Goal: Task Accomplishment & Management: Complete application form

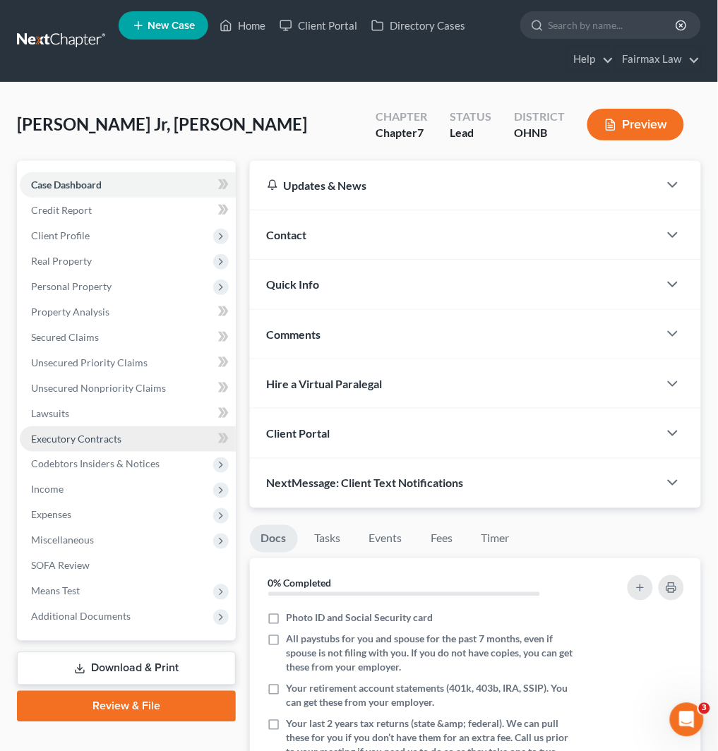
click at [153, 435] on link "Executory Contracts" at bounding box center [128, 438] width 216 height 25
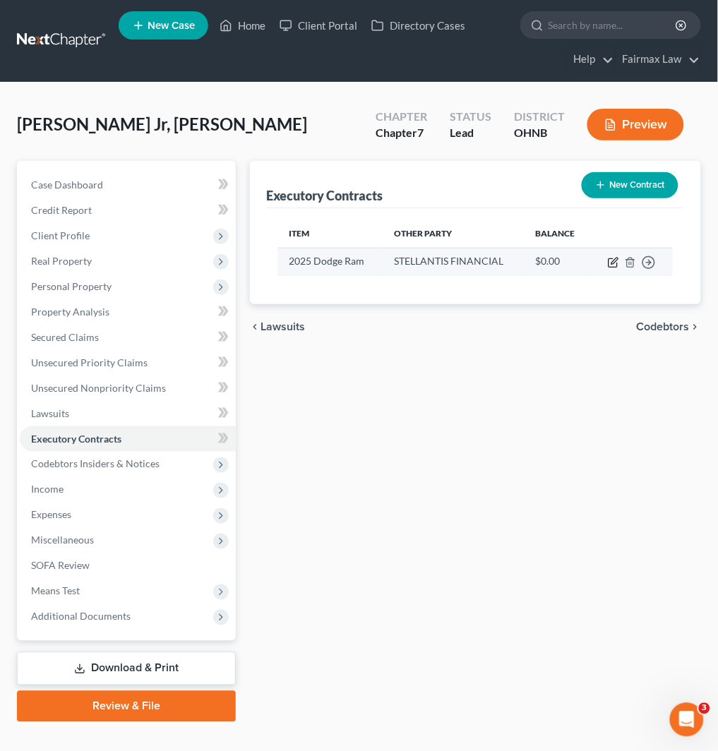
click at [617, 263] on icon "button" at bounding box center [613, 262] width 11 height 11
select select "3"
select select "10"
select select "0"
select select "1"
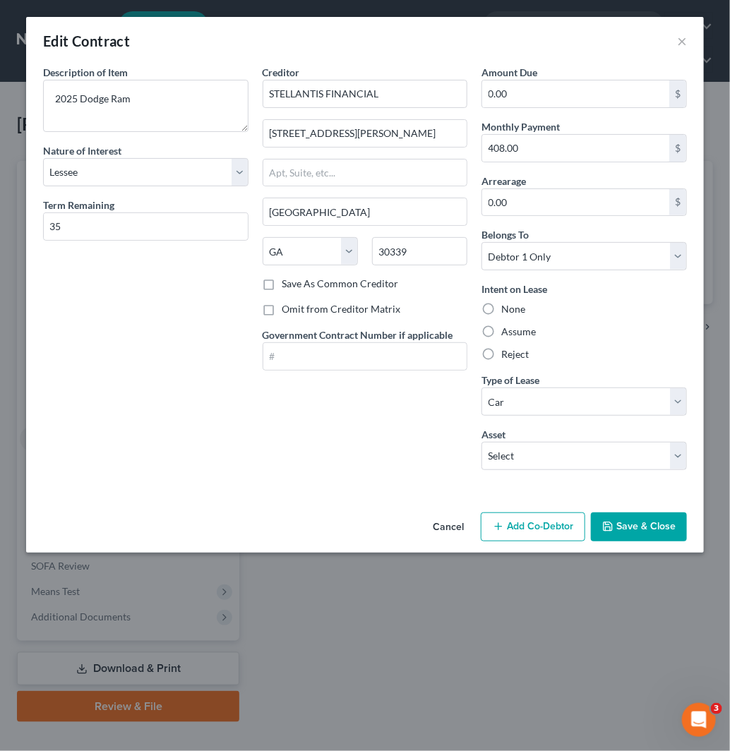
click at [513, 332] on label "Assume" at bounding box center [518, 332] width 35 height 14
click at [513, 332] on input "Assume" at bounding box center [511, 329] width 9 height 9
radio input "true"
click at [637, 526] on button "Save & Close" at bounding box center [639, 528] width 96 height 30
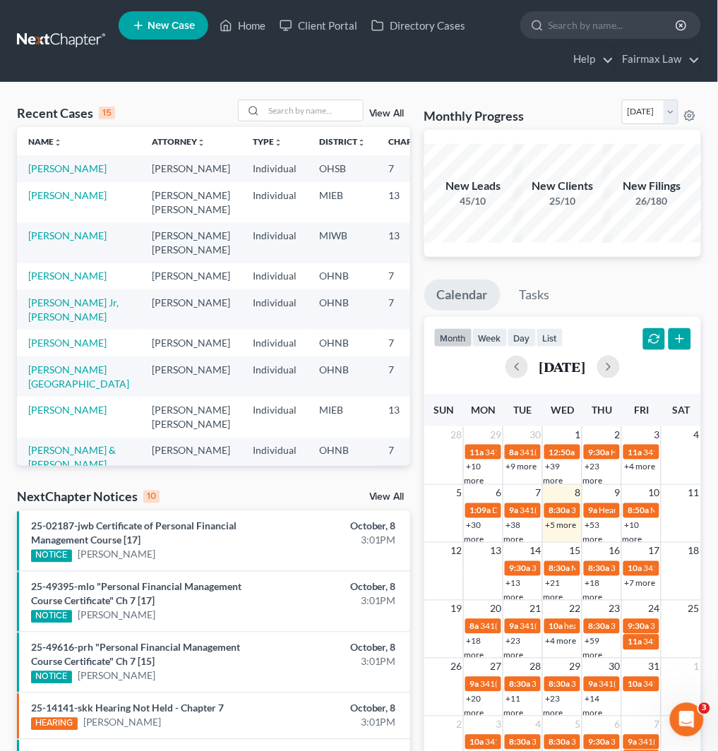
click at [153, 23] on span "New Case" at bounding box center [171, 25] width 47 height 11
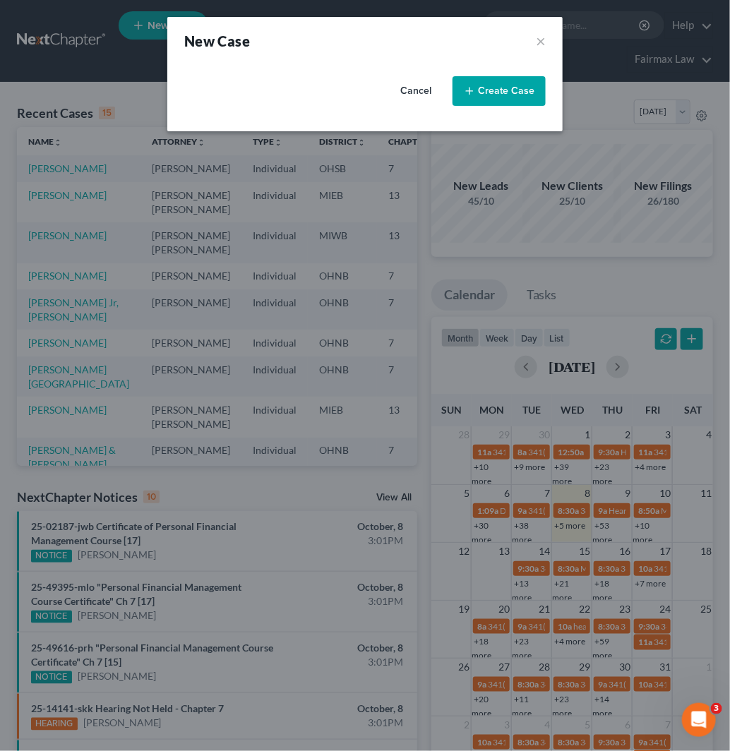
select select "40"
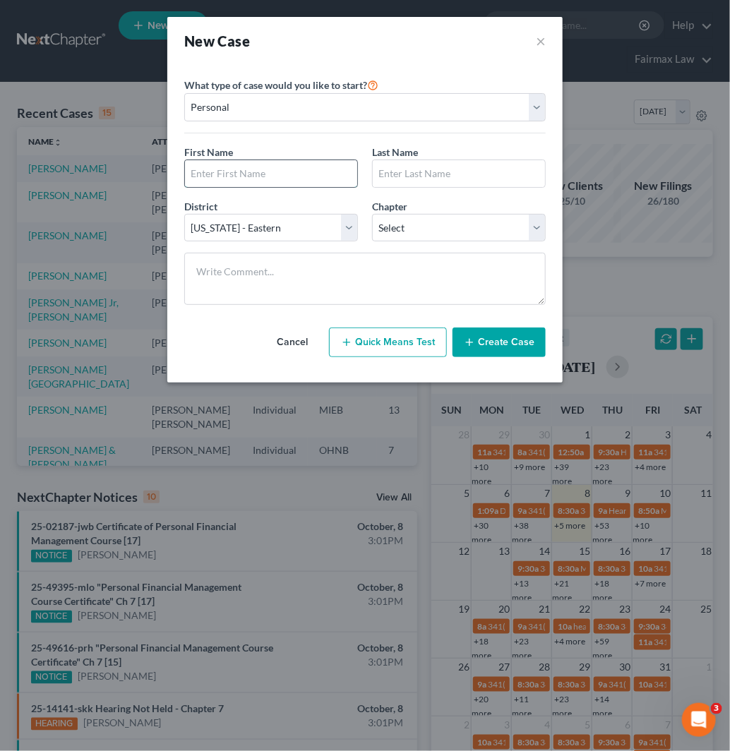
click at [293, 173] on input "text" at bounding box center [271, 173] width 172 height 27
type input "Aisha"
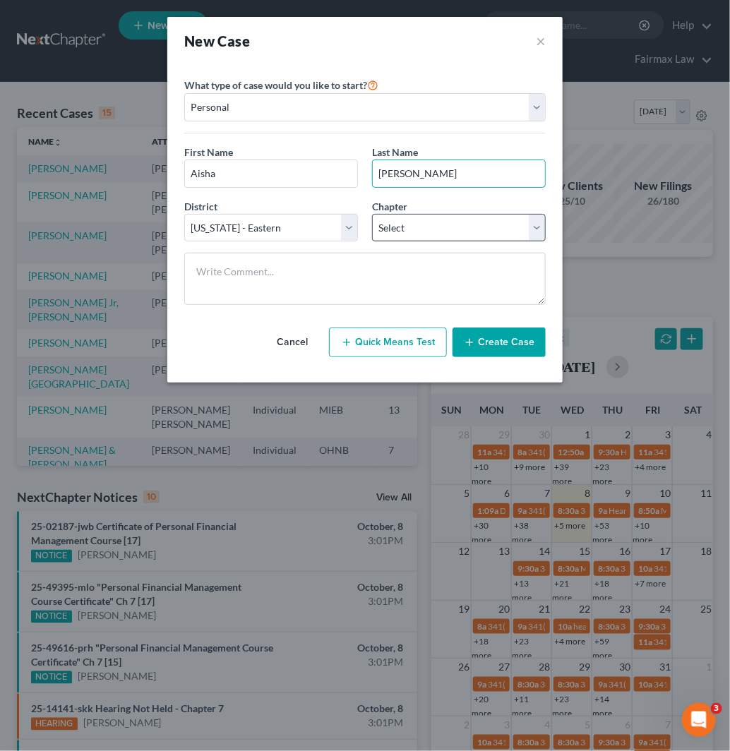
type input "[PERSON_NAME]"
click at [438, 220] on select "Select 7 11 12 13" at bounding box center [459, 228] width 174 height 28
select select "3"
click at [372, 214] on select "Select 7 11 12 13" at bounding box center [459, 228] width 174 height 28
click at [492, 342] on button "Create Case" at bounding box center [499, 343] width 93 height 30
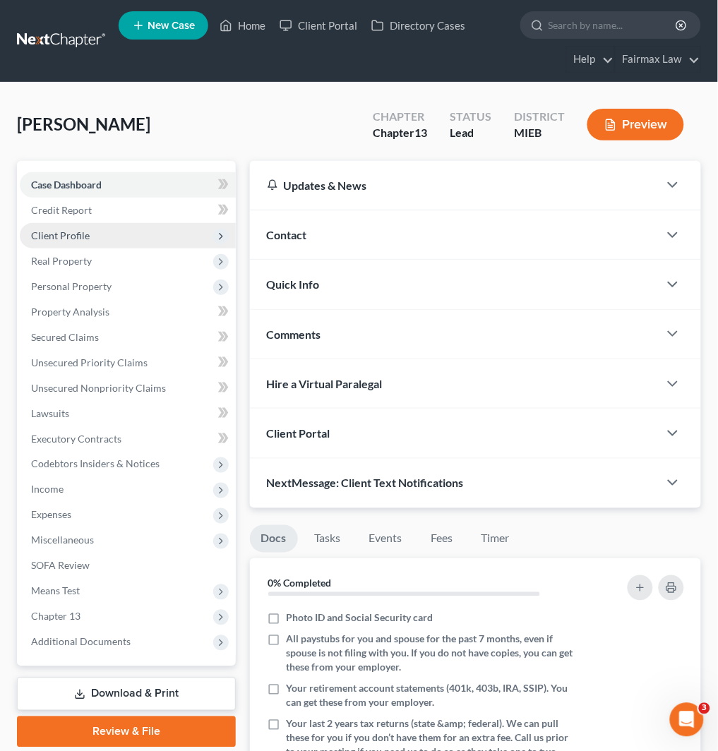
click at [140, 236] on span "Client Profile" at bounding box center [128, 235] width 216 height 25
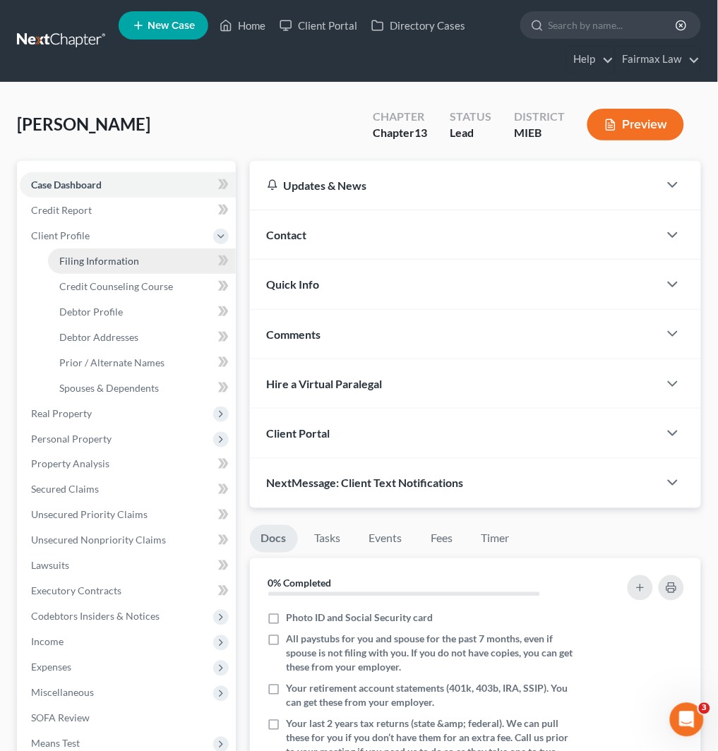
click at [138, 250] on link "Filing Information" at bounding box center [142, 260] width 188 height 25
select select "1"
select select "0"
select select "3"
select select "40"
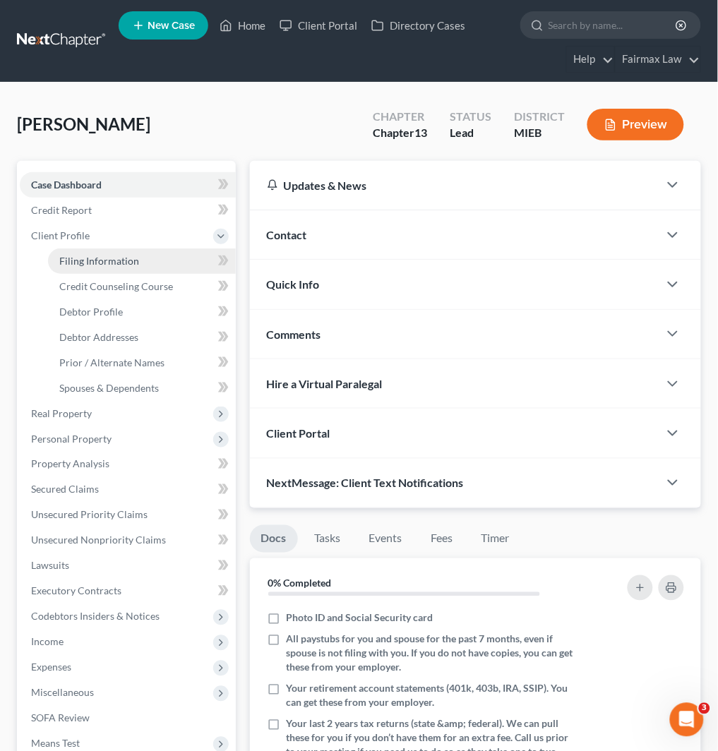
select select "23"
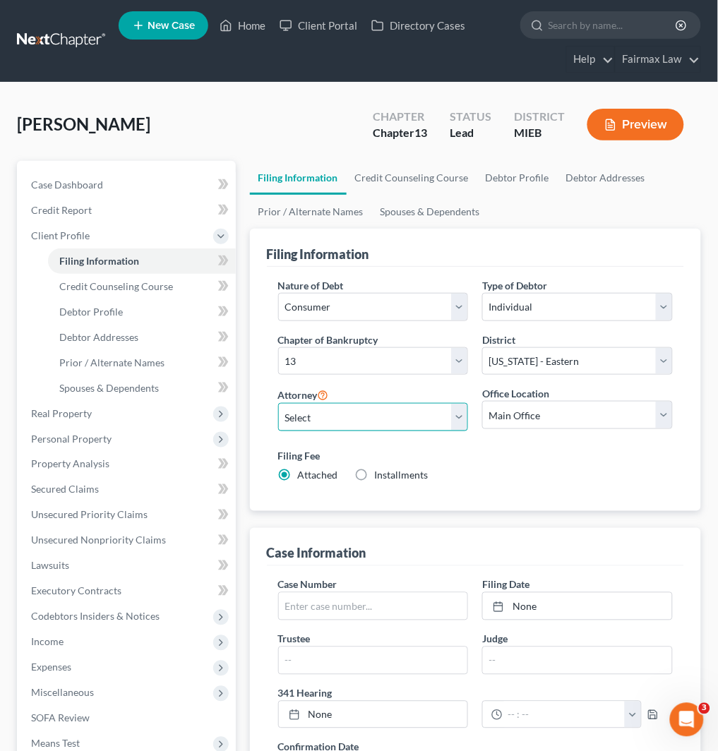
click at [350, 417] on select "Select [PERSON_NAME] [PERSON_NAME] [PERSON_NAME] [PERSON_NAME] [PERSON_NAME] [P…" at bounding box center [373, 417] width 191 height 28
select select "0"
click at [278, 403] on select "Select [PERSON_NAME] [PERSON_NAME] [PERSON_NAME] [PERSON_NAME] [PERSON_NAME] [P…" at bounding box center [373, 417] width 191 height 28
click at [390, 471] on span "Installments" at bounding box center [402, 475] width 54 height 12
click at [390, 471] on input "Installments Installments" at bounding box center [385, 473] width 9 height 9
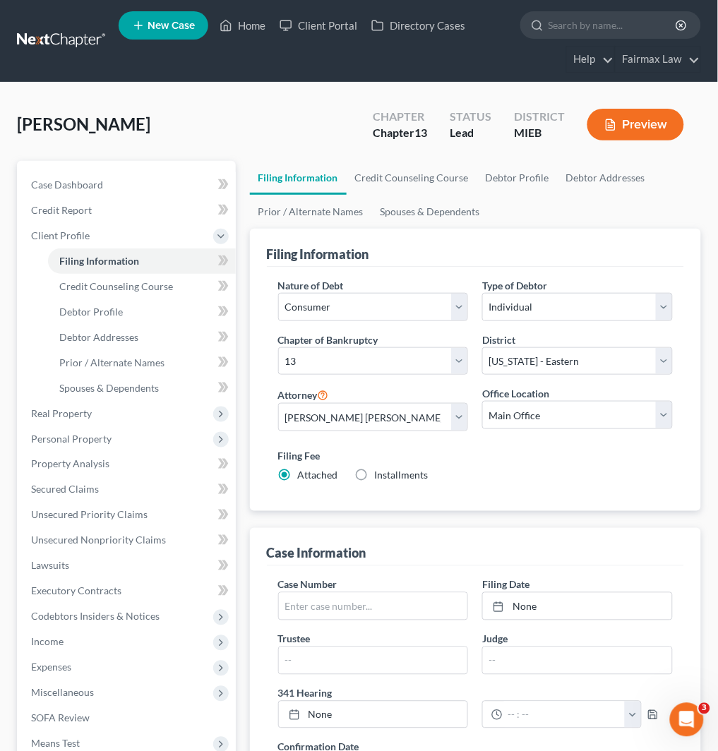
radio input "true"
radio input "false"
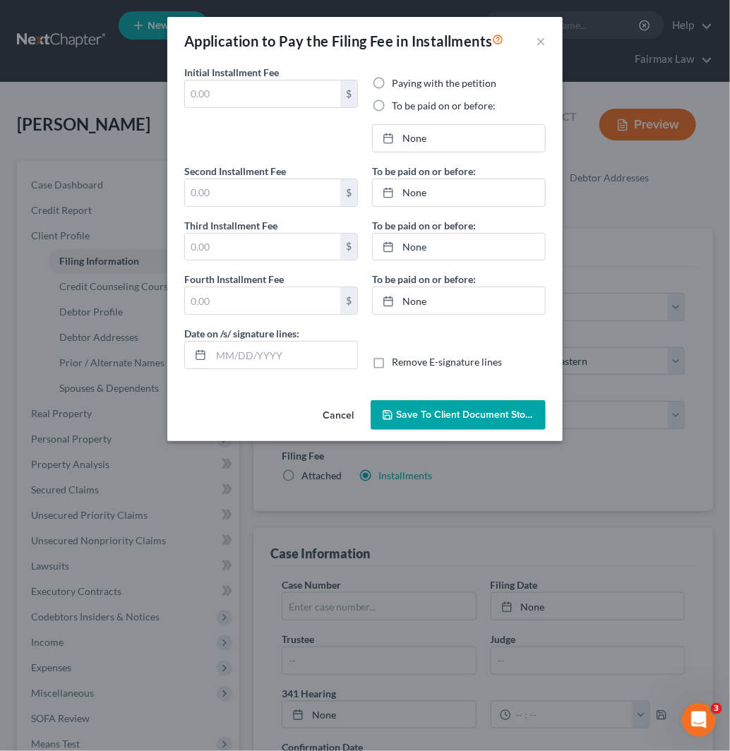
type input "0.00"
radio input "true"
type input "0.00"
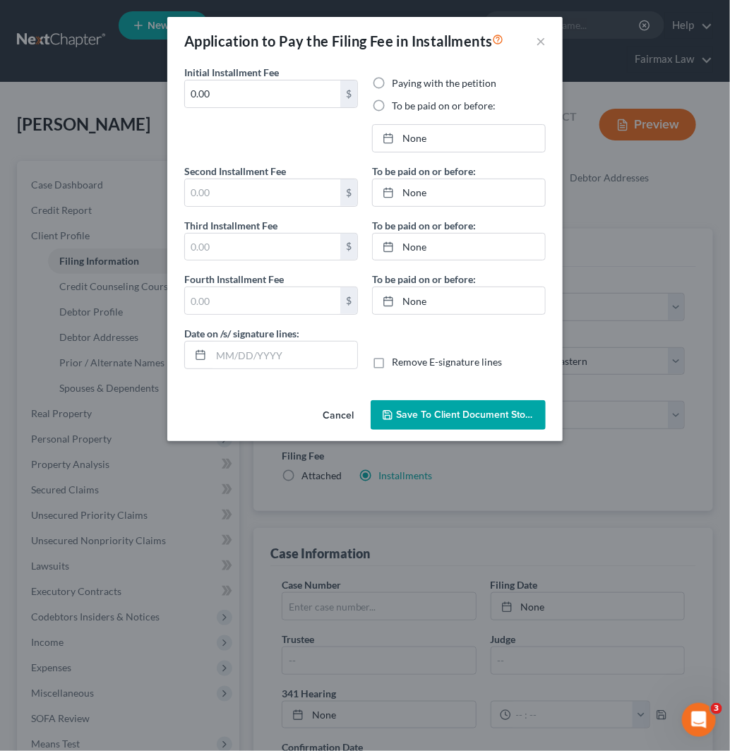
type input "[DATE]"
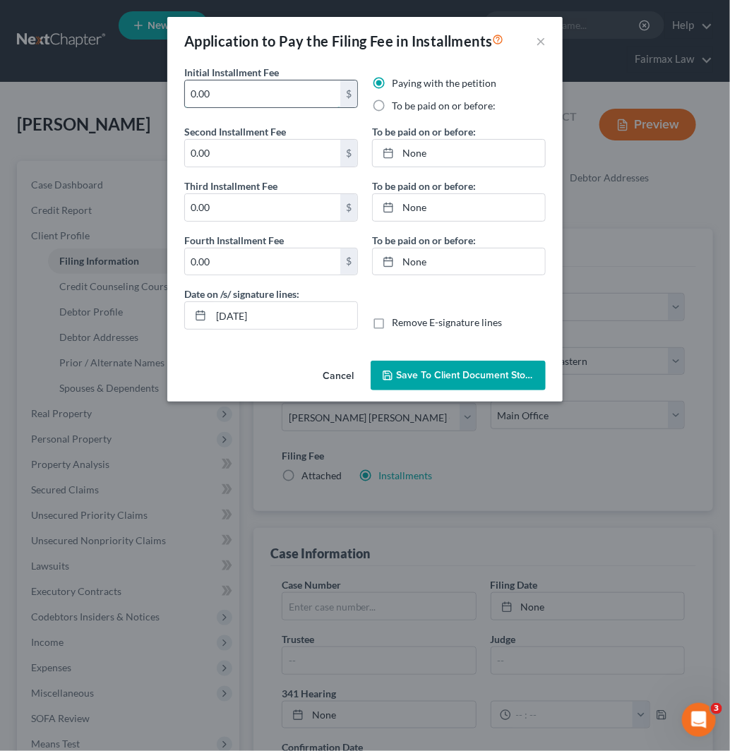
drag, startPoint x: 240, startPoint y: 81, endPoint x: 184, endPoint y: 90, distance: 56.4
click at [184, 90] on div "0.00 $" at bounding box center [271, 94] width 174 height 28
type input "100"
click at [406, 107] on label "To be paid on or before:" at bounding box center [444, 106] width 104 height 14
click at [406, 107] on input "To be paid on or before:" at bounding box center [401, 103] width 9 height 9
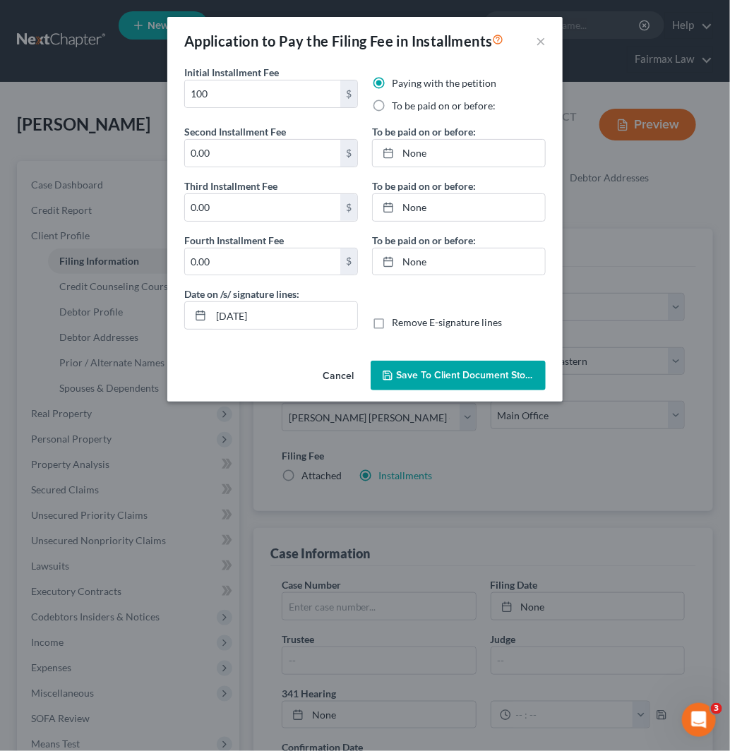
radio input "true"
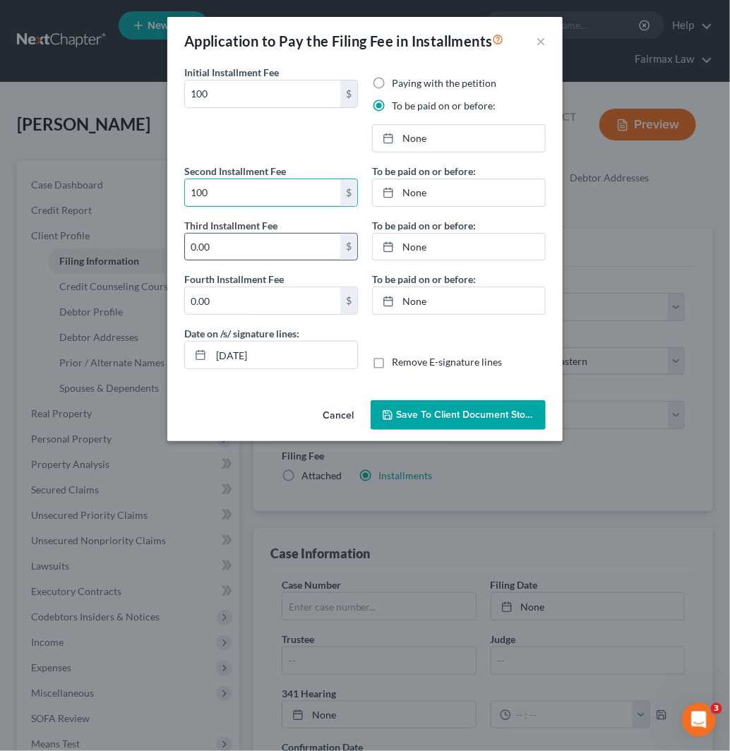
type input "100"
click at [266, 247] on input "0.00" at bounding box center [262, 247] width 155 height 27
type input "113"
click at [456, 135] on link "None" at bounding box center [459, 138] width 172 height 27
type input "[DATE]"
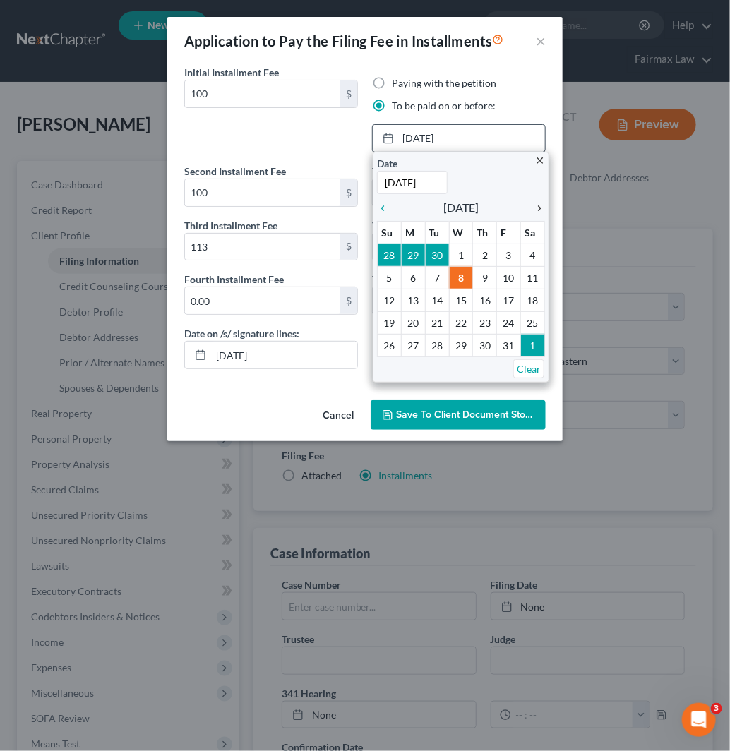
click at [542, 206] on icon "chevron_right" at bounding box center [536, 208] width 18 height 11
click at [385, 210] on icon "chevron_left" at bounding box center [386, 208] width 18 height 11
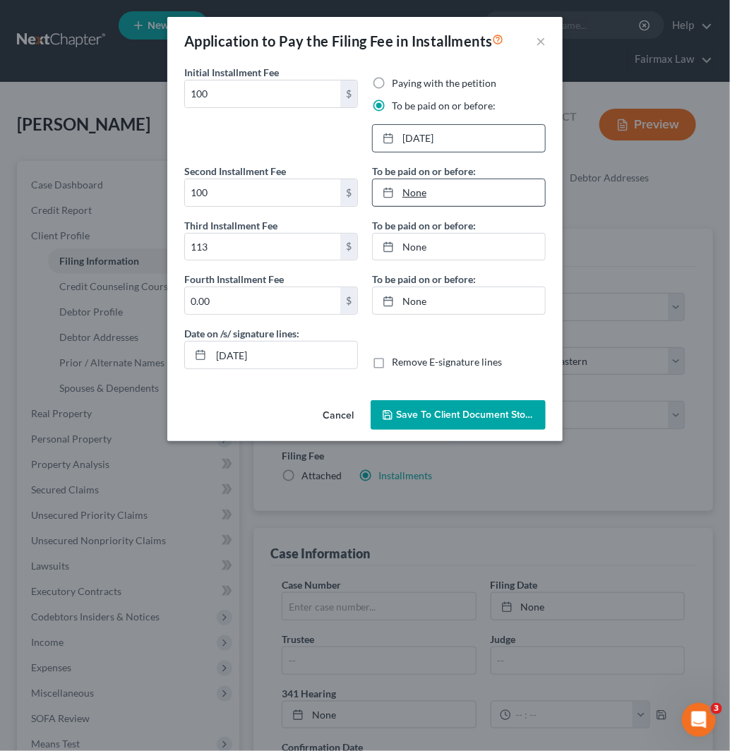
click at [474, 200] on link "None" at bounding box center [459, 192] width 172 height 27
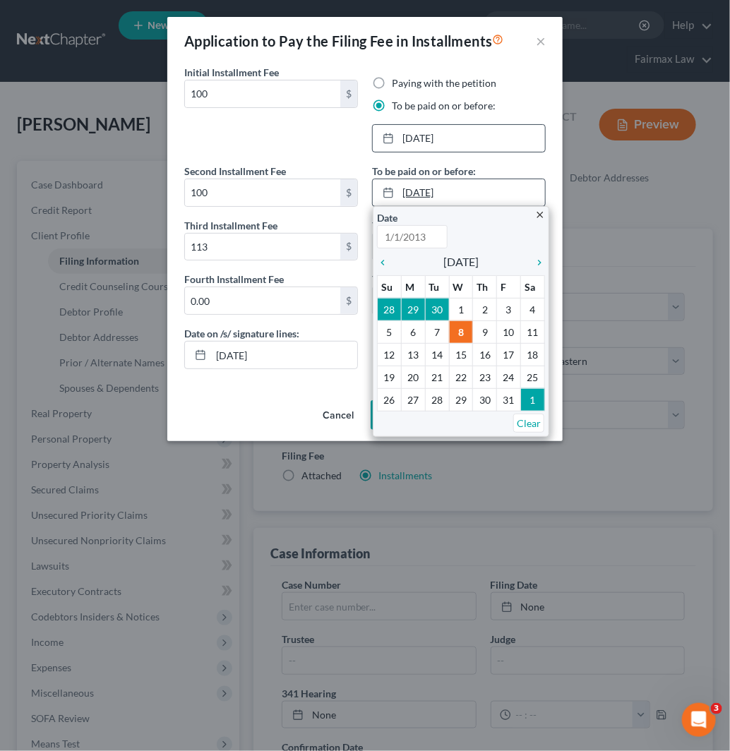
type input "[DATE]"
click at [540, 259] on icon "chevron_right" at bounding box center [536, 262] width 18 height 11
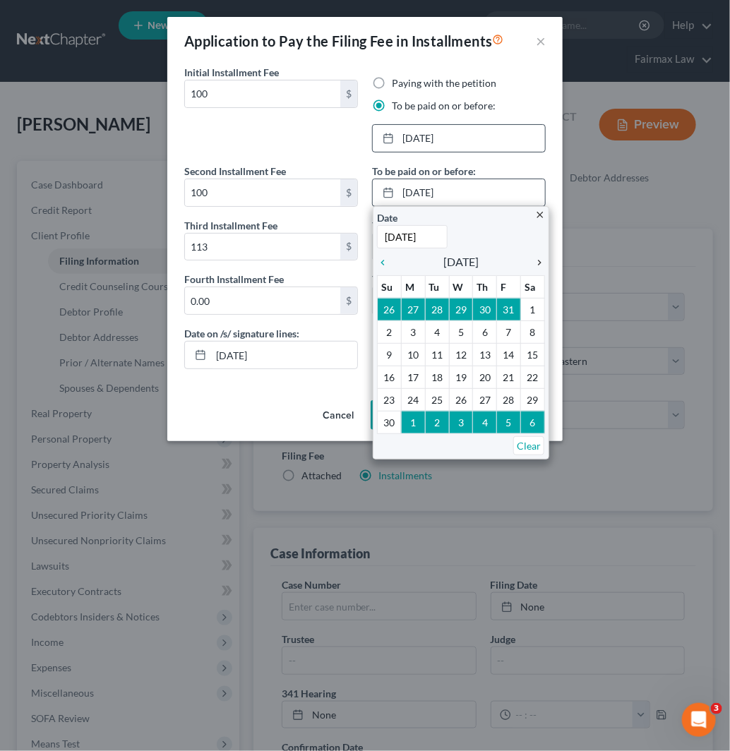
click at [540, 259] on icon "chevron_right" at bounding box center [536, 262] width 18 height 11
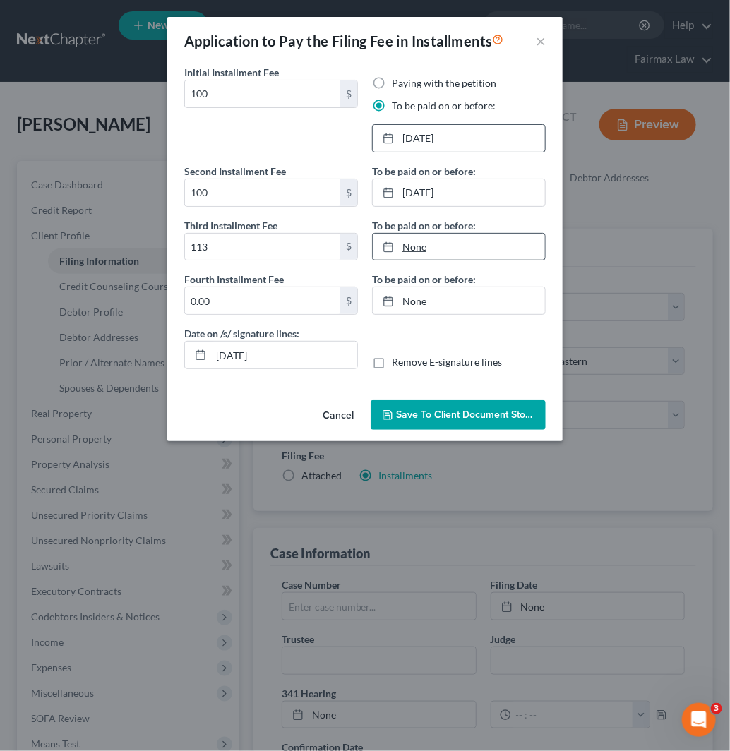
click at [484, 249] on link "None" at bounding box center [459, 247] width 172 height 27
type input "[DATE]"
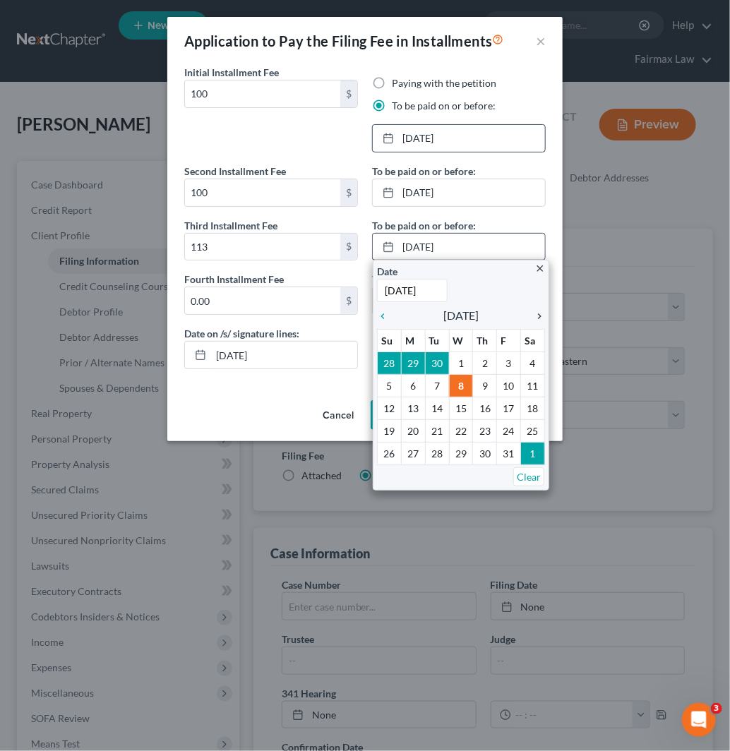
click at [540, 321] on icon "chevron_right" at bounding box center [536, 316] width 18 height 11
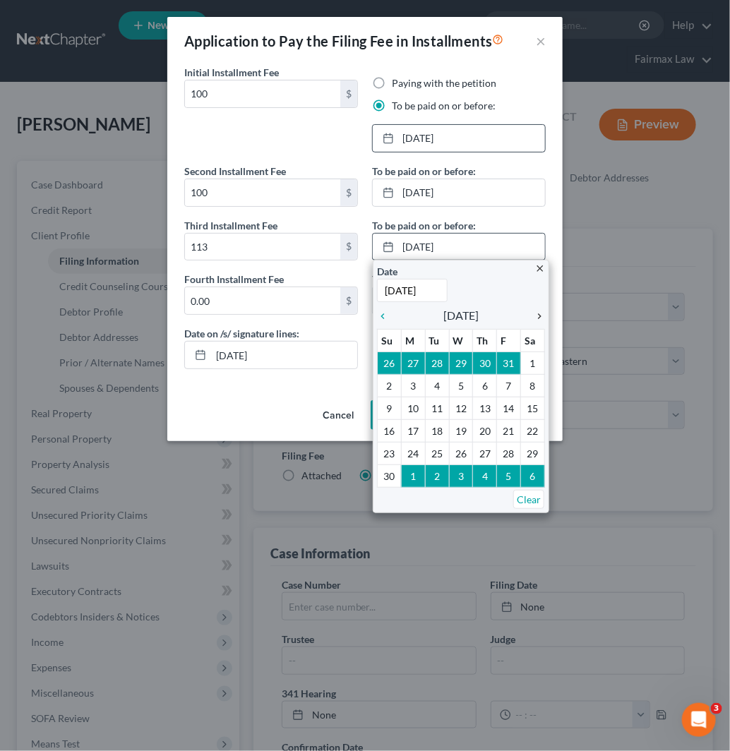
click at [540, 321] on icon "chevron_right" at bounding box center [536, 316] width 18 height 11
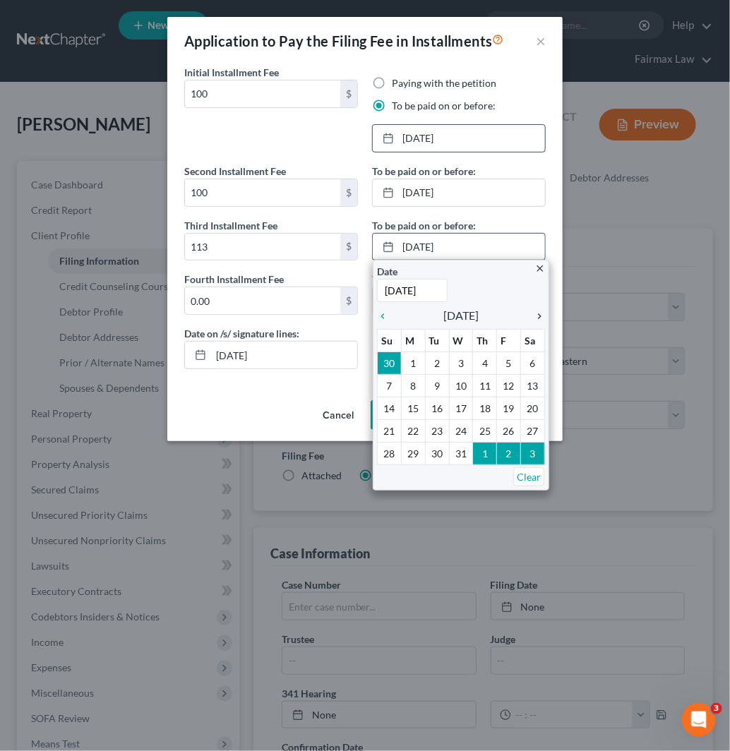
click at [539, 321] on icon "chevron_right" at bounding box center [536, 316] width 18 height 11
drag, startPoint x: 525, startPoint y: 384, endPoint x: 530, endPoint y: 379, distance: 7.5
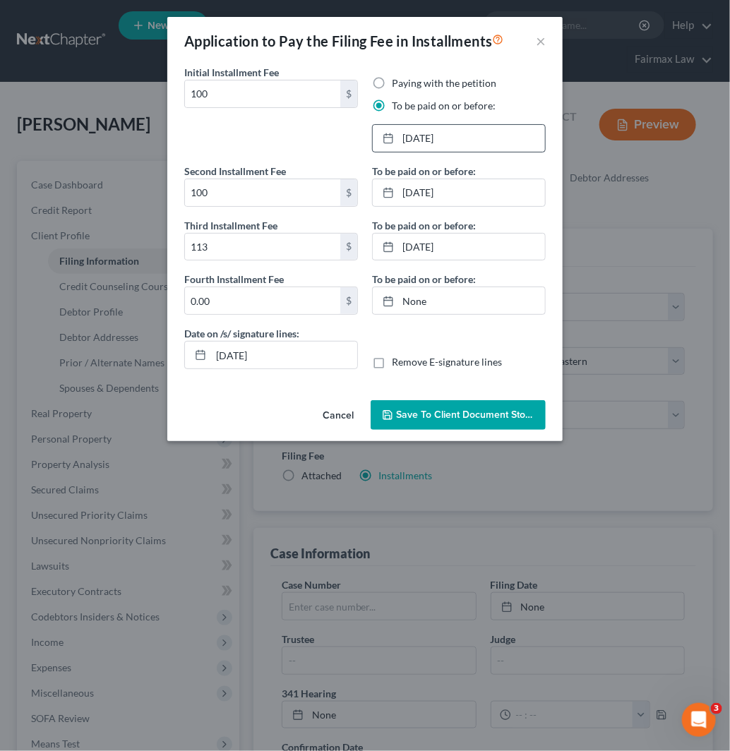
click at [481, 421] on span "Save to Client Document Storage" at bounding box center [471, 415] width 150 height 12
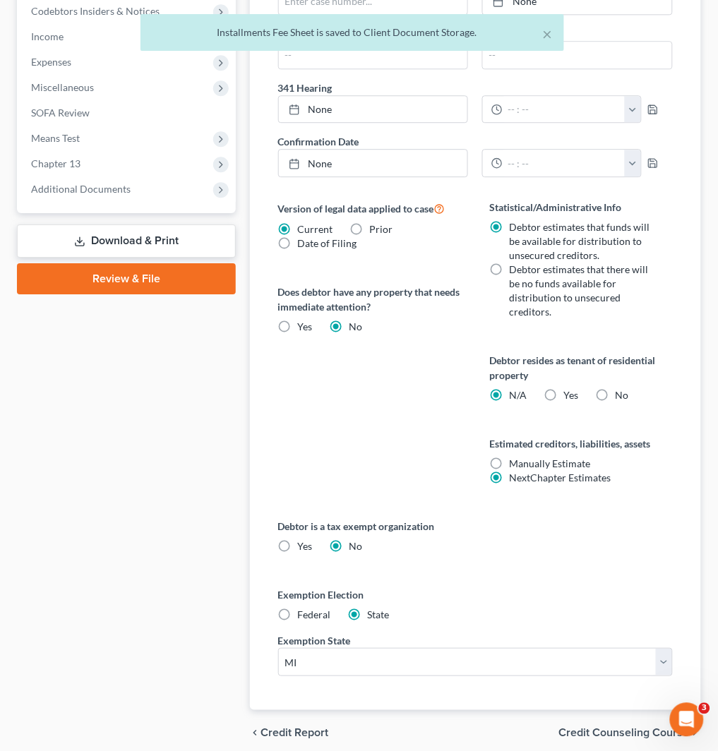
scroll to position [664, 0]
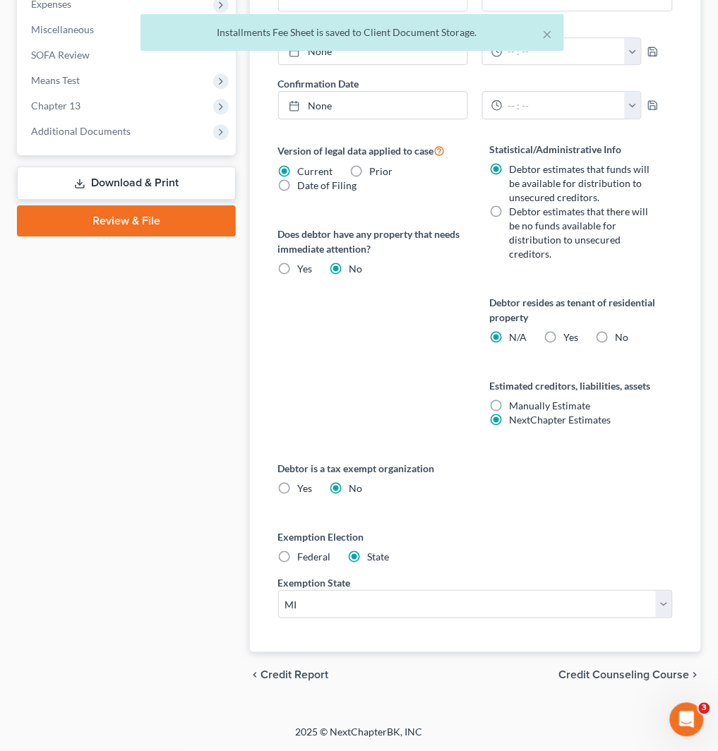
drag, startPoint x: 305, startPoint y: 558, endPoint x: 311, endPoint y: 563, distance: 8.0
click at [305, 558] on span "Federal" at bounding box center [314, 557] width 33 height 12
click at [305, 558] on input "Federal" at bounding box center [308, 554] width 9 height 9
radio input "true"
radio input "false"
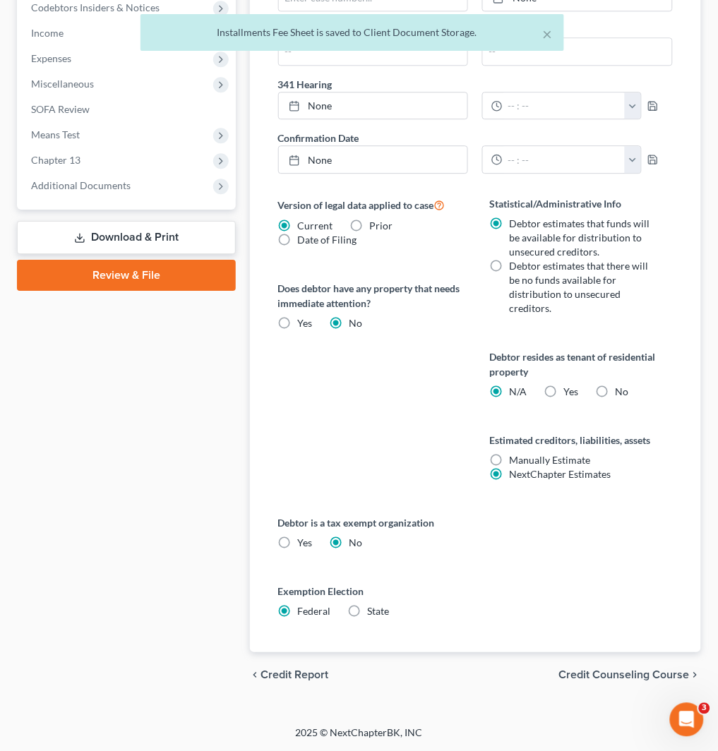
click at [653, 671] on span "Credit Counseling Course" at bounding box center [624, 674] width 131 height 11
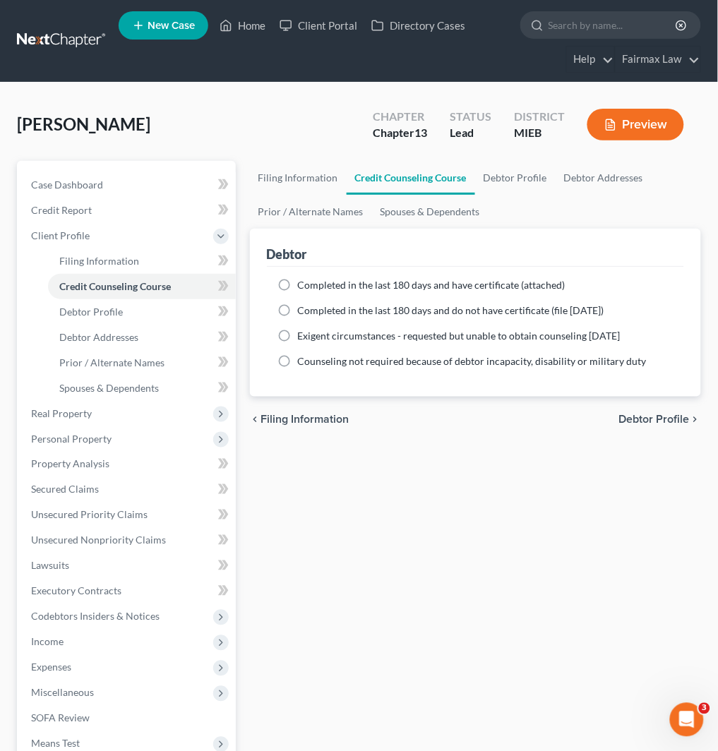
click at [532, 307] on span "Completed in the last 180 days and do not have certificate (file [DATE])" at bounding box center [451, 310] width 306 height 12
click at [313, 307] on input "Completed in the last 180 days and do not have certificate (file [DATE])" at bounding box center [308, 308] width 9 height 9
radio input "true"
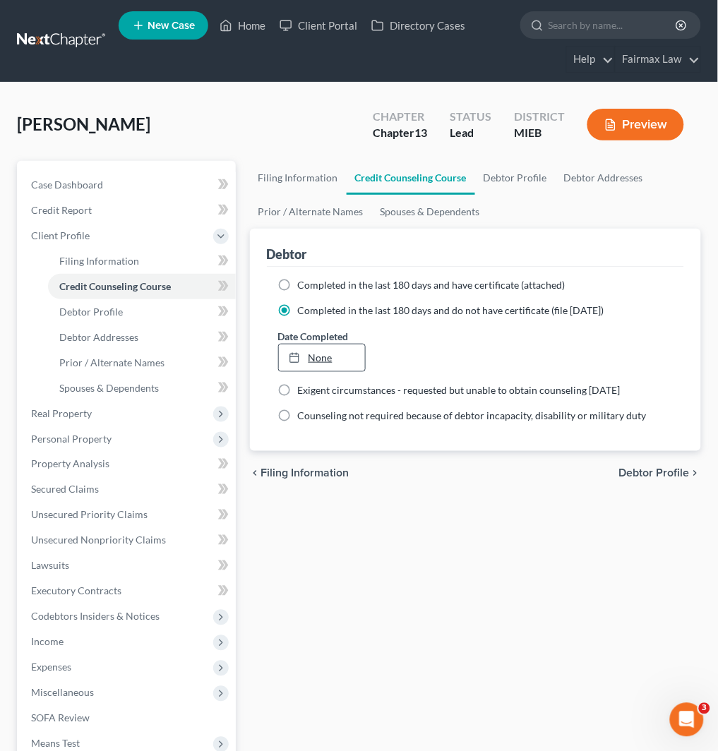
click at [339, 349] on link "None" at bounding box center [322, 357] width 87 height 27
type input "[DATE]"
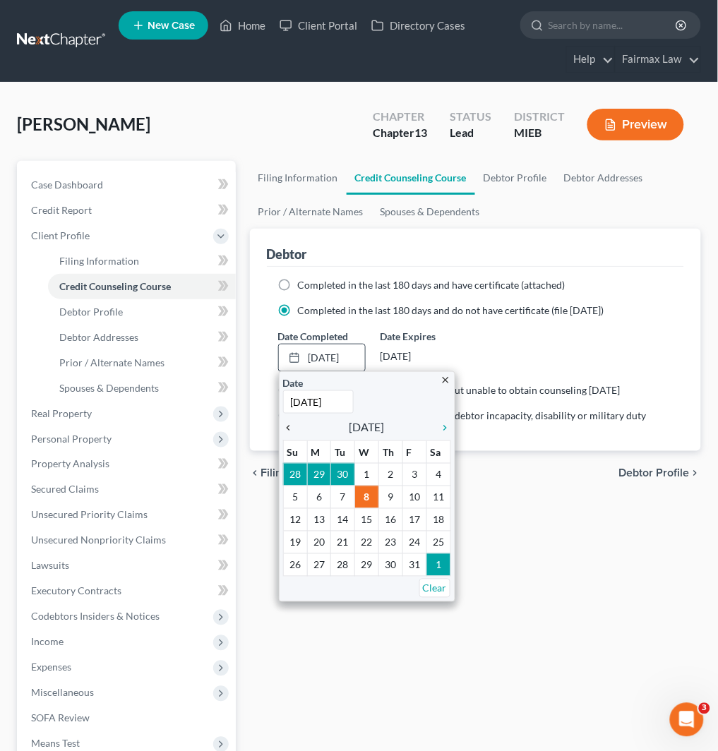
click at [295, 431] on icon "chevron_left" at bounding box center [292, 427] width 18 height 11
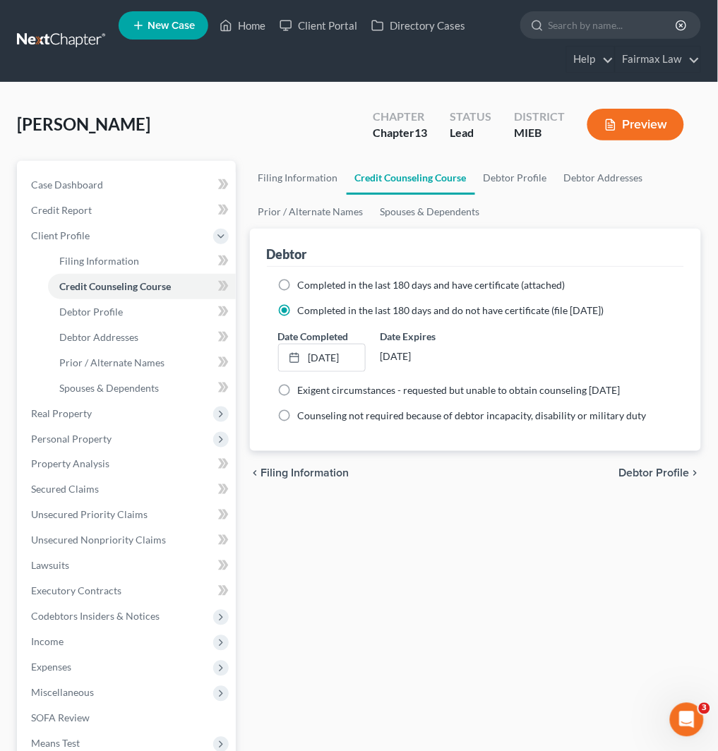
click at [646, 459] on div "chevron_left Filing Information Debtor Profile chevron_right" at bounding box center [475, 473] width 451 height 45
click at [649, 468] on span "Debtor Profile" at bounding box center [654, 473] width 71 height 11
select select "0"
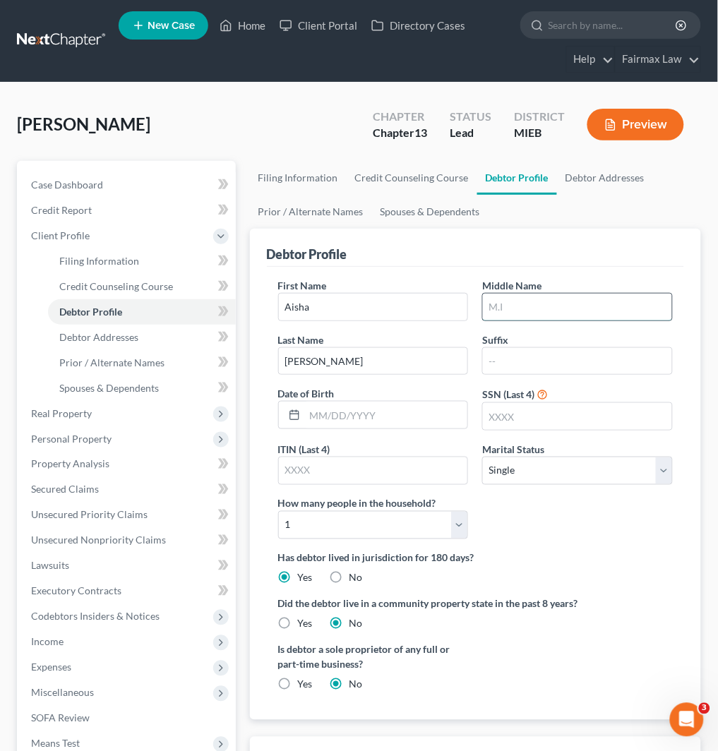
click at [525, 306] on input "text" at bounding box center [577, 307] width 189 height 27
type input "A"
click at [354, 404] on input "text" at bounding box center [386, 415] width 163 height 27
type input "[DATE]"
click at [363, 534] on select "Select 1 2 3 4 5 6 7 8 9 10 11 12 13 14 15 16 17 18 19 20" at bounding box center [373, 525] width 191 height 28
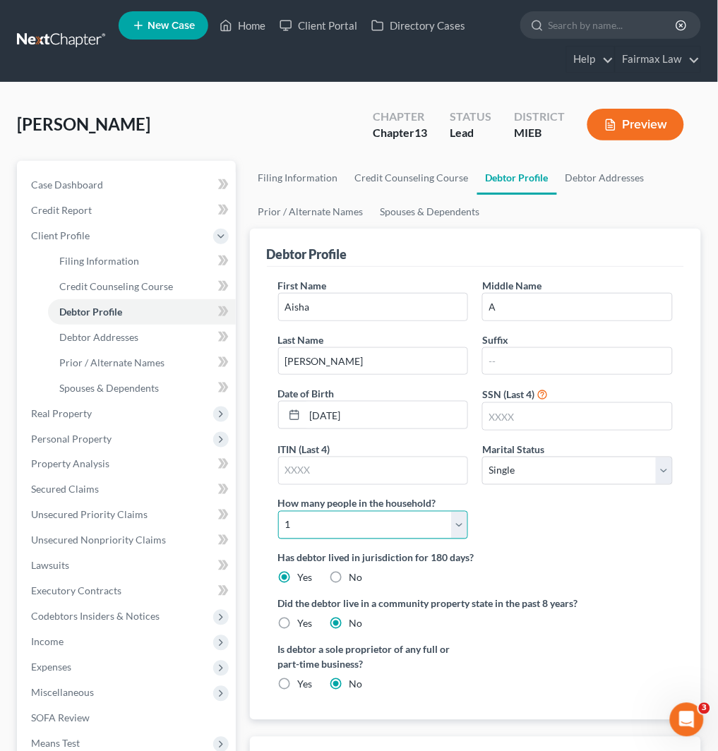
select select "2"
click at [278, 511] on select "Select 1 2 3 4 5 6 7 8 9 10 11 12 13 14 15 16 17 18 19 20" at bounding box center [373, 525] width 191 height 28
click at [518, 417] on input "text" at bounding box center [577, 416] width 189 height 27
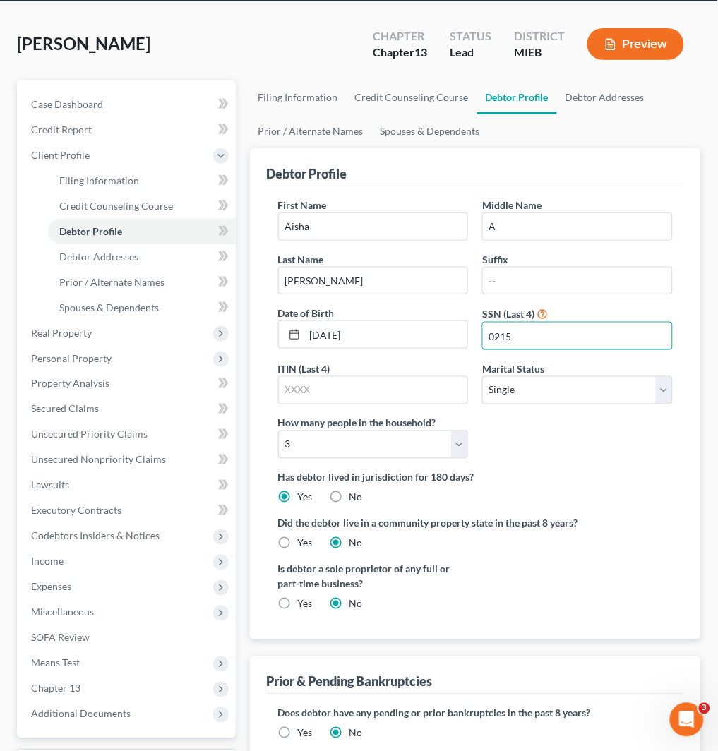
scroll to position [200, 0]
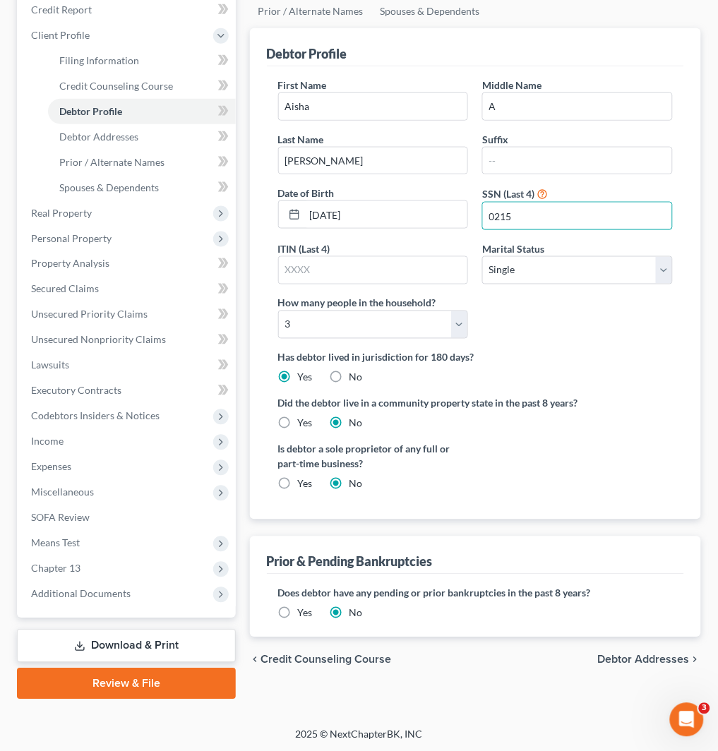
type input "0215"
click at [643, 660] on span "Debtor Addresses" at bounding box center [644, 659] width 92 height 11
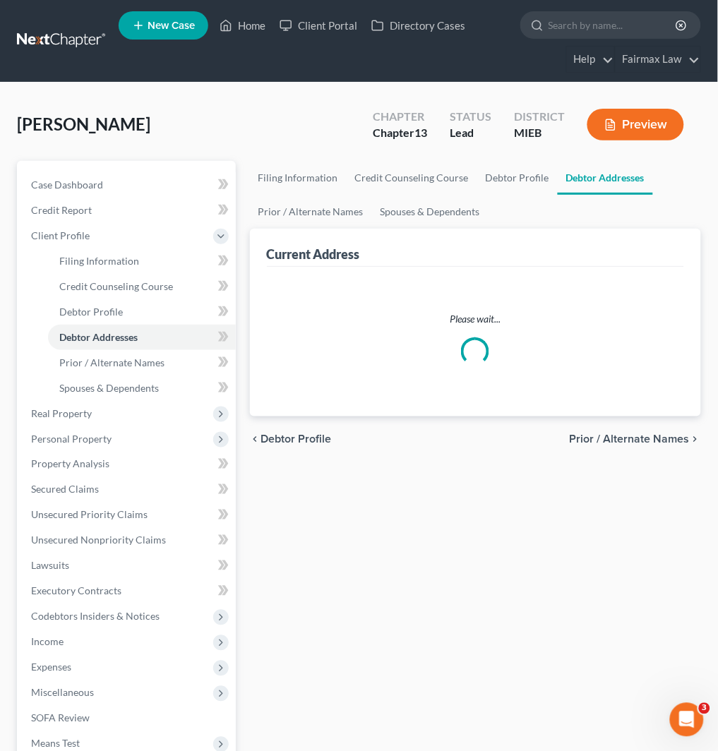
select select "0"
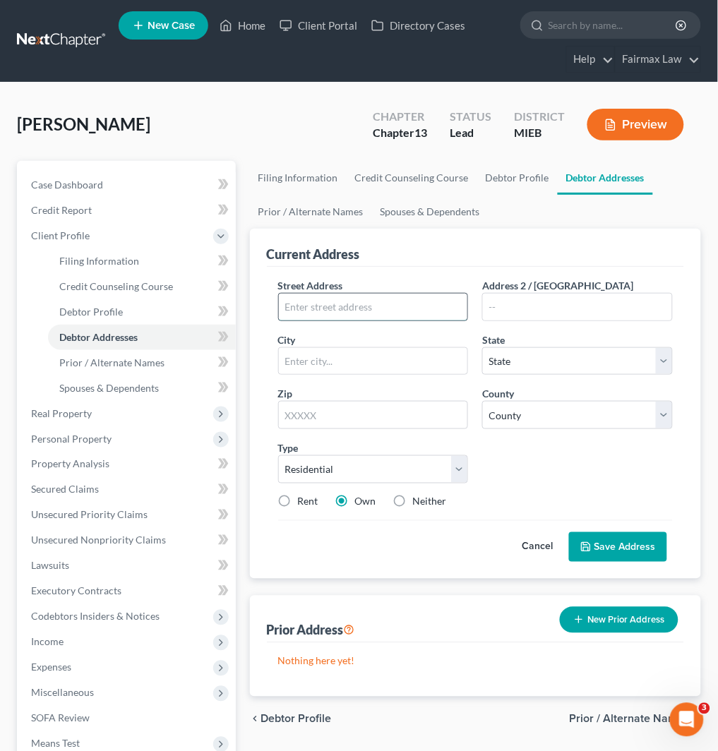
click at [433, 306] on input "text" at bounding box center [373, 307] width 189 height 27
paste input "[STREET_ADDRESS][PERSON_NAME]"
type input "[STREET_ADDRESS][PERSON_NAME]"
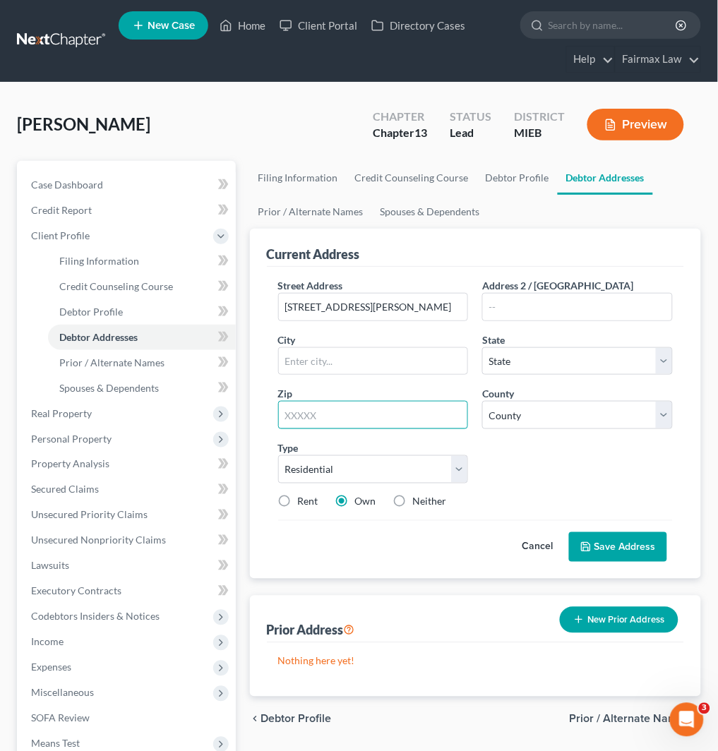
click at [328, 412] on input "text" at bounding box center [373, 415] width 191 height 28
paste input "48205"
type input "48205"
type input "[GEOGRAPHIC_DATA]"
select select "23"
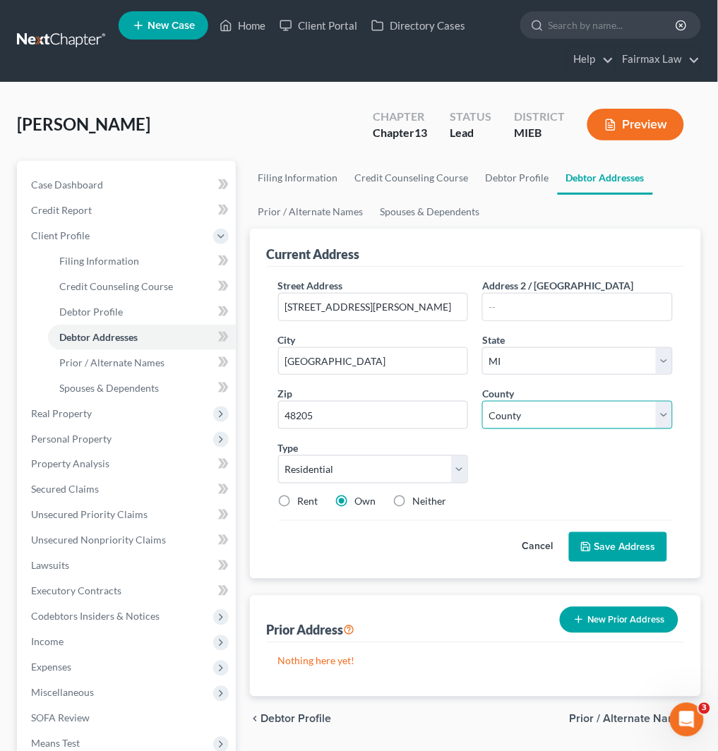
click at [563, 405] on select "[GEOGRAPHIC_DATA] [GEOGRAPHIC_DATA] [GEOGRAPHIC_DATA] [GEOGRAPHIC_DATA] [GEOGRA…" at bounding box center [577, 415] width 191 height 28
select select "81"
click at [482, 401] on select "[GEOGRAPHIC_DATA] [GEOGRAPHIC_DATA] [GEOGRAPHIC_DATA] [GEOGRAPHIC_DATA] [GEOGRA…" at bounding box center [577, 415] width 191 height 28
click at [647, 551] on button "Save Address" at bounding box center [618, 547] width 98 height 30
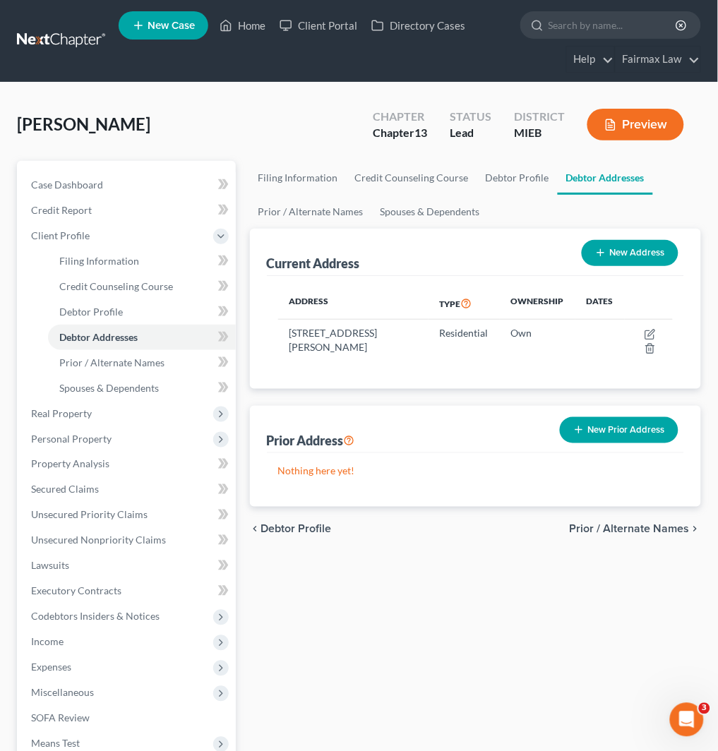
click at [570, 428] on button "New Prior Address" at bounding box center [619, 430] width 119 height 26
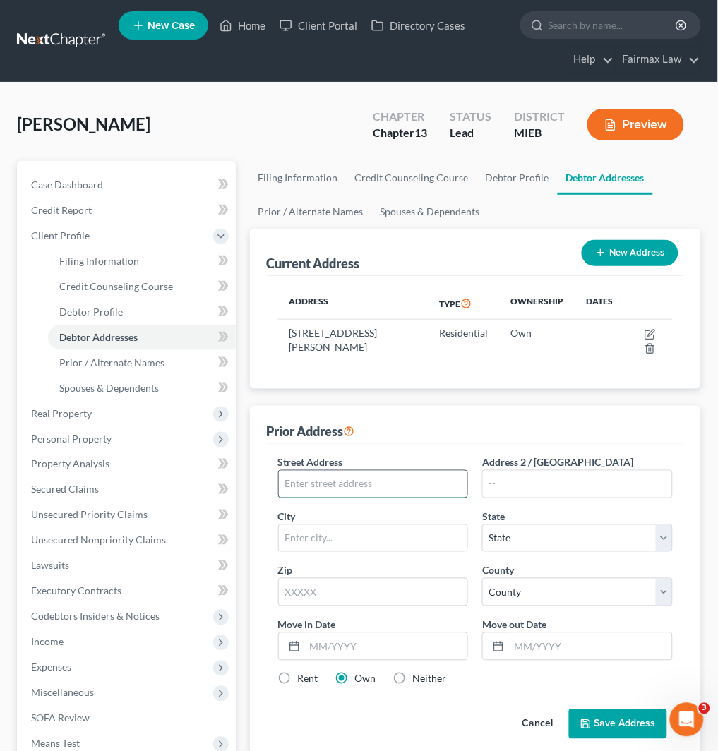
click at [382, 483] on input "text" at bounding box center [373, 484] width 189 height 27
paste input "[STREET_ADDRESS]"
type input "[STREET_ADDRESS]"
paste input "48224"
click at [342, 591] on input "48224" at bounding box center [373, 592] width 191 height 28
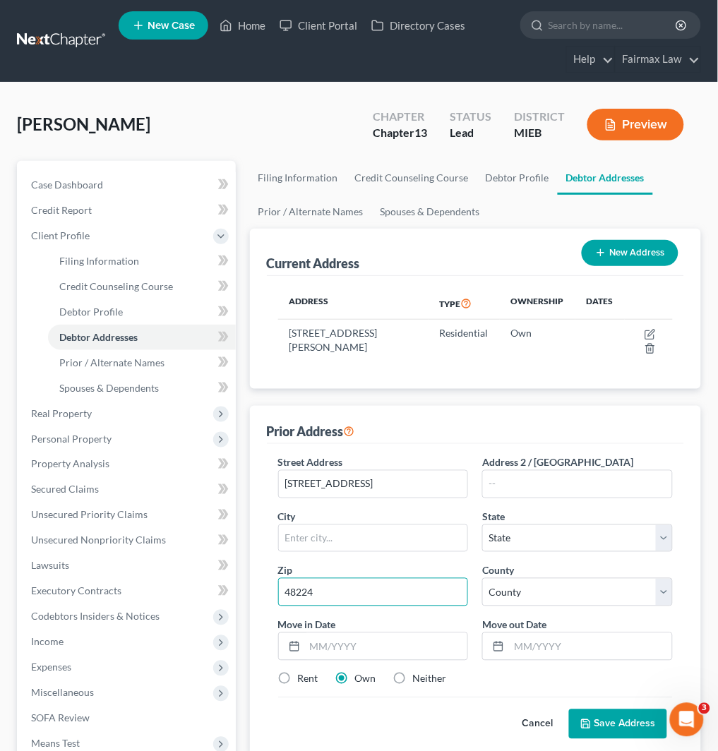
type input "48224"
type input "[GEOGRAPHIC_DATA]"
select select "23"
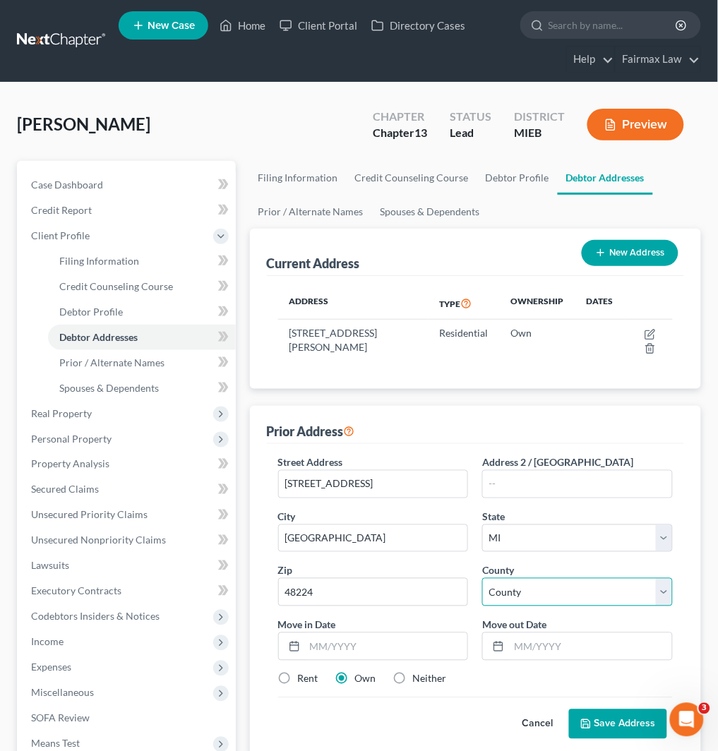
click at [582, 587] on select "County" at bounding box center [577, 592] width 191 height 28
select select "81"
click at [412, 653] on input "text" at bounding box center [386, 646] width 163 height 27
type input "04/2009"
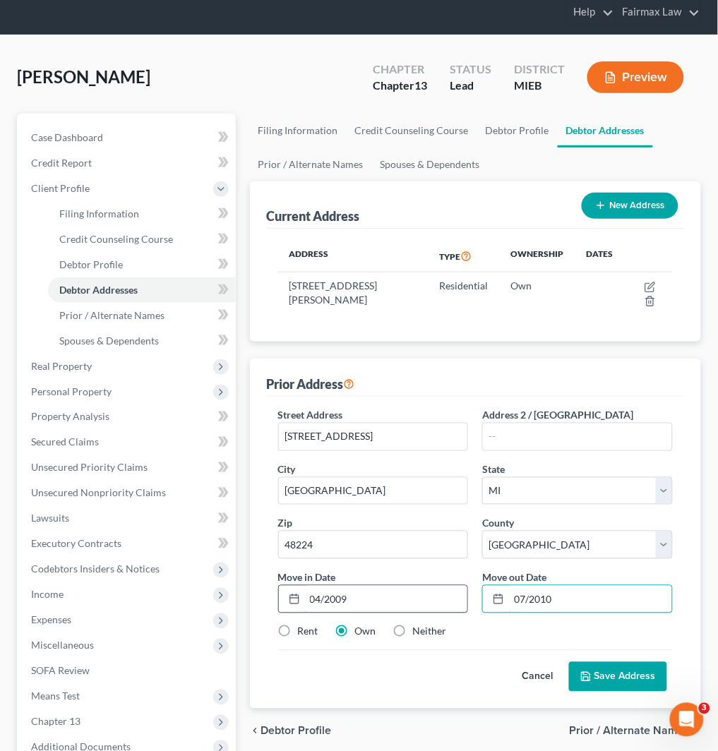
scroll to position [200, 0]
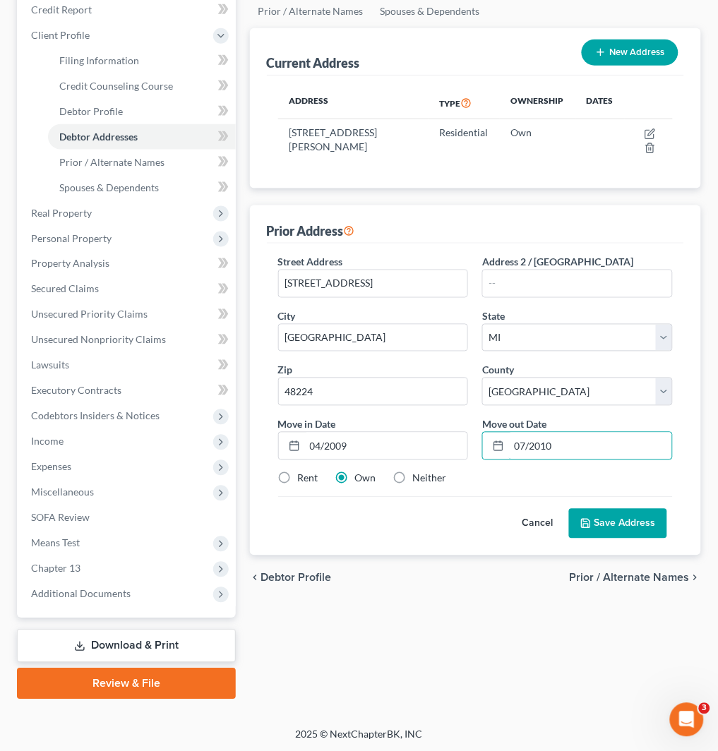
type input "07/2010"
click at [413, 476] on label "Neither" at bounding box center [430, 479] width 34 height 14
click at [419, 476] on input "Neither" at bounding box center [423, 476] width 9 height 9
radio input "true"
click at [597, 530] on button "Save Address" at bounding box center [618, 524] width 98 height 30
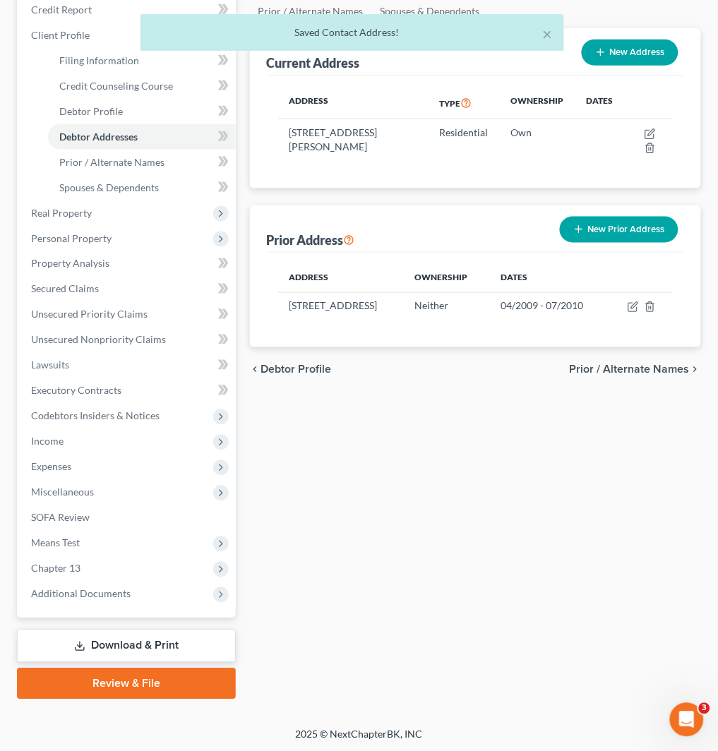
click at [611, 229] on button "New Prior Address" at bounding box center [619, 230] width 119 height 26
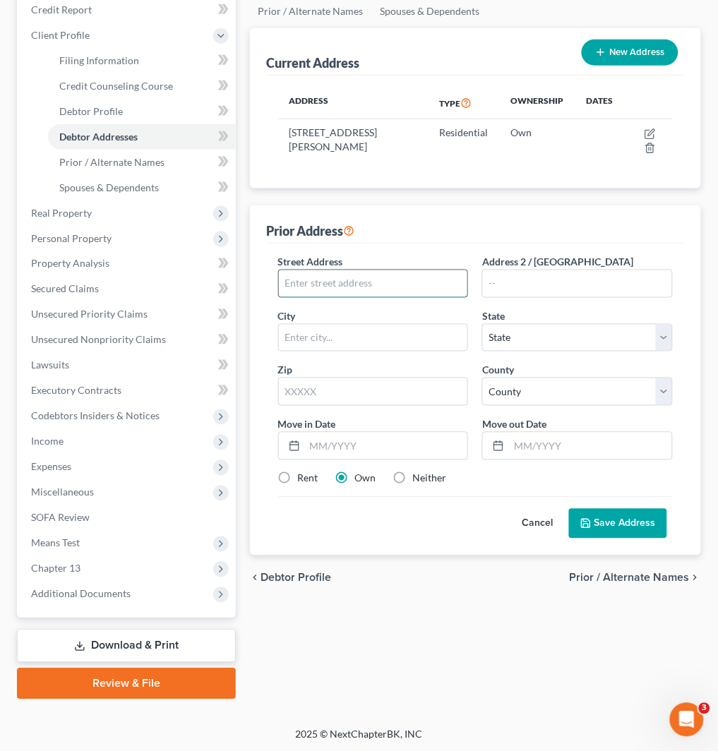
drag, startPoint x: 333, startPoint y: 292, endPoint x: 343, endPoint y: 292, distance: 9.9
click at [333, 292] on input "text" at bounding box center [373, 283] width 189 height 27
paste input "[STREET_ADDRESS]"
type input "[STREET_ADDRESS]"
click at [565, 287] on input "text" at bounding box center [577, 283] width 189 height 27
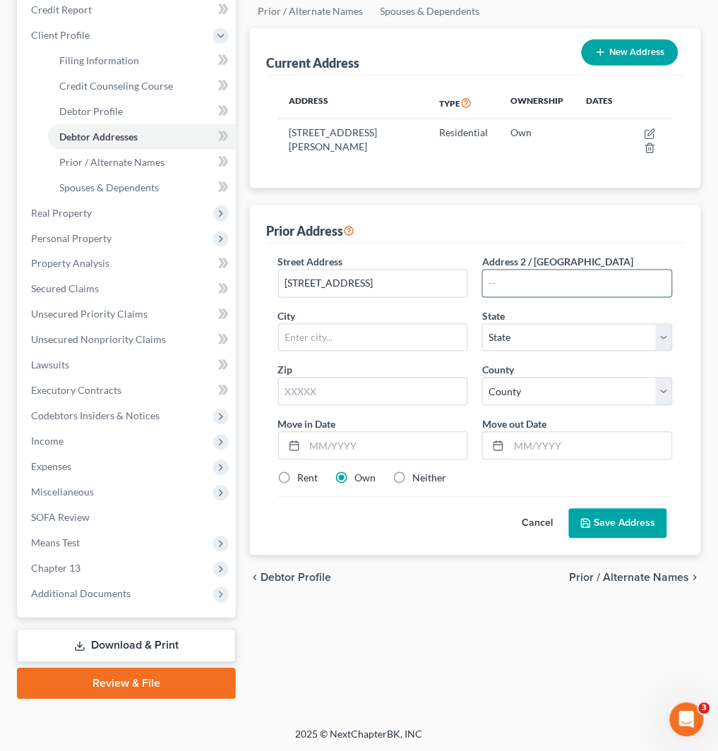
paste input "Apt 202"
type input "Apt 202"
paste input "48237"
click at [391, 397] on input "text" at bounding box center [373, 392] width 191 height 28
type input "48237"
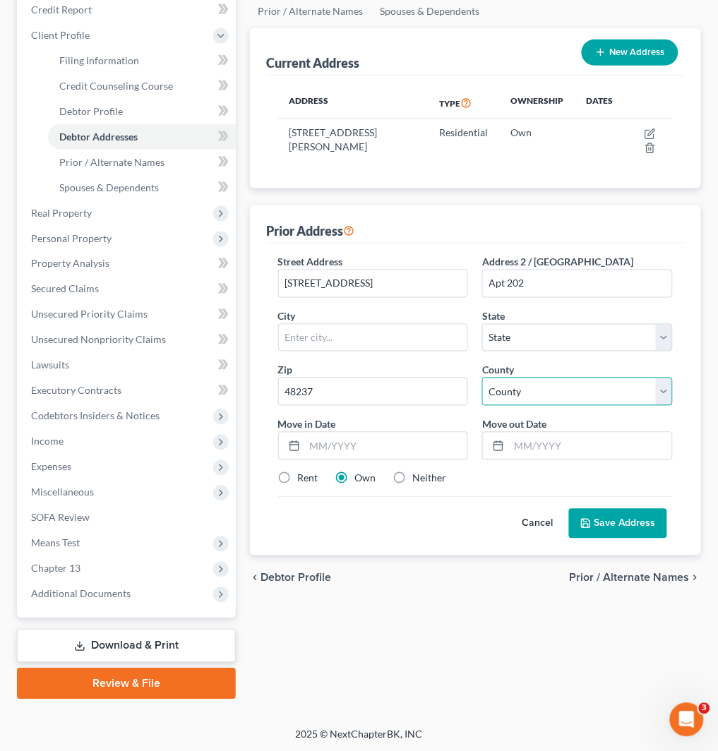
type input "[GEOGRAPHIC_DATA]"
select select "23"
click at [528, 393] on select "County" at bounding box center [577, 392] width 191 height 28
select select "62"
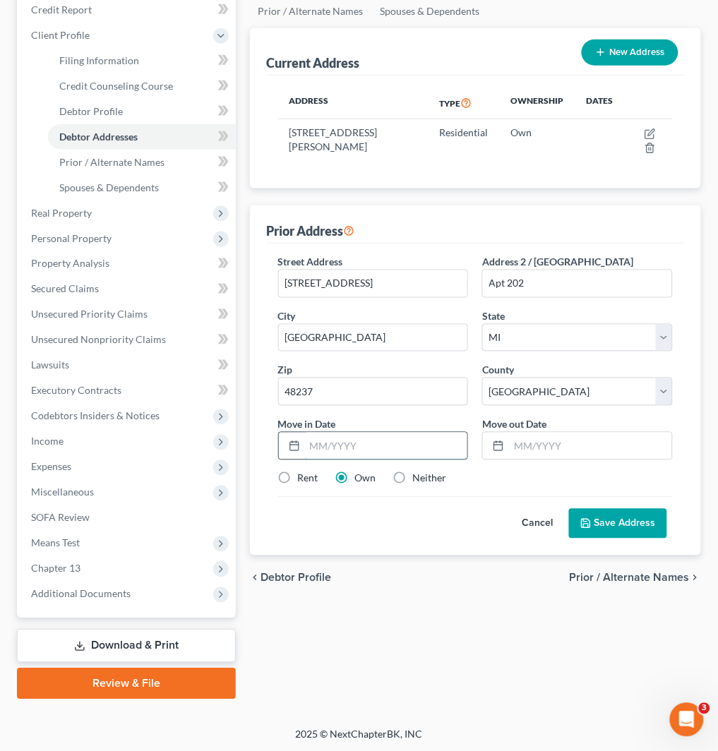
click at [454, 434] on input "text" at bounding box center [386, 446] width 163 height 27
type input "10/2017"
type input "02/2021"
drag, startPoint x: 316, startPoint y: 477, endPoint x: 414, endPoint y: 501, distance: 101.2
click at [316, 477] on label "Rent" at bounding box center [308, 479] width 20 height 14
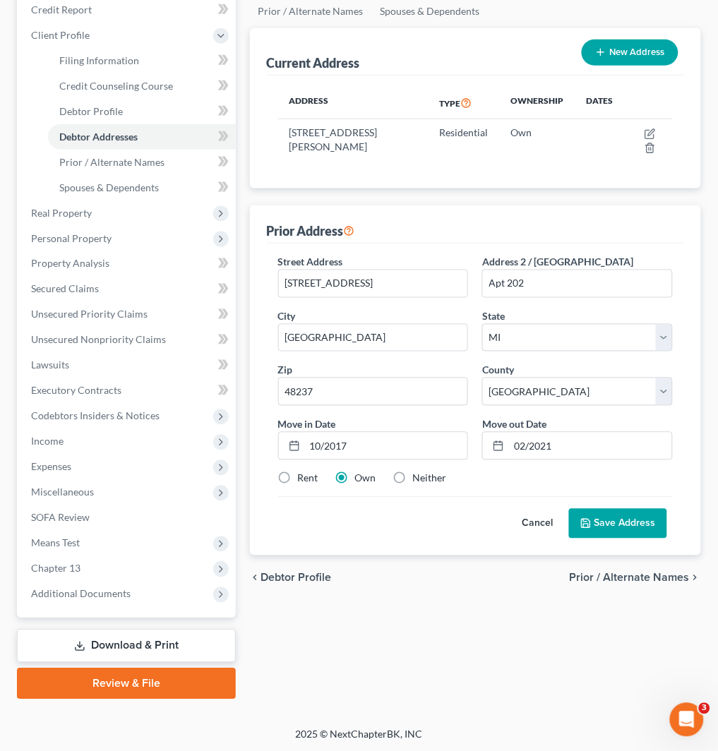
click at [313, 477] on input "Rent" at bounding box center [308, 476] width 9 height 9
radio input "true"
click at [627, 527] on button "Save Address" at bounding box center [618, 524] width 98 height 30
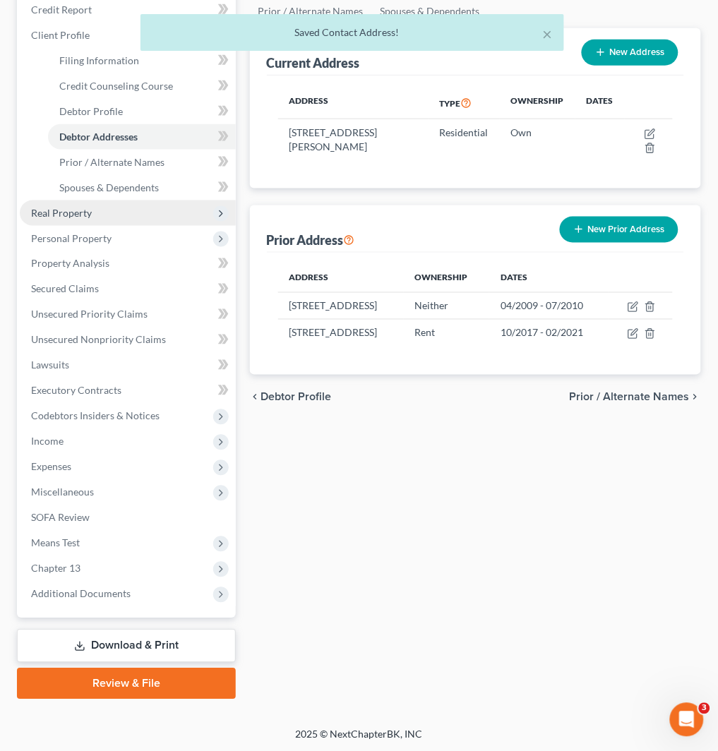
click at [102, 212] on span "Real Property" at bounding box center [128, 212] width 216 height 25
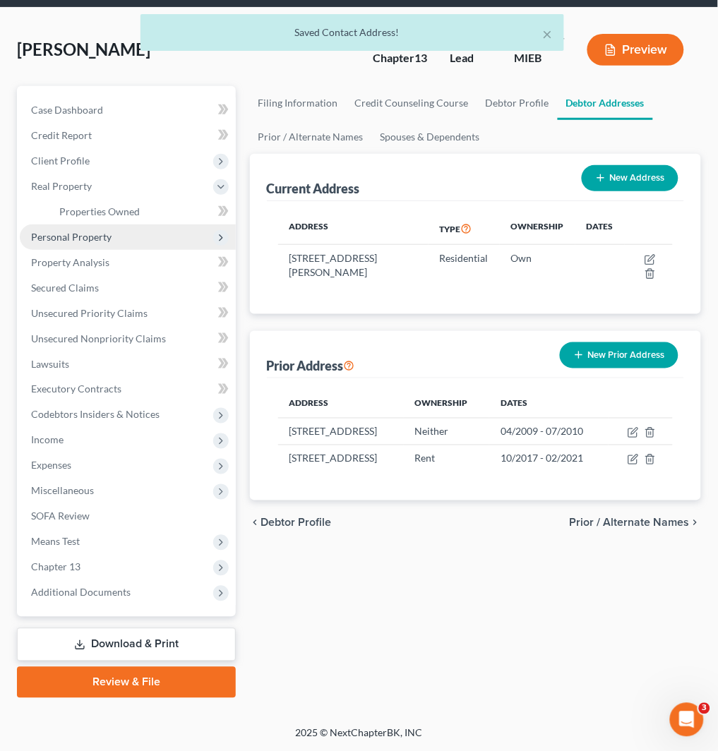
scroll to position [73, 0]
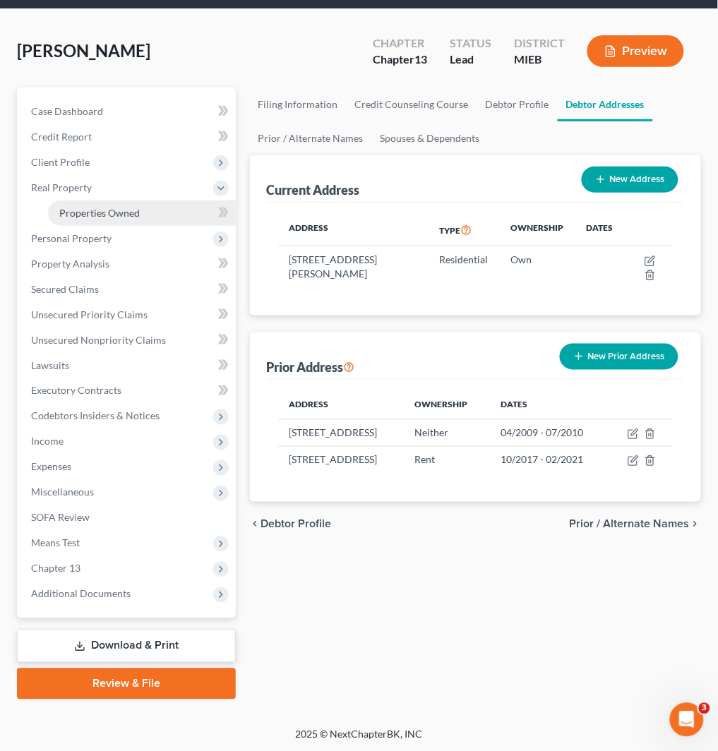
click at [131, 208] on span "Properties Owned" at bounding box center [99, 213] width 80 height 12
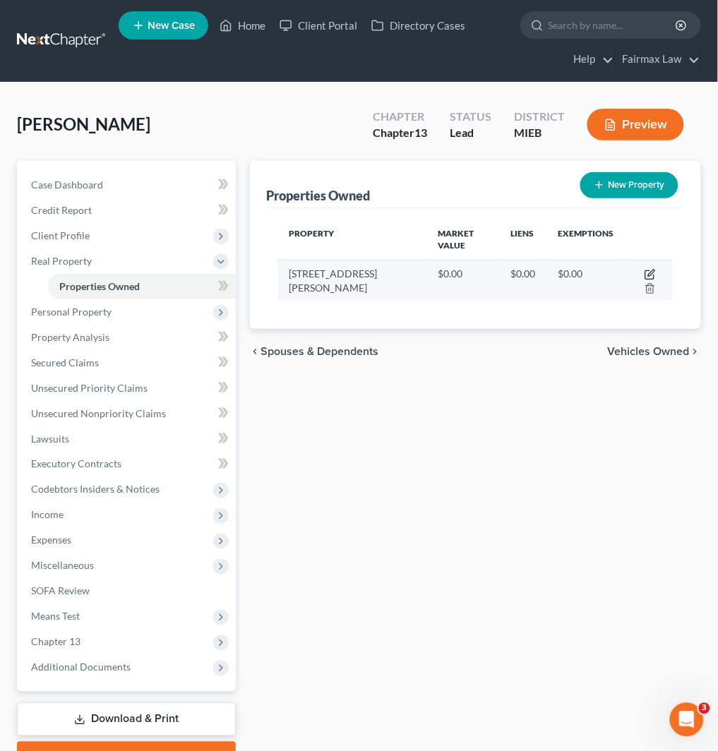
click at [648, 270] on icon "button" at bounding box center [651, 273] width 6 height 6
select select "23"
select select "81"
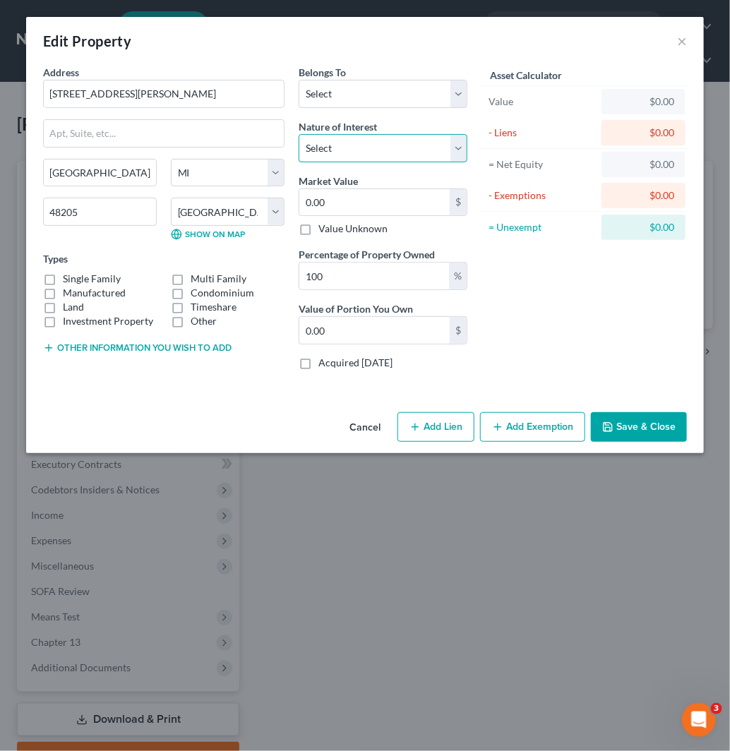
click at [354, 150] on select "Select Fee Simple Joint Tenant Life Estate Equitable Interest Future Interest T…" at bounding box center [383, 148] width 169 height 28
drag, startPoint x: 369, startPoint y: 92, endPoint x: 369, endPoint y: 101, distance: 9.2
click at [369, 92] on select "Select Debtor 1 Only Debtor 2 Only Debtor 1 And Debtor 2 Only At Least One Of T…" at bounding box center [383, 94] width 169 height 28
select select "0"
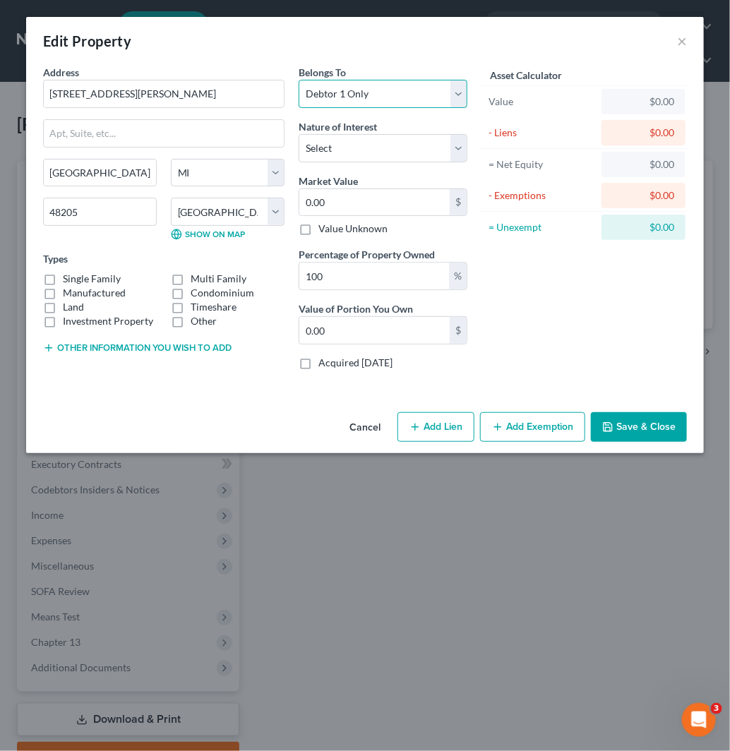
click at [299, 80] on select "Select Debtor 1 Only Debtor 2 Only Debtor 1 And Debtor 2 Only At Least One Of T…" at bounding box center [383, 94] width 169 height 28
click at [363, 205] on input "0.00" at bounding box center [374, 202] width 150 height 27
paste input "Zestimate® $"
type input "Zestimate® $"
type input "0"
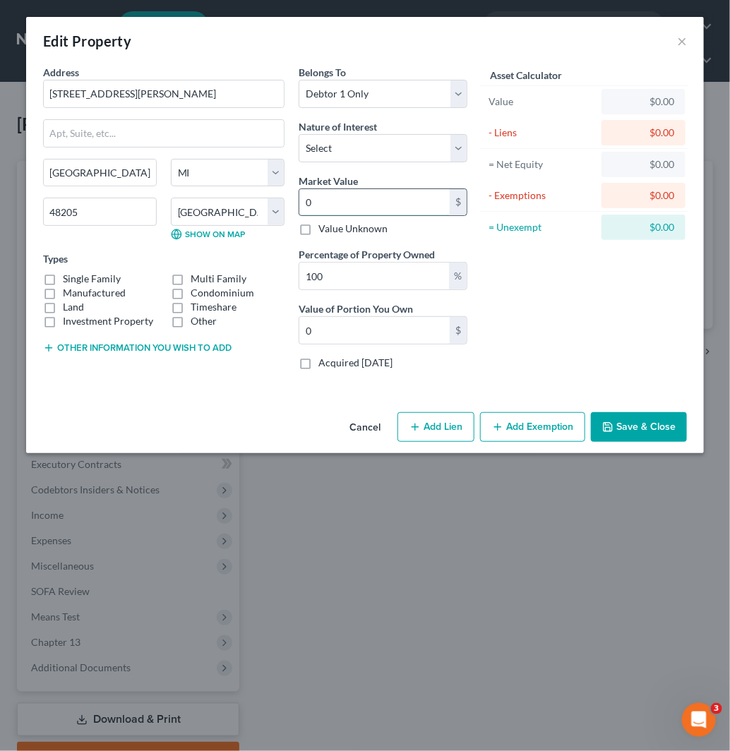
click at [365, 205] on input "0" at bounding box center [374, 202] width 150 height 27
paste input "Zestimate® $"
drag, startPoint x: 369, startPoint y: 201, endPoint x: 275, endPoint y: 202, distance: 93.2
click at [275, 202] on div "Address * [GEOGRAPHIC_DATA][PERSON_NAME] [GEOGRAPHIC_DATA] [US_STATE][GEOGRAPHI…" at bounding box center [255, 223] width 438 height 316
click at [393, 213] on input "0" at bounding box center [374, 202] width 150 height 27
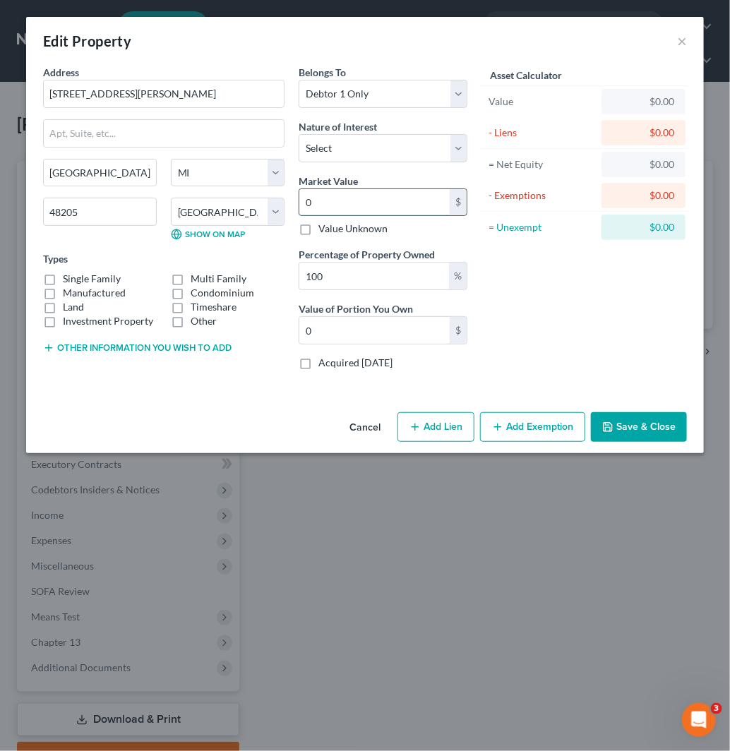
paste input "49,700"
type input "049,700"
type input "49,700.00"
drag, startPoint x: 392, startPoint y: 205, endPoint x: 286, endPoint y: 205, distance: 105.9
click at [286, 205] on div "Address * [GEOGRAPHIC_DATA][PERSON_NAME] [GEOGRAPHIC_DATA] [US_STATE][GEOGRAPHI…" at bounding box center [255, 223] width 438 height 316
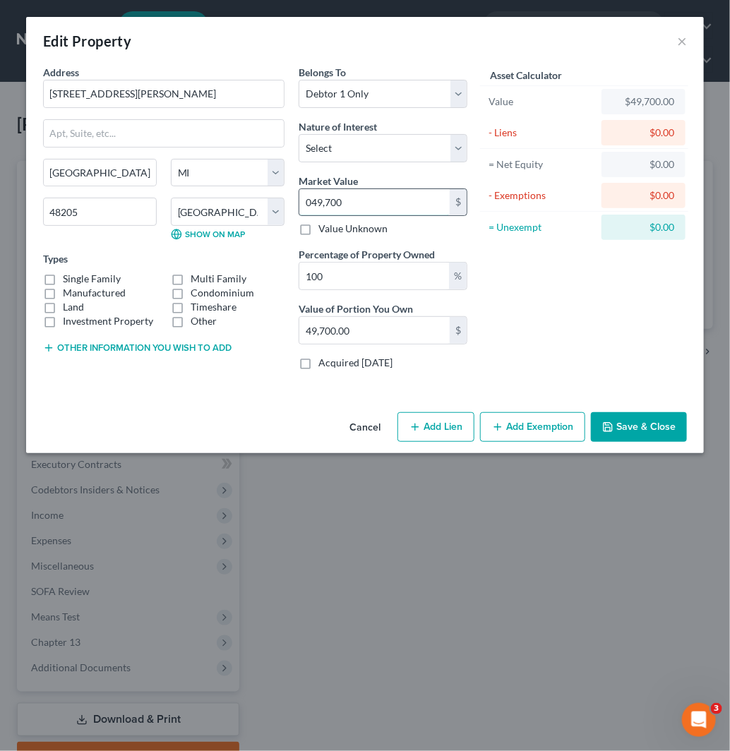
paste input "text"
type input "49,700"
click at [548, 419] on button "Add Exemption" at bounding box center [532, 427] width 105 height 30
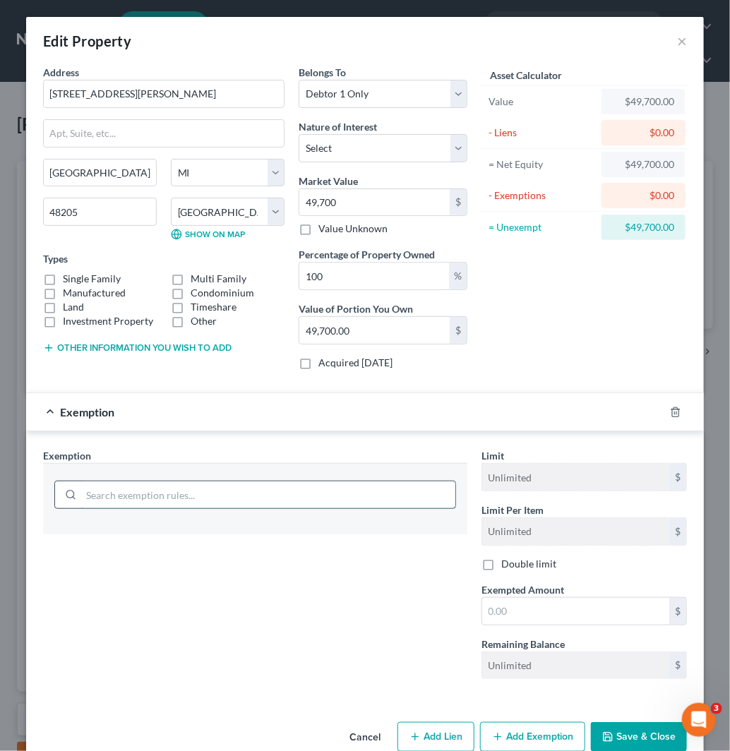
click at [223, 490] on input "search" at bounding box center [268, 494] width 374 height 27
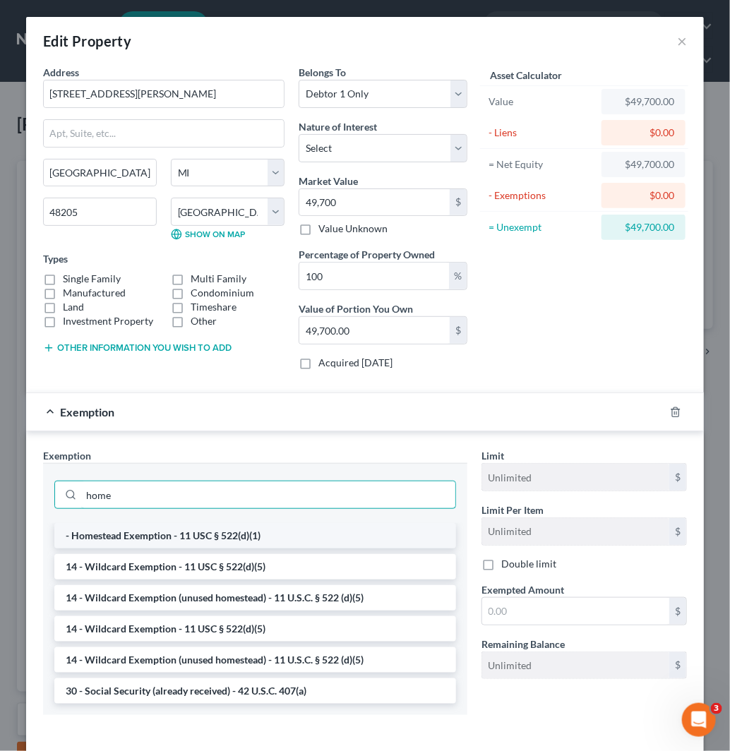
type input "home"
click at [239, 530] on li "- Homestead Exemption - 11 USC § 522(d)(1)" at bounding box center [255, 535] width 402 height 25
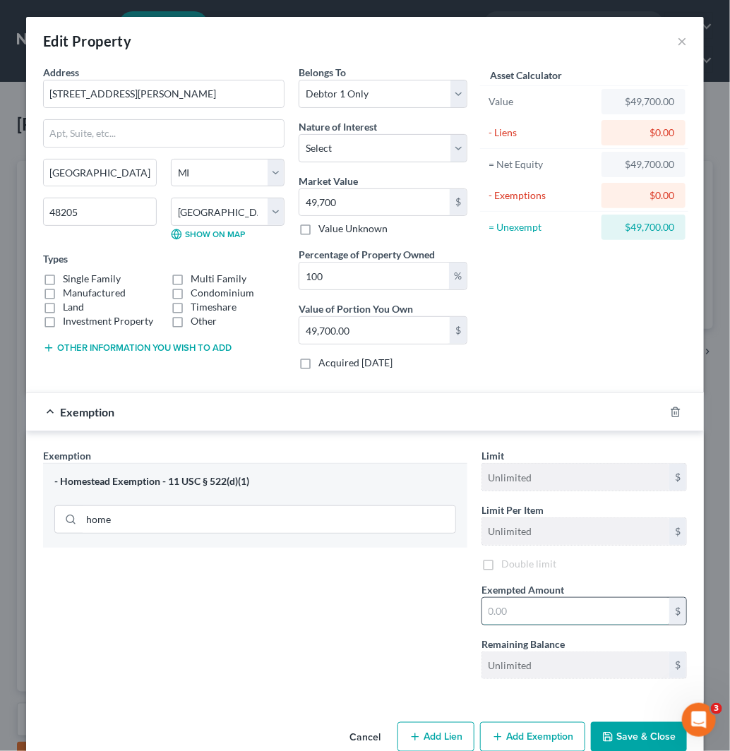
click at [524, 606] on input "text" at bounding box center [575, 611] width 187 height 27
paste input "49,700"
type input "49,700"
click at [633, 736] on button "Save & Close" at bounding box center [639, 737] width 96 height 30
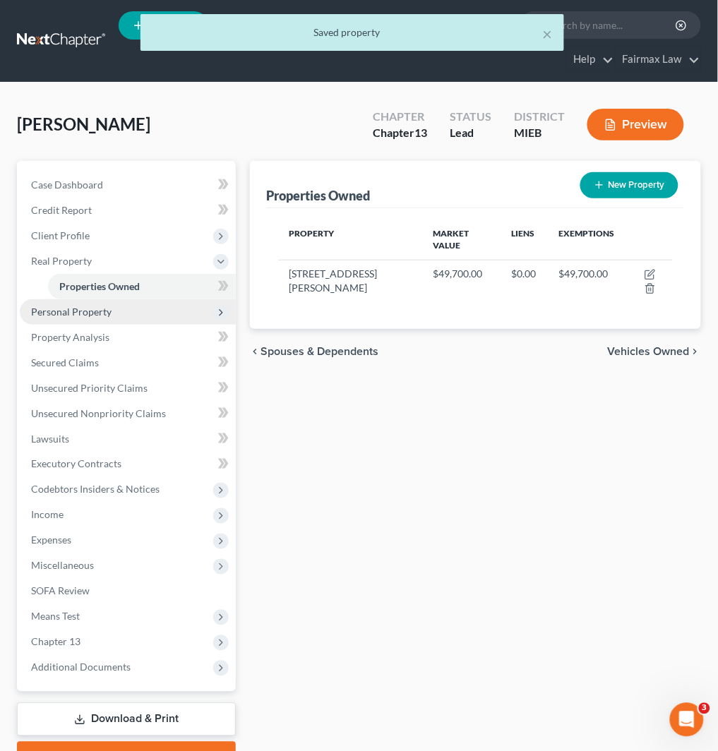
click at [160, 315] on span "Personal Property" at bounding box center [128, 311] width 216 height 25
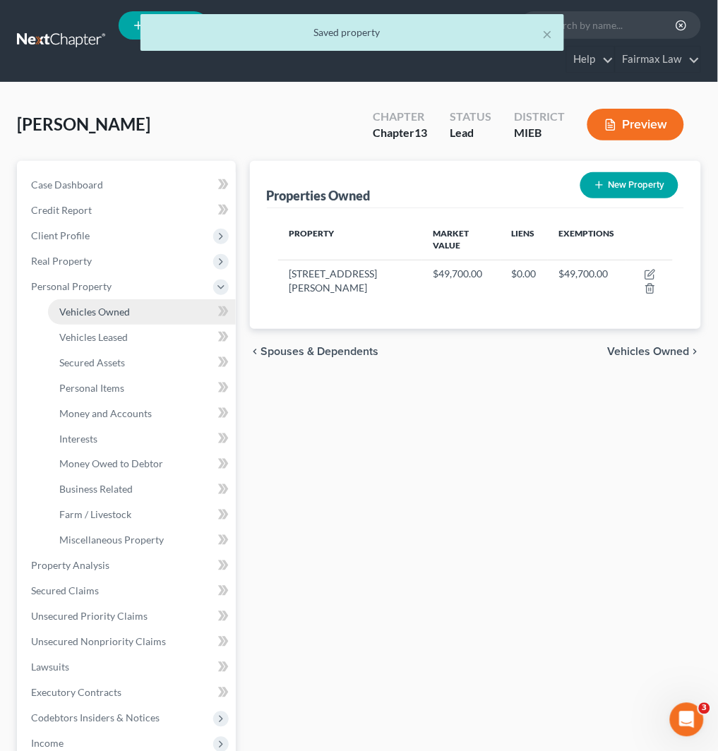
click at [145, 308] on link "Vehicles Owned" at bounding box center [142, 311] width 188 height 25
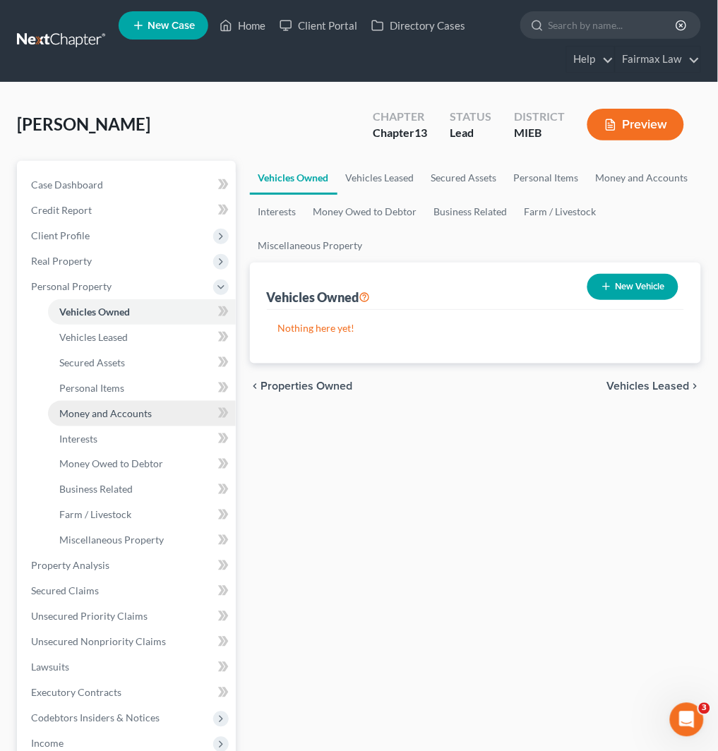
click at [131, 413] on span "Money and Accounts" at bounding box center [105, 413] width 92 height 12
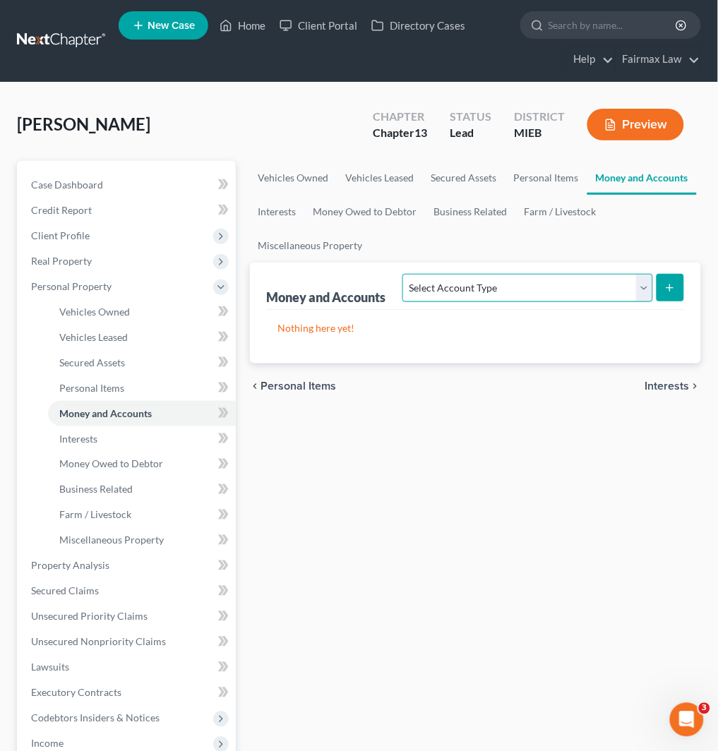
click at [511, 289] on select "Select Account Type Brokerage Cash on Hand Certificates of Deposit Checking Acc…" at bounding box center [527, 288] width 250 height 28
click at [588, 286] on select "Select Account Type Brokerage Cash on Hand Certificates of Deposit Checking Acc…" at bounding box center [527, 288] width 250 height 28
click at [535, 180] on link "Personal Items" at bounding box center [546, 178] width 82 height 34
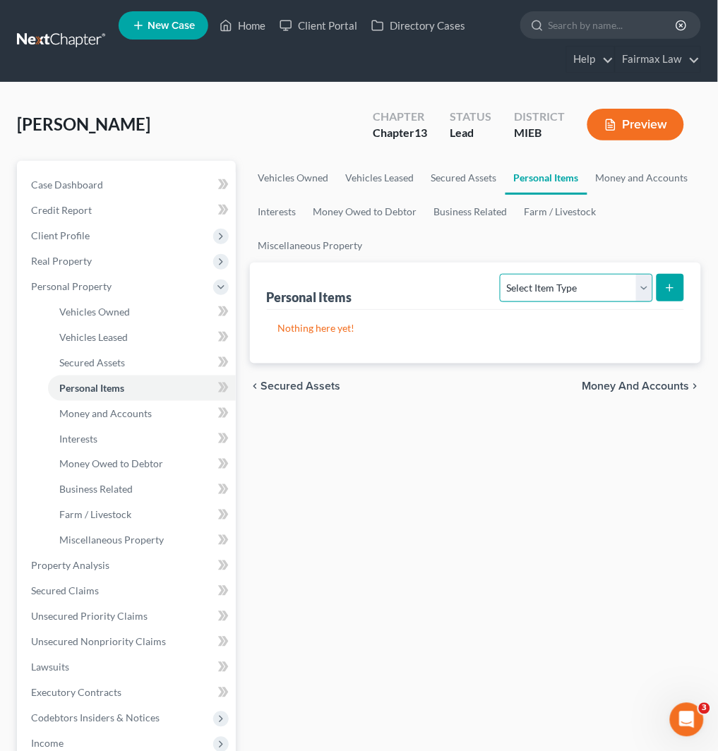
click at [546, 288] on select "Select Item Type Clothing Collectibles Of Value Electronics Firearms Household …" at bounding box center [576, 288] width 152 height 28
select select "clothing"
click at [502, 274] on select "Select Item Type Clothing Collectibles Of Value Electronics Firearms Household …" at bounding box center [576, 288] width 152 height 28
click at [671, 285] on icon "submit" at bounding box center [669, 287] width 11 height 11
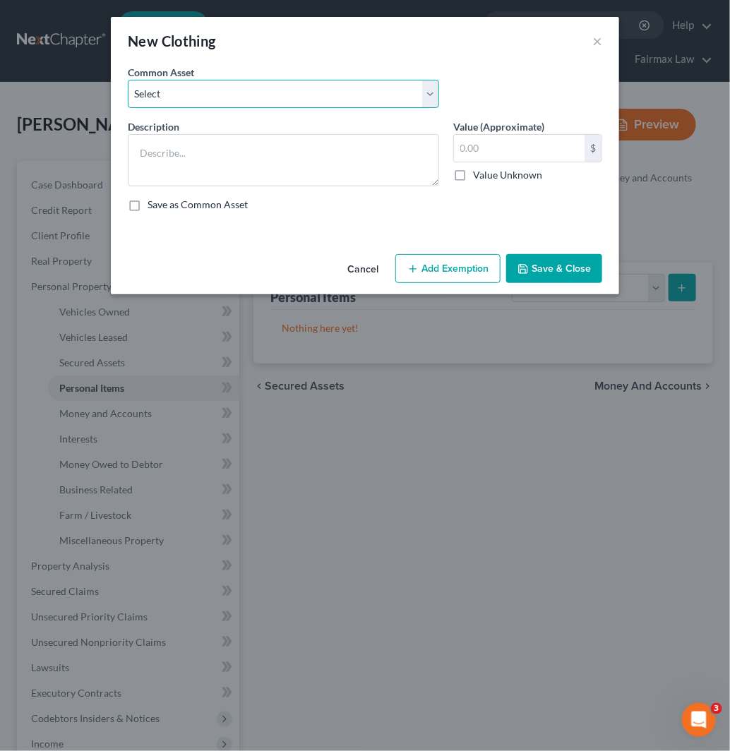
click at [343, 102] on select "Select Common clothing Common clothing Common clothing Everyday clothing Profes…" at bounding box center [283, 94] width 311 height 28
select select "6"
click at [128, 80] on select "Select Common clothing Common clothing Common clothing Everyday clothing Profes…" at bounding box center [283, 94] width 311 height 28
type textarea "Common clothing"
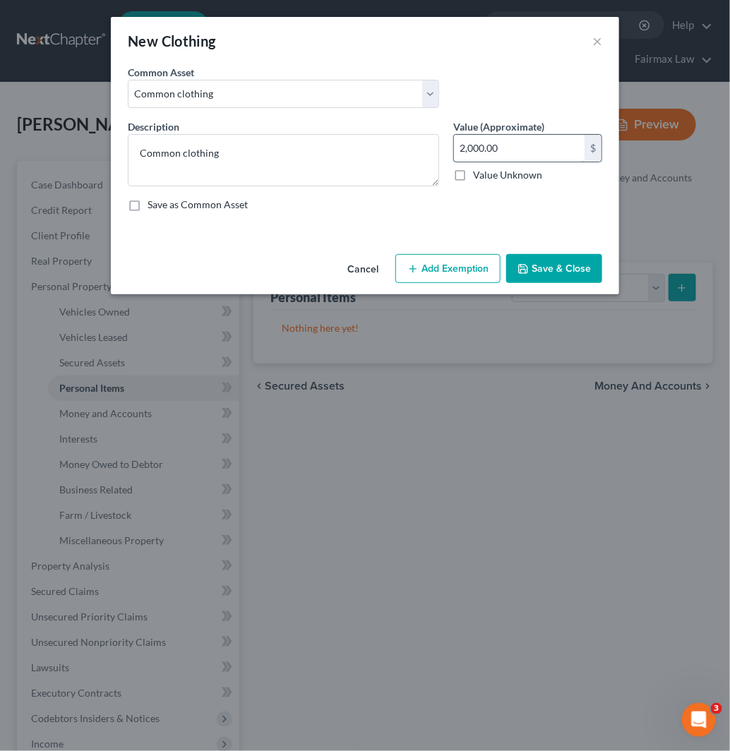
click at [532, 149] on input "2,000.00" at bounding box center [519, 148] width 131 height 27
type input "100"
click at [446, 253] on div "Cancel Add Exemption Save & Close" at bounding box center [365, 271] width 508 height 47
click at [441, 277] on button "Add Exemption" at bounding box center [447, 269] width 105 height 30
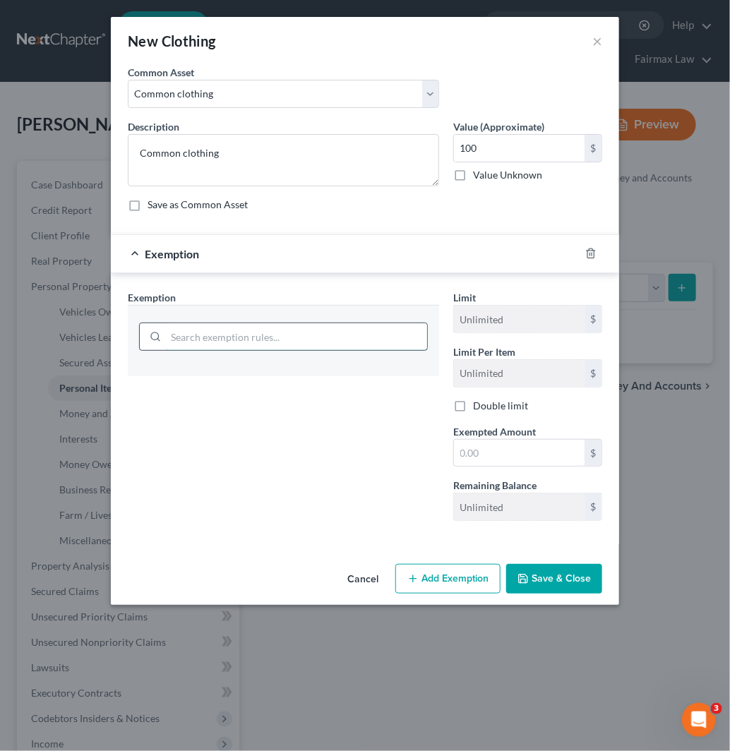
drag, startPoint x: 287, startPoint y: 340, endPoint x: 281, endPoint y: 333, distance: 8.5
click at [289, 340] on input "search" at bounding box center [296, 336] width 261 height 27
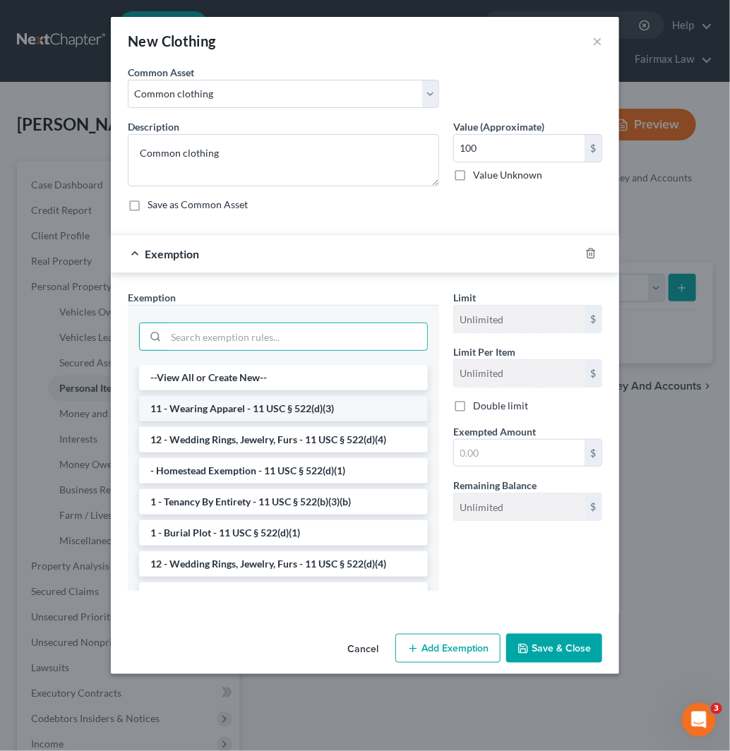
click at [279, 405] on li "11 - Wearing Apparel - 11 USC § 522(d)(3)" at bounding box center [283, 408] width 289 height 25
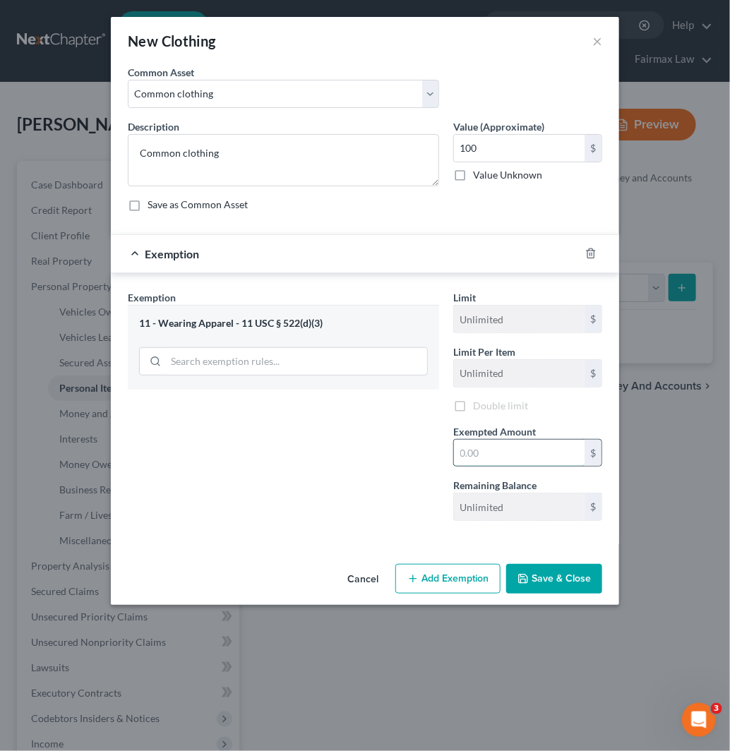
drag, startPoint x: 505, startPoint y: 455, endPoint x: 511, endPoint y: 460, distance: 8.0
click at [505, 455] on input "text" at bounding box center [519, 453] width 131 height 27
type input "100"
click at [301, 503] on div "Exemption Set must be selected for CA. Exemption * 11 - Wearing Apparel - 11 US…" at bounding box center [283, 411] width 325 height 242
click at [558, 584] on button "Save & Close" at bounding box center [554, 579] width 96 height 30
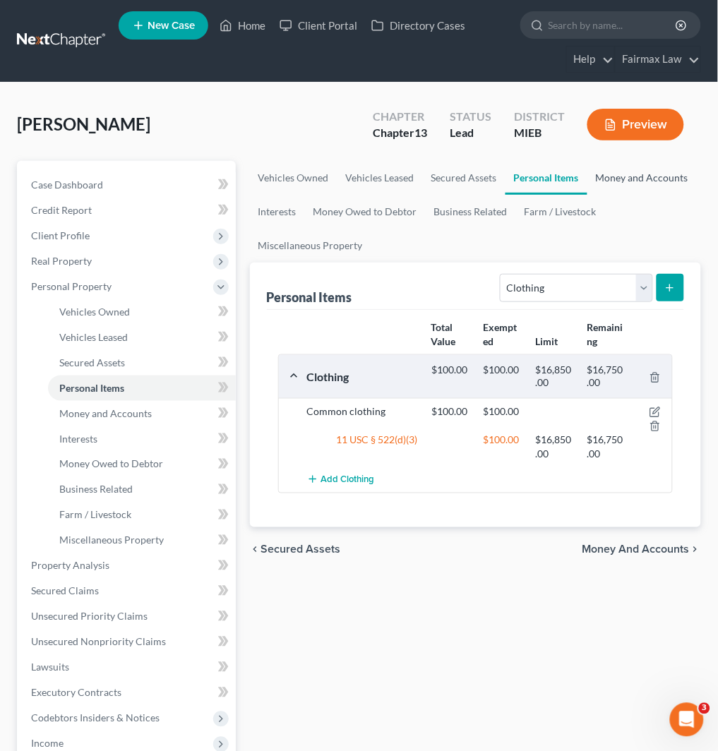
click at [647, 175] on link "Money and Accounts" at bounding box center [641, 178] width 109 height 34
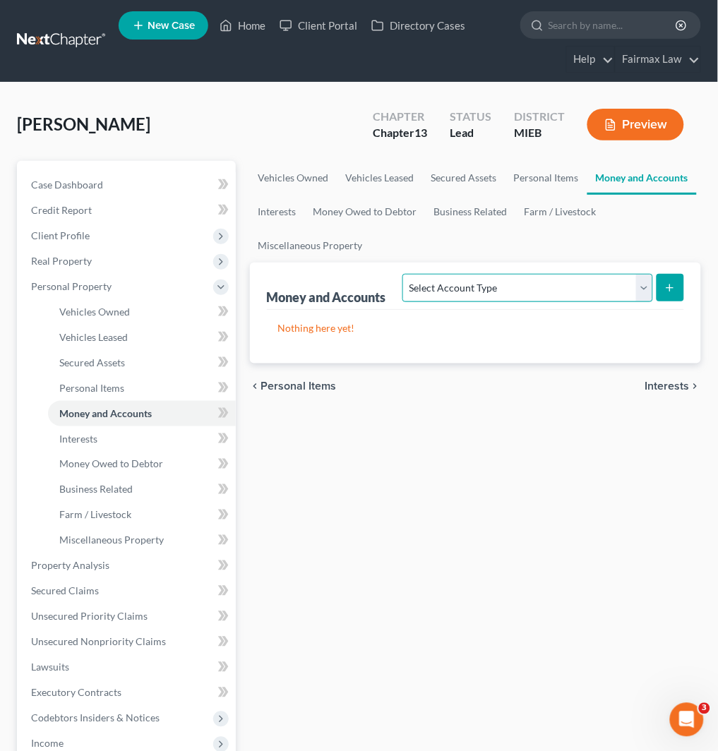
click at [462, 280] on select "Select Account Type Brokerage Cash on Hand Certificates of Deposit Checking Acc…" at bounding box center [527, 288] width 250 height 28
select select "checking"
click at [406, 274] on select "Select Account Type Brokerage Cash on Hand Certificates of Deposit Checking Acc…" at bounding box center [527, 288] width 250 height 28
click at [673, 288] on line "submit" at bounding box center [670, 288] width 6 height 0
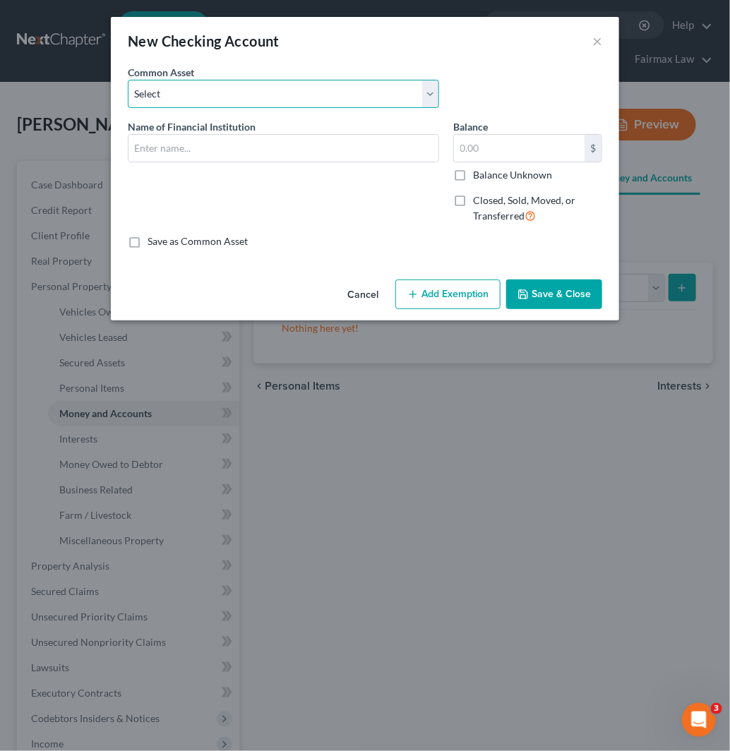
click at [265, 92] on select "Select Day Air FCU Daily Pay So-Fi Adventure Credit Union So-Fi Mountain Credit…" at bounding box center [283, 94] width 311 height 28
select select "62"
type input "Our Credit Union"
type input "0"
click at [265, 92] on select "Select Day Air FCU Daily Pay So-Fi Adventure Credit Union So-Fi Mountain Credit…" at bounding box center [283, 94] width 311 height 28
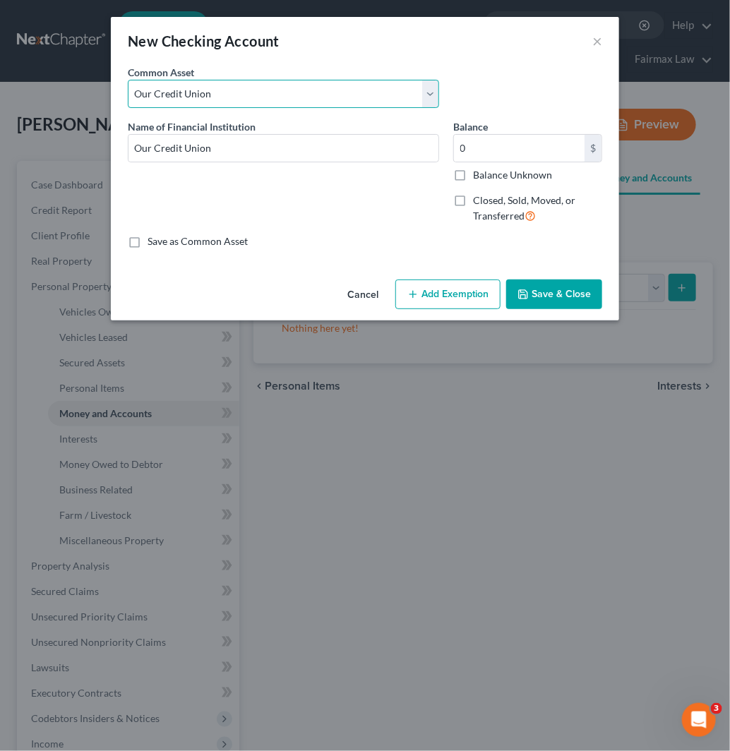
click at [266, 93] on select "Select Day Air FCU Daily Pay So-Fi Adventure Credit Union So-Fi Mountain Credit…" at bounding box center [283, 94] width 311 height 28
click at [285, 100] on select "Select Day Air FCU Daily Pay So-Fi Adventure Credit Union So-Fi Mountain Credit…" at bounding box center [283, 94] width 311 height 28
drag, startPoint x: 389, startPoint y: 90, endPoint x: 411, endPoint y: 107, distance: 27.7
click at [389, 90] on select "Select Day Air FCU Daily Pay So-Fi Adventure Credit Union So-Fi Mountain Credit…" at bounding box center [283, 94] width 311 height 28
select select
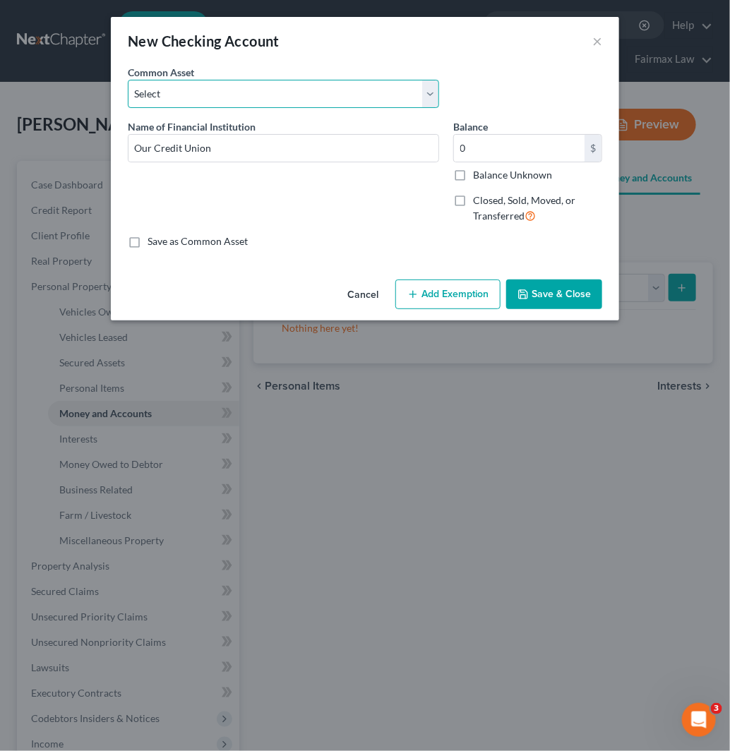
click at [128, 80] on select "Select Day Air FCU Daily Pay So-Fi Adventure Credit Union So-Fi Mountain Credit…" at bounding box center [283, 94] width 311 height 28
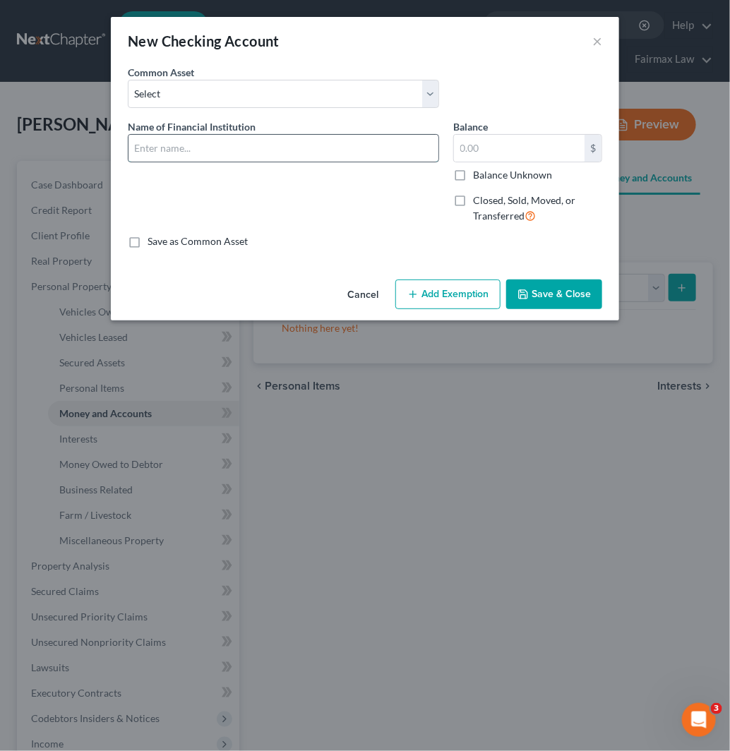
click at [258, 147] on input "text" at bounding box center [283, 148] width 310 height 27
type input "One Bank"
drag, startPoint x: 117, startPoint y: 242, endPoint x: 133, endPoint y: 250, distance: 17.4
click at [123, 246] on div "An exemption set must first be selected from the Filing Information section. Co…" at bounding box center [365, 169] width 508 height 209
click at [148, 248] on label "Save as Common Asset" at bounding box center [198, 241] width 100 height 14
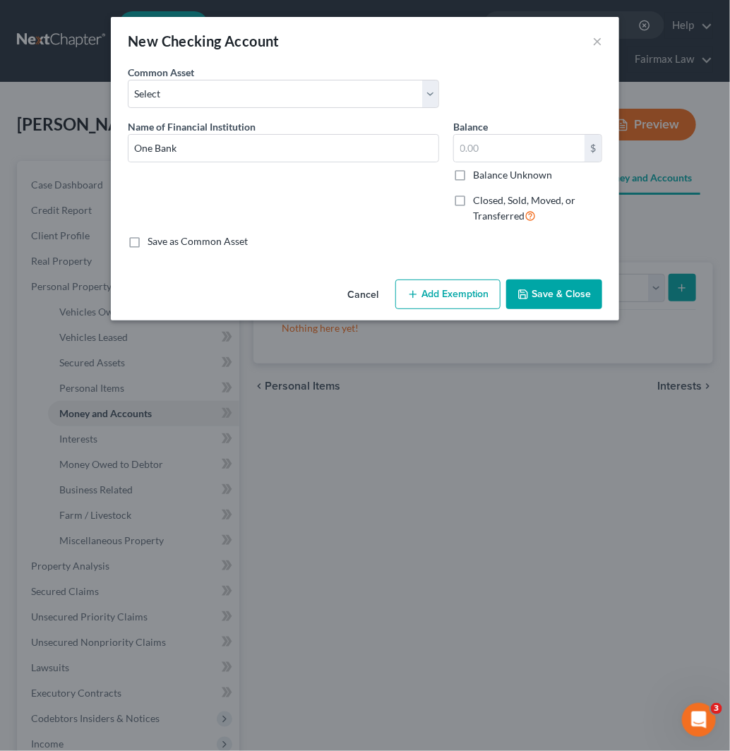
click at [153, 244] on input "Save as Common Asset" at bounding box center [157, 238] width 9 height 9
checkbox input "true"
click at [498, 151] on input "text" at bounding box center [519, 148] width 131 height 27
type input "1,900"
click at [455, 299] on button "Add Exemption" at bounding box center [447, 295] width 105 height 30
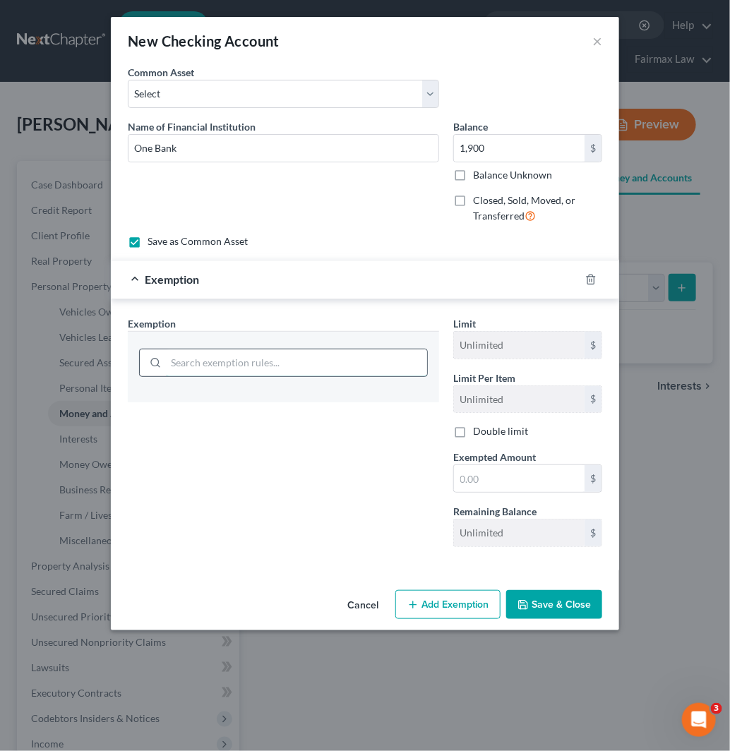
click at [292, 357] on input "search" at bounding box center [296, 362] width 261 height 27
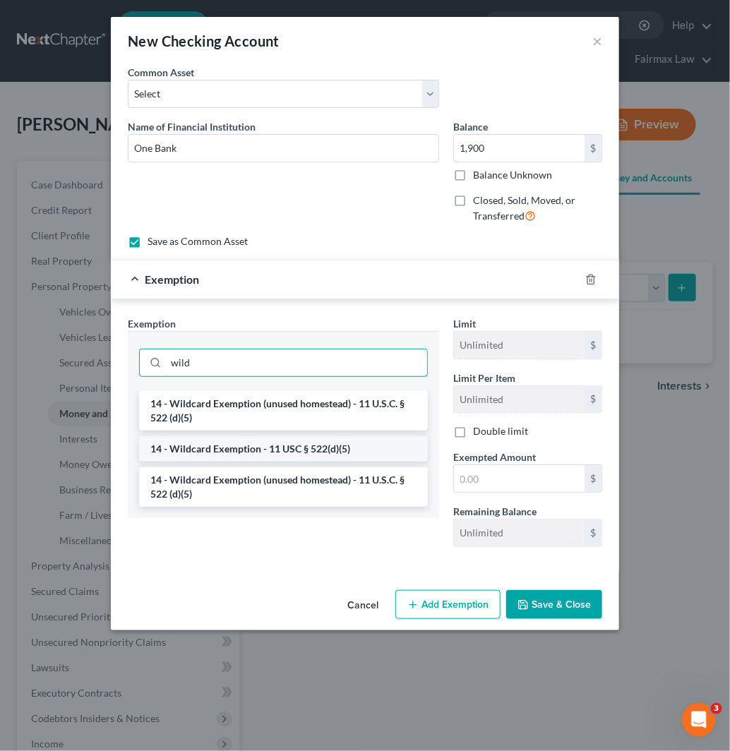
type input "wild"
click at [325, 447] on li "14 - Wildcard Exemption - 11 USC § 522(d)(5)" at bounding box center [283, 448] width 289 height 25
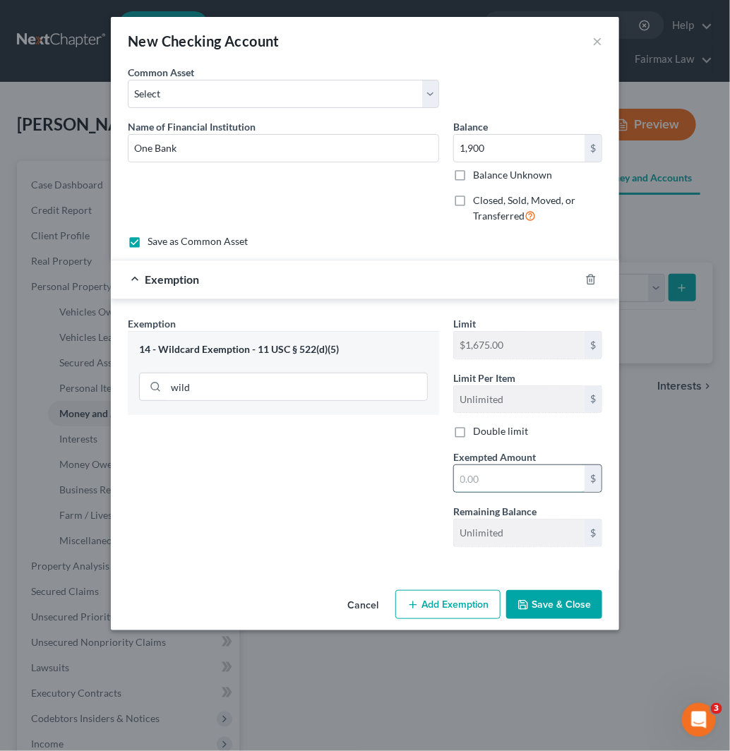
click at [530, 487] on input "text" at bounding box center [519, 478] width 131 height 27
type input "1,900"
click at [589, 600] on button "Save & Close" at bounding box center [554, 605] width 96 height 30
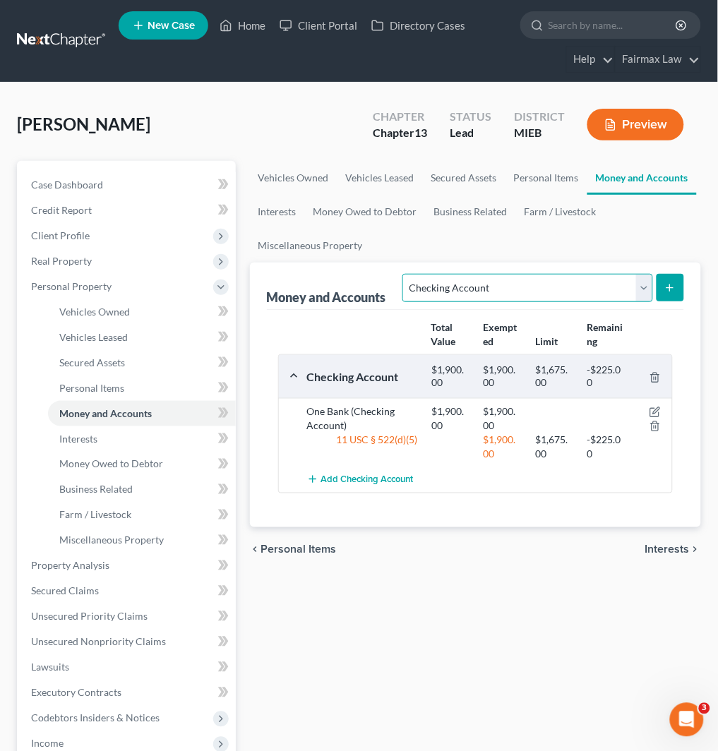
click at [565, 288] on select "Select Account Type Brokerage Cash on Hand Certificates of Deposit Checking Acc…" at bounding box center [527, 288] width 250 height 28
select select "other"
click at [406, 274] on select "Select Account Type Brokerage Cash on Hand Certificates of Deposit Checking Acc…" at bounding box center [527, 288] width 250 height 28
click at [682, 282] on button "submit" at bounding box center [671, 288] width 28 height 28
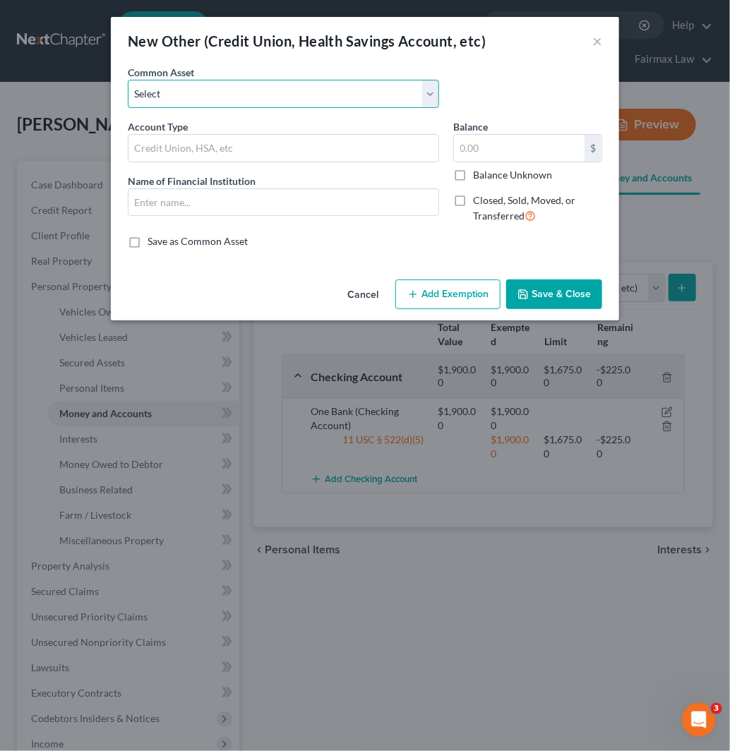
click at [309, 92] on select "Select Prepaid Debit Card - Chime Credit Builder Way2Go Prepaid Debit Card - Ne…" at bounding box center [283, 94] width 311 height 28
select select "35"
click at [128, 80] on select "Select Prepaid Debit Card - Chime Credit Builder Way2Go Prepaid Debit Card - Ne…" at bounding box center [283, 94] width 311 height 28
type input "Share account"
type input "Community Focus 1Federal Credit Union"
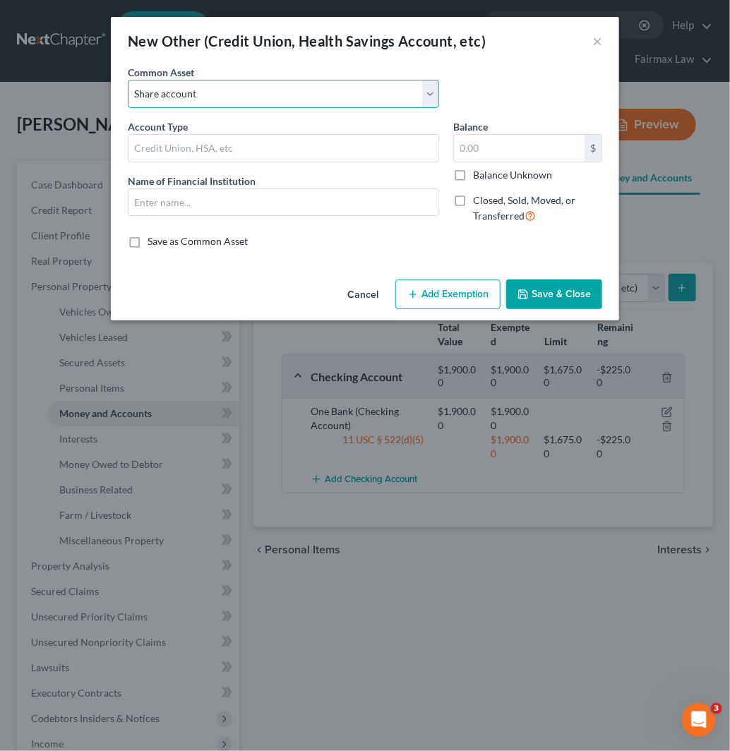
type input "1,402.68"
drag, startPoint x: 251, startPoint y: 100, endPoint x: 268, endPoint y: 103, distance: 17.3
click at [251, 100] on select "Select Prepaid Debit Card - Chime Credit Builder Way2Go Prepaid Debit Card - Ne…" at bounding box center [283, 94] width 311 height 28
select select
click at [128, 80] on select "Select Prepaid Debit Card - Chime Credit Builder Way2Go Prepaid Debit Card - Ne…" at bounding box center [283, 94] width 311 height 28
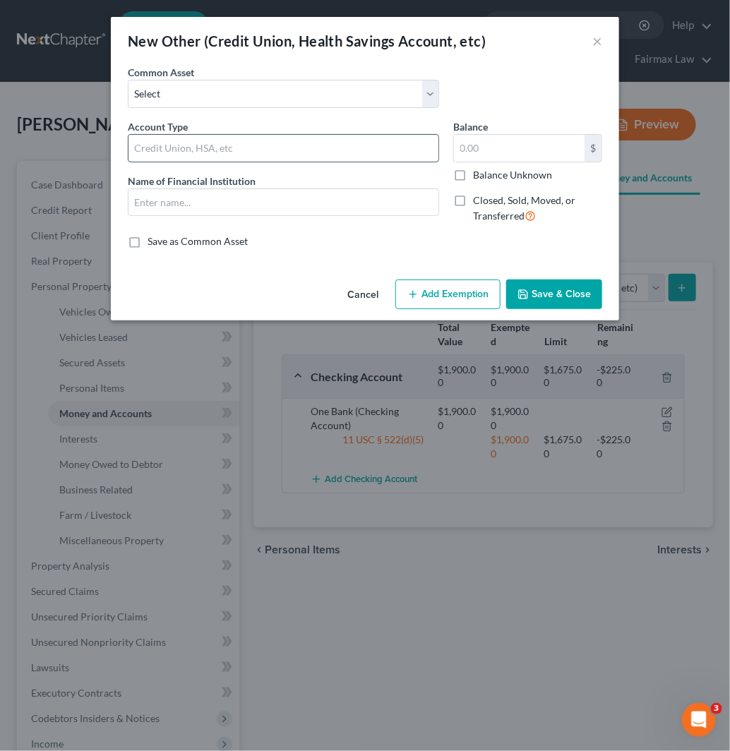
click at [234, 157] on input "text" at bounding box center [283, 148] width 310 height 27
click at [297, 86] on select "Select Prepaid Debit Card - Chime Credit Builder Way2Go Prepaid Debit Card - Ne…" at bounding box center [283, 94] width 311 height 28
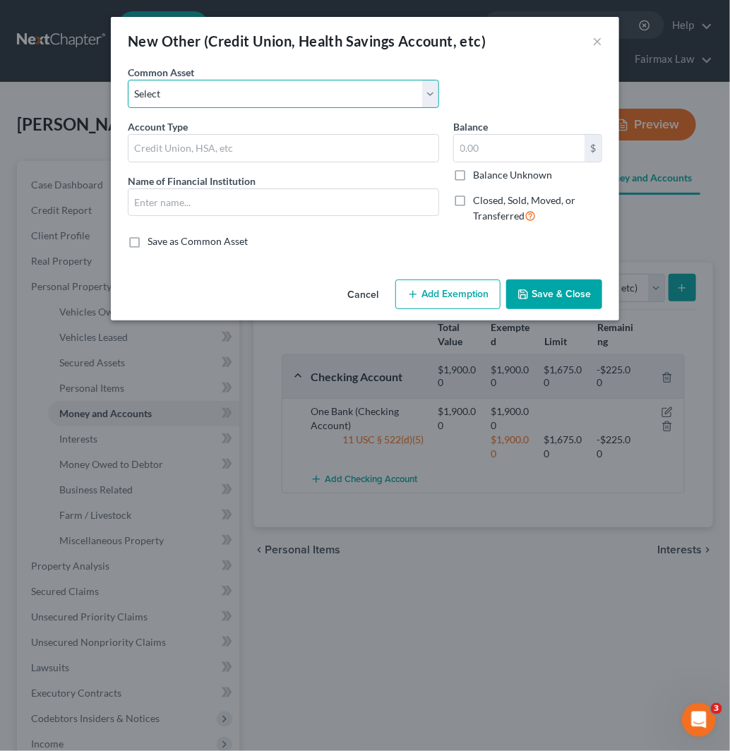
click at [274, 89] on select "Select Prepaid Debit Card - Chime Credit Builder Way2Go Prepaid Debit Card - Ne…" at bounding box center [283, 94] width 311 height 28
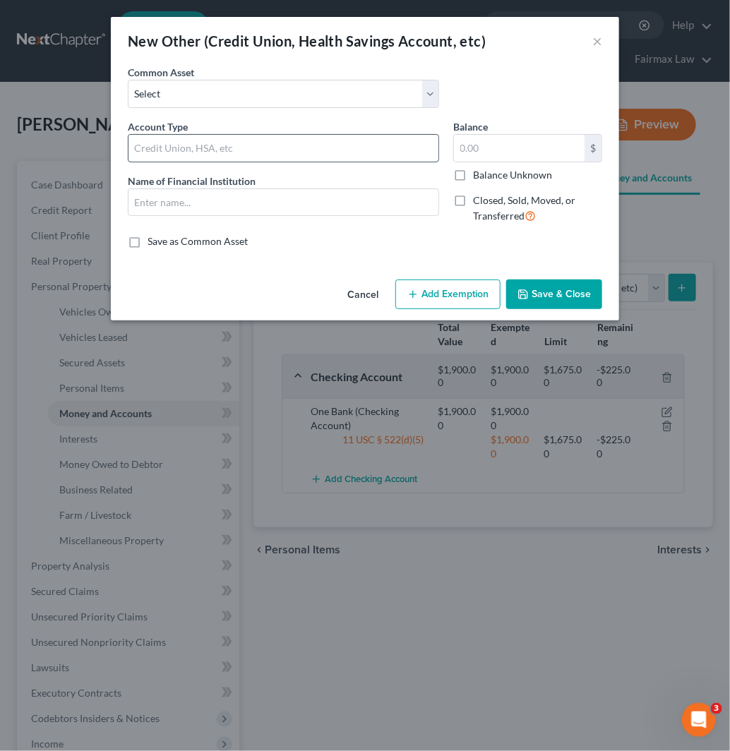
click at [251, 149] on input "text" at bounding box center [283, 148] width 310 height 27
type input "NetSpend Card - Skylight"
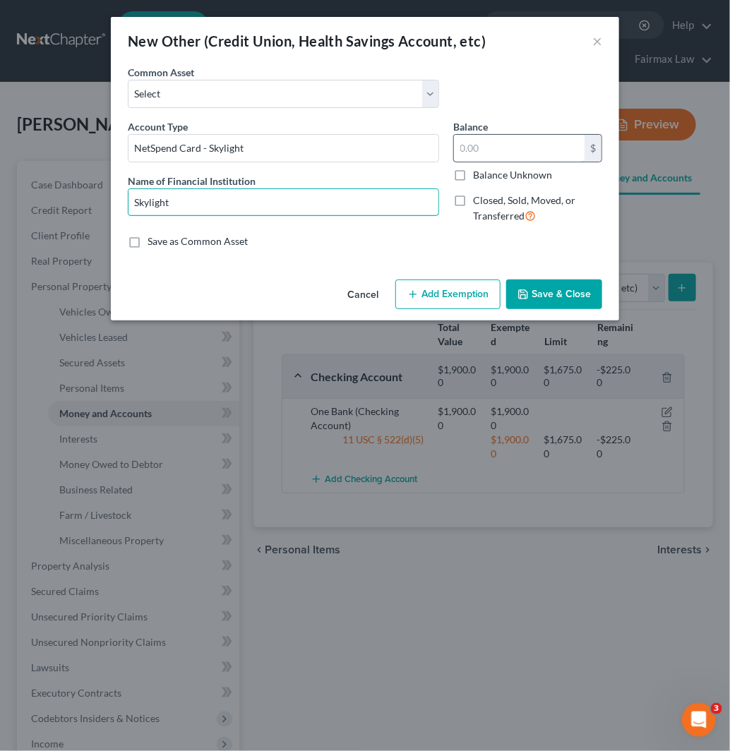
type input "Skylight"
click at [524, 150] on input "text" at bounding box center [519, 148] width 131 height 27
type input "3"
click at [455, 301] on button "Add Exemption" at bounding box center [447, 295] width 105 height 30
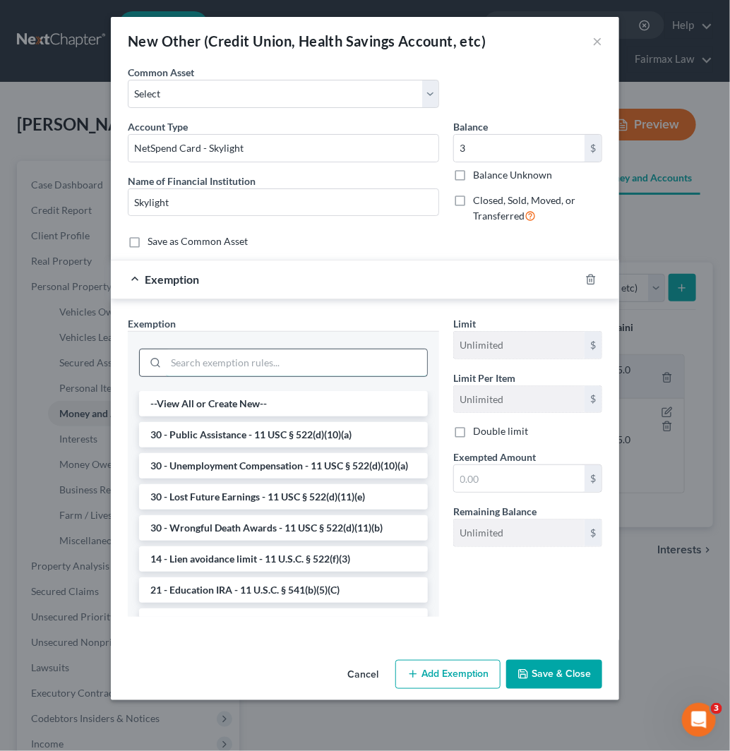
click at [363, 360] on input "search" at bounding box center [296, 362] width 261 height 27
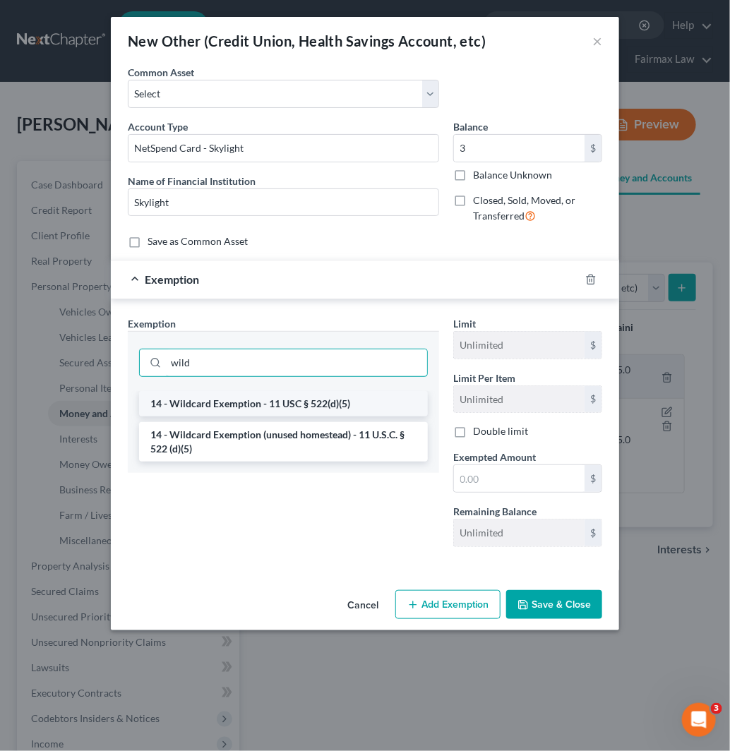
type input "wild"
click at [363, 400] on li "14 - Wildcard Exemption - 11 USC § 522(d)(5)" at bounding box center [283, 403] width 289 height 25
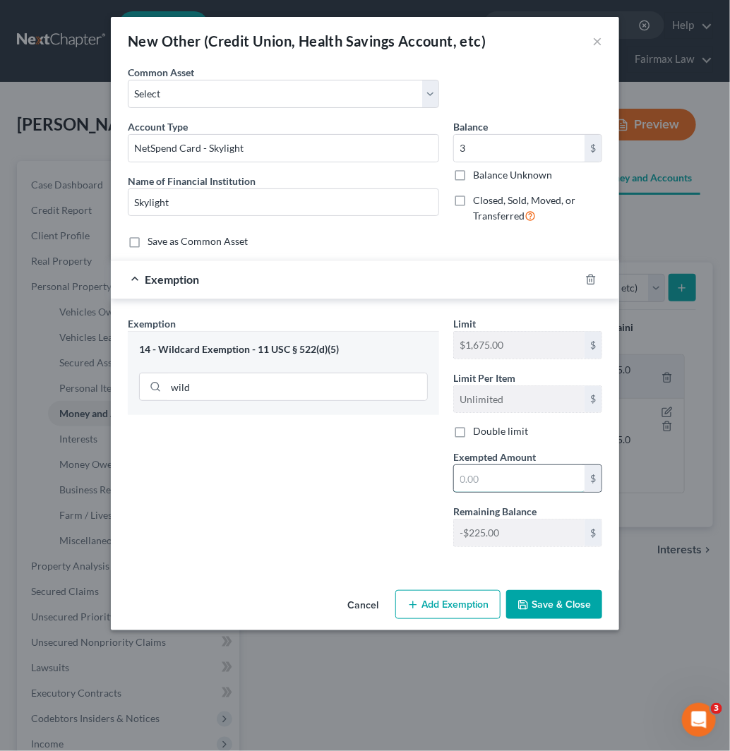
click at [500, 486] on input "text" at bounding box center [519, 478] width 131 height 27
type input "3"
click at [343, 499] on div "Exemption Set must be selected for CA. Exemption * 14 - Wildcard Exemption - 11…" at bounding box center [283, 437] width 325 height 242
click at [558, 608] on button "Save & Close" at bounding box center [554, 605] width 96 height 30
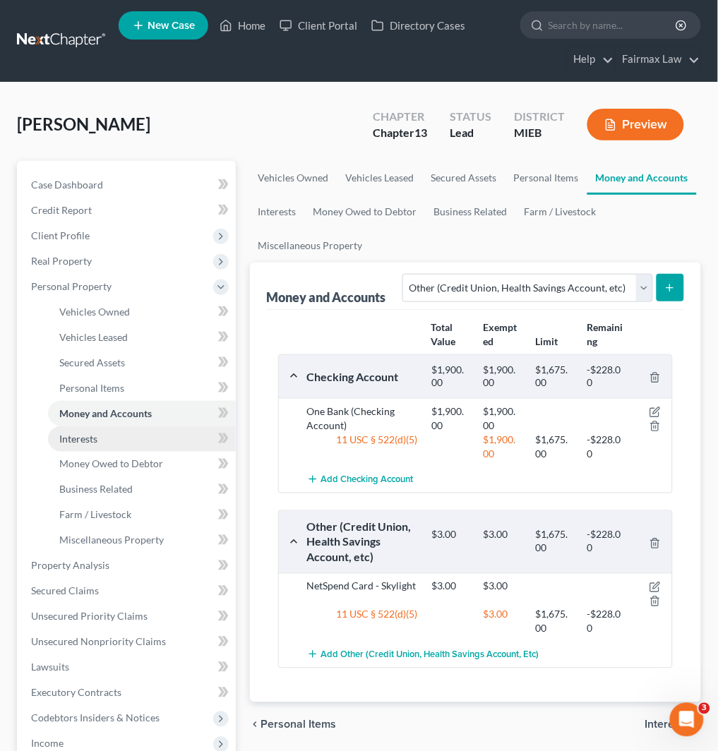
click at [138, 433] on link "Interests" at bounding box center [142, 438] width 188 height 25
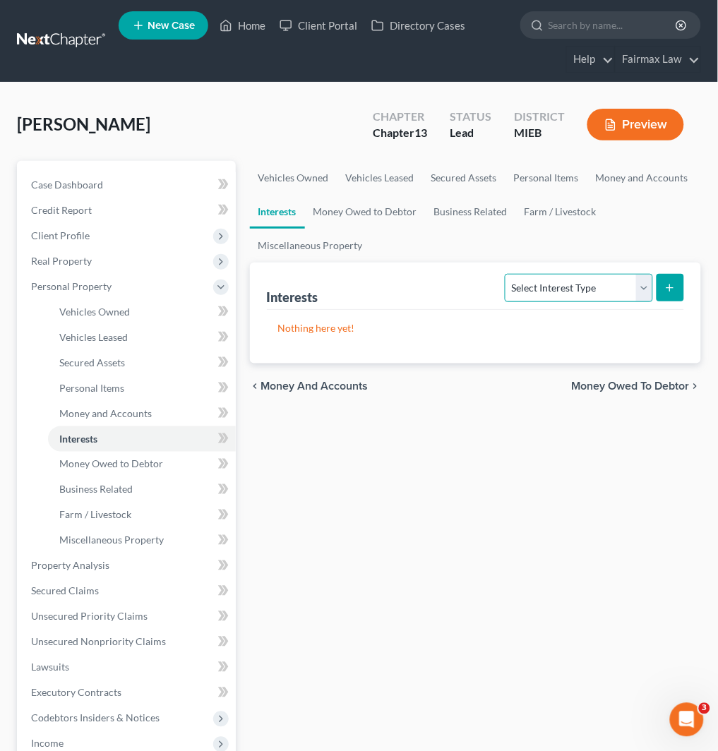
click at [555, 294] on select "Select Interest Type 401K Annuity Bond Education IRA Government Bond Government…" at bounding box center [579, 288] width 148 height 28
click at [507, 274] on select "Select Interest Type 401K Annuity Bond Education IRA Government Bond Government…" at bounding box center [579, 288] width 148 height 28
click at [595, 294] on select "Select Interest Type 401K Annuity Bond Education IRA Government Bond Government…" at bounding box center [579, 288] width 148 height 28
click at [507, 274] on select "Select Interest Type 401K Annuity Bond Education IRA Government Bond Government…" at bounding box center [579, 288] width 148 height 28
click at [676, 287] on icon "submit" at bounding box center [669, 287] width 11 height 11
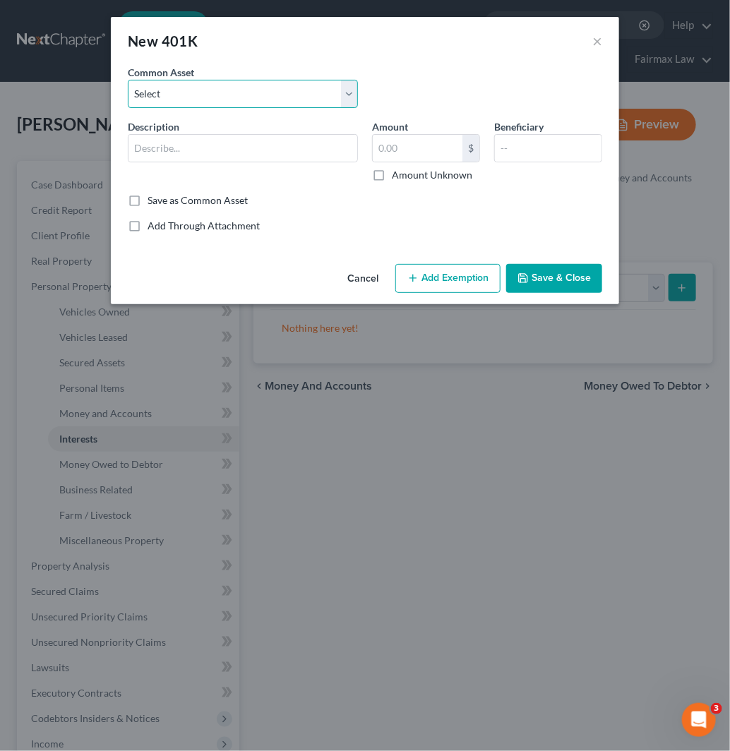
click at [244, 97] on select "Select Mission Square State of [US_STATE] Empower Paychex Flex Alight OPERS Sen…" at bounding box center [243, 94] width 230 height 28
drag, startPoint x: 445, startPoint y: 335, endPoint x: 478, endPoint y: 284, distance: 60.7
click at [445, 335] on div "New 401K × An exemption set must first be selected from the Filing Information …" at bounding box center [365, 375] width 730 height 751
click at [600, 45] on button "×" at bounding box center [597, 40] width 10 height 17
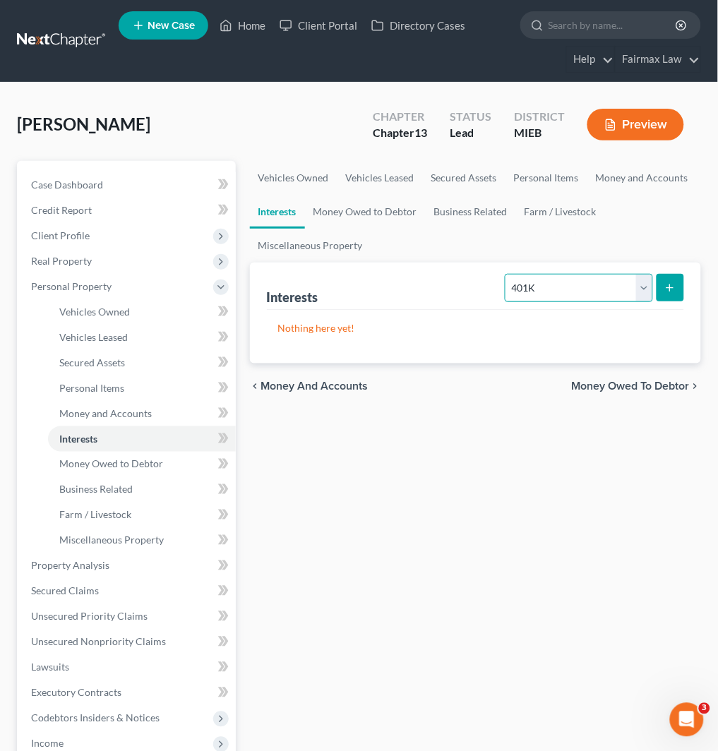
drag, startPoint x: 592, startPoint y: 285, endPoint x: 589, endPoint y: 299, distance: 13.6
click at [592, 285] on select "Select Interest Type 401K Annuity Bond Education IRA Government Bond Government…" at bounding box center [579, 288] width 148 height 28
select select "other_retirement_plan"
click at [507, 274] on select "Select Interest Type 401K Annuity Bond Education IRA Government Bond Government…" at bounding box center [579, 288] width 148 height 28
click at [672, 282] on icon "submit" at bounding box center [669, 287] width 11 height 11
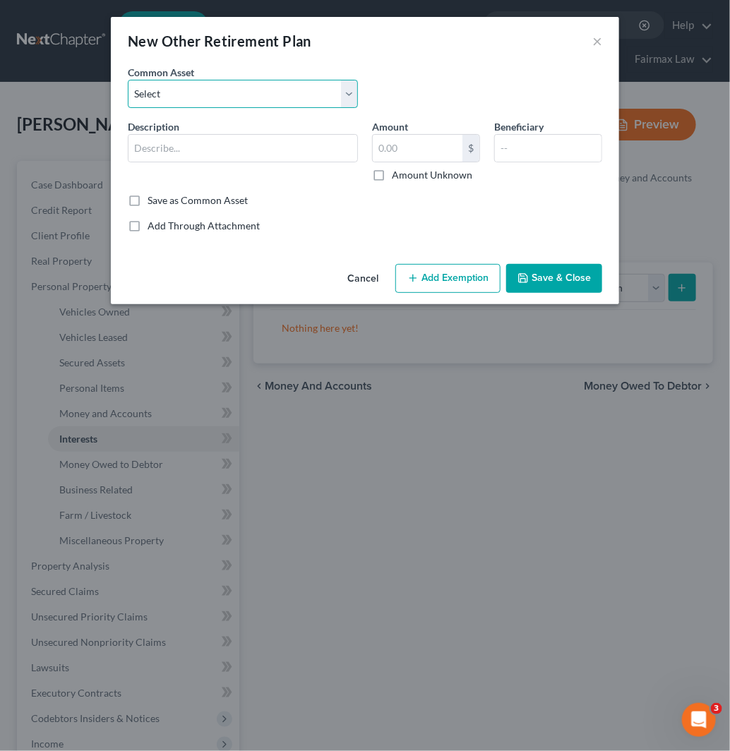
click at [229, 85] on select "Select Transamerica [GEOGRAPHIC_DATA] 403B Alight [US_STATE] Deferred Compensat…" at bounding box center [243, 94] width 230 height 28
click at [233, 143] on input "text" at bounding box center [242, 148] width 229 height 27
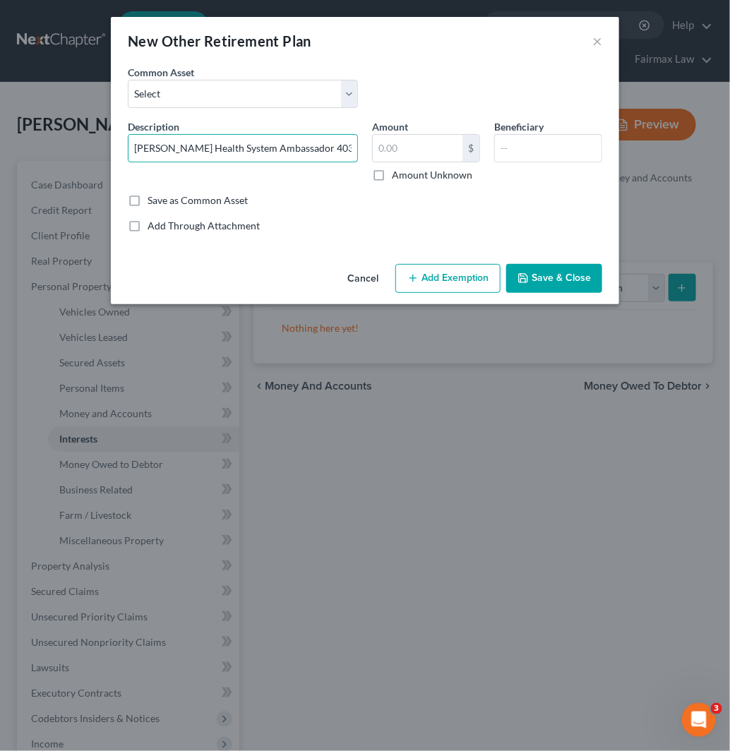
type input "[PERSON_NAME] Health System Ambassador 403b"
click at [148, 193] on label "Save as Common Asset" at bounding box center [198, 200] width 100 height 14
click at [153, 193] on input "Save as Common Asset" at bounding box center [157, 197] width 9 height 9
checkbox input "true"
click at [390, 147] on input "text" at bounding box center [418, 148] width 90 height 27
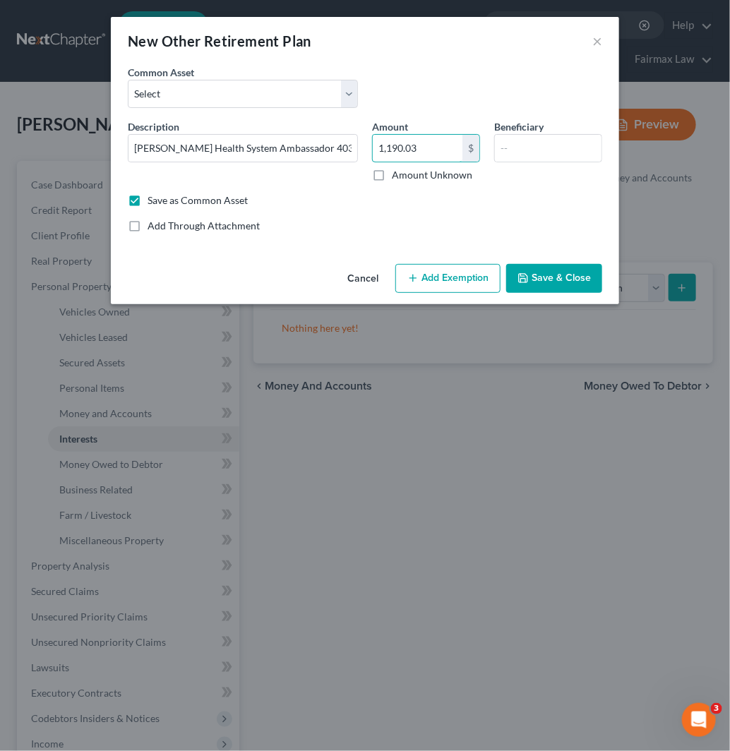
type input "1,190.03"
click at [464, 280] on button "Add Exemption" at bounding box center [447, 279] width 105 height 30
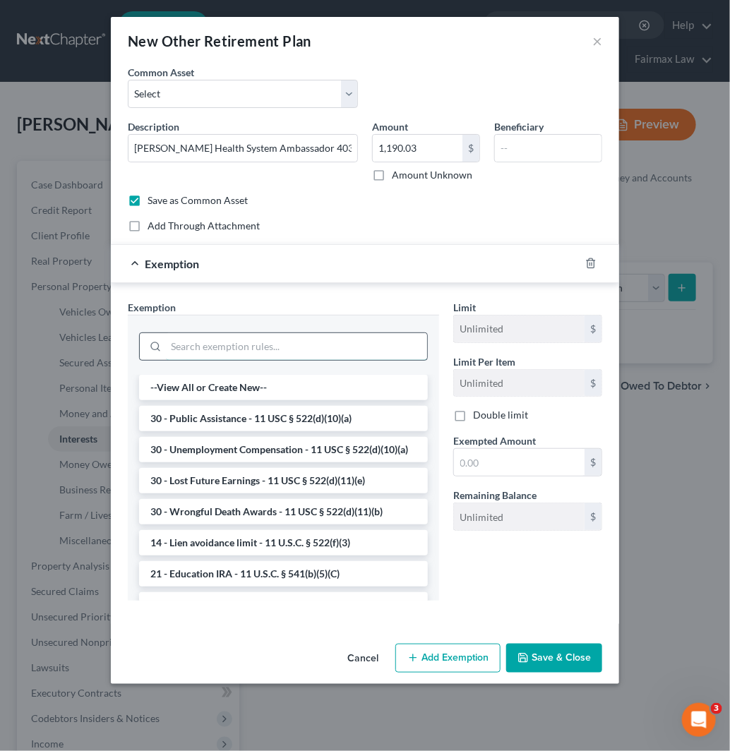
click at [301, 358] on input "search" at bounding box center [296, 346] width 261 height 27
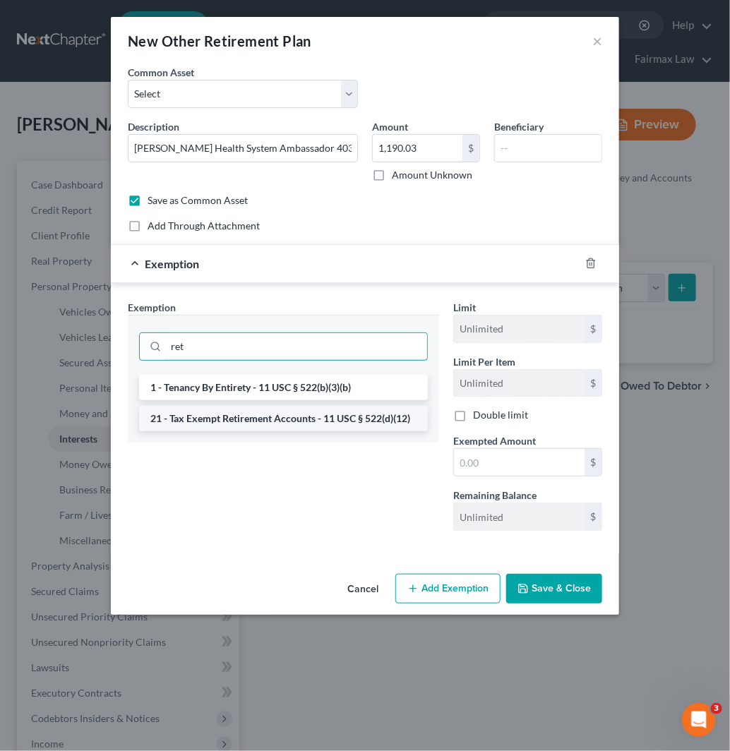
type input "ret"
click at [315, 418] on li "21 - Tax Exempt Retirement Accounts - 11 USC § 522(d)(12)" at bounding box center [283, 418] width 289 height 25
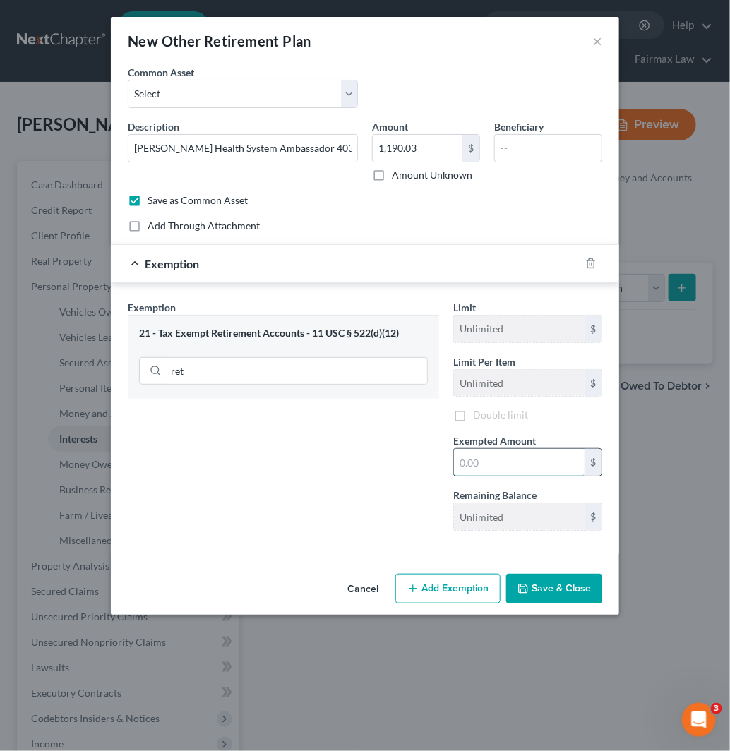
click at [489, 459] on input "text" at bounding box center [519, 462] width 131 height 27
type input "1,190.03"
click at [565, 592] on button "Save & Close" at bounding box center [554, 589] width 96 height 30
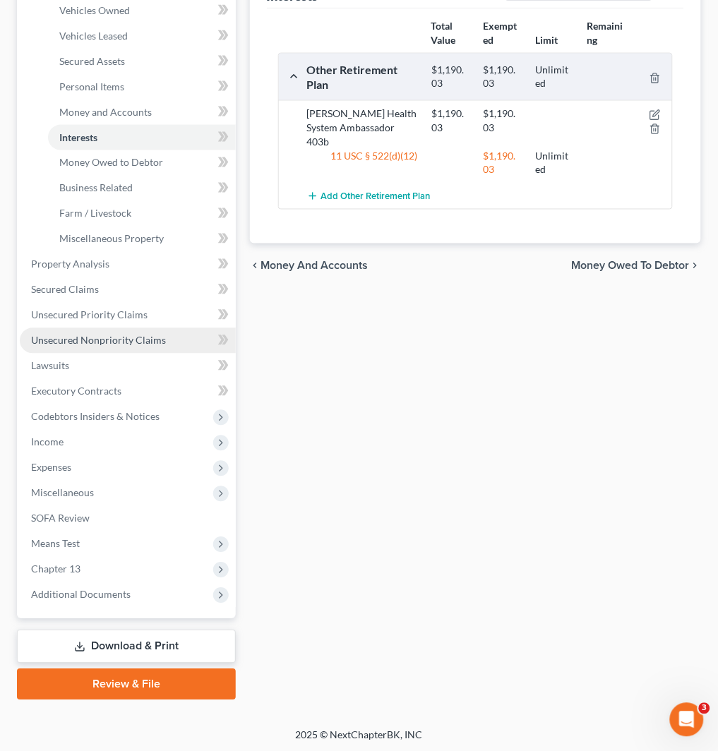
click at [124, 341] on span "Unsecured Nonpriority Claims" at bounding box center [98, 341] width 135 height 12
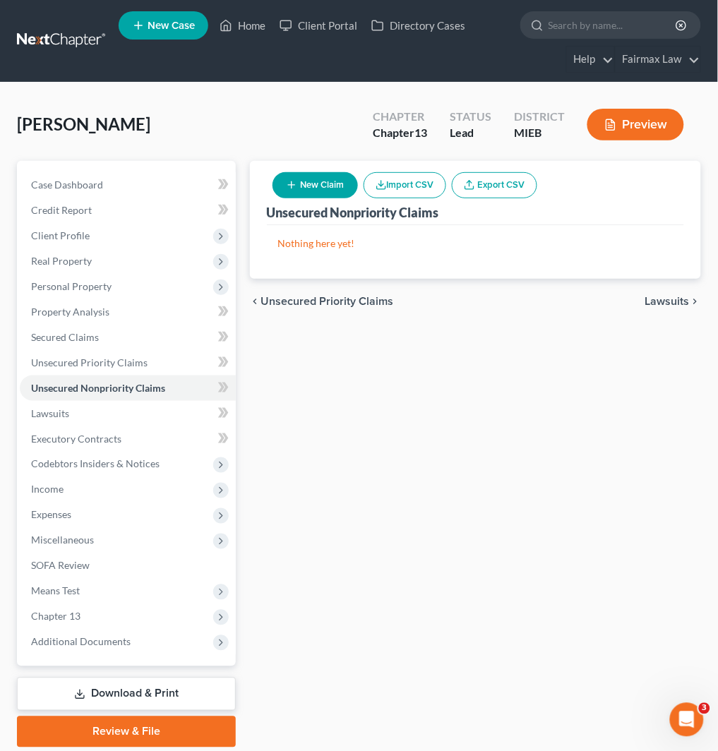
click at [403, 193] on button "Import CSV" at bounding box center [405, 185] width 83 height 26
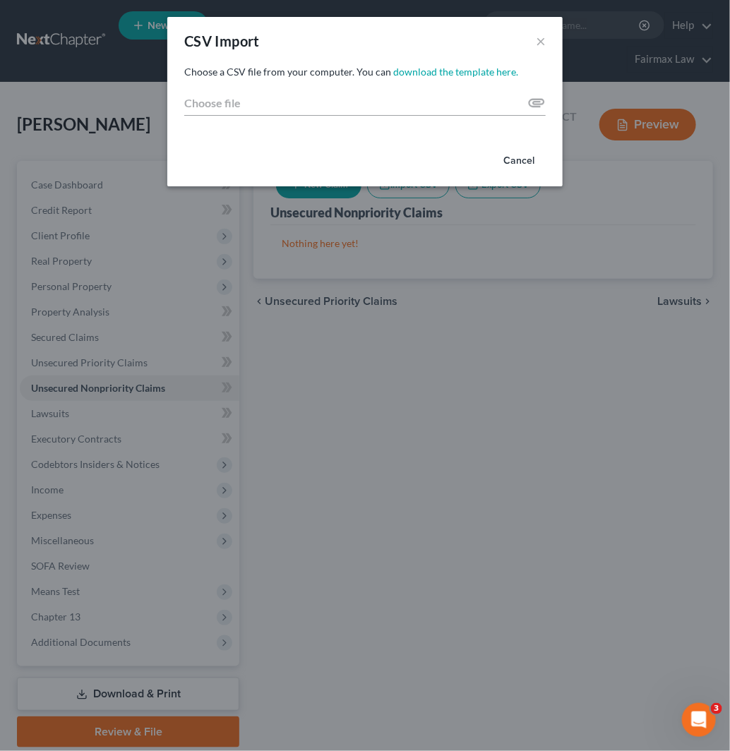
type input "C:\fakepath\2025.csv"
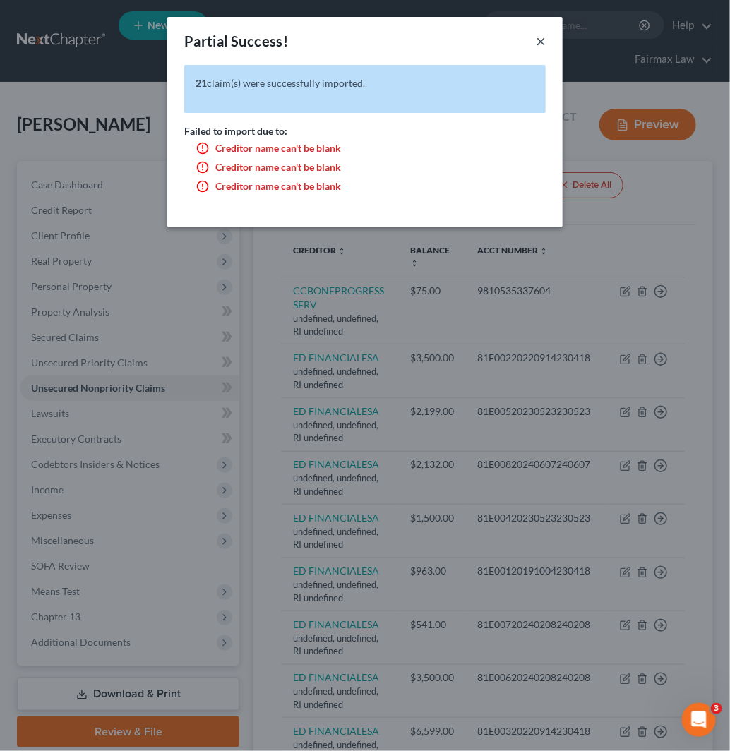
click at [537, 46] on button "×" at bounding box center [541, 40] width 10 height 17
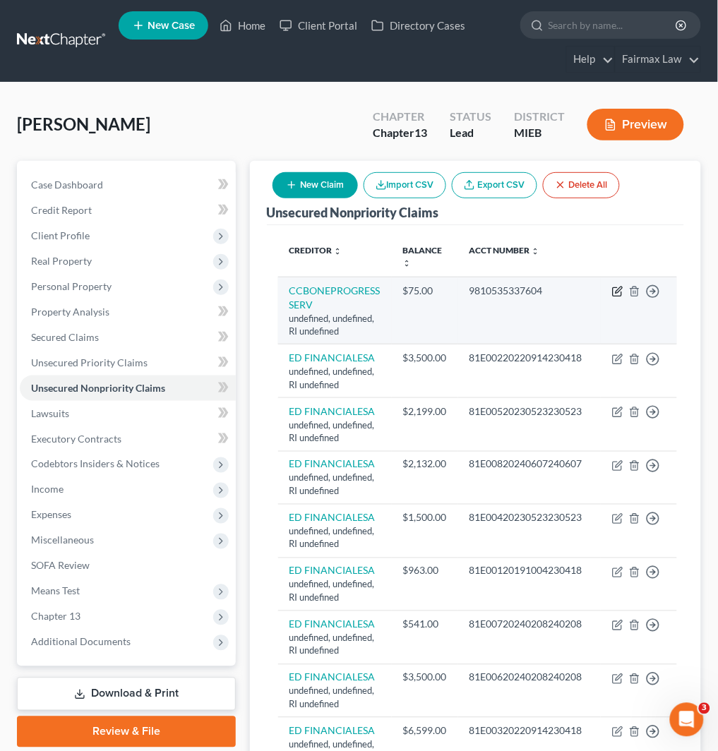
click at [615, 295] on icon "button" at bounding box center [617, 292] width 8 height 8
select select "41"
select select "14"
select select "0"
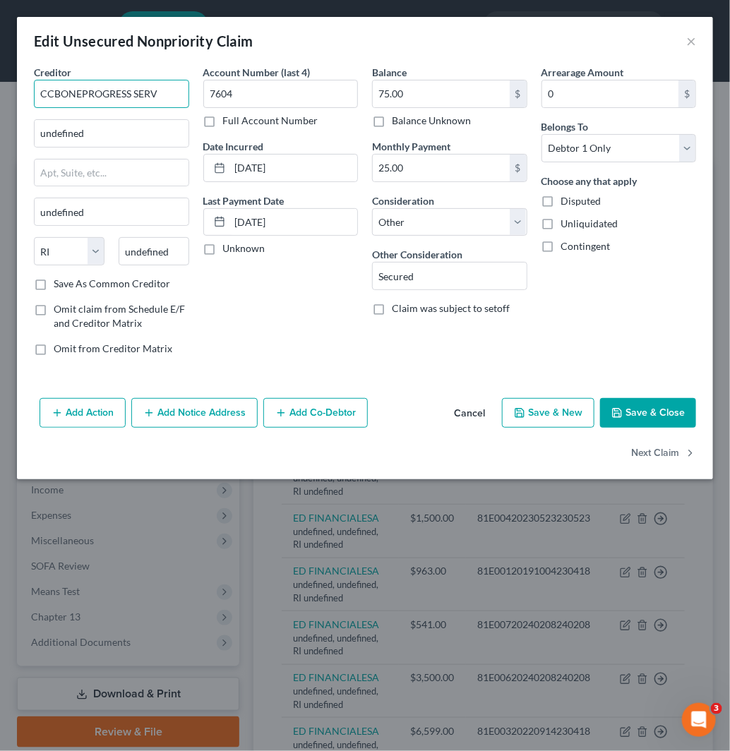
drag, startPoint x: 69, startPoint y: 100, endPoint x: 0, endPoint y: 100, distance: 69.2
click at [0, 100] on div "Edit Unsecured Nonpriority Claim × Creditor * CCBONEPROGRESS SERV undefined und…" at bounding box center [365, 375] width 730 height 751
drag, startPoint x: 169, startPoint y: 95, endPoint x: 0, endPoint y: 95, distance: 169.4
click at [0, 95] on div "Edit Unsecured Nonpriority Claim × Creditor * CCBONEPROGRESS SERV undefined und…" at bounding box center [365, 375] width 730 height 751
click at [119, 143] on input "undefined" at bounding box center [112, 133] width 154 height 27
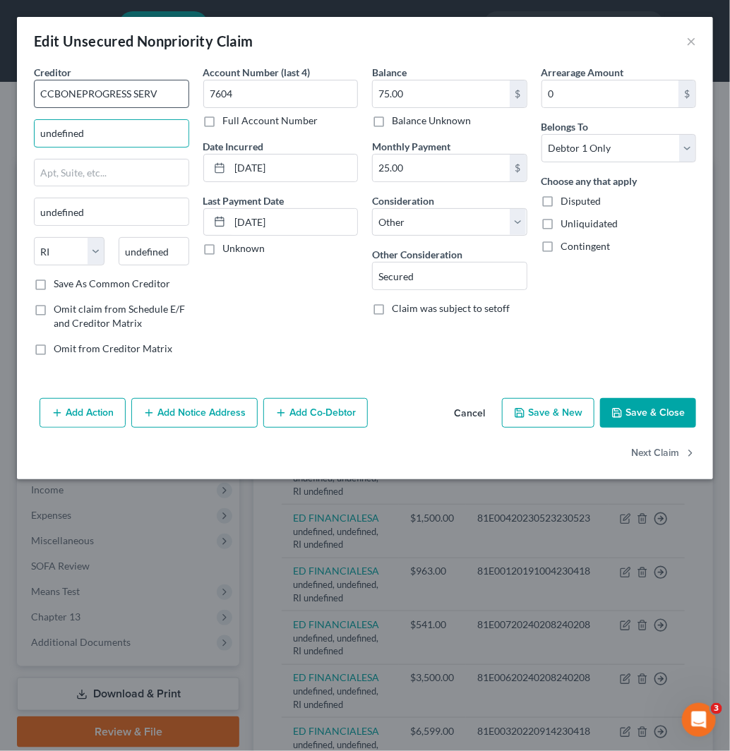
paste input "P.O. Box 513717"
type input "undefinedP.O. Box 513717"
click at [62, 92] on input "CCBONEPROGRESS SERV" at bounding box center [111, 94] width 155 height 28
click at [85, 95] on input "CCB ONEPROGRESS SERV" at bounding box center [111, 94] width 155 height 28
type input "CCB ONE PROGRESS SERV"
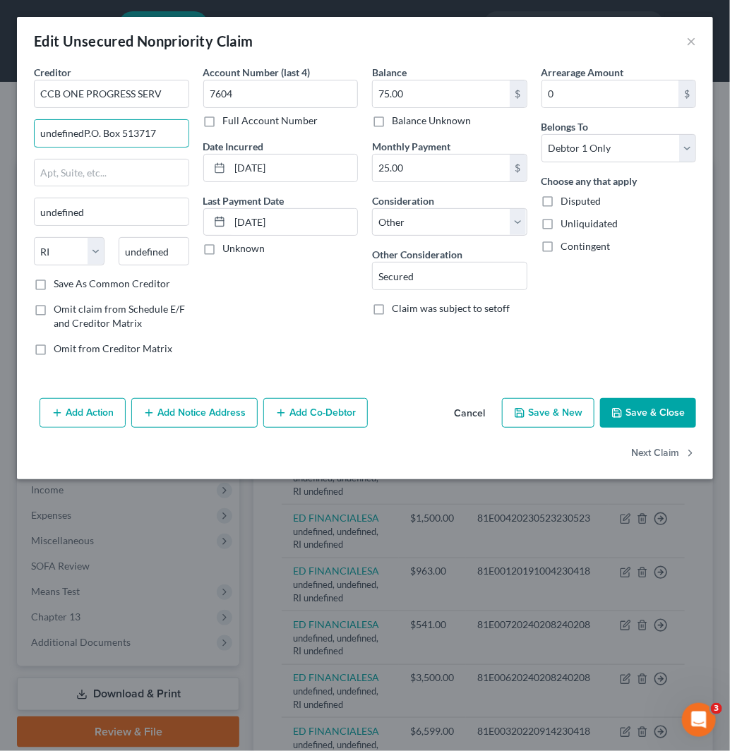
drag, startPoint x: 167, startPoint y: 133, endPoint x: 0, endPoint y: 144, distance: 167.0
click at [0, 144] on div "Edit Unsecured Nonpriority Claim × Creditor * CCB ONE PROGRESS SERV undefinedP.…" at bounding box center [365, 375] width 730 height 751
paste input "text"
type input "P.O. Box 513717"
click at [152, 253] on input "undefined" at bounding box center [154, 251] width 71 height 28
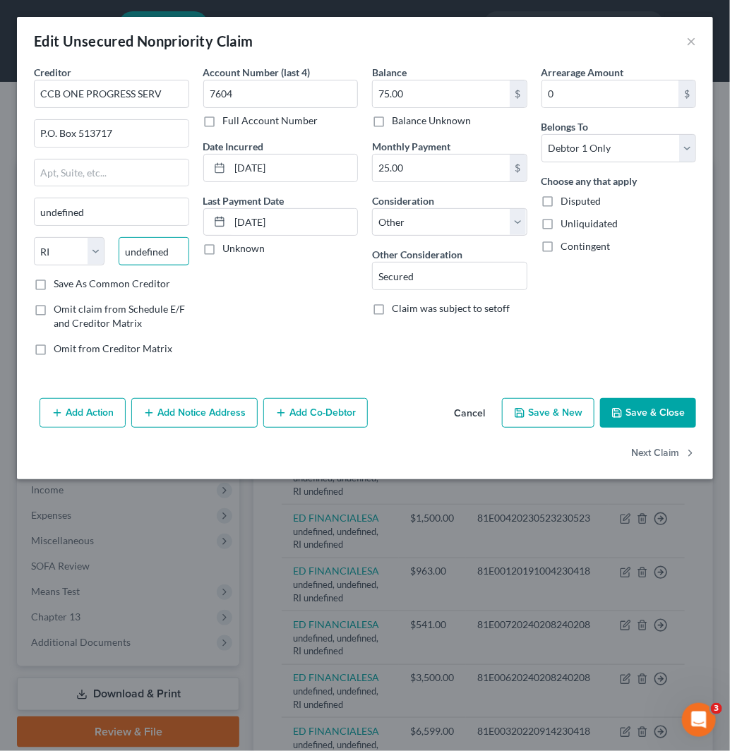
click at [152, 253] on input "undefined" at bounding box center [154, 251] width 71 height 28
paste input "90051"
type input "90051"
type input "[GEOGRAPHIC_DATA]"
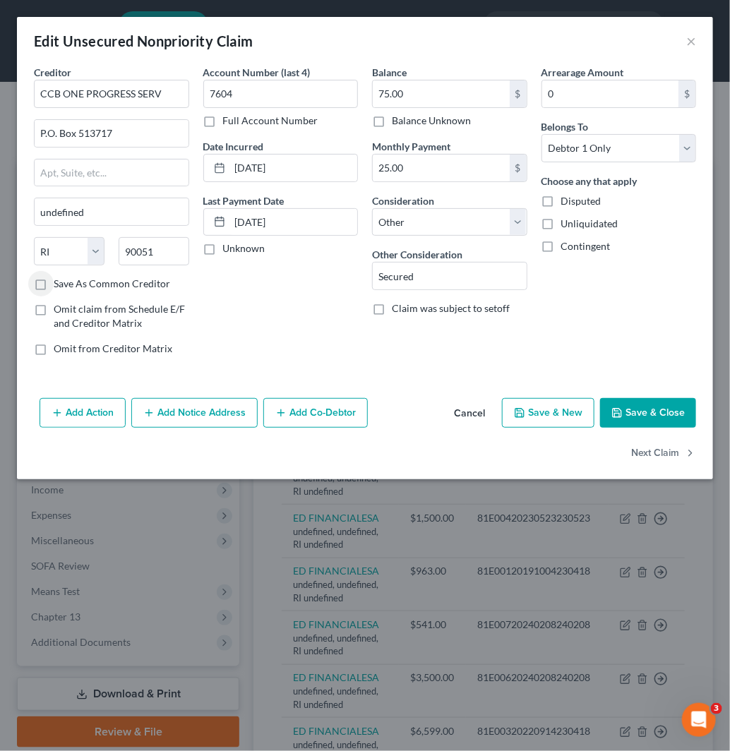
select select "4"
click at [54, 285] on label "Save As Common Creditor" at bounding box center [112, 284] width 116 height 14
click at [59, 285] on input "Save As Common Creditor" at bounding box center [63, 281] width 9 height 9
click at [678, 461] on button "Next Claim" at bounding box center [663, 454] width 65 height 30
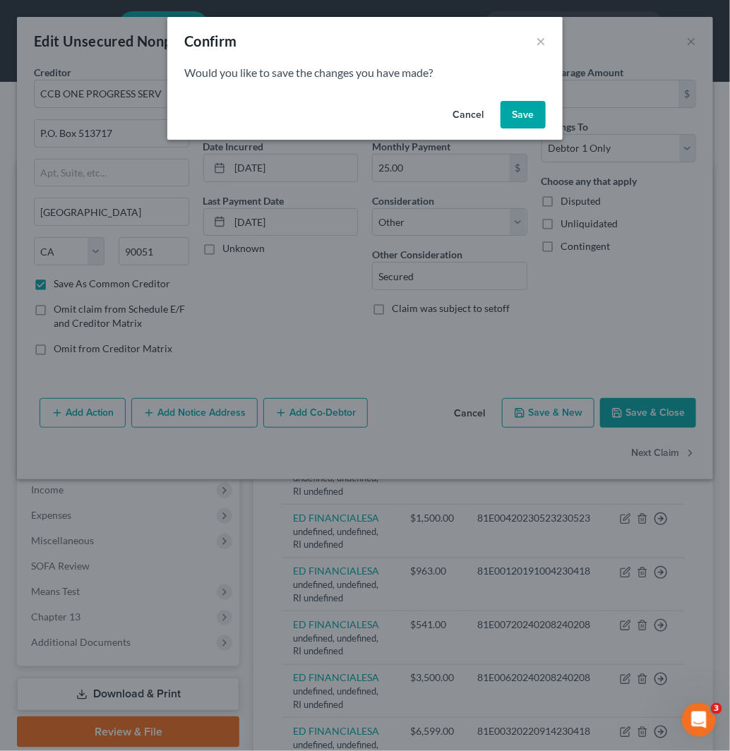
click at [523, 117] on button "Save" at bounding box center [523, 115] width 45 height 28
checkbox input "false"
select select "41"
select select "14"
select select "0"
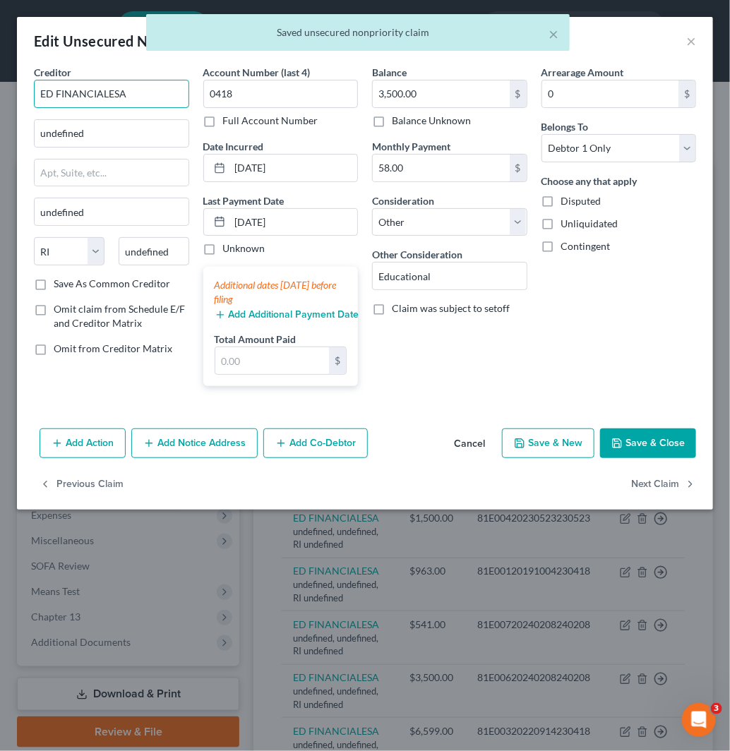
drag, startPoint x: 55, startPoint y: 95, endPoint x: 0, endPoint y: 95, distance: 55.1
click at [0, 95] on div "Edit Unsecured Nonpriority Claim × Creditor * ED FINANCIALESA undefined undefin…" at bounding box center [365, 375] width 730 height 751
paste input "/"
click at [107, 90] on input "ED FINANCIALESA" at bounding box center [111, 94] width 155 height 28
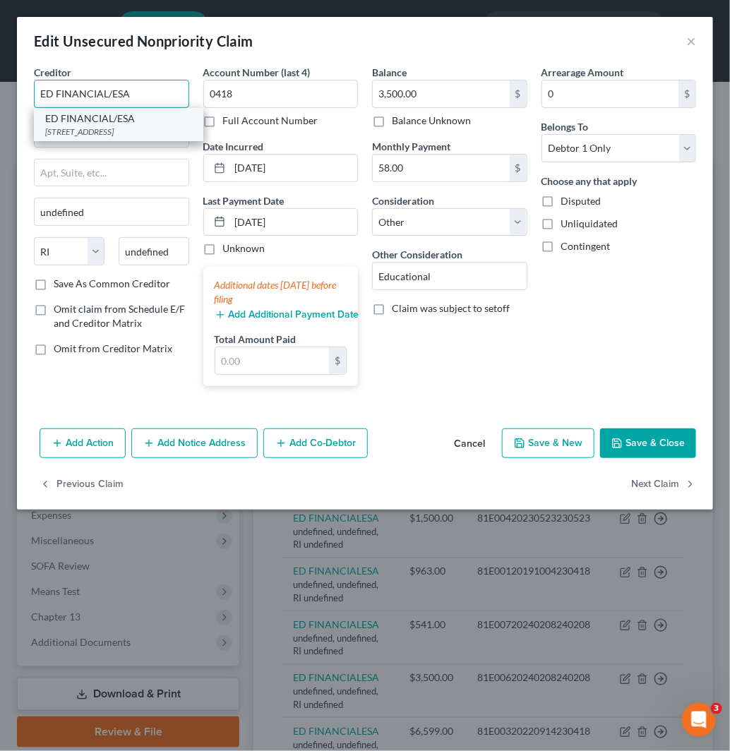
type input "ED FINANCIAL/ESA"
click at [148, 138] on div "[STREET_ADDRESS]" at bounding box center [118, 132] width 147 height 12
type input "[STREET_ADDRESS]"
type input "[GEOGRAPHIC_DATA]"
select select "44"
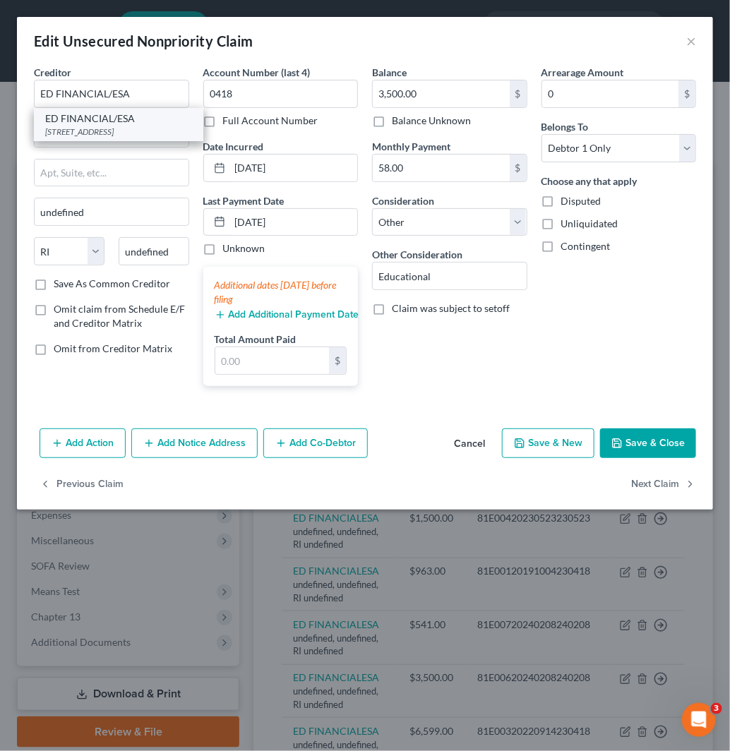
type input "37922"
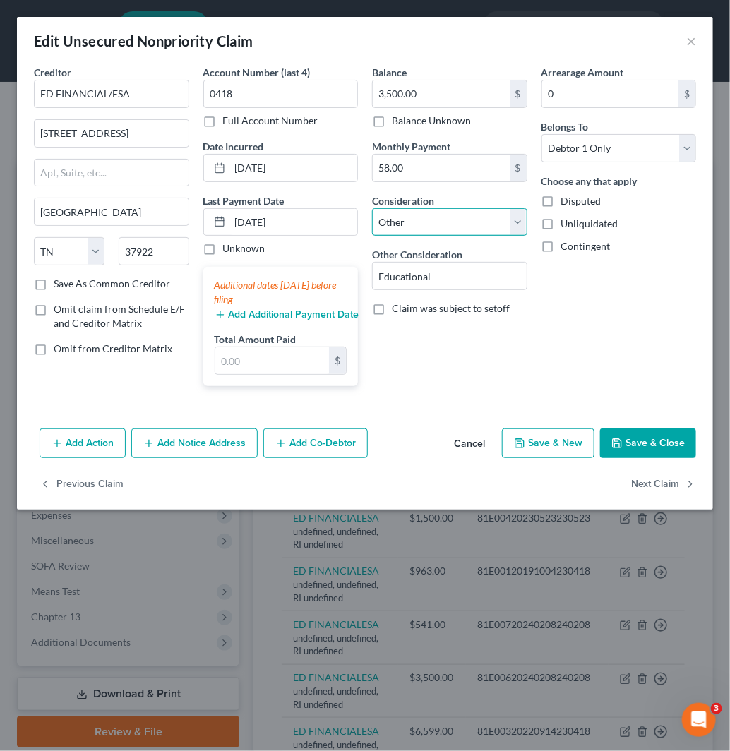
click at [424, 219] on select "Select Cable / Satellite Services Collection Agency Credit Card Debt Debt Couns…" at bounding box center [449, 222] width 155 height 28
select select "17"
click at [372, 208] on select "Select Cable / Satellite Services Collection Agency Credit Card Debt Debt Couns…" at bounding box center [449, 222] width 155 height 28
click at [667, 475] on button "Next Claim" at bounding box center [663, 484] width 65 height 30
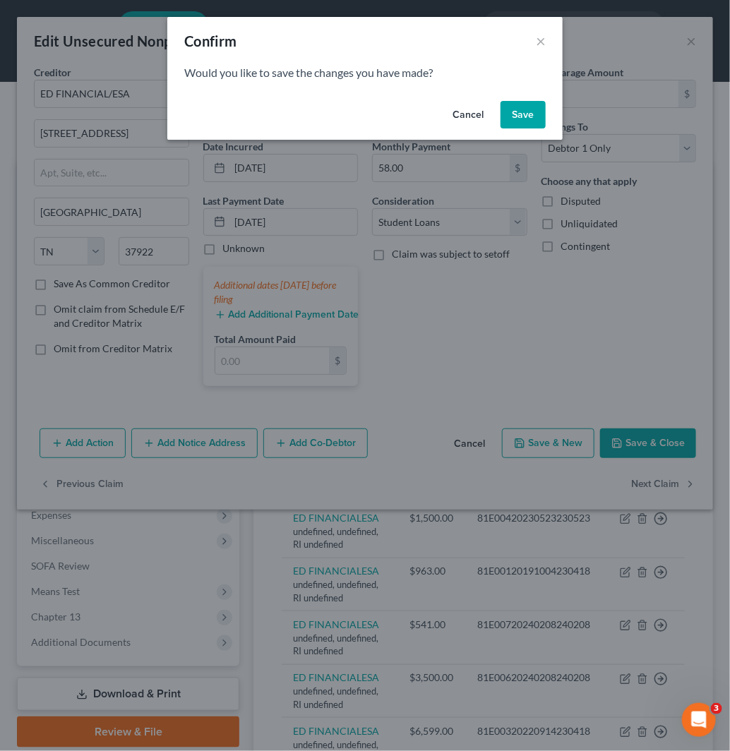
click at [518, 116] on button "Save" at bounding box center [523, 115] width 45 height 28
select select "41"
select select "14"
select select "0"
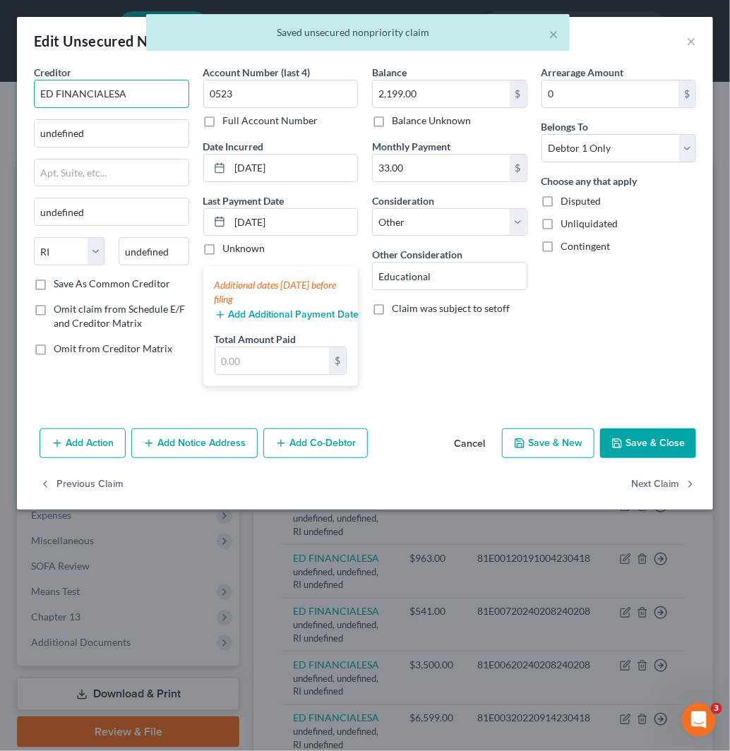
click at [108, 90] on input "ED FINANCIALESA" at bounding box center [111, 94] width 155 height 28
type input "ED FINANCIAL/ESA"
click at [126, 121] on div "ED FINANCIAL/ESA" at bounding box center [118, 119] width 147 height 14
type input "[STREET_ADDRESS]"
type input "[GEOGRAPHIC_DATA]"
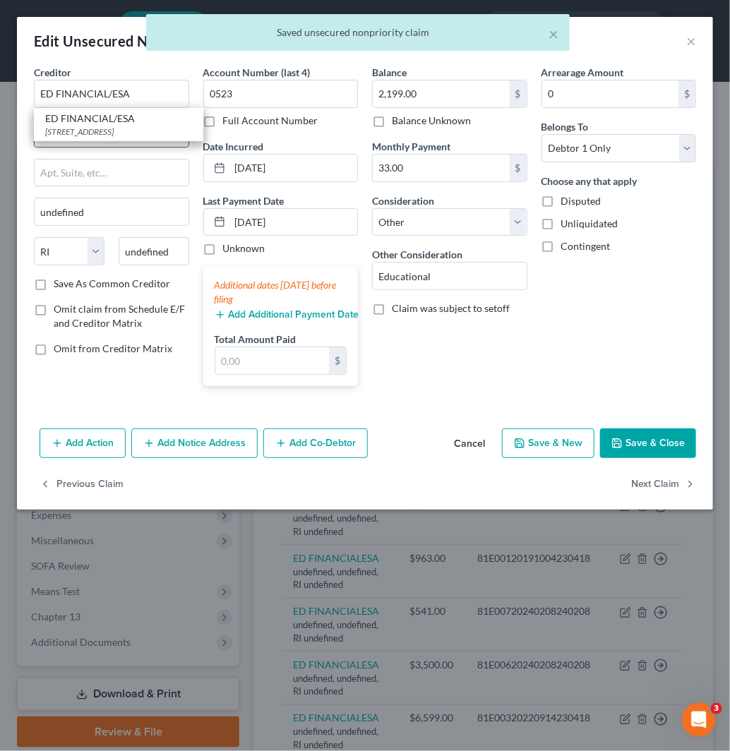
select select "44"
type input "37922"
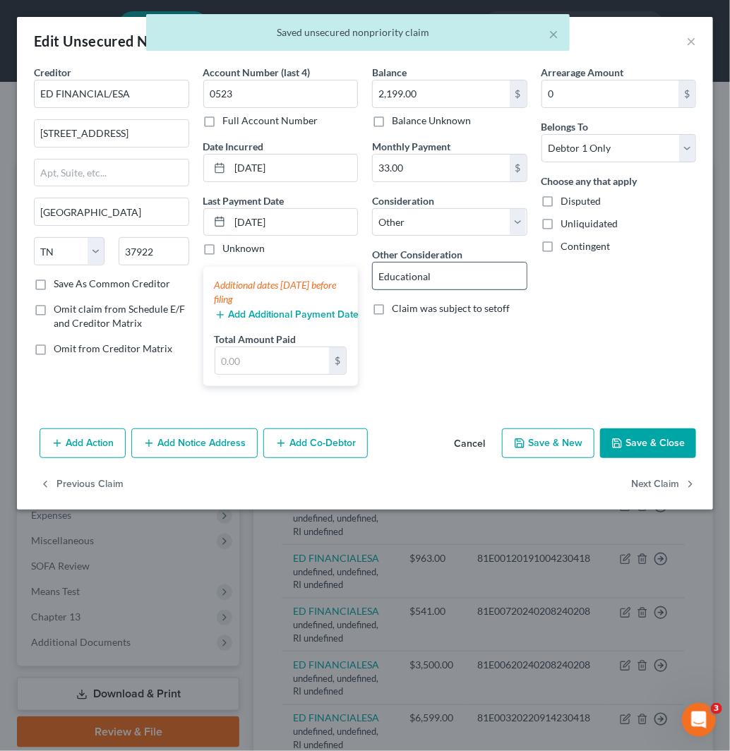
click at [419, 274] on input "Educational" at bounding box center [450, 276] width 154 height 27
drag, startPoint x: 436, startPoint y: 224, endPoint x: 436, endPoint y: 234, distance: 9.9
click at [436, 224] on select "Select Cable / Satellite Services Collection Agency Credit Card Debt Debt Couns…" at bounding box center [449, 222] width 155 height 28
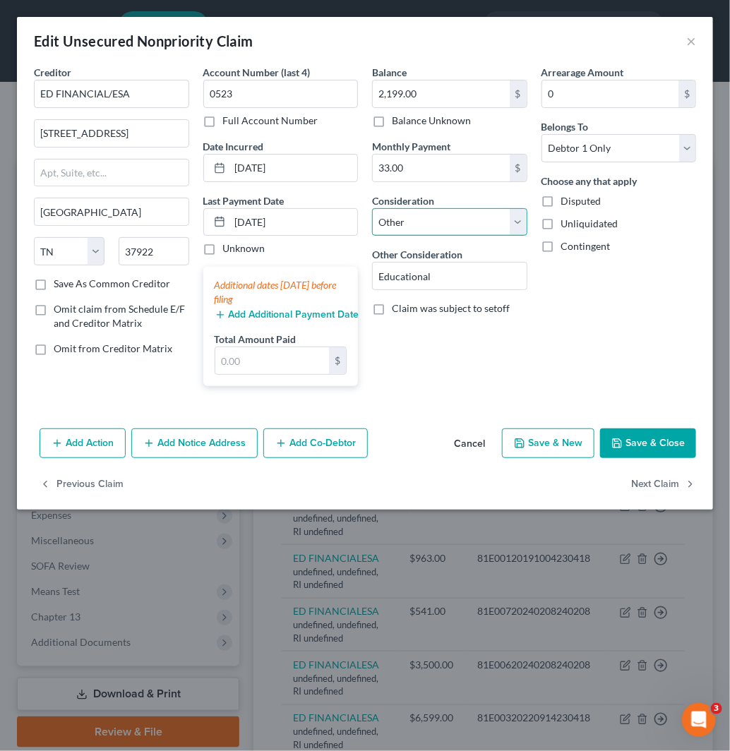
select select "17"
click at [372, 208] on select "Select Cable / Satellite Services Collection Agency Credit Card Debt Debt Couns…" at bounding box center [449, 222] width 155 height 28
click at [652, 471] on button "Next Claim" at bounding box center [663, 484] width 65 height 30
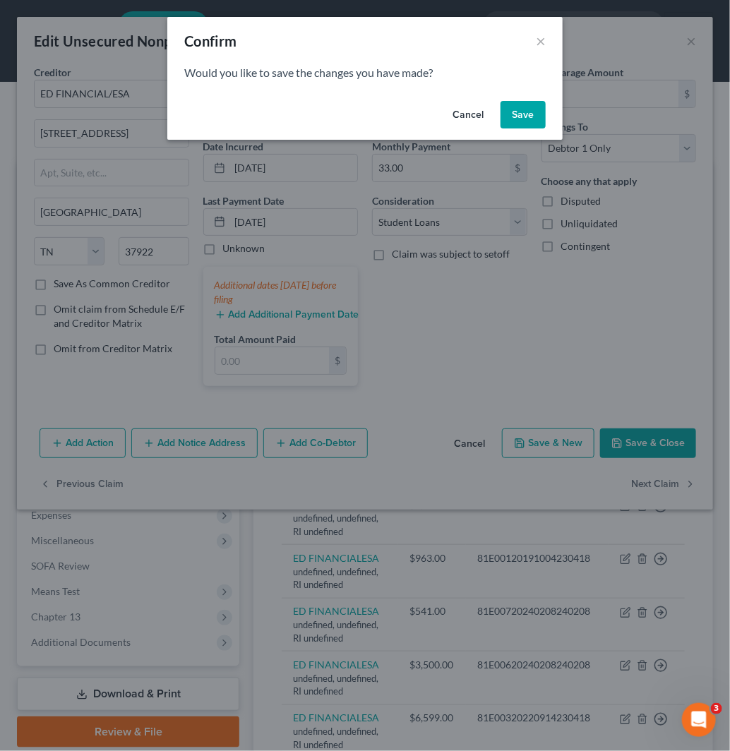
click at [505, 112] on button "Save" at bounding box center [523, 115] width 45 height 28
select select "41"
select select "14"
select select "0"
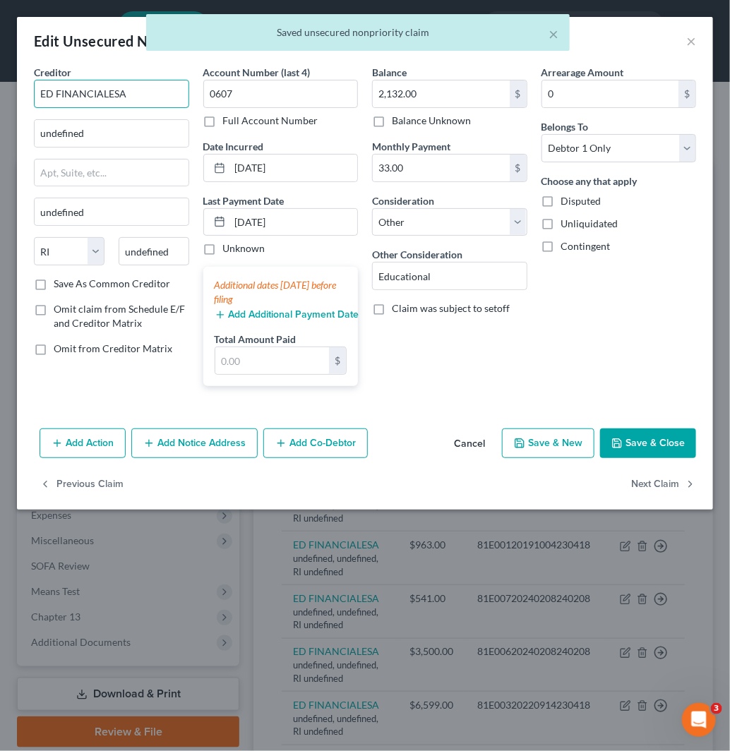
click at [109, 88] on input "ED FINANCIALESA" at bounding box center [111, 94] width 155 height 28
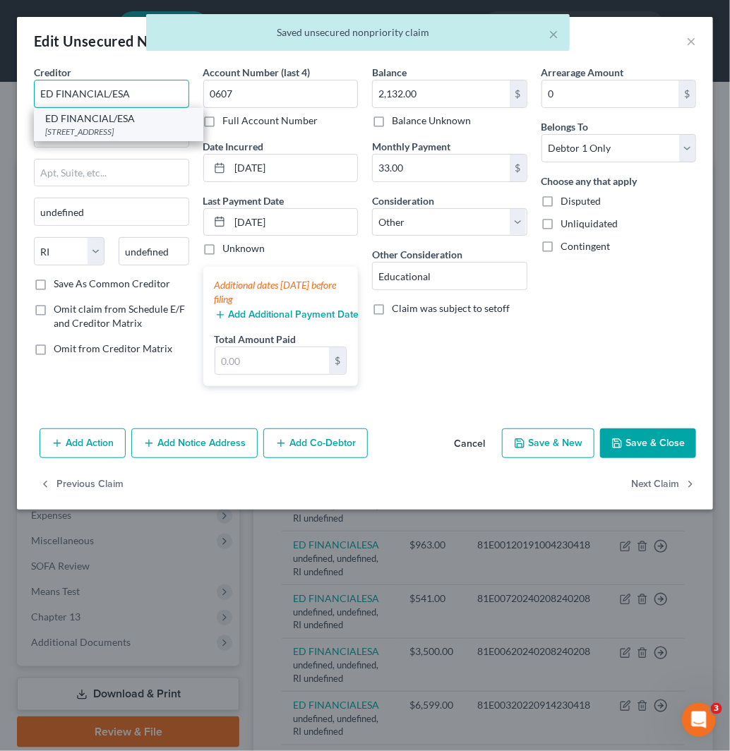
type input "ED FINANCIAL/ESA"
click at [138, 123] on div "ED FINANCIAL/ESA" at bounding box center [118, 119] width 147 height 14
type input "[STREET_ADDRESS]"
type input "[GEOGRAPHIC_DATA]"
select select "44"
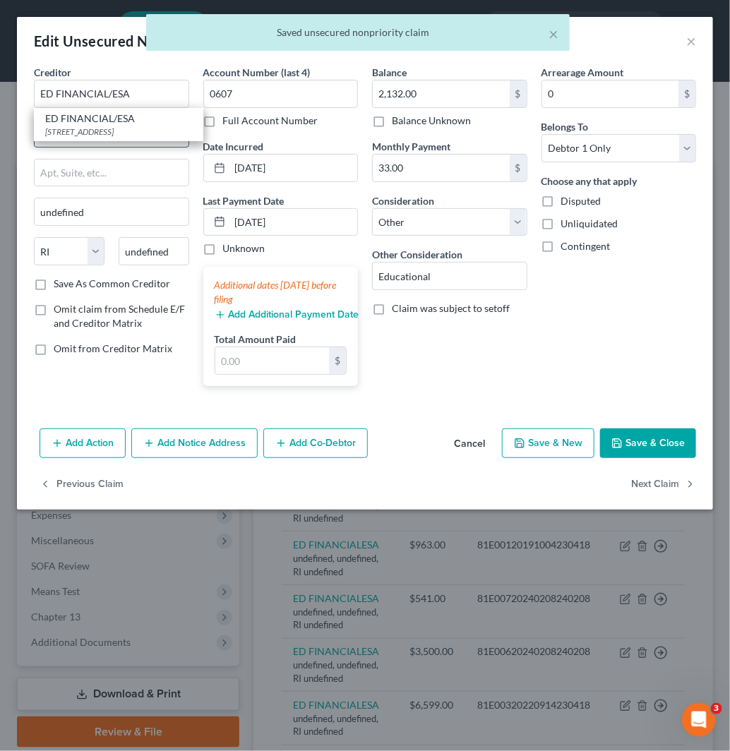
type input "37922"
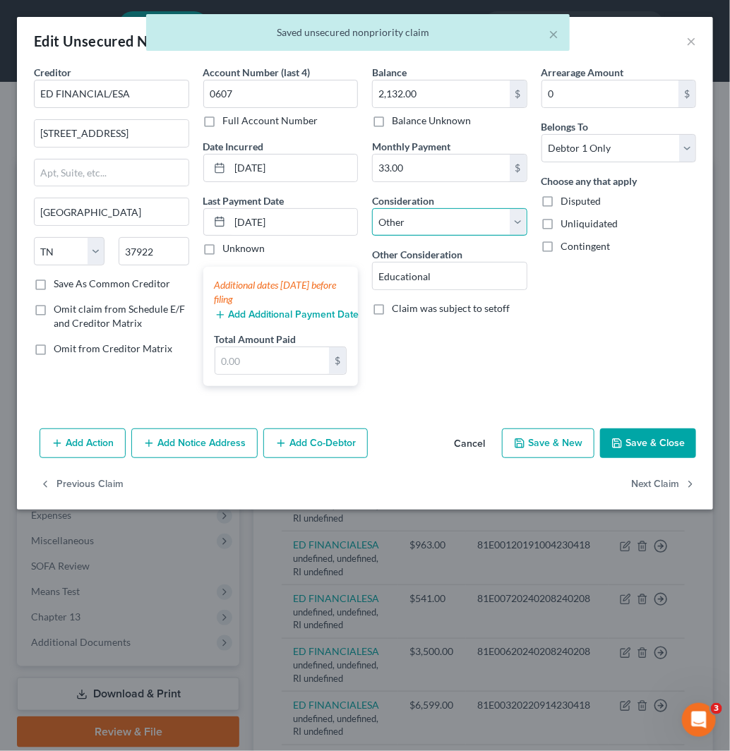
drag, startPoint x: 467, startPoint y: 219, endPoint x: 469, endPoint y: 235, distance: 16.3
click at [467, 219] on select "Select Cable / Satellite Services Collection Agency Credit Card Debt Debt Couns…" at bounding box center [449, 222] width 155 height 28
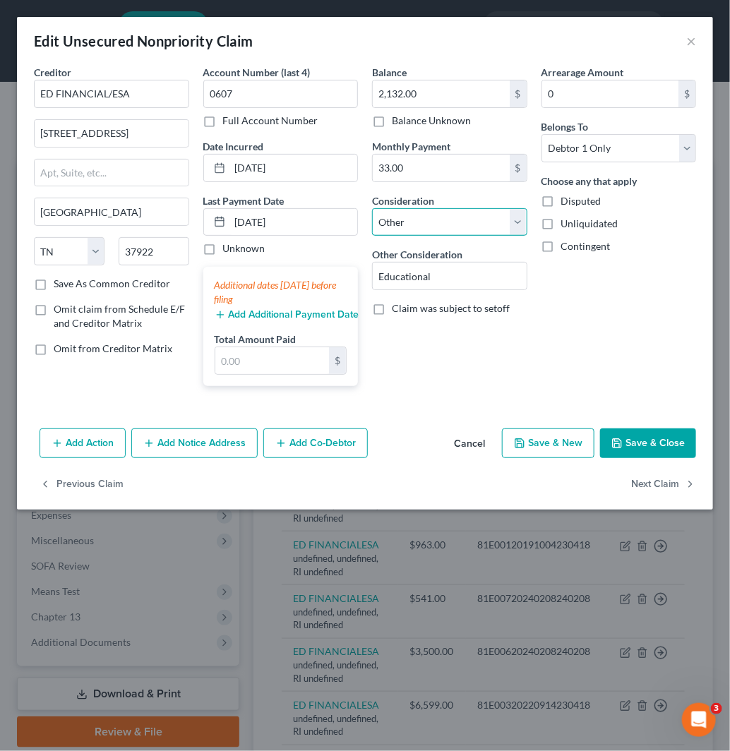
select select "17"
click at [372, 208] on select "Select Cable / Satellite Services Collection Agency Credit Card Debt Debt Couns…" at bounding box center [449, 222] width 155 height 28
click at [651, 477] on button "Next Claim" at bounding box center [663, 484] width 65 height 30
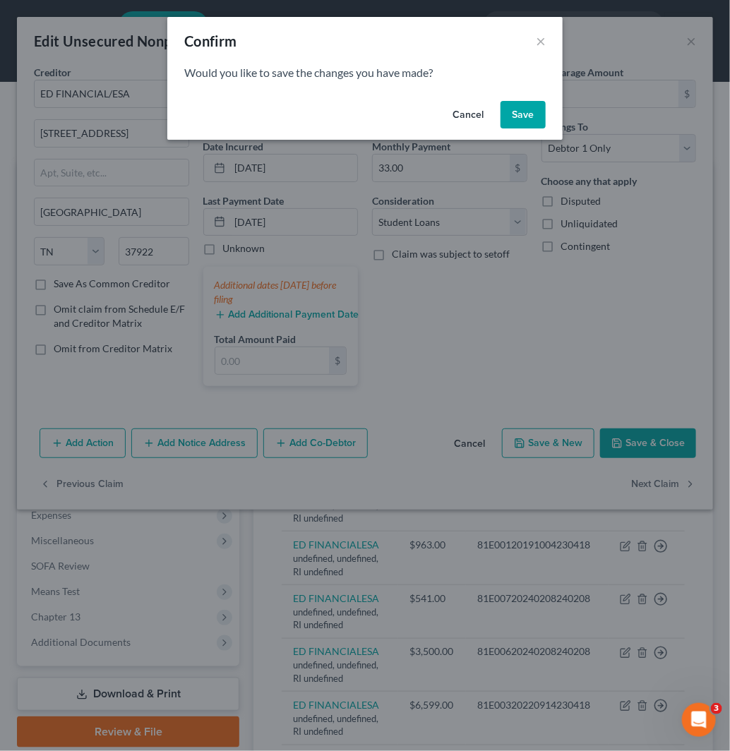
click at [518, 119] on button "Save" at bounding box center [523, 115] width 45 height 28
select select "41"
select select "14"
select select "0"
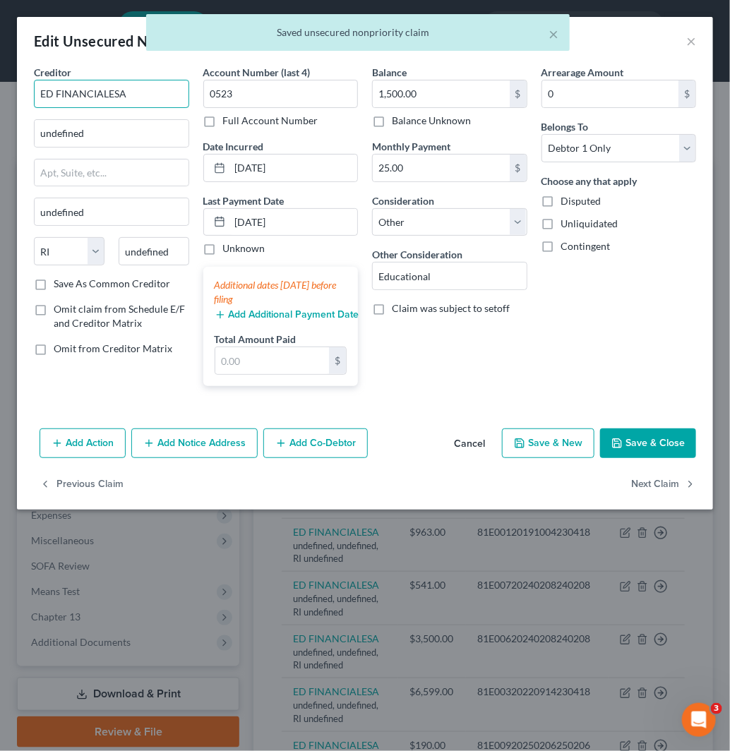
click at [102, 89] on input "ED FINANCIALESA" at bounding box center [111, 94] width 155 height 28
click at [109, 96] on input "ED FINANCIALESA" at bounding box center [111, 94] width 155 height 28
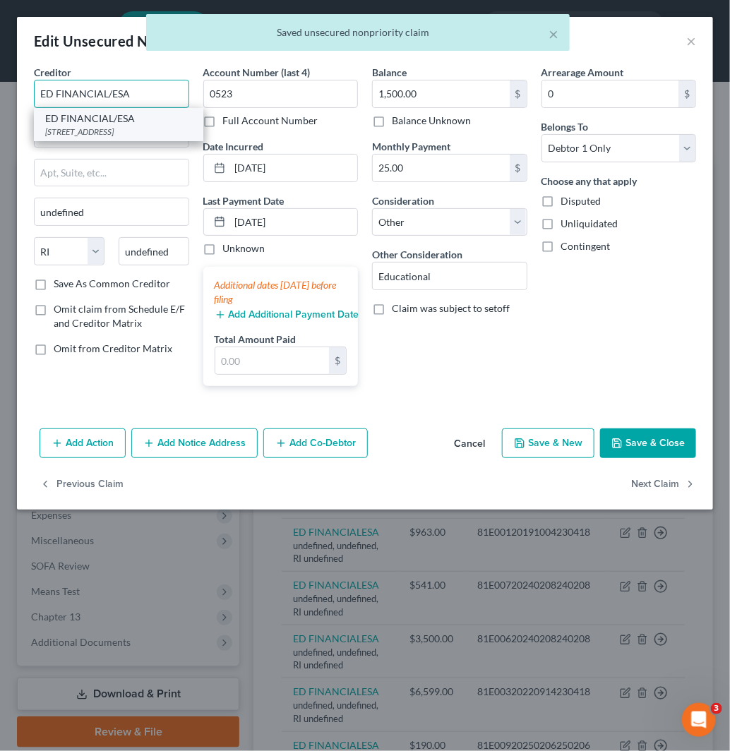
type input "ED FINANCIAL/ESA"
click at [132, 123] on div "ED FINANCIAL/ESA" at bounding box center [118, 119] width 147 height 14
type input "[STREET_ADDRESS]"
type input "[GEOGRAPHIC_DATA]"
select select "44"
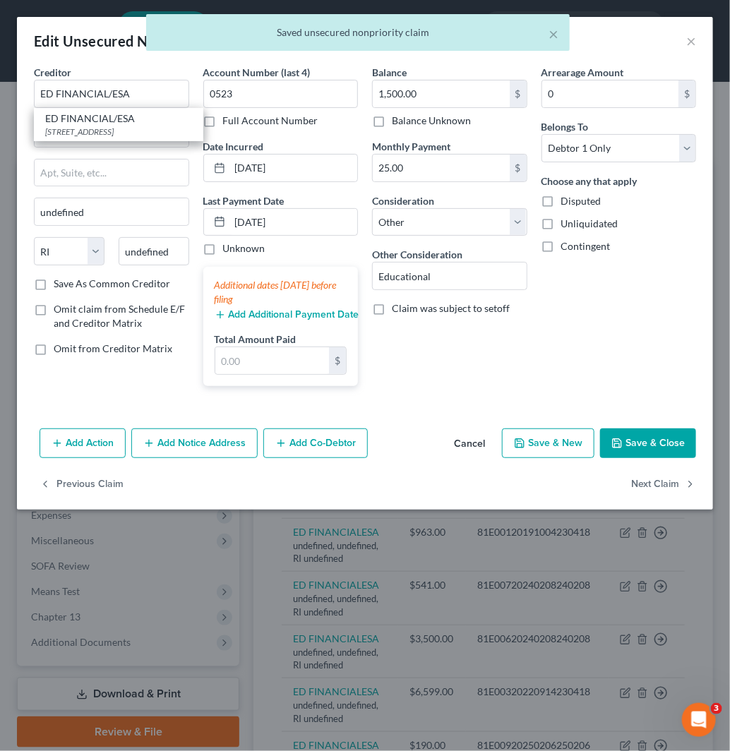
type input "37922"
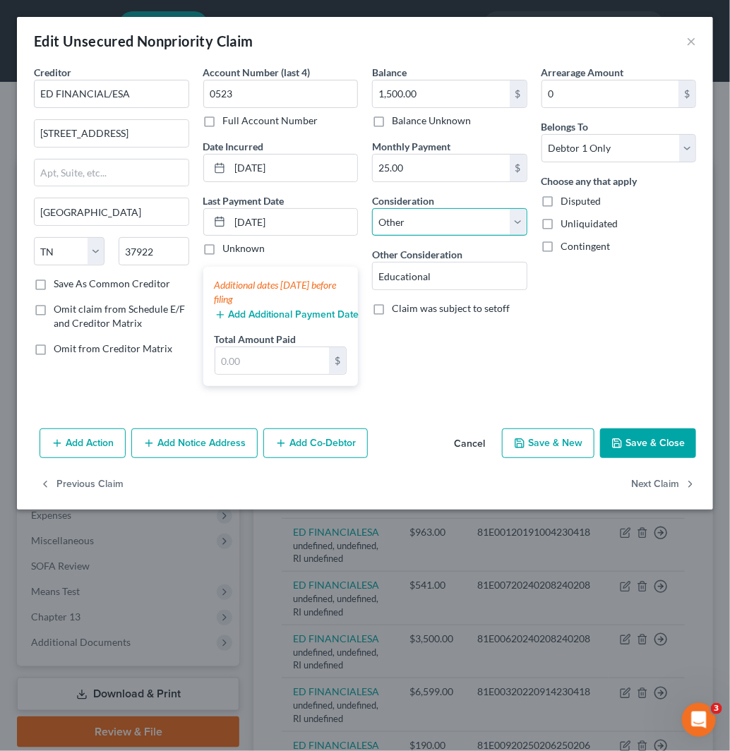
click at [460, 230] on select "Select Cable / Satellite Services Collection Agency Credit Card Debt Debt Couns…" at bounding box center [449, 222] width 155 height 28
select select "17"
click at [372, 208] on select "Select Cable / Satellite Services Collection Agency Credit Card Debt Debt Couns…" at bounding box center [449, 222] width 155 height 28
click at [652, 481] on button "Next Claim" at bounding box center [663, 484] width 65 height 30
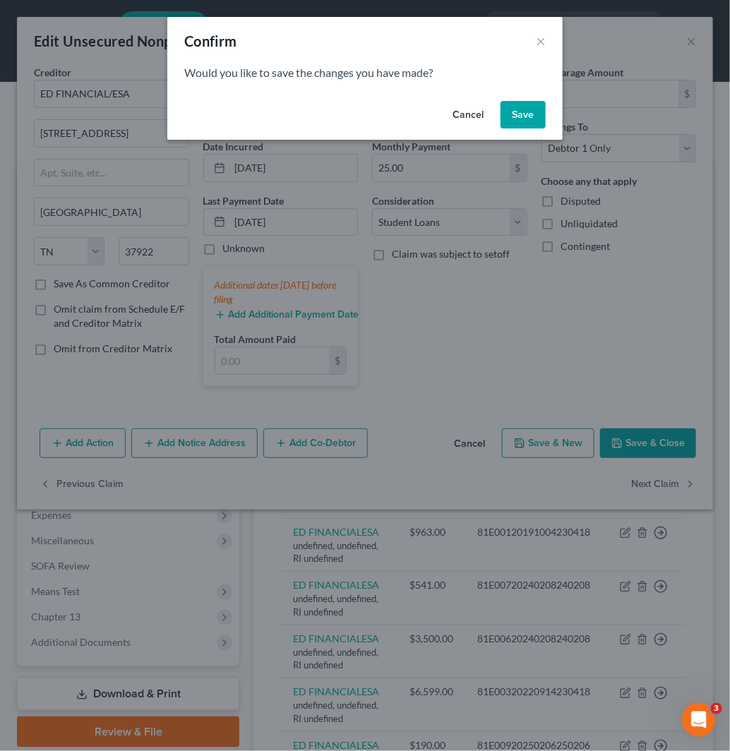
click at [524, 121] on button "Save" at bounding box center [523, 115] width 45 height 28
select select "41"
select select "14"
select select "0"
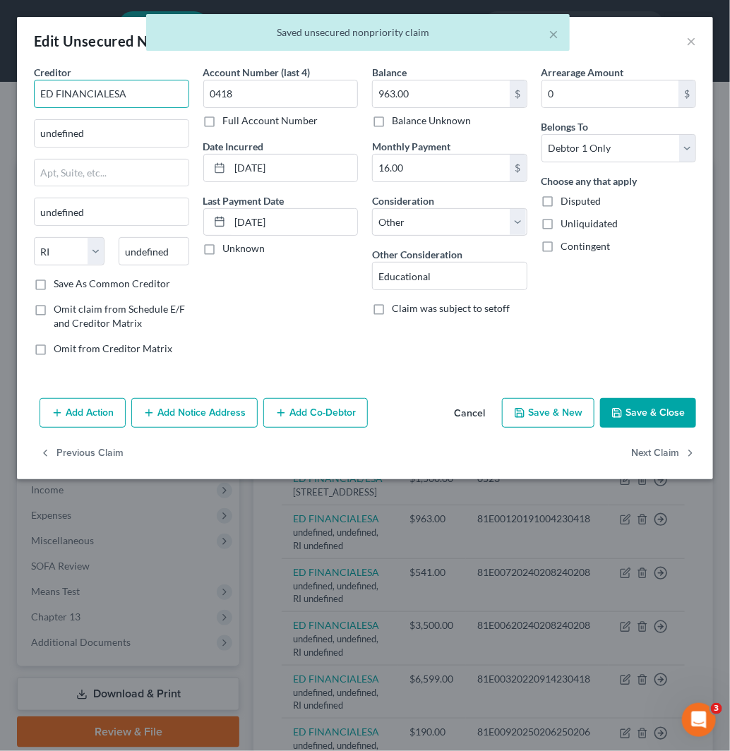
click at [109, 94] on input "ED FINANCIALESA" at bounding box center [111, 94] width 155 height 28
type input "ED FINANCIAL/ESA"
click at [106, 116] on div "ED FINANCIAL/ESA" at bounding box center [118, 119] width 147 height 14
type input "[STREET_ADDRESS]"
type input "[GEOGRAPHIC_DATA]"
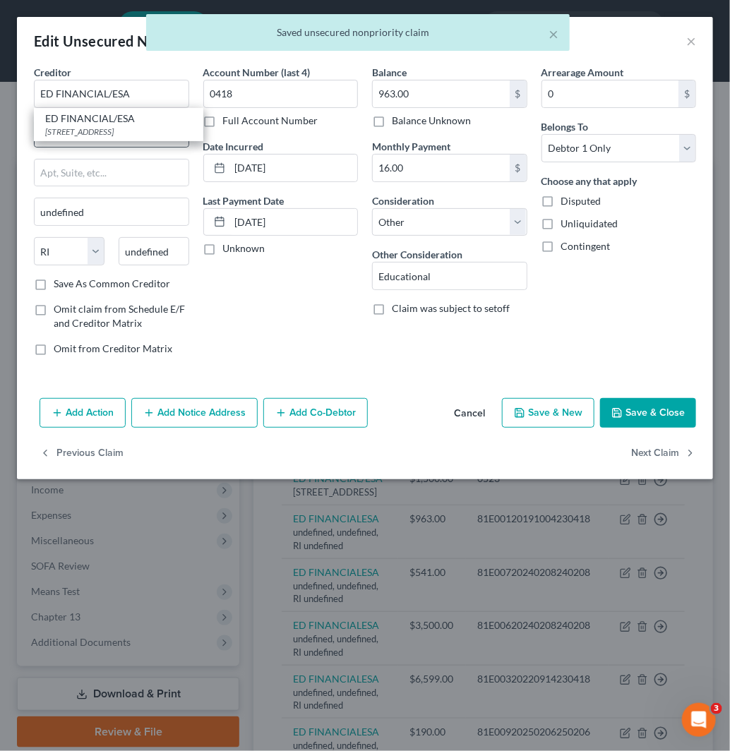
select select "44"
type input "37922"
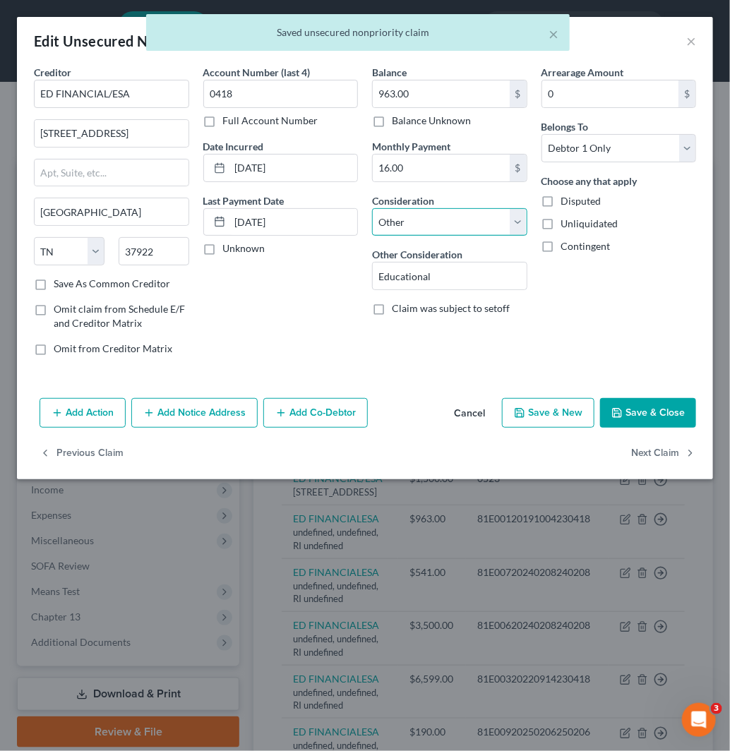
drag, startPoint x: 389, startPoint y: 224, endPoint x: 392, endPoint y: 232, distance: 7.6
click at [389, 224] on select "Select Cable / Satellite Services Collection Agency Credit Card Debt Debt Couns…" at bounding box center [449, 222] width 155 height 28
select select "17"
click at [372, 208] on select "Select Cable / Satellite Services Collection Agency Credit Card Debt Debt Couns…" at bounding box center [449, 222] width 155 height 28
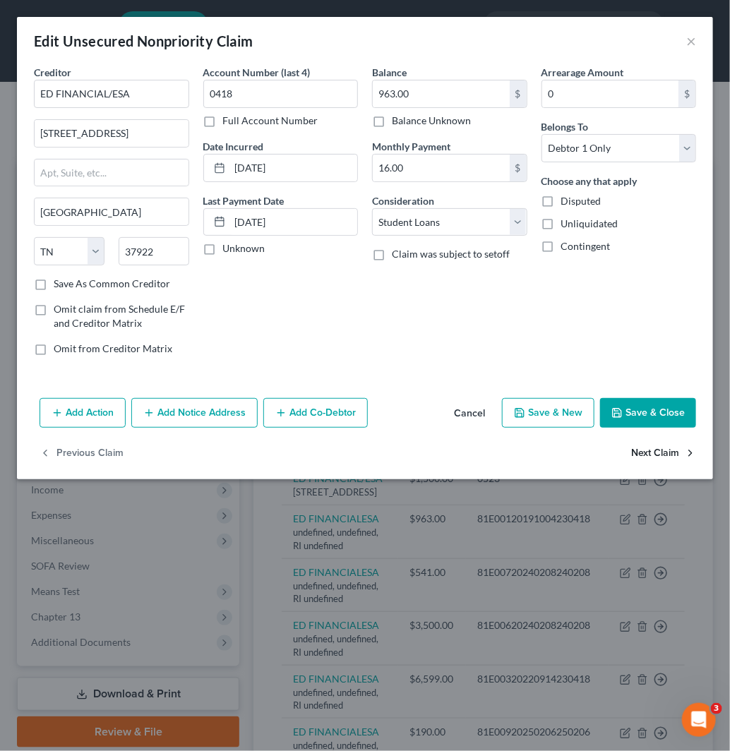
click at [666, 447] on button "Next Claim" at bounding box center [663, 454] width 65 height 30
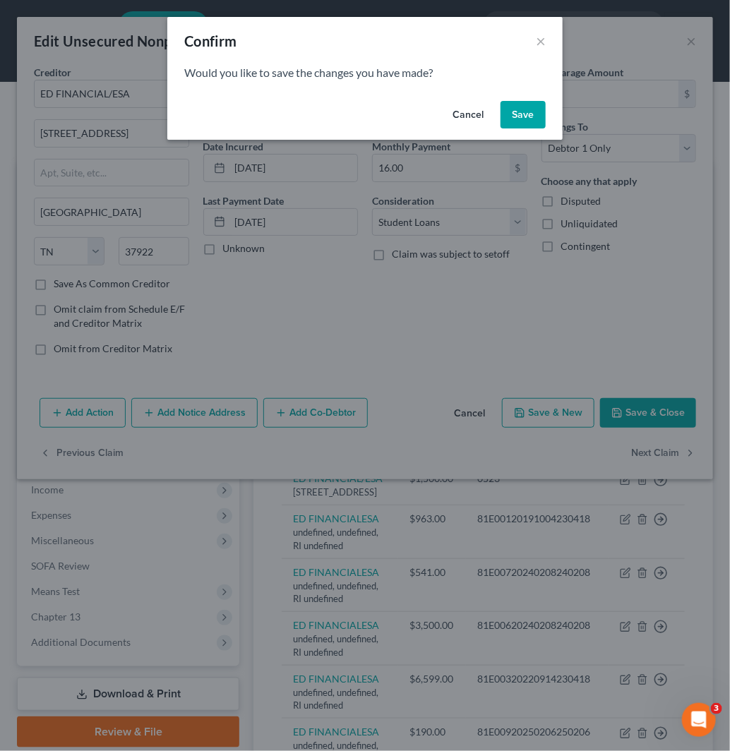
click at [522, 116] on button "Save" at bounding box center [523, 115] width 45 height 28
select select "41"
select select "14"
select select "0"
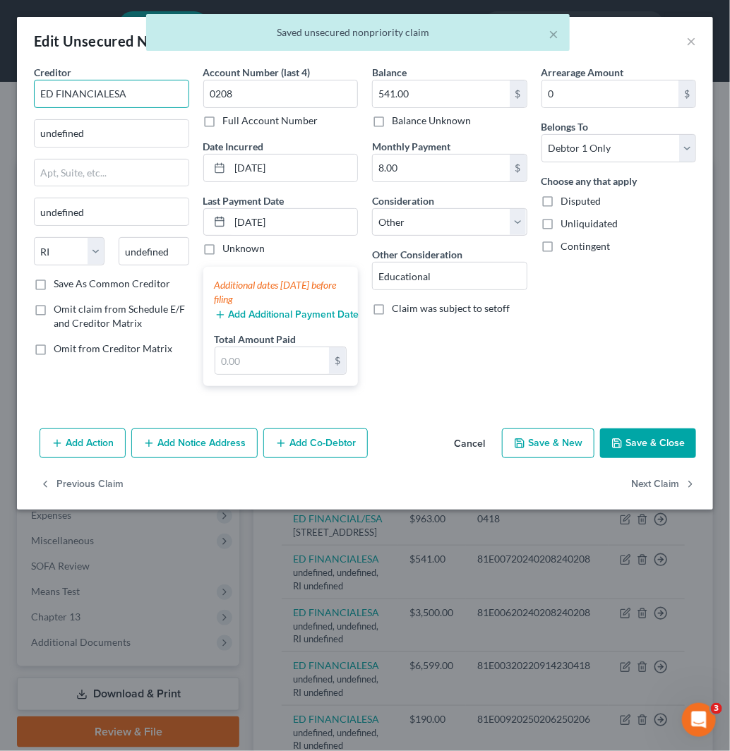
click at [108, 86] on input "ED FINANCIALESA" at bounding box center [111, 94] width 155 height 28
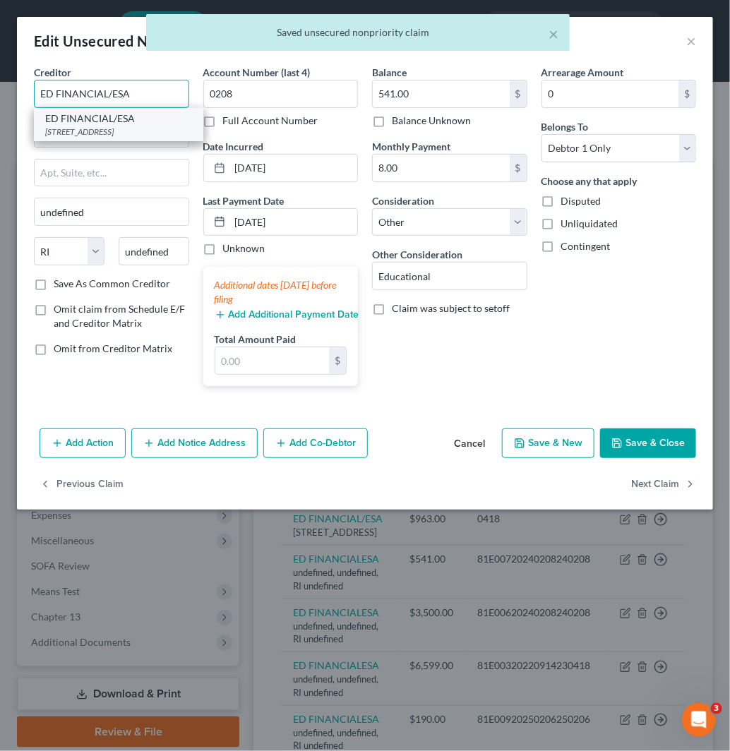
type input "ED FINANCIAL/ESA"
click at [139, 136] on div "[STREET_ADDRESS]" at bounding box center [118, 132] width 147 height 12
type input "[STREET_ADDRESS]"
type input "[GEOGRAPHIC_DATA]"
select select "44"
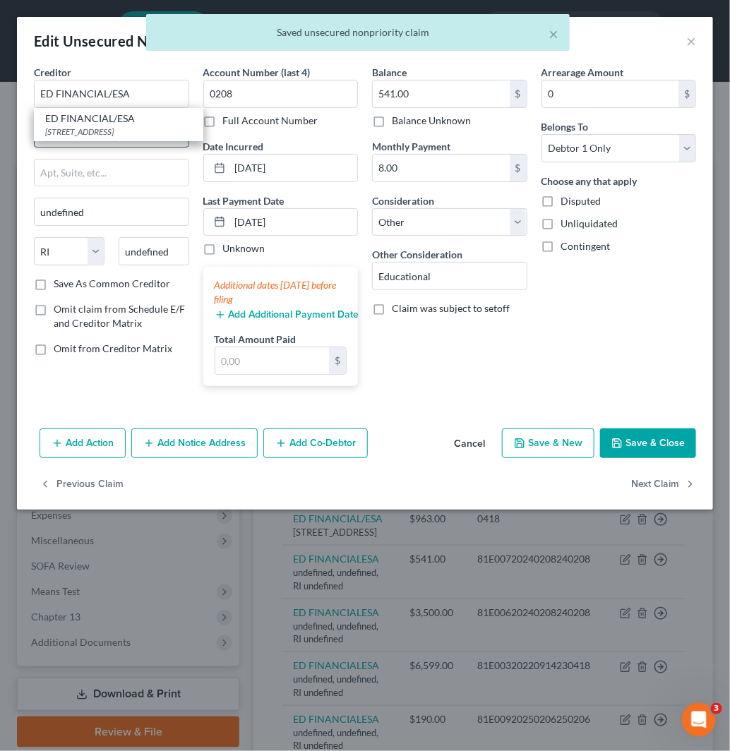
type input "37922"
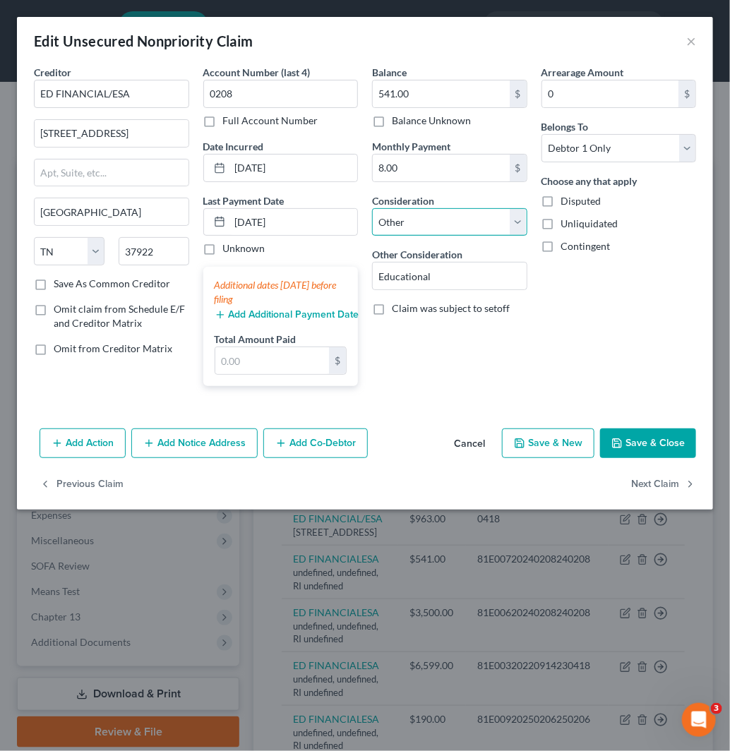
click at [468, 230] on select "Select Cable / Satellite Services Collection Agency Credit Card Debt Debt Couns…" at bounding box center [449, 222] width 155 height 28
select select "17"
click at [372, 208] on select "Select Cable / Satellite Services Collection Agency Credit Card Debt Debt Couns…" at bounding box center [449, 222] width 155 height 28
click at [665, 484] on button "Next Claim" at bounding box center [663, 484] width 65 height 30
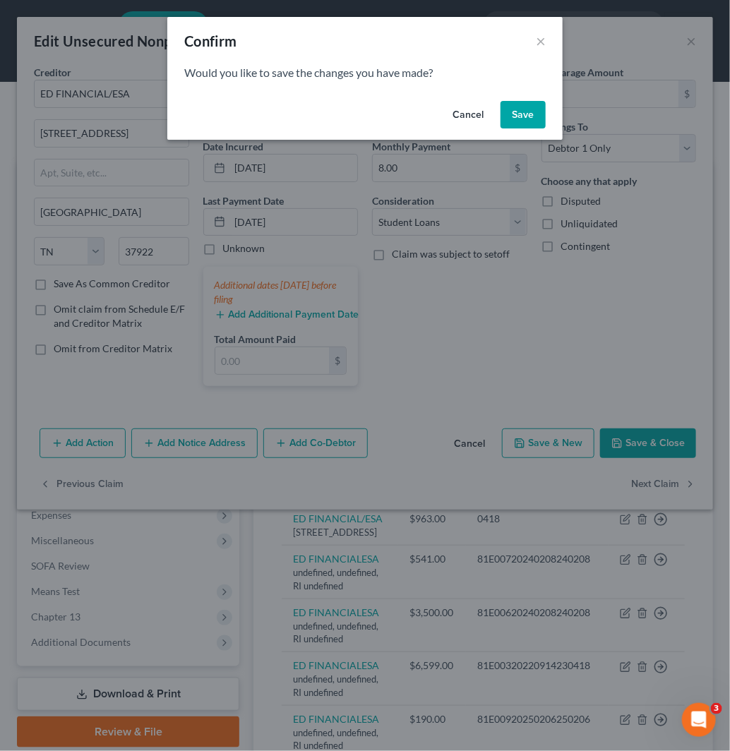
click at [537, 120] on button "Save" at bounding box center [523, 115] width 45 height 28
select select "41"
select select "14"
select select "0"
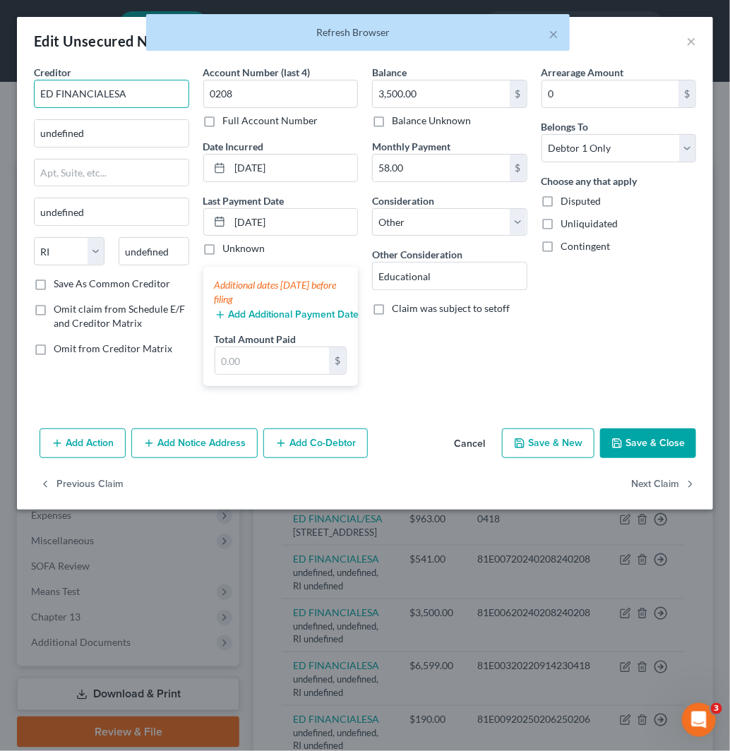
click at [108, 95] on input "ED FINANCIALESA" at bounding box center [111, 94] width 155 height 28
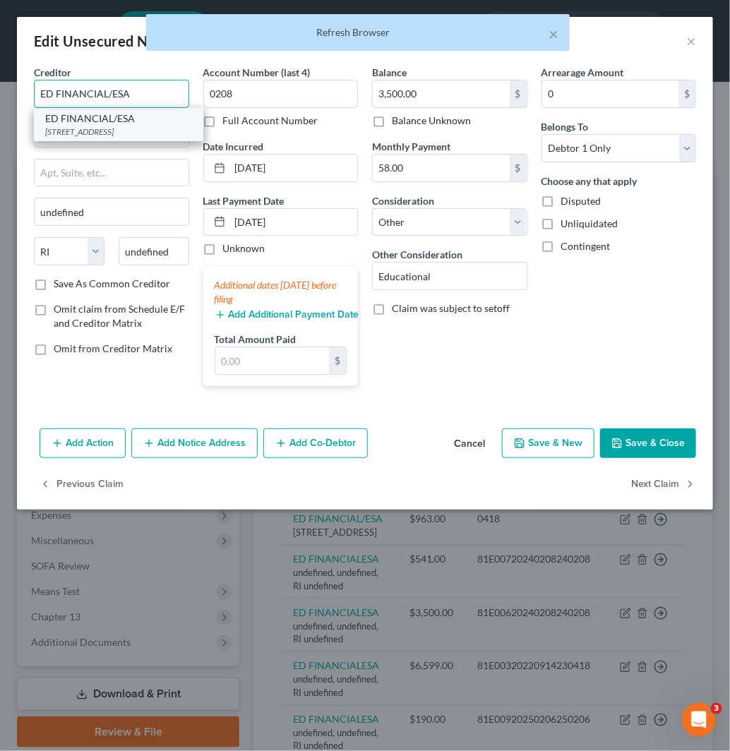
type input "ED FINANCIAL/ESA"
click at [156, 131] on div "[STREET_ADDRESS]" at bounding box center [118, 132] width 147 height 12
type input "[STREET_ADDRESS]"
type input "[GEOGRAPHIC_DATA]"
select select "44"
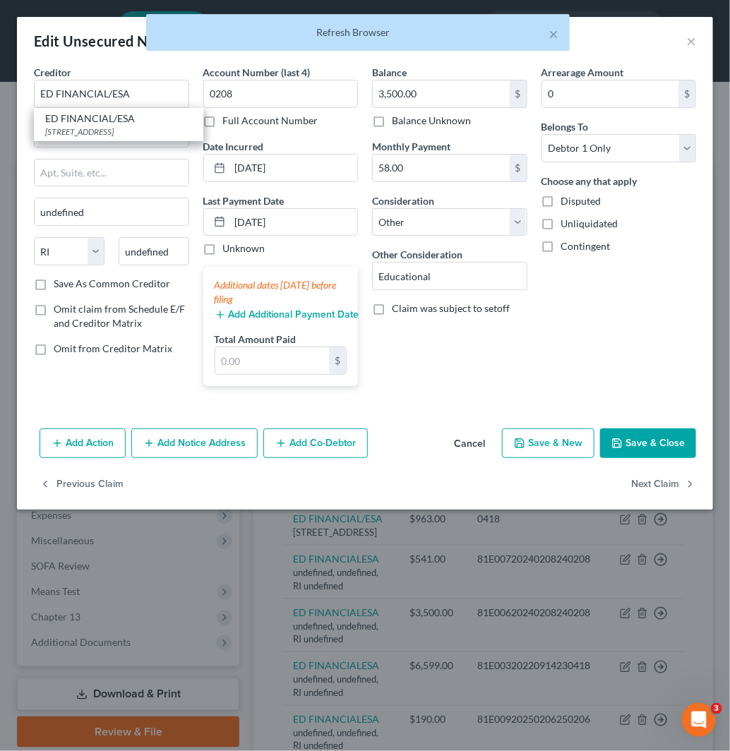
type input "37922"
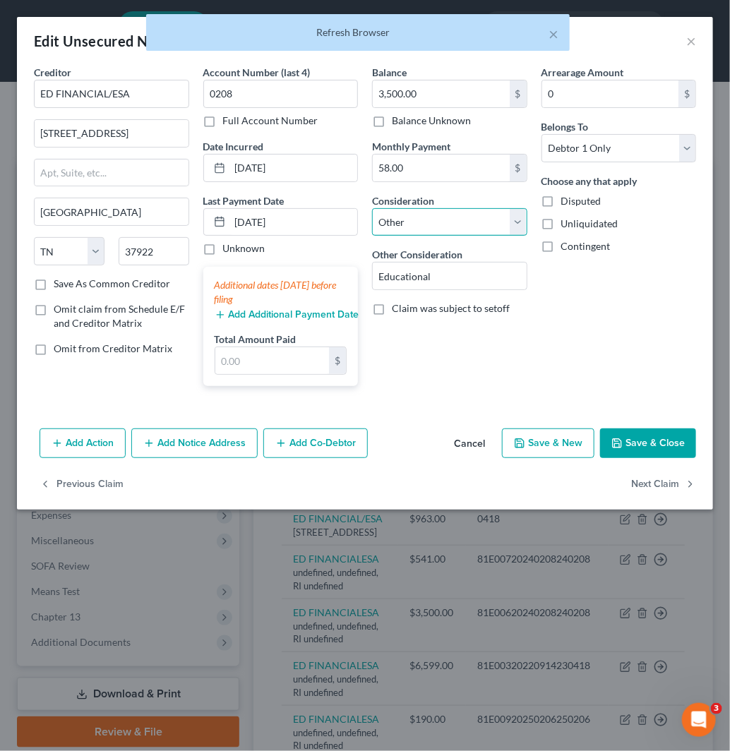
click at [462, 221] on select "Select Cable / Satellite Services Collection Agency Credit Card Debt Debt Couns…" at bounding box center [449, 222] width 155 height 28
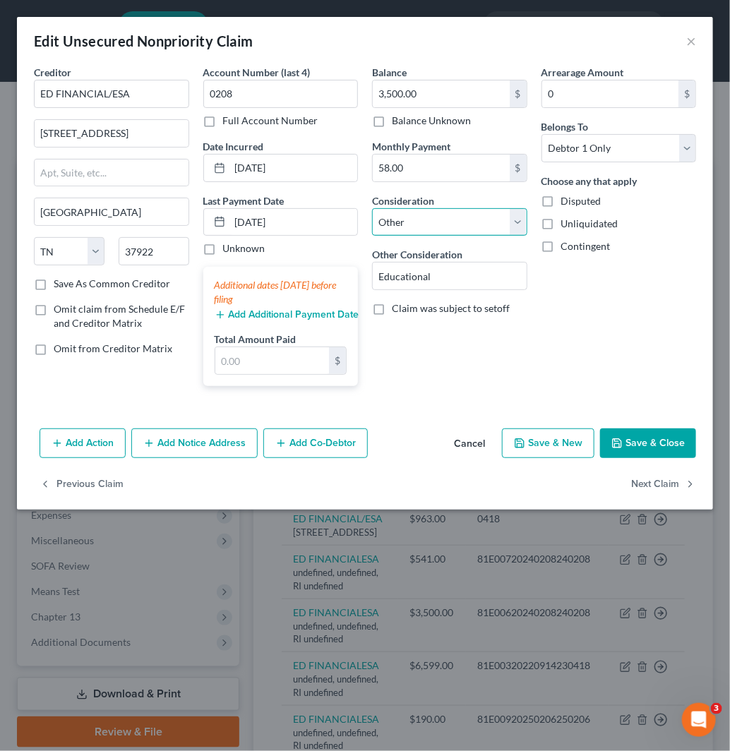
select select "17"
click at [372, 208] on select "Select Cable / Satellite Services Collection Agency Credit Card Debt Debt Couns…" at bounding box center [449, 222] width 155 height 28
click at [665, 481] on button "Next Claim" at bounding box center [663, 484] width 65 height 30
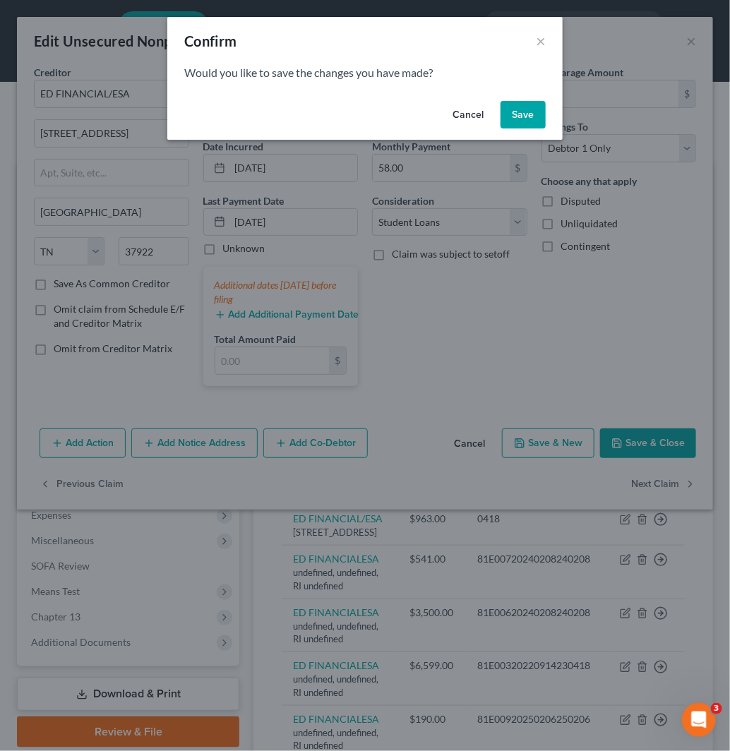
click at [515, 112] on button "Save" at bounding box center [523, 115] width 45 height 28
select select "41"
select select "14"
select select "0"
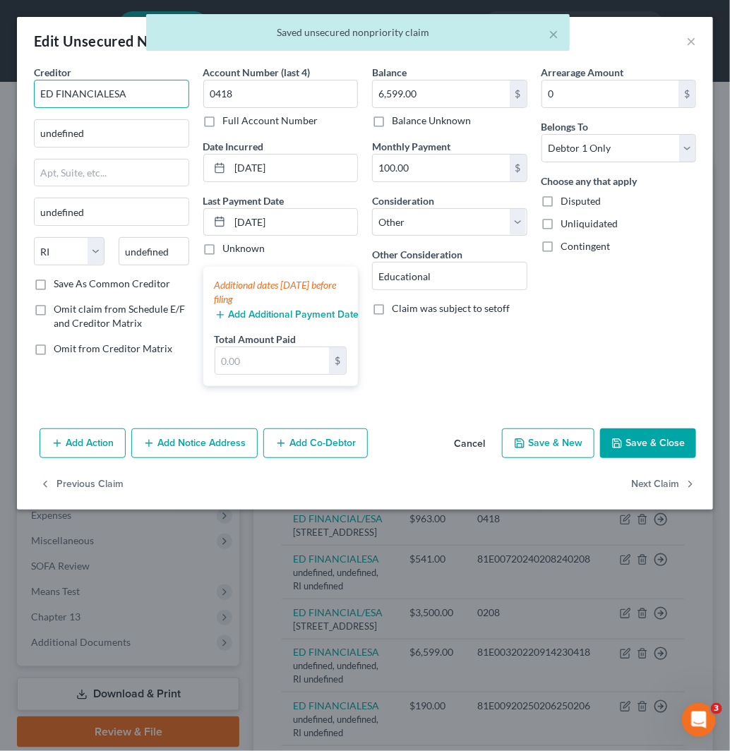
click at [107, 92] on input "ED FINANCIALESA" at bounding box center [111, 94] width 155 height 28
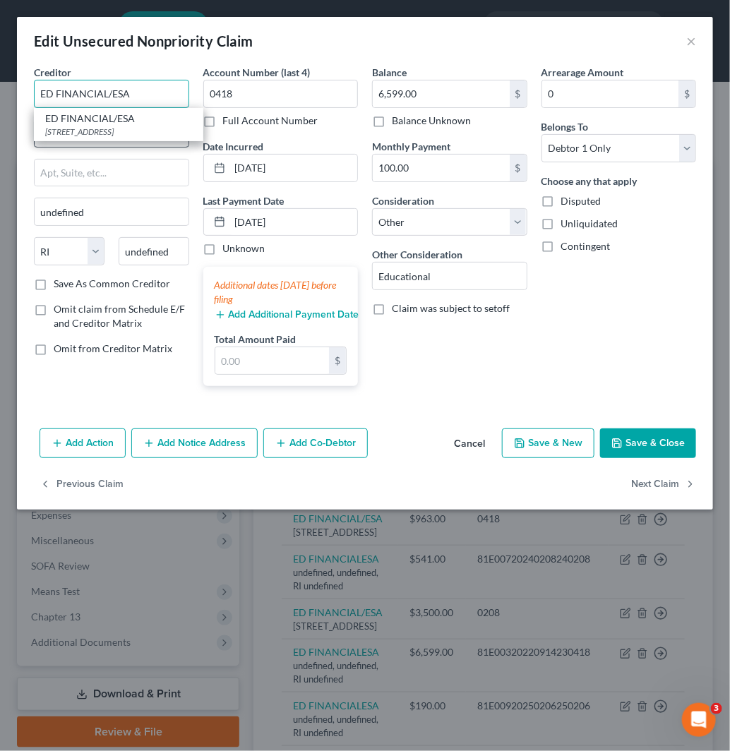
type input "ED FINANCIAL/ESA"
click at [118, 128] on div "[STREET_ADDRESS]" at bounding box center [118, 132] width 147 height 12
type input "[STREET_ADDRESS]"
type input "[GEOGRAPHIC_DATA]"
select select "44"
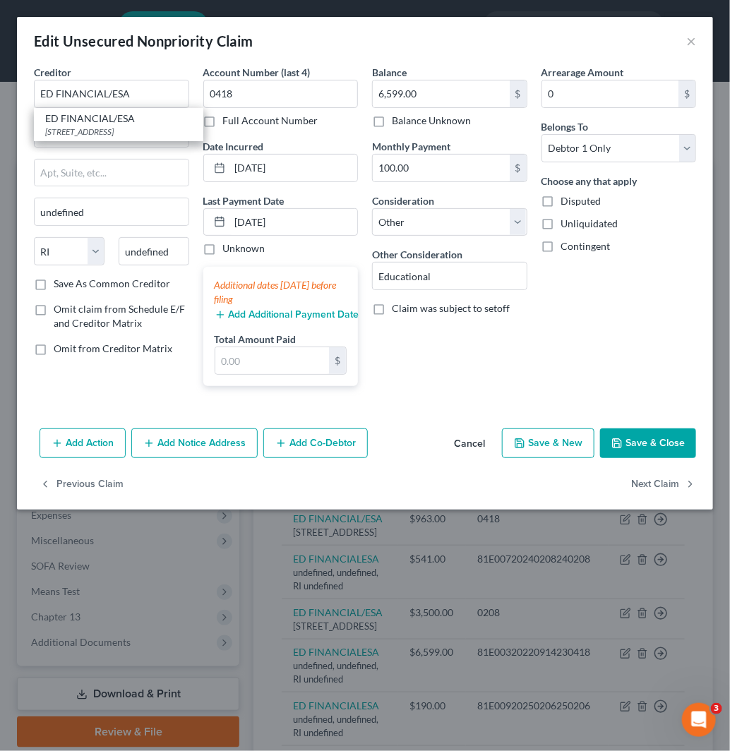
type input "37922"
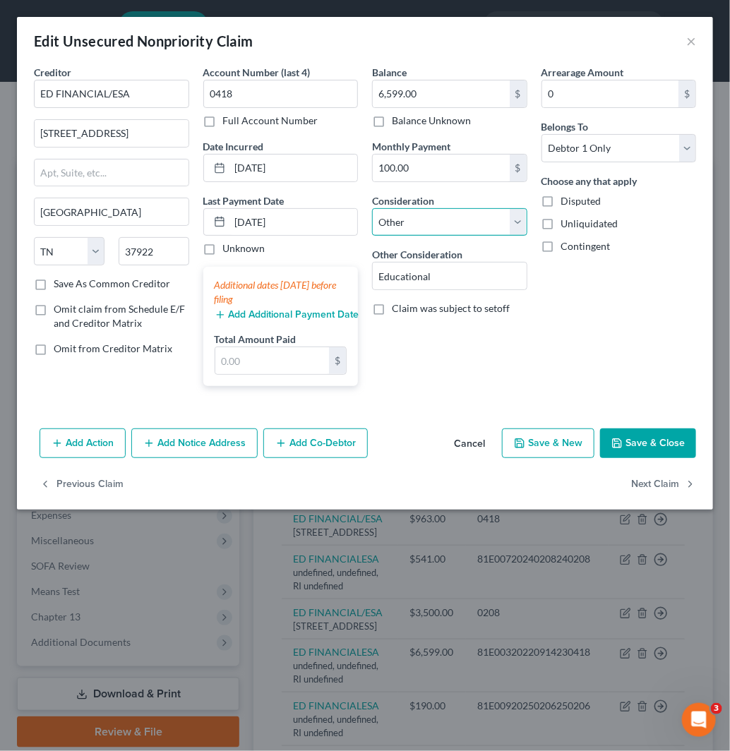
click at [465, 227] on select "Select Cable / Satellite Services Collection Agency Credit Card Debt Debt Couns…" at bounding box center [449, 222] width 155 height 28
select select "17"
click at [372, 208] on select "Select Cable / Satellite Services Collection Agency Credit Card Debt Debt Couns…" at bounding box center [449, 222] width 155 height 28
click at [680, 476] on button "Next Claim" at bounding box center [663, 484] width 65 height 30
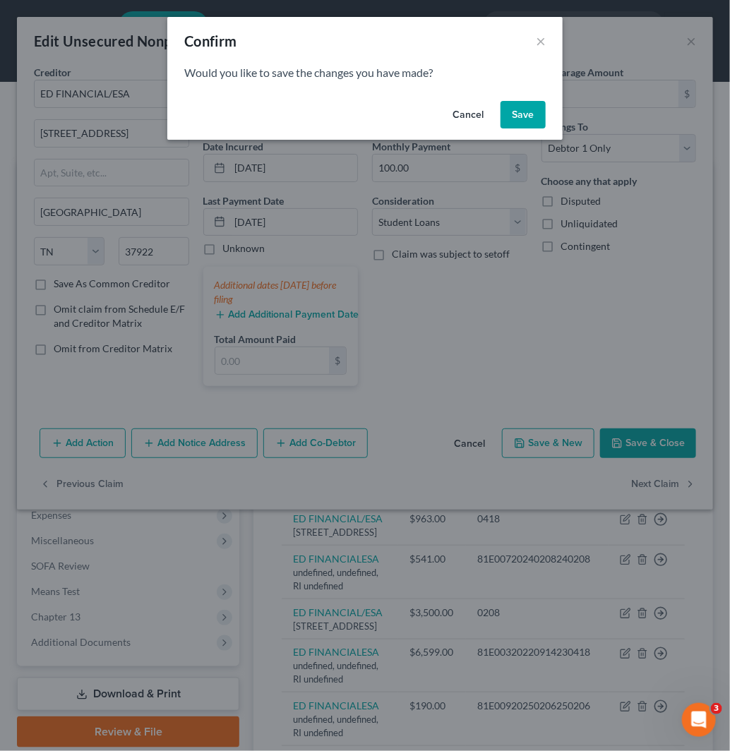
click at [517, 112] on button "Save" at bounding box center [523, 115] width 45 height 28
select select "41"
select select "14"
select select "0"
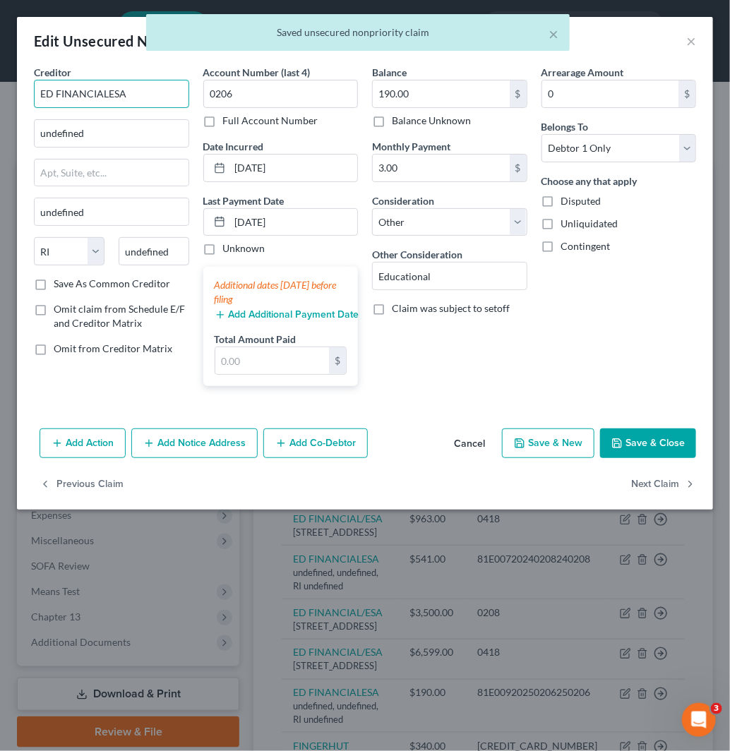
click at [109, 85] on input "ED FINANCIALESA" at bounding box center [111, 94] width 155 height 28
type input "ED FINANCIAL/ESA"
click at [129, 123] on div "ED FINANCIAL/ESA" at bounding box center [118, 119] width 147 height 14
type input "[STREET_ADDRESS]"
type input "[GEOGRAPHIC_DATA]"
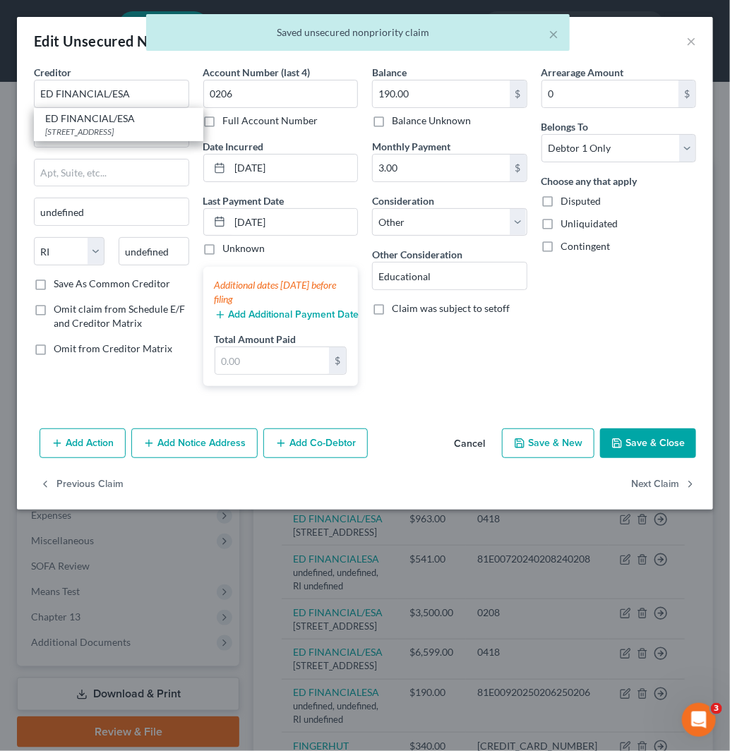
select select "44"
type input "37922"
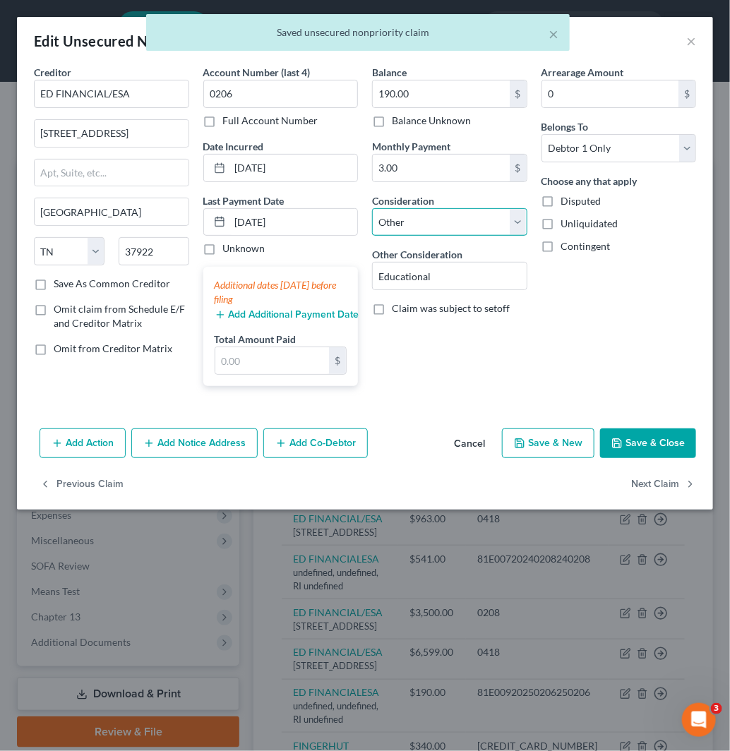
click at [417, 224] on select "Select Cable / Satellite Services Collection Agency Credit Card Debt Debt Couns…" at bounding box center [449, 222] width 155 height 28
select select "17"
click at [372, 208] on select "Select Cable / Satellite Services Collection Agency Credit Card Debt Debt Couns…" at bounding box center [449, 222] width 155 height 28
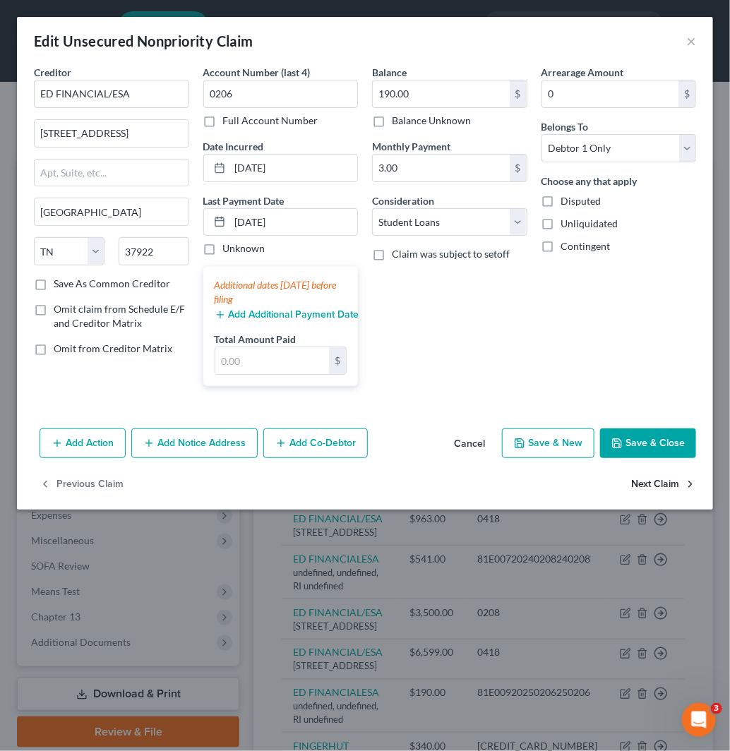
click at [632, 485] on button "Next Claim" at bounding box center [663, 484] width 65 height 30
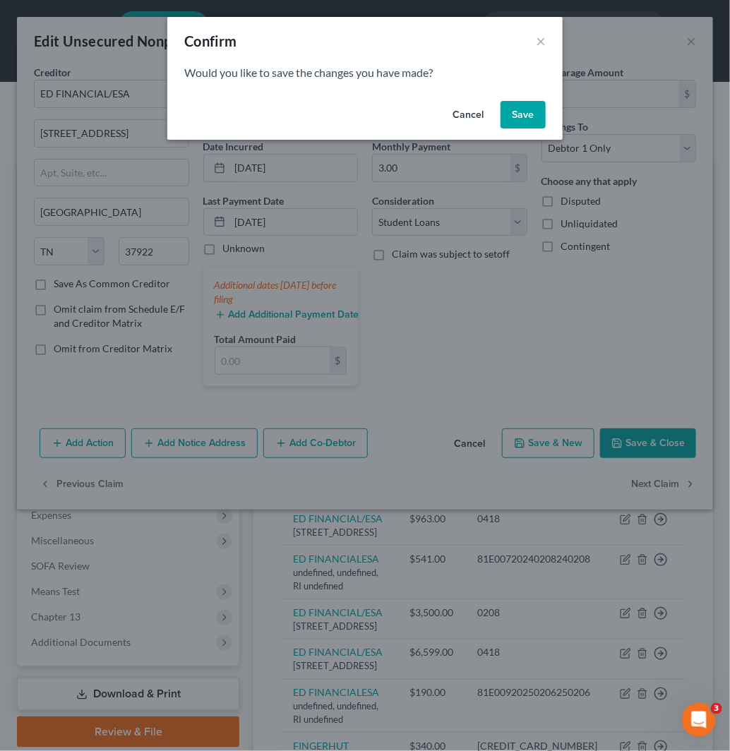
click at [525, 110] on button "Save" at bounding box center [523, 115] width 45 height 28
select select "41"
select select "14"
select select "0"
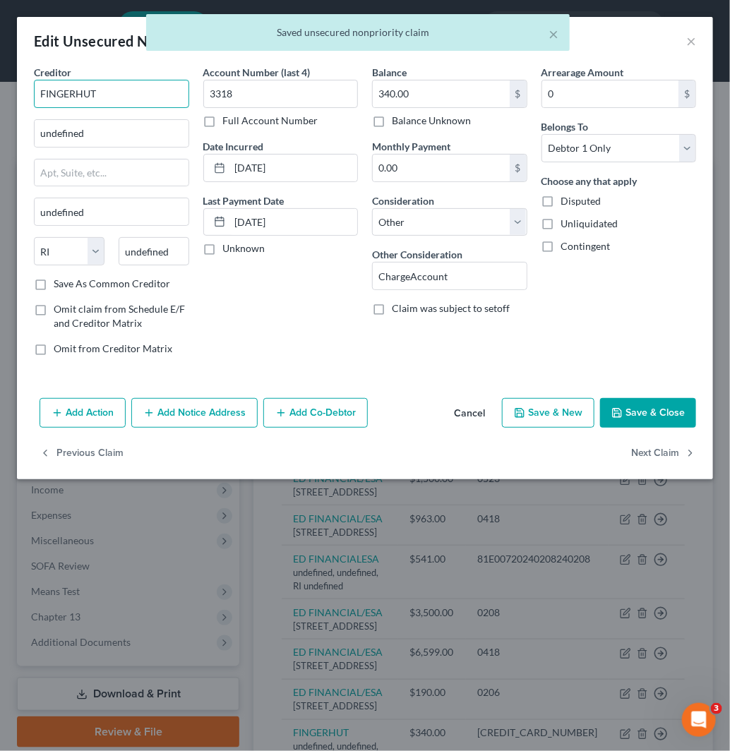
drag, startPoint x: 104, startPoint y: 93, endPoint x: 0, endPoint y: 86, distance: 104.7
click at [0, 86] on div "Edit Unsecured Nonpriority Claim × Creditor * FINGERHUT undefined undefined Sta…" at bounding box center [365, 375] width 730 height 751
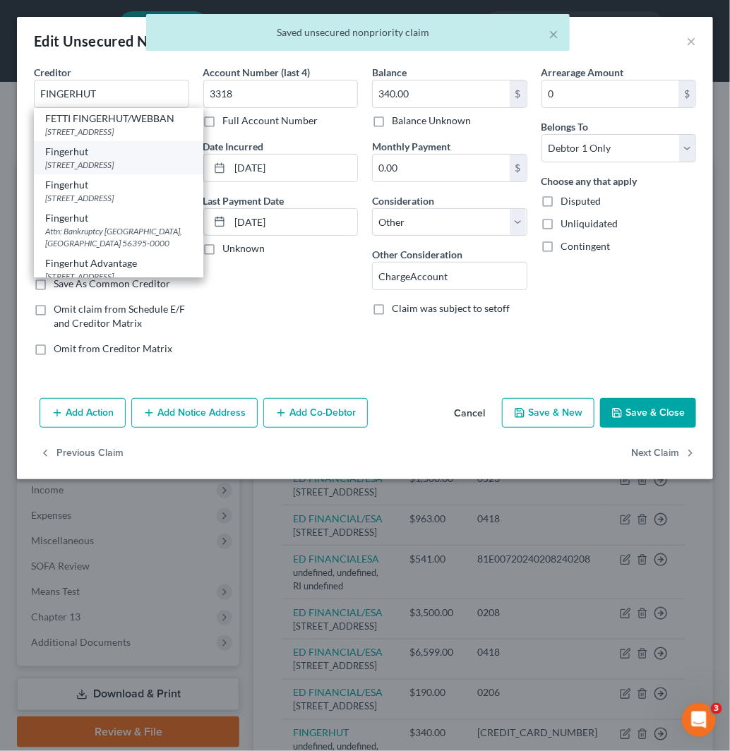
click at [131, 159] on div "Fingerhut" at bounding box center [118, 152] width 147 height 14
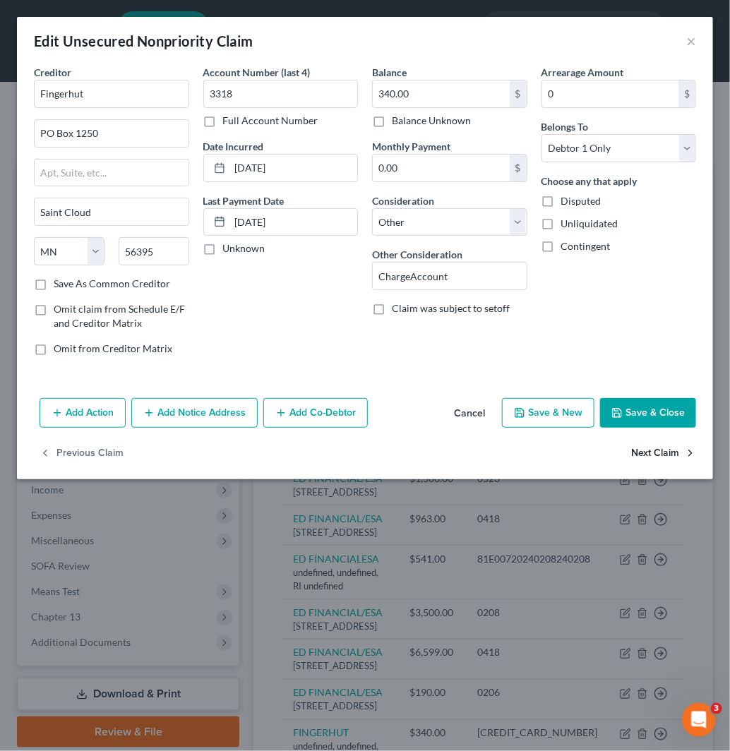
click at [666, 455] on button "Next Claim" at bounding box center [663, 454] width 65 height 30
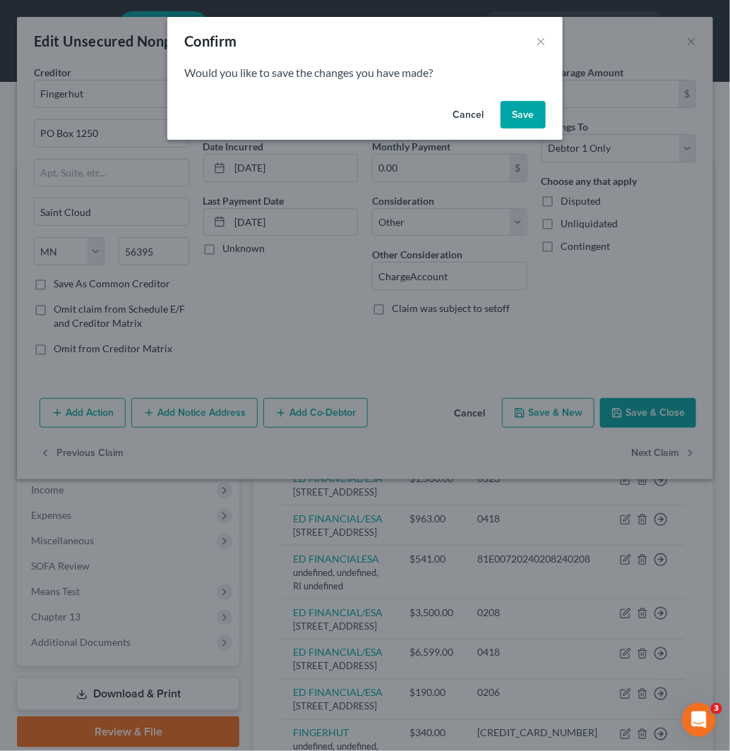
click at [525, 114] on button "Save" at bounding box center [523, 115] width 45 height 28
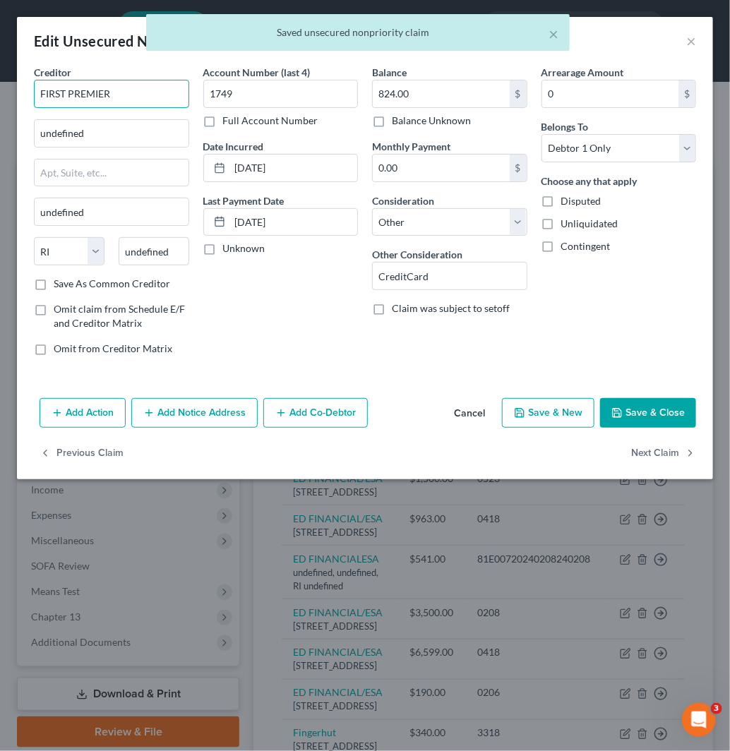
drag, startPoint x: 131, startPoint y: 89, endPoint x: 10, endPoint y: 90, distance: 121.4
click at [10, 90] on div "Edit Unsecured Nonpriority Claim × Creditor * FIRST PREMIER undefined undefined…" at bounding box center [365, 375] width 730 height 751
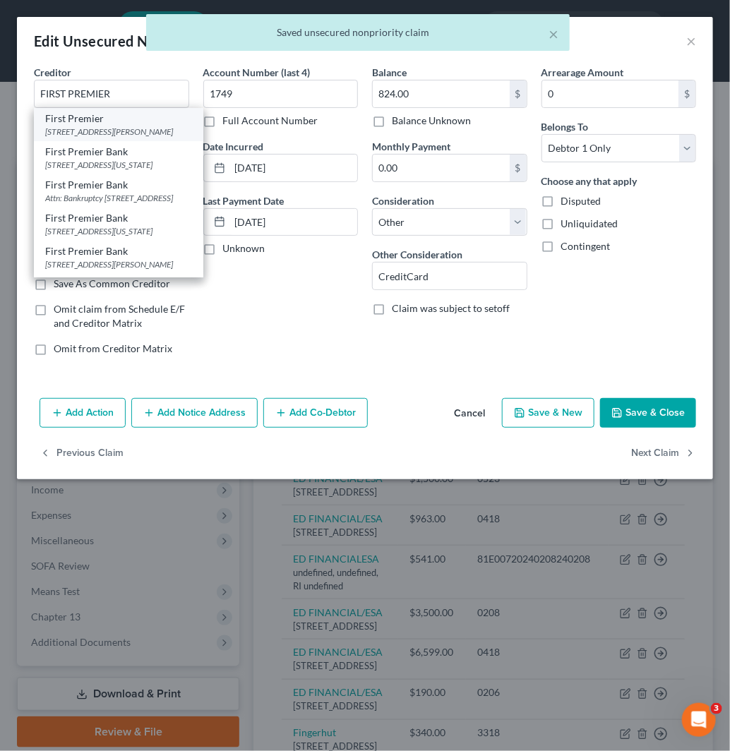
click at [117, 138] on div "[STREET_ADDRESS][PERSON_NAME]" at bounding box center [118, 132] width 147 height 12
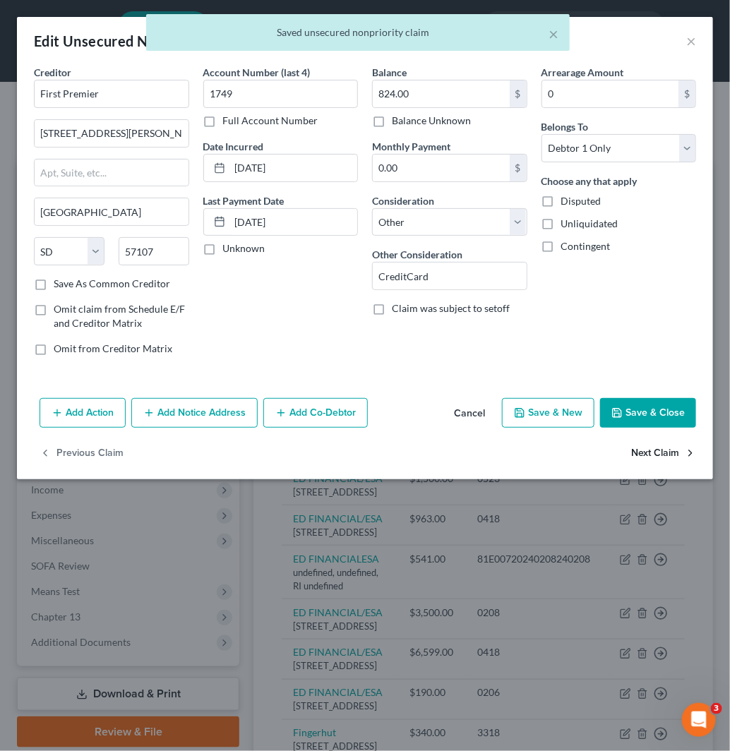
click at [655, 453] on button "Next Claim" at bounding box center [663, 454] width 65 height 30
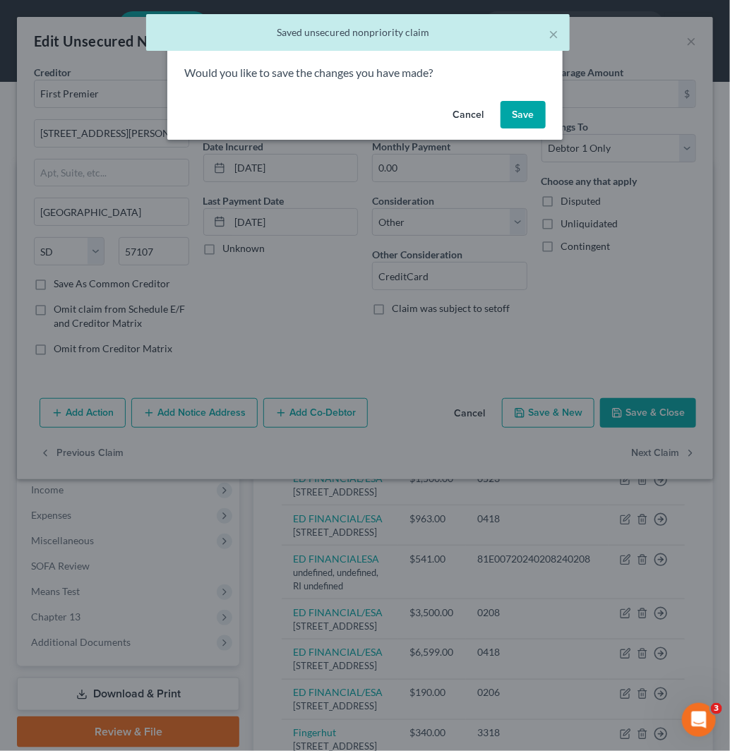
click at [517, 107] on button "Save" at bounding box center [523, 115] width 45 height 28
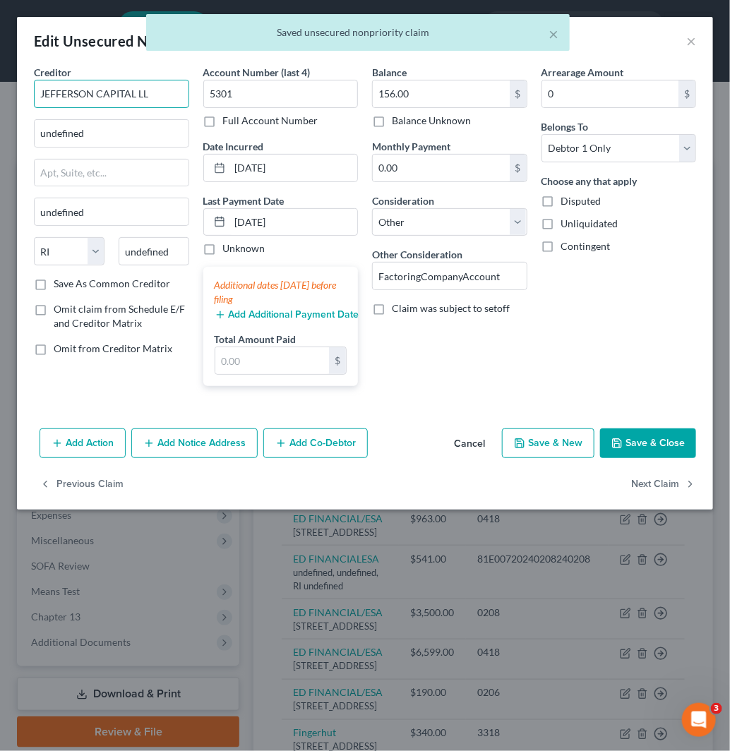
drag, startPoint x: 154, startPoint y: 96, endPoint x: 0, endPoint y: 90, distance: 154.0
click at [0, 90] on div "Edit Unsecured Nonpriority Claim × Creditor * [GEOGRAPHIC_DATA] undefined undef…" at bounding box center [365, 375] width 730 height 751
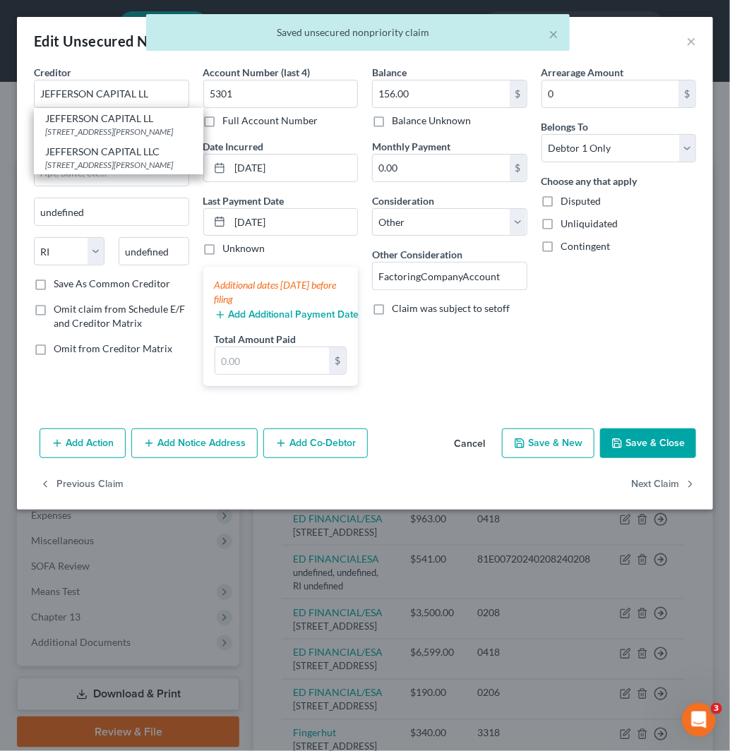
click at [83, 123] on div "JEFFERSON CAPITAL LL" at bounding box center [118, 119] width 147 height 14
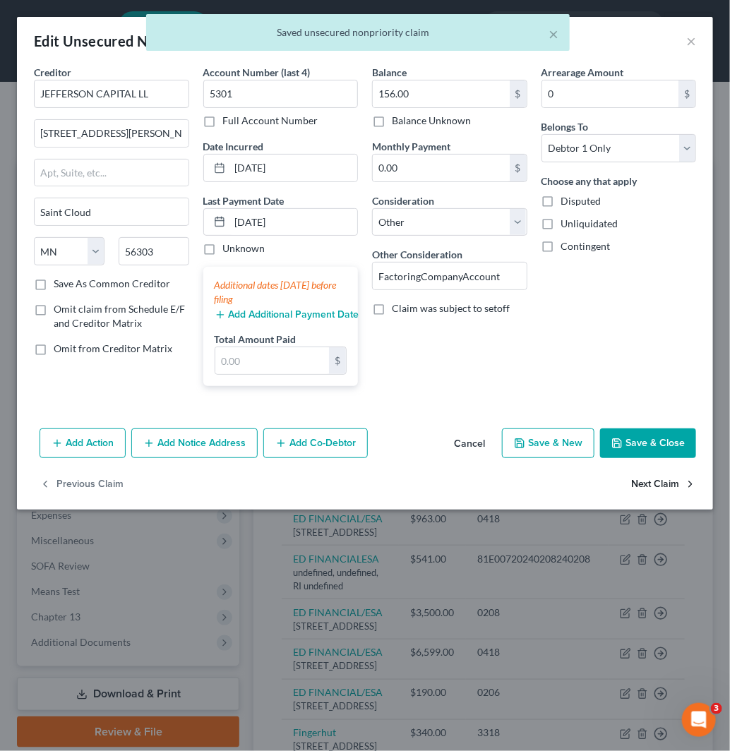
click at [641, 481] on button "Next Claim" at bounding box center [663, 484] width 65 height 30
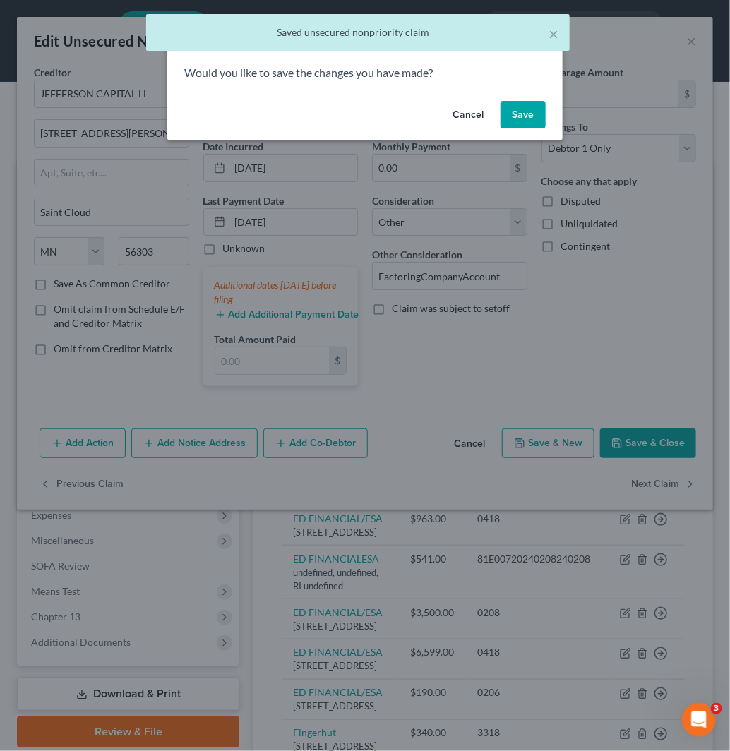
click at [529, 107] on button "Save" at bounding box center [523, 115] width 45 height 28
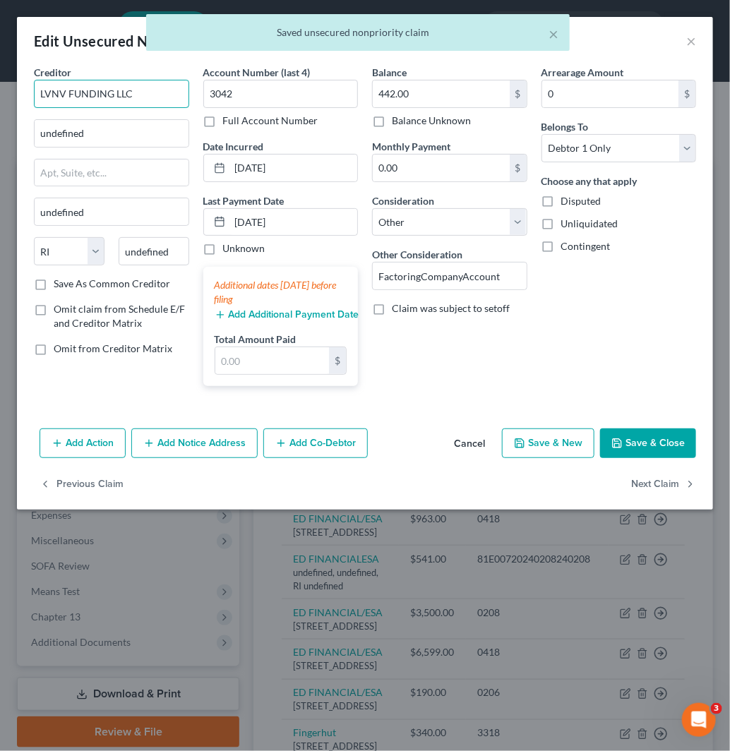
drag, startPoint x: 121, startPoint y: 94, endPoint x: 0, endPoint y: 90, distance: 120.8
click at [0, 90] on div "Edit Unsecured Nonpriority Claim × Creditor * LVNV FUNDING LLC undefined undefi…" at bounding box center [365, 375] width 730 height 751
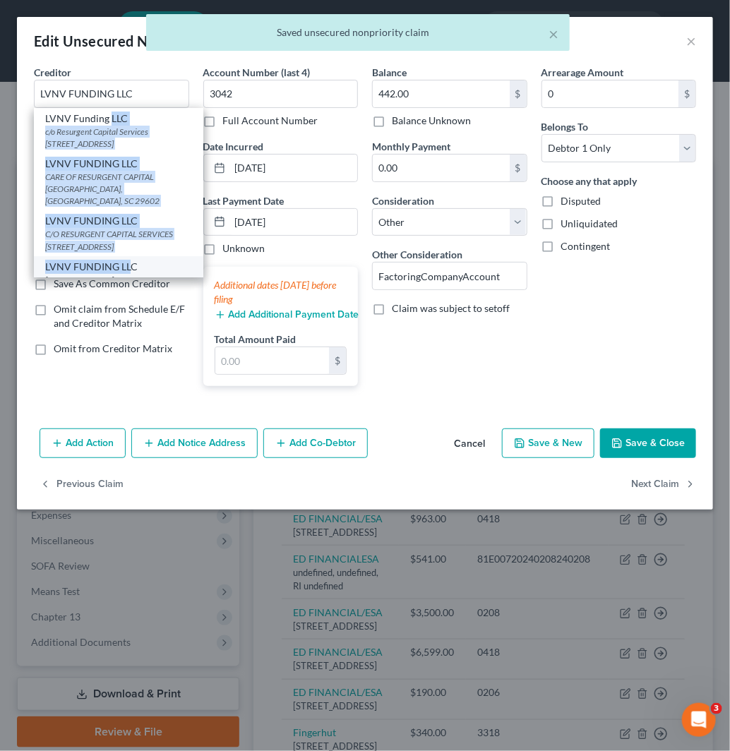
drag, startPoint x: 108, startPoint y: 124, endPoint x: 129, endPoint y: 248, distance: 126.0
click at [129, 248] on div "LVNV Funding LLC c/o Resurgent Capital Services [STREET_ADDRESS] LVNV FUNDING L…" at bounding box center [118, 192] width 169 height 169
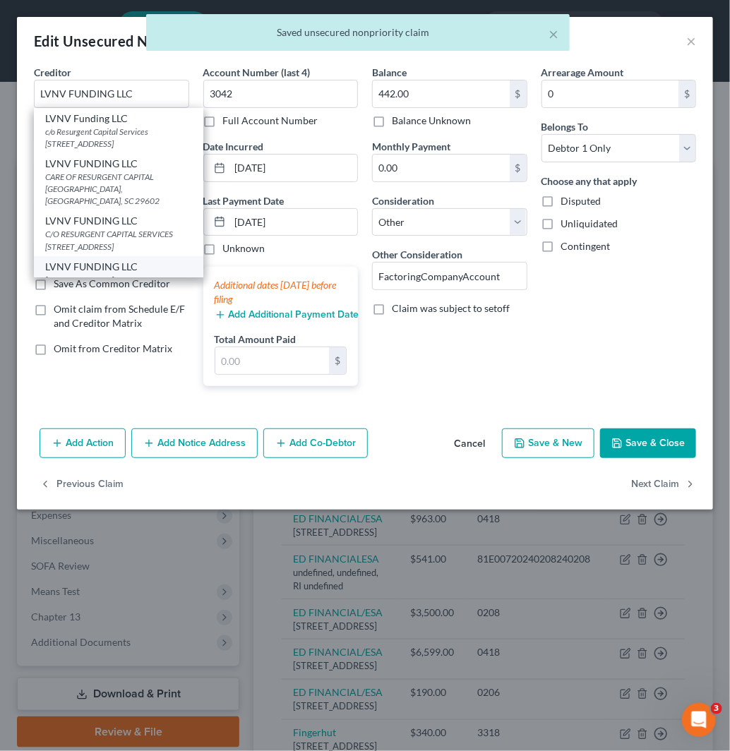
click at [159, 260] on div "LVNV FUNDING LLC" at bounding box center [118, 267] width 147 height 14
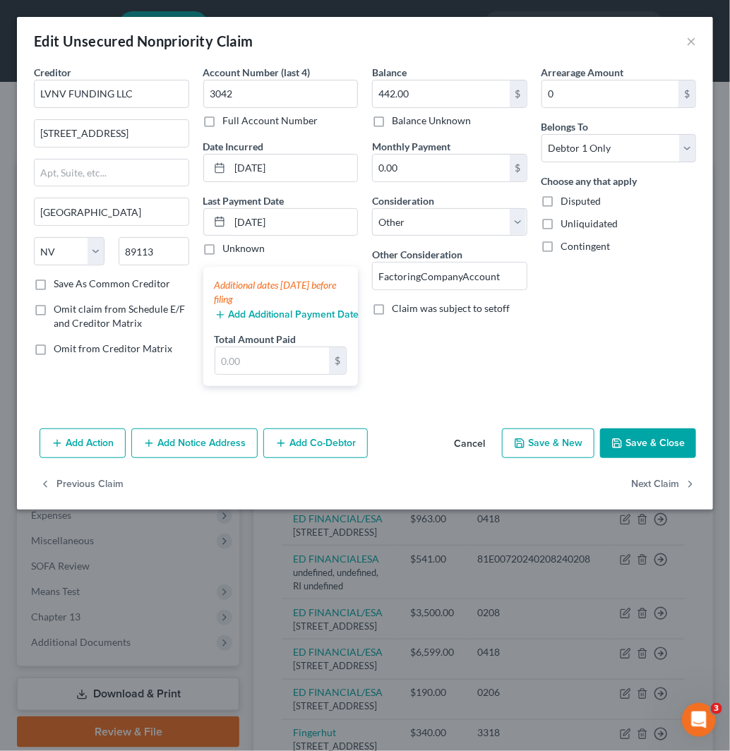
click at [640, 507] on div "Previous Claim Next Claim" at bounding box center [365, 489] width 696 height 41
click at [655, 481] on button "Next Claim" at bounding box center [663, 484] width 65 height 30
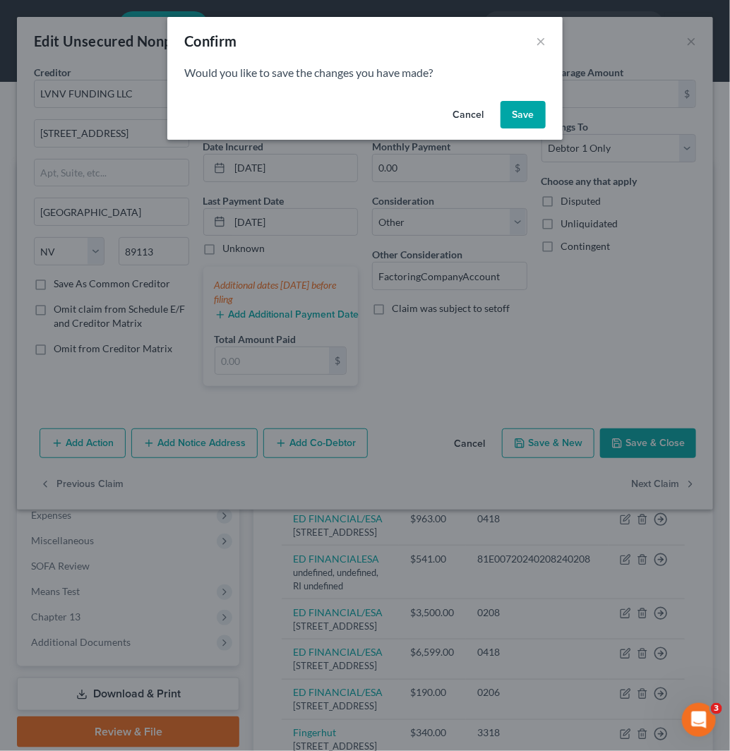
click at [526, 114] on button "Save" at bounding box center [523, 115] width 45 height 28
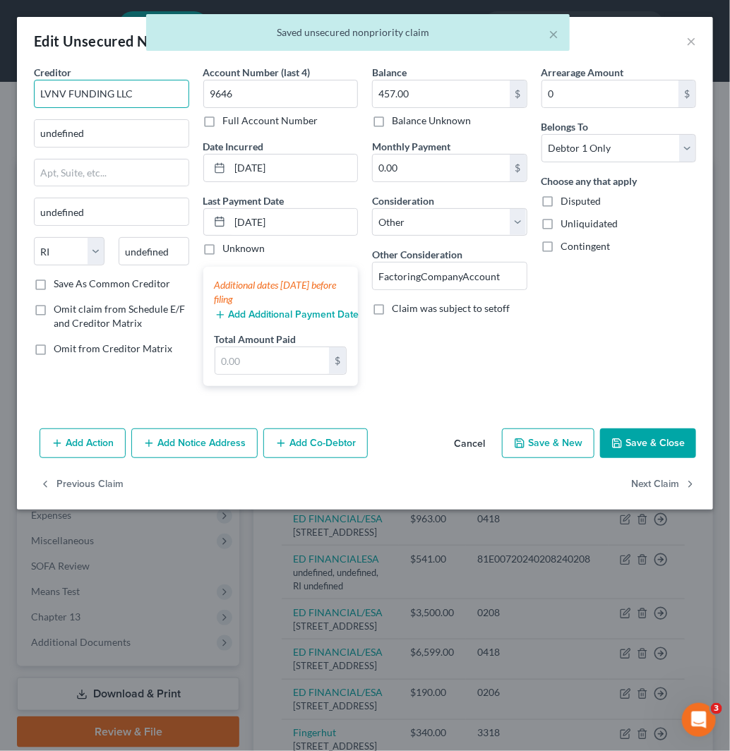
drag, startPoint x: 154, startPoint y: 88, endPoint x: 0, endPoint y: 92, distance: 154.0
click at [0, 92] on div "Edit Unsecured Nonpriority Claim × Creditor * LVNV FUNDING LLC undefined undefi…" at bounding box center [365, 375] width 730 height 751
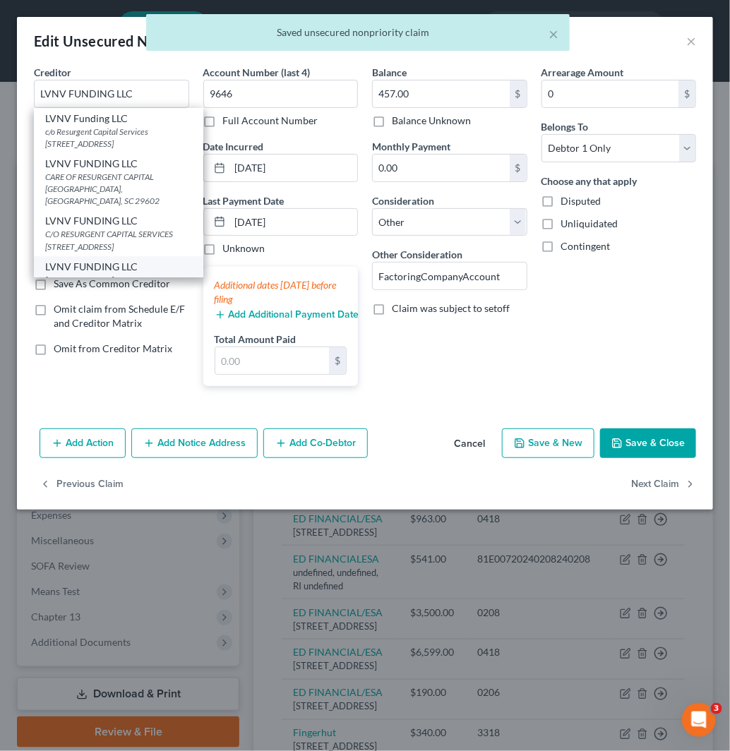
click at [107, 274] on div "[STREET_ADDRESS]" at bounding box center [118, 280] width 147 height 12
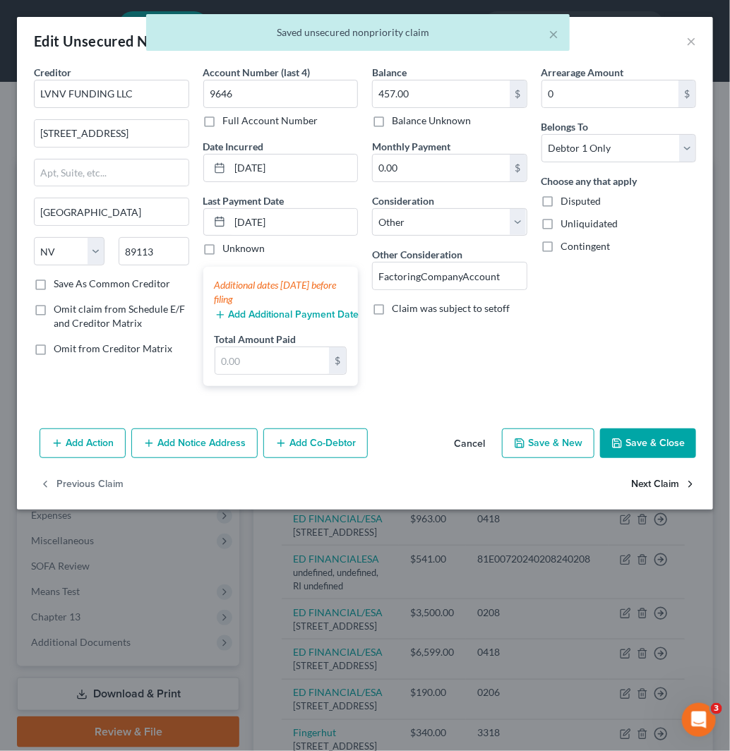
click at [671, 484] on button "Next Claim" at bounding box center [663, 484] width 65 height 30
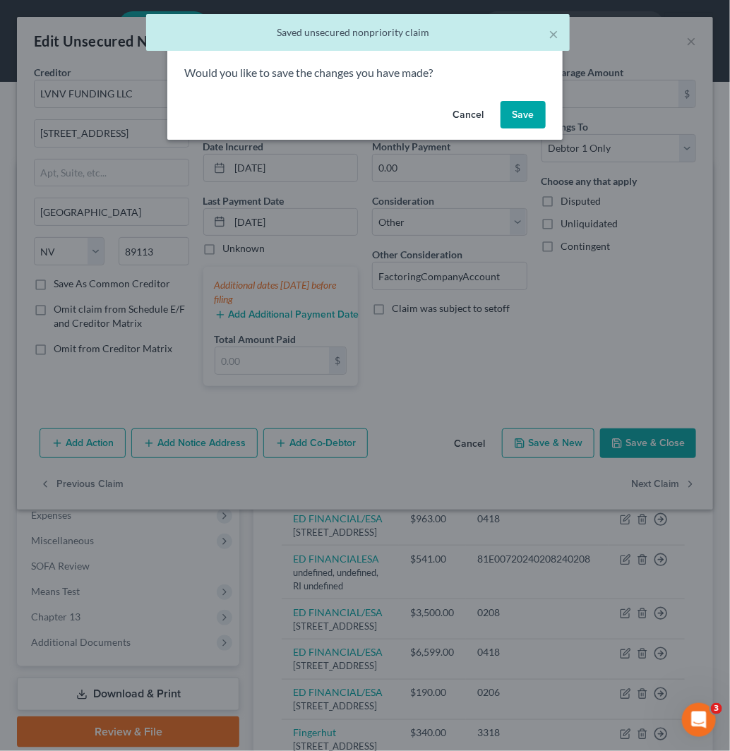
click at [531, 101] on button "Save" at bounding box center [523, 115] width 45 height 28
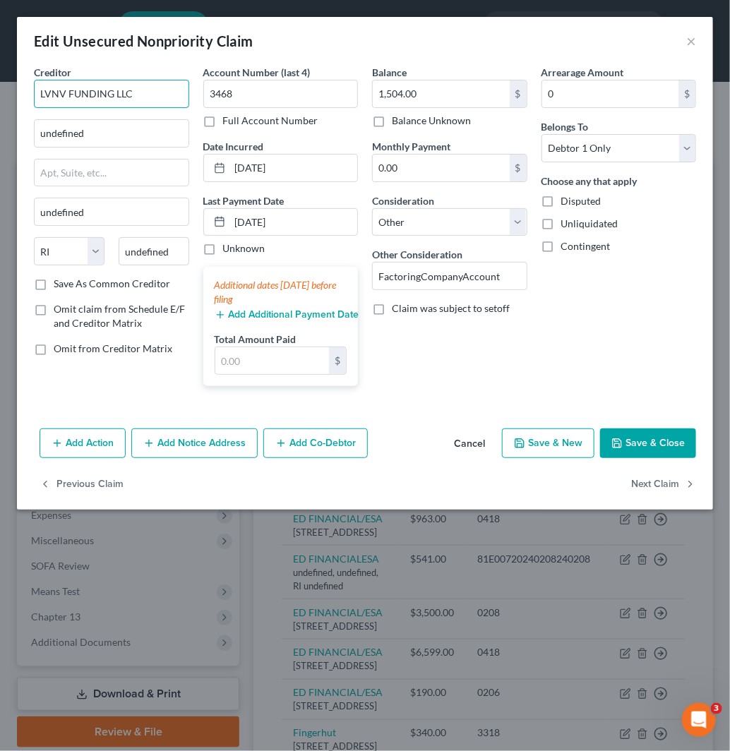
drag, startPoint x: 152, startPoint y: 85, endPoint x: 0, endPoint y: 95, distance: 152.1
click at [0, 95] on div "Edit Unsecured Nonpriority Claim × Creditor * LVNV FUNDING LLC undefined undefi…" at bounding box center [365, 375] width 730 height 751
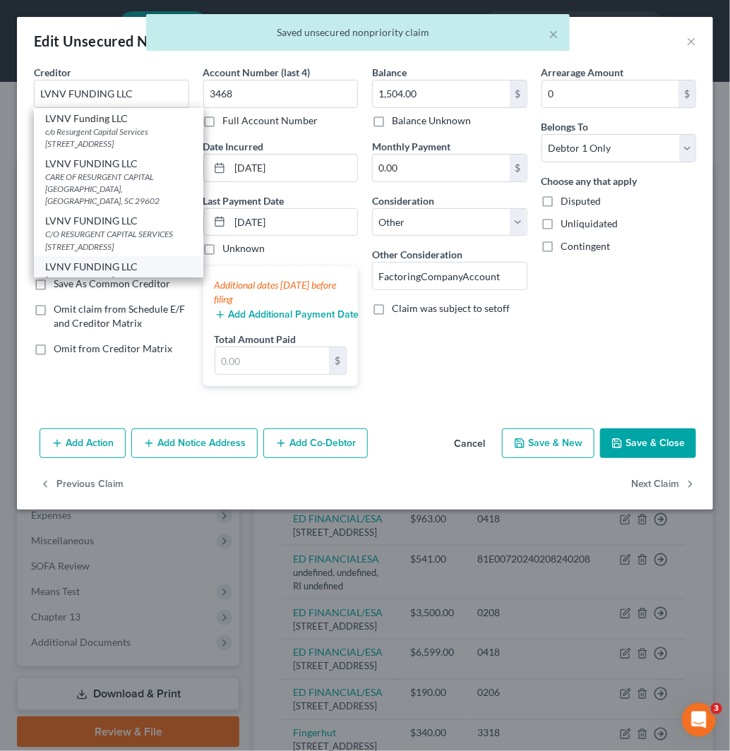
click at [114, 256] on div "LVNV FUNDING LLC [STREET_ADDRESS]" at bounding box center [118, 272] width 169 height 33
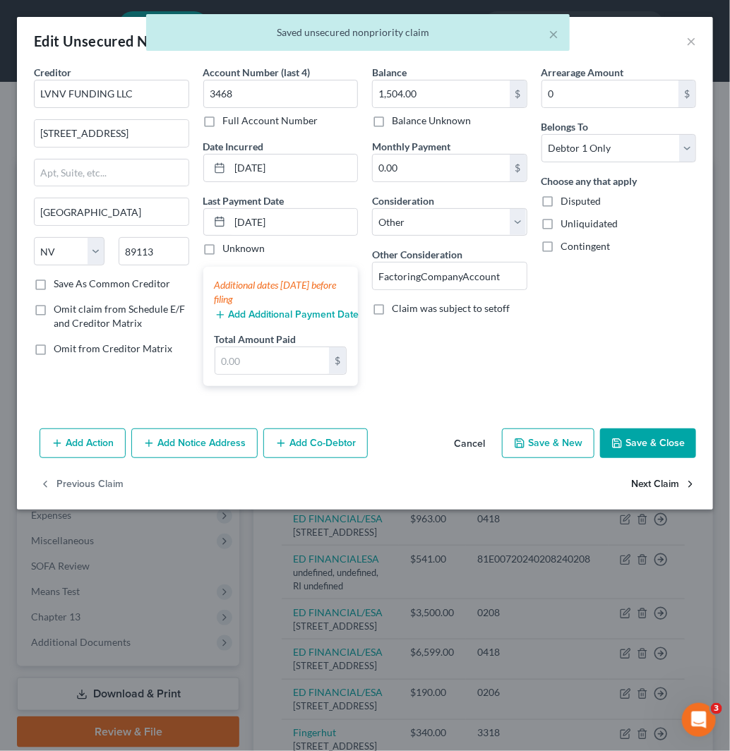
click at [669, 481] on button "Next Claim" at bounding box center [663, 484] width 65 height 30
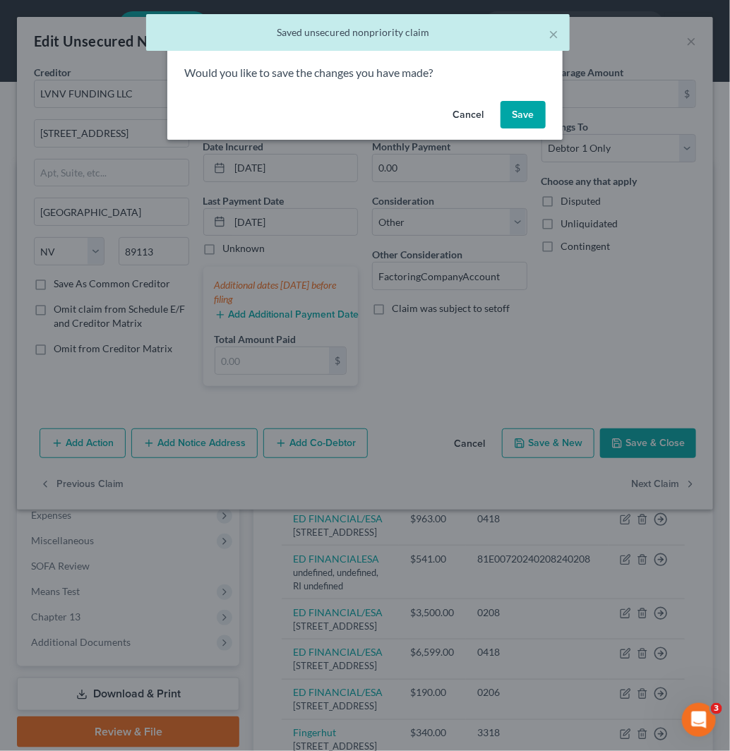
click at [525, 119] on button "Save" at bounding box center [523, 115] width 45 height 28
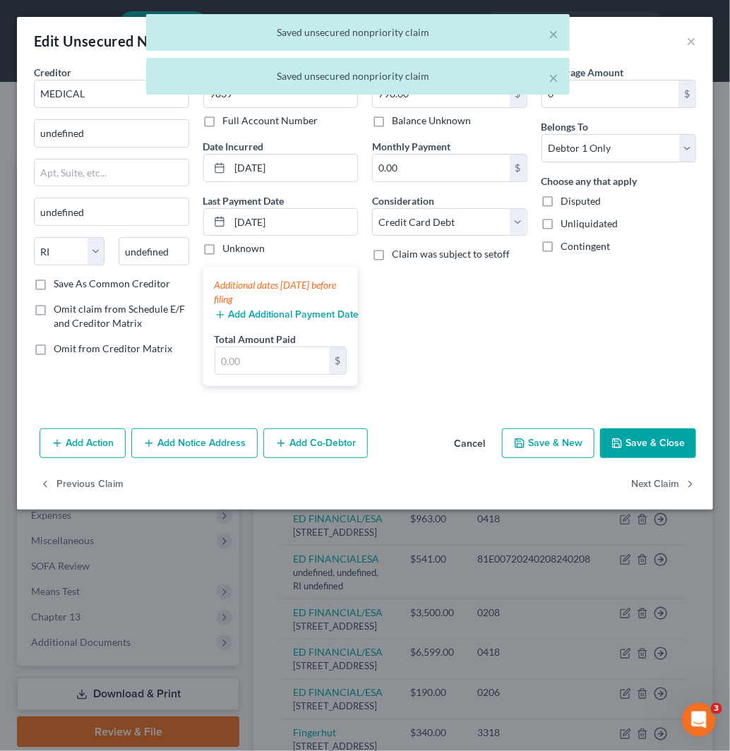
drag, startPoint x: 170, startPoint y: 95, endPoint x: 0, endPoint y: 97, distance: 170.1
click at [0, 97] on div "× Saved unsecured nonpriority claim × Saved unsecured nonpriority claim" at bounding box center [358, 58] width 730 height 88
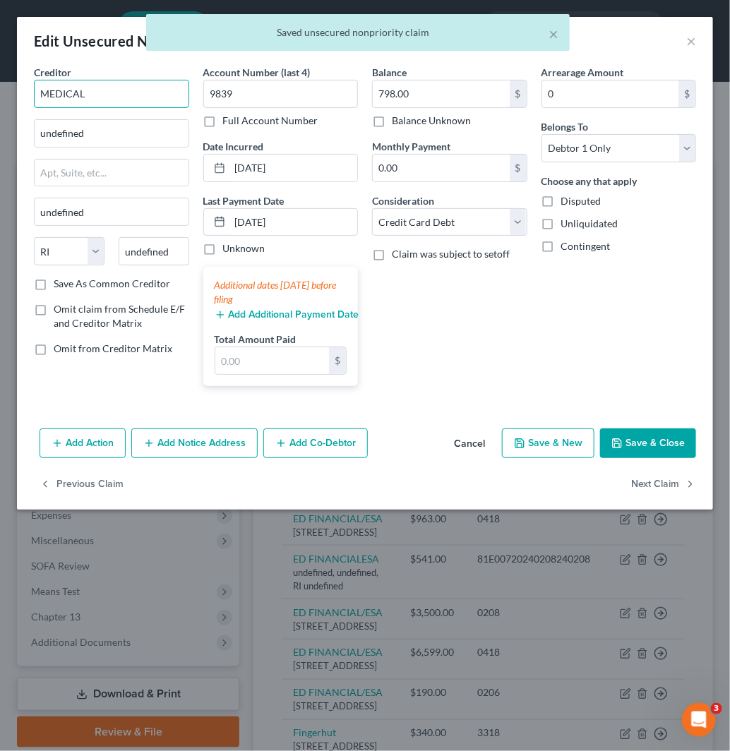
drag, startPoint x: 101, startPoint y: 87, endPoint x: 30, endPoint y: 88, distance: 71.3
click at [30, 88] on div "Creditor * MEDICAL undefined undefined State [US_STATE] AK AR AZ CA CO CT DE [G…" at bounding box center [111, 231] width 169 height 332
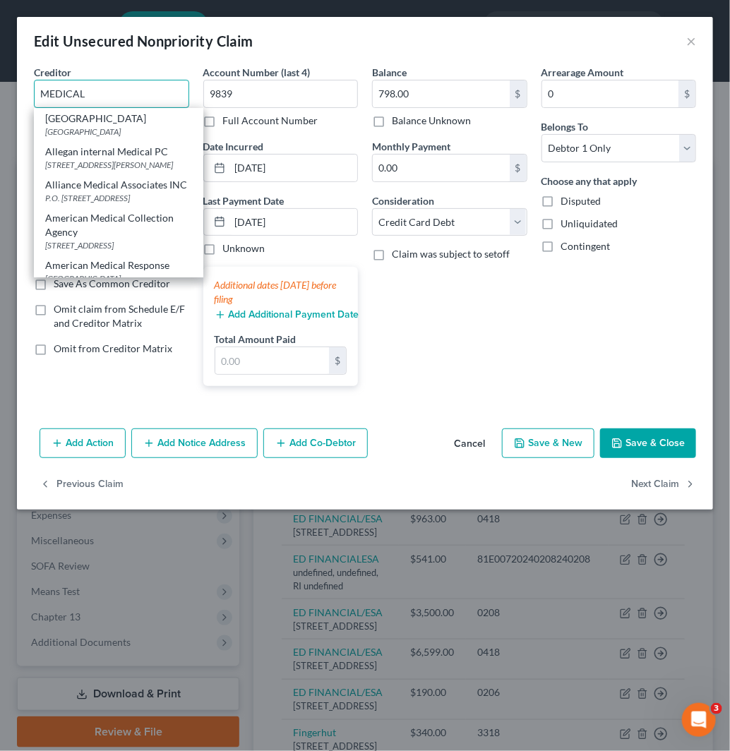
drag, startPoint x: 131, startPoint y: 90, endPoint x: 26, endPoint y: 90, distance: 105.2
click at [27, 90] on div "Creditor * [GEOGRAPHIC_DATA] [GEOGRAPHIC_DATA] Allegan internal Medical PC [STR…" at bounding box center [111, 231] width 169 height 332
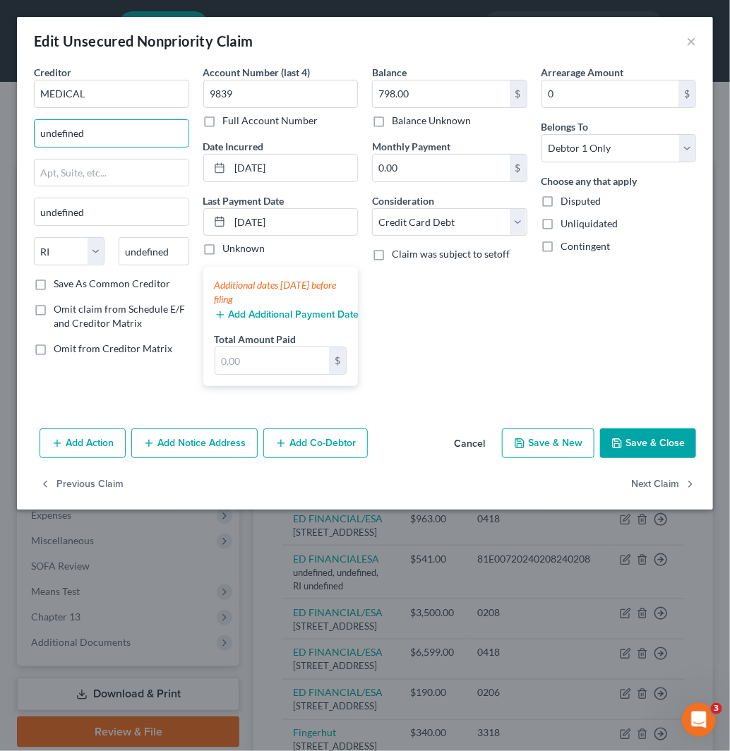
drag, startPoint x: 131, startPoint y: 140, endPoint x: 0, endPoint y: 138, distance: 131.3
click at [0, 138] on div "Edit Unsecured Nonpriority Claim × Creditor * MEDICAL undefined undefined State…" at bounding box center [365, 375] width 730 height 751
paste input "33333 W [GEOGRAPHIC_DATA]"
drag, startPoint x: 169, startPoint y: 252, endPoint x: 133, endPoint y: 252, distance: 36.7
click at [133, 252] on input "undefined" at bounding box center [154, 251] width 71 height 28
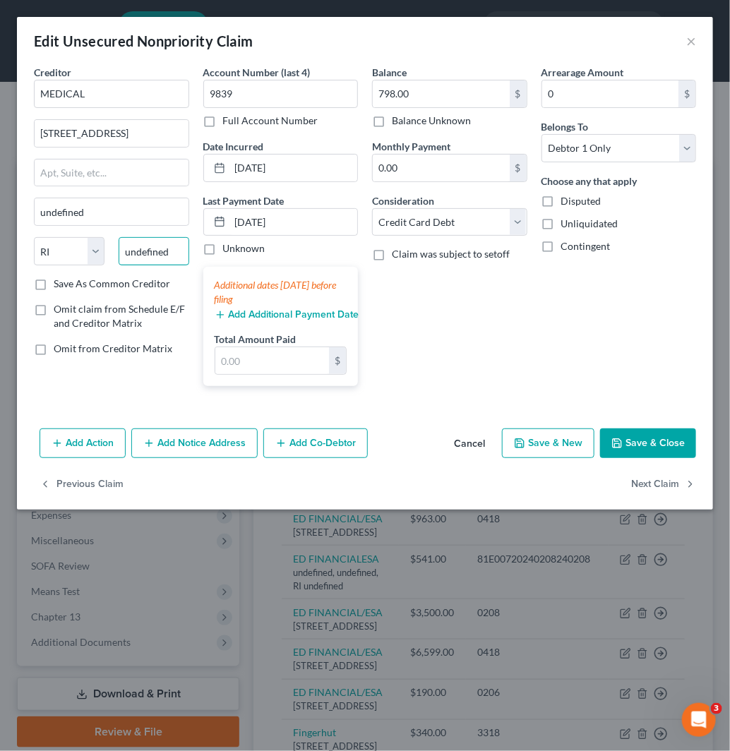
paste input "48334"
paste input "text"
drag, startPoint x: 169, startPoint y: 246, endPoint x: 112, endPoint y: 256, distance: 58.7
click at [112, 256] on div "u48334" at bounding box center [154, 251] width 85 height 28
click at [669, 489] on button "Next Claim" at bounding box center [663, 484] width 65 height 30
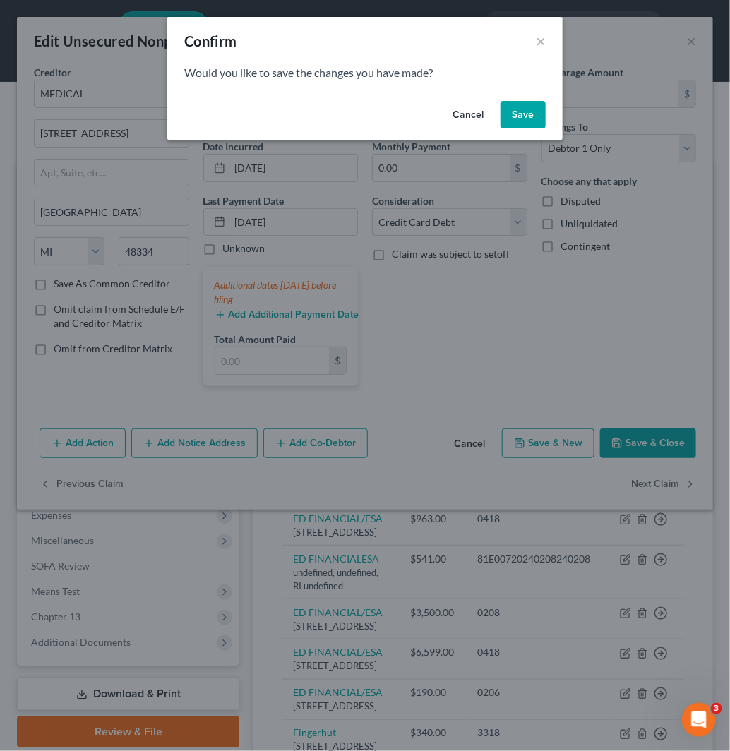
drag, startPoint x: 530, startPoint y: 117, endPoint x: 545, endPoint y: 116, distance: 14.8
click at [532, 117] on button "Save" at bounding box center [523, 115] width 45 height 28
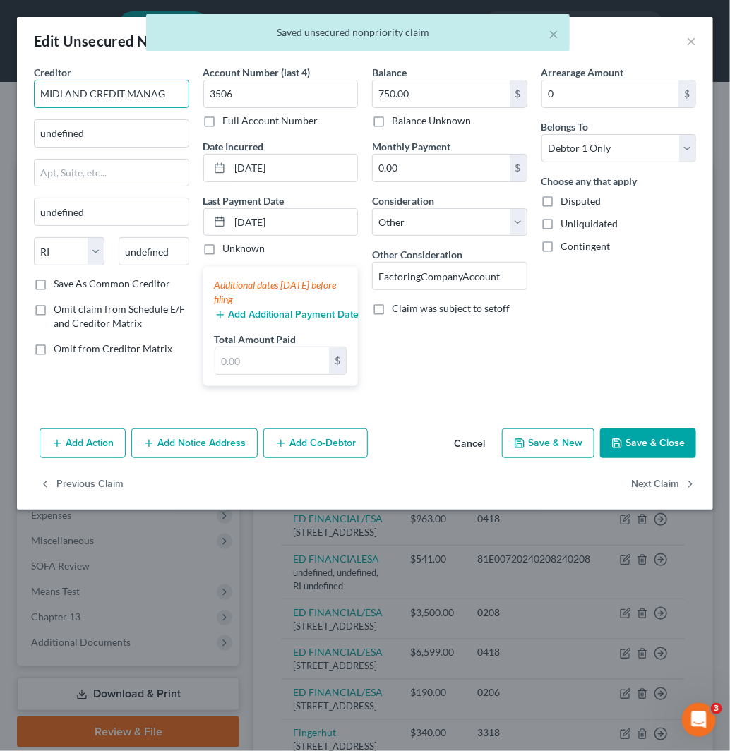
click at [0, 102] on div "Edit Unsecured Nonpriority Claim × Creditor * MIDLAND CREDIT MANAG undefined un…" at bounding box center [365, 375] width 730 height 751
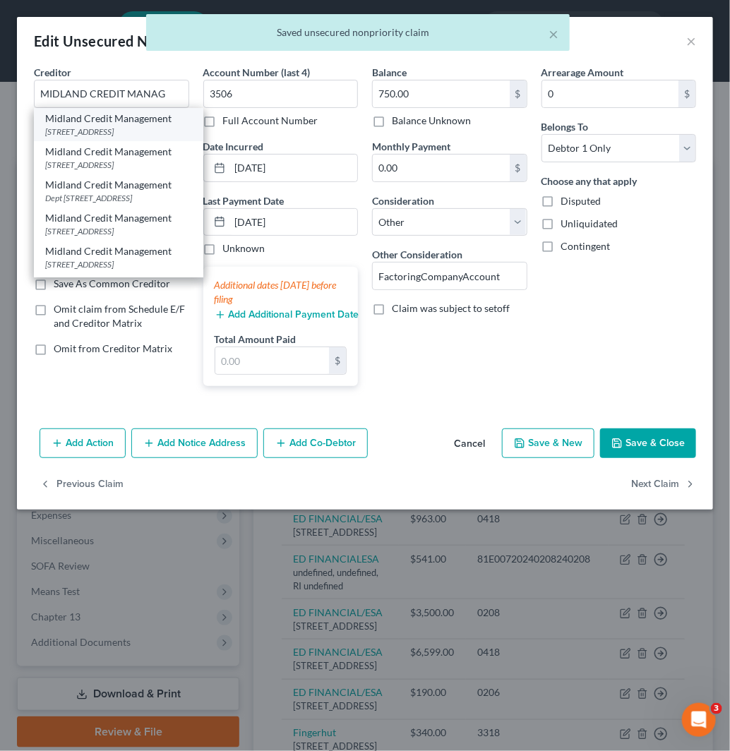
click at [124, 121] on div "Midland Credit Management" at bounding box center [118, 119] width 147 height 14
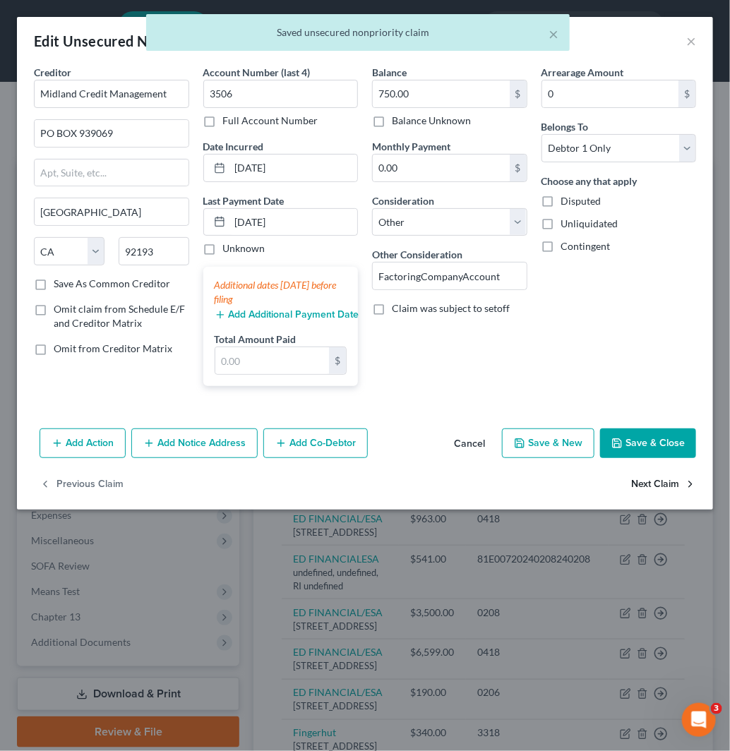
click at [673, 487] on button "Next Claim" at bounding box center [663, 484] width 65 height 30
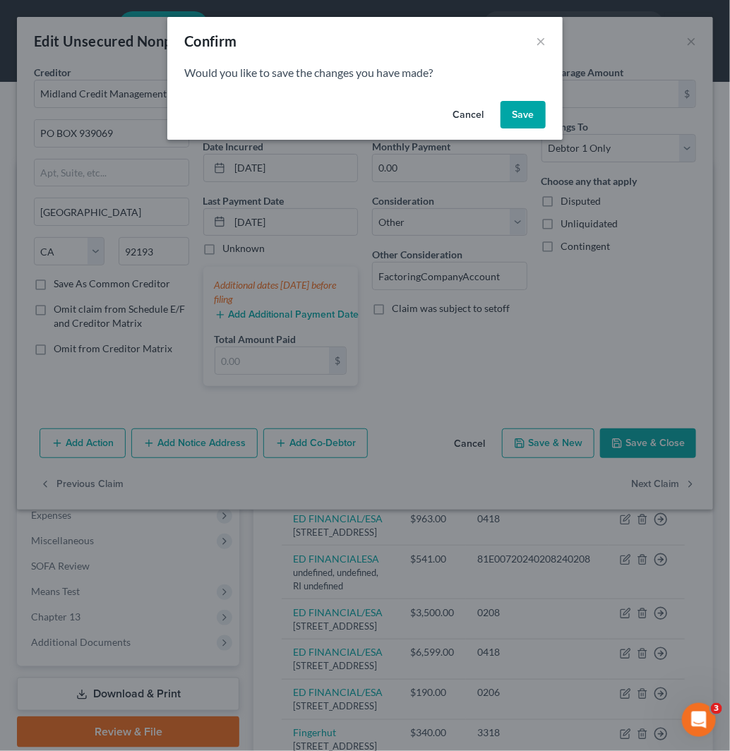
click at [519, 114] on button "Save" at bounding box center [523, 115] width 45 height 28
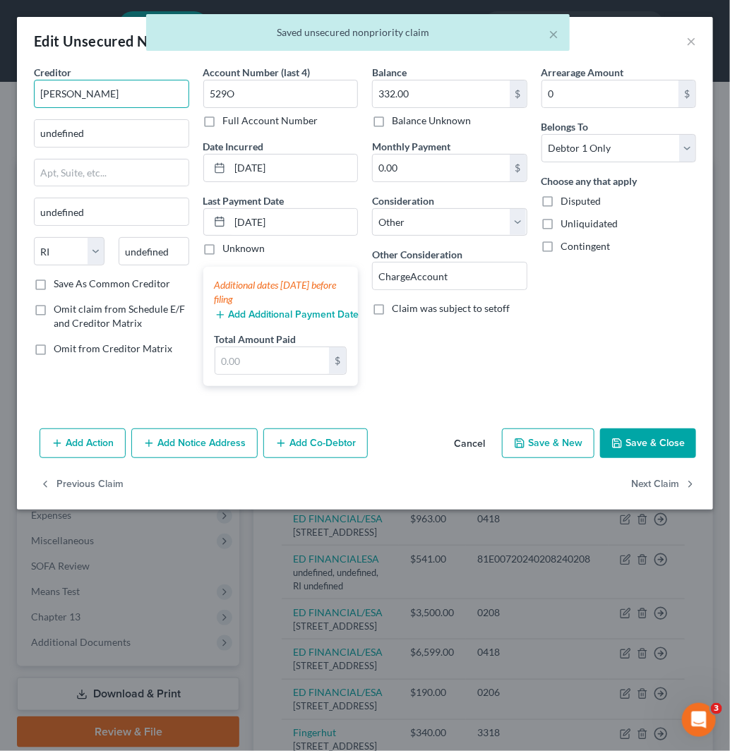
click at [0, 89] on div "Edit Unsecured Nonpriority Claim × Creditor * [PERSON_NAME] WARDS undefined und…" at bounding box center [365, 375] width 730 height 751
paste input "[PERSON_NAME] CREDIT MANAG"
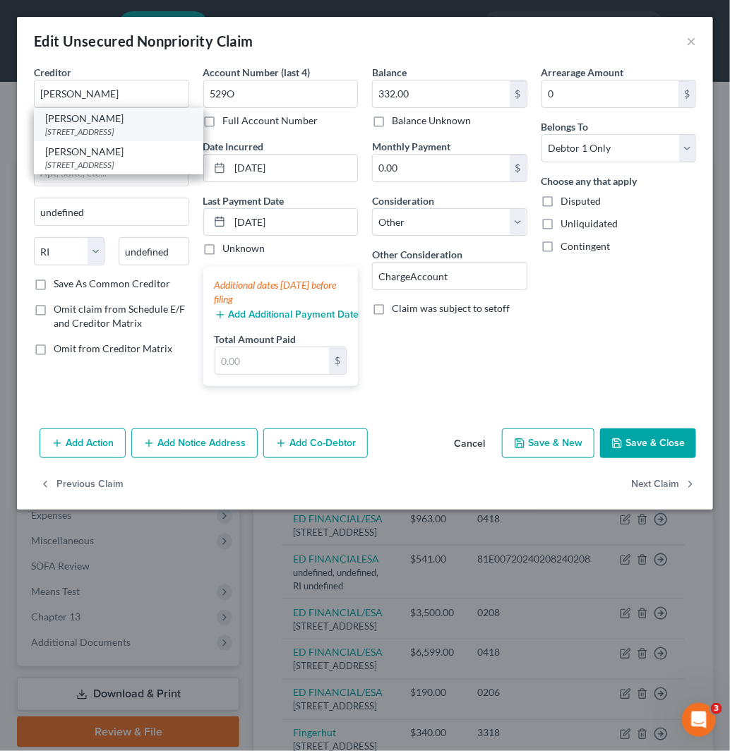
click at [111, 138] on div "[STREET_ADDRESS]" at bounding box center [118, 132] width 147 height 12
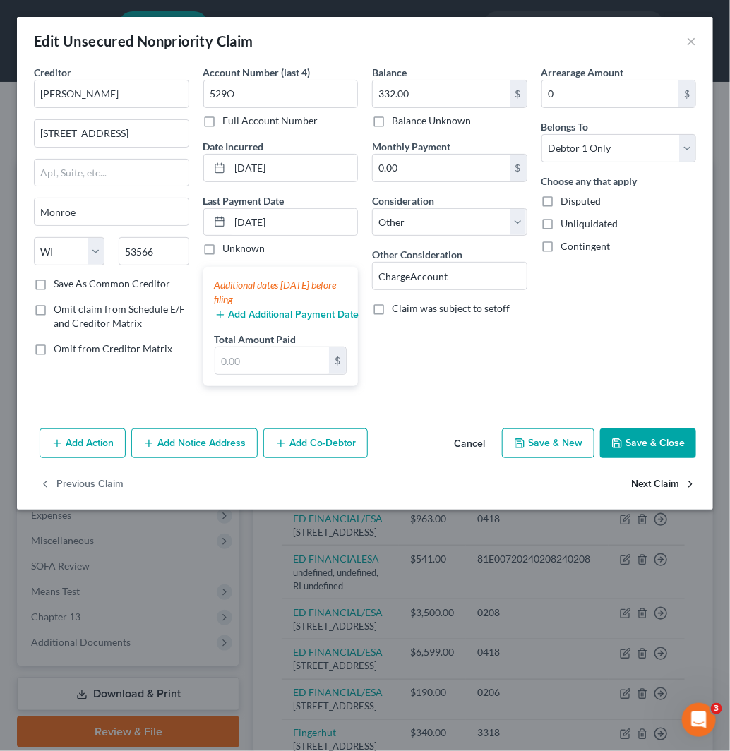
click at [681, 486] on button "Next Claim" at bounding box center [663, 484] width 65 height 30
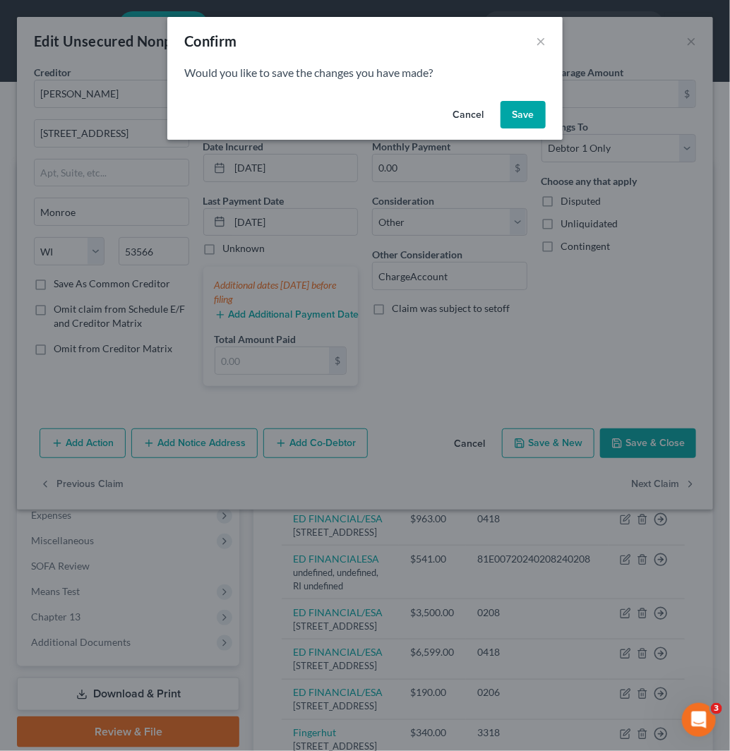
click at [517, 109] on button "Save" at bounding box center [523, 115] width 45 height 28
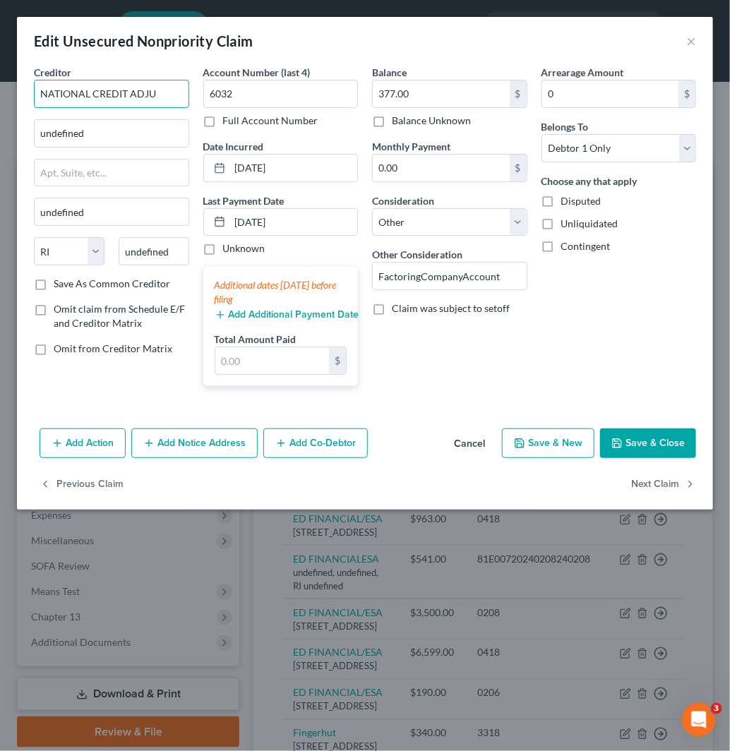
drag, startPoint x: 173, startPoint y: 85, endPoint x: 0, endPoint y: 95, distance: 173.2
click at [0, 95] on div "Edit Unsecured Nonpriority Claim × Creditor * NATIONAL CREDIT ADJU undefined un…" at bounding box center [365, 375] width 730 height 751
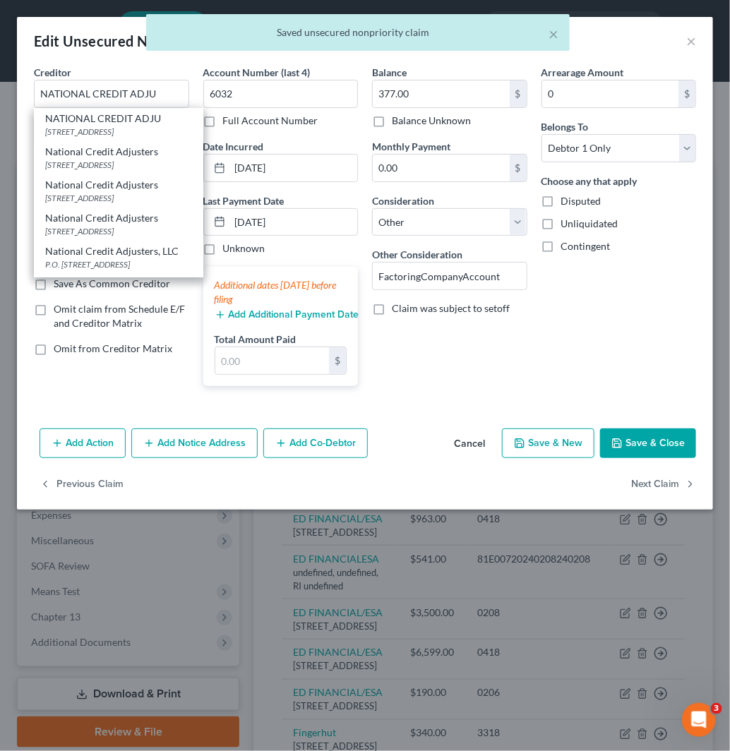
click at [113, 128] on div "[STREET_ADDRESS]" at bounding box center [118, 132] width 147 height 12
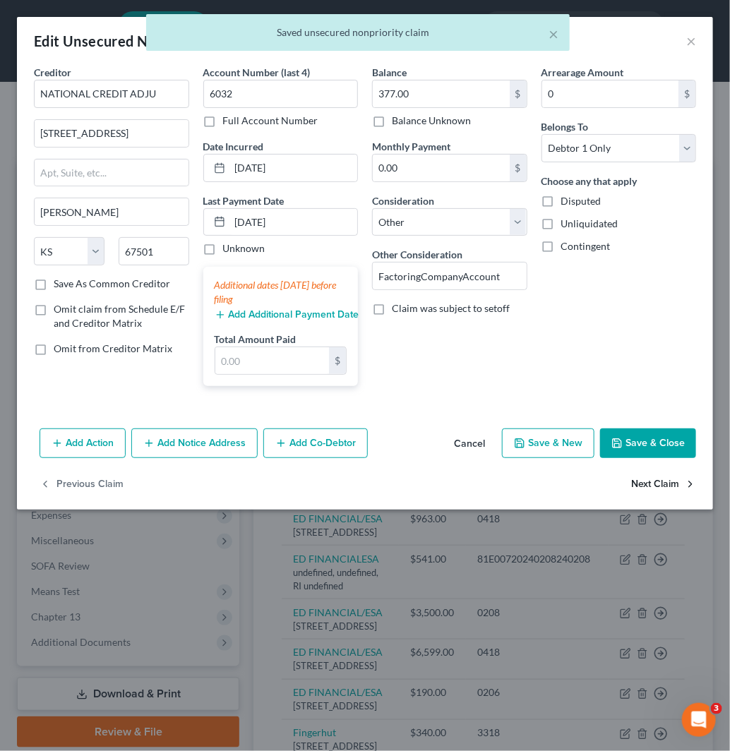
click at [666, 477] on button "Next Claim" at bounding box center [663, 484] width 65 height 30
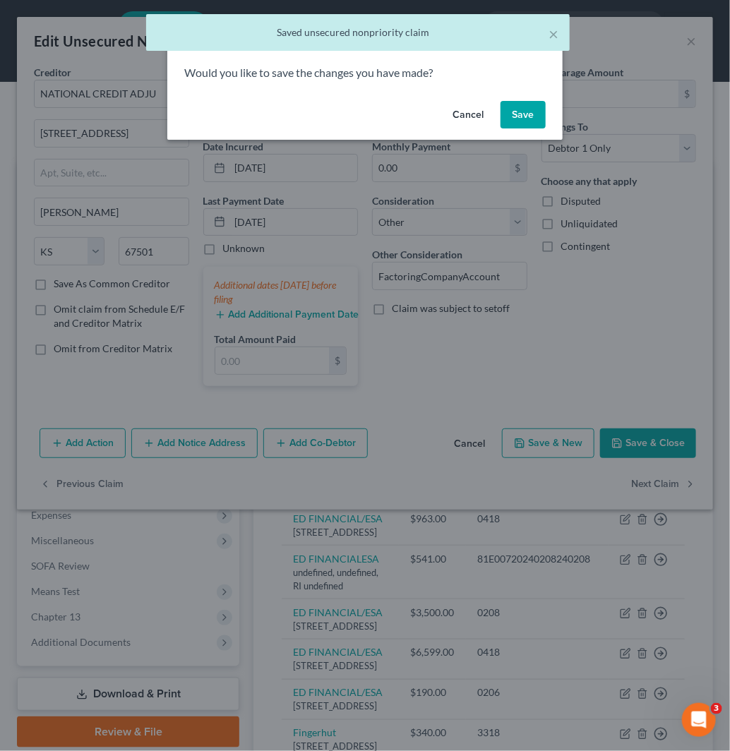
click at [510, 116] on button "Save" at bounding box center [523, 115] width 45 height 28
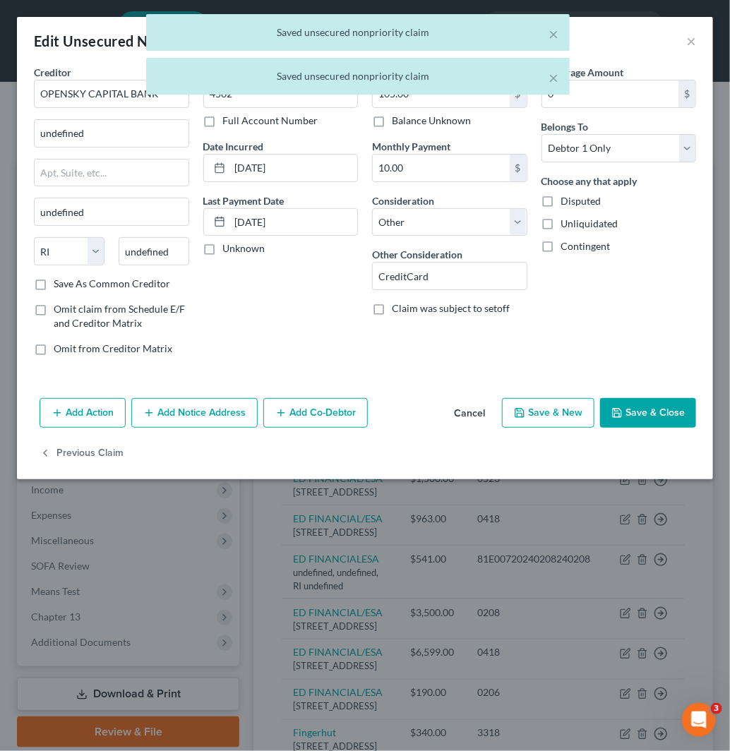
click at [0, 94] on div "× Saved unsecured nonpriority claim × Saved unsecured nonpriority claim" at bounding box center [358, 58] width 730 height 88
click at [159, 96] on div "× Saved unsecured nonpriority claim × Saved unsecured nonpriority claim" at bounding box center [358, 58] width 730 height 88
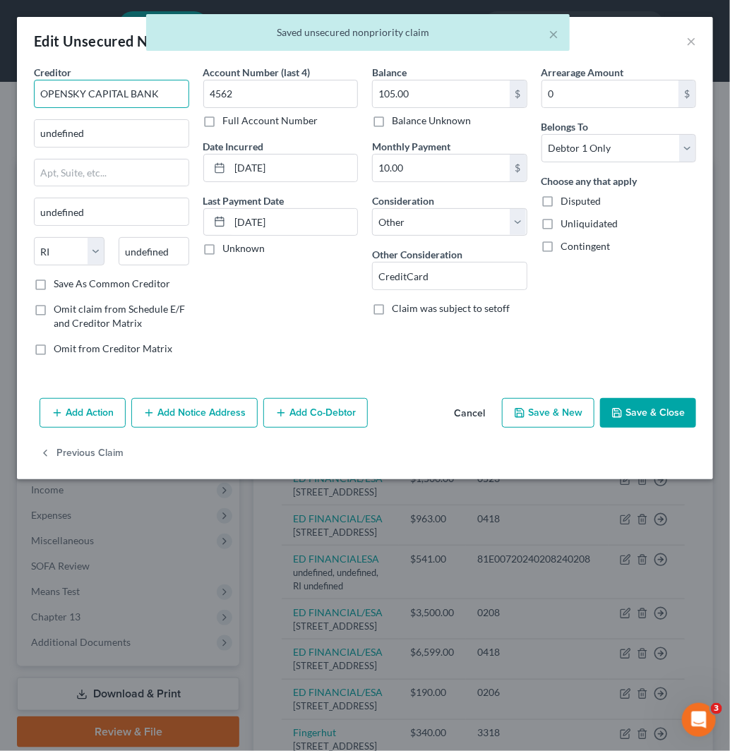
drag, startPoint x: 164, startPoint y: 95, endPoint x: 6, endPoint y: 90, distance: 158.9
click at [6, 90] on div "Edit Unsecured Nonpriority Claim × Creditor * OPENSKY CAPITAL BANK undefined un…" at bounding box center [365, 375] width 730 height 751
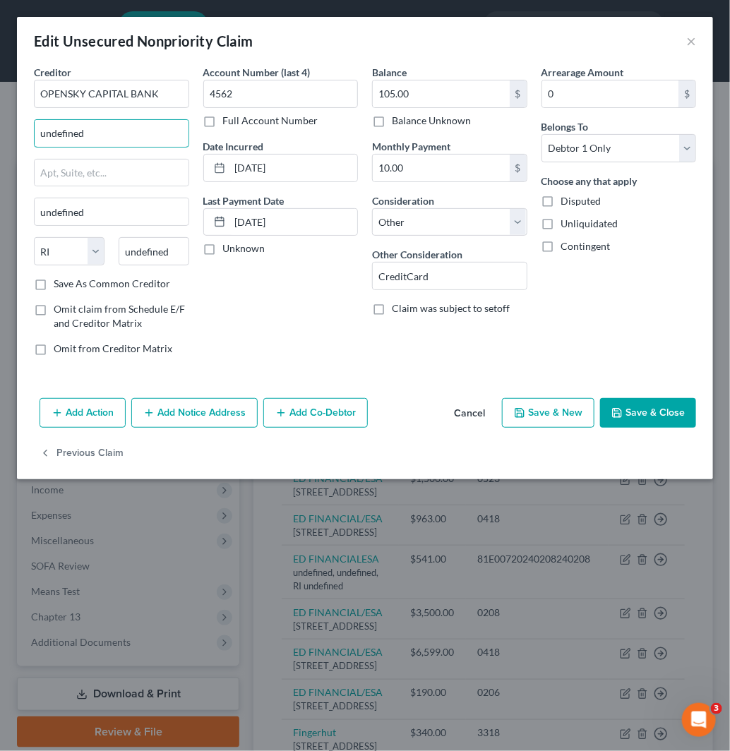
drag, startPoint x: 121, startPoint y: 130, endPoint x: 16, endPoint y: 138, distance: 105.5
click at [17, 138] on div "Creditor * OPENSKY CAPITAL BANK undefined undefined State [US_STATE] AK AR AZ C…" at bounding box center [365, 229] width 696 height 328
paste input "PO Box 9224"
click at [174, 244] on input "undefined" at bounding box center [154, 251] width 71 height 28
drag, startPoint x: 174, startPoint y: 244, endPoint x: 107, endPoint y: 244, distance: 67.1
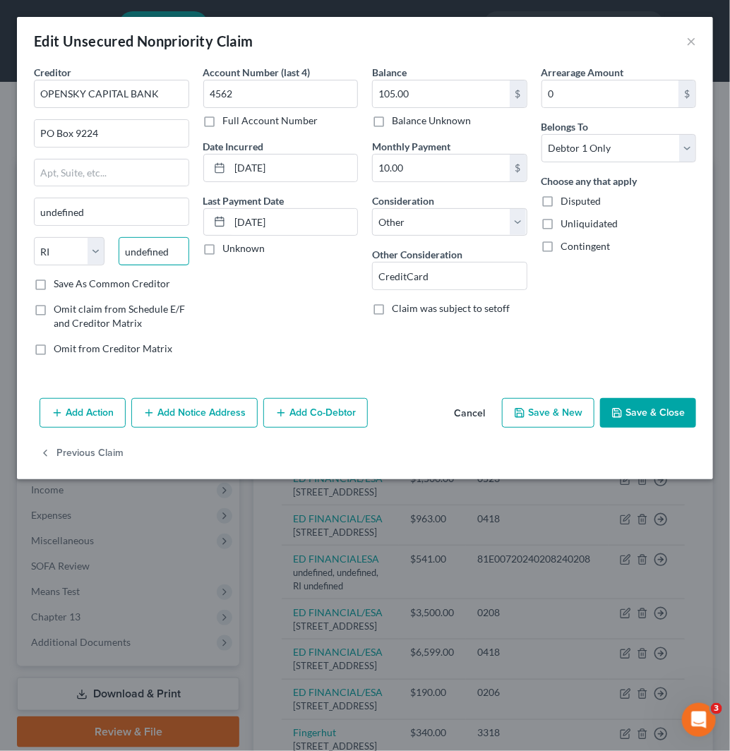
click at [107, 244] on div "State [US_STATE] AK AR AZ CA CO CT DE DC [GEOGRAPHIC_DATA] [GEOGRAPHIC_DATA] GU…" at bounding box center [111, 257] width 169 height 40
paste input "11804-9224"
click at [54, 287] on label "Save As Common Creditor" at bounding box center [112, 284] width 116 height 14
click at [59, 286] on input "Save As Common Creditor" at bounding box center [63, 281] width 9 height 9
click at [649, 414] on button "Save & Close" at bounding box center [648, 413] width 96 height 30
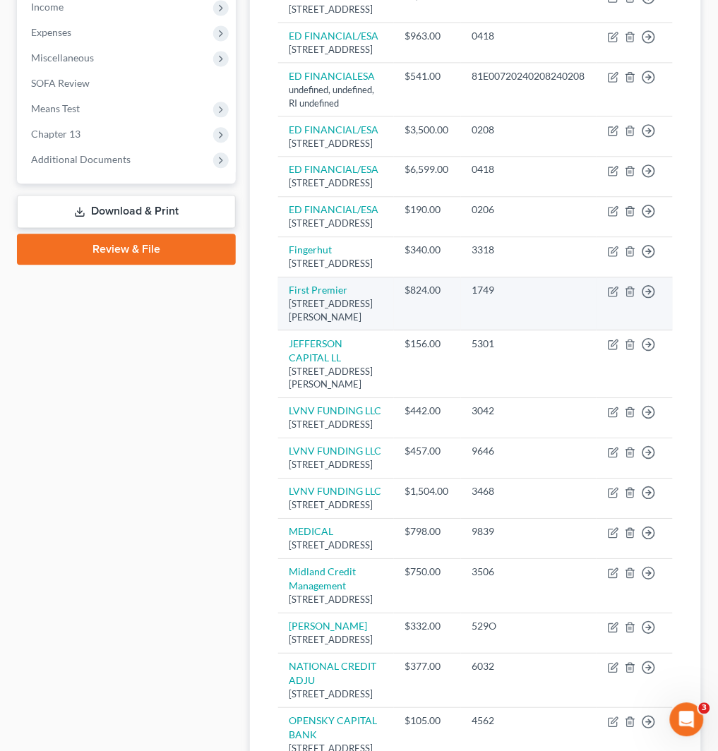
scroll to position [313, 0]
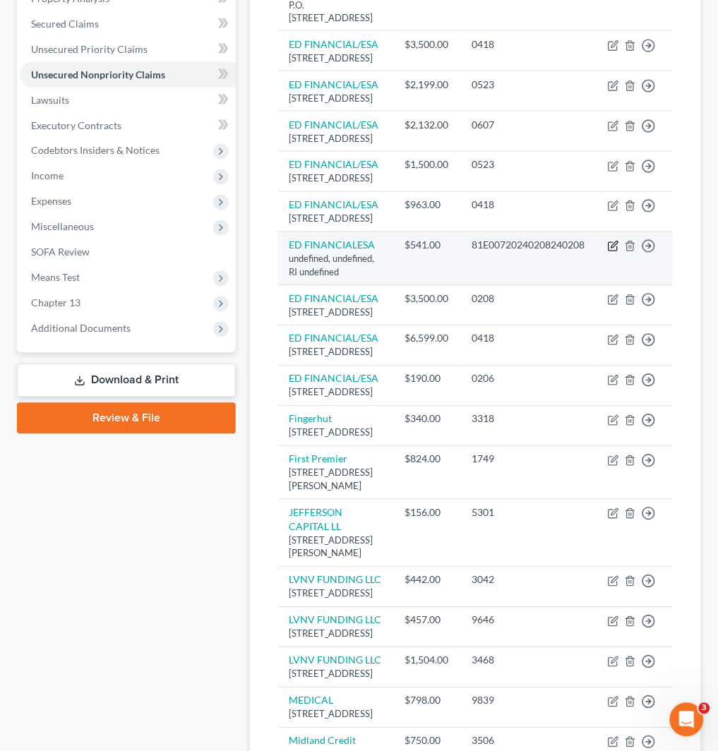
click at [617, 252] on icon "button" at bounding box center [613, 246] width 11 height 11
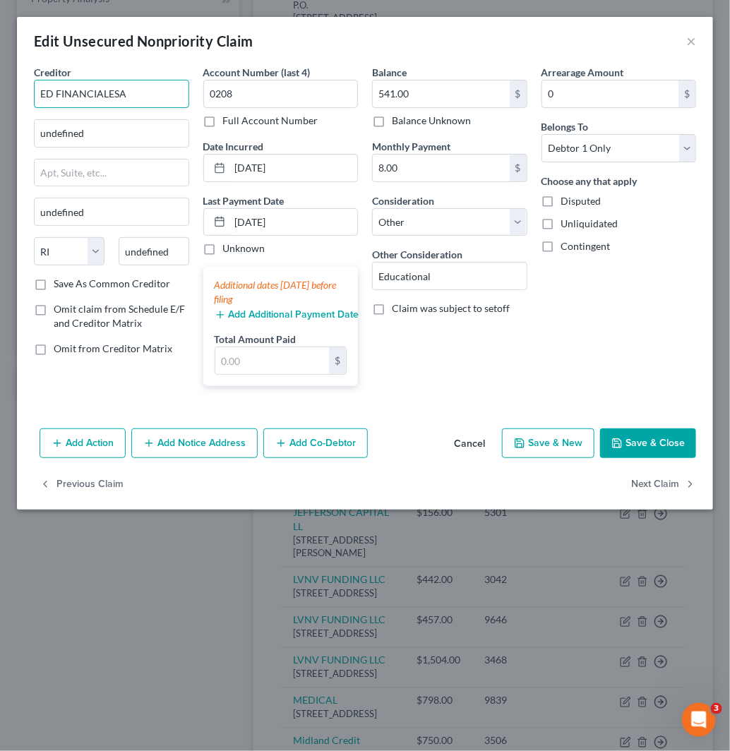
click at [107, 93] on input "ED FINANCIALESA" at bounding box center [111, 94] width 155 height 28
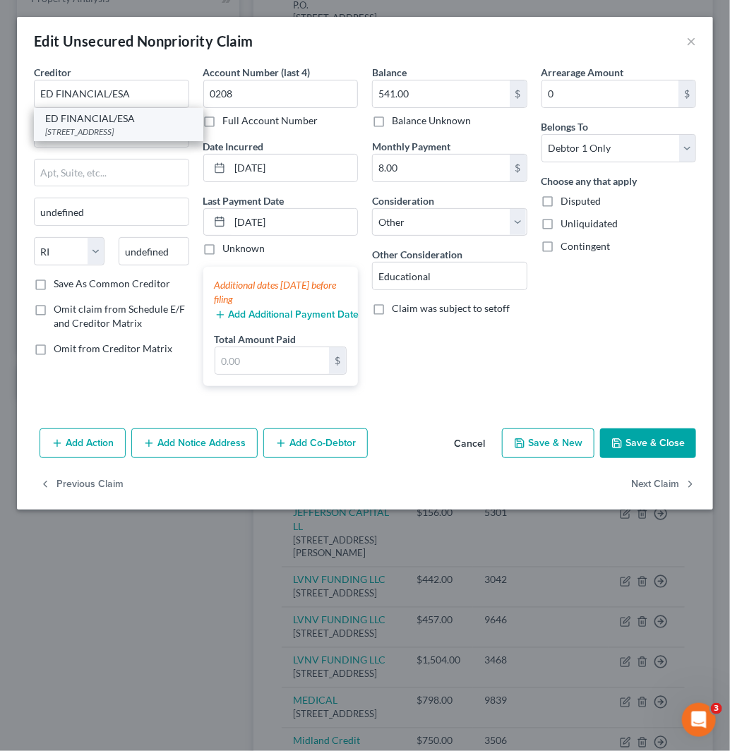
click at [119, 124] on div "ED FINANCIAL/ESA" at bounding box center [118, 119] width 147 height 14
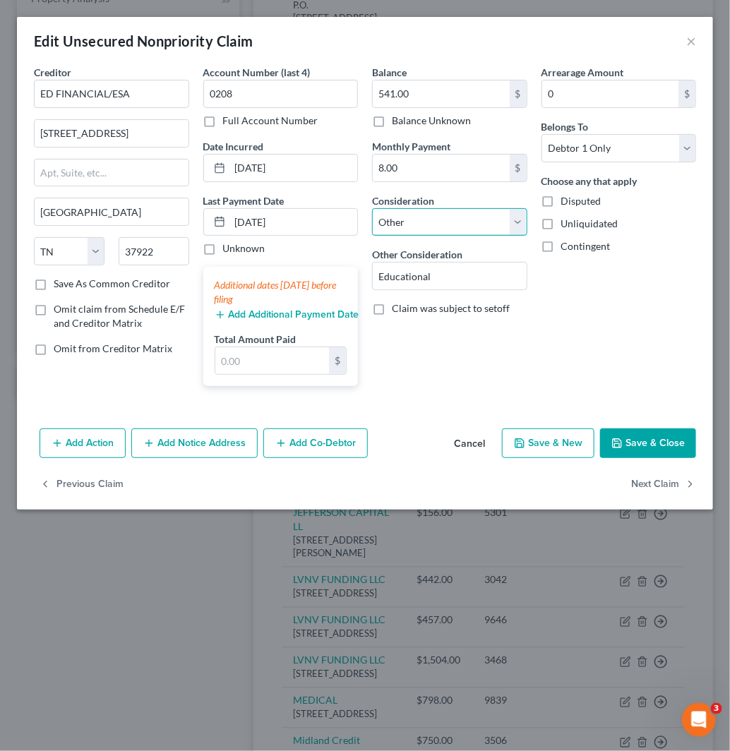
click at [476, 233] on select "Select Cable / Satellite Services Collection Agency Credit Card Debt Debt Couns…" at bounding box center [449, 222] width 155 height 28
click at [372, 208] on select "Select Cable / Satellite Services Collection Agency Credit Card Debt Debt Couns…" at bounding box center [449, 222] width 155 height 28
click at [655, 483] on button "Next Claim" at bounding box center [663, 484] width 65 height 30
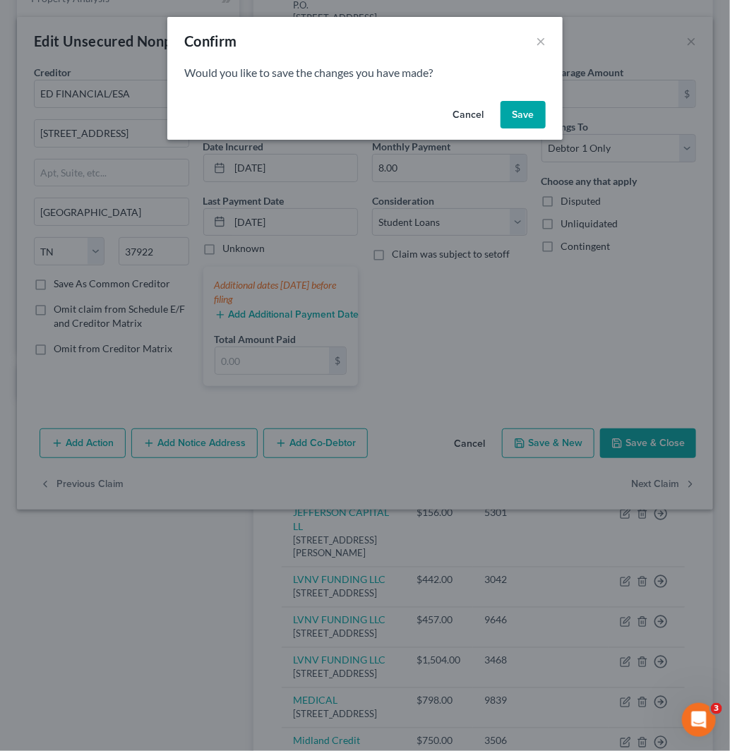
click at [519, 117] on button "Save" at bounding box center [523, 115] width 45 height 28
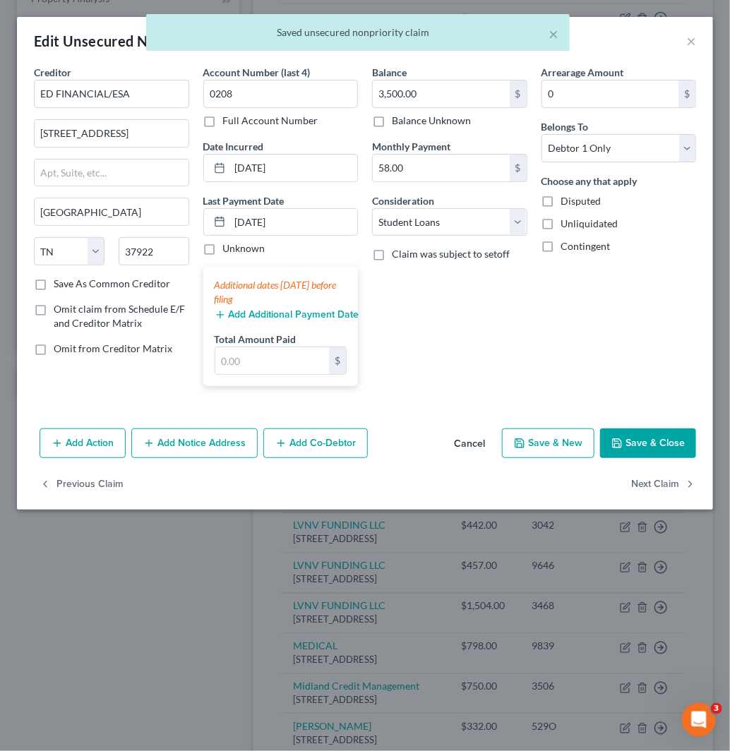
click at [688, 40] on div "× Saved unsecured nonpriority claim" at bounding box center [358, 36] width 730 height 44
click at [475, 445] on button "Cancel" at bounding box center [470, 444] width 54 height 28
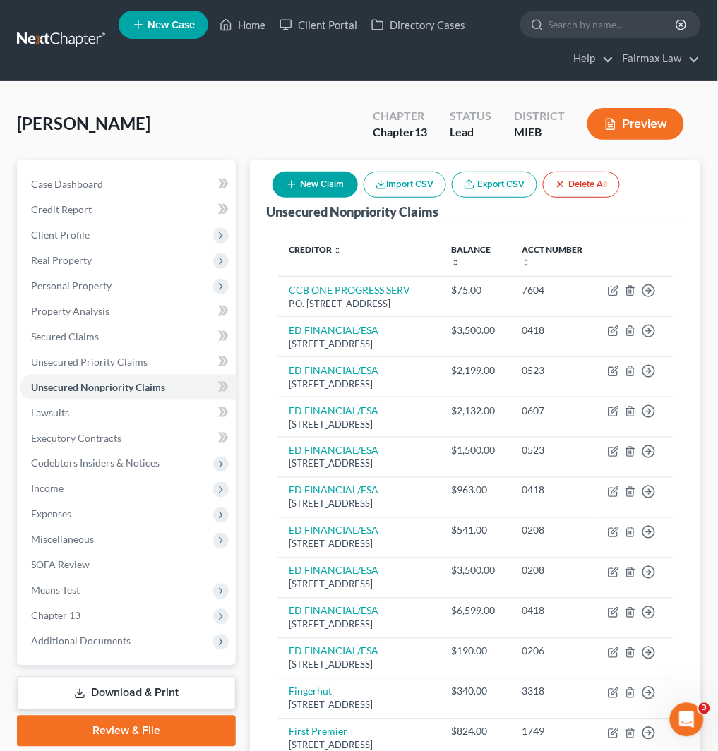
scroll to position [0, 0]
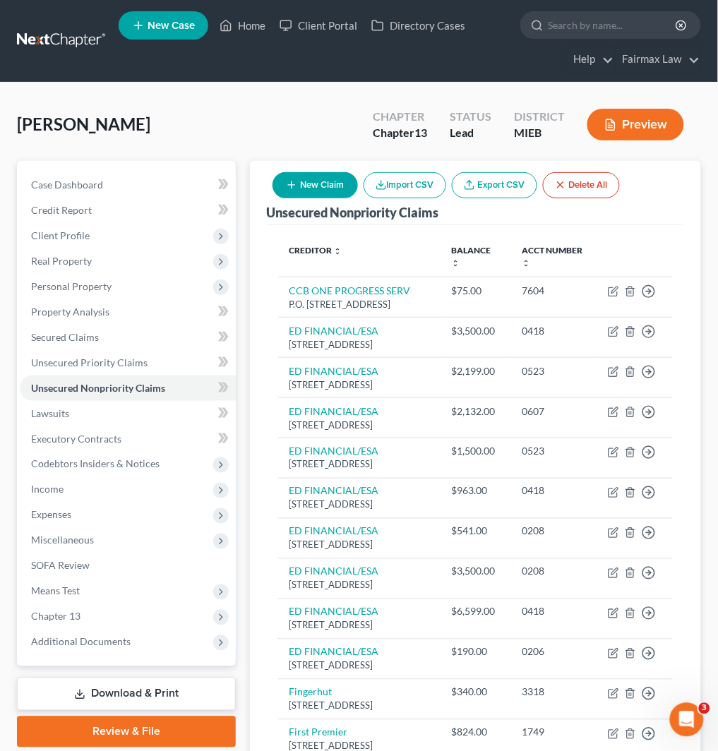
click at [308, 180] on button "New Claim" at bounding box center [314, 185] width 85 height 26
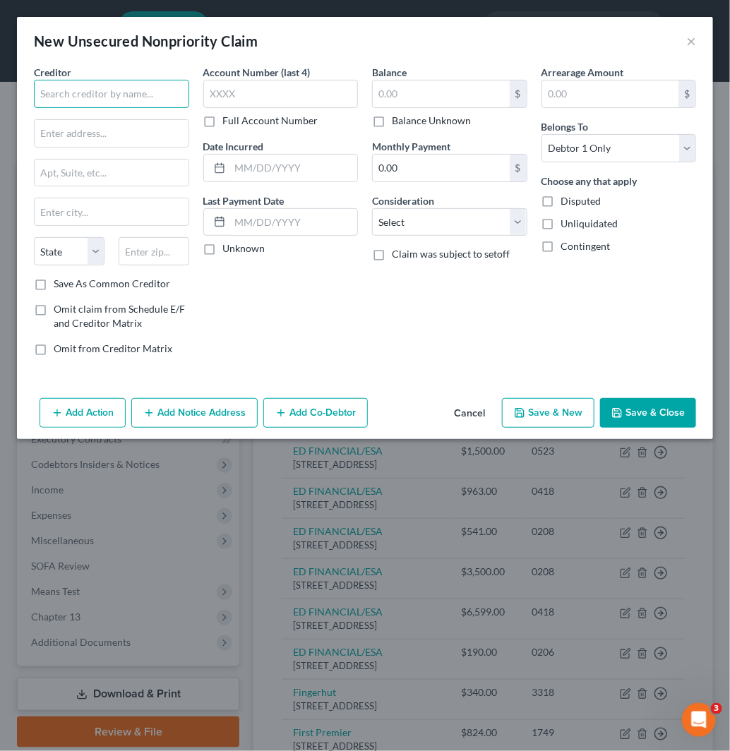
click at [153, 93] on input "text" at bounding box center [111, 94] width 155 height 28
paste input "DTE"
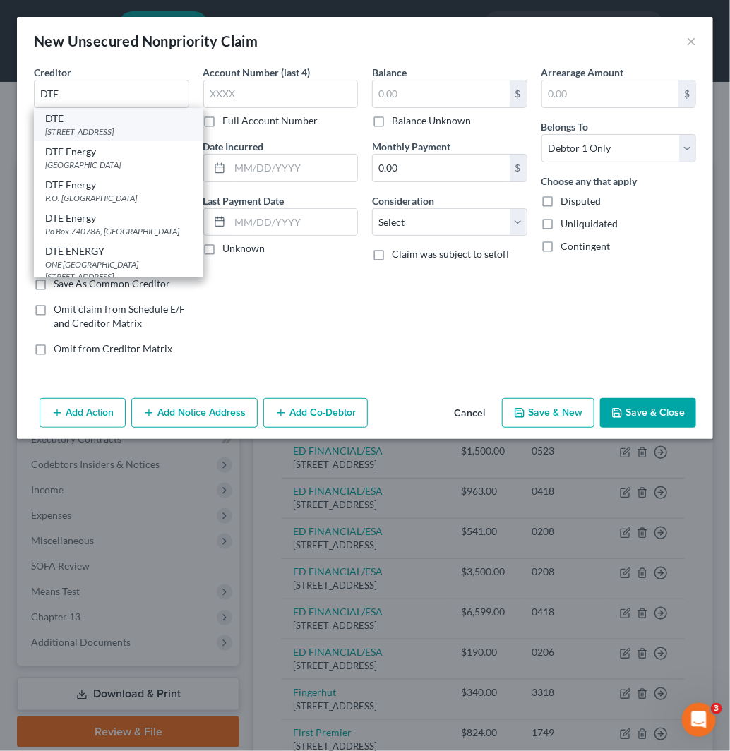
click at [140, 130] on div "[STREET_ADDRESS]" at bounding box center [118, 132] width 147 height 12
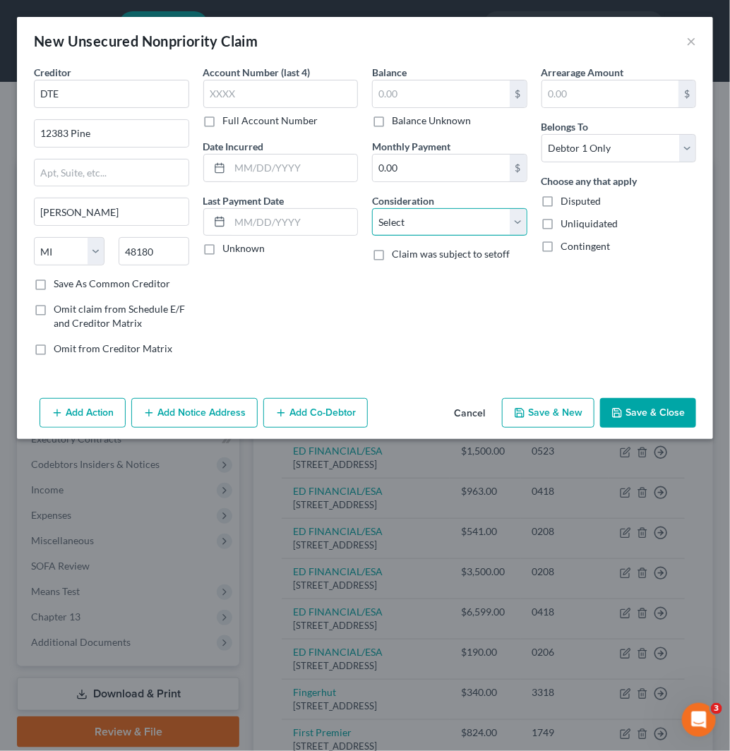
click at [431, 227] on select "Select Cable / Satellite Services Collection Agency Credit Card Debt Debt Couns…" at bounding box center [449, 222] width 155 height 28
drag, startPoint x: 390, startPoint y: 96, endPoint x: 452, endPoint y: 163, distance: 91.4
click at [390, 96] on input "text" at bounding box center [441, 93] width 137 height 27
paste input "3991.38"
drag, startPoint x: 438, startPoint y: 224, endPoint x: 440, endPoint y: 233, distance: 9.4
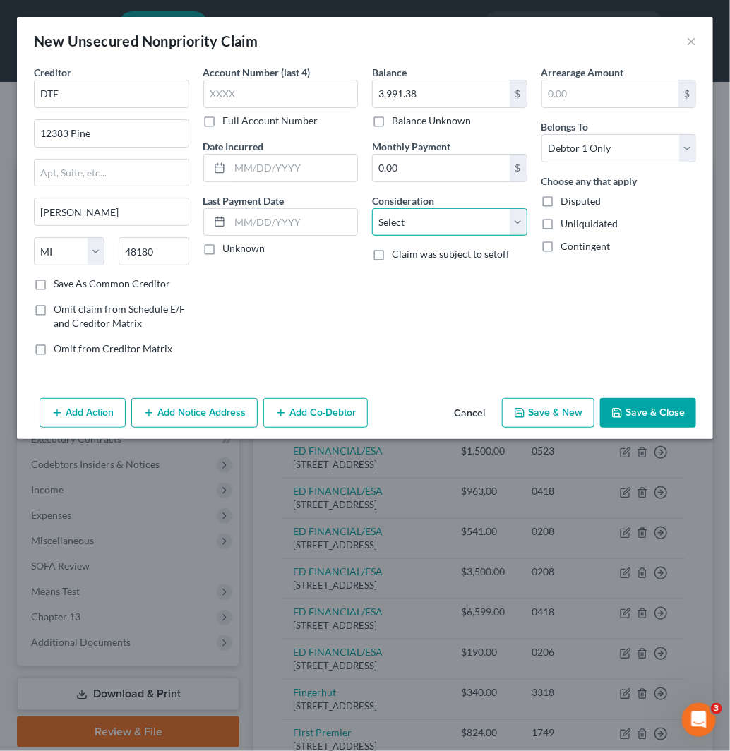
click at [438, 224] on select "Select Cable / Satellite Services Collection Agency Credit Card Debt Debt Couns…" at bounding box center [449, 222] width 155 height 28
click at [372, 208] on select "Select Cable / Satellite Services Collection Agency Credit Card Debt Debt Couns…" at bounding box center [449, 222] width 155 height 28
drag, startPoint x: 426, startPoint y: 280, endPoint x: 460, endPoint y: 228, distance: 62.3
click at [426, 280] on input "text" at bounding box center [450, 276] width 154 height 27
drag, startPoint x: 460, startPoint y: 213, endPoint x: 472, endPoint y: 234, distance: 23.7
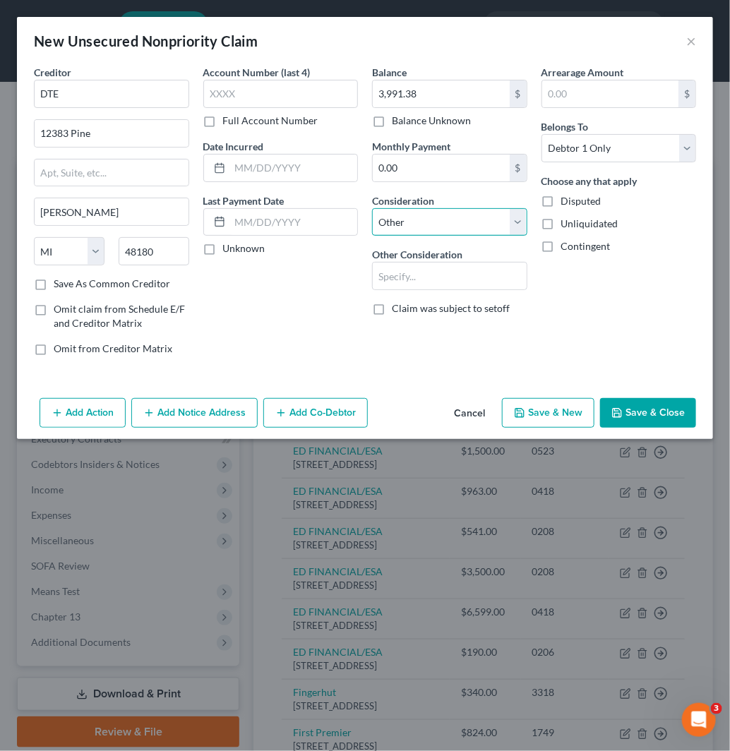
click at [460, 213] on select "Select Cable / Satellite Services Collection Agency Credit Card Debt Debt Couns…" at bounding box center [449, 222] width 155 height 28
click at [372, 208] on select "Select Cable / Satellite Services Collection Agency Credit Card Debt Debt Couns…" at bounding box center [449, 222] width 155 height 28
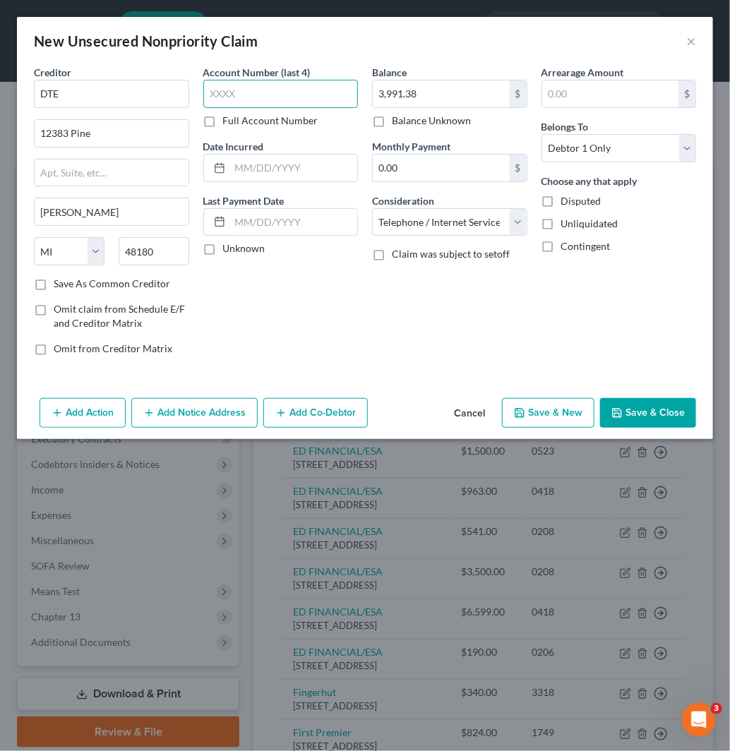
click at [325, 101] on input "text" at bounding box center [280, 94] width 155 height 28
paste input "6337"
click at [459, 234] on select "Select Cable / Satellite Services Collection Agency Credit Card Debt Debt Couns…" at bounding box center [449, 222] width 155 height 28
click at [372, 208] on select "Select Cable / Satellite Services Collection Agency Credit Card Debt Debt Couns…" at bounding box center [449, 222] width 155 height 28
click at [645, 411] on button "Save & Close" at bounding box center [648, 413] width 96 height 30
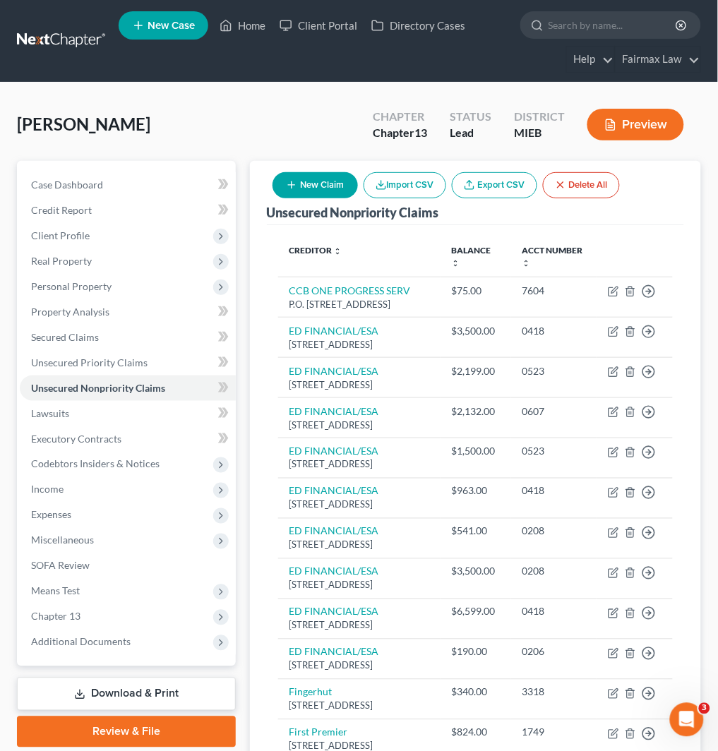
click at [328, 179] on button "New Claim" at bounding box center [314, 185] width 85 height 26
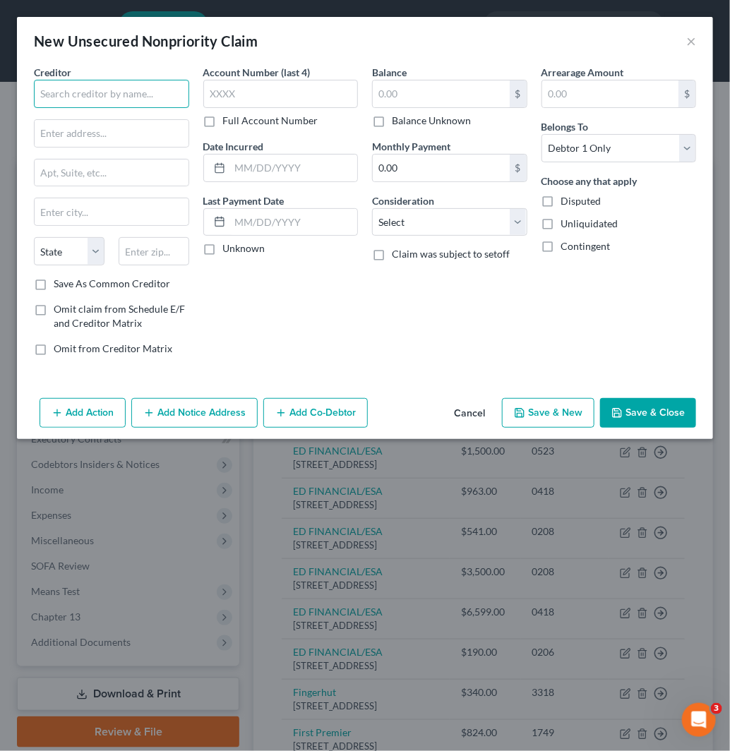
click at [152, 97] on input "text" at bounding box center [111, 94] width 155 height 28
paste input "City of Detroit Water and Sewerage Department"
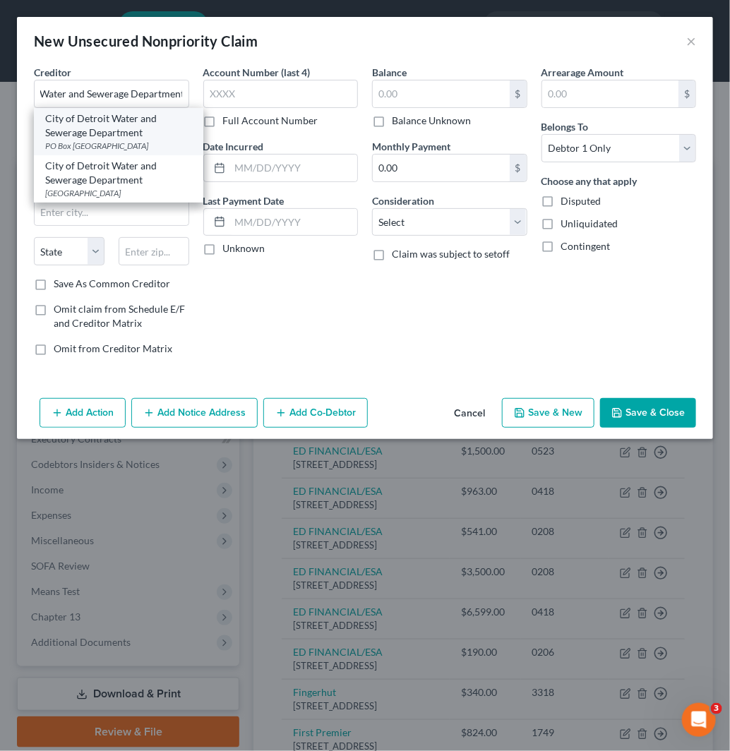
click at [104, 130] on div "City of Detroit Water and Sewerage Department" at bounding box center [118, 126] width 147 height 28
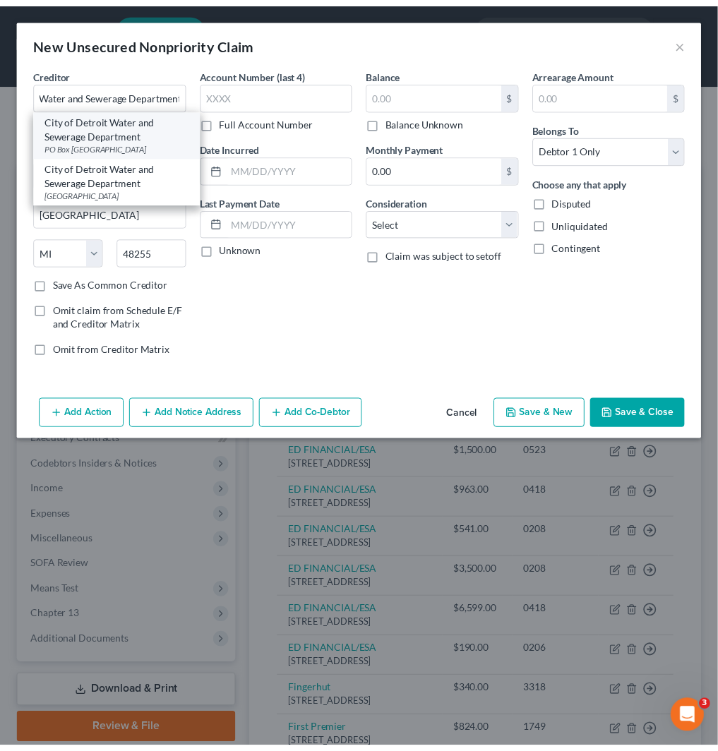
scroll to position [0, 0]
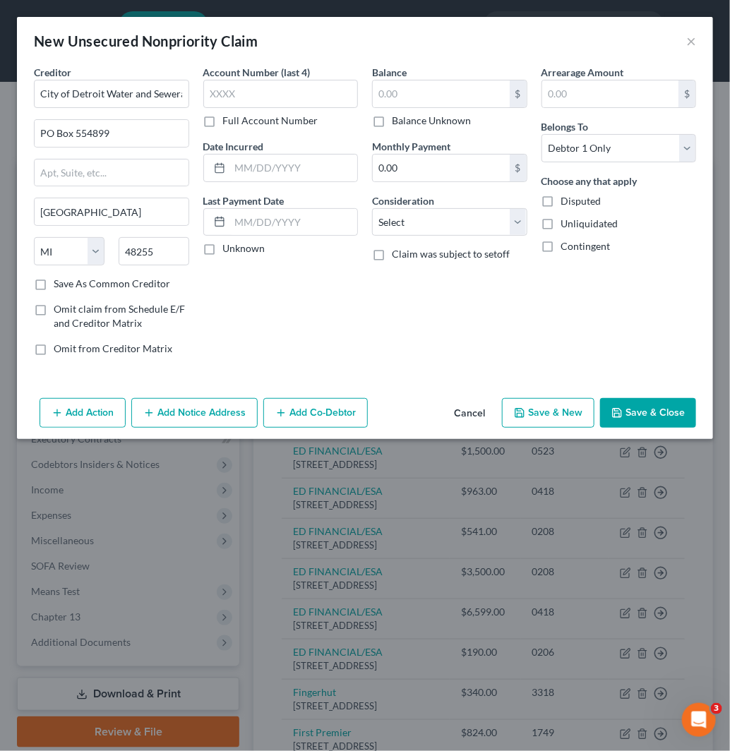
click at [268, 108] on div "Account Number (last 4) Full Account Number" at bounding box center [280, 96] width 155 height 63
click at [270, 95] on input "text" at bounding box center [280, 94] width 155 height 28
paste input "7300"
click at [436, 90] on input "text" at bounding box center [441, 93] width 137 height 27
paste input "8757.44"
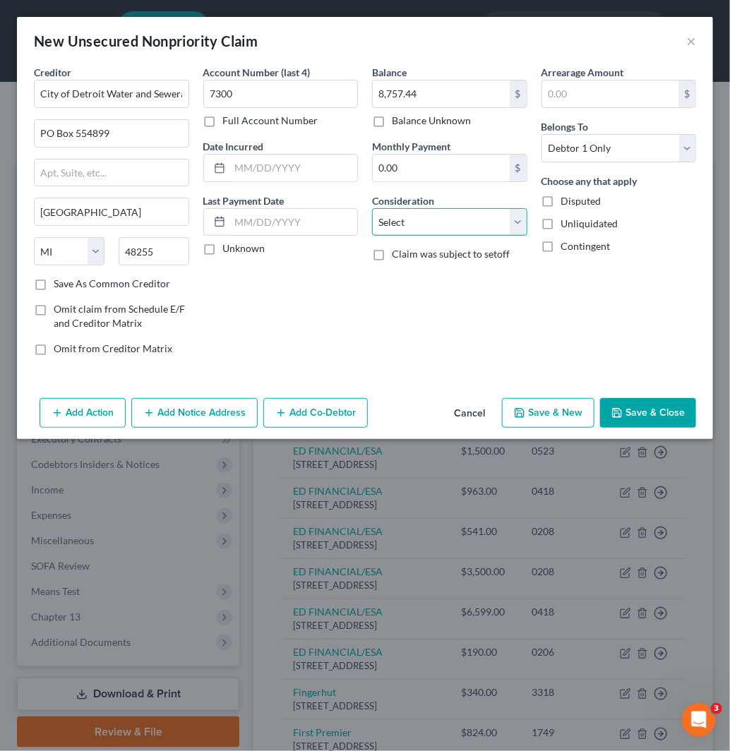
drag, startPoint x: 436, startPoint y: 224, endPoint x: 436, endPoint y: 234, distance: 9.2
click at [436, 224] on select "Select Cable / Satellite Services Collection Agency Credit Card Debt Debt Couns…" at bounding box center [449, 222] width 155 height 28
click at [372, 208] on select "Select Cable / Satellite Services Collection Agency Credit Card Debt Debt Couns…" at bounding box center [449, 222] width 155 height 28
click at [659, 406] on button "Save & Close" at bounding box center [648, 413] width 96 height 30
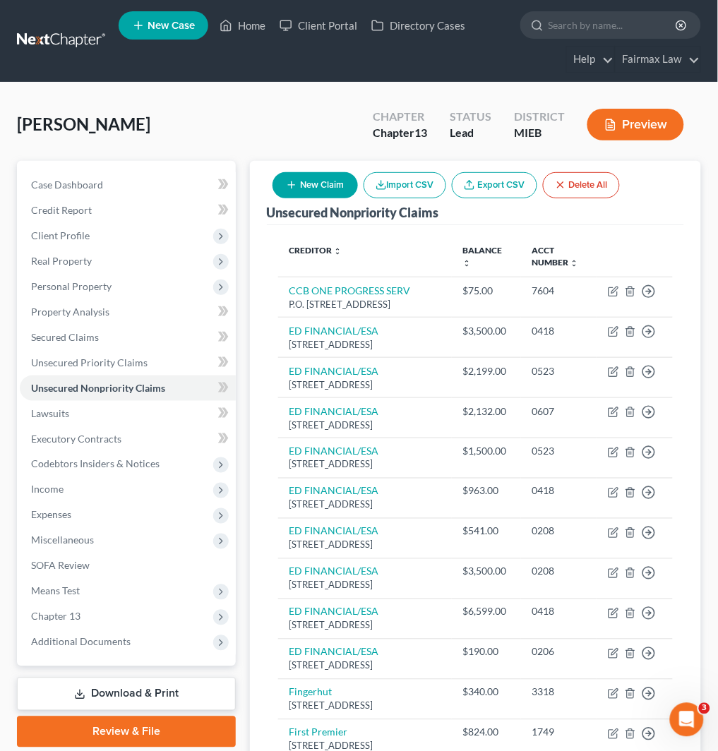
click at [291, 186] on icon "button" at bounding box center [291, 184] width 11 height 11
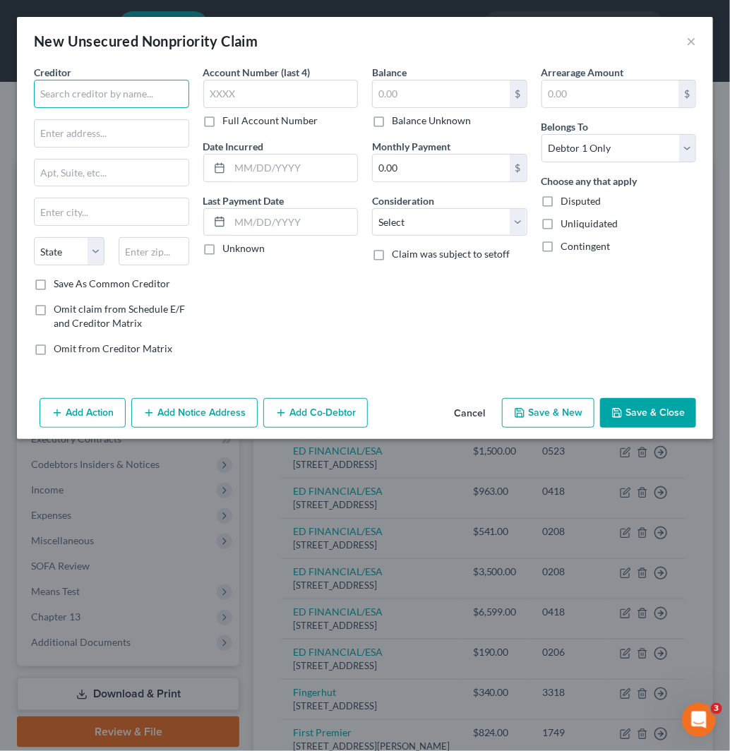
click at [131, 96] on input "text" at bounding box center [111, 94] width 155 height 28
paste input "Afterpay"
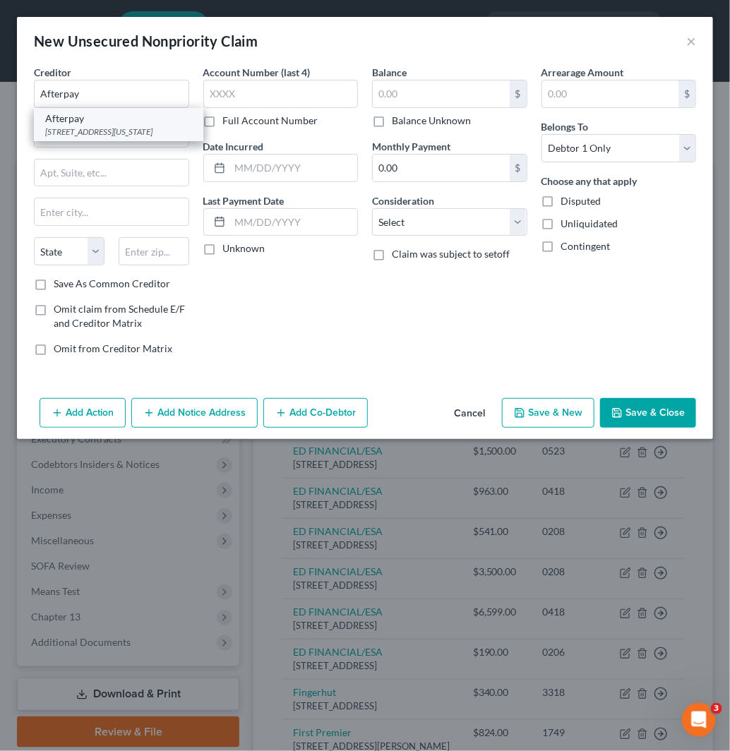
click at [130, 128] on div "[STREET_ADDRESS][US_STATE]" at bounding box center [118, 132] width 147 height 12
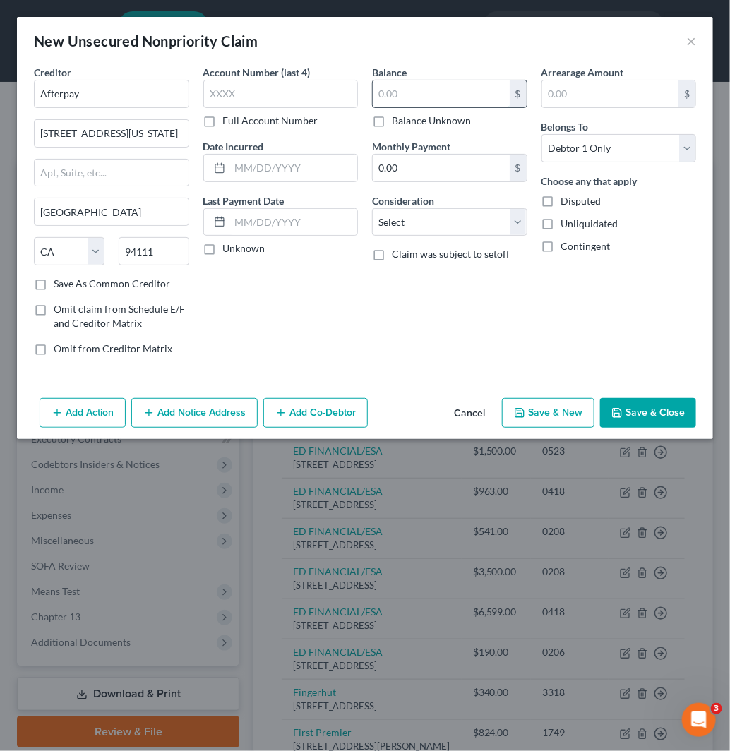
click at [432, 99] on input "text" at bounding box center [441, 93] width 137 height 27
paste input "940.42"
drag, startPoint x: 431, startPoint y: 221, endPoint x: 436, endPoint y: 233, distance: 13.0
click at [431, 221] on select "Select Cable / Satellite Services Collection Agency Credit Card Debt Debt Couns…" at bounding box center [449, 222] width 155 height 28
click at [372, 208] on select "Select Cable / Satellite Services Collection Agency Credit Card Debt Debt Couns…" at bounding box center [449, 222] width 155 height 28
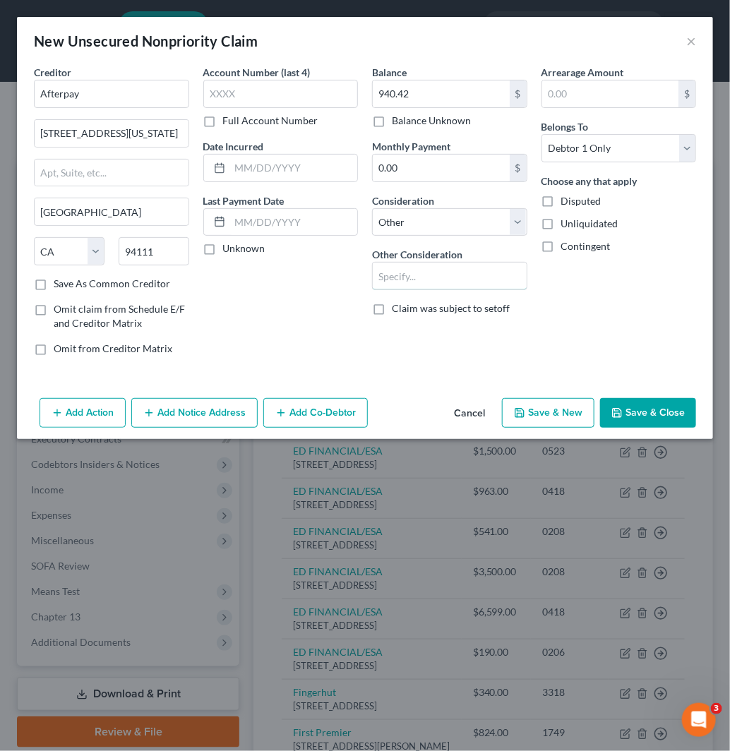
drag, startPoint x: 484, startPoint y: 281, endPoint x: 487, endPoint y: 259, distance: 22.2
click at [484, 281] on input "text" at bounding box center [450, 276] width 154 height 27
click at [668, 419] on button "Save & Close" at bounding box center [648, 413] width 96 height 30
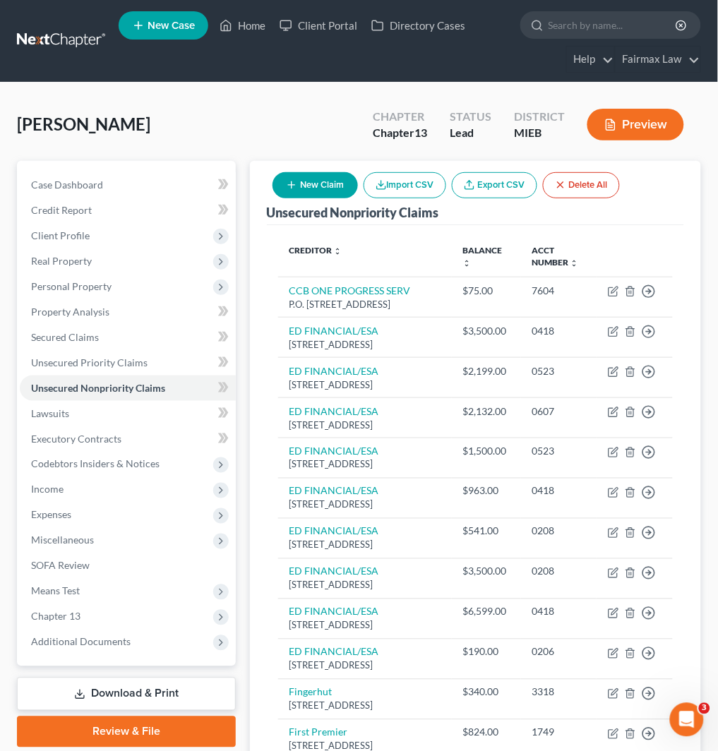
click at [309, 177] on button "New Claim" at bounding box center [314, 185] width 85 height 26
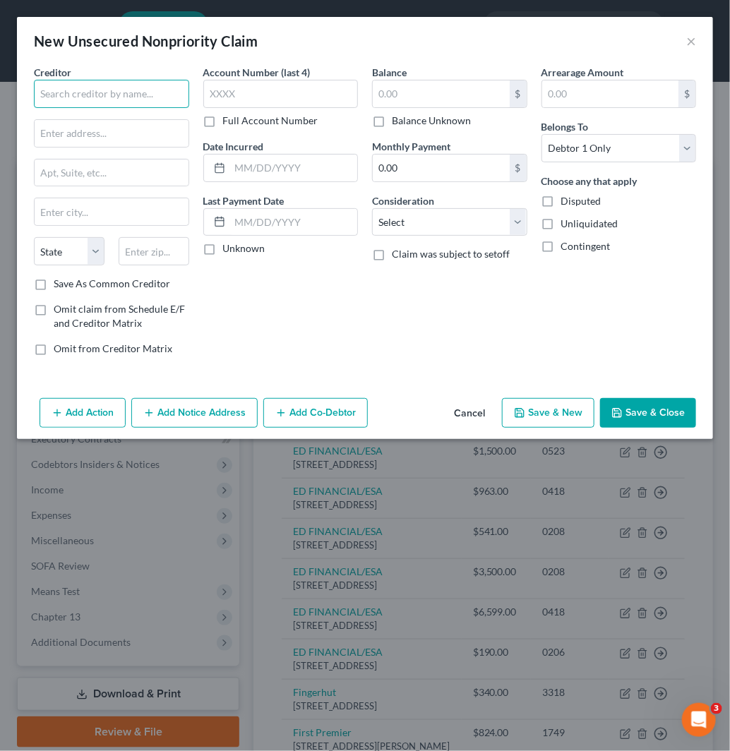
click at [104, 102] on input "text" at bounding box center [111, 94] width 155 height 28
paste input "Credit Acceptance Corporation"
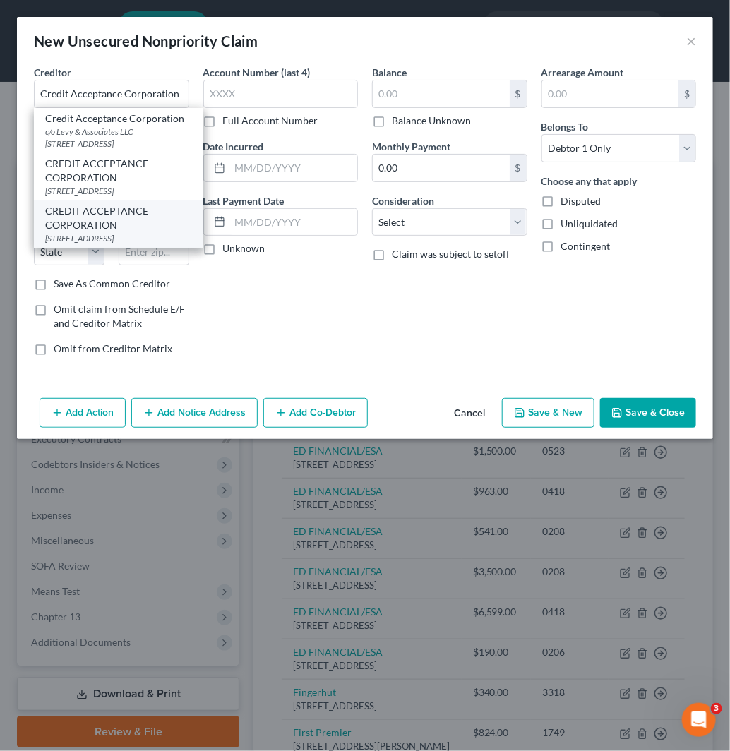
click at [127, 232] on div "CREDIT ACCEPTANCE CORPORATION" at bounding box center [118, 218] width 147 height 28
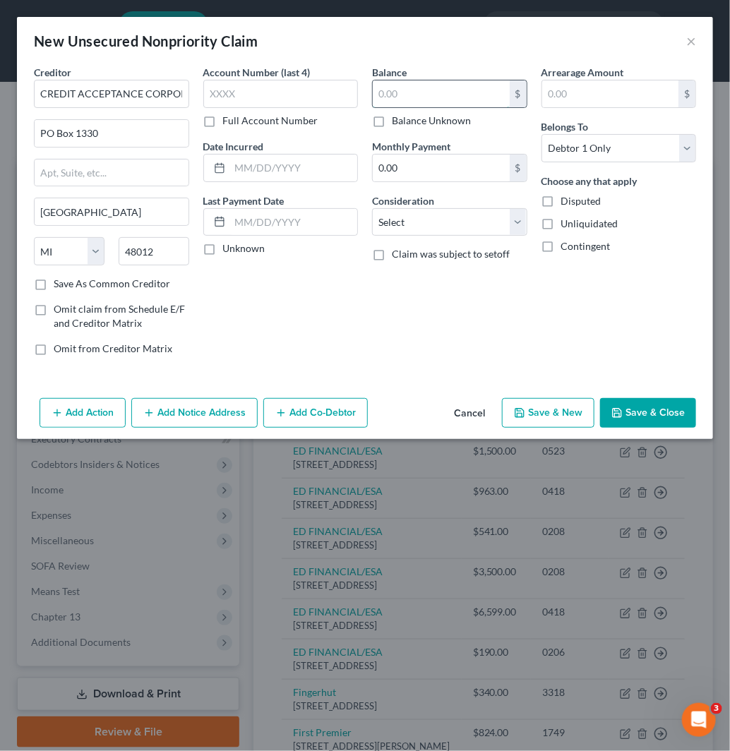
click at [448, 90] on input "text" at bounding box center [441, 93] width 137 height 27
paste input "11007"
click at [429, 230] on select "Select Cable / Satellite Services Collection Agency Credit Card Debt Debt Couns…" at bounding box center [449, 222] width 155 height 28
click at [372, 208] on select "Select Cable / Satellite Services Collection Agency Credit Card Debt Debt Couns…" at bounding box center [449, 222] width 155 height 28
click at [431, 284] on input "text" at bounding box center [450, 276] width 154 height 27
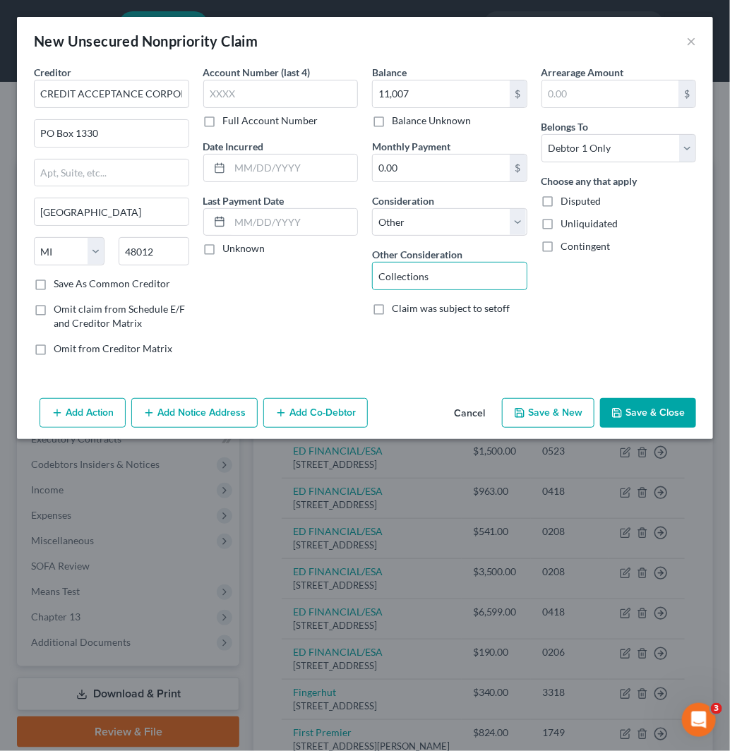
click at [53, 422] on button "Add Action" at bounding box center [83, 413] width 86 height 30
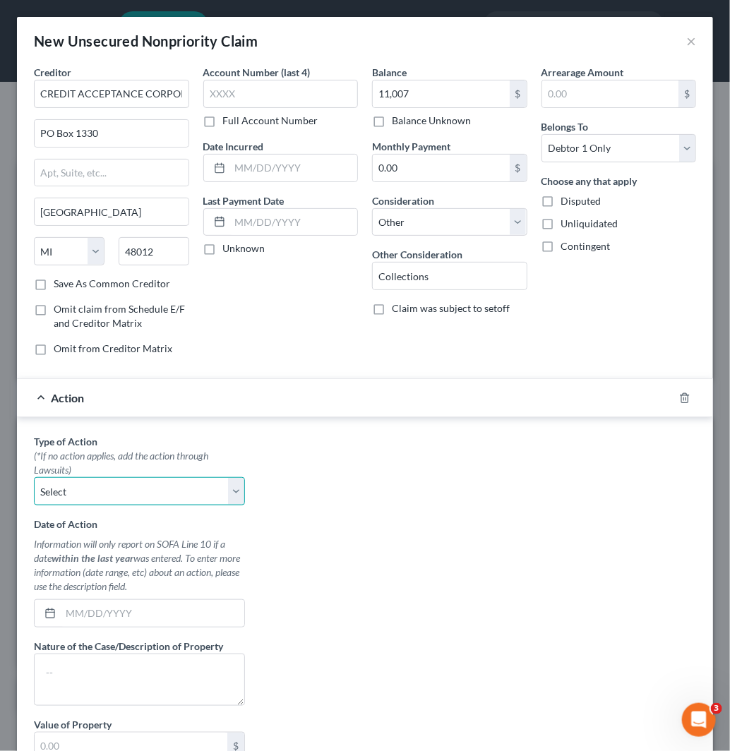
click at [110, 503] on select "Select Repossession Garnishment Foreclosure Personal Injury Attached, Seized, O…" at bounding box center [139, 491] width 211 height 28
click at [34, 478] on select "Select Repossession Garnishment Foreclosure Personal Injury Attached, Seized, O…" at bounding box center [139, 491] width 211 height 28
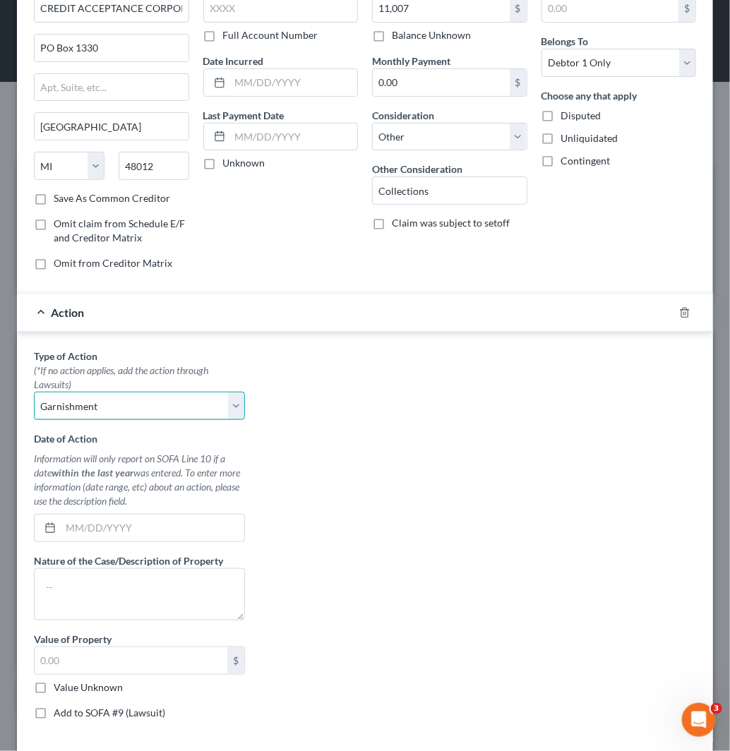
scroll to position [155, 0]
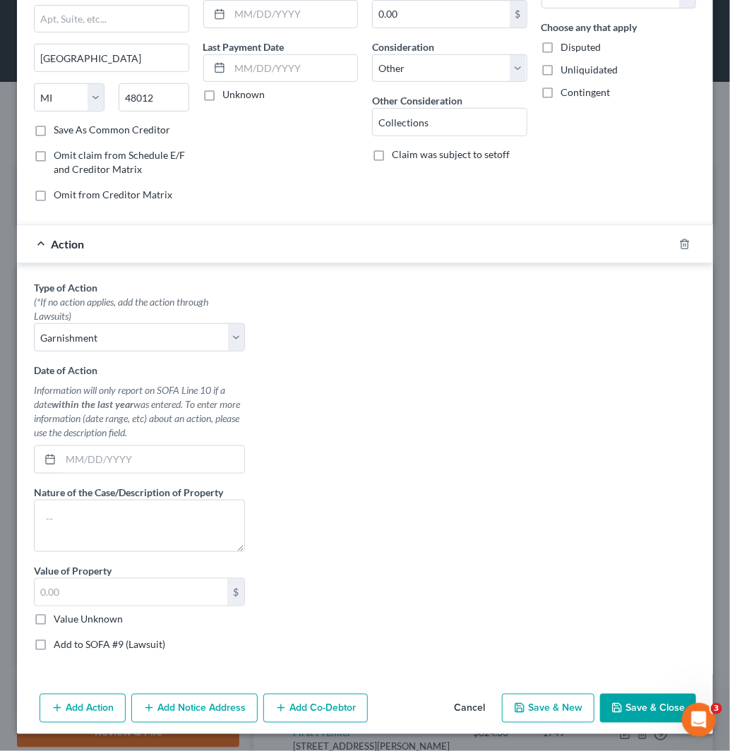
click at [102, 618] on label "Value Unknown" at bounding box center [88, 619] width 69 height 14
click at [68, 618] on input "Value Unknown" at bounding box center [63, 616] width 9 height 9
click at [110, 644] on label "Add to SOFA #9 (Lawsuit)" at bounding box center [110, 644] width 112 height 14
click at [68, 644] on input "Add to SOFA #9 (Lawsuit)" at bounding box center [63, 641] width 9 height 9
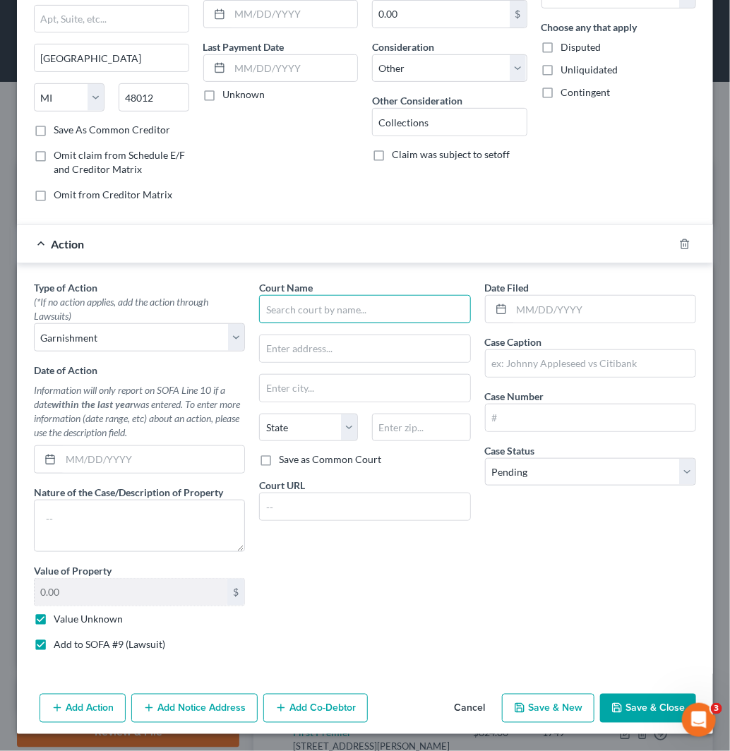
click at [349, 309] on input "text" at bounding box center [364, 309] width 211 height 28
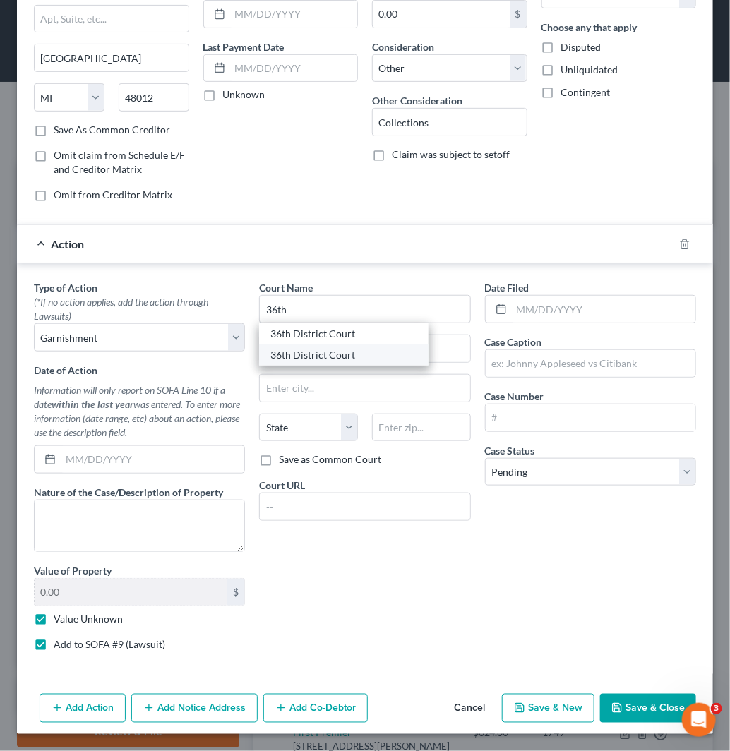
click at [339, 346] on div "36th District Court" at bounding box center [343, 354] width 169 height 21
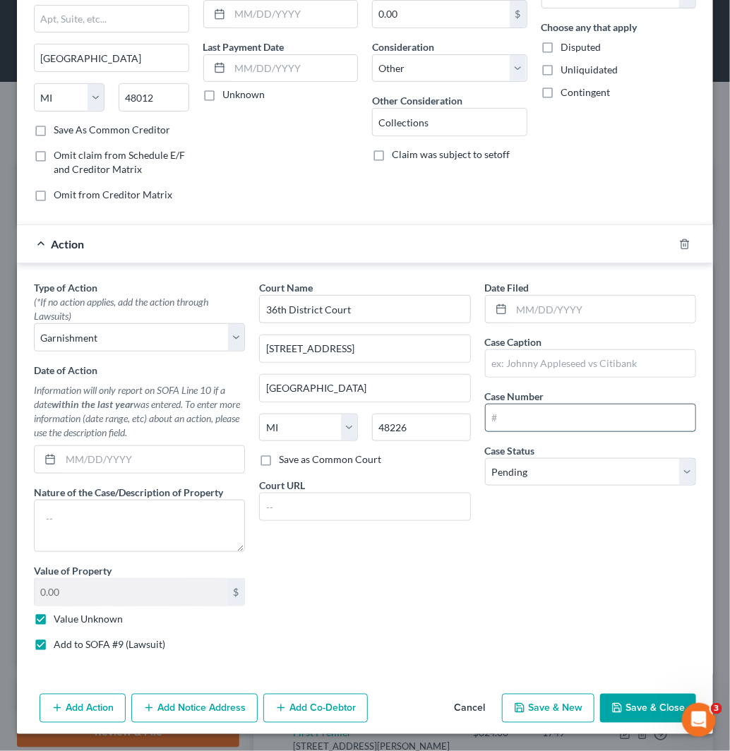
click at [506, 422] on input "text" at bounding box center [591, 418] width 210 height 27
click at [517, 478] on select "Select Pending On Appeal Concluded" at bounding box center [590, 472] width 211 height 28
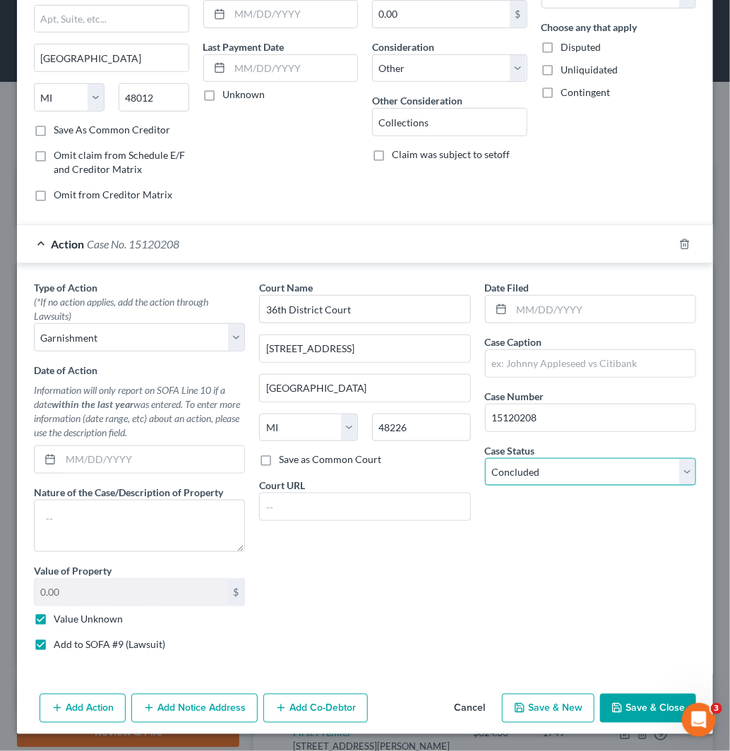
click at [485, 458] on select "Select Pending On Appeal Concluded" at bounding box center [590, 472] width 211 height 28
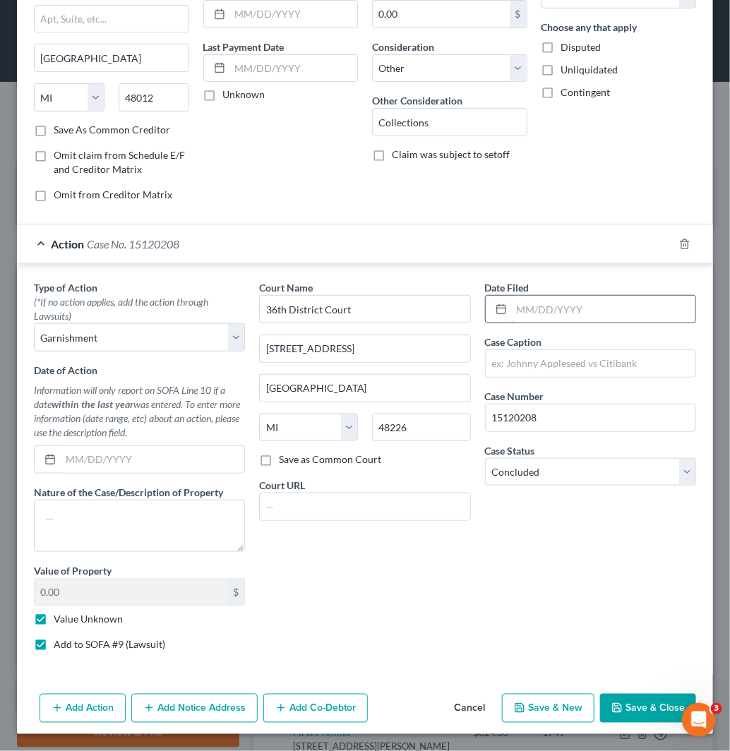
click at [530, 304] on input "text" at bounding box center [604, 309] width 184 height 27
paste input "[DATE]"
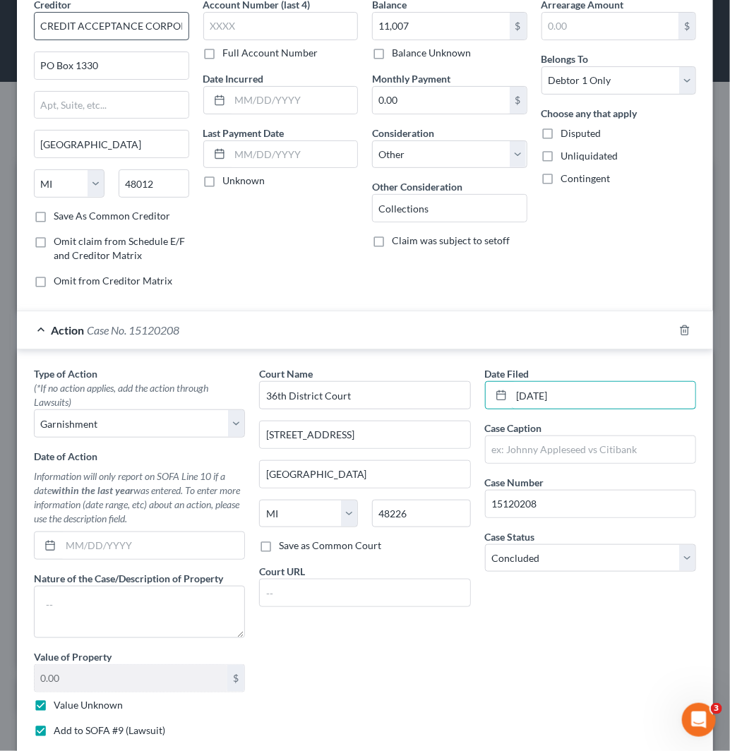
scroll to position [0, 0]
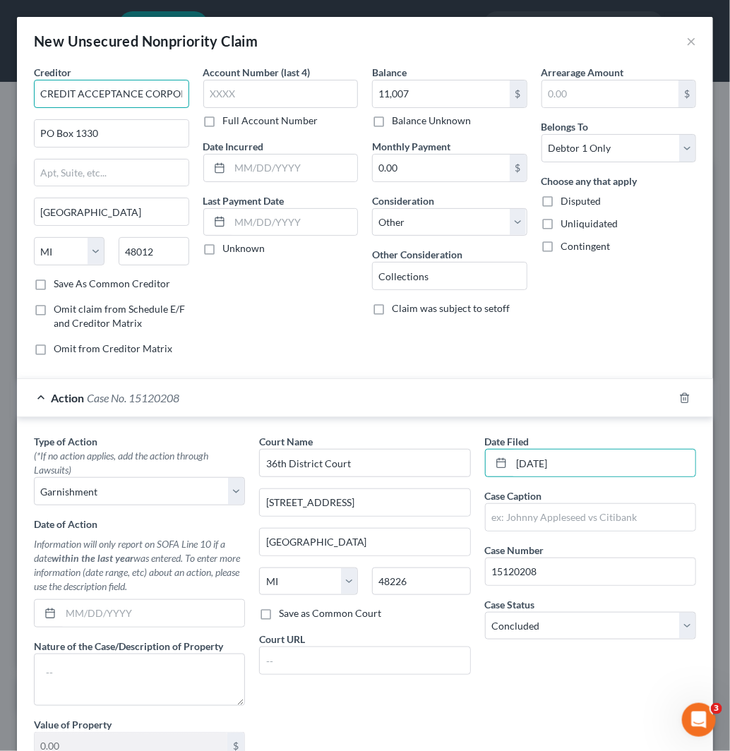
click at [159, 95] on input "CREDIT ACCEPTANCE CORPORATION" at bounding box center [111, 94] width 155 height 28
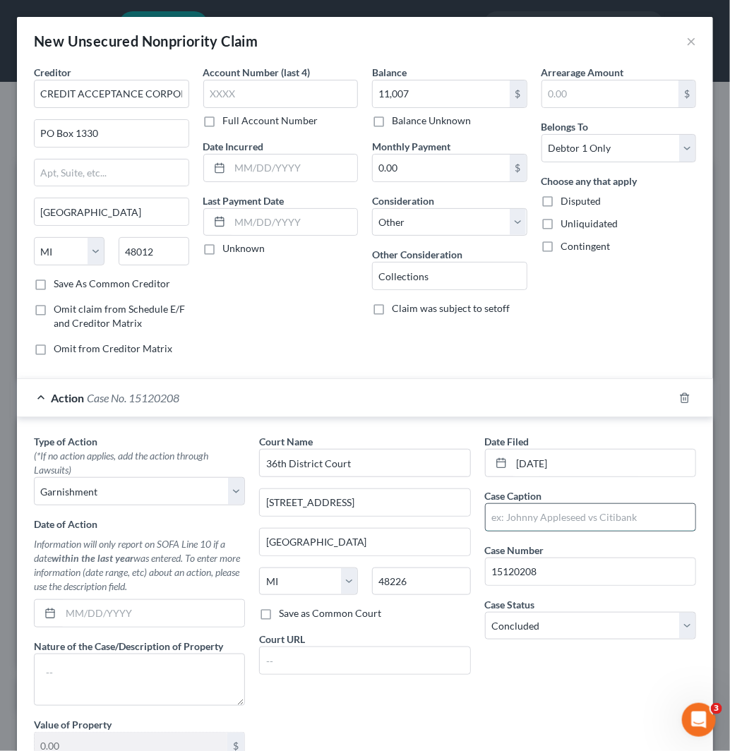
click at [546, 522] on input "text" at bounding box center [591, 517] width 210 height 27
paste input "CREDIT ACCEPTANCE CORPORATION"
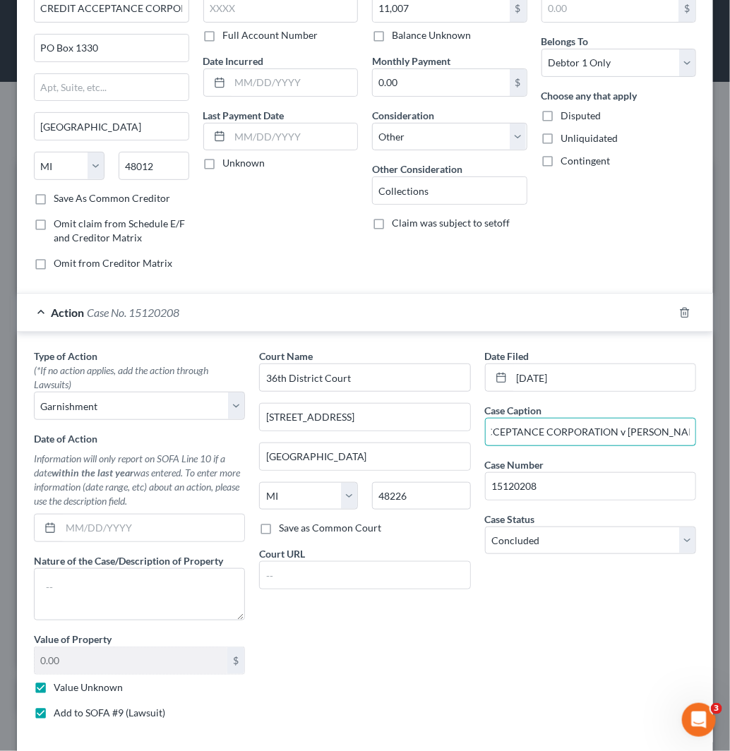
scroll to position [155, 0]
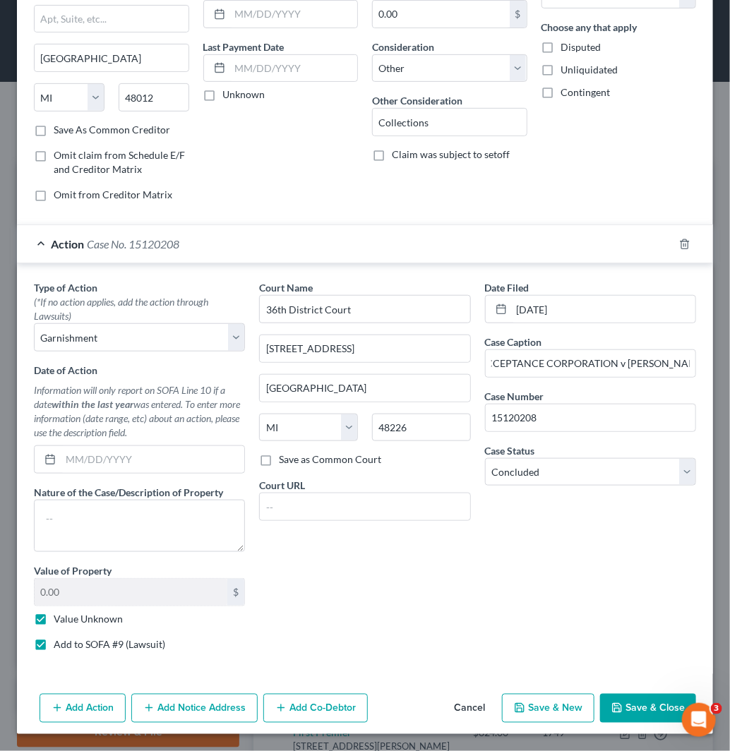
click at [653, 694] on button "Save & Close" at bounding box center [648, 709] width 96 height 30
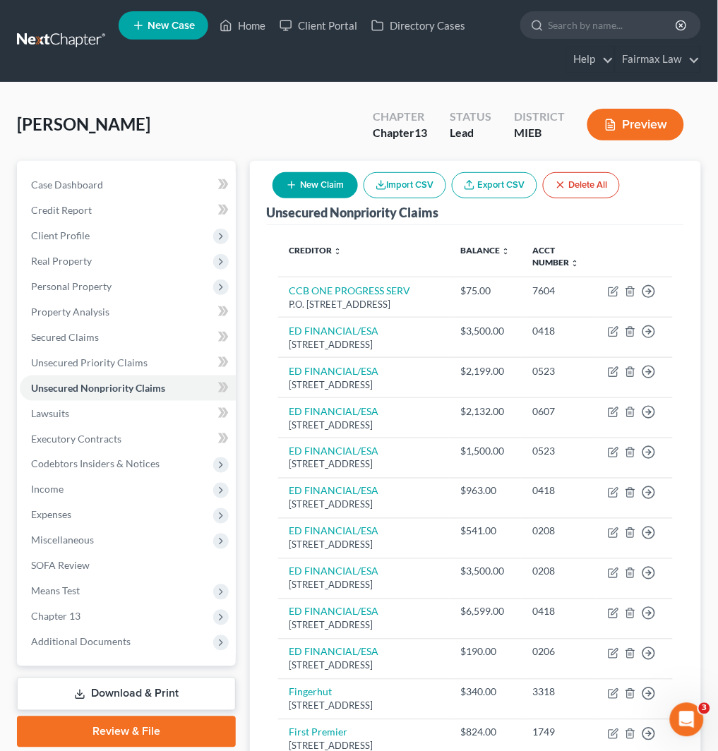
click at [330, 186] on button "New Claim" at bounding box center [314, 185] width 85 height 26
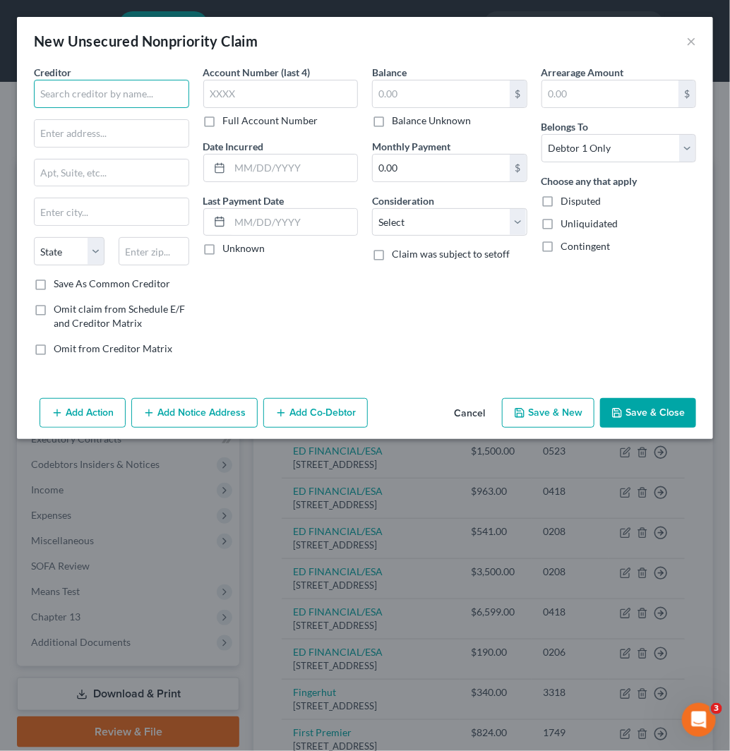
click at [116, 85] on input "text" at bounding box center [111, 94] width 155 height 28
paste input "Dearborn Total Automotive Grand River Inc."
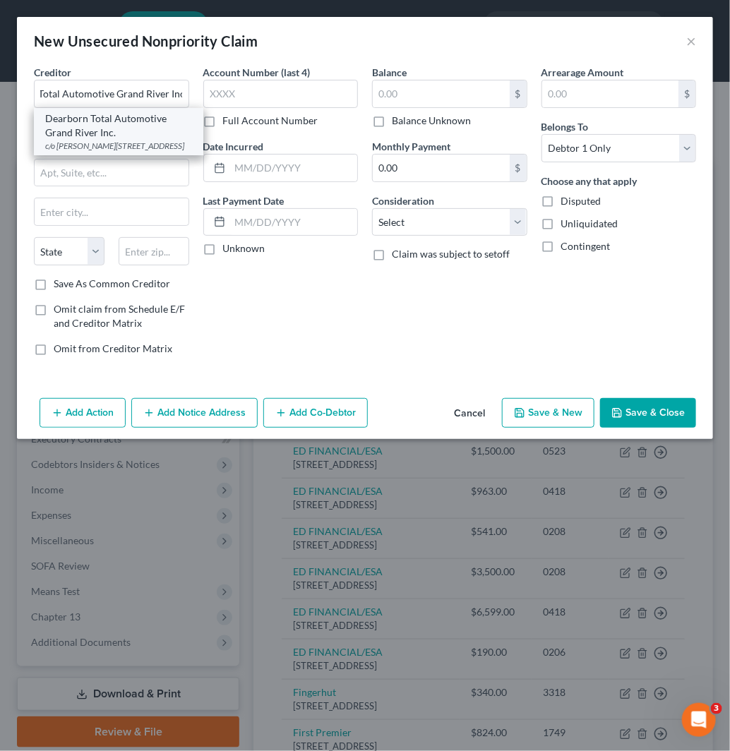
click at [127, 132] on div "Dearborn Total Automotive Grand River Inc." at bounding box center [118, 126] width 147 height 28
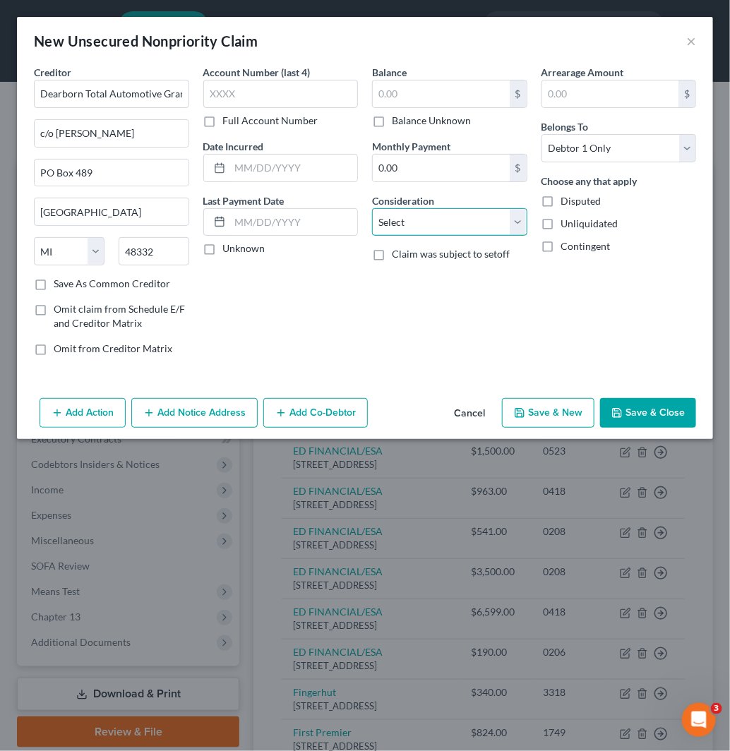
drag, startPoint x: 448, startPoint y: 226, endPoint x: 448, endPoint y: 235, distance: 9.2
click at [448, 226] on select "Select Cable / Satellite Services Collection Agency Credit Card Debt Debt Couns…" at bounding box center [449, 222] width 155 height 28
click at [372, 208] on select "Select Cable / Satellite Services Collection Agency Credit Card Debt Debt Couns…" at bounding box center [449, 222] width 155 height 28
drag, startPoint x: 457, startPoint y: 220, endPoint x: 455, endPoint y: 235, distance: 15.1
click at [457, 220] on select "Select Cable / Satellite Services Collection Agency Credit Card Debt Debt Couns…" at bounding box center [449, 222] width 155 height 28
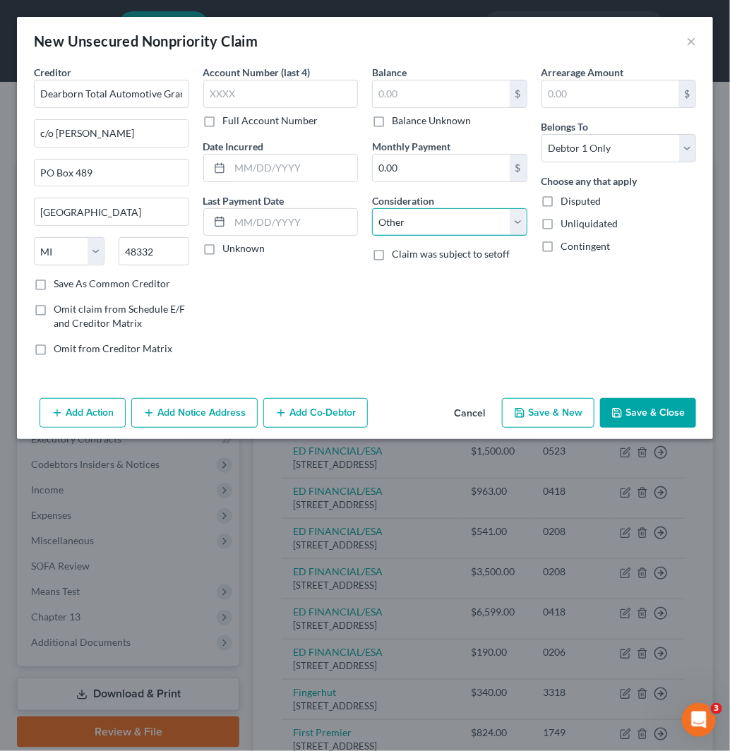
click at [372, 208] on select "Select Cable / Satellite Services Collection Agency Credit Card Debt Debt Couns…" at bounding box center [449, 222] width 155 height 28
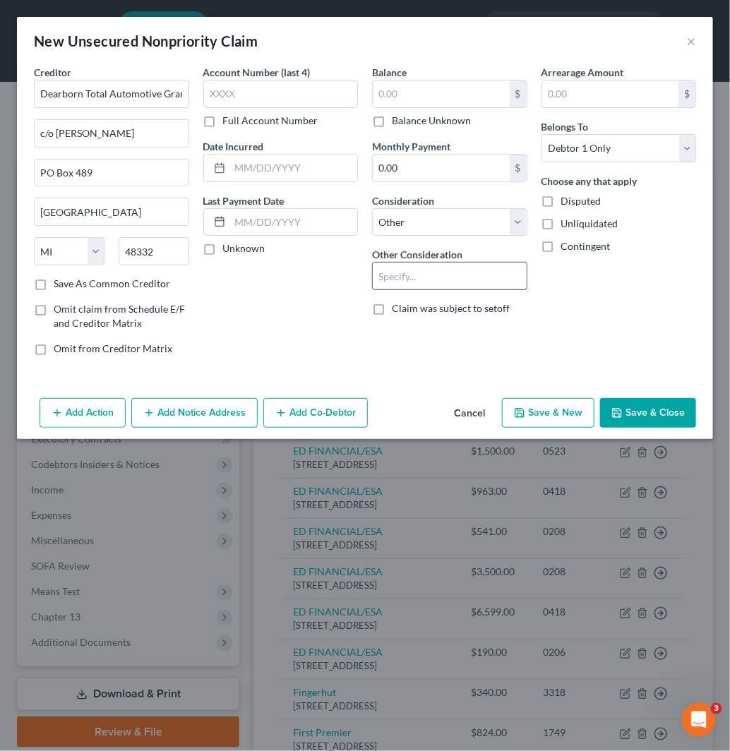
click at [472, 284] on input "text" at bounding box center [450, 276] width 154 height 27
drag, startPoint x: 75, startPoint y: 400, endPoint x: 68, endPoint y: 371, distance: 29.6
click at [75, 398] on button "Add Action" at bounding box center [83, 413] width 86 height 30
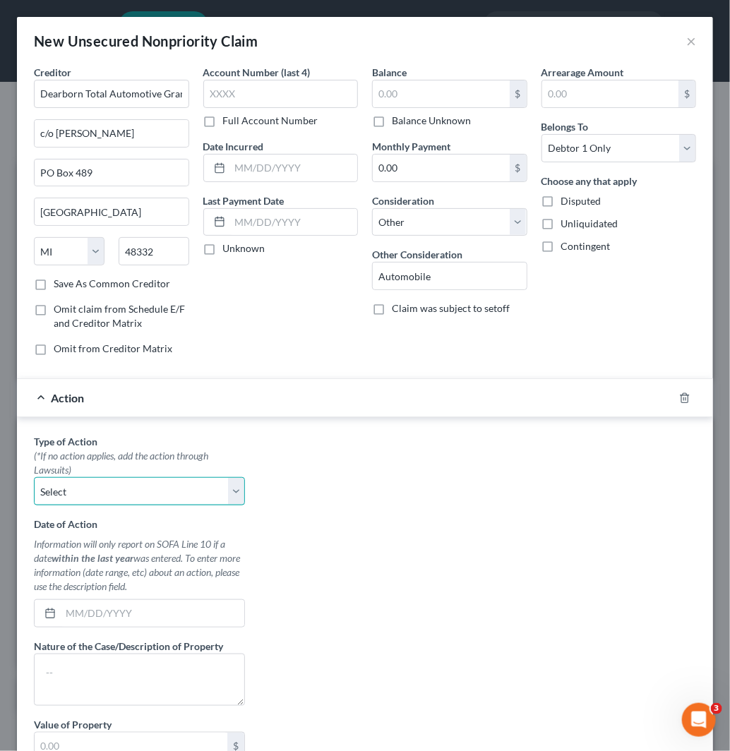
drag, startPoint x: 97, startPoint y: 489, endPoint x: 111, endPoint y: 498, distance: 16.7
click at [97, 489] on select "Select Repossession Garnishment Foreclosure Personal Injury Attached, Seized, O…" at bounding box center [139, 491] width 211 height 28
click at [34, 478] on select "Select Repossession Garnishment Foreclosure Personal Injury Attached, Seized, O…" at bounding box center [139, 491] width 211 height 28
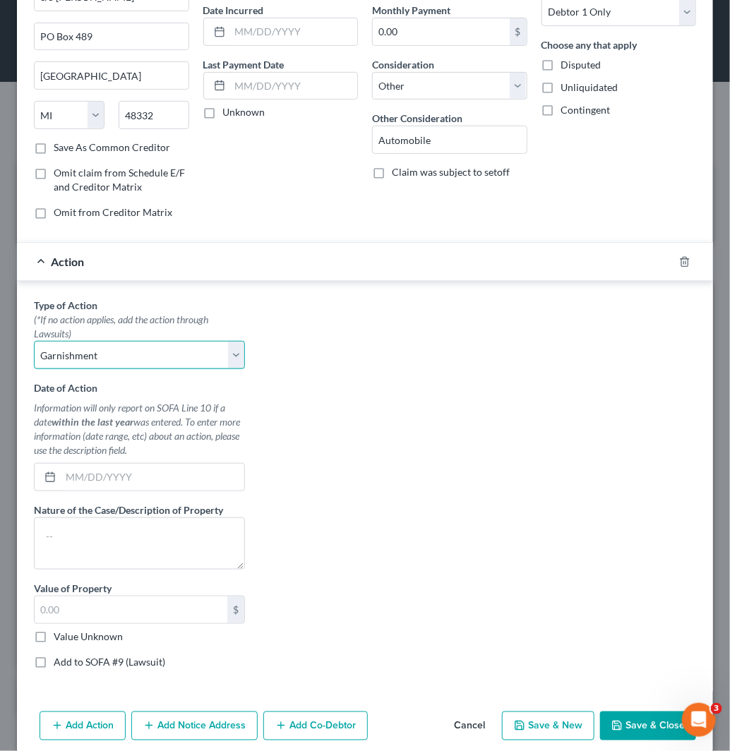
scroll to position [155, 0]
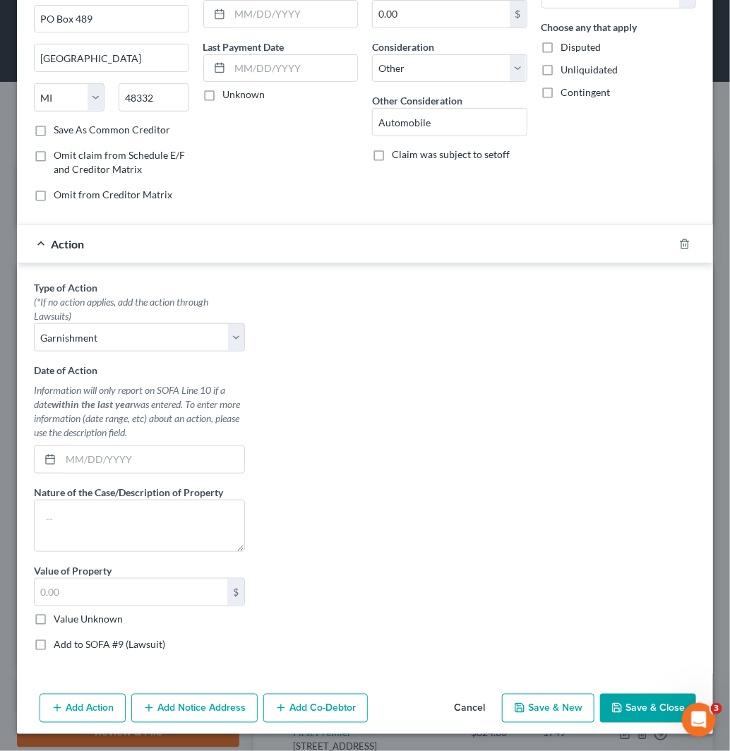
click at [78, 618] on label "Value Unknown" at bounding box center [88, 619] width 69 height 14
click at [68, 618] on input "Value Unknown" at bounding box center [63, 616] width 9 height 9
click at [80, 637] on label "Add to SOFA #9 (Lawsuit)" at bounding box center [110, 644] width 112 height 14
click at [68, 637] on input "Add to SOFA #9 (Lawsuit)" at bounding box center [63, 641] width 9 height 9
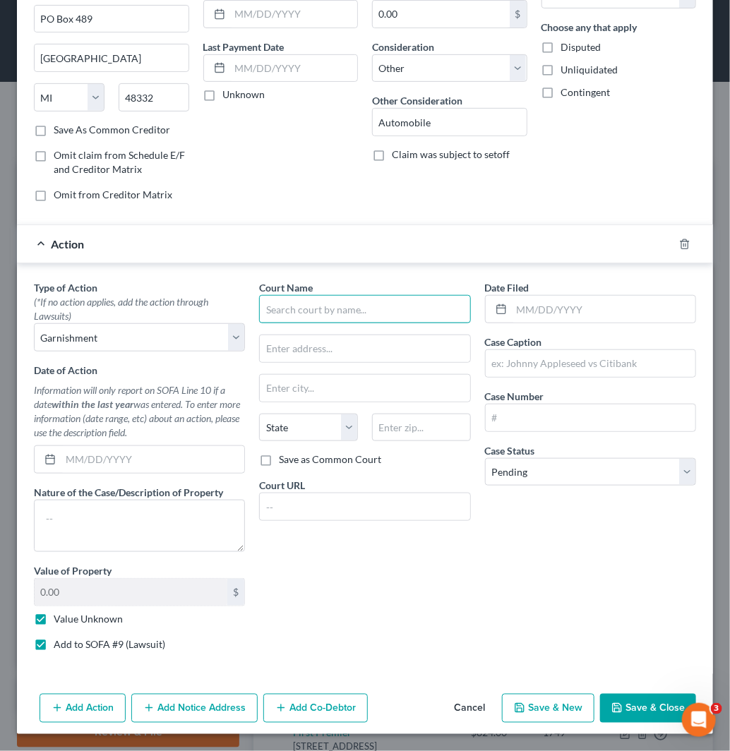
click at [421, 309] on input "text" at bounding box center [364, 309] width 211 height 28
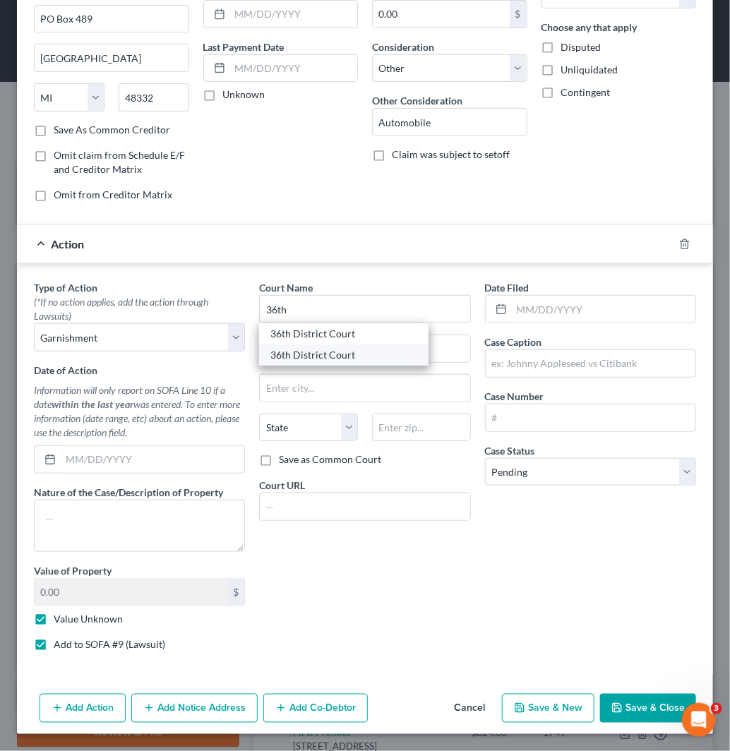
click at [349, 344] on div "36th District Court" at bounding box center [343, 354] width 169 height 21
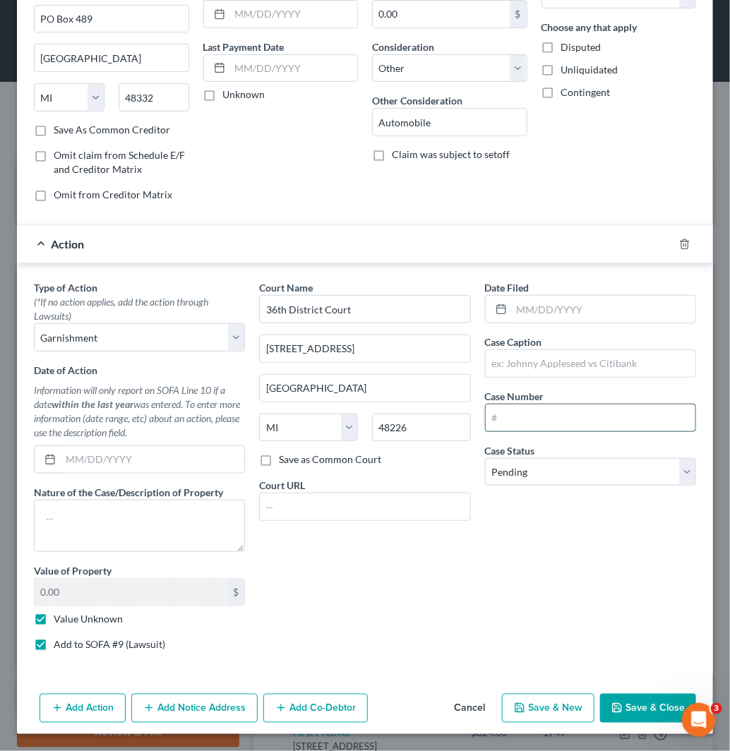
click at [551, 413] on input "text" at bounding box center [591, 418] width 210 height 27
paste input "2022-22196471-GC"
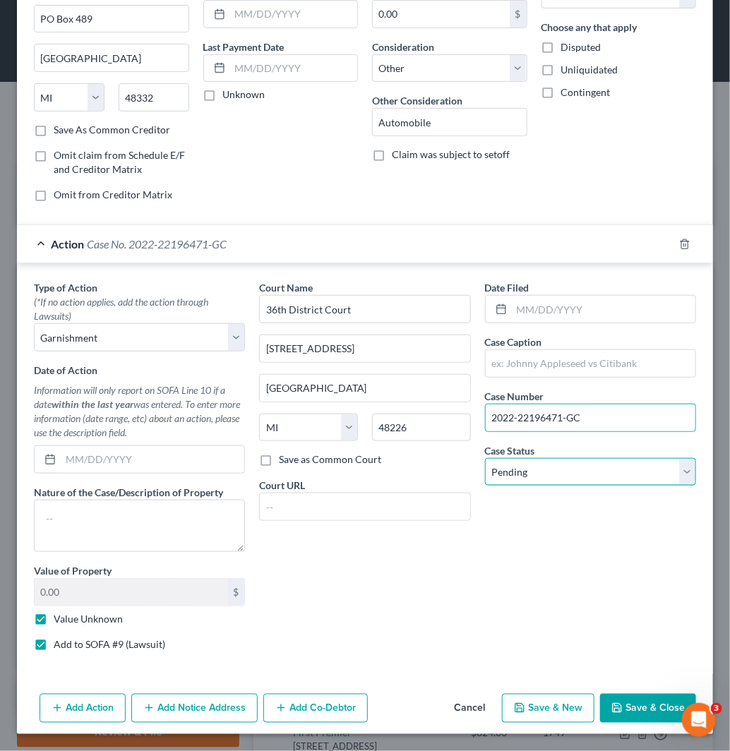
drag, startPoint x: 592, startPoint y: 480, endPoint x: 601, endPoint y: 474, distance: 10.8
click at [592, 480] on select "Select Pending On Appeal Concluded" at bounding box center [590, 472] width 211 height 28
click at [485, 458] on select "Select Pending On Appeal Concluded" at bounding box center [590, 472] width 211 height 28
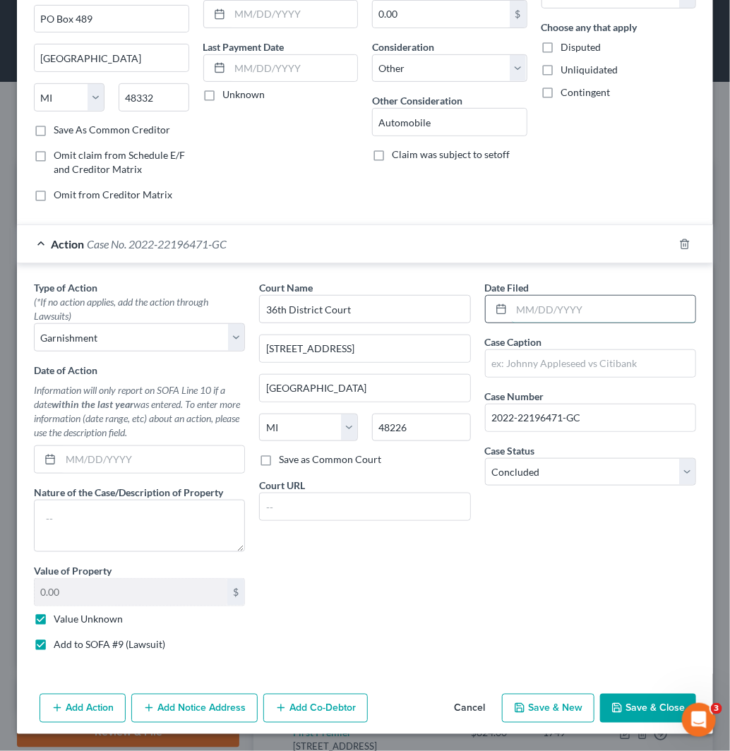
click at [538, 306] on input "text" at bounding box center [604, 309] width 184 height 27
paste input "[DATE]"
click at [509, 356] on input "text" at bounding box center [591, 363] width 210 height 27
paste input "DEARBORN TOTAL AUTIMOTIVE V [PERSON_NAME]"
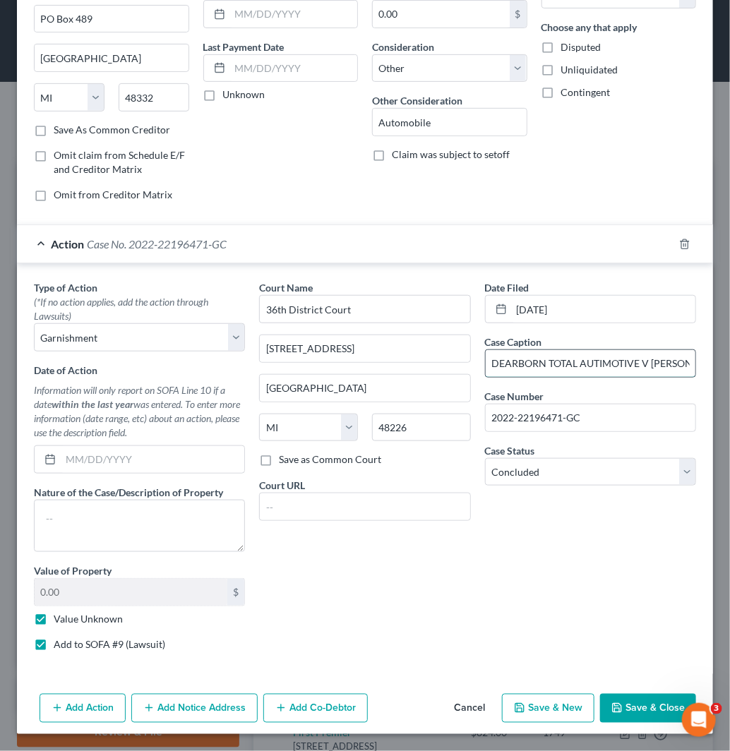
click at [645, 358] on input "DEARBORN TOTAL AUTIMOTIVE V [PERSON_NAME]" at bounding box center [591, 363] width 210 height 27
click at [654, 695] on button "Save & Close" at bounding box center [648, 709] width 96 height 30
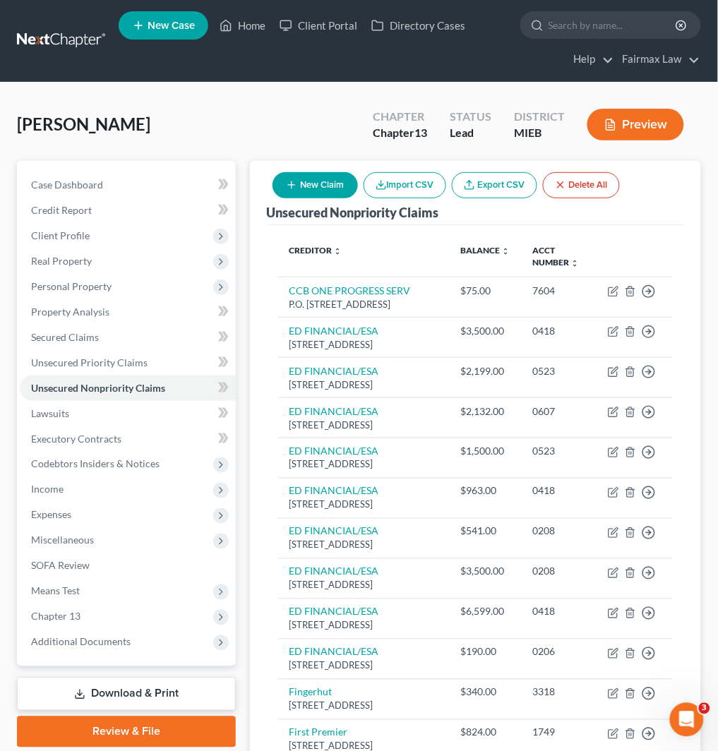
click at [293, 179] on icon "button" at bounding box center [291, 184] width 11 height 11
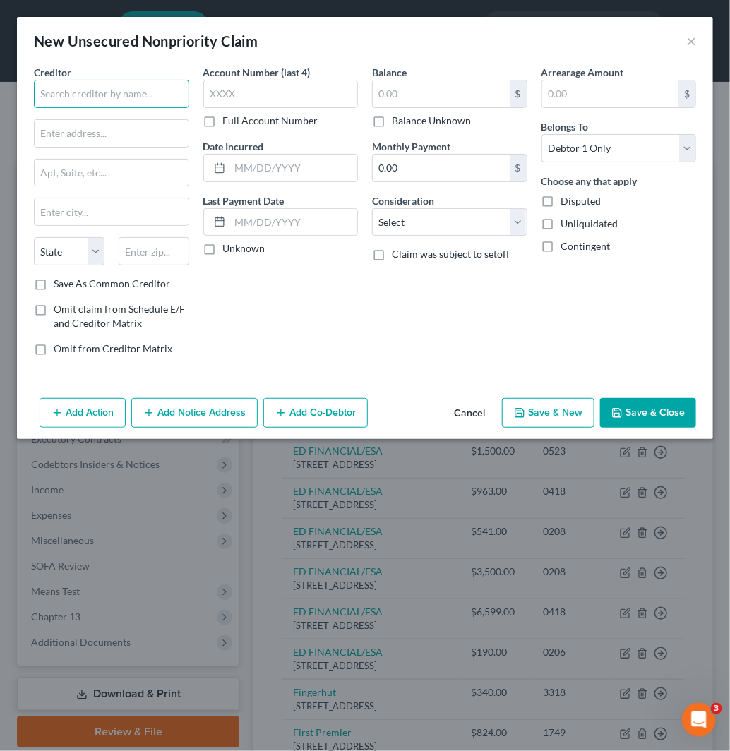
click at [134, 94] on input "text" at bounding box center [111, 94] width 155 height 28
paste input "Manistee Acquisition LLC"
click at [111, 138] on input "text" at bounding box center [112, 133] width 154 height 27
paste input "PO Box 1841"
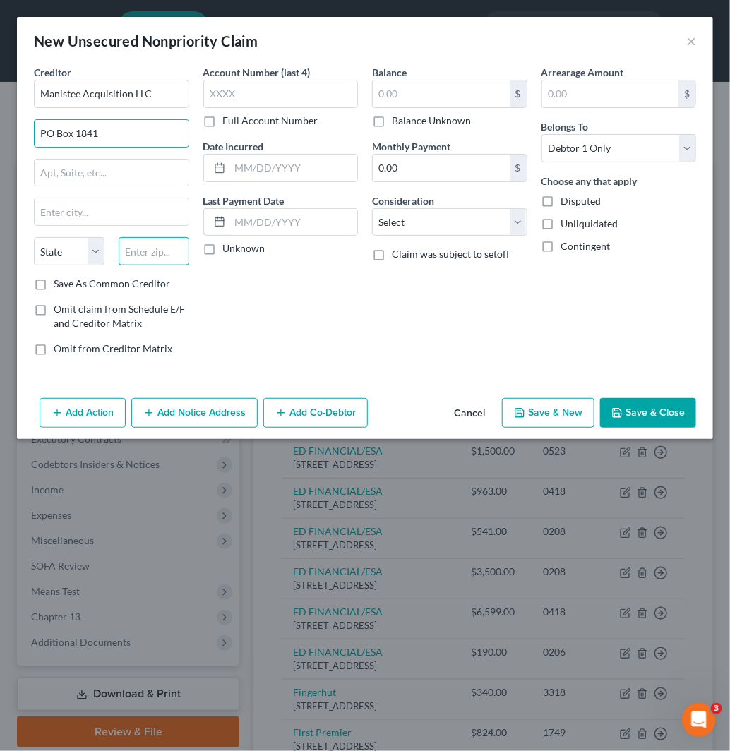
paste input "49501"
click at [164, 257] on input "49501" at bounding box center [154, 251] width 71 height 28
click at [54, 291] on label "Save As Common Creditor" at bounding box center [112, 284] width 116 height 14
click at [59, 286] on input "Save As Common Creditor" at bounding box center [63, 281] width 9 height 9
click at [445, 109] on div "$ Balance Unknown" at bounding box center [449, 104] width 155 height 48
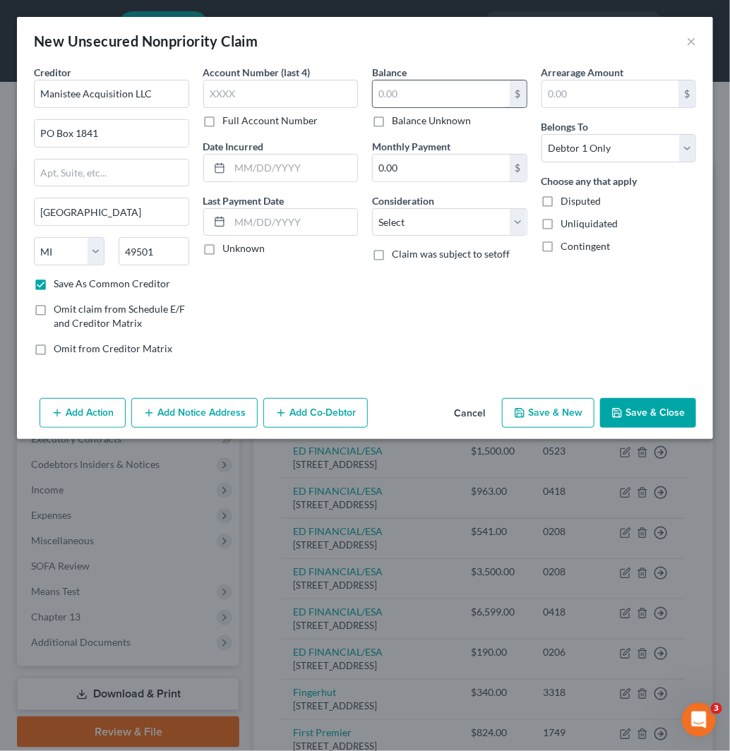
click at [455, 94] on input "text" at bounding box center [441, 93] width 137 height 27
paste input "4534"
click at [454, 228] on select "Select Cable / Satellite Services Collection Agency Credit Card Debt Debt Couns…" at bounding box center [449, 222] width 155 height 28
click at [372, 208] on select "Select Cable / Satellite Services Collection Agency Credit Card Debt Debt Couns…" at bounding box center [449, 222] width 155 height 28
click at [454, 277] on input "text" at bounding box center [450, 276] width 154 height 27
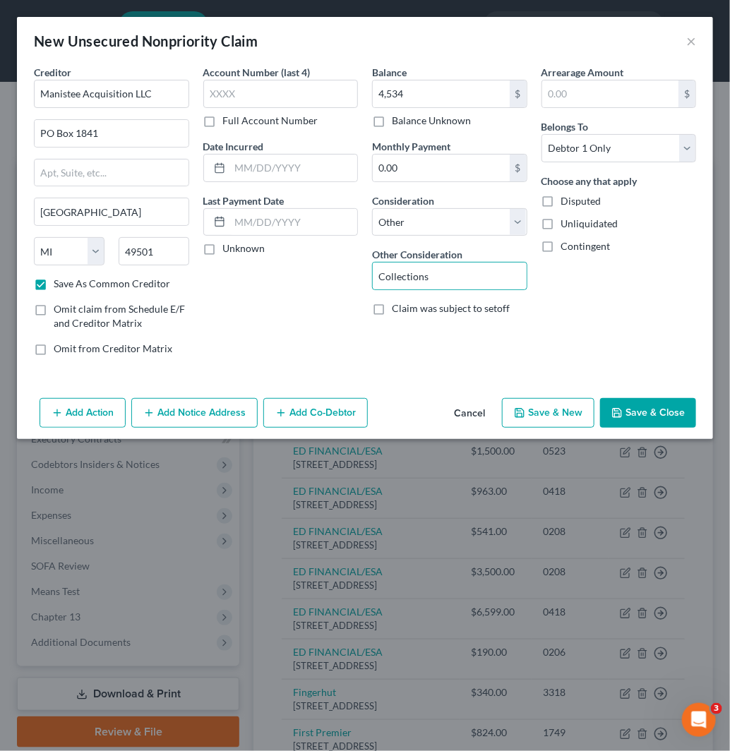
click at [95, 417] on button "Add Action" at bounding box center [83, 413] width 86 height 30
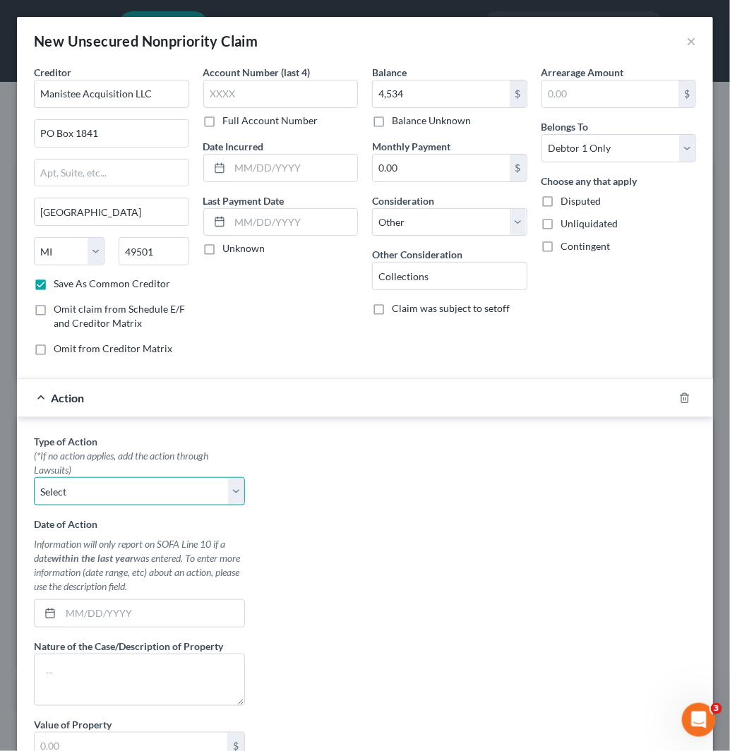
click at [118, 496] on select "Select Repossession Garnishment Foreclosure Personal Injury Attached, Seized, O…" at bounding box center [139, 491] width 211 height 28
click at [34, 478] on select "Select Repossession Garnishment Foreclosure Personal Injury Attached, Seized, O…" at bounding box center [139, 491] width 211 height 28
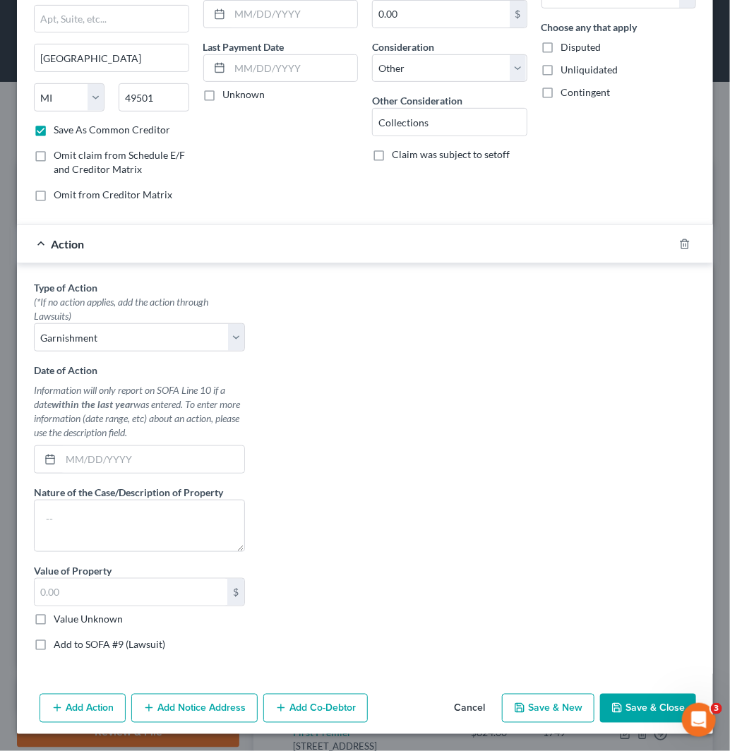
click at [102, 622] on label "Value Unknown" at bounding box center [88, 619] width 69 height 14
click at [68, 621] on input "Value Unknown" at bounding box center [63, 616] width 9 height 9
click at [97, 642] on label "Add to SOFA #9 (Lawsuit)" at bounding box center [110, 644] width 112 height 14
click at [68, 642] on input "Add to SOFA #9 (Lawsuit)" at bounding box center [63, 641] width 9 height 9
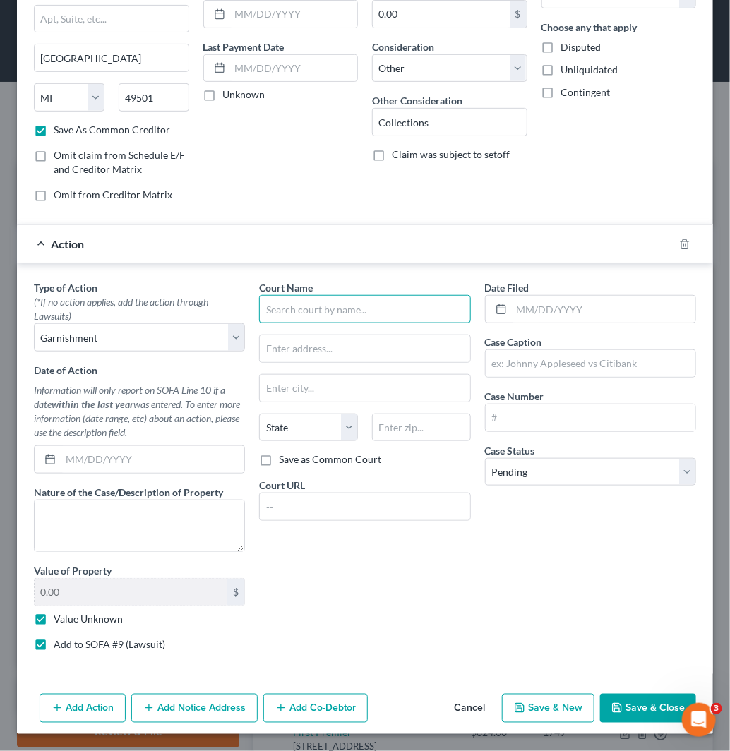
click at [439, 318] on input "text" at bounding box center [364, 309] width 211 height 28
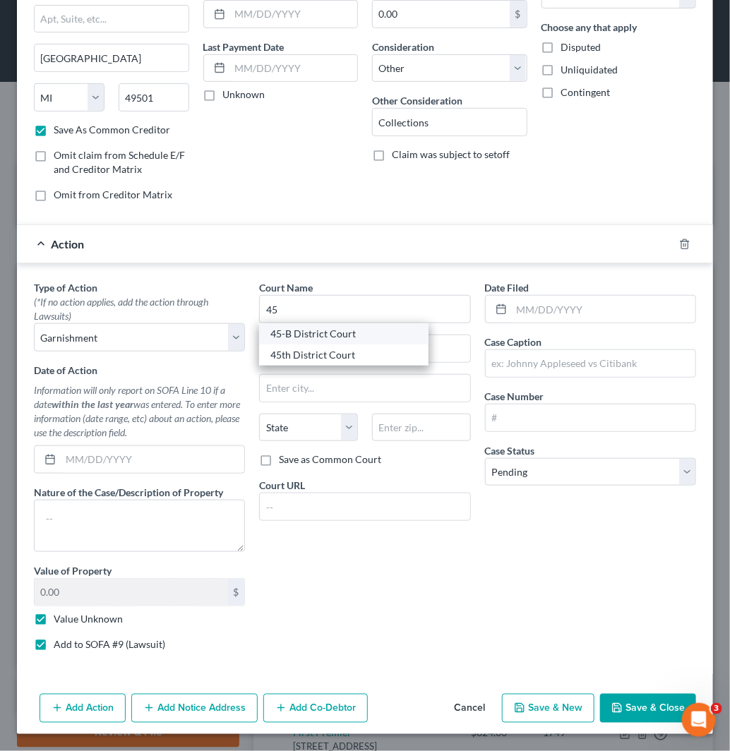
click at [337, 336] on div "45-B District Court" at bounding box center [343, 334] width 147 height 14
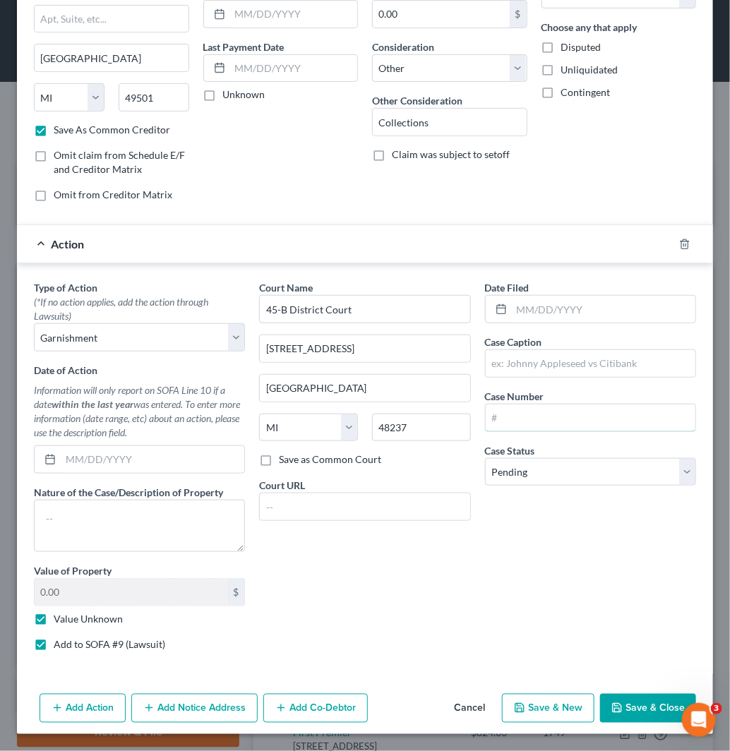
drag, startPoint x: 541, startPoint y: 412, endPoint x: 559, endPoint y: 393, distance: 26.0
click at [541, 412] on input "text" at bounding box center [591, 418] width 210 height 27
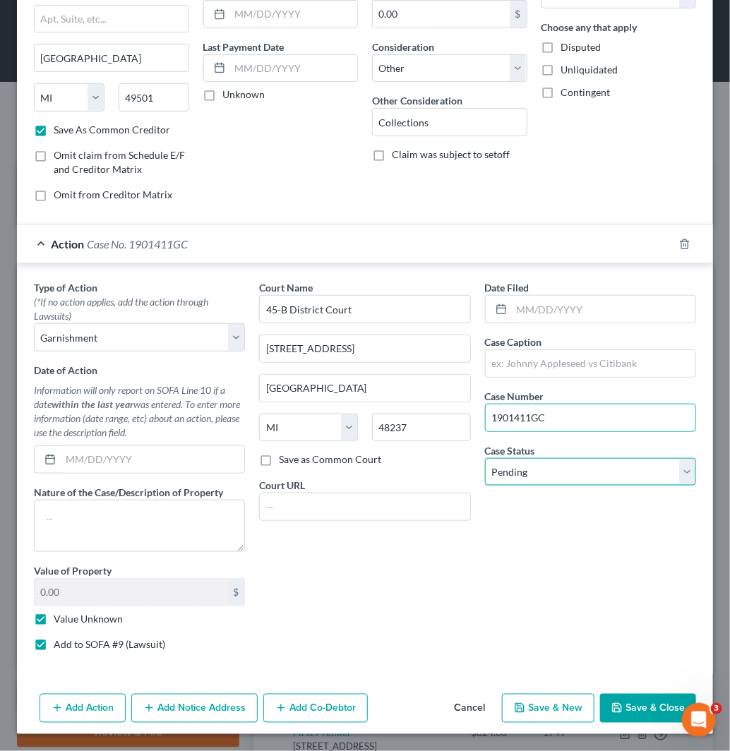
click at [583, 477] on select "Select Pending On Appeal Concluded" at bounding box center [590, 472] width 211 height 28
click at [600, 473] on select "Select Pending On Appeal Concluded" at bounding box center [590, 472] width 211 height 28
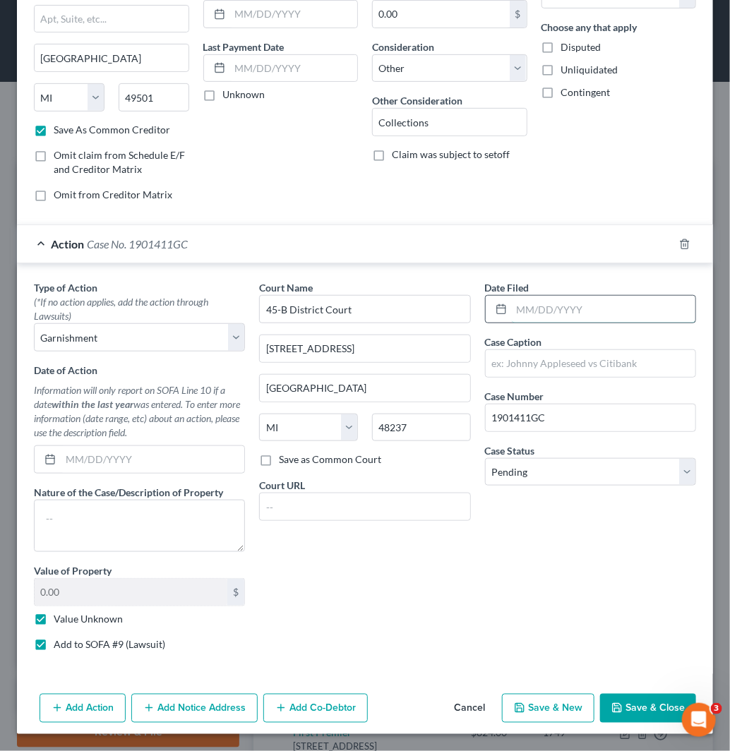
click at [575, 318] on input "text" at bounding box center [604, 309] width 184 height 27
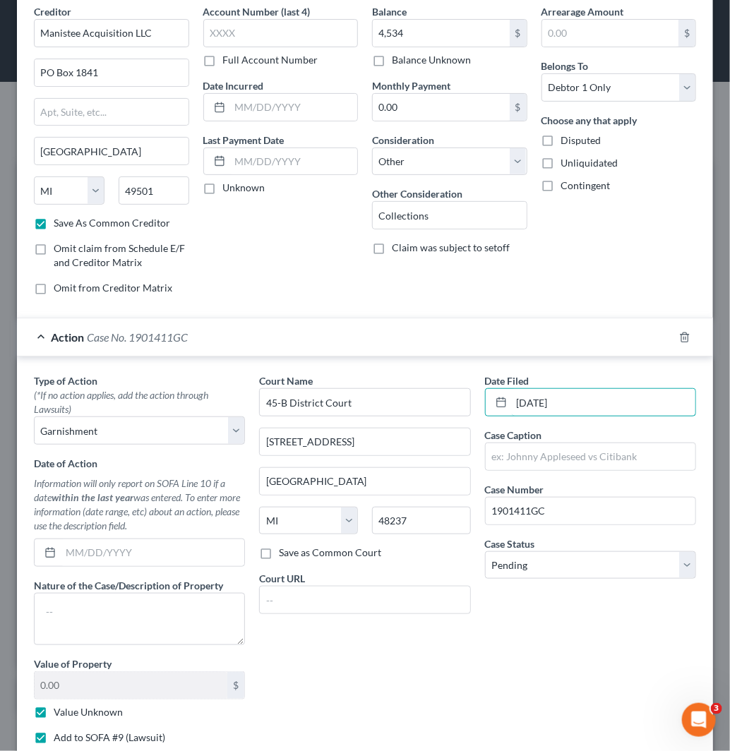
scroll to position [0, 0]
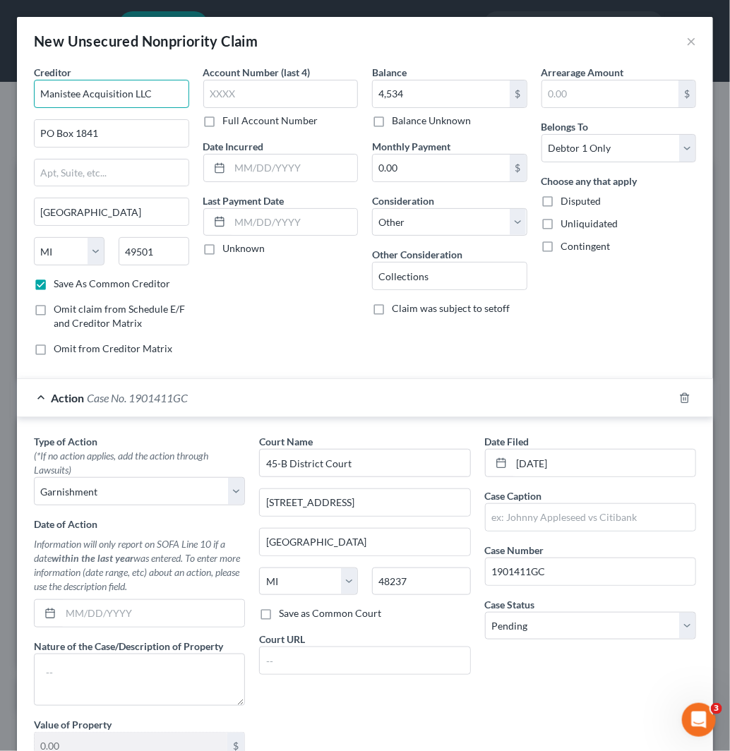
drag, startPoint x: 155, startPoint y: 85, endPoint x: 0, endPoint y: 107, distance: 156.7
click at [0, 107] on div "New Unsecured Nonpriority Claim × Creditor * Manistee Acquisition LLC PO Box 18…" at bounding box center [365, 375] width 730 height 751
click at [598, 518] on input "text" at bounding box center [591, 517] width 210 height 27
paste input "Manistee Acquisition LLC"
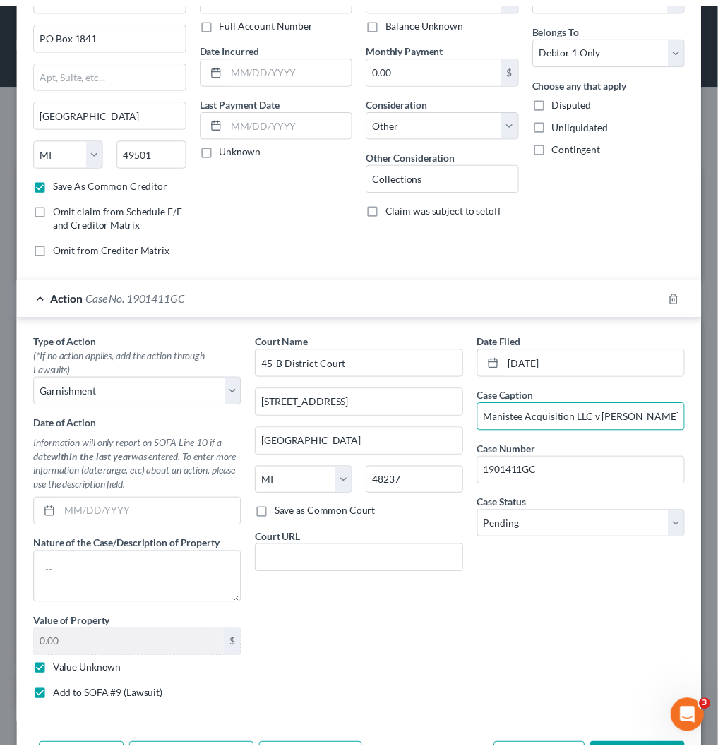
scroll to position [155, 0]
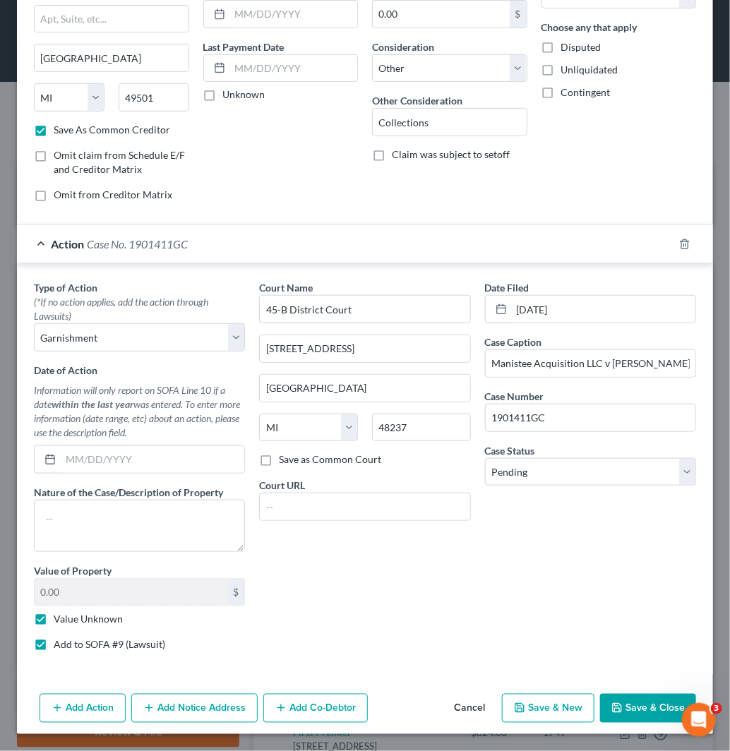
click at [640, 707] on button "Save & Close" at bounding box center [648, 709] width 96 height 30
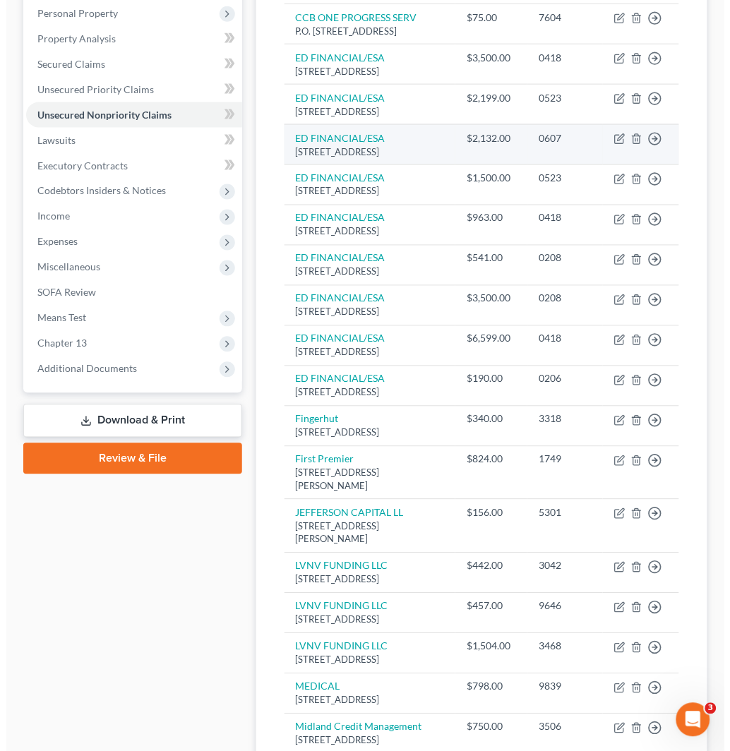
scroll to position [116, 0]
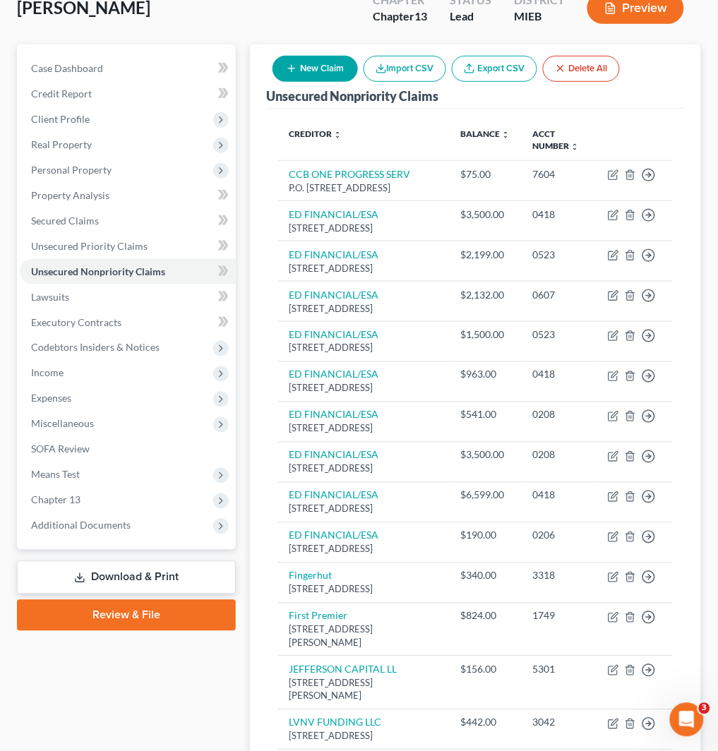
click at [627, 109] on div "Creditor expand_more expand_less unfold_more Balance expand_more expand_less un…" at bounding box center [475, 746] width 417 height 1274
click at [326, 68] on button "New Claim" at bounding box center [314, 69] width 85 height 26
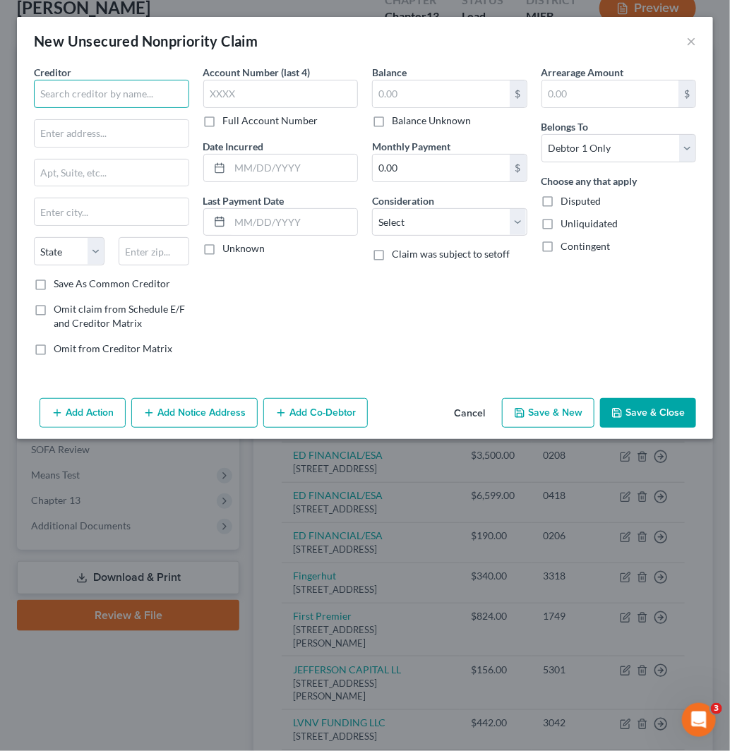
click at [145, 107] on input "text" at bounding box center [111, 94] width 155 height 28
paste input "Dnf Associates"
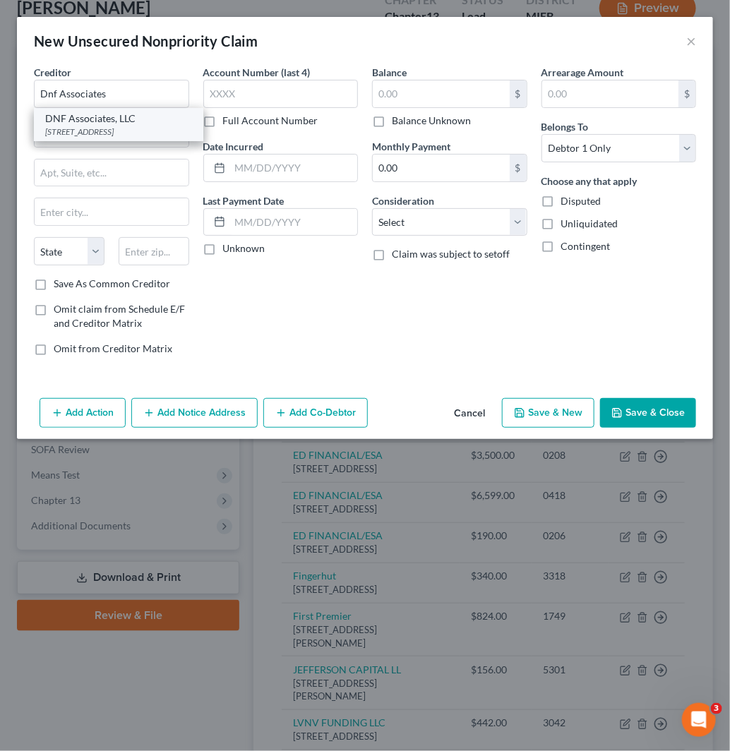
click at [131, 138] on div "[STREET_ADDRESS]" at bounding box center [118, 132] width 147 height 12
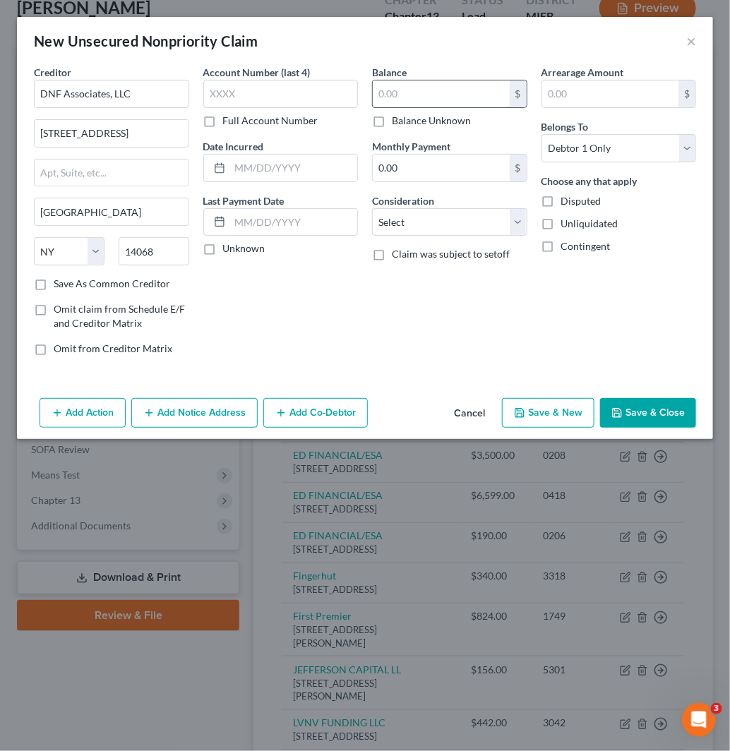
click at [415, 96] on input "text" at bounding box center [441, 93] width 137 height 27
paste input "583"
drag, startPoint x: 446, startPoint y: 212, endPoint x: 446, endPoint y: 223, distance: 10.6
click at [446, 212] on select "Select Cable / Satellite Services Collection Agency Credit Card Debt Debt Couns…" at bounding box center [449, 222] width 155 height 28
click at [372, 208] on select "Select Cable / Satellite Services Collection Agency Credit Card Debt Debt Couns…" at bounding box center [449, 222] width 155 height 28
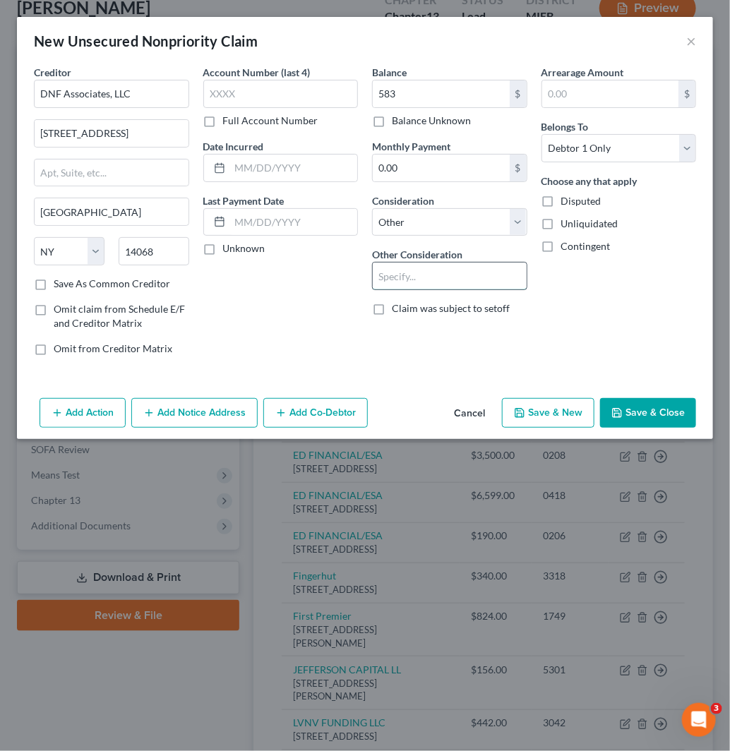
click at [436, 271] on input "text" at bounding box center [450, 276] width 154 height 27
click at [68, 419] on button "Add Action" at bounding box center [83, 413] width 86 height 30
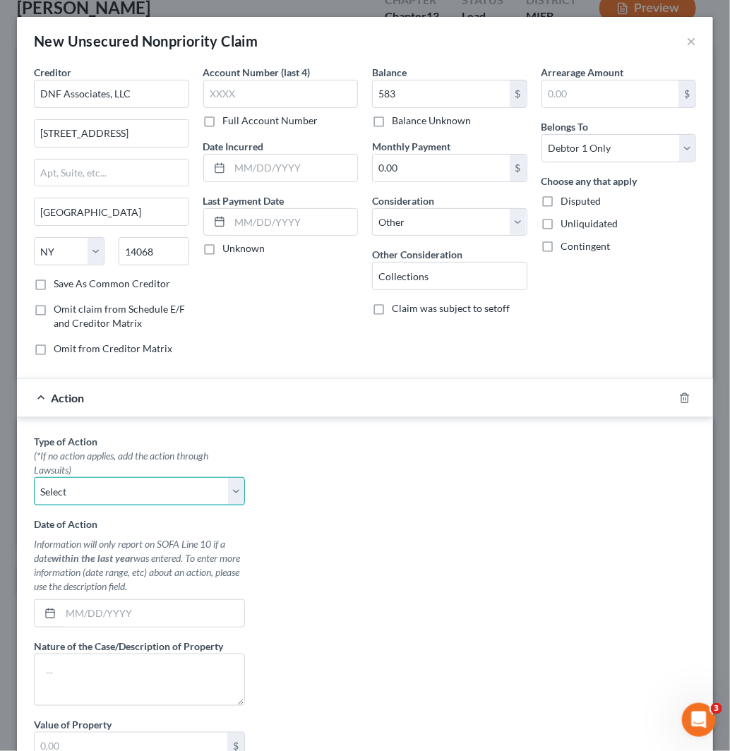
drag, startPoint x: 109, startPoint y: 500, endPoint x: 1, endPoint y: 380, distance: 161.5
click at [109, 500] on select "Select Repossession Garnishment Foreclosure Personal Injury Attached, Seized, O…" at bounding box center [139, 491] width 211 height 28
click at [34, 478] on select "Select Repossession Garnishment Foreclosure Personal Injury Attached, Seized, O…" at bounding box center [139, 491] width 211 height 28
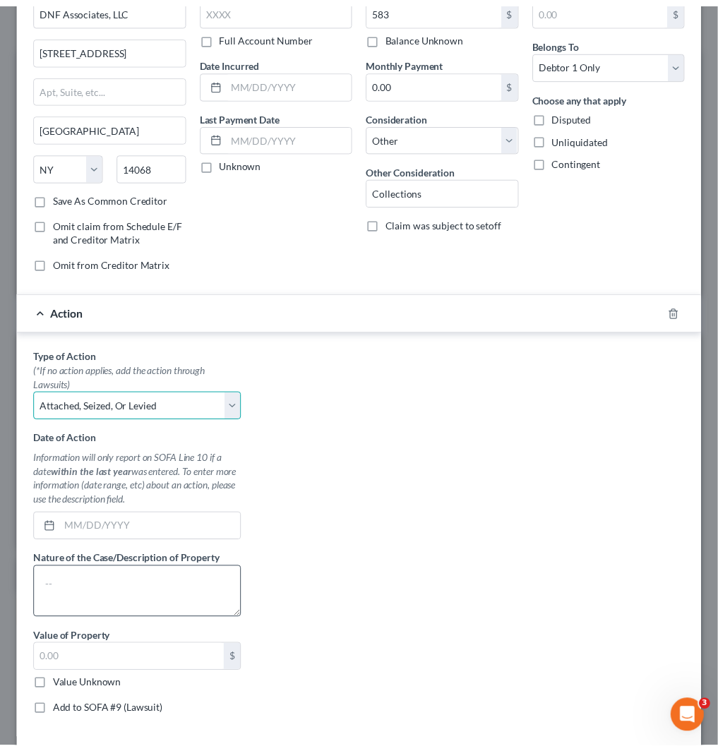
scroll to position [155, 0]
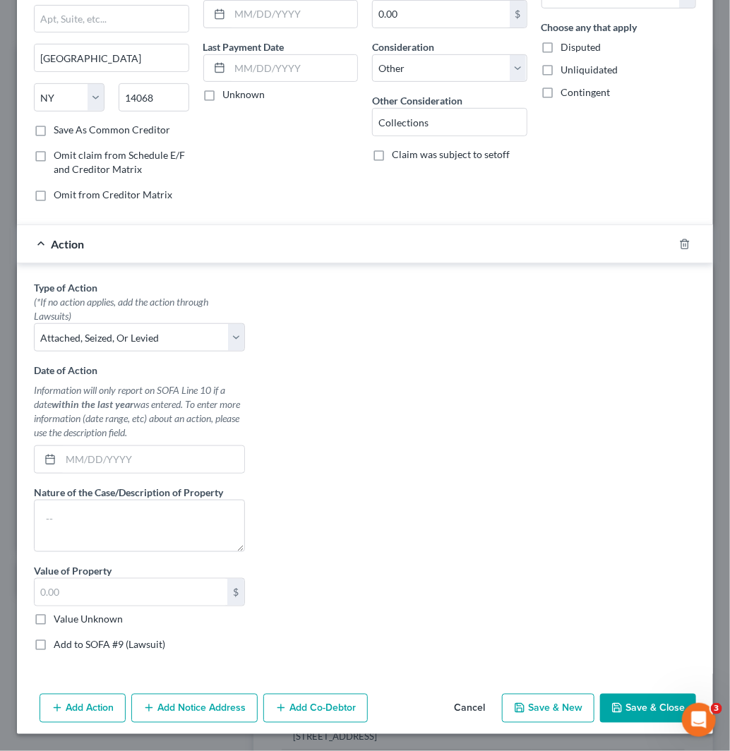
click at [104, 617] on label "Value Unknown" at bounding box center [88, 619] width 69 height 14
click at [68, 617] on input "Value Unknown" at bounding box center [63, 616] width 9 height 9
click at [111, 644] on label "Add to SOFA #9 (Lawsuit)" at bounding box center [110, 644] width 112 height 14
click at [68, 644] on input "Add to SOFA #9 (Lawsuit)" at bounding box center [63, 641] width 9 height 9
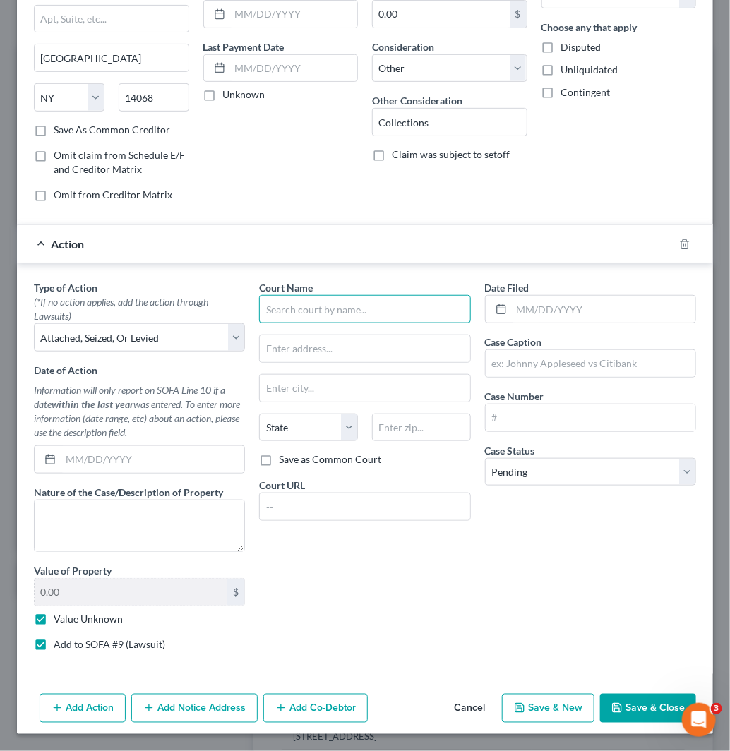
click at [334, 311] on input "text" at bounding box center [364, 309] width 211 height 28
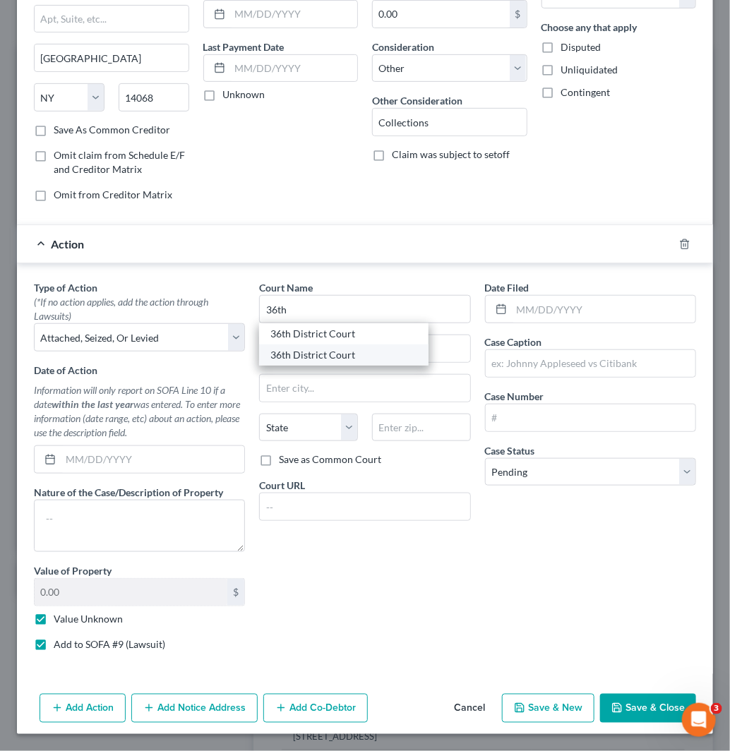
click at [341, 358] on div "36th District Court" at bounding box center [343, 355] width 147 height 14
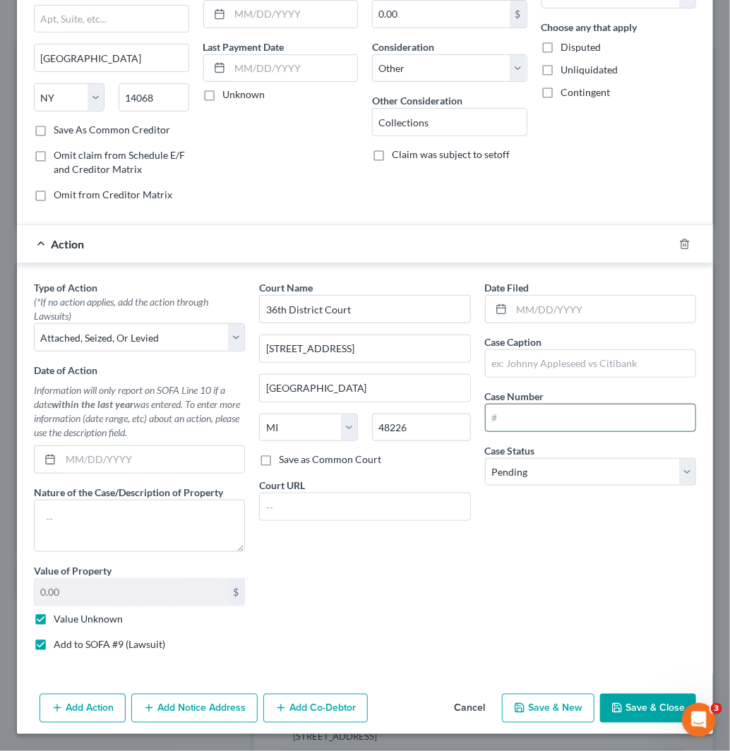
click at [561, 415] on input "text" at bounding box center [591, 418] width 210 height 27
paste input "2023-23148869-GC"
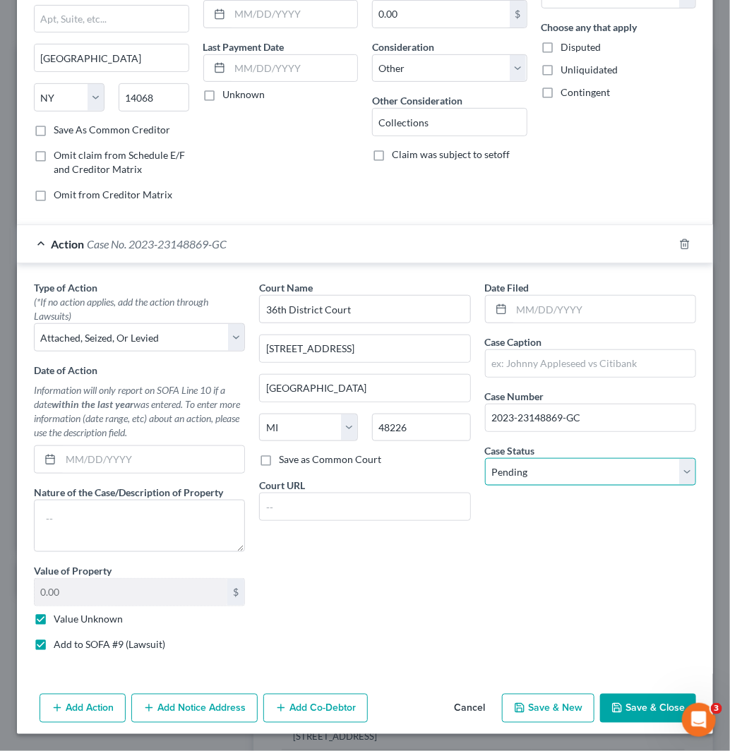
drag, startPoint x: 610, startPoint y: 474, endPoint x: 604, endPoint y: 483, distance: 10.6
click at [610, 474] on select "Select Pending On Appeal Concluded" at bounding box center [590, 472] width 211 height 28
click at [485, 458] on select "Select Pending On Appeal Concluded" at bounding box center [590, 472] width 211 height 28
click at [548, 363] on input "text" at bounding box center [591, 363] width 210 height 27
paste input "DNF ASSOCIATES V [PERSON_NAME]"
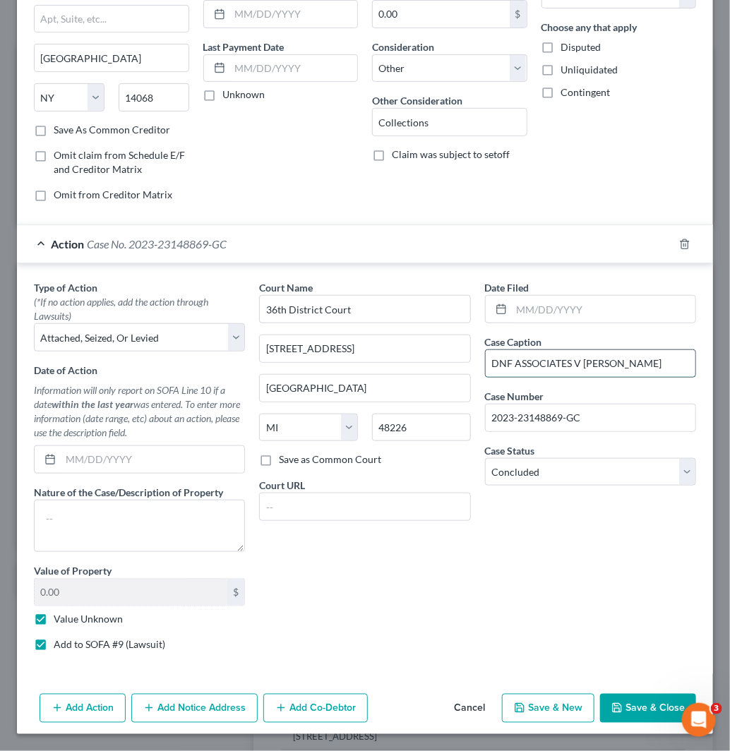
click at [575, 363] on input "DNF ASSOCIATES V [PERSON_NAME]" at bounding box center [591, 363] width 210 height 27
click at [577, 311] on input "text" at bounding box center [604, 309] width 184 height 27
paste input "[DATE]"
click at [640, 709] on button "Save & Close" at bounding box center [648, 709] width 96 height 30
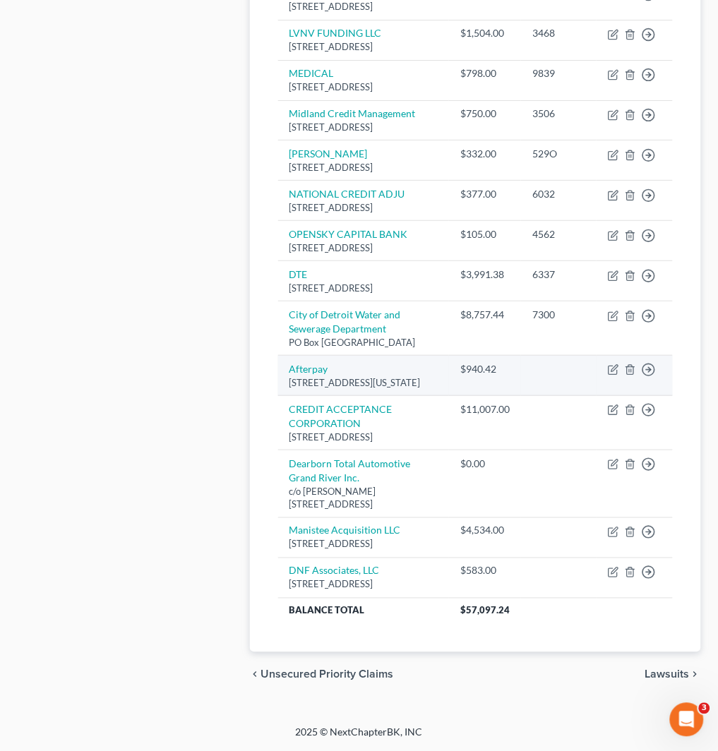
scroll to position [1190, 0]
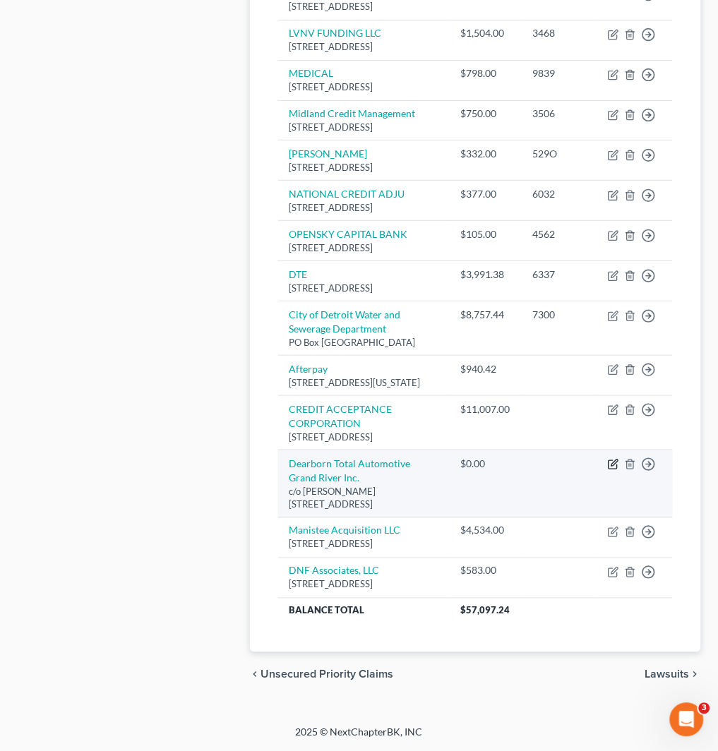
click at [616, 459] on icon "button" at bounding box center [613, 464] width 11 height 11
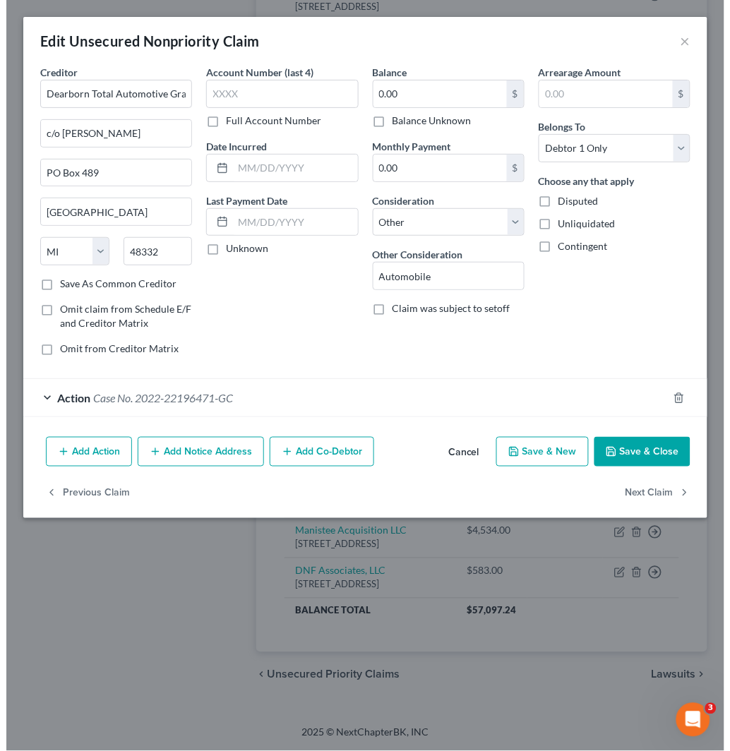
scroll to position [1137, 0]
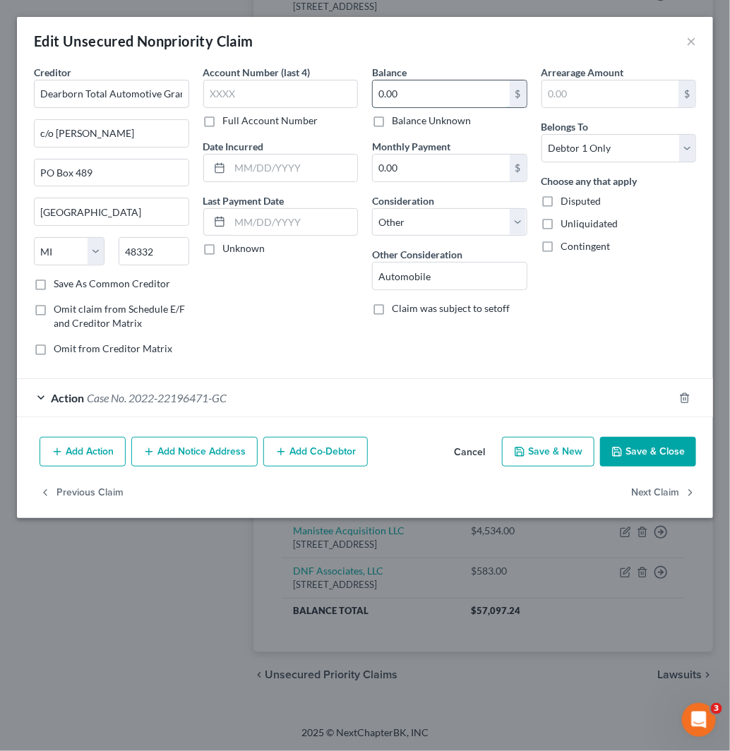
click at [441, 90] on input "0.00" at bounding box center [441, 93] width 137 height 27
paste input "15393"
click at [283, 401] on div "Action Case No. 2022-22196471-GC" at bounding box center [345, 397] width 657 height 37
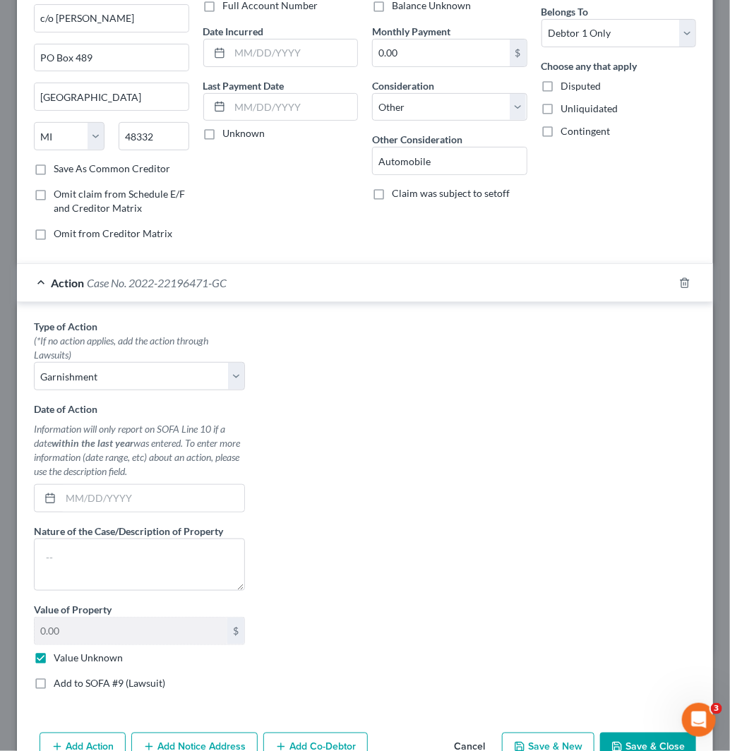
scroll to position [195, 0]
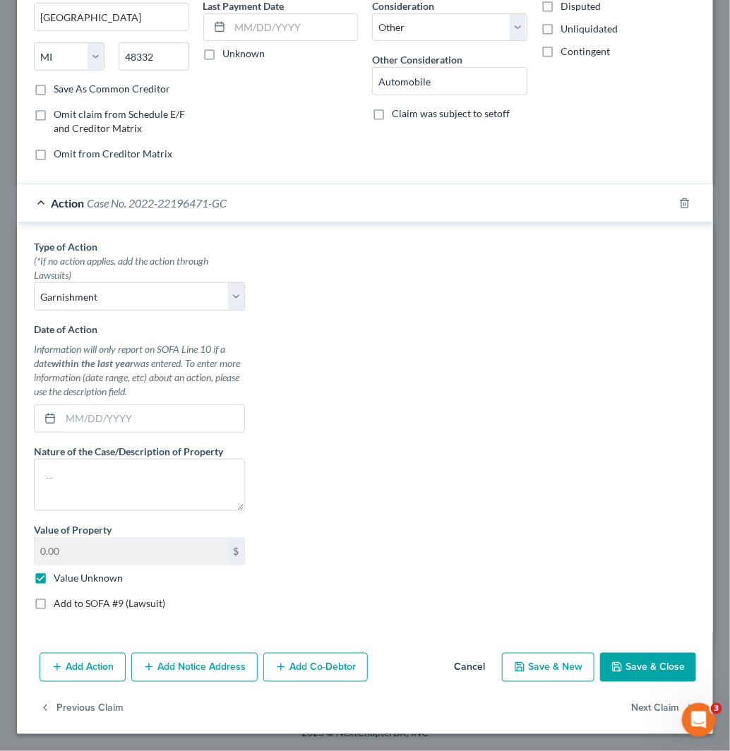
click at [83, 604] on label "Add to SOFA #9 (Lawsuit)" at bounding box center [110, 604] width 112 height 14
click at [68, 604] on input "Add to SOFA #9 (Lawsuit)" at bounding box center [63, 601] width 9 height 9
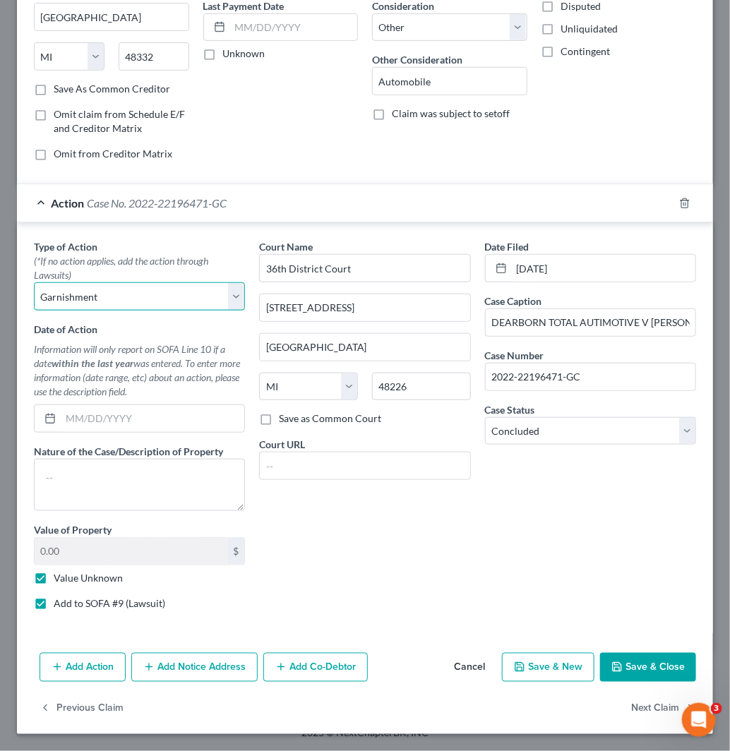
click at [119, 299] on select "Select Repossession Garnishment Foreclosure Personal Injury Attached, Seized, O…" at bounding box center [139, 296] width 211 height 28
drag, startPoint x: 142, startPoint y: 294, endPoint x: 165, endPoint y: 294, distance: 23.3
click at [142, 294] on select "Select Repossession Garnishment Foreclosure Personal Injury Attached, Seized, O…" at bounding box center [139, 296] width 211 height 28
click at [636, 669] on button "Save & Close" at bounding box center [648, 668] width 96 height 30
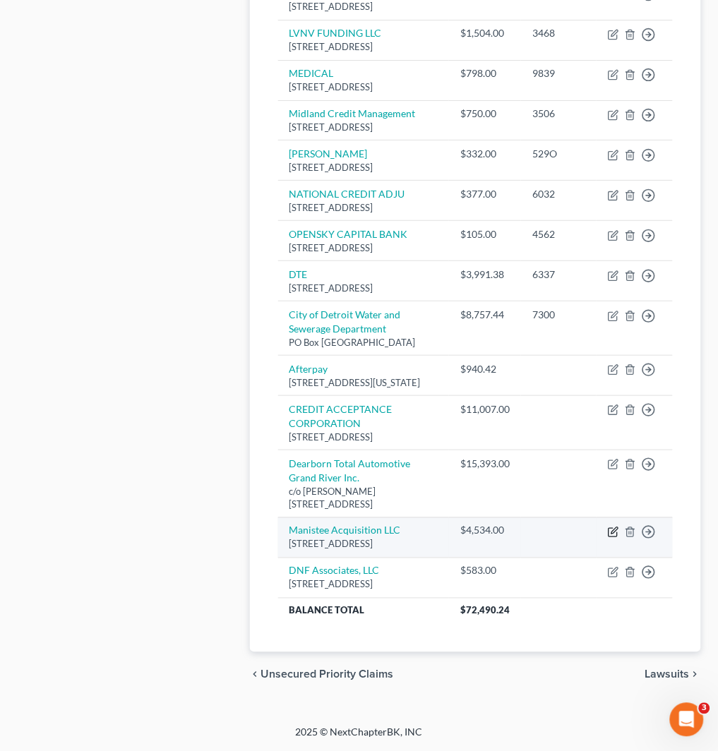
click at [617, 538] on icon "button" at bounding box center [613, 532] width 11 height 11
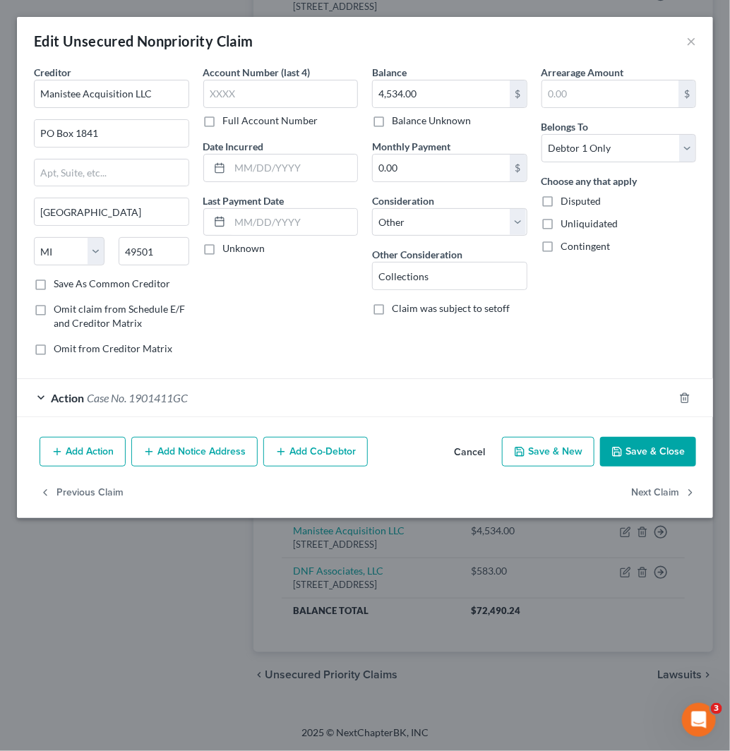
drag, startPoint x: 380, startPoint y: 403, endPoint x: 224, endPoint y: 491, distance: 179.2
click at [380, 403] on div "Action Case No. 1901411GC" at bounding box center [345, 397] width 657 height 37
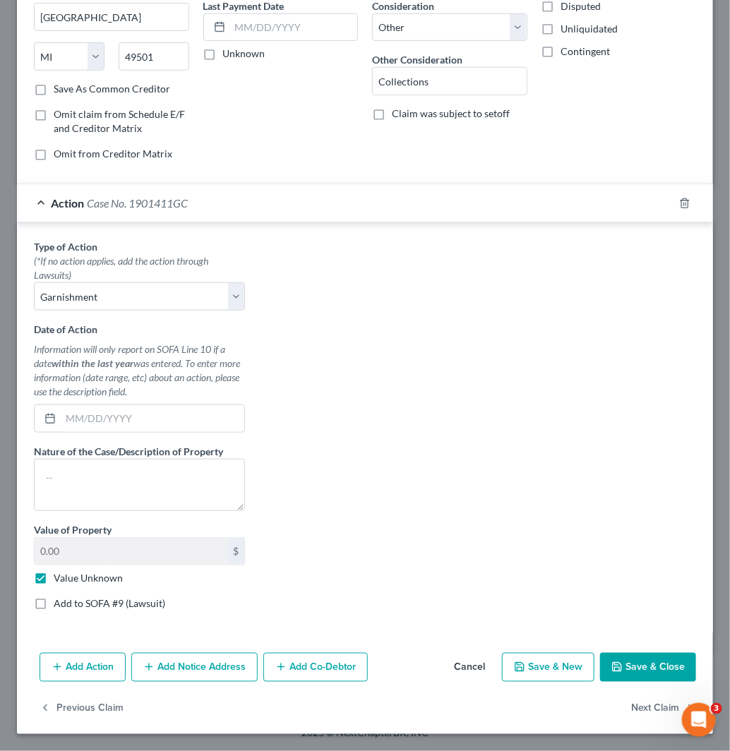
click at [102, 601] on label "Add to SOFA #9 (Lawsuit)" at bounding box center [110, 604] width 112 height 14
click at [68, 601] on input "Add to SOFA #9 (Lawsuit)" at bounding box center [63, 601] width 9 height 9
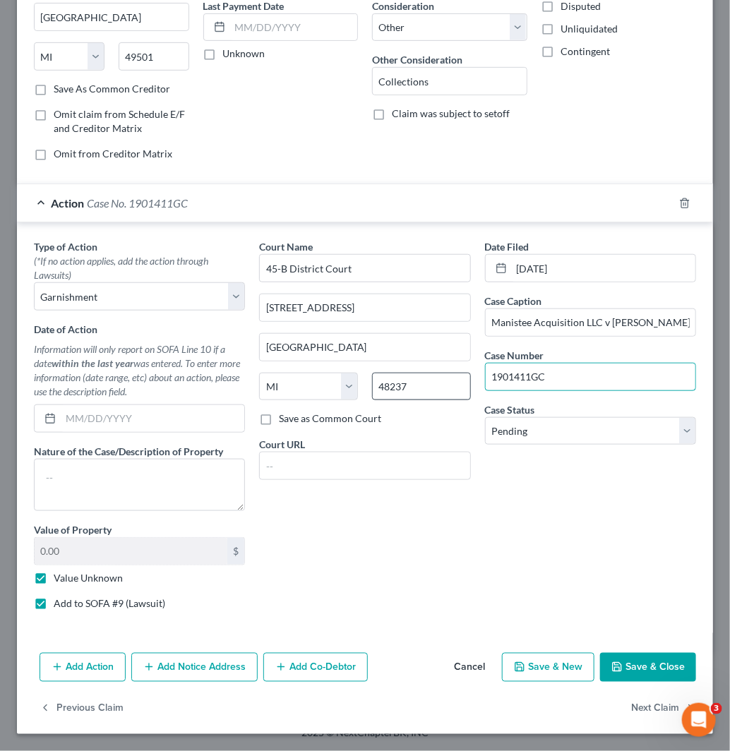
drag, startPoint x: 570, startPoint y: 380, endPoint x: 448, endPoint y: 386, distance: 122.3
click at [448, 386] on div "Type of Action * (*If no action applies, add the action through Lawsuits) Selec…" at bounding box center [365, 430] width 676 height 382
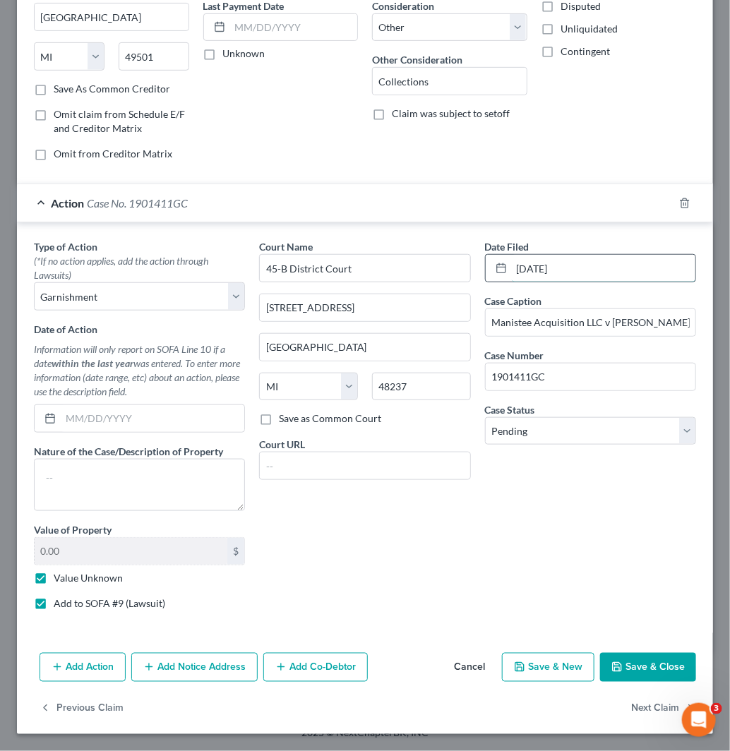
click at [599, 272] on input "[DATE]" at bounding box center [604, 268] width 184 height 27
paste input "[DATE]"
click at [592, 422] on select "Select Pending On Appeal Concluded" at bounding box center [590, 431] width 211 height 28
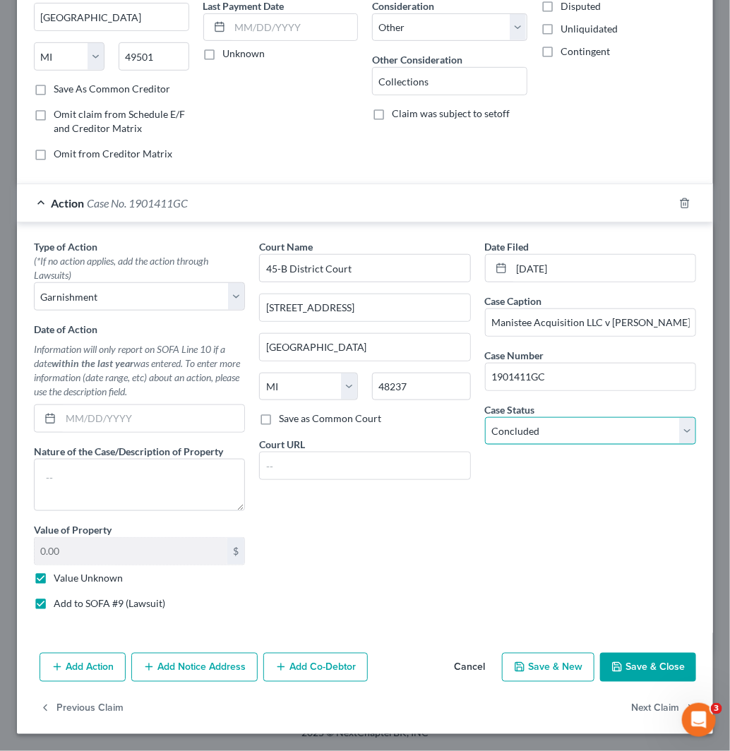
click at [485, 417] on select "Select Pending On Appeal Concluded" at bounding box center [590, 431] width 211 height 28
click at [652, 671] on button "Save & Close" at bounding box center [648, 668] width 96 height 30
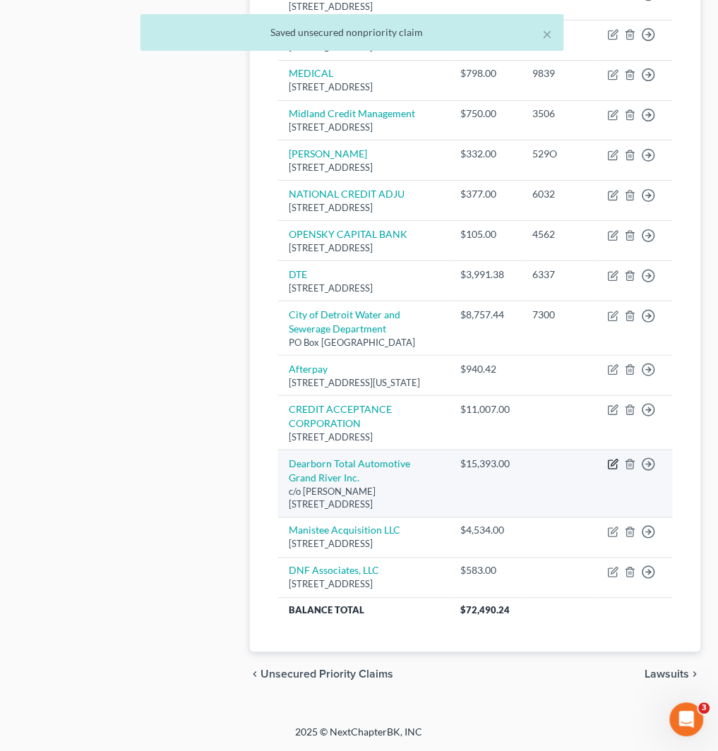
click at [616, 470] on icon "button" at bounding box center [613, 464] width 11 height 11
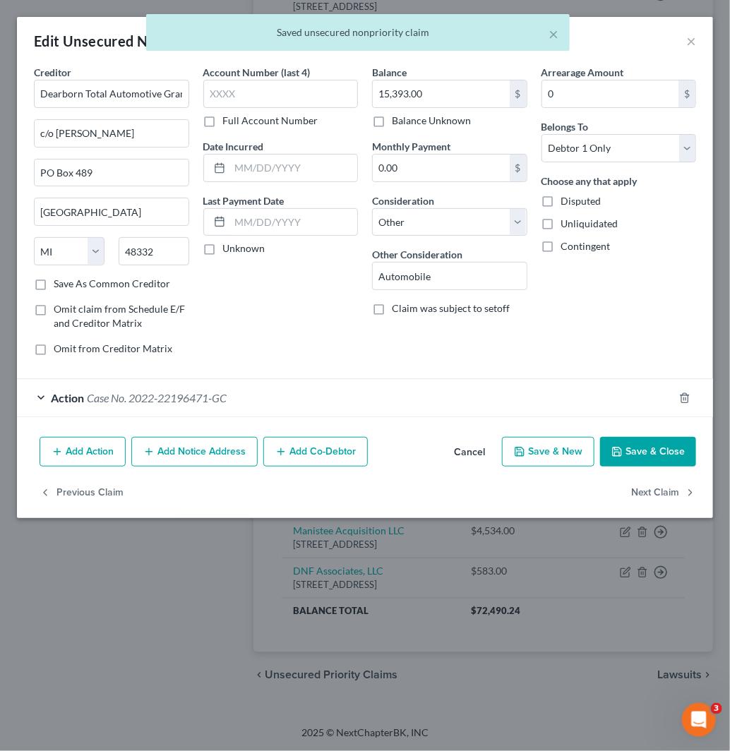
click at [238, 399] on div "Action Case No. 2022-22196471-GC" at bounding box center [345, 397] width 657 height 37
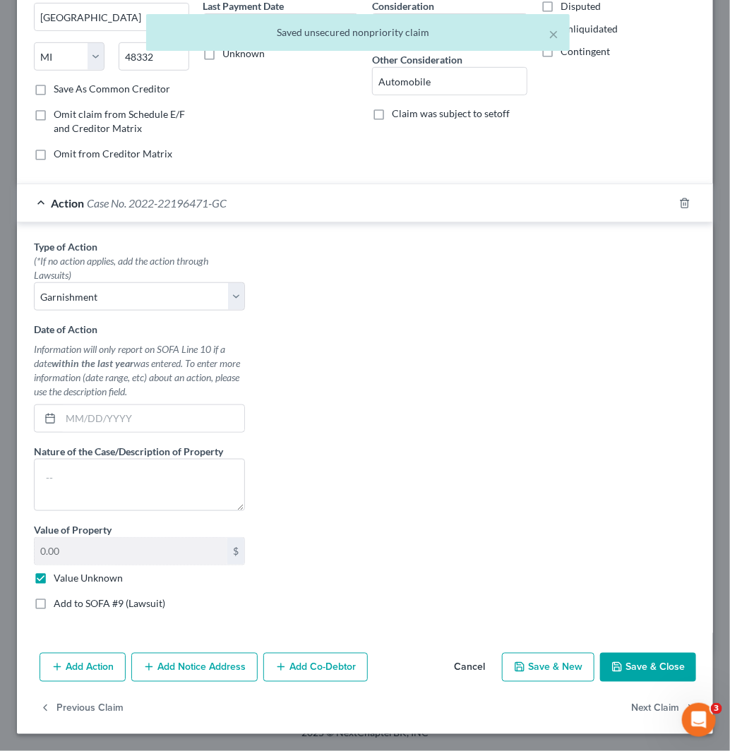
click at [139, 604] on label "Add to SOFA #9 (Lawsuit)" at bounding box center [110, 604] width 112 height 14
click at [68, 604] on input "Add to SOFA #9 (Lawsuit)" at bounding box center [63, 601] width 9 height 9
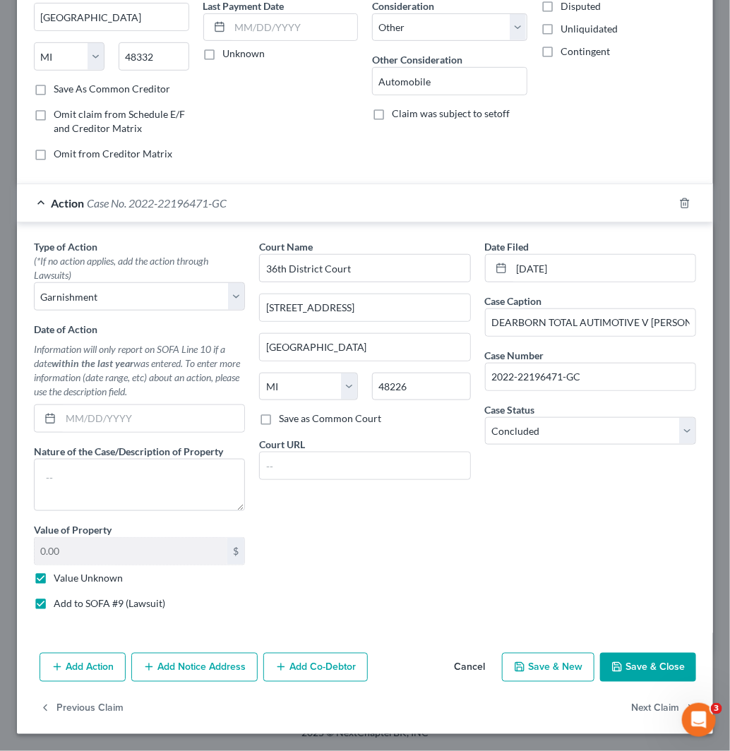
click at [455, 673] on button "Cancel" at bounding box center [470, 668] width 54 height 28
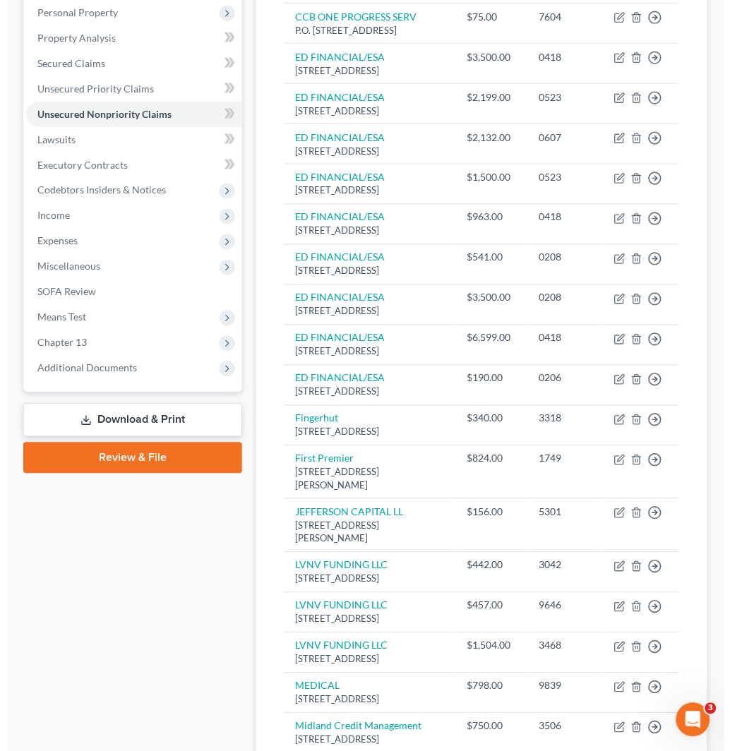
scroll to position [0, 0]
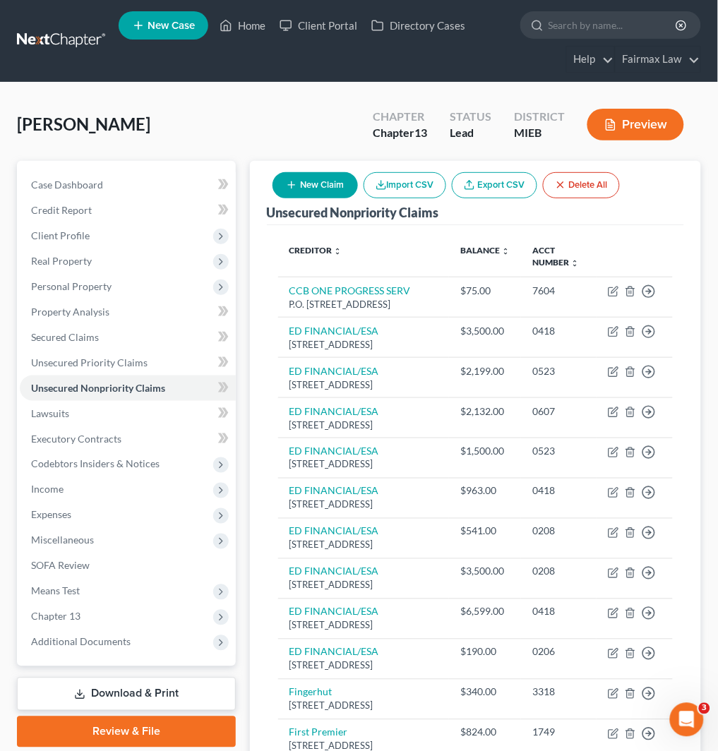
click at [311, 186] on button "New Claim" at bounding box center [314, 185] width 85 height 26
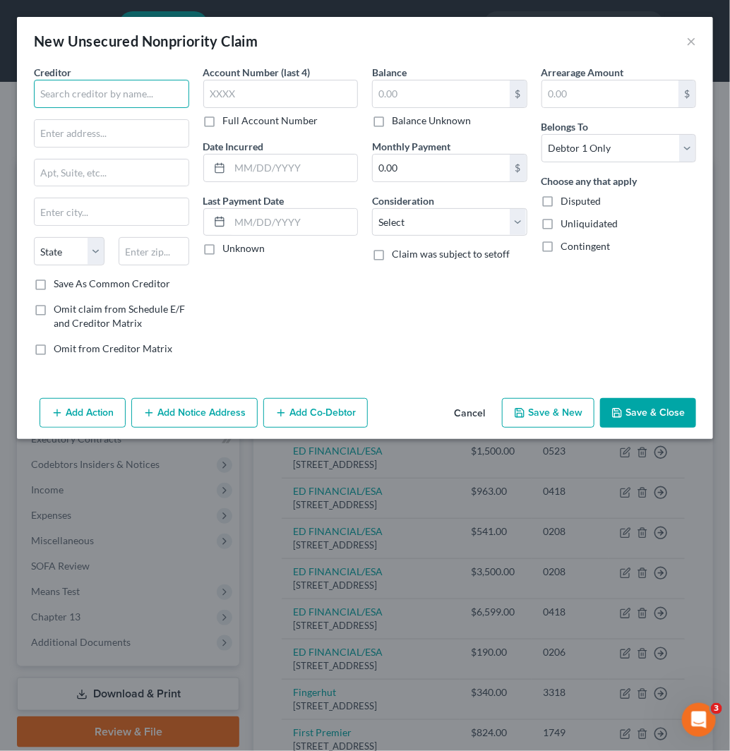
click at [119, 93] on input "text" at bounding box center [111, 94] width 155 height 28
paste input "State Of [US_STATE]"
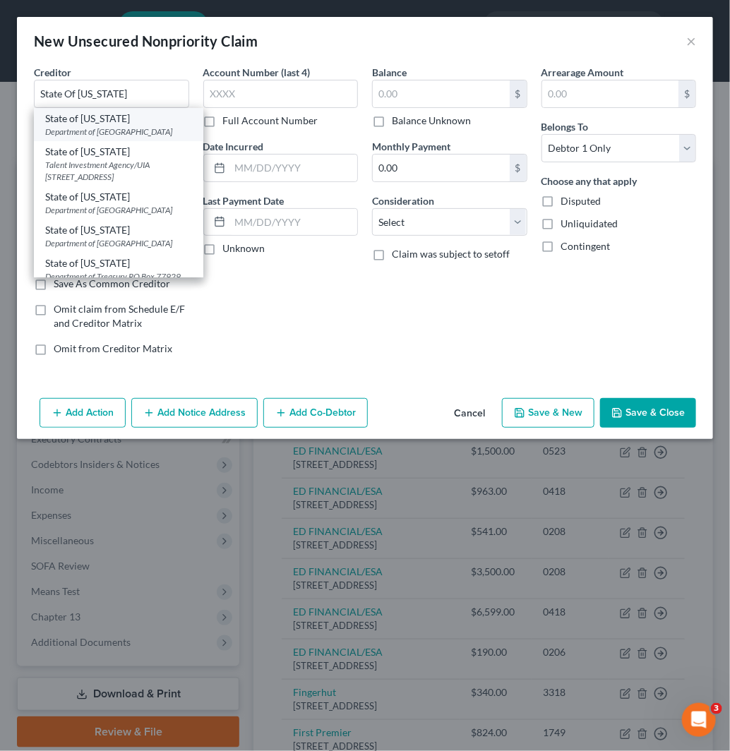
click at [111, 132] on div "Department of [GEOGRAPHIC_DATA]" at bounding box center [118, 132] width 147 height 12
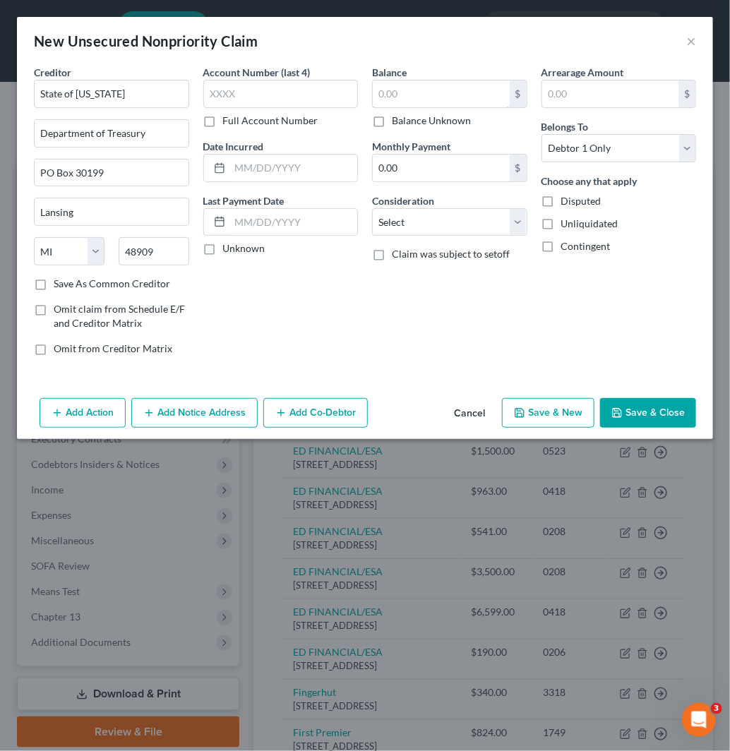
drag, startPoint x: 405, startPoint y: 97, endPoint x: 410, endPoint y: 112, distance: 15.0
click at [405, 97] on input "text" at bounding box center [441, 93] width 137 height 27
paste input "2415"
drag, startPoint x: 419, startPoint y: 220, endPoint x: 421, endPoint y: 235, distance: 15.0
click at [419, 220] on select "Select Cable / Satellite Services Collection Agency Credit Card Debt Debt Couns…" at bounding box center [449, 222] width 155 height 28
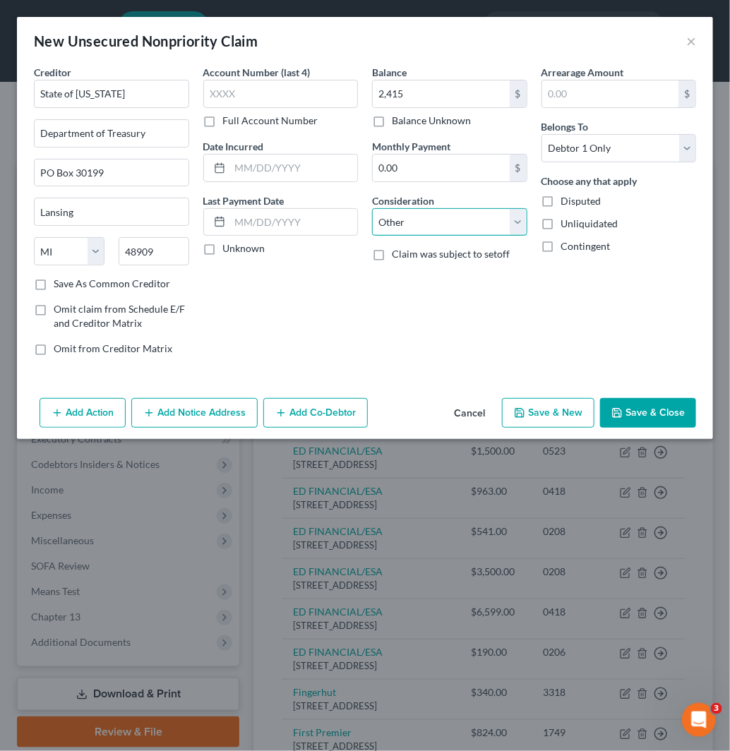
click at [372, 208] on select "Select Cable / Satellite Services Collection Agency Credit Card Debt Debt Couns…" at bounding box center [449, 222] width 155 height 28
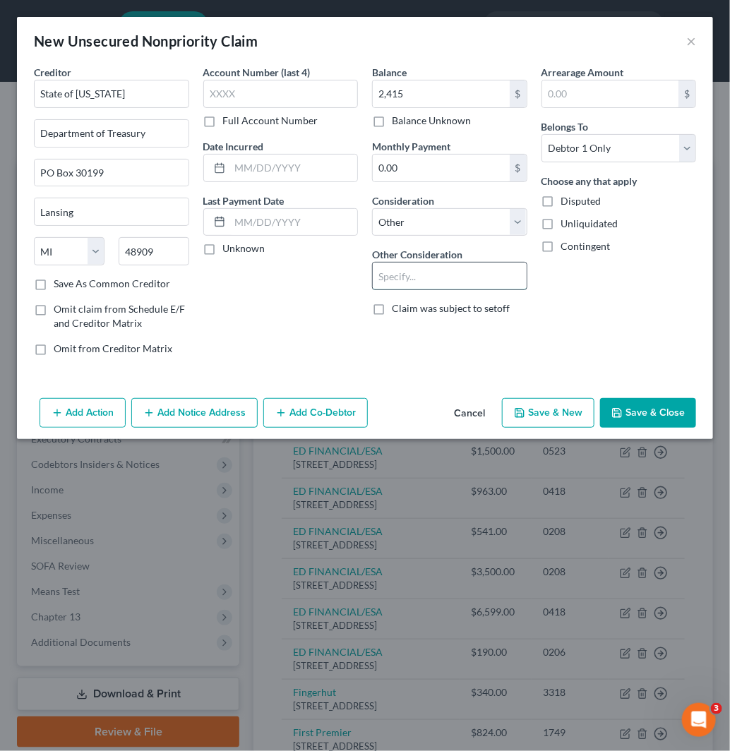
click at [463, 285] on input "text" at bounding box center [450, 276] width 154 height 27
click at [83, 419] on button "Add Action" at bounding box center [83, 413] width 86 height 30
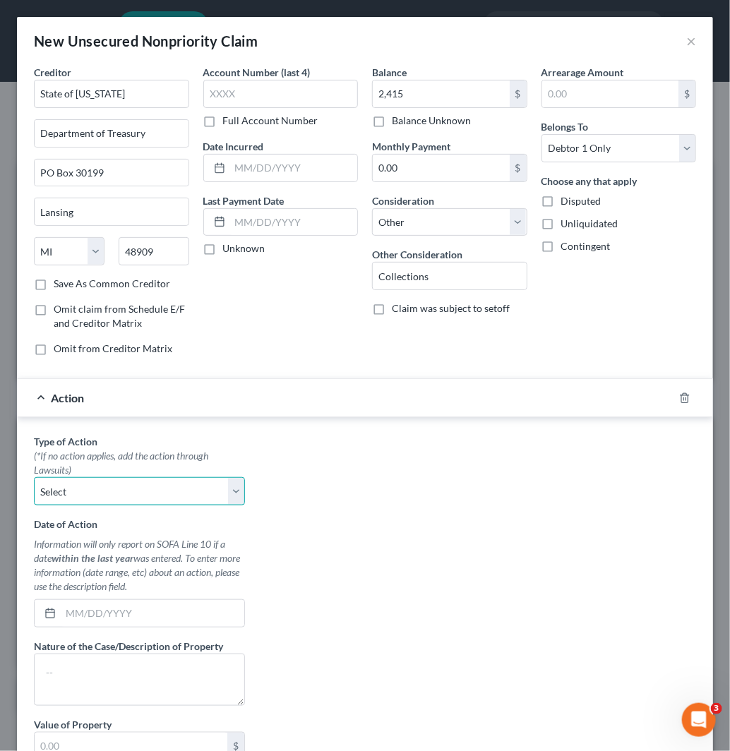
drag, startPoint x: 135, startPoint y: 495, endPoint x: 147, endPoint y: 504, distance: 15.1
click at [135, 495] on select "Select Repossession Garnishment Foreclosure Personal Injury Attached, Seized, O…" at bounding box center [139, 491] width 211 height 28
click at [34, 478] on select "Select Repossession Garnishment Foreclosure Personal Injury Attached, Seized, O…" at bounding box center [139, 491] width 211 height 28
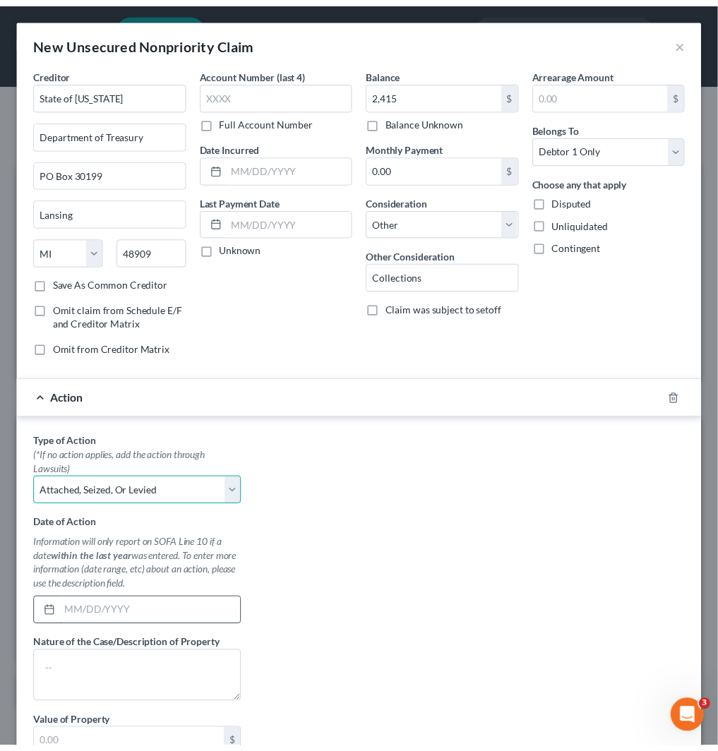
scroll to position [155, 0]
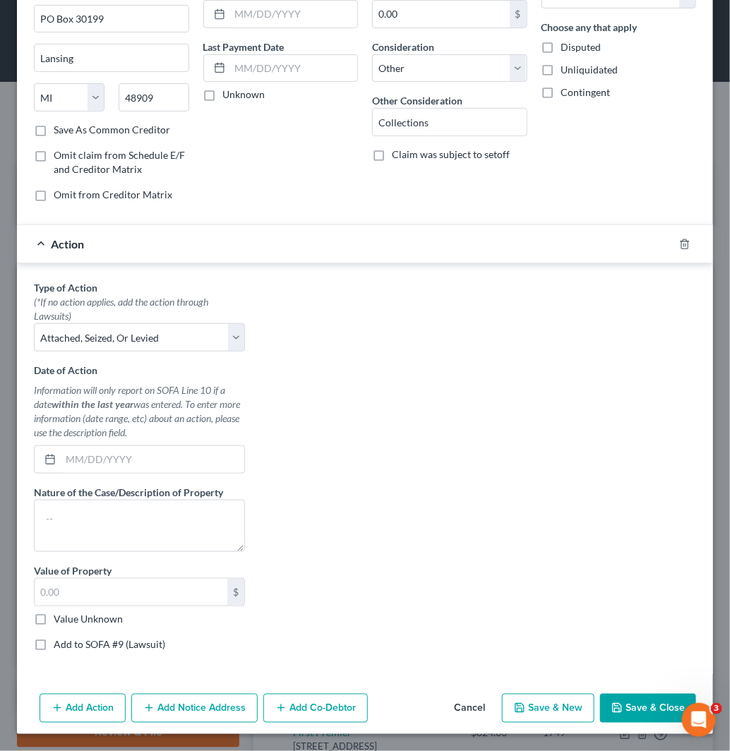
click at [114, 621] on label "Value Unknown" at bounding box center [88, 619] width 69 height 14
click at [68, 621] on input "Value Unknown" at bounding box center [63, 616] width 9 height 9
click at [117, 646] on label "Add to SOFA #9 (Lawsuit)" at bounding box center [110, 644] width 112 height 14
click at [68, 646] on input "Add to SOFA #9 (Lawsuit)" at bounding box center [63, 641] width 9 height 9
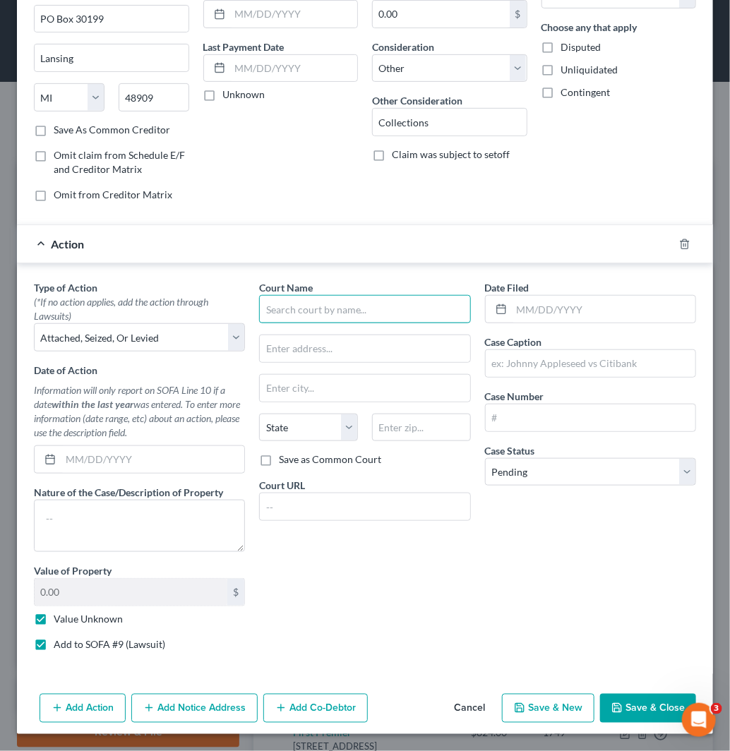
click at [378, 312] on input "text" at bounding box center [364, 309] width 211 height 28
click at [563, 302] on input "text" at bounding box center [604, 309] width 184 height 27
paste input "[DATE]"
click at [562, 419] on input "text" at bounding box center [591, 418] width 210 height 27
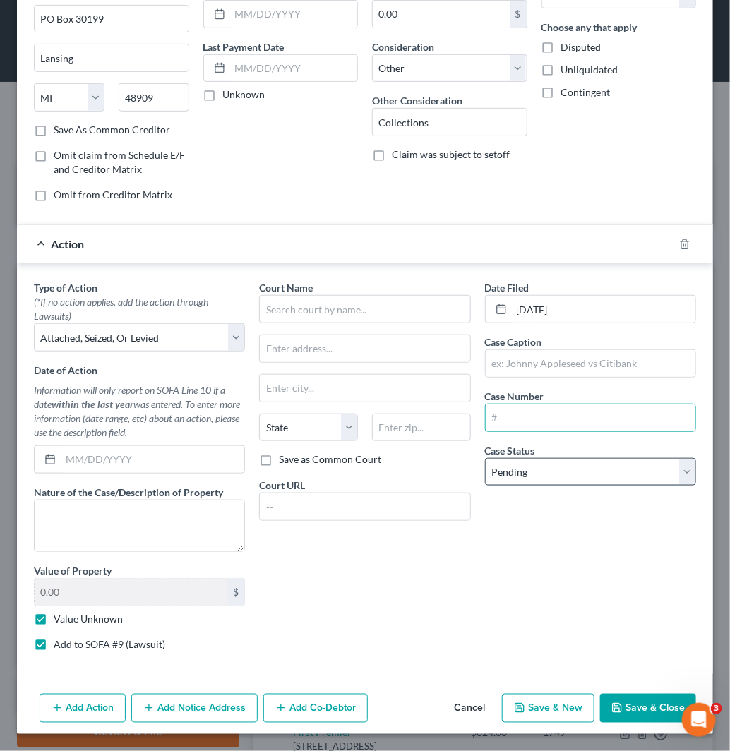
paste input "2019004550"
drag, startPoint x: 555, startPoint y: 473, endPoint x: 561, endPoint y: 483, distance: 11.4
click at [555, 473] on select "Select Pending On Appeal Concluded" at bounding box center [590, 472] width 211 height 28
click at [485, 458] on select "Select Pending On Appeal Concluded" at bounding box center [590, 472] width 211 height 28
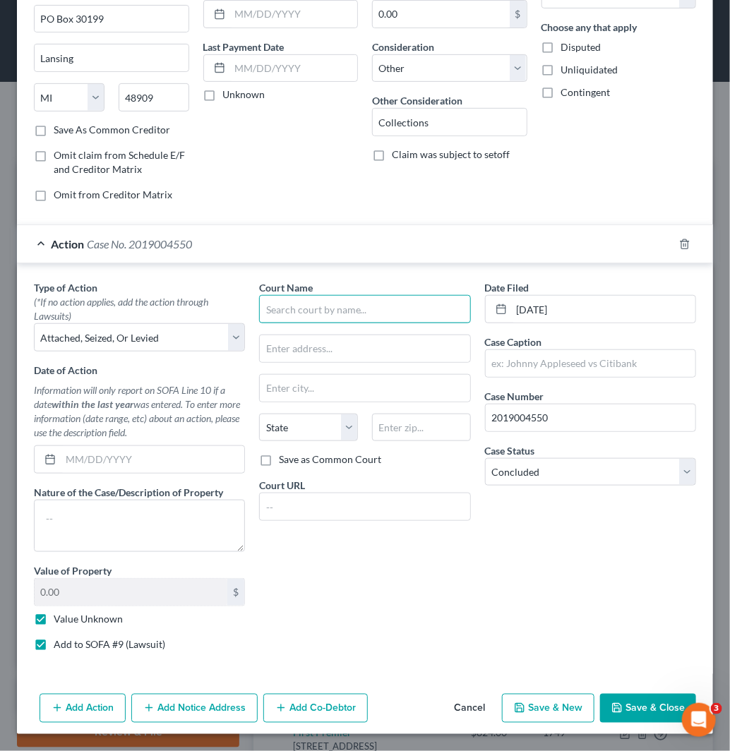
click at [418, 312] on input "text" at bounding box center [364, 309] width 211 height 28
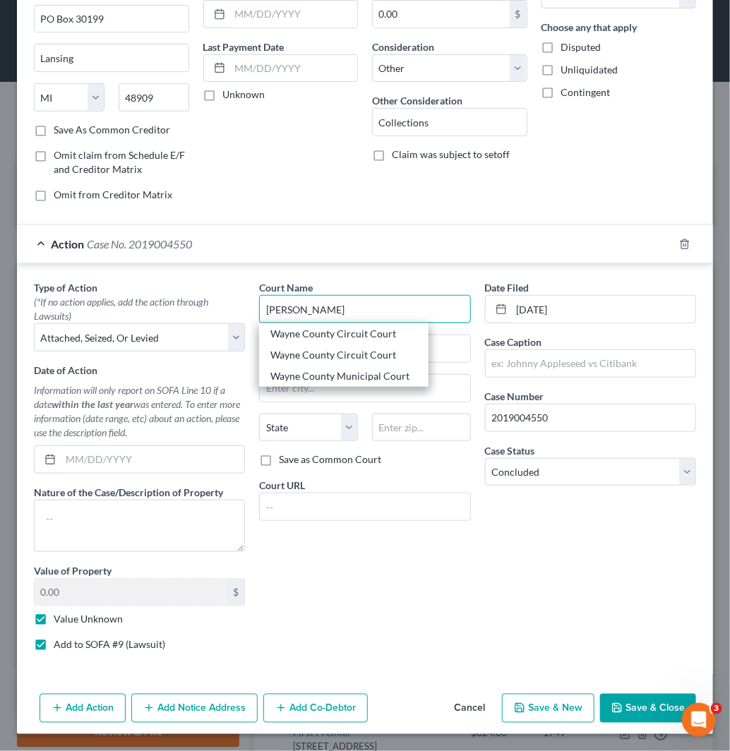
click at [394, 311] on input "[PERSON_NAME]" at bounding box center [364, 309] width 211 height 28
drag, startPoint x: 394, startPoint y: 306, endPoint x: 198, endPoint y: 307, distance: 195.5
click at [198, 307] on div "Type of Action * (*If no action applies, add the action through Lawsuits) Selec…" at bounding box center [365, 471] width 676 height 382
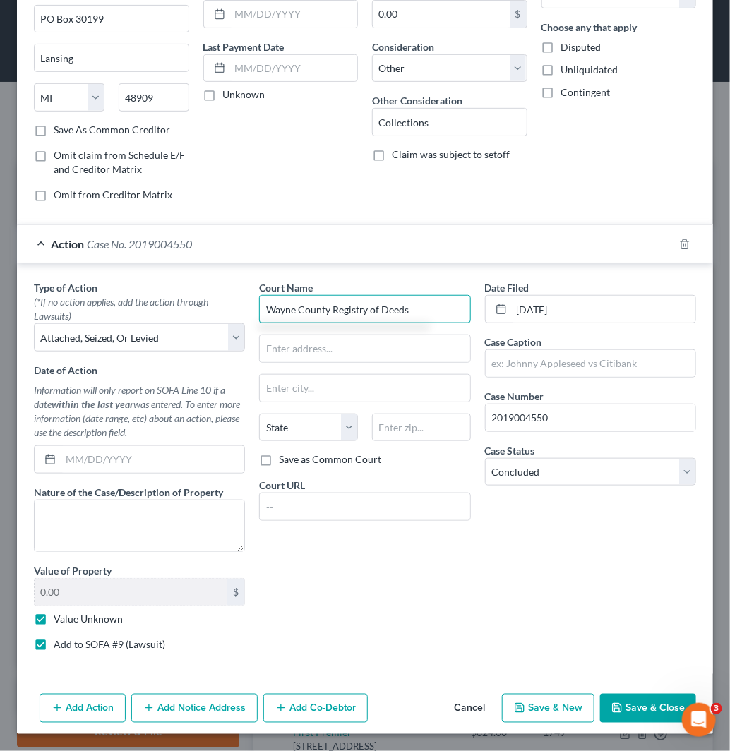
drag, startPoint x: 435, startPoint y: 314, endPoint x: 237, endPoint y: 314, distance: 197.7
click at [237, 314] on div "Type of Action * (*If no action applies, add the action through Lawsuits) Selec…" at bounding box center [365, 471] width 676 height 382
click at [370, 342] on input "text" at bounding box center [365, 348] width 210 height 27
paste input "[STREET_ADDRESS]"
click at [383, 426] on input "text" at bounding box center [421, 428] width 99 height 28
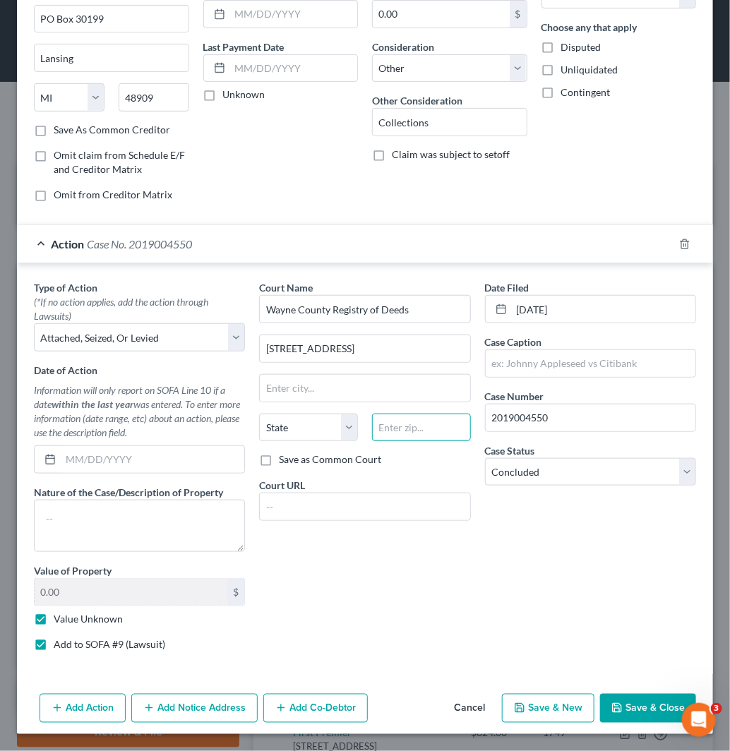
paste input "48226"
click at [279, 460] on label "Save as Common Court" at bounding box center [330, 460] width 102 height 14
click at [284, 460] on input "Save as Common Court" at bounding box center [288, 457] width 9 height 9
click at [598, 371] on input "text" at bounding box center [591, 363] width 210 height 27
paste input "State Of [US_STATE]"
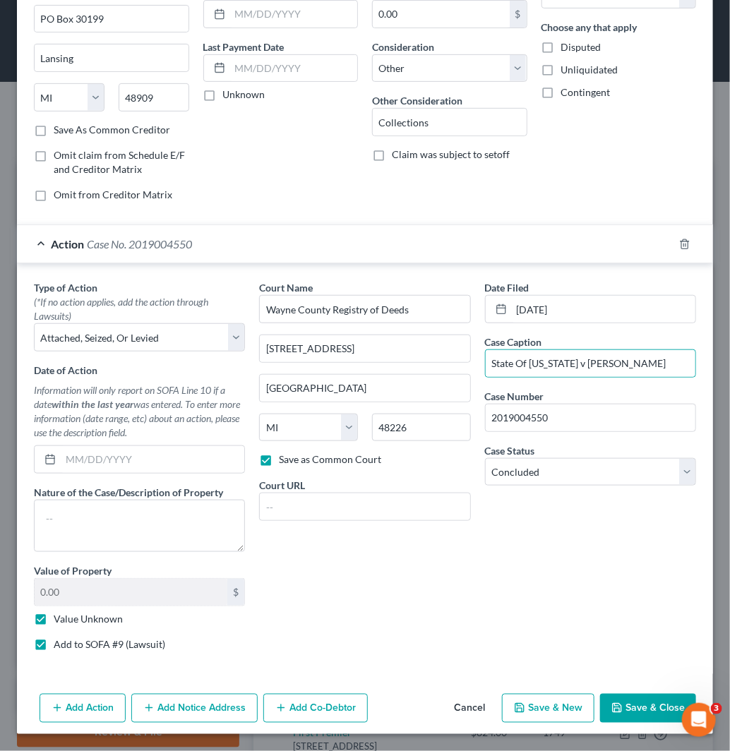
click at [650, 708] on button "Save & Close" at bounding box center [648, 709] width 96 height 30
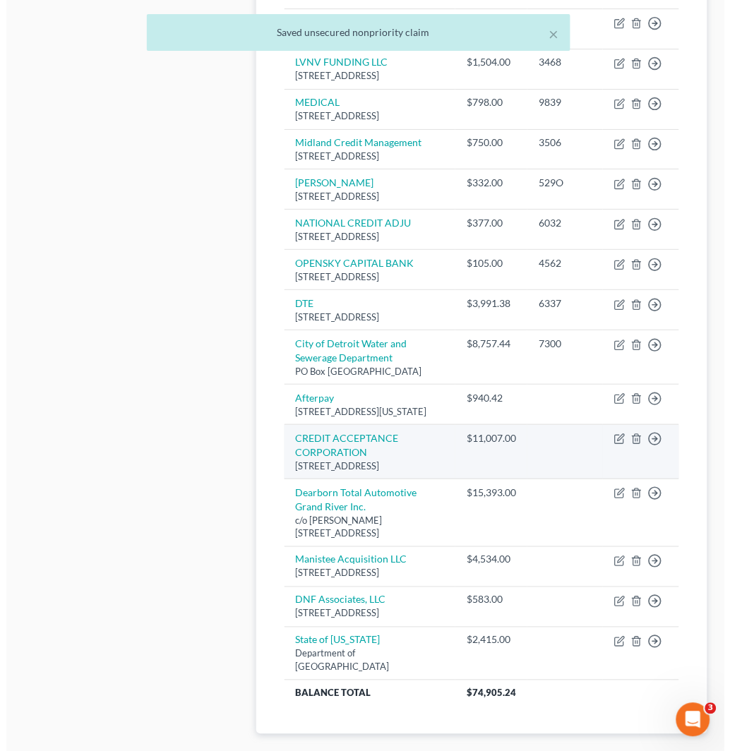
scroll to position [941, 0]
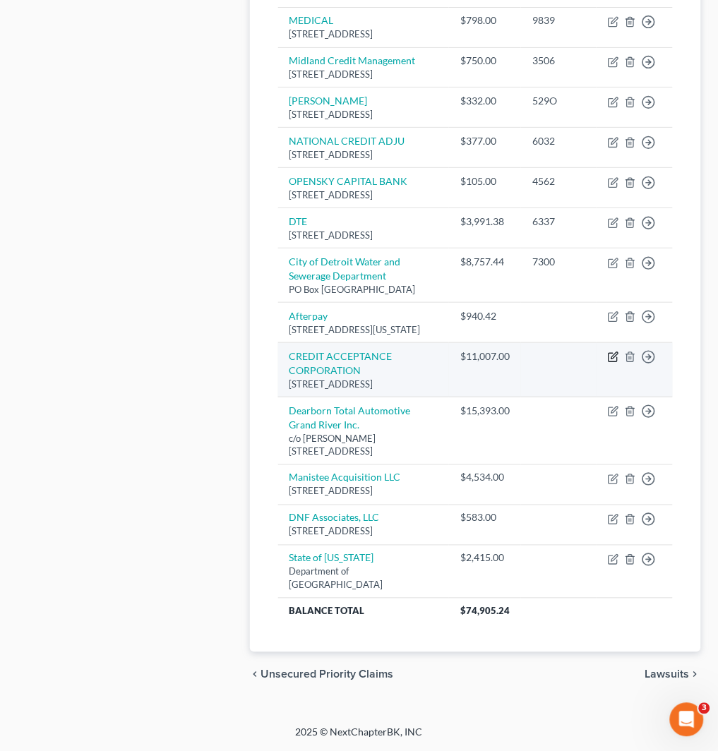
click at [615, 363] on icon "button" at bounding box center [613, 357] width 11 height 11
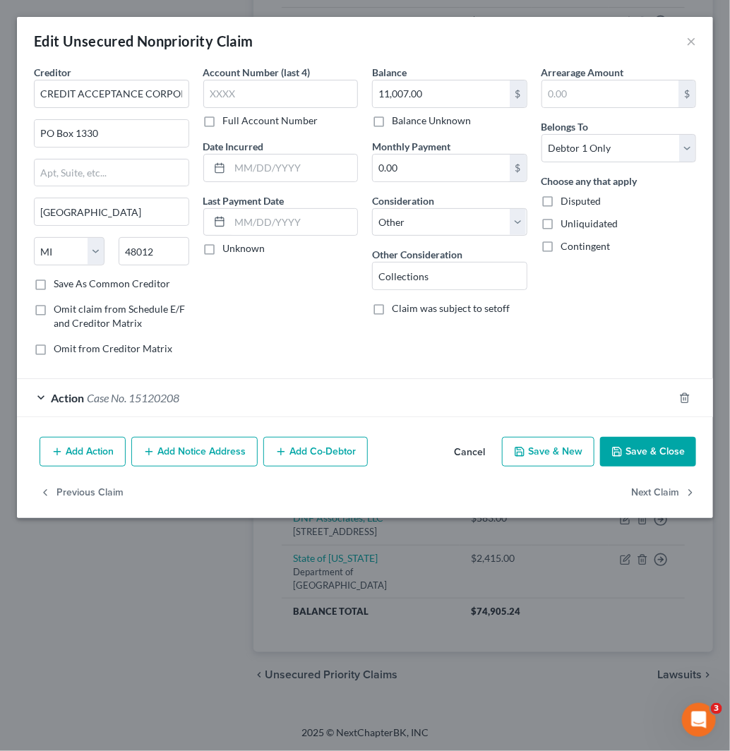
click at [128, 405] on div "Action Case No. 15120208" at bounding box center [345, 397] width 657 height 37
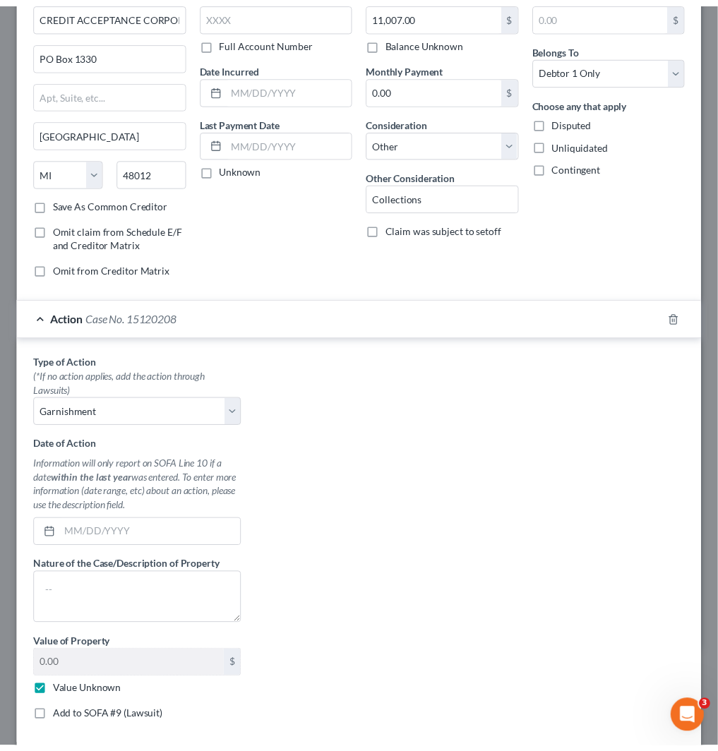
scroll to position [195, 0]
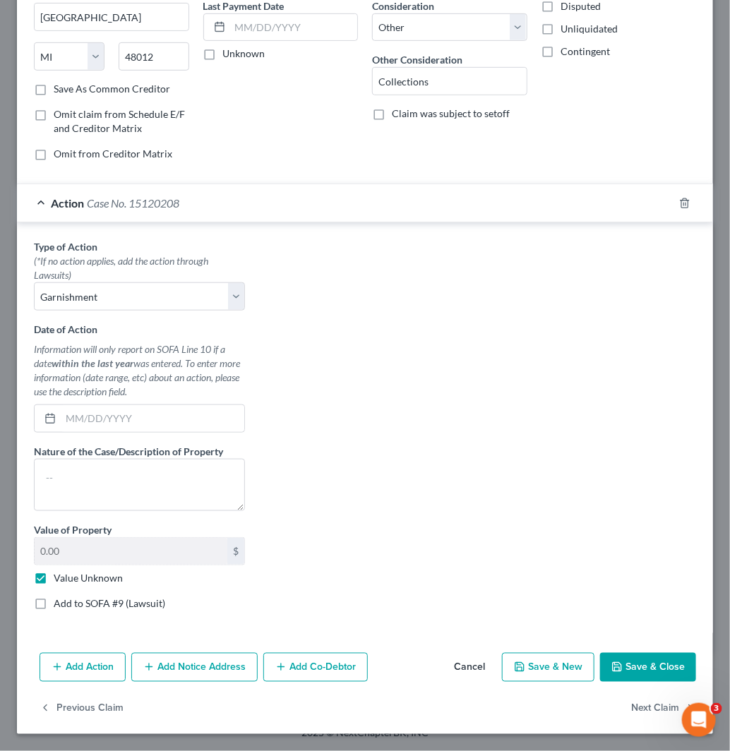
click at [94, 598] on label "Add to SOFA #9 (Lawsuit)" at bounding box center [110, 604] width 112 height 14
click at [68, 598] on input "Add to SOFA #9 (Lawsuit)" at bounding box center [63, 601] width 9 height 9
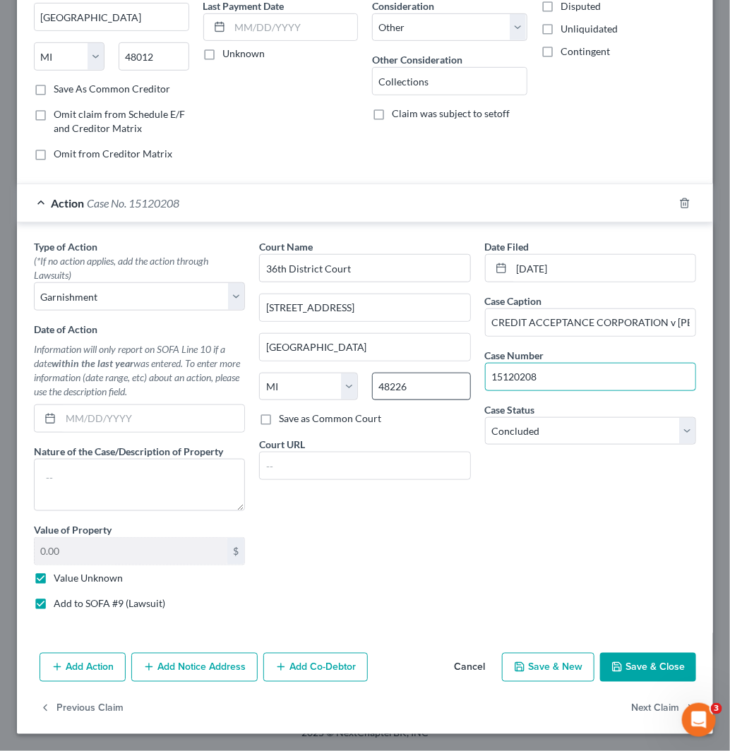
drag, startPoint x: 549, startPoint y: 381, endPoint x: 448, endPoint y: 381, distance: 100.9
click at [448, 381] on div "Type of Action * (*If no action applies, add the action through Lawsuits) Selec…" at bounding box center [365, 430] width 676 height 382
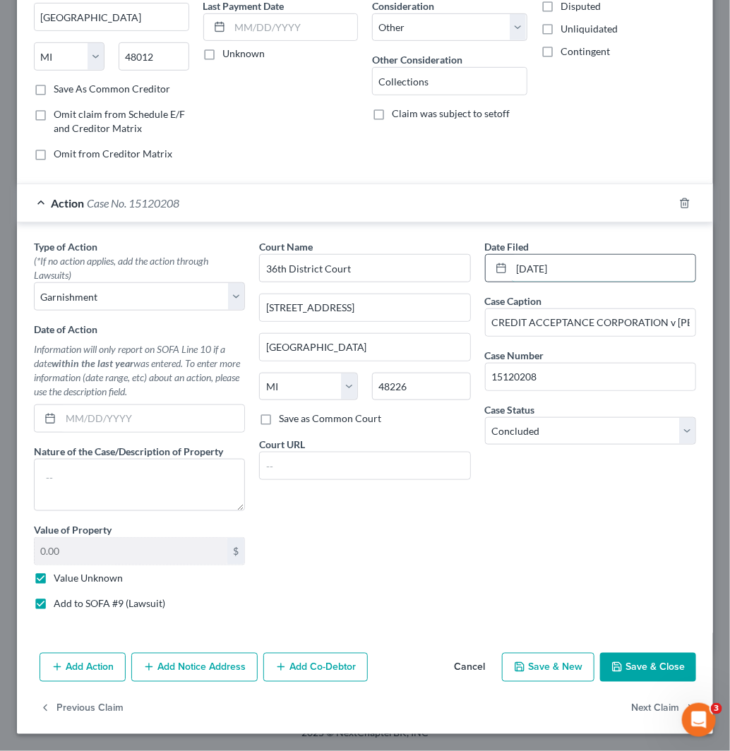
drag, startPoint x: 581, startPoint y: 275, endPoint x: 504, endPoint y: 272, distance: 77.0
click at [512, 272] on input "[DATE]" at bounding box center [604, 268] width 184 height 27
paste input "[DATE]"
click at [653, 662] on button "Save & Close" at bounding box center [648, 668] width 96 height 30
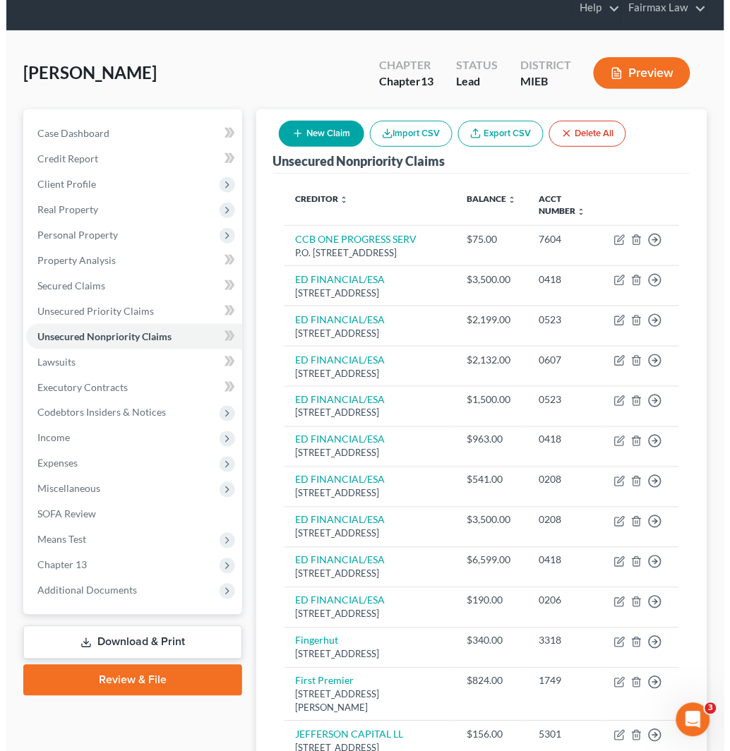
scroll to position [0, 0]
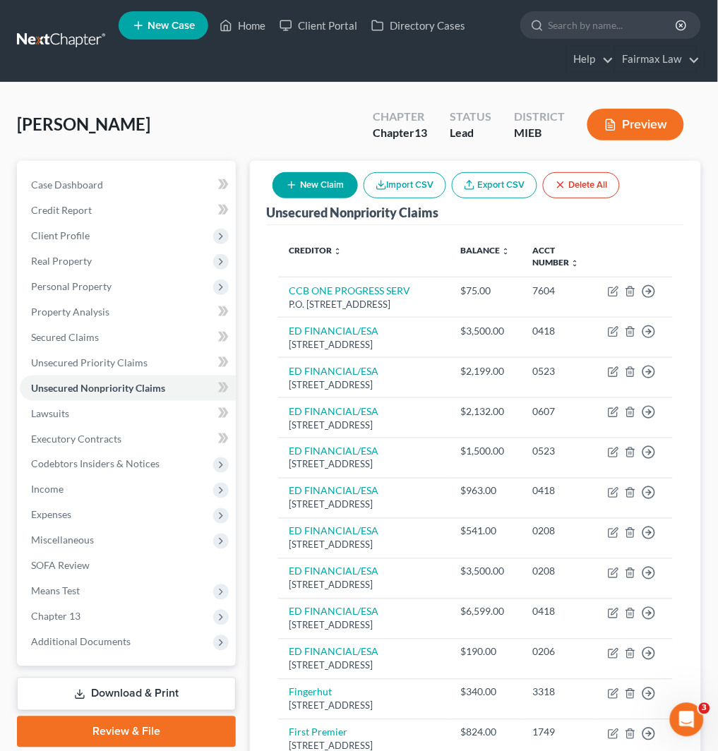
click at [335, 191] on button "New Claim" at bounding box center [314, 185] width 85 height 26
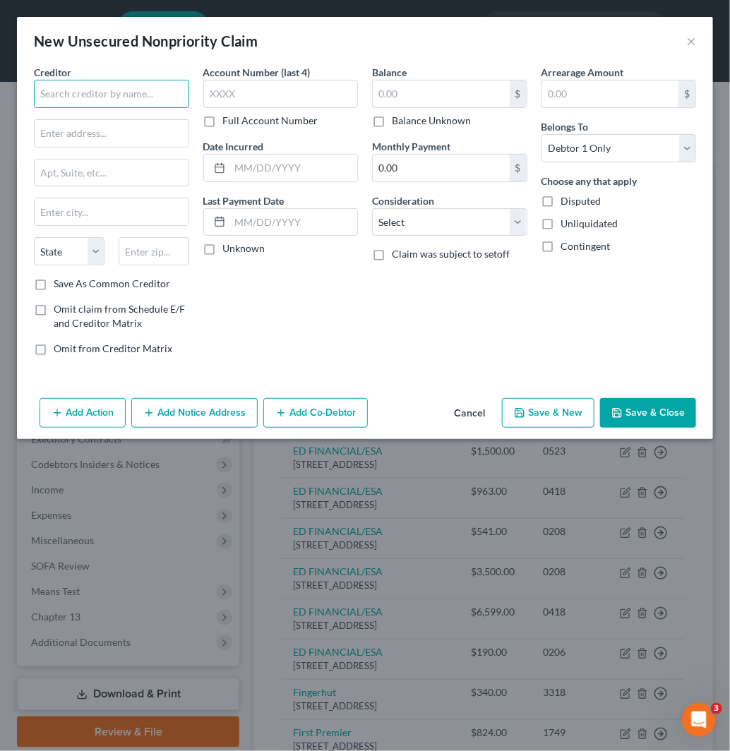
click at [130, 96] on input "text" at bounding box center [111, 94] width 155 height 28
paste input "Modern Financial Serv Corp"
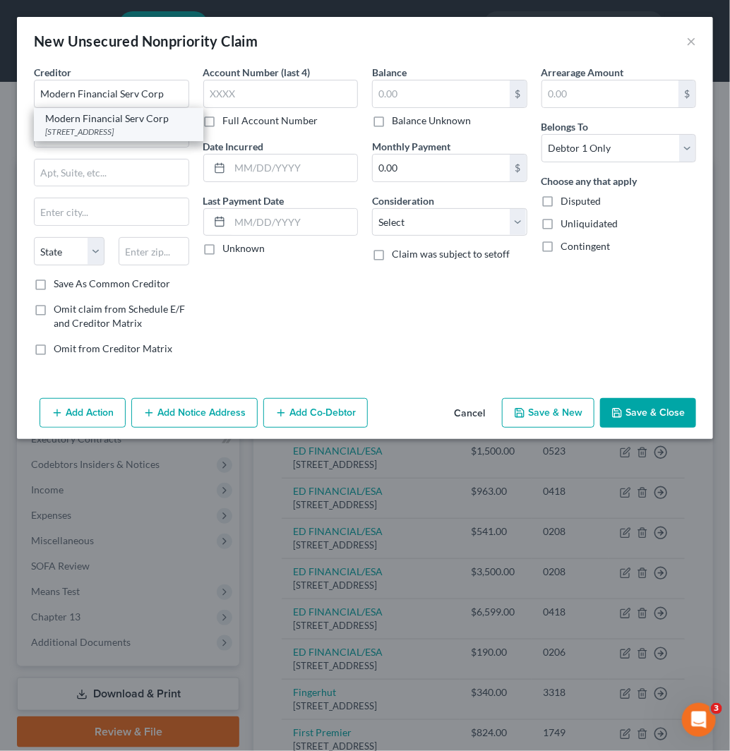
click at [138, 138] on div "[STREET_ADDRESS]" at bounding box center [118, 132] width 147 height 12
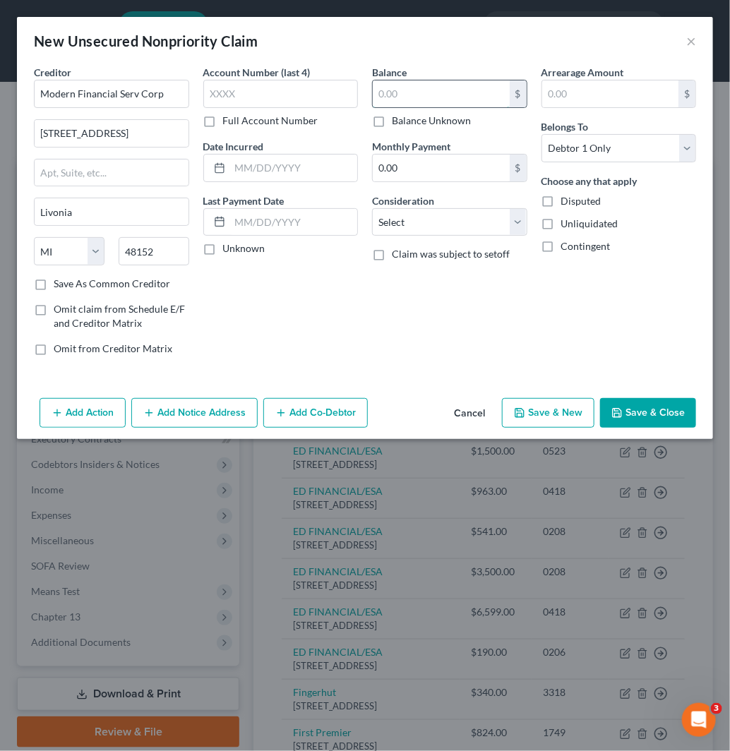
click at [432, 93] on input "text" at bounding box center [441, 93] width 137 height 27
paste input "5192"
click at [87, 412] on button "Add Action" at bounding box center [83, 413] width 86 height 30
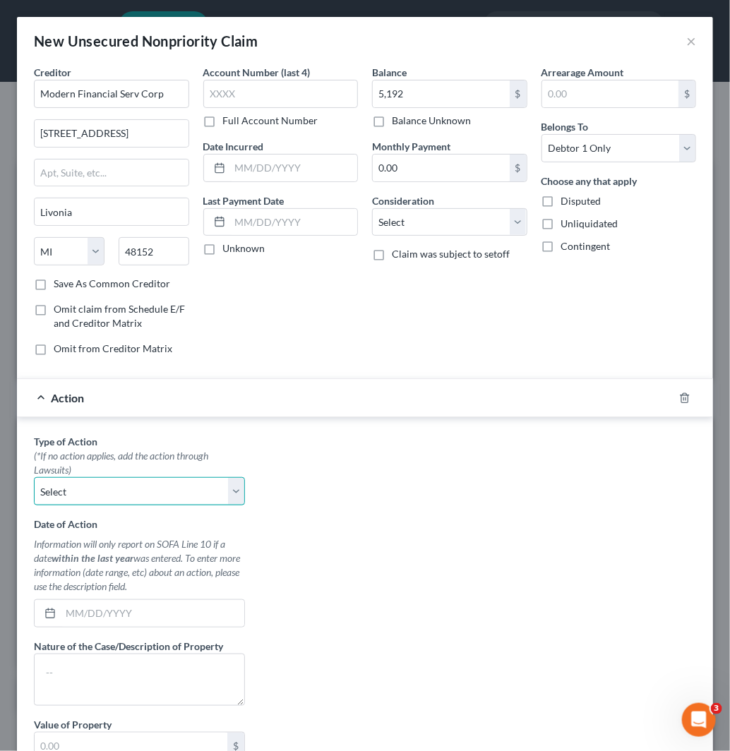
click at [111, 485] on select "Select Repossession Garnishment Foreclosure Personal Injury Attached, Seized, O…" at bounding box center [139, 491] width 211 height 28
click at [34, 478] on select "Select Repossession Garnishment Foreclosure Personal Injury Attached, Seized, O…" at bounding box center [139, 491] width 211 height 28
click at [158, 496] on select "Select Repossession Garnishment Foreclosure Personal Injury Attached, Seized, O…" at bounding box center [139, 491] width 211 height 28
click at [34, 478] on select "Select Repossession Garnishment Foreclosure Personal Injury Attached, Seized, O…" at bounding box center [139, 491] width 211 height 28
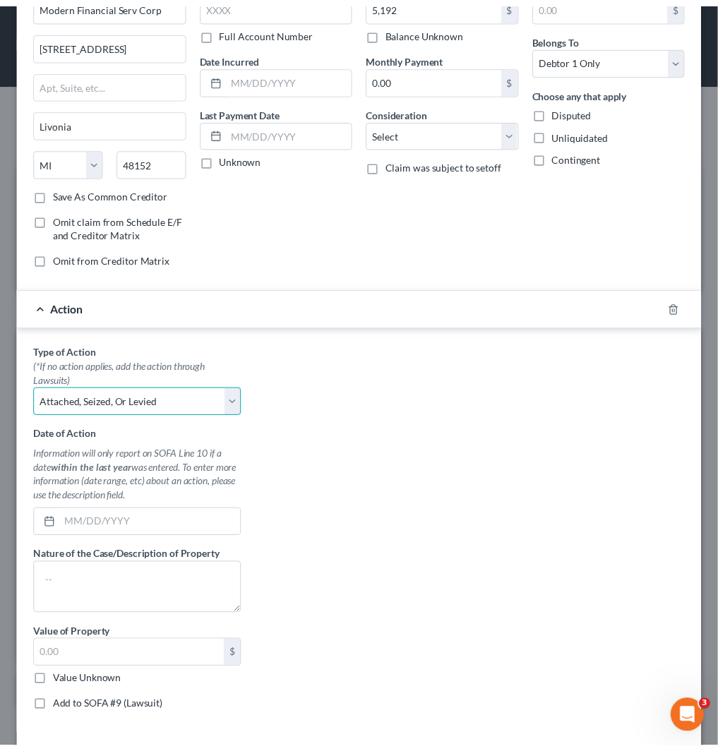
scroll to position [155, 0]
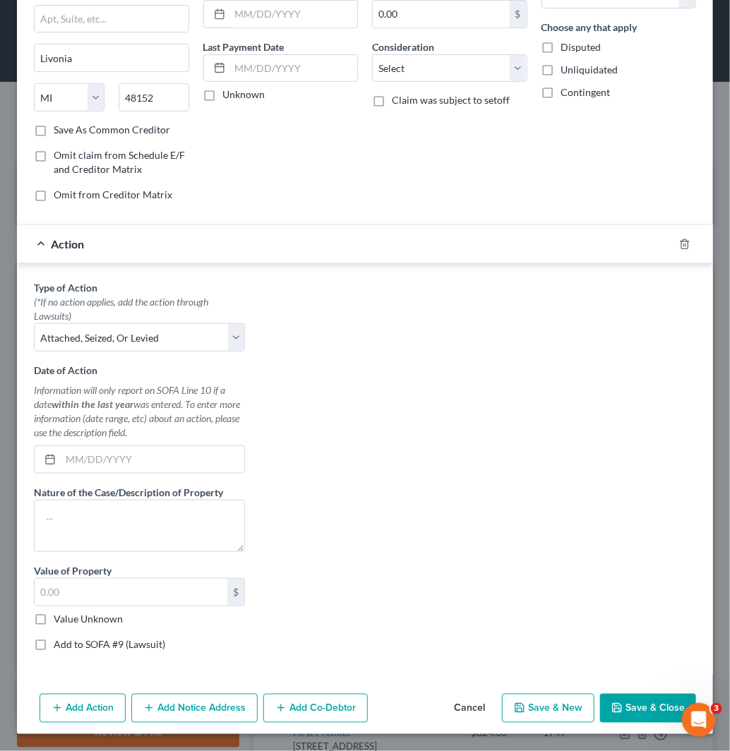
click at [104, 620] on label "Value Unknown" at bounding box center [88, 619] width 69 height 14
click at [68, 620] on input "Value Unknown" at bounding box center [63, 616] width 9 height 9
click at [121, 647] on label "Add to SOFA #9 (Lawsuit)" at bounding box center [110, 644] width 112 height 14
click at [68, 647] on input "Add to SOFA #9 (Lawsuit)" at bounding box center [63, 641] width 9 height 9
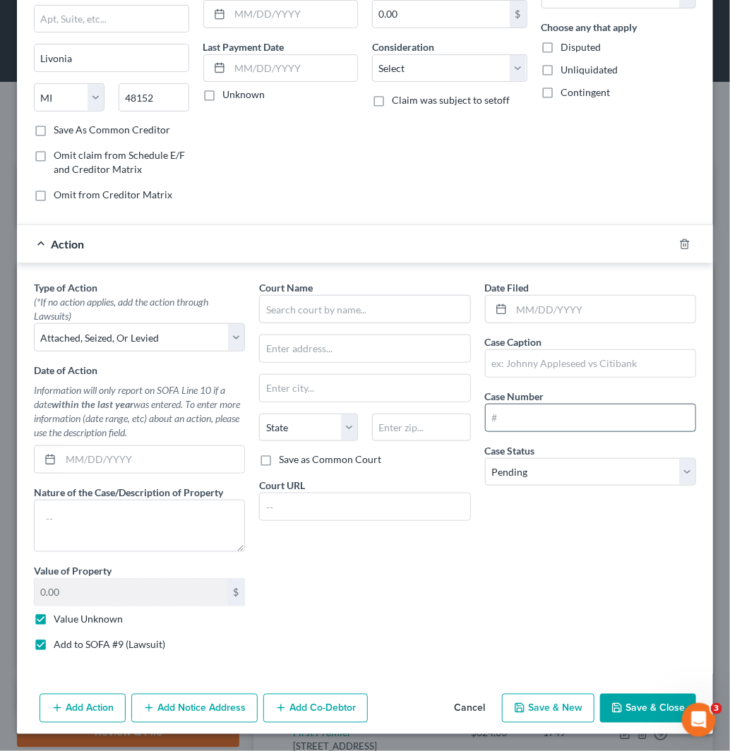
click at [513, 422] on input "text" at bounding box center [591, 418] width 210 height 27
paste input "13115880GC"
drag, startPoint x: 532, startPoint y: 473, endPoint x: 531, endPoint y: 483, distance: 9.9
click at [532, 473] on select "Select Pending On Appeal Concluded" at bounding box center [590, 472] width 211 height 28
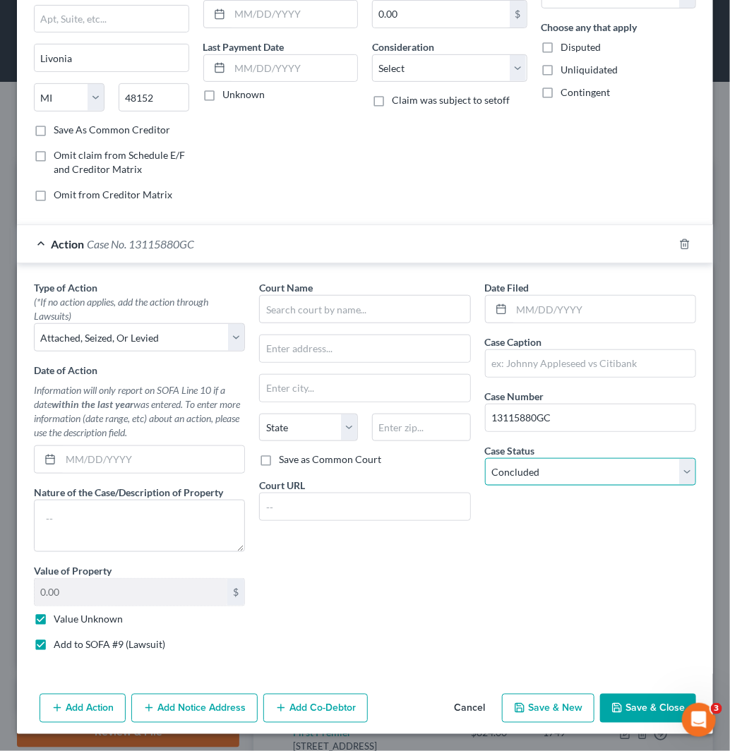
click at [485, 458] on select "Select Pending On Appeal Concluded" at bounding box center [590, 472] width 211 height 28
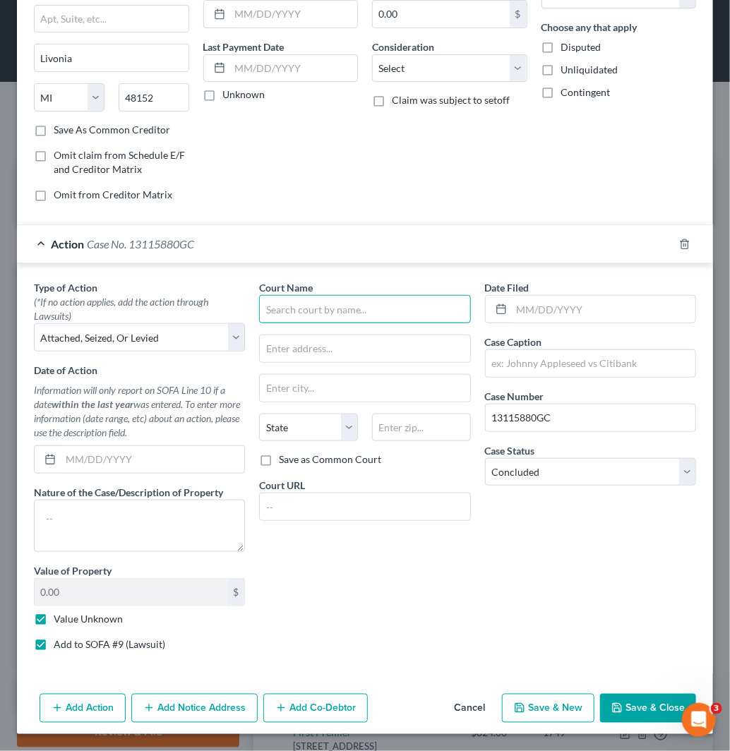
click at [362, 295] on input "text" at bounding box center [364, 309] width 211 height 28
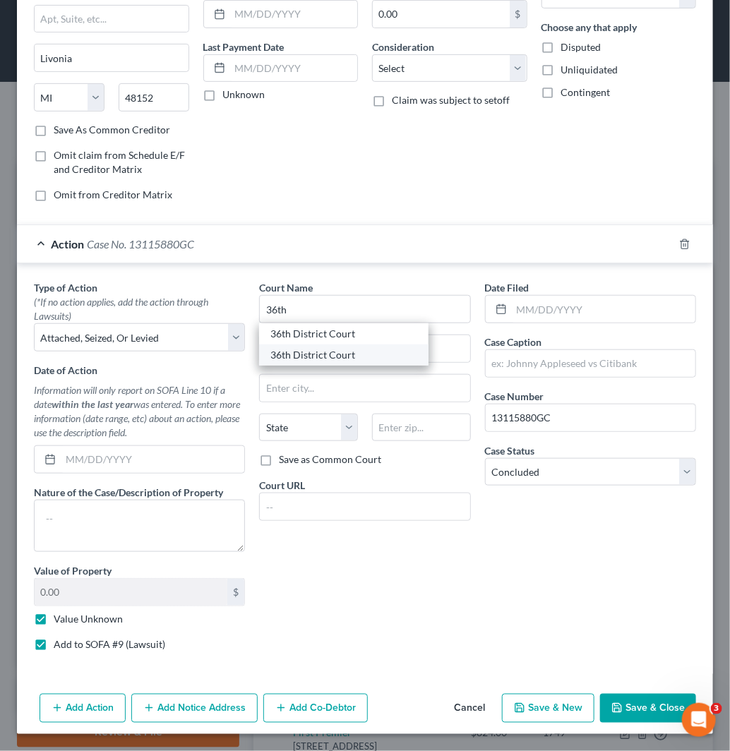
click at [344, 348] on div "36th District Court" at bounding box center [343, 355] width 147 height 14
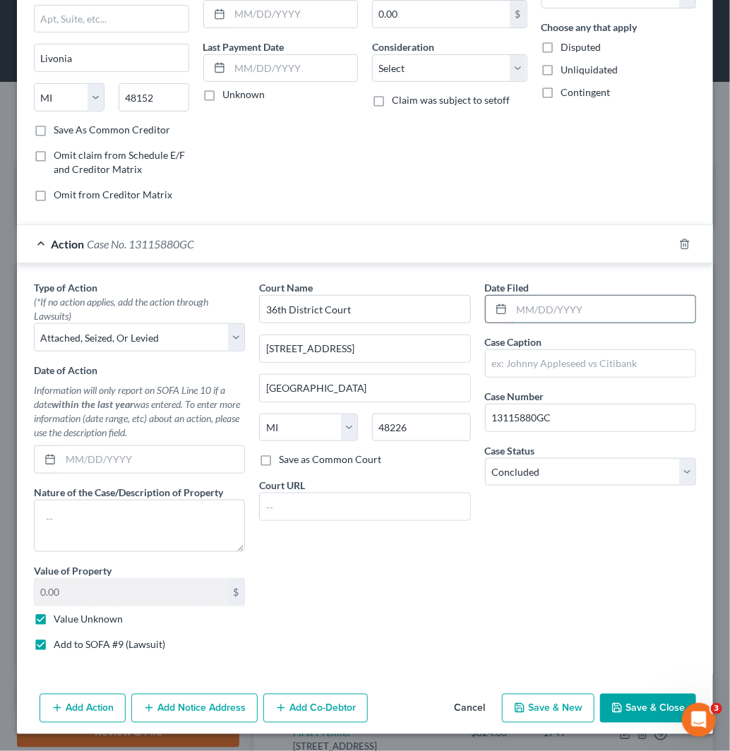
click at [582, 313] on input "text" at bounding box center [604, 309] width 184 height 27
paste input "[DATE]"
paste input "Modern Financial Serv Corp"
click at [582, 364] on input "text" at bounding box center [591, 363] width 210 height 27
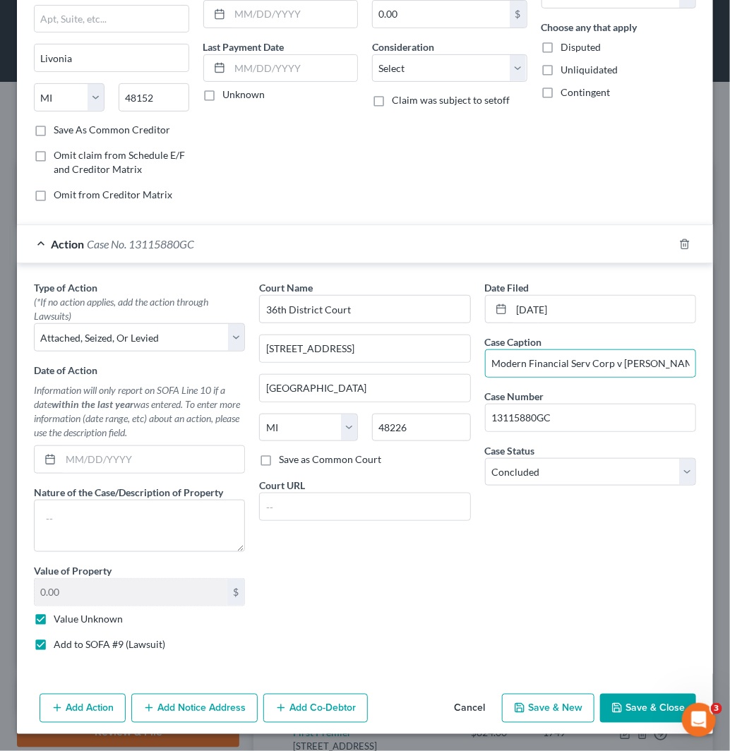
click at [630, 710] on button "Save & Close" at bounding box center [648, 709] width 96 height 30
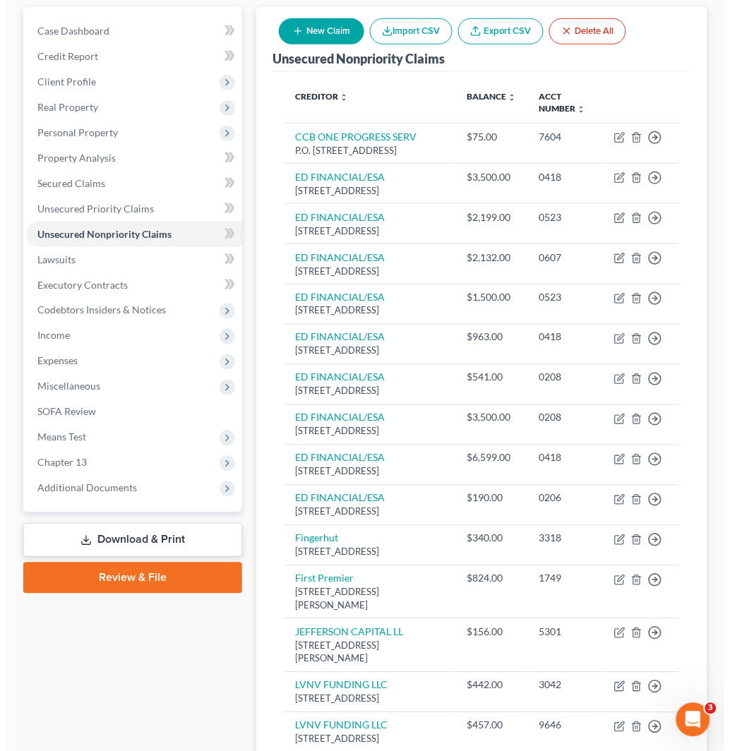
scroll to position [0, 0]
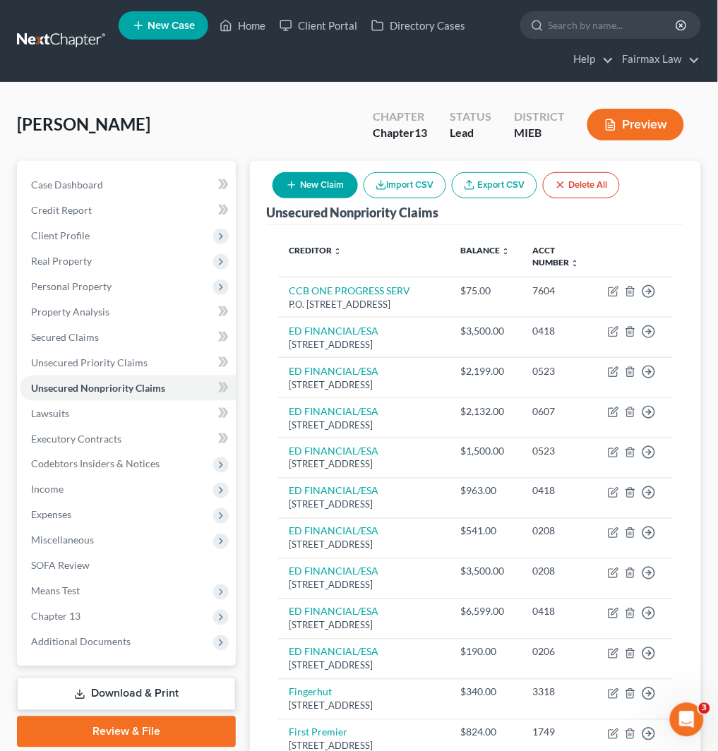
click at [315, 177] on button "New Claim" at bounding box center [314, 185] width 85 height 26
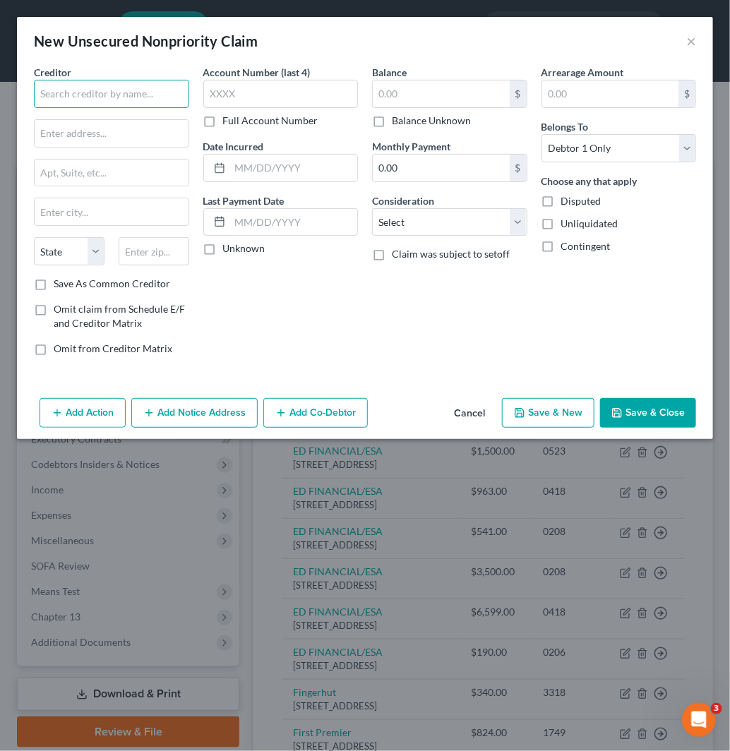
click at [146, 100] on input "text" at bounding box center [111, 94] width 155 height 28
paste input "Credit Acceptance Corp"
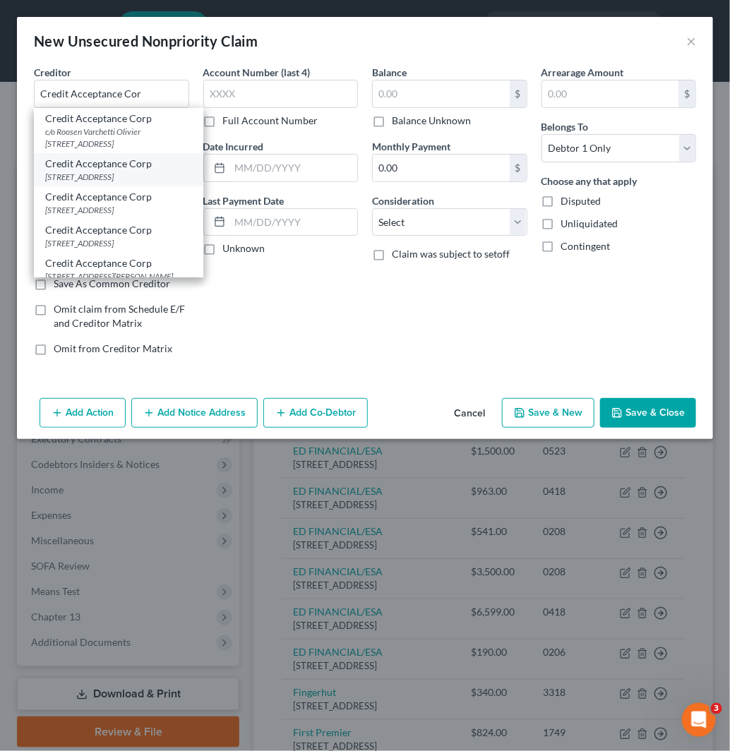
click at [138, 171] on div "Credit Acceptance Corp" at bounding box center [118, 164] width 147 height 14
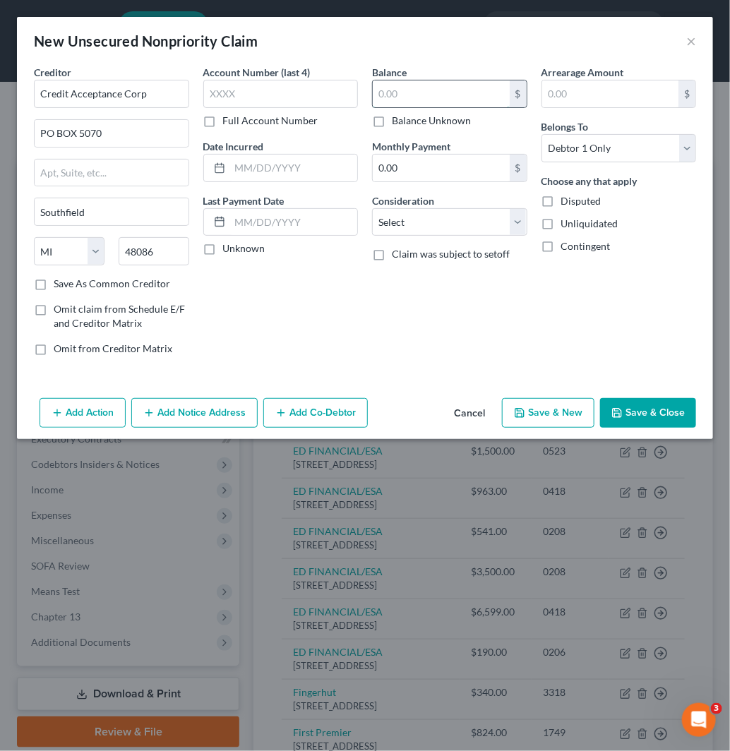
click at [447, 99] on input "text" at bounding box center [441, 93] width 137 height 27
paste input "6116"
click at [448, 232] on select "Select Cable / Satellite Services Collection Agency Credit Card Debt Debt Couns…" at bounding box center [449, 222] width 155 height 28
click at [372, 208] on select "Select Cable / Satellite Services Collection Agency Credit Card Debt Debt Couns…" at bounding box center [449, 222] width 155 height 28
click at [445, 273] on input "text" at bounding box center [450, 276] width 154 height 27
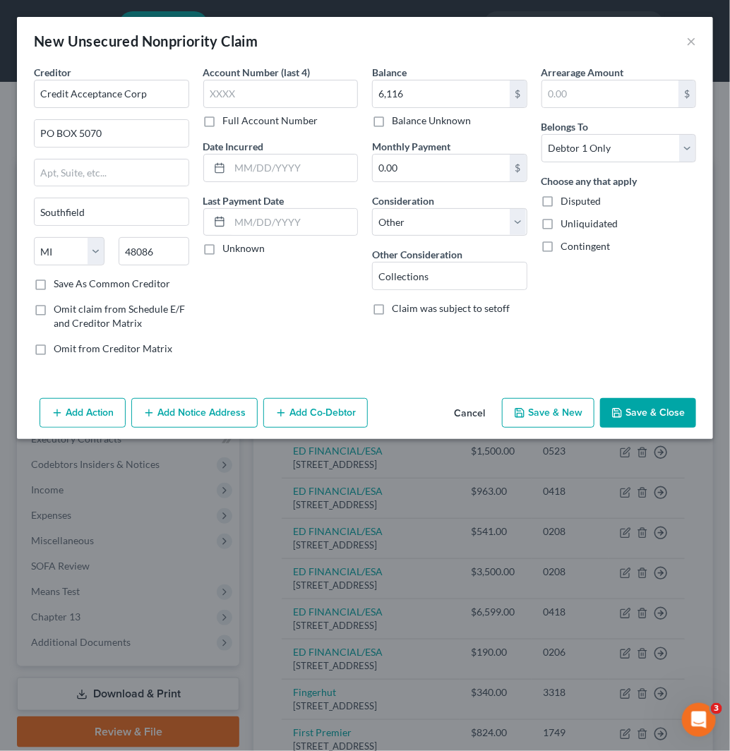
click at [43, 415] on button "Add Action" at bounding box center [83, 413] width 86 height 30
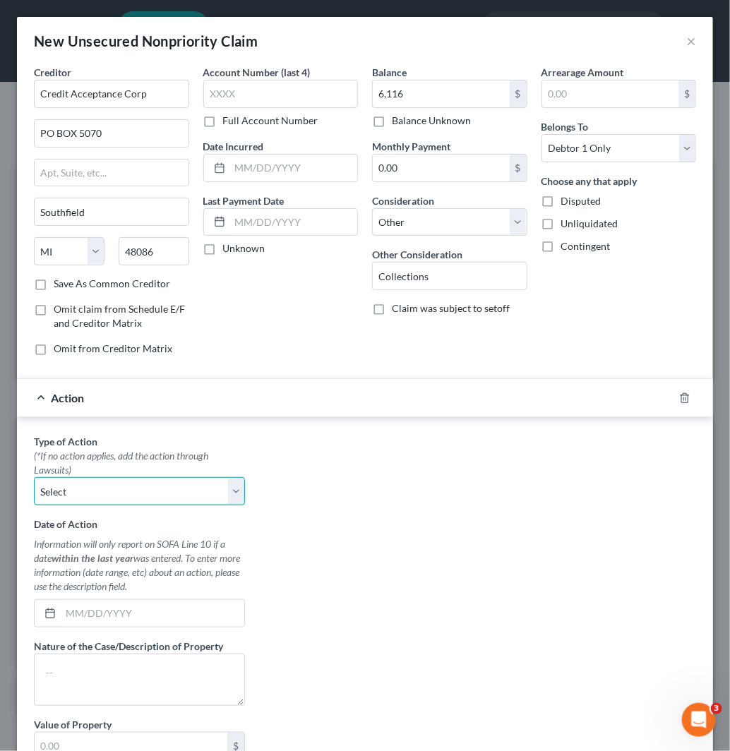
click at [120, 502] on select "Select Repossession Garnishment Foreclosure Personal Injury Attached, Seized, O…" at bounding box center [139, 491] width 211 height 28
click at [34, 478] on select "Select Repossession Garnishment Foreclosure Personal Injury Attached, Seized, O…" at bounding box center [139, 491] width 211 height 28
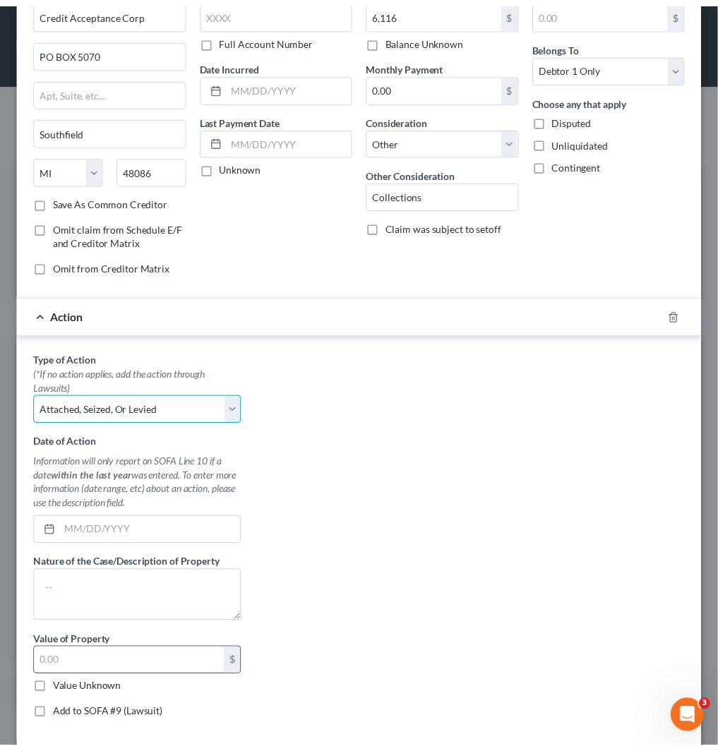
scroll to position [155, 0]
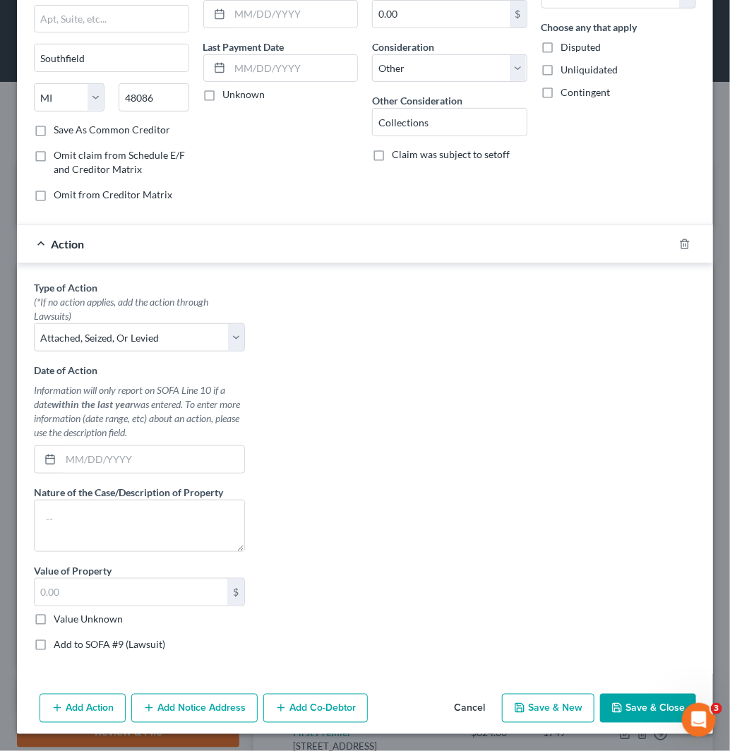
click at [114, 618] on label "Value Unknown" at bounding box center [88, 619] width 69 height 14
click at [68, 618] on input "Value Unknown" at bounding box center [63, 616] width 9 height 9
click at [120, 647] on label "Add to SOFA #9 (Lawsuit)" at bounding box center [110, 644] width 112 height 14
click at [68, 647] on input "Add to SOFA #9 (Lawsuit)" at bounding box center [63, 641] width 9 height 9
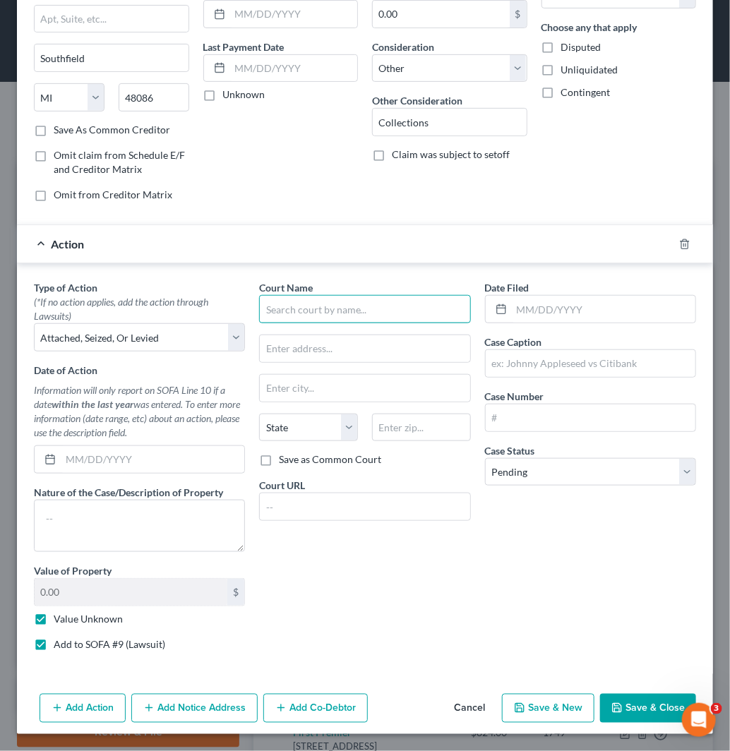
click at [318, 311] on input "text" at bounding box center [364, 309] width 211 height 28
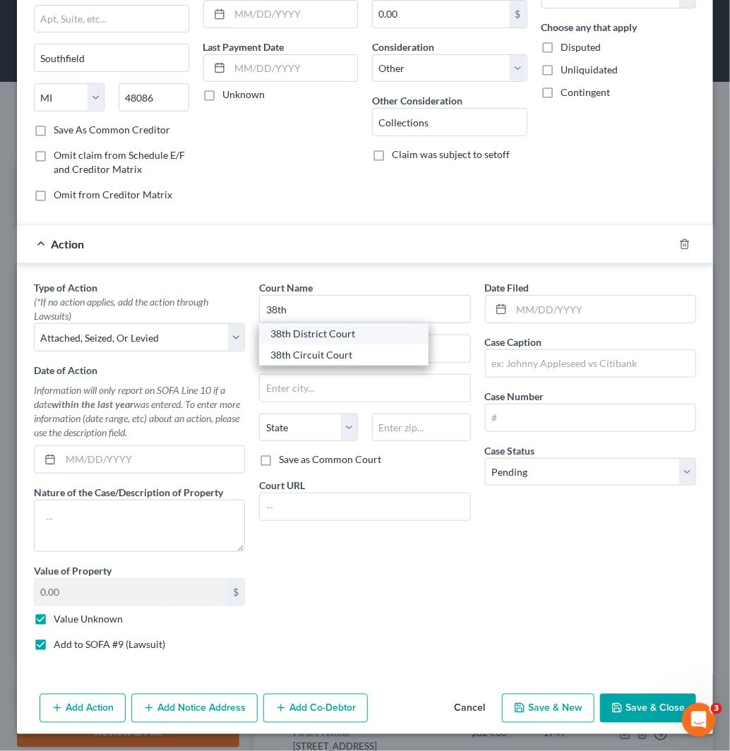
click at [336, 334] on div "38th District Court" at bounding box center [343, 334] width 147 height 14
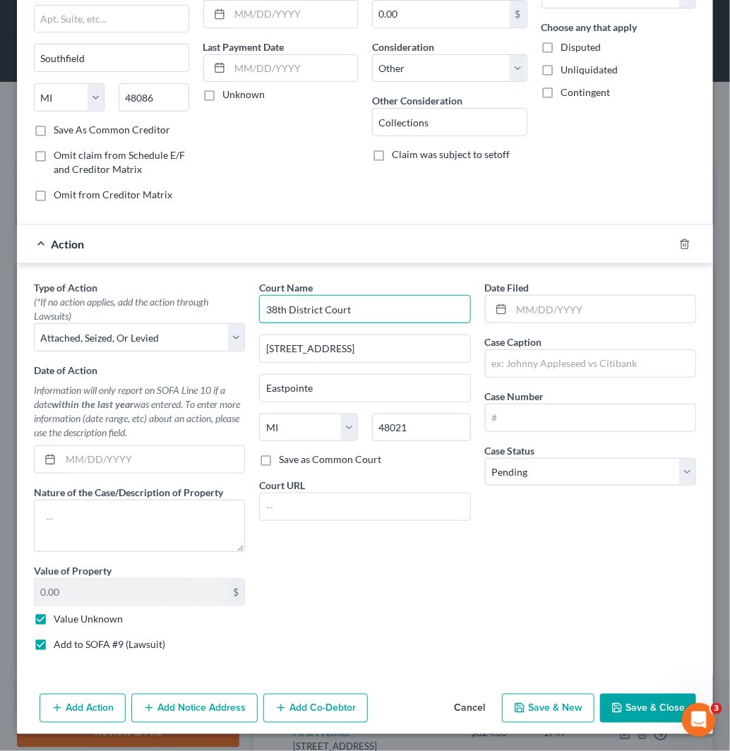
drag, startPoint x: 373, startPoint y: 312, endPoint x: 292, endPoint y: 314, distance: 80.5
click at [292, 314] on input "38th District Court" at bounding box center [364, 309] width 211 height 28
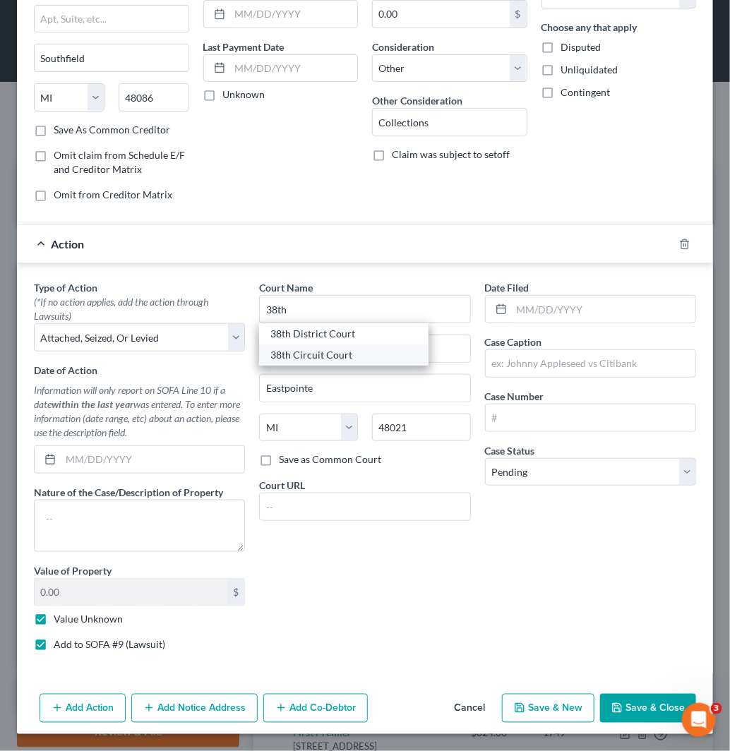
click at [316, 357] on div "38th Circuit Court" at bounding box center [343, 355] width 147 height 14
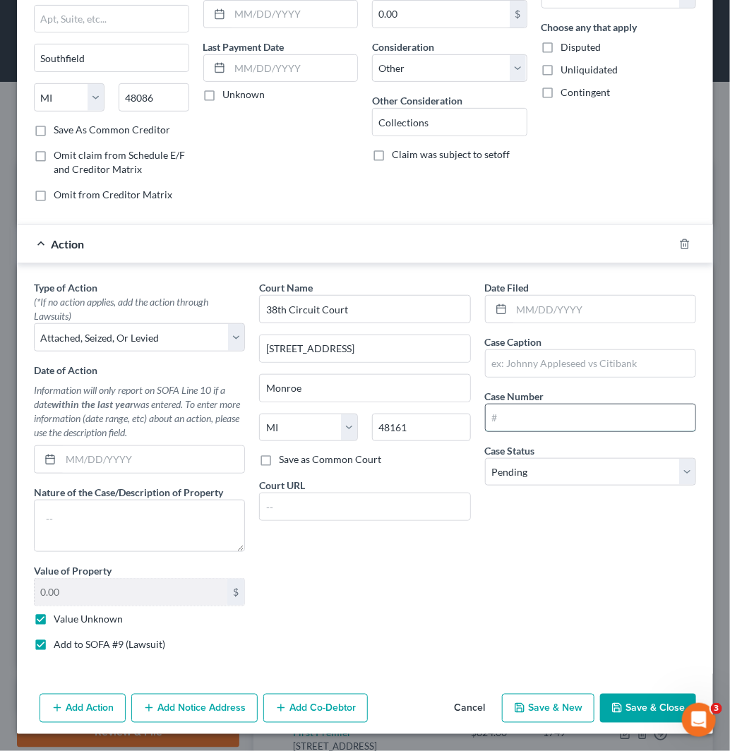
click at [602, 417] on input "text" at bounding box center [591, 418] width 210 height 27
paste input "122834GC"
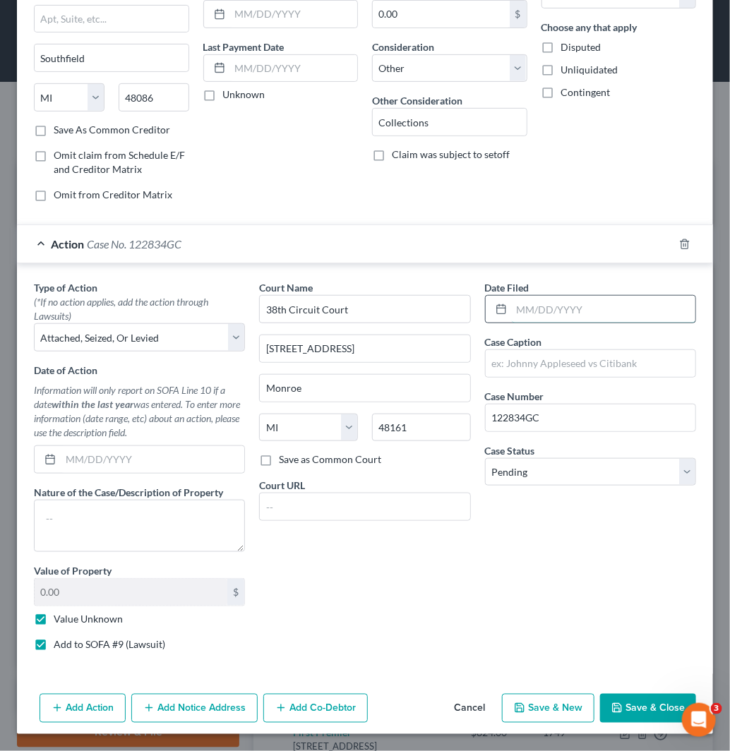
click at [567, 309] on input "text" at bounding box center [604, 309] width 184 height 27
paste input "[DATE]"
click at [556, 359] on input "text" at bounding box center [591, 363] width 210 height 27
paste input "Credit Acceptance Corp"
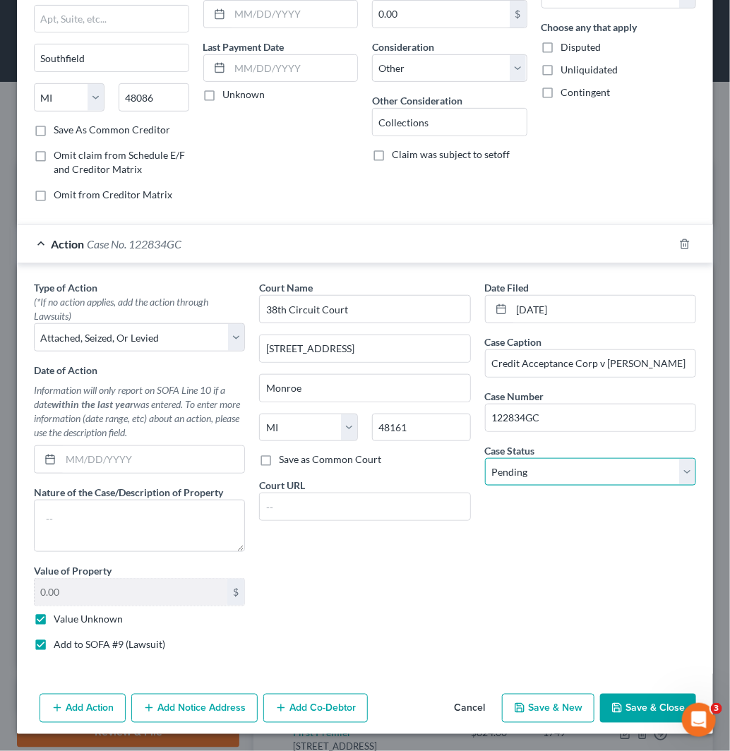
click at [625, 473] on select "Select Pending On Appeal Concluded" at bounding box center [590, 472] width 211 height 28
click at [485, 458] on select "Select Pending On Appeal Concluded" at bounding box center [590, 472] width 211 height 28
click at [625, 701] on button "Save & Close" at bounding box center [648, 709] width 96 height 30
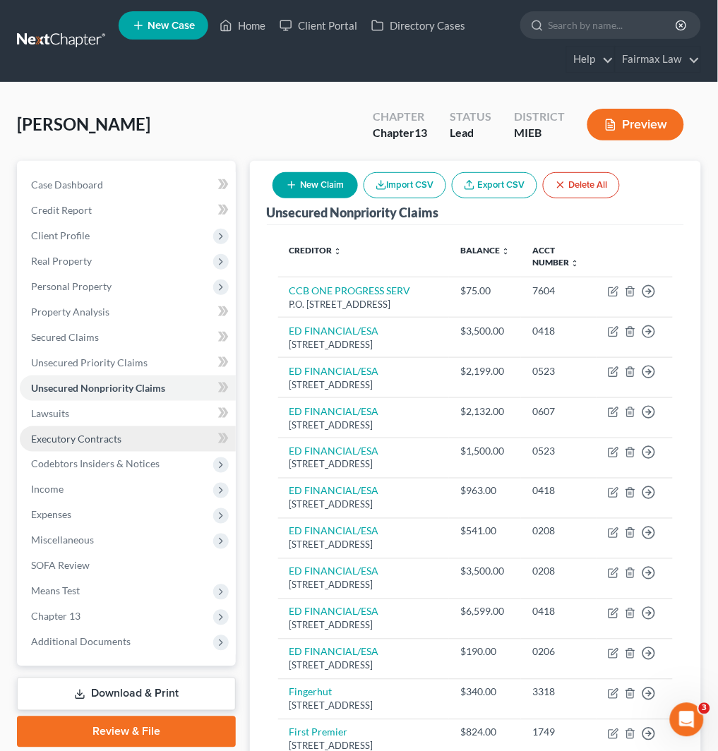
click at [100, 442] on span "Executory Contracts" at bounding box center [76, 439] width 90 height 12
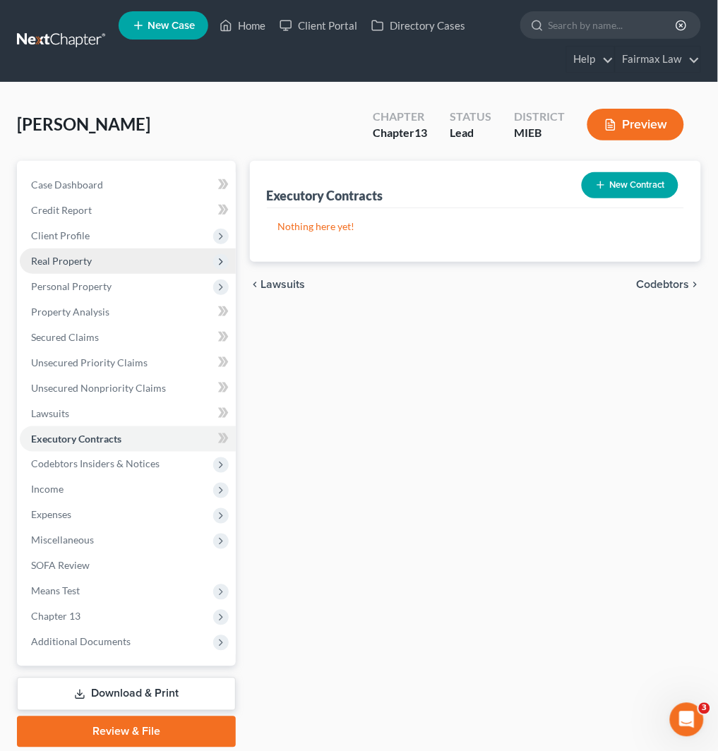
click at [100, 263] on span "Real Property" at bounding box center [128, 260] width 216 height 25
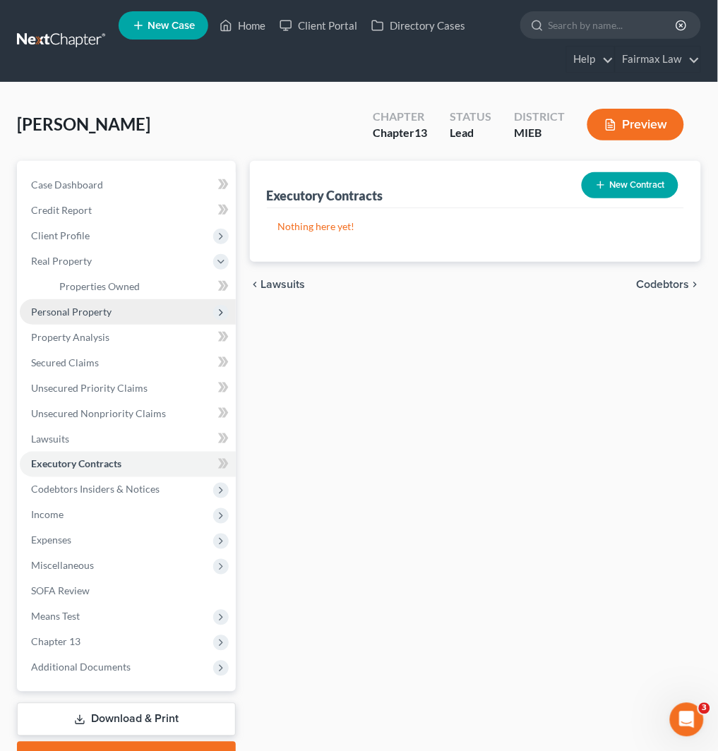
click at [140, 299] on span "Personal Property" at bounding box center [128, 311] width 216 height 25
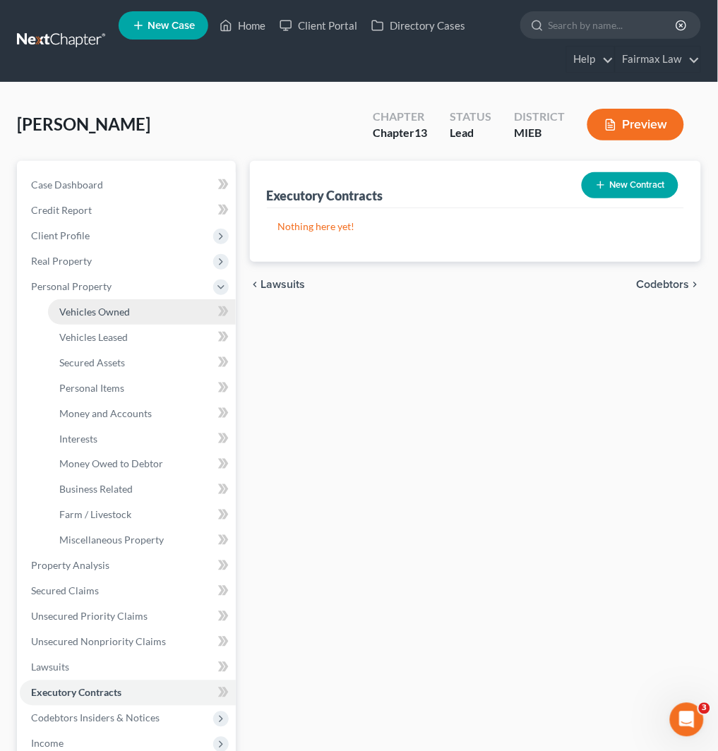
click at [142, 307] on link "Vehicles Owned" at bounding box center [142, 311] width 188 height 25
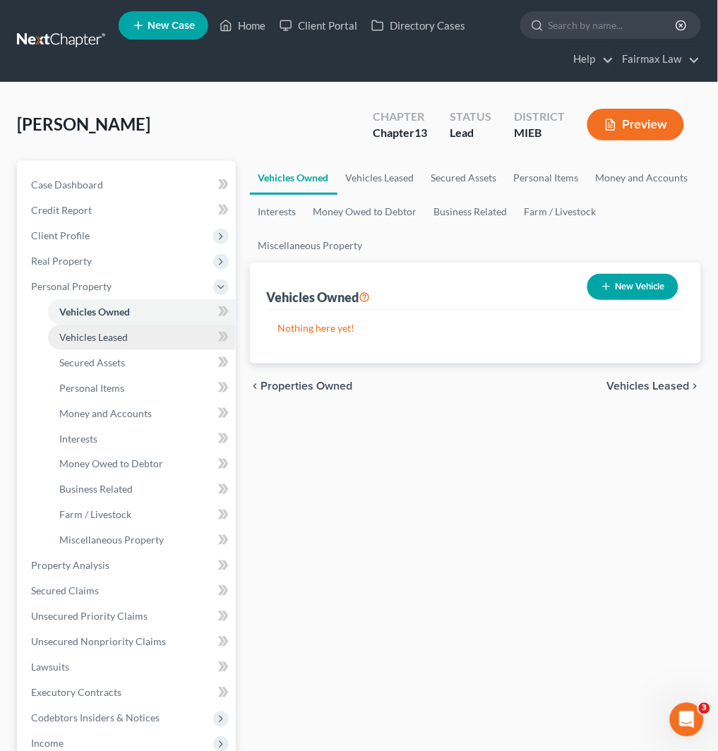
click at [148, 342] on link "Vehicles Leased" at bounding box center [142, 337] width 188 height 25
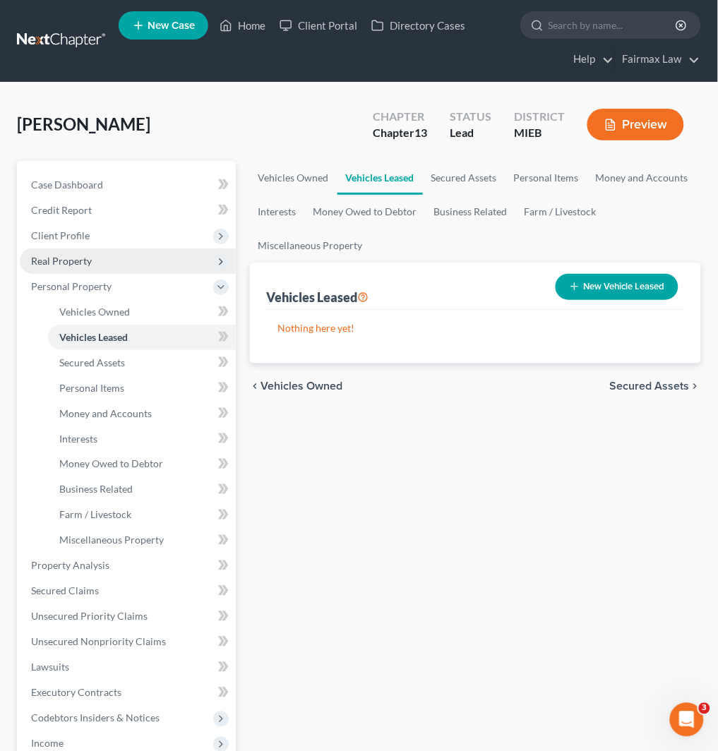
click at [148, 269] on span "Real Property" at bounding box center [128, 260] width 216 height 25
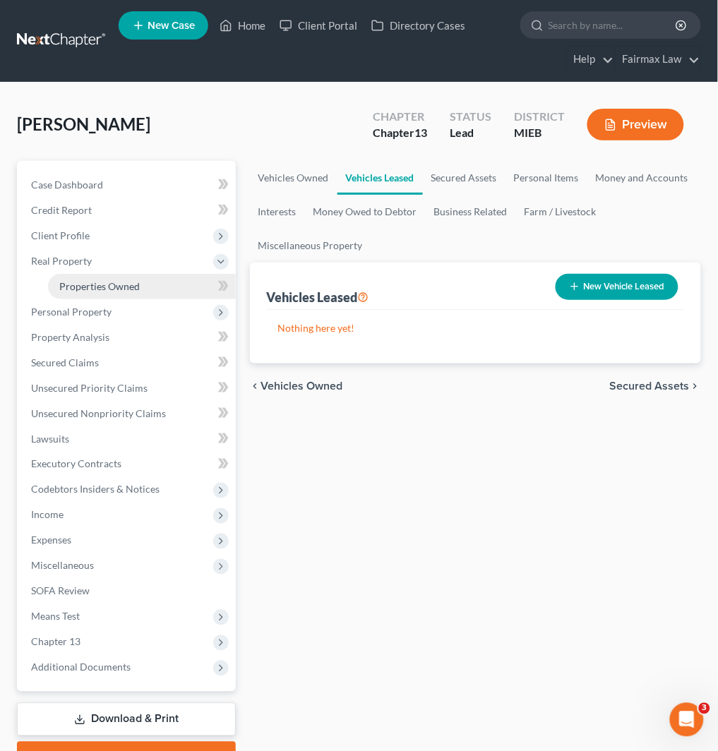
click at [154, 282] on link "Properties Owned" at bounding box center [142, 286] width 188 height 25
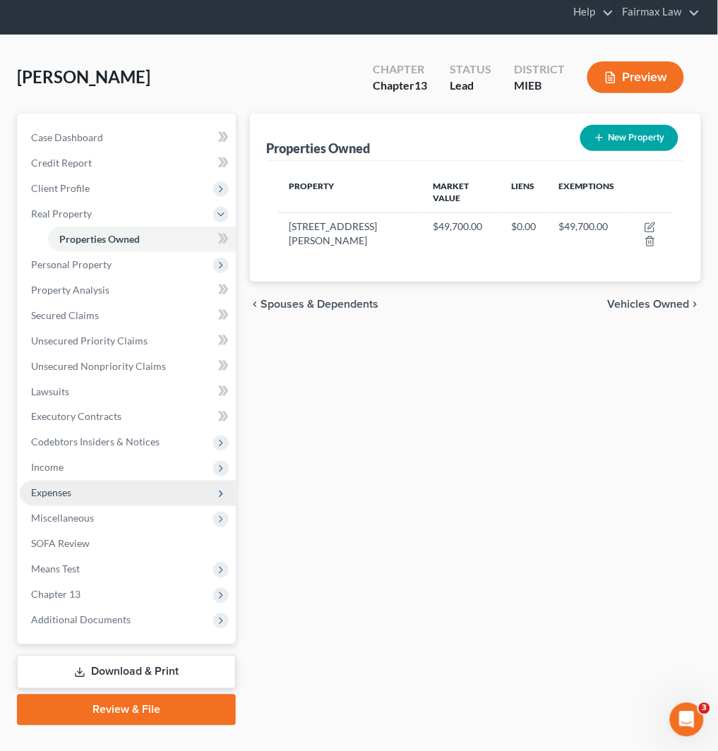
scroll to position [73, 0]
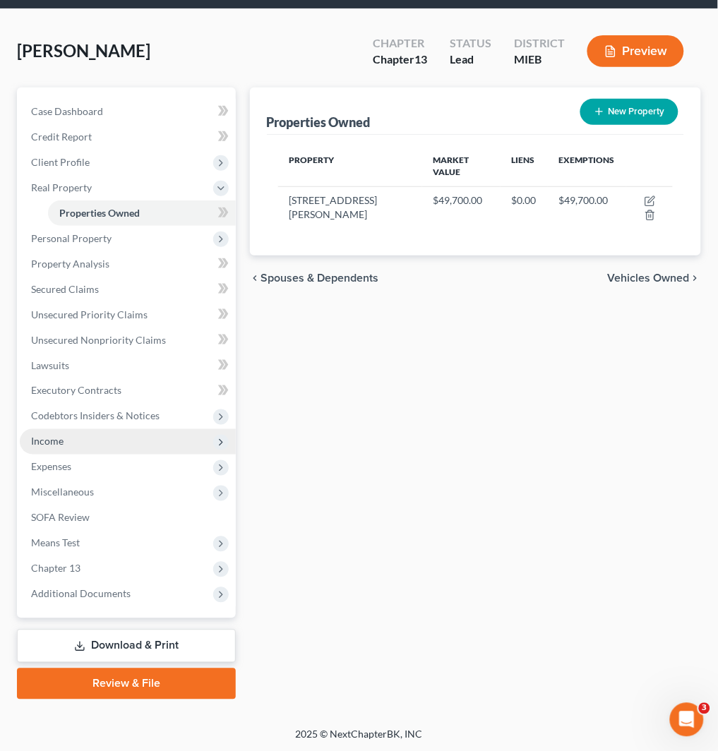
click at [151, 434] on span "Income" at bounding box center [128, 441] width 216 height 25
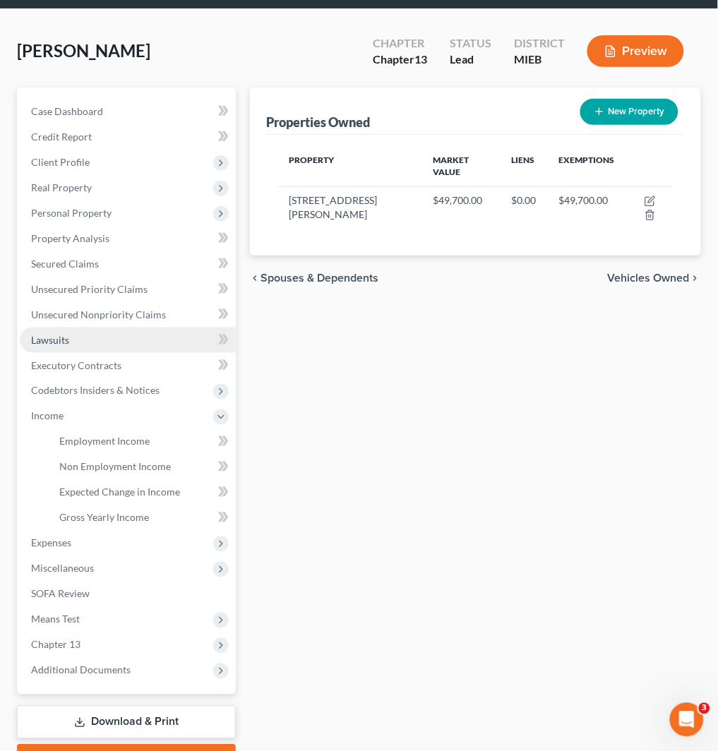
click at [144, 342] on link "Lawsuits" at bounding box center [128, 340] width 216 height 25
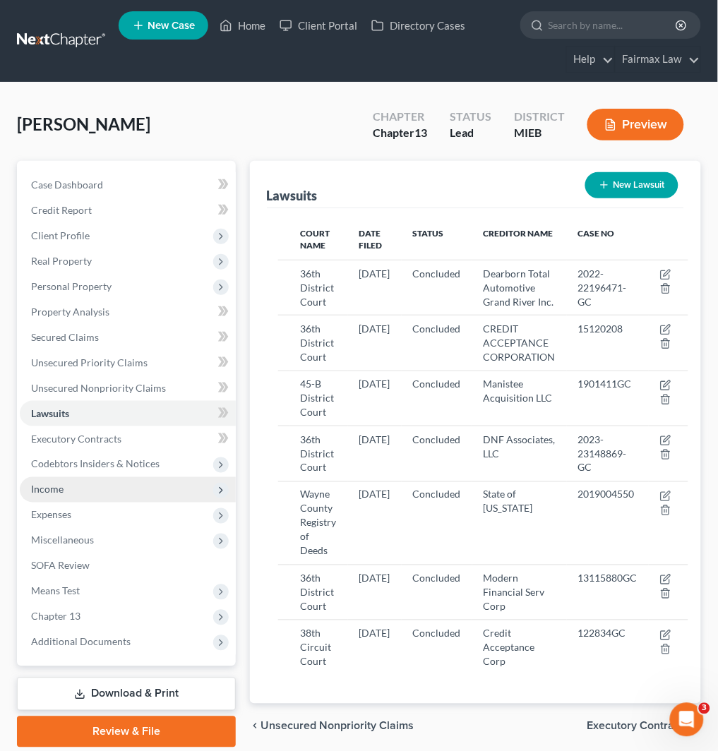
click at [150, 482] on span "Income" at bounding box center [128, 489] width 216 height 25
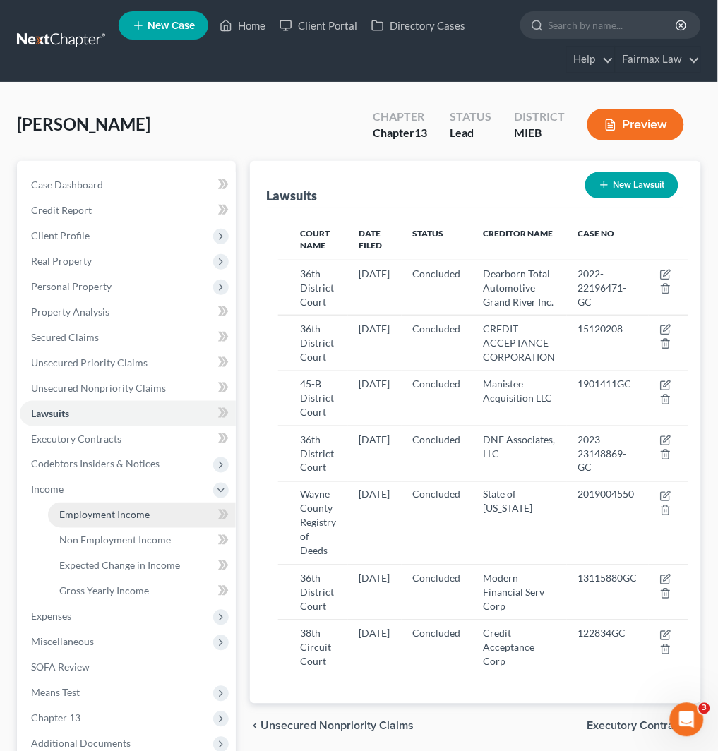
click at [164, 514] on link "Employment Income" at bounding box center [142, 515] width 188 height 25
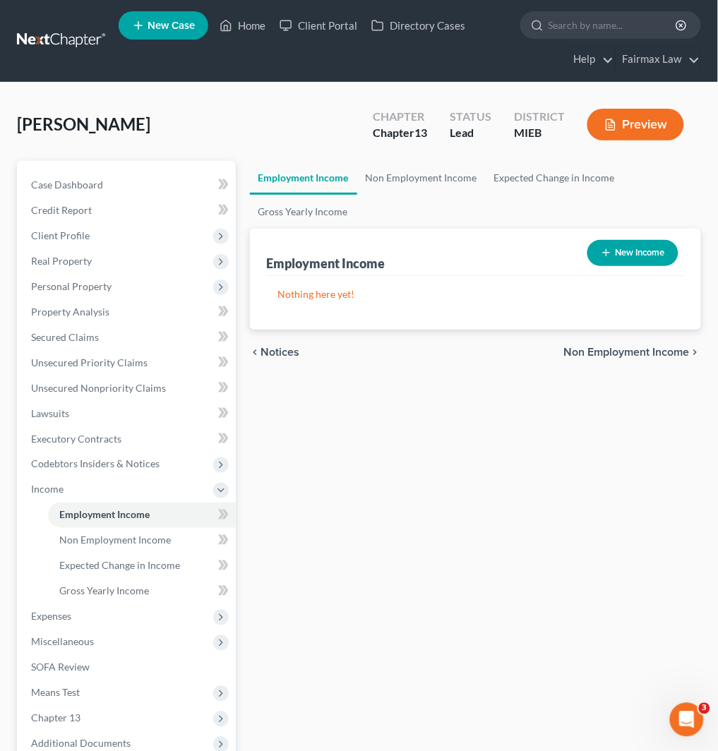
click at [631, 252] on button "New Income" at bounding box center [632, 253] width 91 height 26
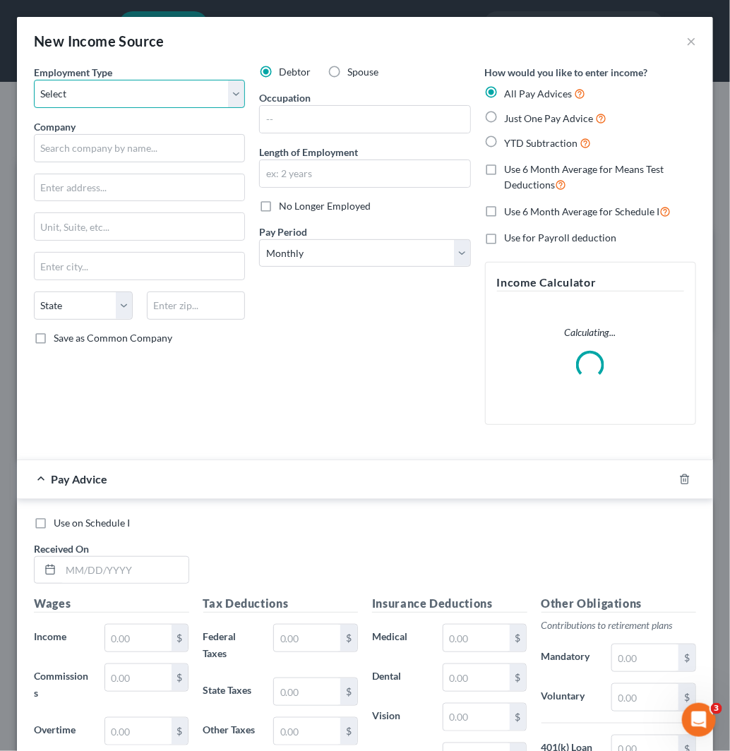
click at [155, 95] on select "Select Full or [DEMOGRAPHIC_DATA] Employment Self Employment" at bounding box center [139, 94] width 211 height 28
click at [34, 80] on select "Select Full or [DEMOGRAPHIC_DATA] Employment Self Employment" at bounding box center [139, 94] width 211 height 28
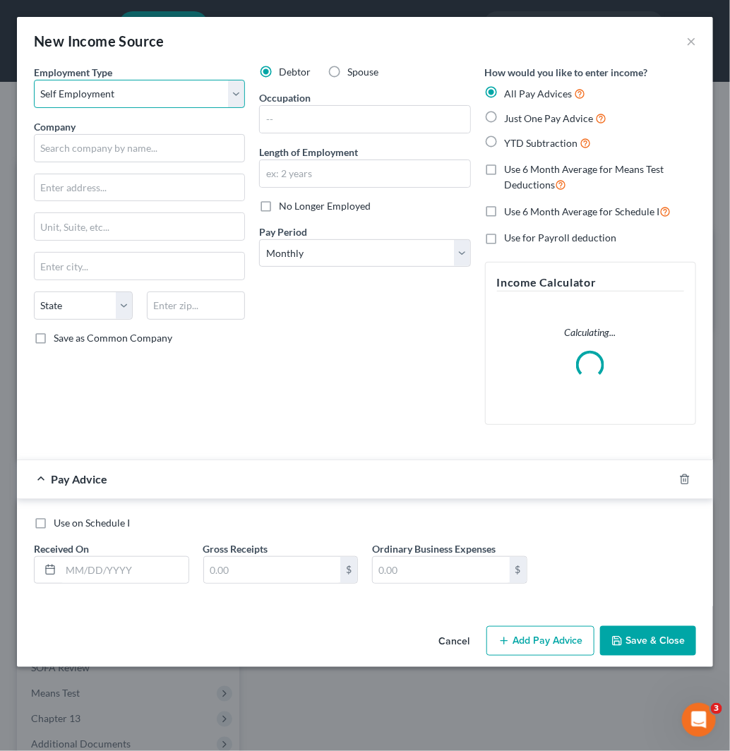
drag, startPoint x: 174, startPoint y: 90, endPoint x: 180, endPoint y: 107, distance: 17.9
click at [174, 90] on select "Select Full or [DEMOGRAPHIC_DATA] Employment Self Employment" at bounding box center [139, 94] width 211 height 28
click at [34, 80] on select "Select Full or [DEMOGRAPHIC_DATA] Employment Self Employment" at bounding box center [139, 94] width 211 height 28
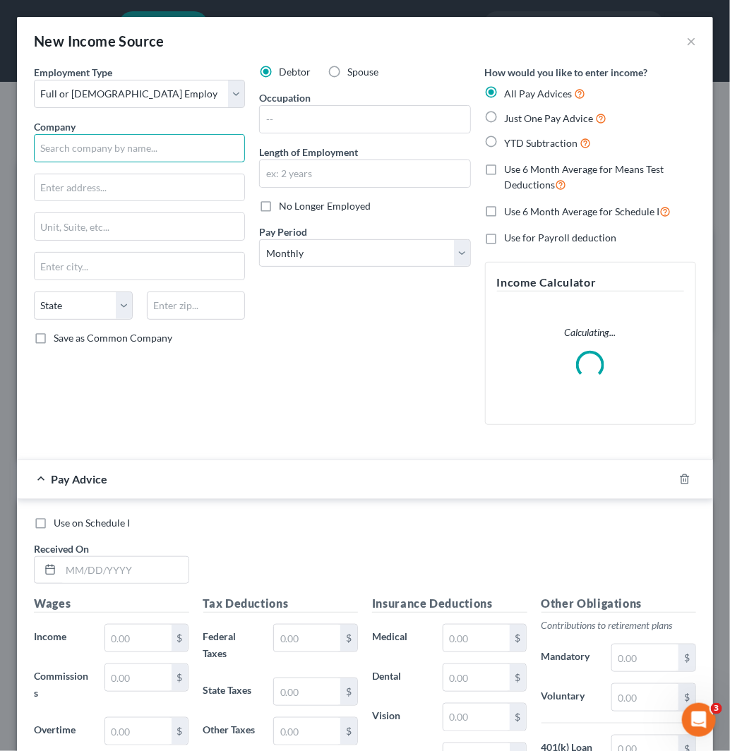
click at [168, 152] on input "text" at bounding box center [139, 148] width 211 height 28
paste input "[PERSON_NAME] Health Eastwood Behavioral"
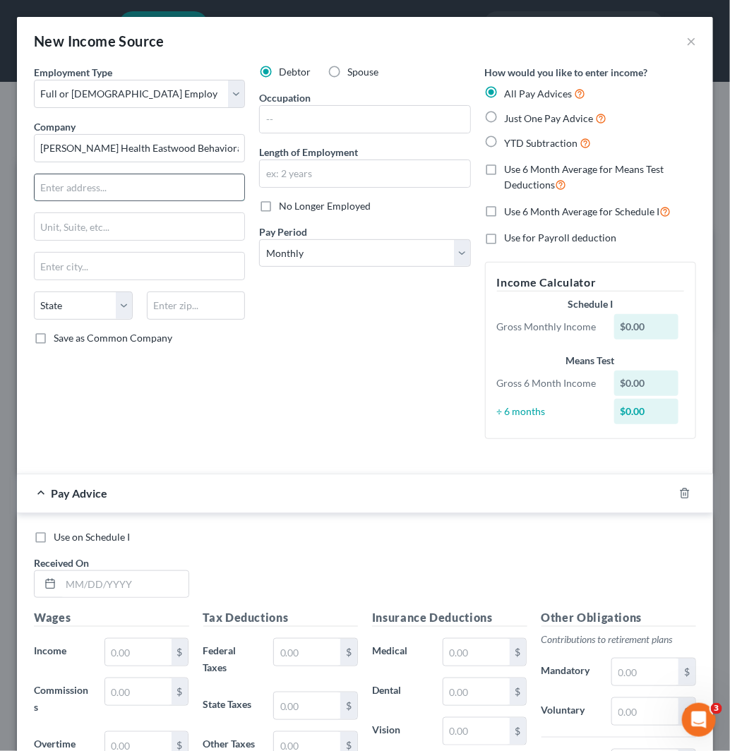
drag, startPoint x: 115, startPoint y: 178, endPoint x: 195, endPoint y: 199, distance: 82.5
click at [115, 178] on input "text" at bounding box center [140, 187] width 210 height 27
paste input "One Ford Place"
paste input "48202"
click at [200, 308] on input "text" at bounding box center [196, 306] width 99 height 28
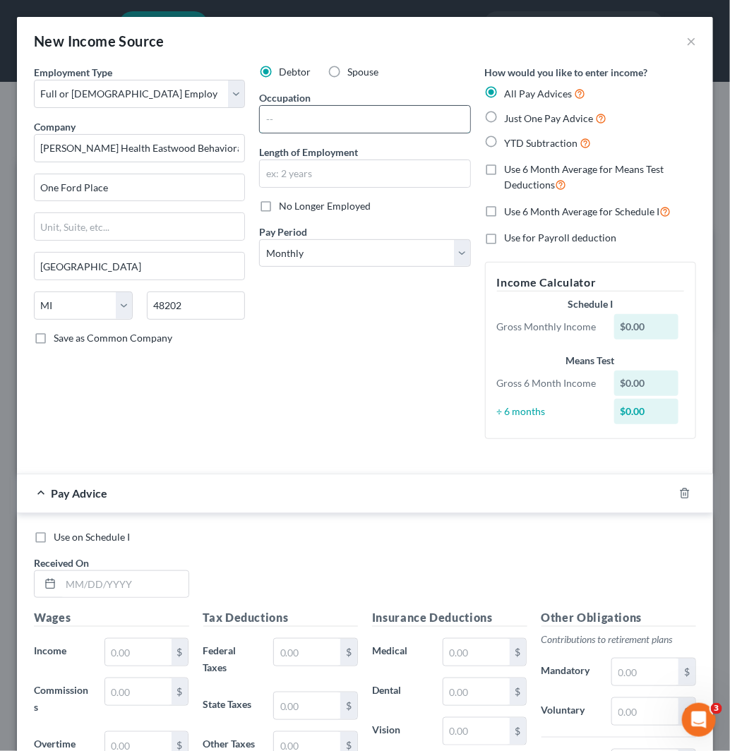
drag, startPoint x: 308, startPoint y: 116, endPoint x: 322, endPoint y: 124, distance: 16.5
click at [308, 116] on input "text" at bounding box center [365, 119] width 210 height 27
paste input "LPN"
drag, startPoint x: 332, startPoint y: 169, endPoint x: 335, endPoint y: 178, distance: 9.2
click at [332, 169] on input "text" at bounding box center [365, 173] width 210 height 27
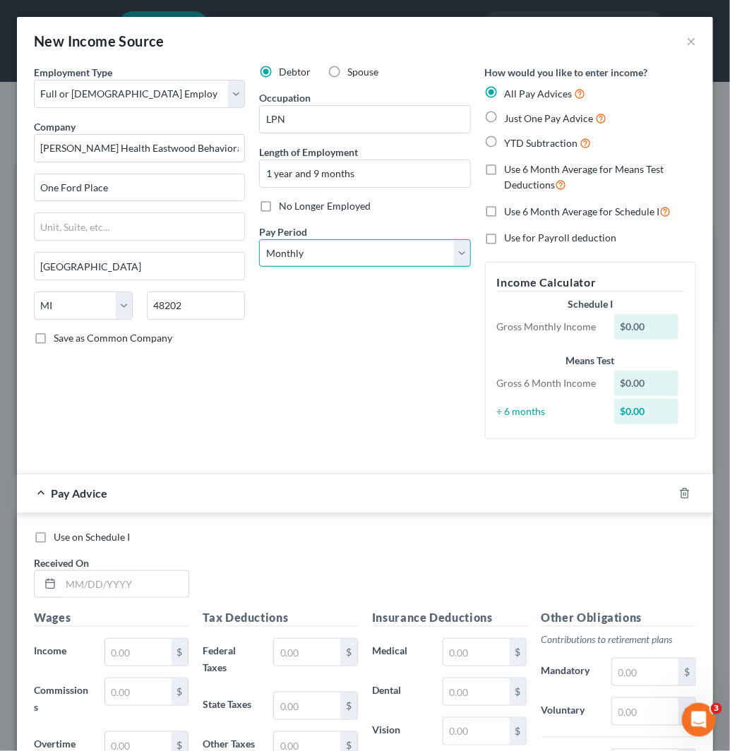
drag, startPoint x: 301, startPoint y: 255, endPoint x: 305, endPoint y: 264, distance: 9.8
click at [301, 255] on select "Select Monthly Twice Monthly Every Other Week Weekly" at bounding box center [364, 253] width 211 height 28
drag, startPoint x: 525, startPoint y: 142, endPoint x: 388, endPoint y: 279, distance: 193.2
click at [525, 142] on span "YTD Subtraction" at bounding box center [541, 143] width 73 height 12
click at [520, 142] on input "YTD Subtraction" at bounding box center [514, 139] width 9 height 9
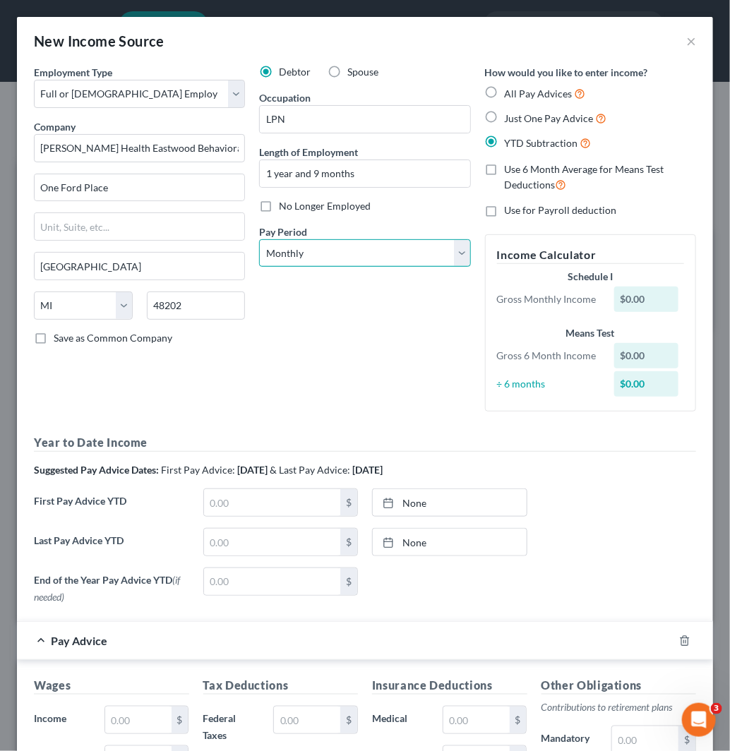
drag, startPoint x: 367, startPoint y: 254, endPoint x: 367, endPoint y: 266, distance: 12.0
click at [367, 254] on select "Select Monthly Twice Monthly Every Other Week Weekly" at bounding box center [364, 253] width 211 height 28
click at [259, 239] on select "Select Monthly Twice Monthly Every Other Week Weekly" at bounding box center [364, 253] width 211 height 28
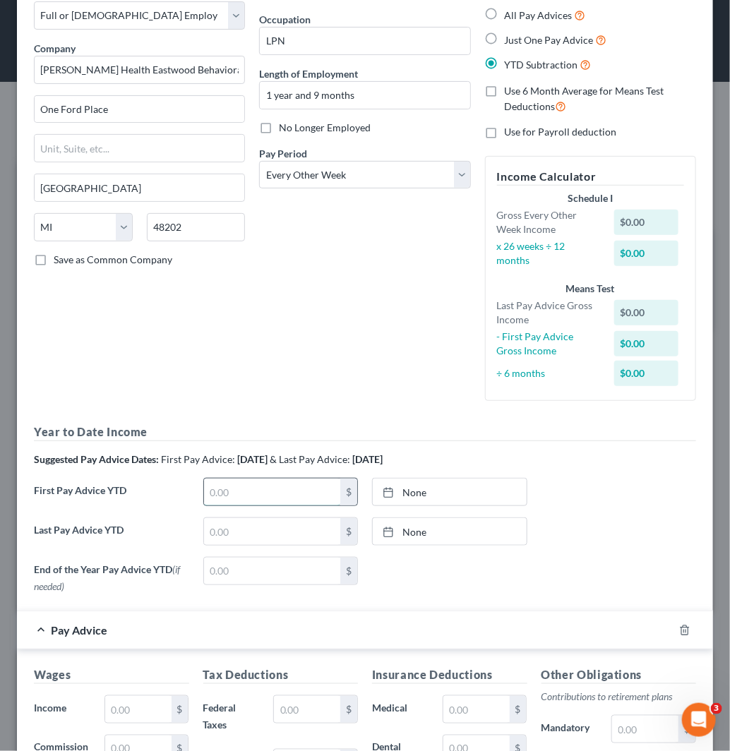
click at [296, 498] on input "text" at bounding box center [272, 492] width 137 height 27
paste input "13,673.97"
click at [460, 500] on link "None" at bounding box center [450, 492] width 154 height 27
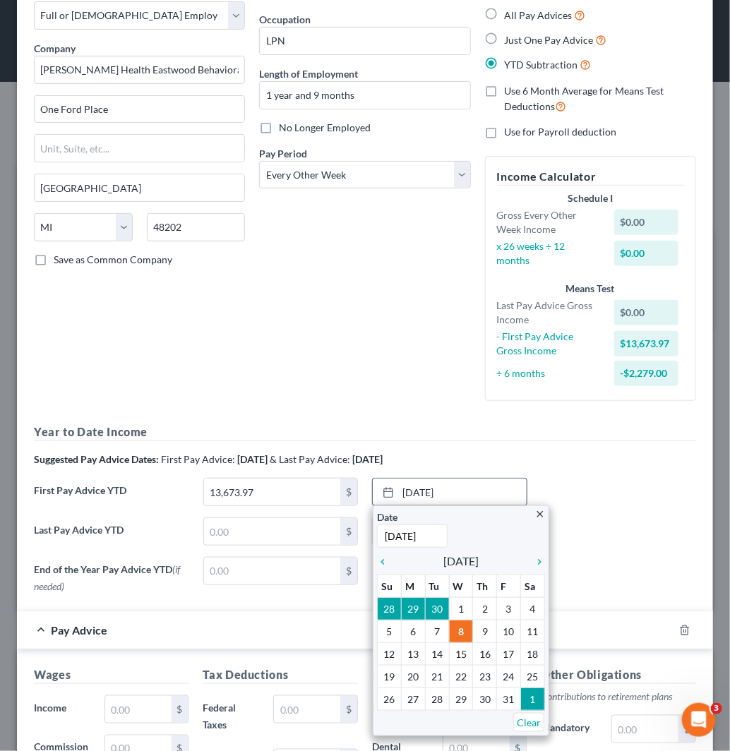
click at [431, 537] on input "[DATE]" at bounding box center [412, 536] width 71 height 23
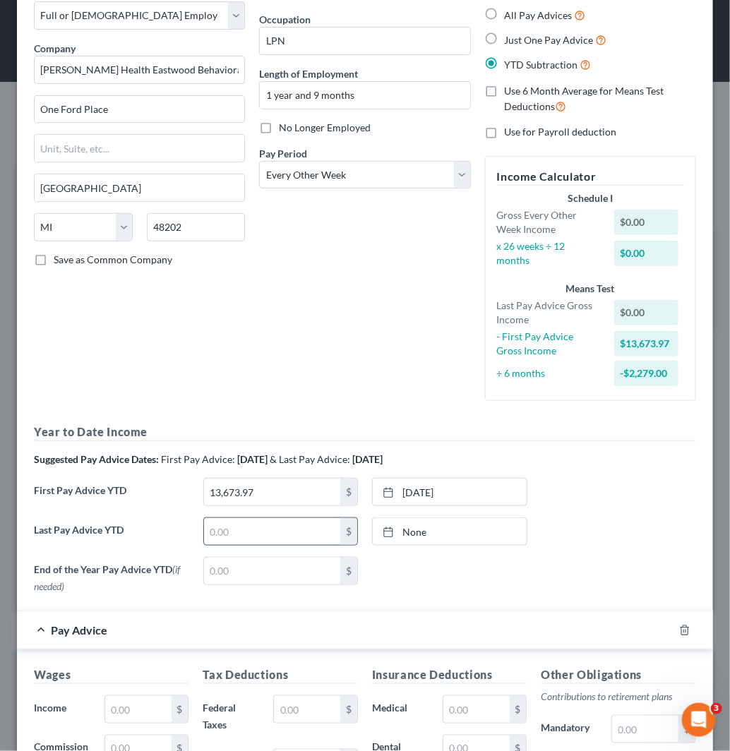
click at [204, 533] on input "text" at bounding box center [272, 531] width 137 height 27
click at [462, 537] on link "[DATE]" at bounding box center [450, 531] width 154 height 27
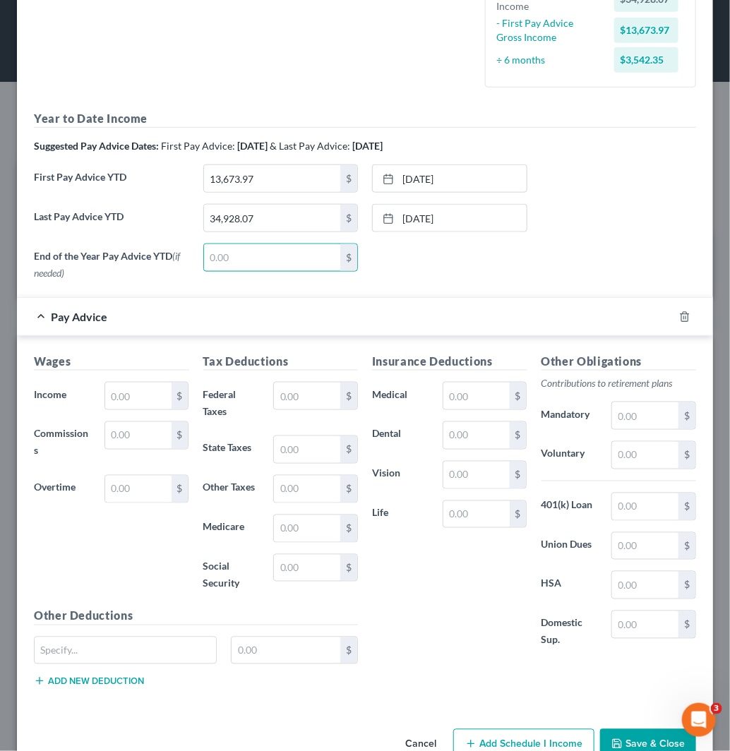
scroll to position [313, 0]
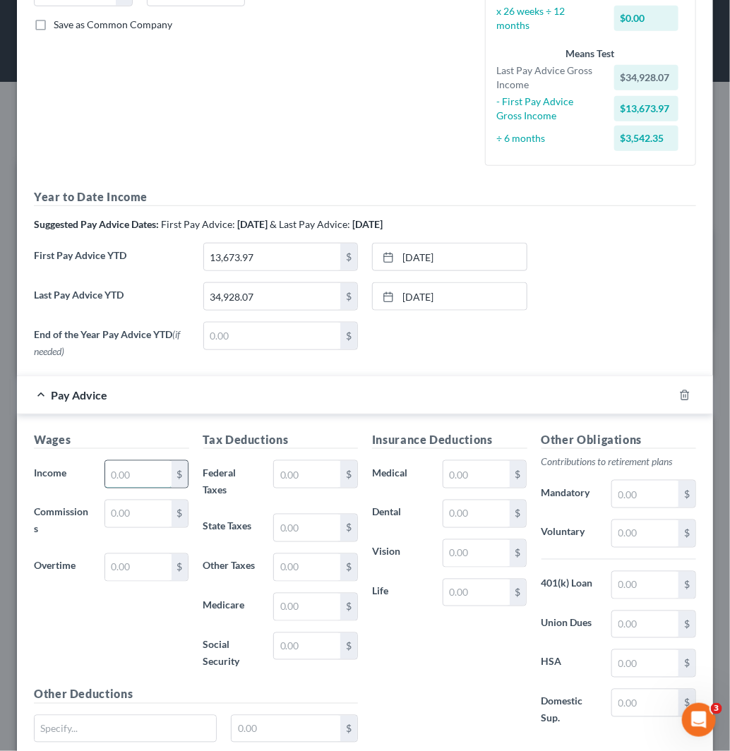
click at [136, 472] on input "text" at bounding box center [138, 474] width 66 height 27
click at [138, 482] on input "2,133.44" at bounding box center [138, 474] width 66 height 27
click at [135, 469] on input "2,030.22" at bounding box center [138, 474] width 66 height 27
click at [155, 467] on input "1,955.75" at bounding box center [138, 474] width 66 height 27
click at [312, 462] on input "text" at bounding box center [307, 474] width 66 height 27
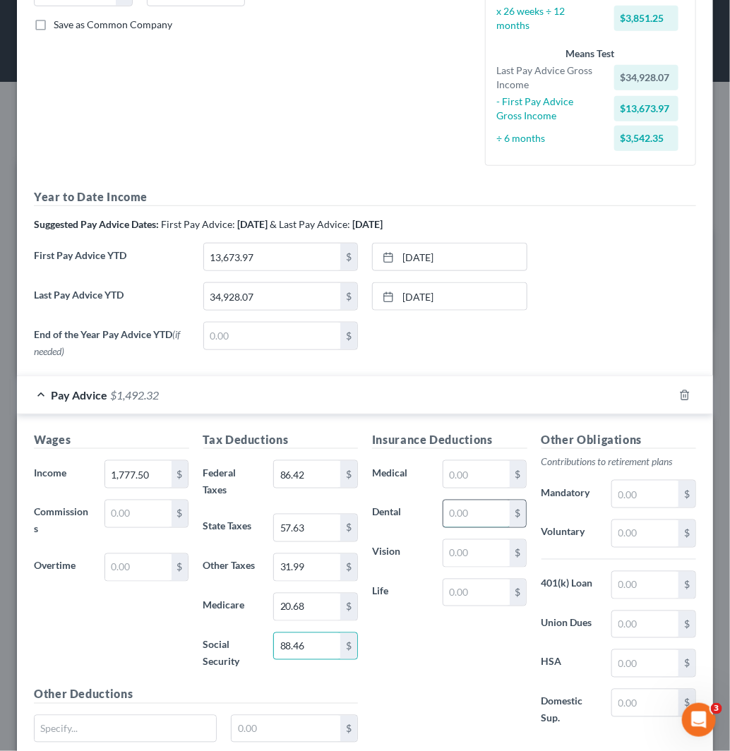
click at [469, 505] on input "text" at bounding box center [476, 514] width 66 height 27
click at [651, 671] on input "text" at bounding box center [645, 663] width 66 height 27
click at [462, 478] on input "text" at bounding box center [476, 474] width 66 height 27
click at [613, 535] on input "text" at bounding box center [645, 533] width 66 height 27
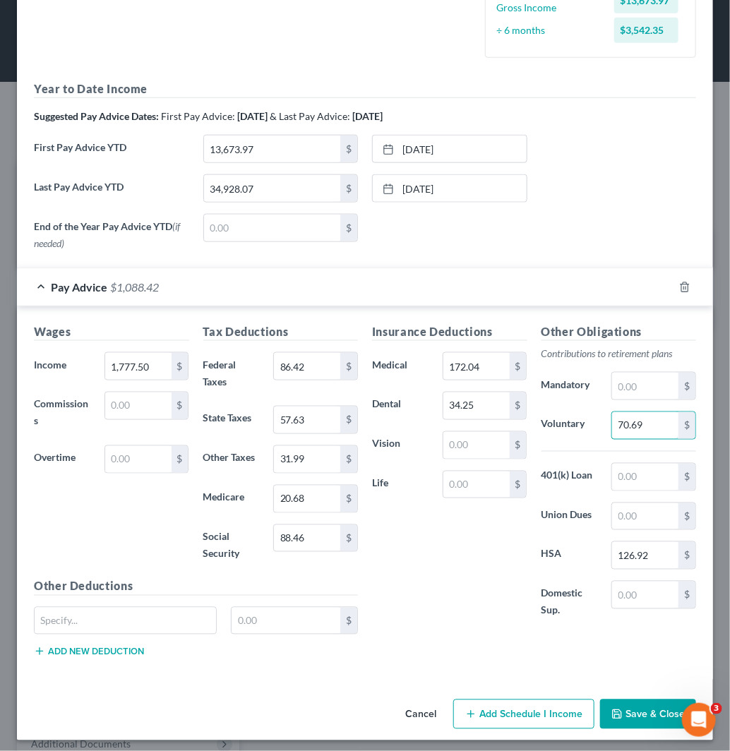
scroll to position [428, 0]
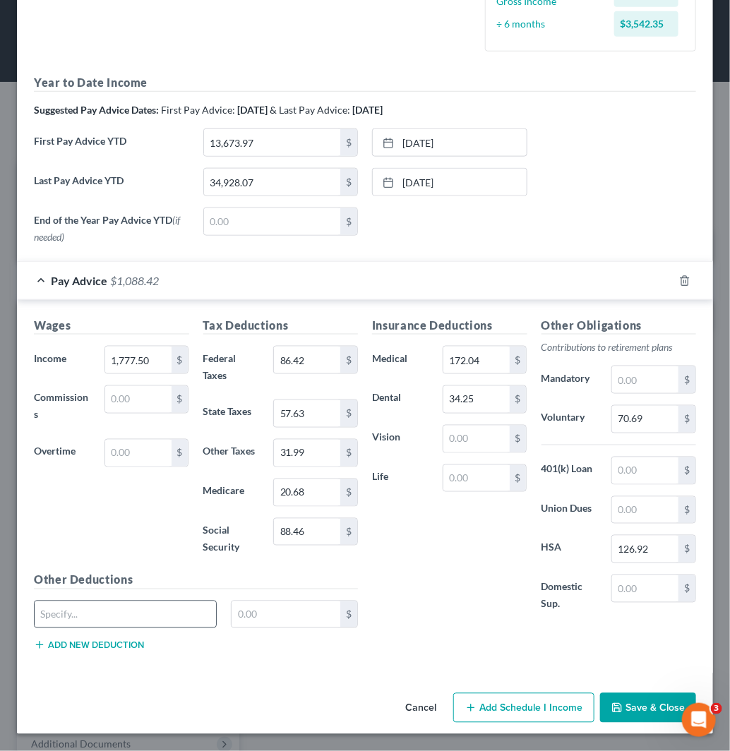
click at [179, 601] on div at bounding box center [125, 615] width 183 height 28
click at [177, 620] on input "text" at bounding box center [125, 614] width 181 height 27
click at [90, 644] on button "Add new deduction" at bounding box center [89, 645] width 110 height 11
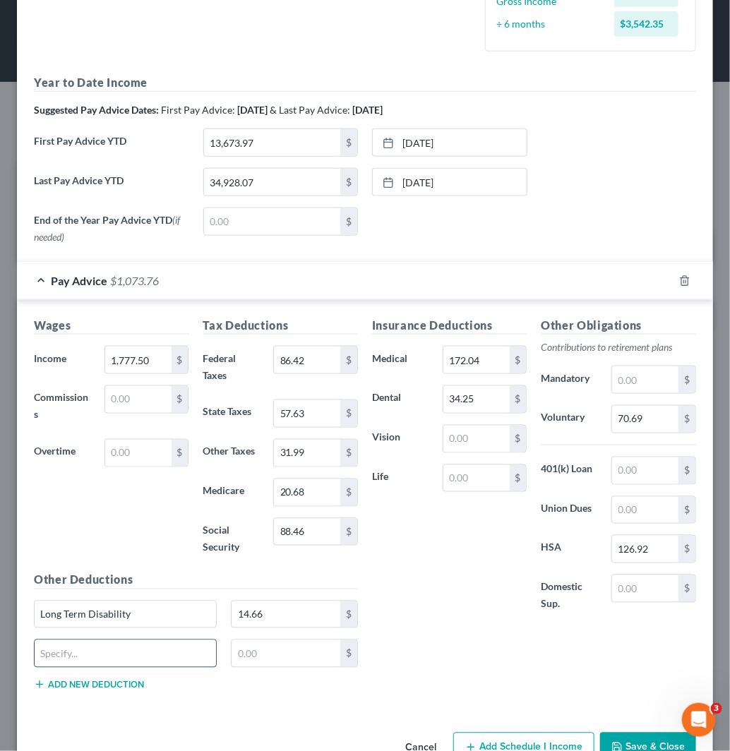
click at [107, 654] on input "text" at bounding box center [125, 653] width 181 height 27
click at [464, 484] on input "text" at bounding box center [476, 478] width 66 height 27
click at [636, 589] on input "text" at bounding box center [645, 588] width 66 height 27
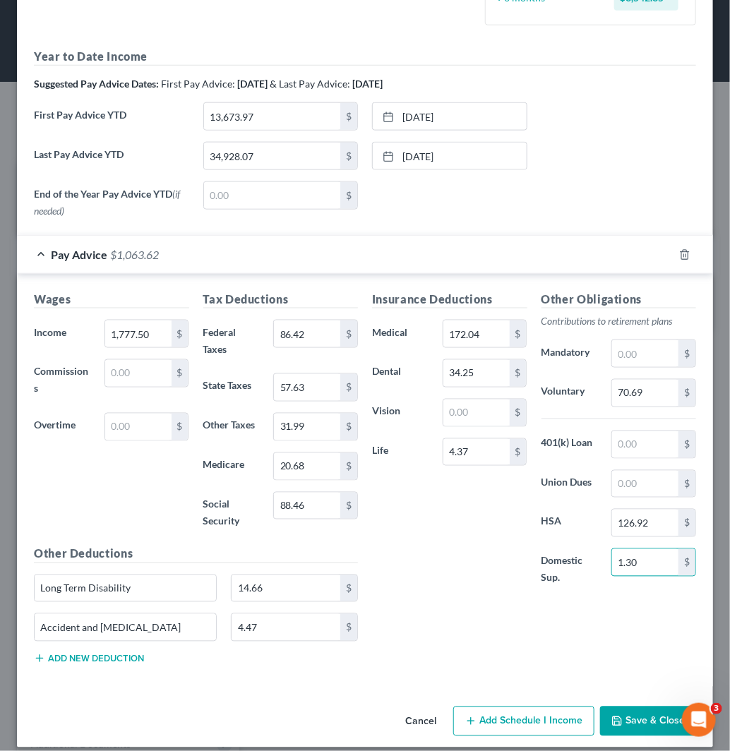
scroll to position [468, 0]
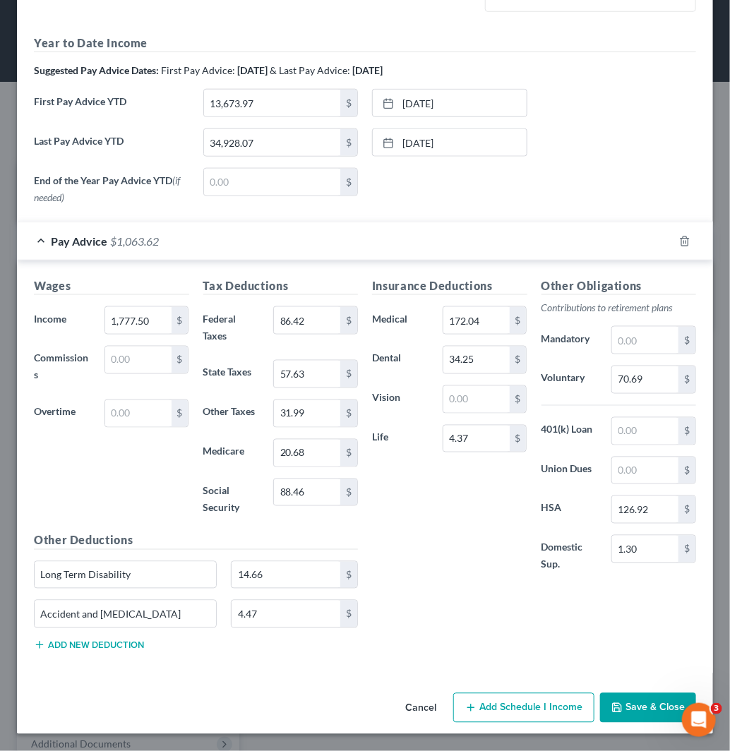
click at [90, 638] on div "Accident and [MEDICAL_DATA] 4.47 $" at bounding box center [196, 620] width 338 height 40
click at [92, 637] on div "Accident and [MEDICAL_DATA] 4.47 $" at bounding box center [196, 620] width 338 height 40
click at [97, 646] on button "Add new deduction" at bounding box center [89, 645] width 110 height 11
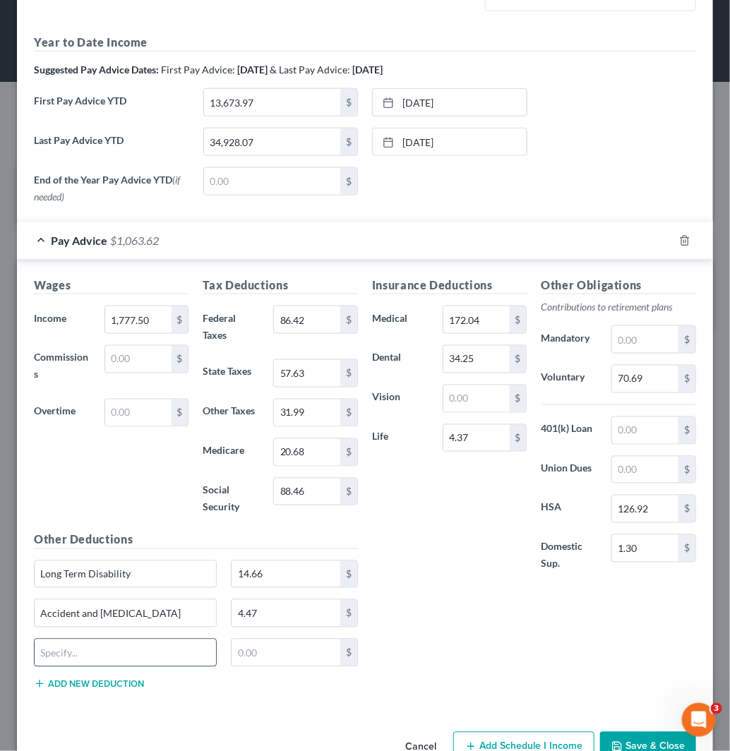
click at [106, 652] on input "text" at bounding box center [125, 653] width 181 height 27
click at [125, 681] on button "Add new deduction" at bounding box center [89, 683] width 110 height 11
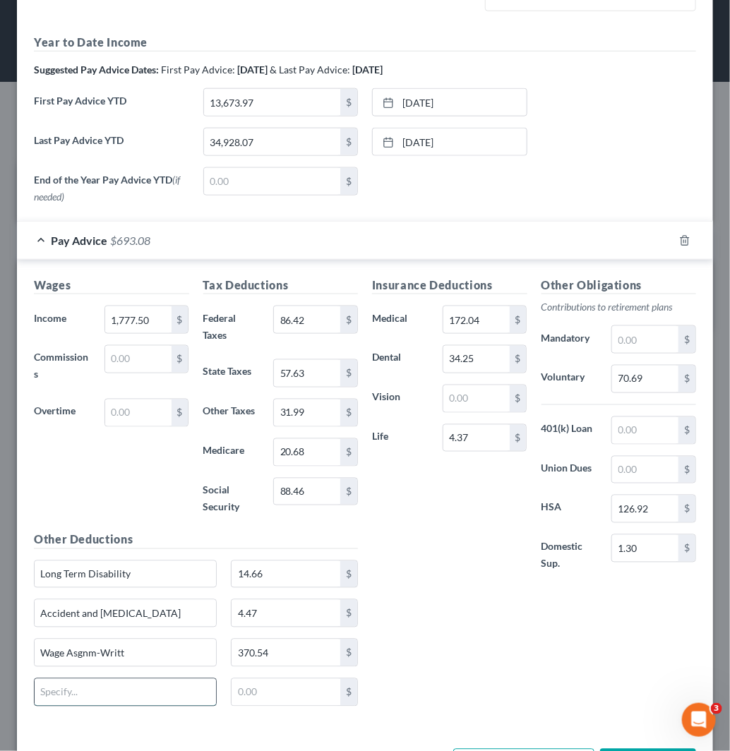
click at [119, 686] on input "text" at bounding box center [125, 692] width 181 height 27
drag, startPoint x: 179, startPoint y: 613, endPoint x: 16, endPoint y: 632, distance: 164.9
click at [16, 632] on div "New Income Source × Employment Type * Select Full or [DEMOGRAPHIC_DATA] Employm…" at bounding box center [365, 375] width 730 height 751
click at [138, 580] on input "Long Term Disability" at bounding box center [125, 574] width 181 height 27
paste input "Accident and [MEDICAL_DATA]"
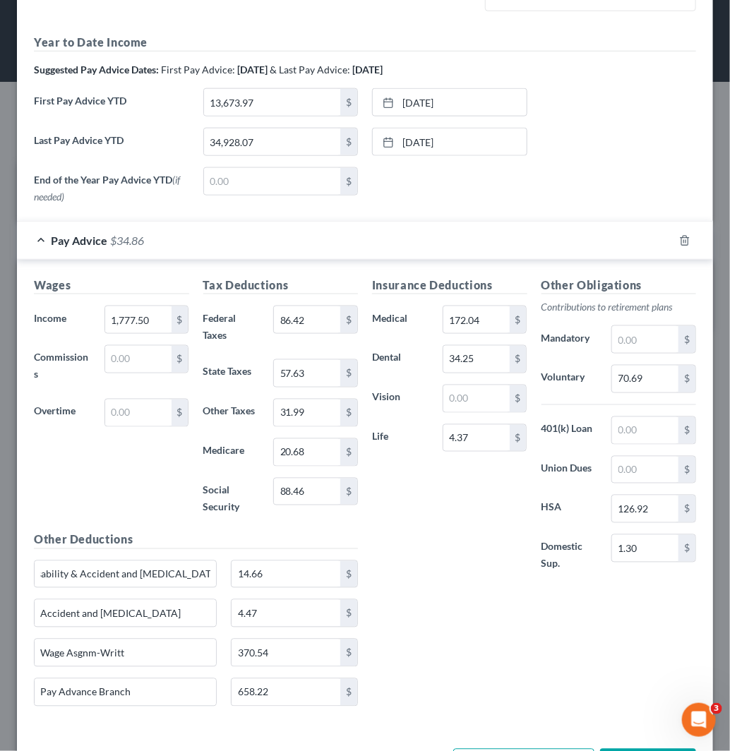
scroll to position [0, 0]
drag, startPoint x: 182, startPoint y: 622, endPoint x: 37, endPoint y: 624, distance: 145.4
click at [37, 624] on input "Accident and [MEDICAL_DATA]" at bounding box center [125, 613] width 181 height 27
click at [264, 619] on input "4.47" at bounding box center [286, 613] width 109 height 27
click at [231, 619] on div "4.47 $" at bounding box center [294, 613] width 127 height 28
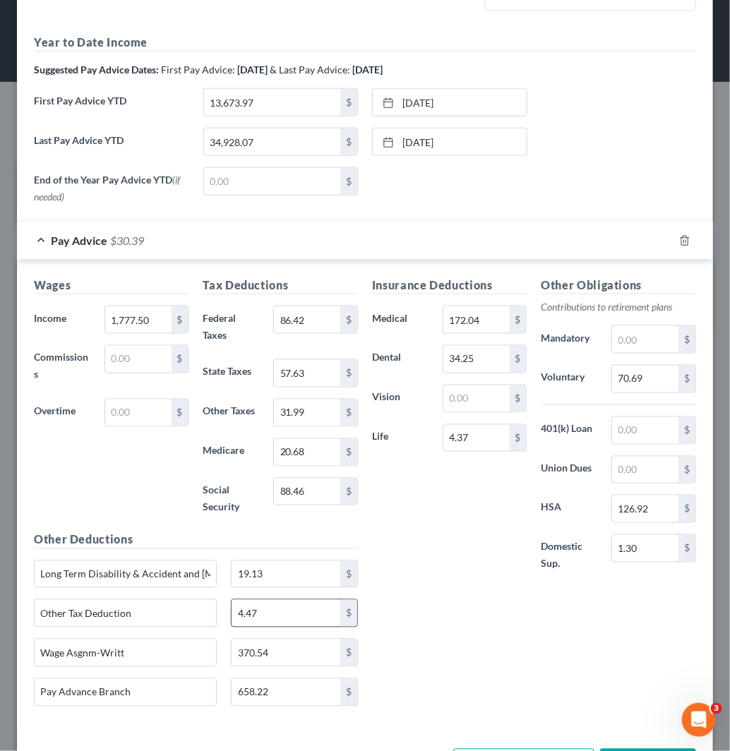
paste input "34.86"
drag, startPoint x: 179, startPoint y: 699, endPoint x: 27, endPoint y: 702, distance: 152.5
click at [27, 702] on div "Pay Advance Branch" at bounding box center [125, 692] width 197 height 28
click at [245, 619] on input "text" at bounding box center [286, 613] width 109 height 27
drag, startPoint x: 263, startPoint y: 620, endPoint x: 270, endPoint y: 611, distance: 11.5
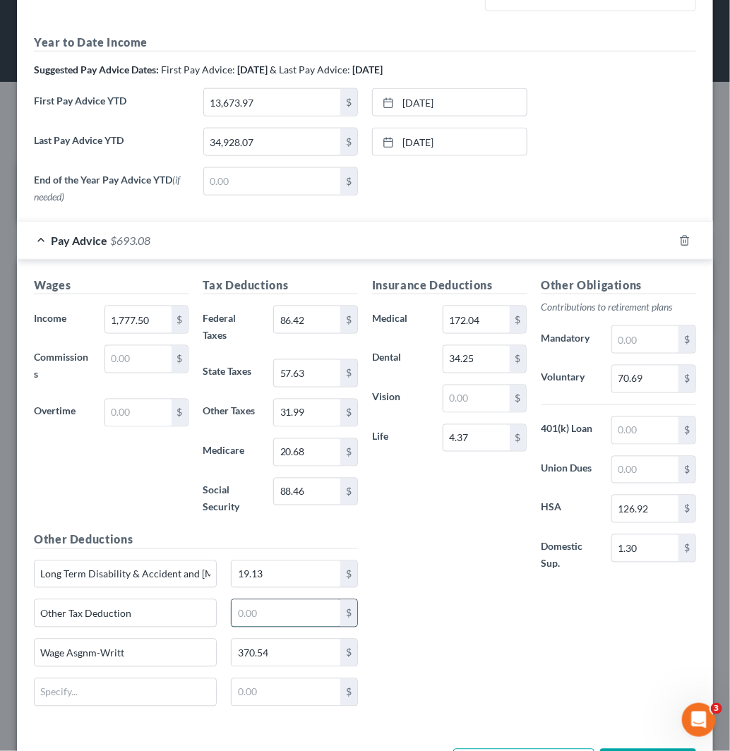
click at [265, 617] on input "text" at bounding box center [286, 613] width 109 height 27
click at [442, 621] on div "Insurance Deductions Medical 172.04 $ Dental 34.25 $ Vision $ Life 4.37 $ Other…" at bounding box center [534, 497] width 338 height 441
click at [245, 697] on input "text" at bounding box center [286, 692] width 109 height 27
click at [517, 622] on div "Insurance Deductions Medical 172.04 $ Dental 34.25 $ Vision $ Life 4.37 $ Other…" at bounding box center [534, 497] width 338 height 441
click at [292, 650] on input "370.54" at bounding box center [286, 653] width 109 height 27
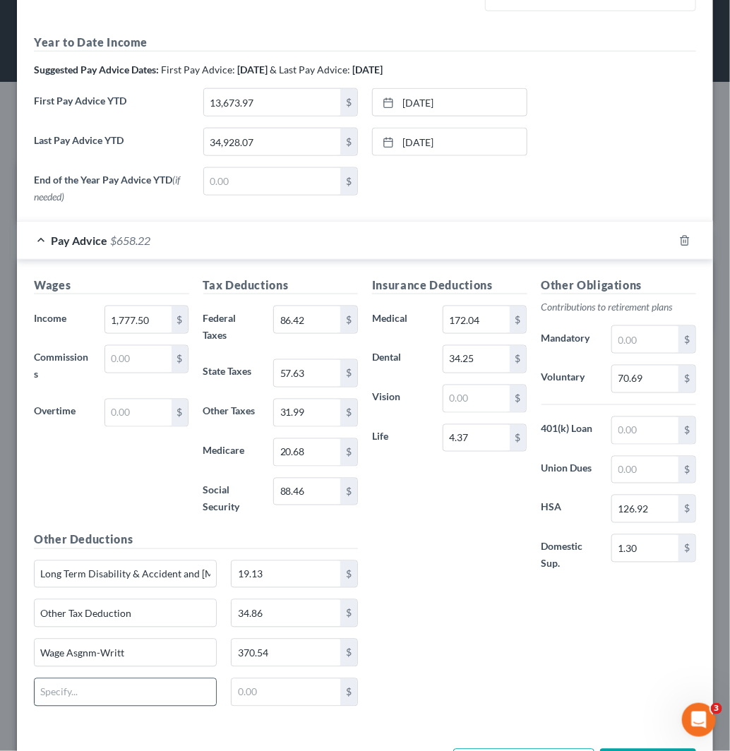
click at [162, 697] on input "text" at bounding box center [125, 692] width 181 height 27
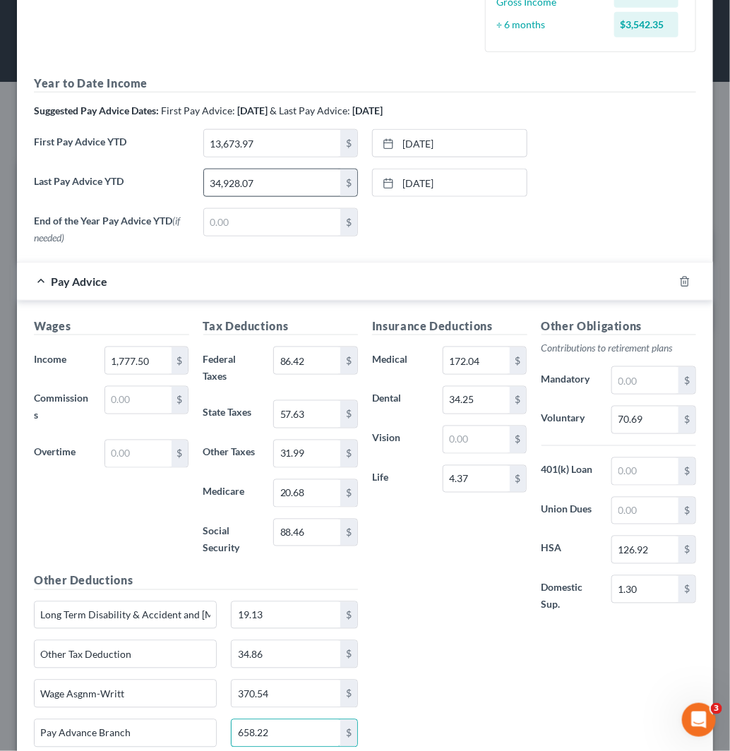
scroll to position [390, 0]
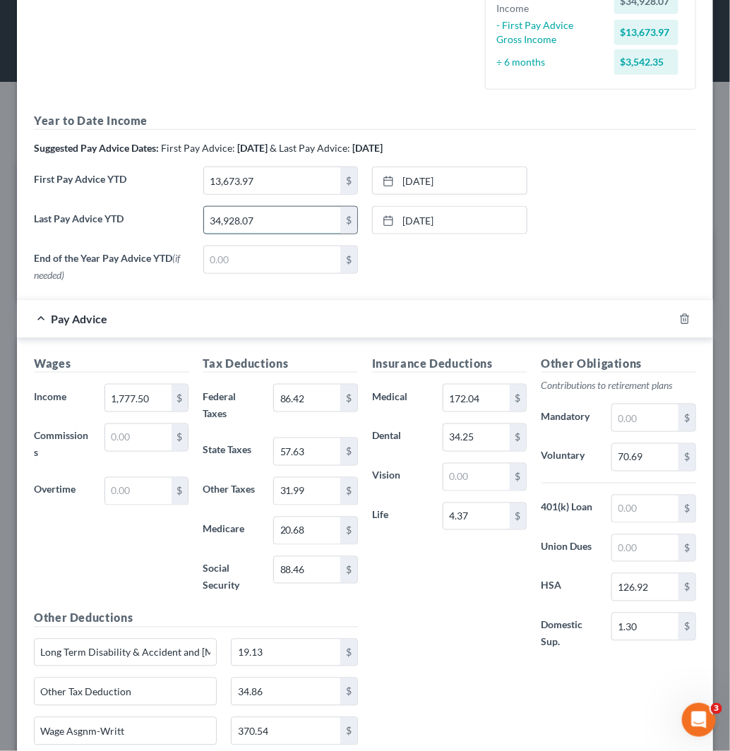
click at [289, 222] on input "34,928.07" at bounding box center [272, 220] width 137 height 27
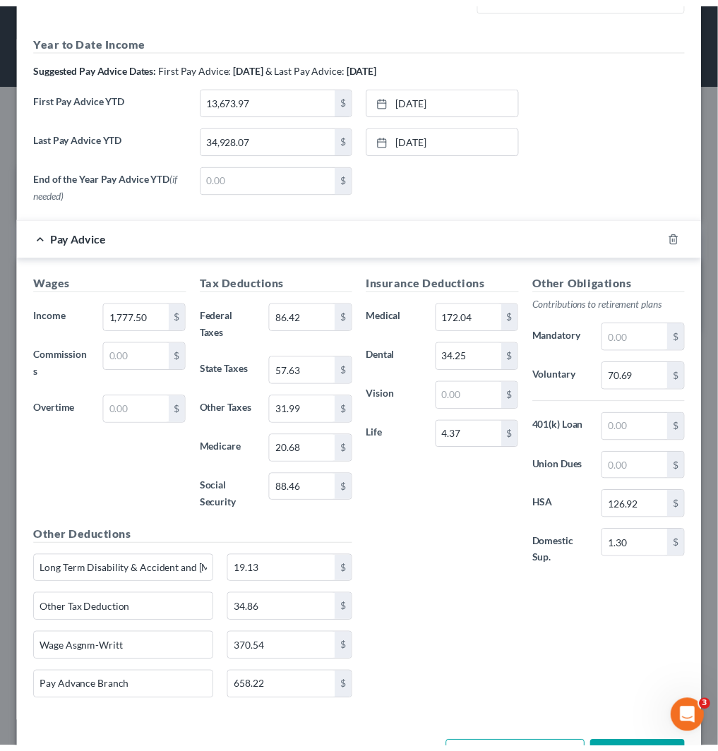
scroll to position [525, 0]
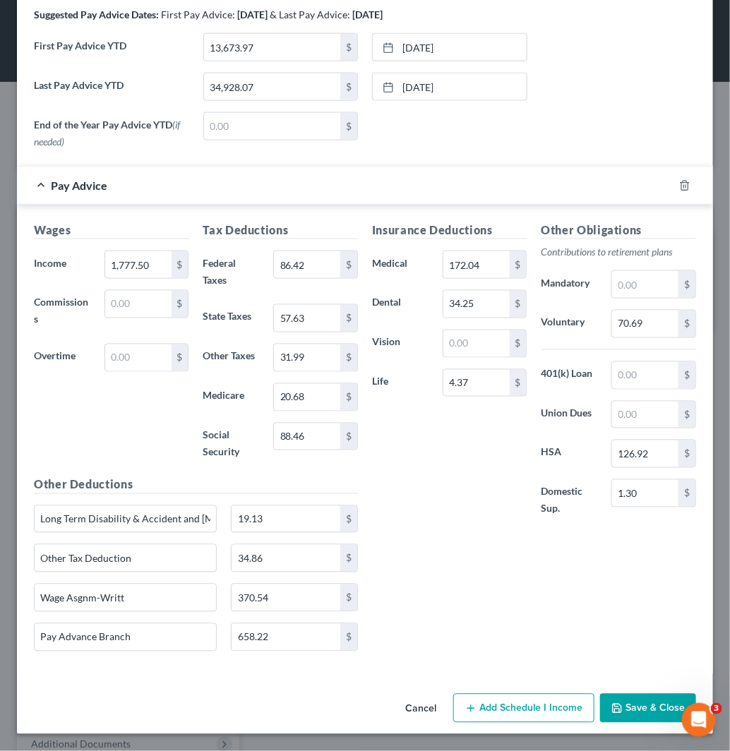
click at [624, 706] on button "Save & Close" at bounding box center [648, 709] width 96 height 30
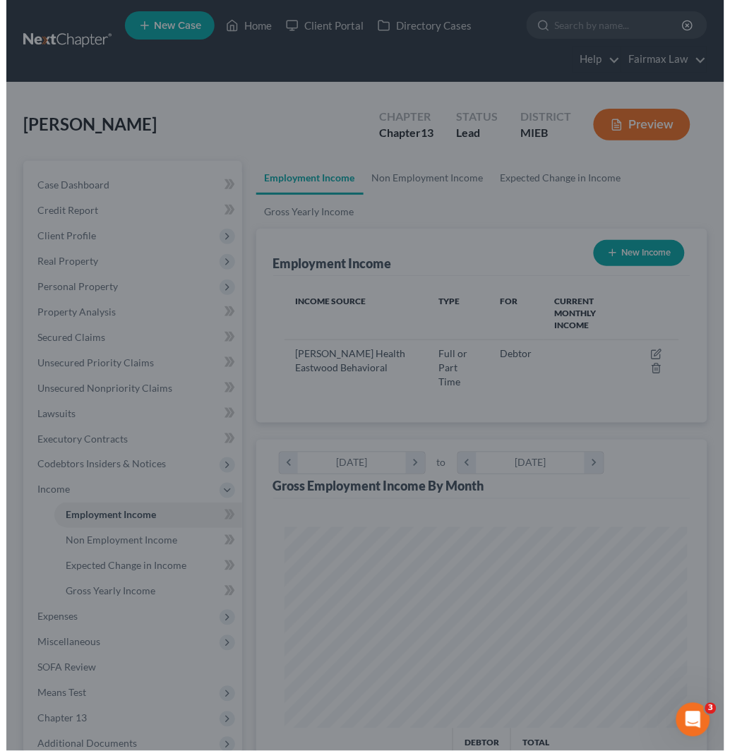
scroll to position [705745, 705519]
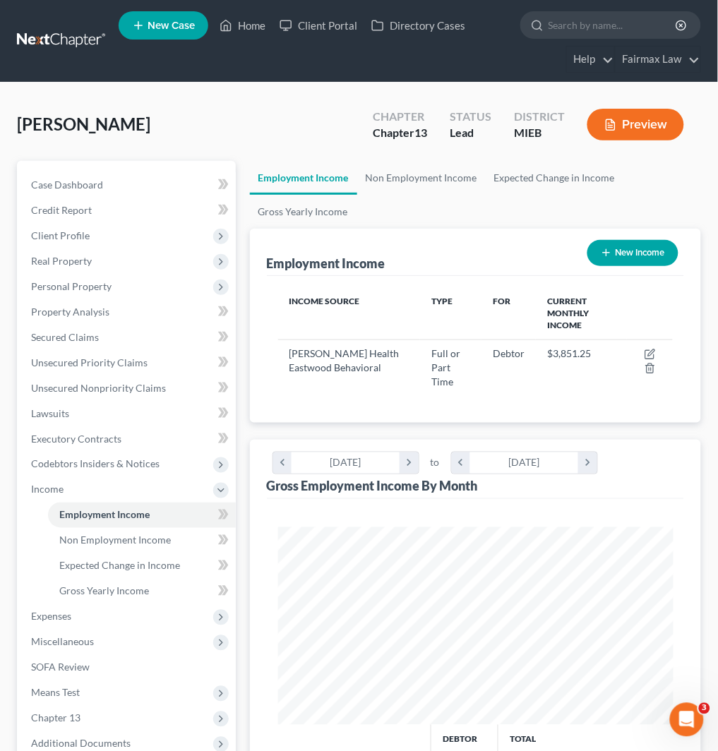
click at [628, 256] on button "New Income" at bounding box center [632, 253] width 91 height 26
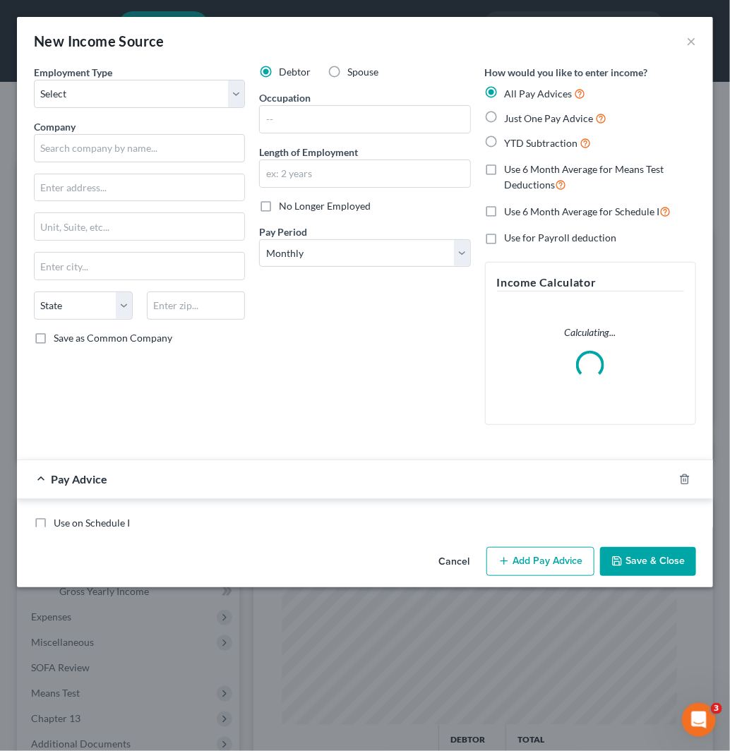
scroll to position [200, 431]
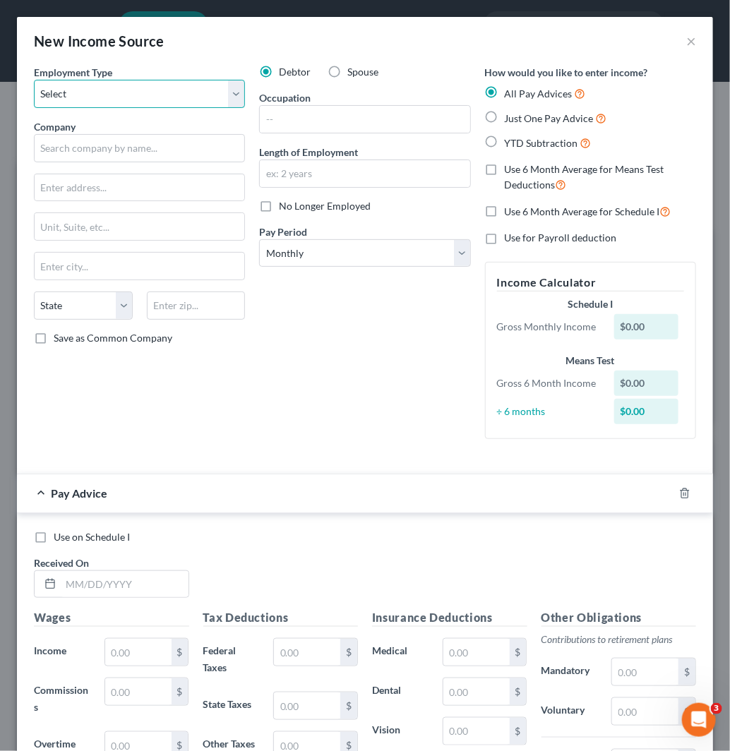
drag, startPoint x: 150, startPoint y: 97, endPoint x: 148, endPoint y: 107, distance: 9.3
click at [150, 97] on select "Select Full or [DEMOGRAPHIC_DATA] Employment Self Employment" at bounding box center [139, 94] width 211 height 28
click at [34, 80] on select "Select Full or [DEMOGRAPHIC_DATA] Employment Self Employment" at bounding box center [139, 94] width 211 height 28
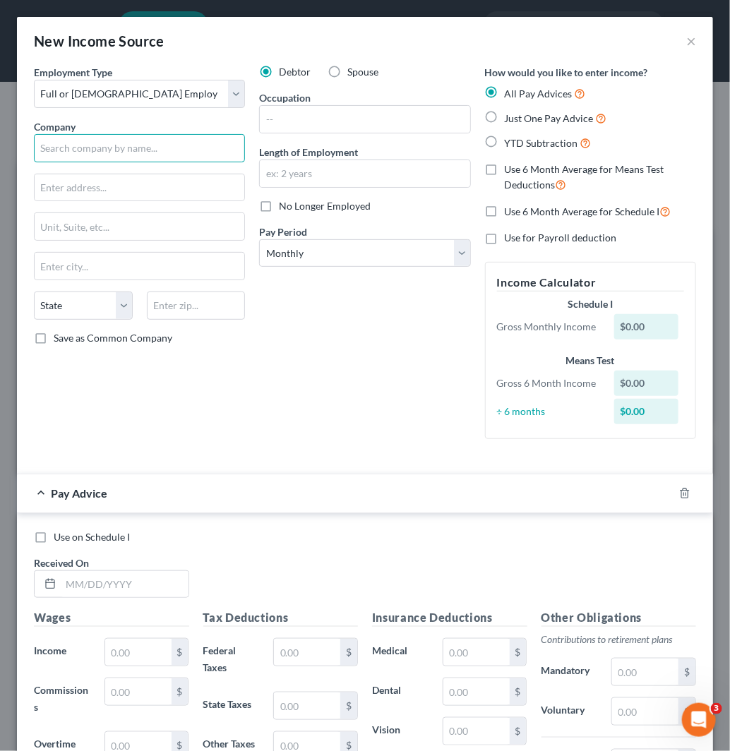
click at [135, 146] on input "text" at bounding box center [139, 148] width 211 height 28
paste input "Comforcare Home care Royalty Angels LLC"
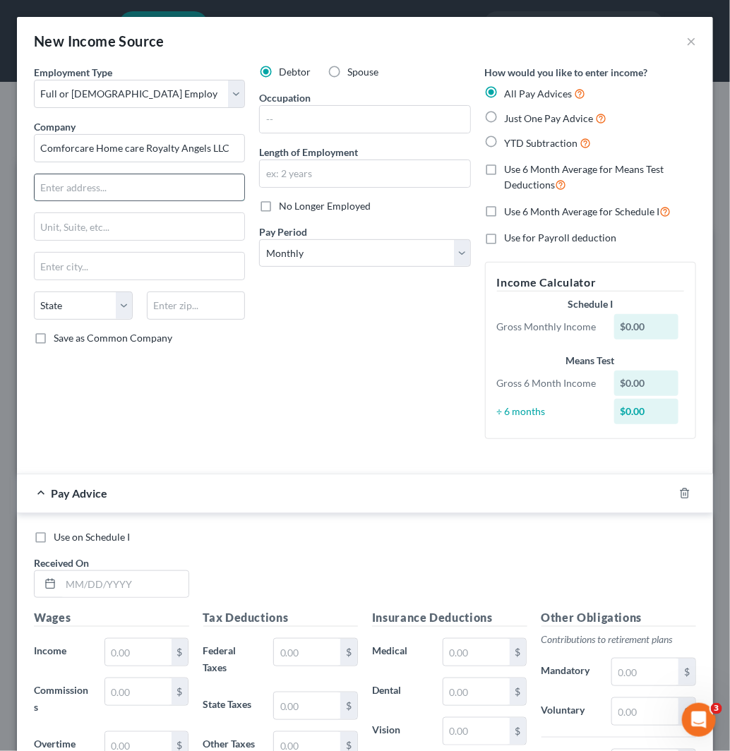
click at [153, 187] on input "text" at bounding box center [140, 187] width 210 height 27
paste input "22811 [GEOGRAPHIC_DATA][PERSON_NAME]"
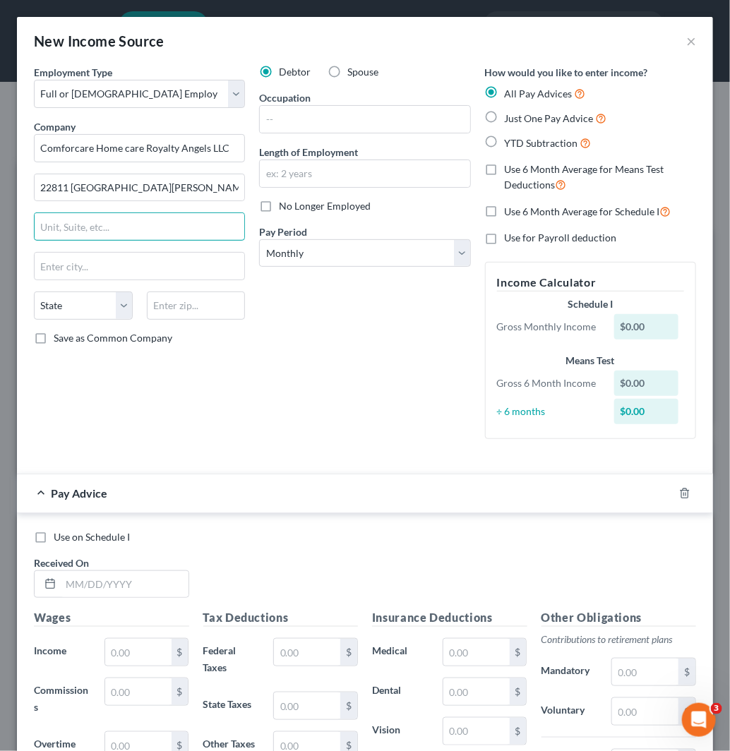
drag, startPoint x: 135, startPoint y: 226, endPoint x: 335, endPoint y: 328, distance: 224.5
click at [135, 226] on input "text" at bounding box center [140, 226] width 210 height 27
paste input "112"
click at [182, 306] on input "text" at bounding box center [196, 306] width 99 height 28
paste input "48080"
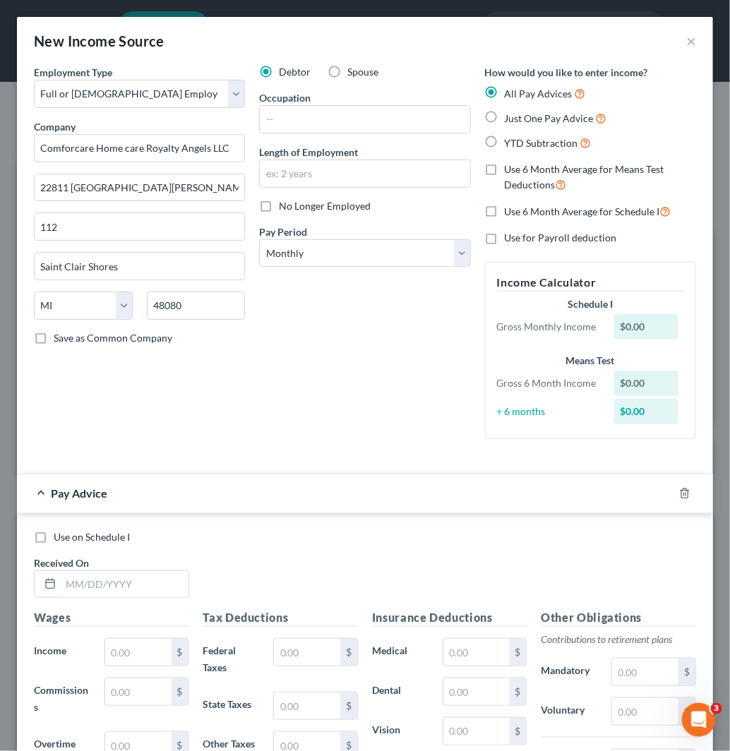
click at [54, 345] on label "Save as Common Company" at bounding box center [113, 338] width 119 height 14
click at [59, 340] on input "Save as Common Company" at bounding box center [63, 335] width 9 height 9
click at [323, 125] on input "text" at bounding box center [365, 119] width 210 height 27
paste input "Caregiver"
click at [323, 181] on input "text" at bounding box center [365, 173] width 210 height 27
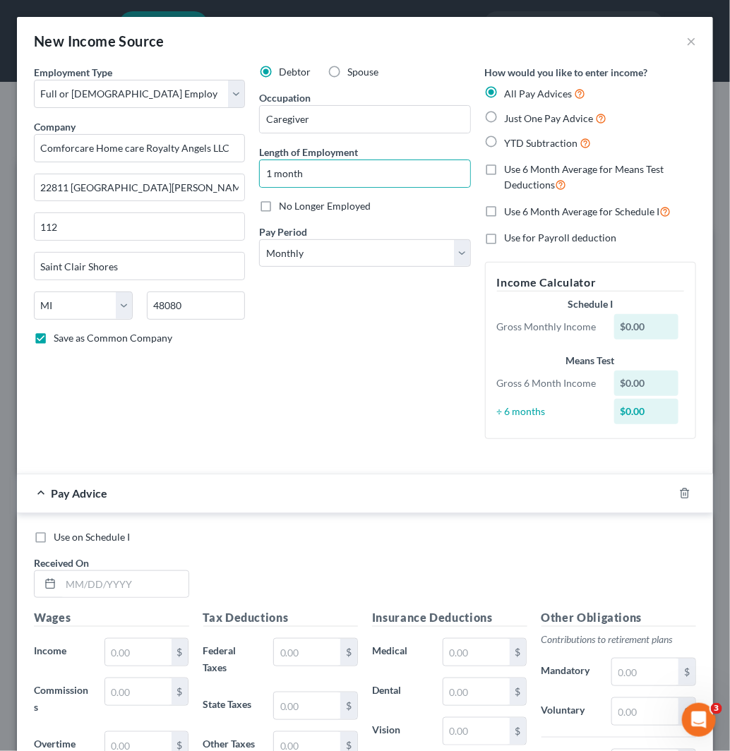
click at [302, 208] on span "No Longer Employed" at bounding box center [325, 206] width 92 height 12
click at [294, 208] on input "No Longer Employed" at bounding box center [288, 203] width 9 height 9
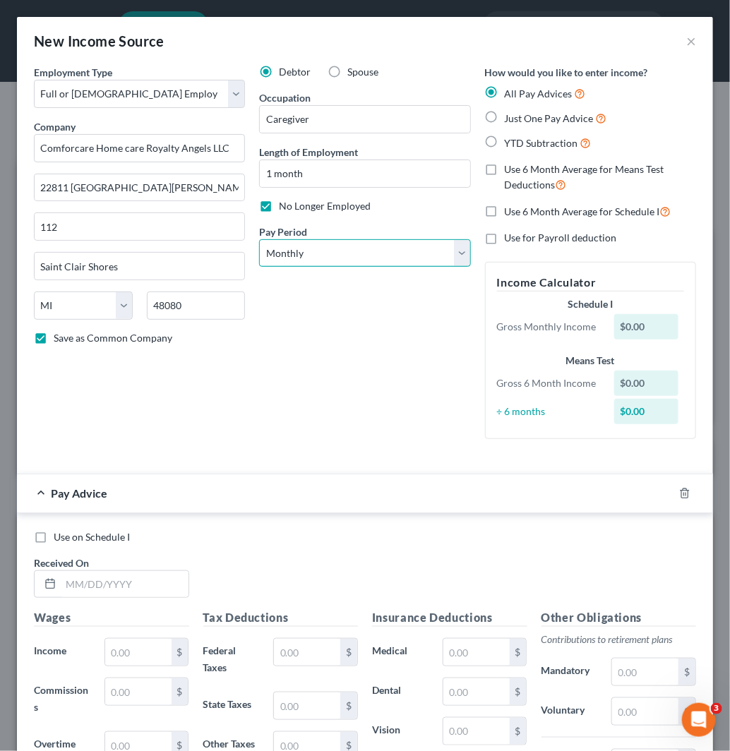
click at [334, 256] on select "Select Monthly Twice Monthly Every Other Week Weekly" at bounding box center [364, 253] width 211 height 28
click at [351, 247] on select "Select Monthly Twice Monthly Every Other Week Weekly" at bounding box center [364, 253] width 211 height 28
click at [369, 250] on select "Select Monthly Twice Monthly Every Other Week Weekly" at bounding box center [364, 253] width 211 height 28
click at [259, 239] on select "Select Monthly Twice Monthly Every Other Week Weekly" at bounding box center [364, 253] width 211 height 28
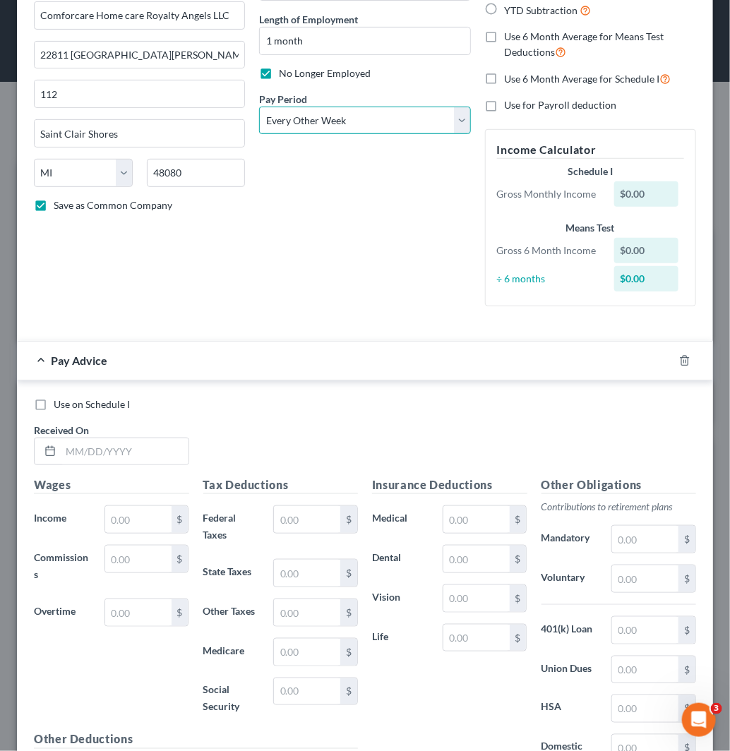
scroll to position [157, 0]
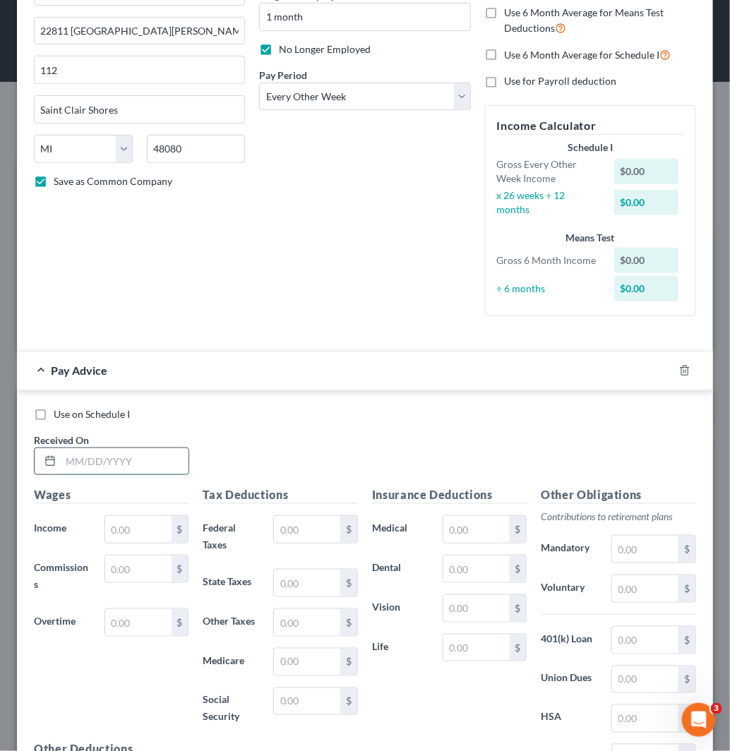
click at [116, 463] on input "text" at bounding box center [125, 461] width 128 height 27
click at [138, 539] on input "text" at bounding box center [138, 529] width 66 height 27
click at [307, 703] on input "text" at bounding box center [307, 701] width 66 height 27
click at [309, 671] on input "text" at bounding box center [307, 662] width 66 height 27
click at [307, 574] on input "text" at bounding box center [307, 583] width 66 height 27
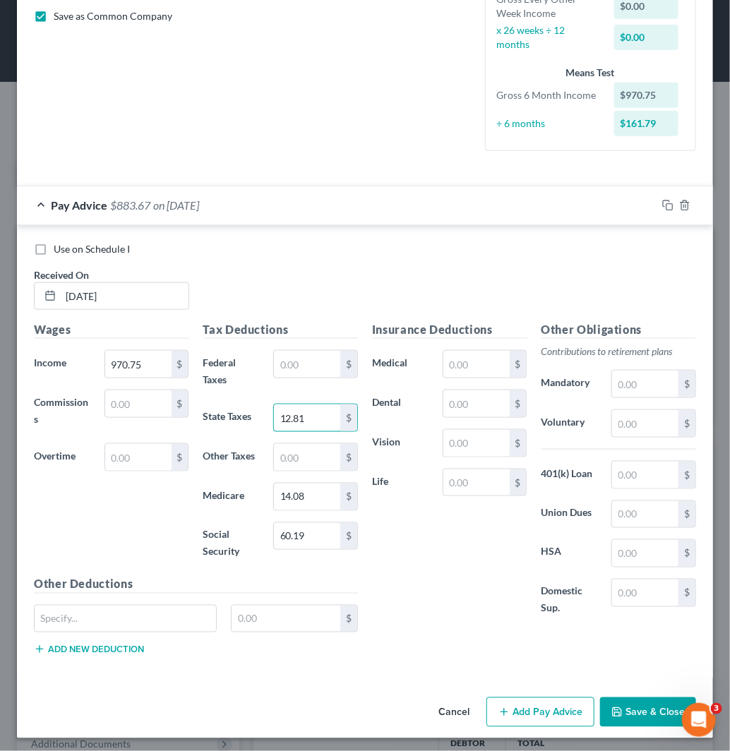
scroll to position [327, 0]
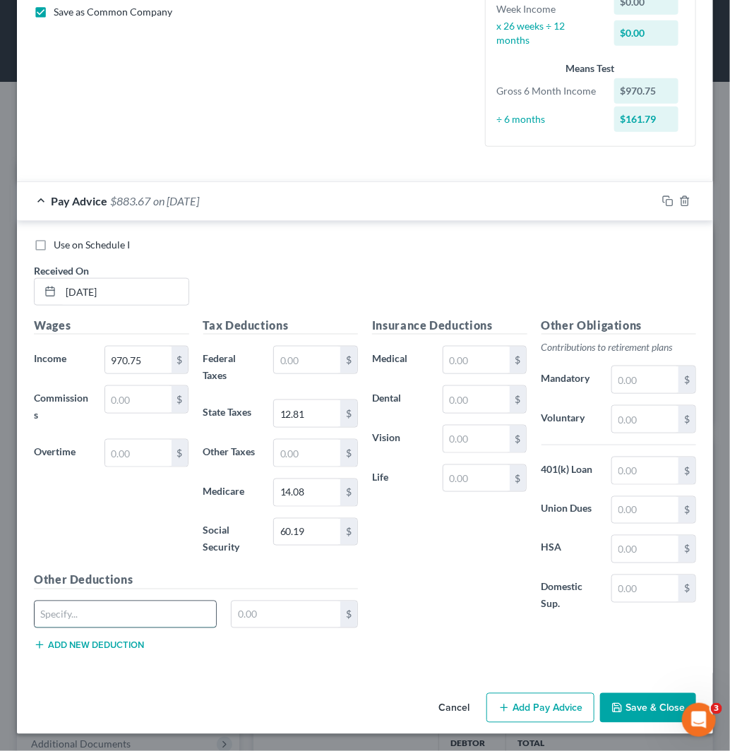
click at [194, 612] on input "text" at bounding box center [125, 614] width 181 height 27
click at [527, 707] on button "Add Pay Advice" at bounding box center [540, 708] width 108 height 30
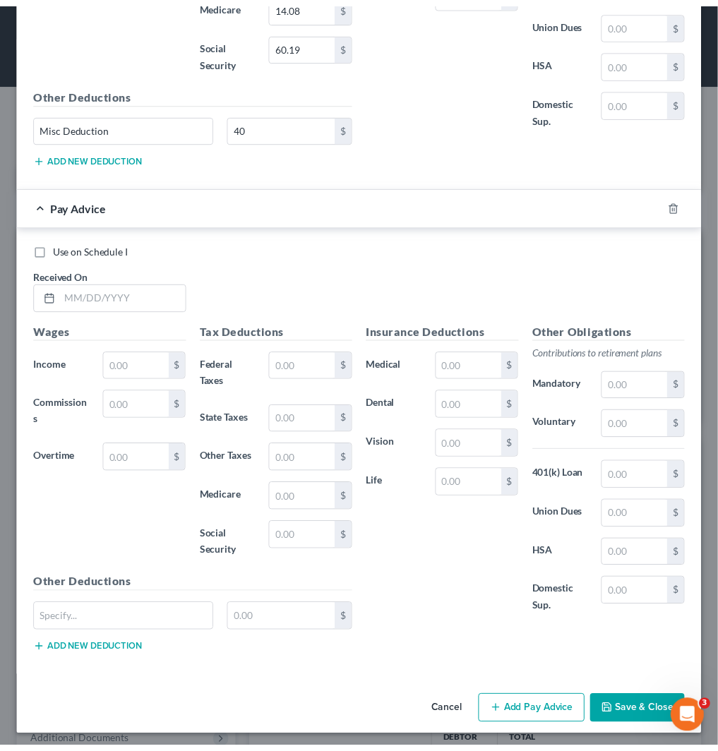
scroll to position [820, 0]
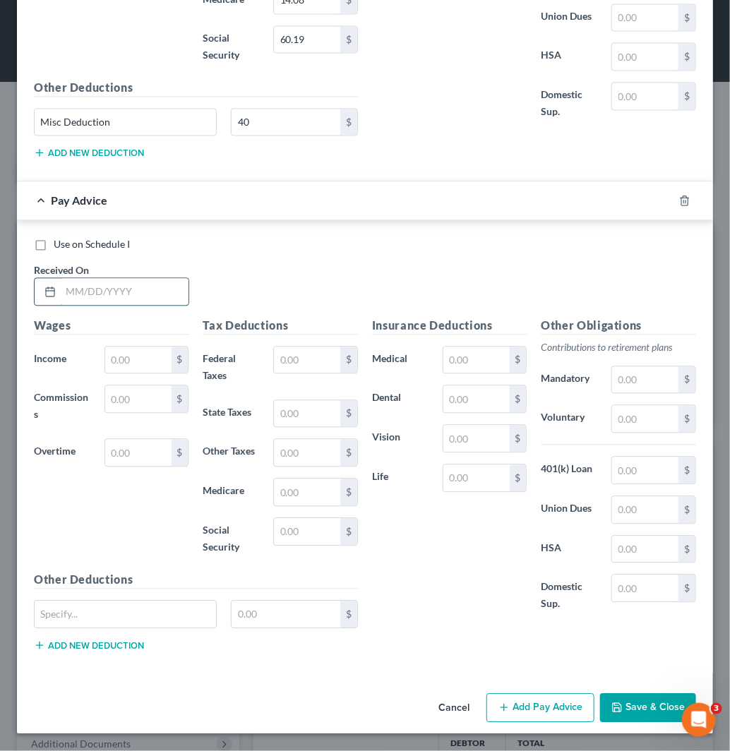
click at [121, 286] on input "text" at bounding box center [125, 292] width 128 height 27
click at [308, 414] on input "text" at bounding box center [307, 414] width 66 height 27
click at [274, 500] on input "text" at bounding box center [307, 492] width 66 height 27
click at [81, 606] on input "text" at bounding box center [125, 614] width 181 height 27
click at [647, 699] on button "Save & Close" at bounding box center [648, 709] width 96 height 30
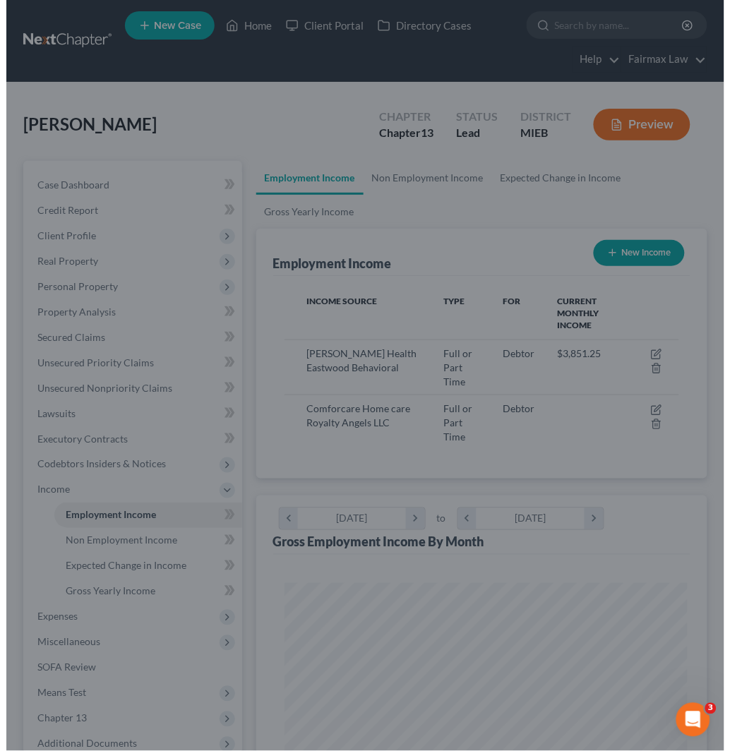
scroll to position [705745, 705519]
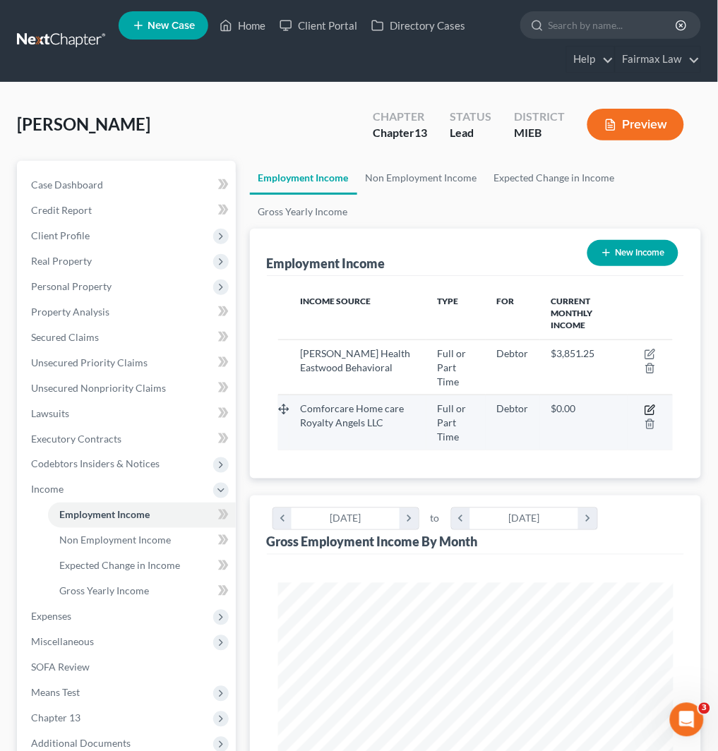
click at [650, 407] on icon "button" at bounding box center [650, 410] width 11 height 11
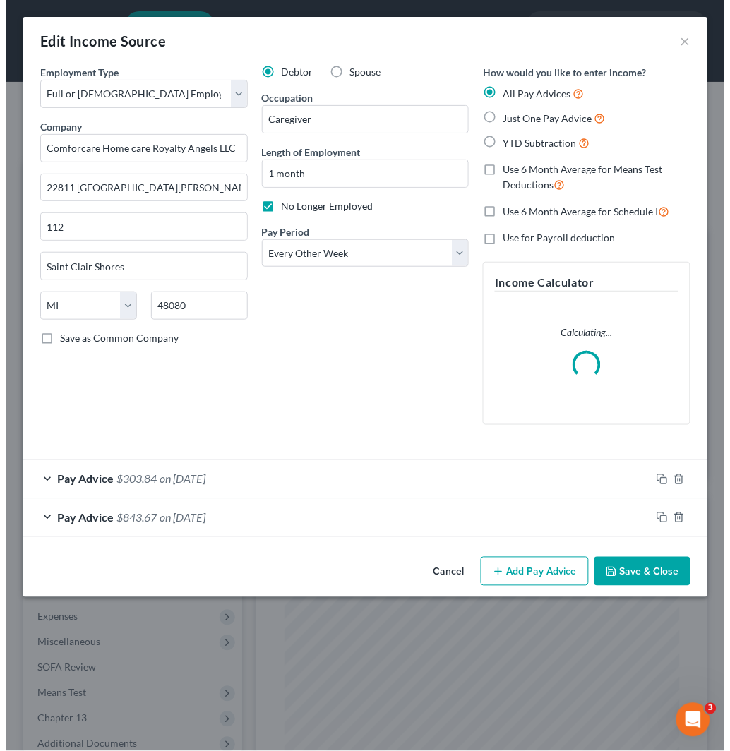
scroll to position [200, 431]
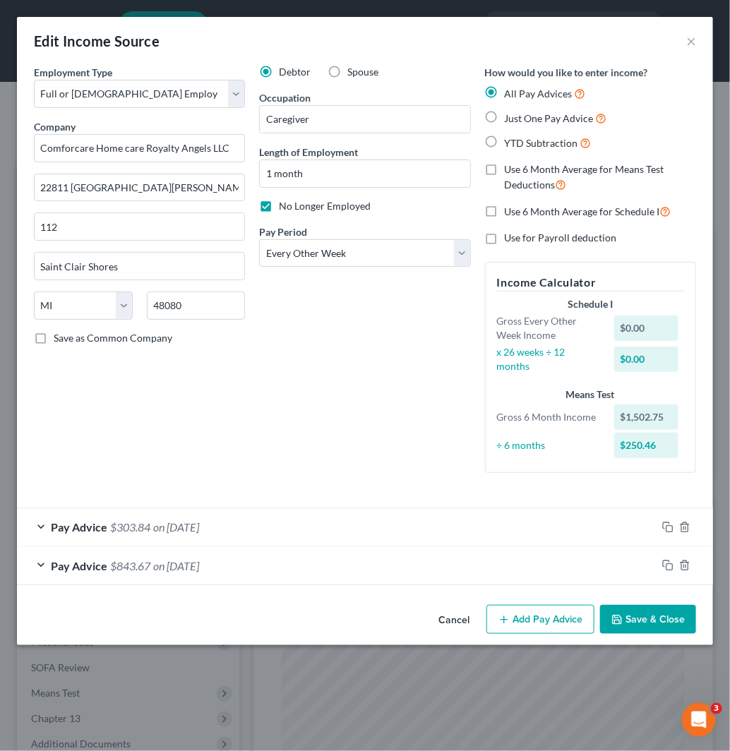
click at [448, 523] on div "Pay Advice $303.84 on [DATE]" at bounding box center [337, 526] width 640 height 37
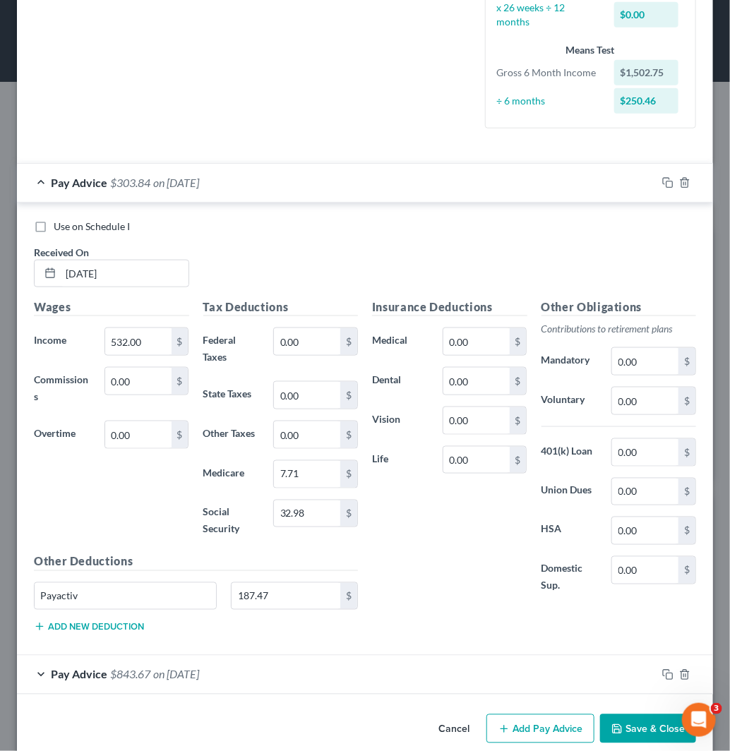
scroll to position [366, 0]
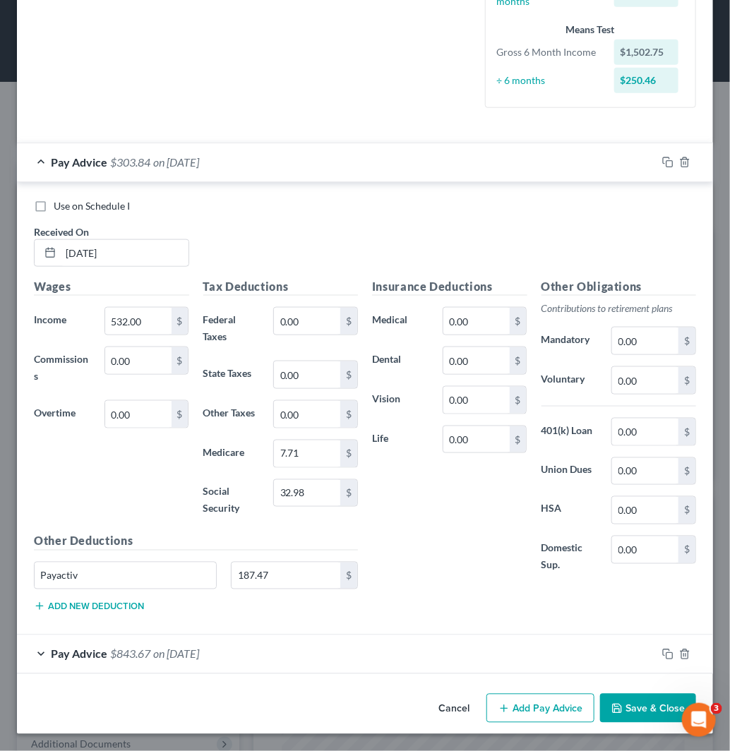
click at [334, 652] on div "Pay Advice $843.67 on [DATE]" at bounding box center [337, 653] width 640 height 37
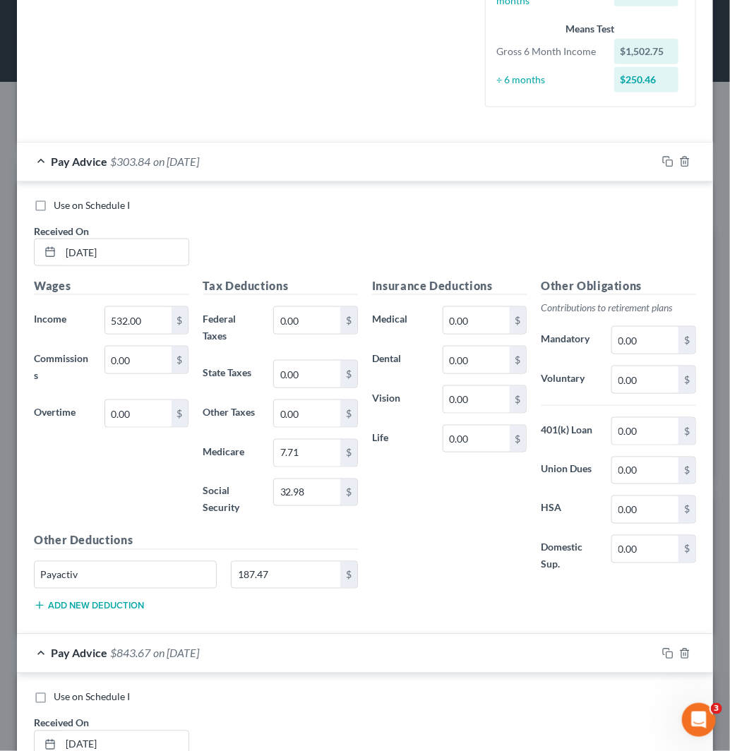
scroll to position [680, 0]
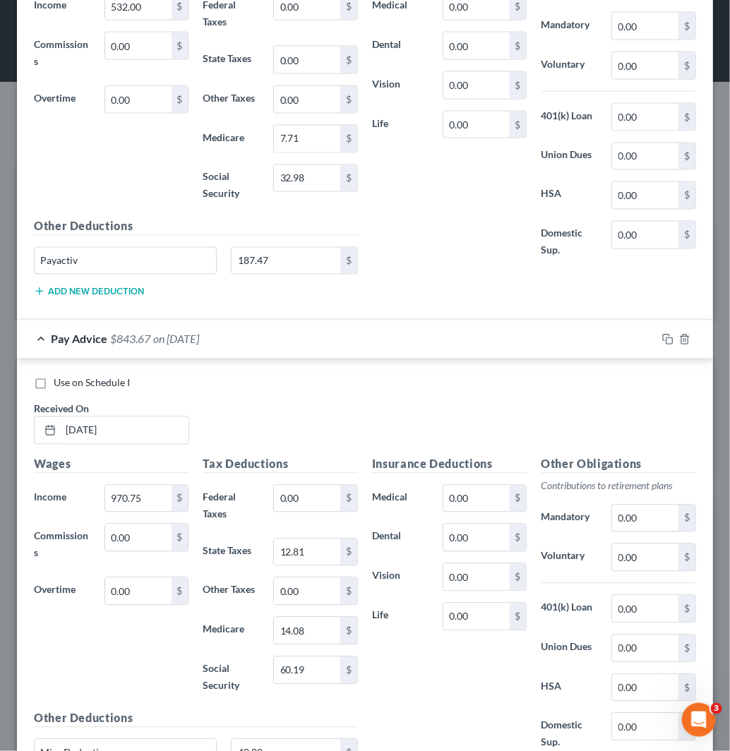
click at [413, 375] on div "Use on Schedule I Received On * [DATE] Wages Income * 970.75 $ Commissions 0.00…" at bounding box center [365, 585] width 696 height 453
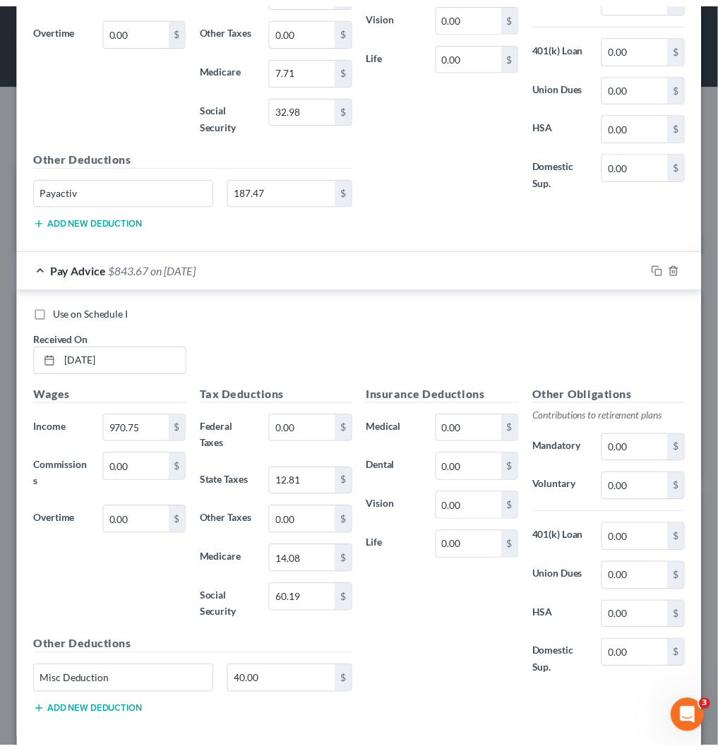
scroll to position [820, 0]
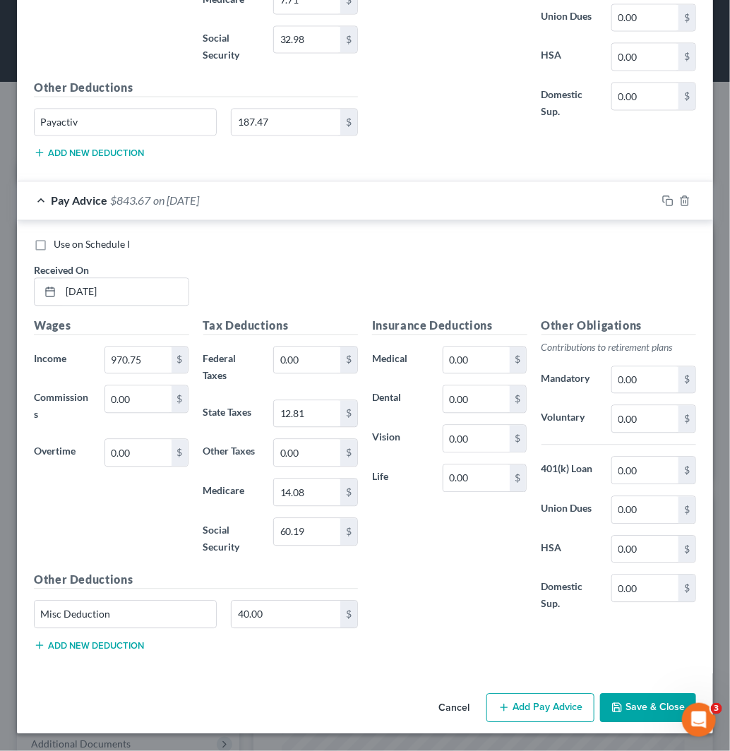
click at [642, 703] on button "Save & Close" at bounding box center [648, 709] width 96 height 30
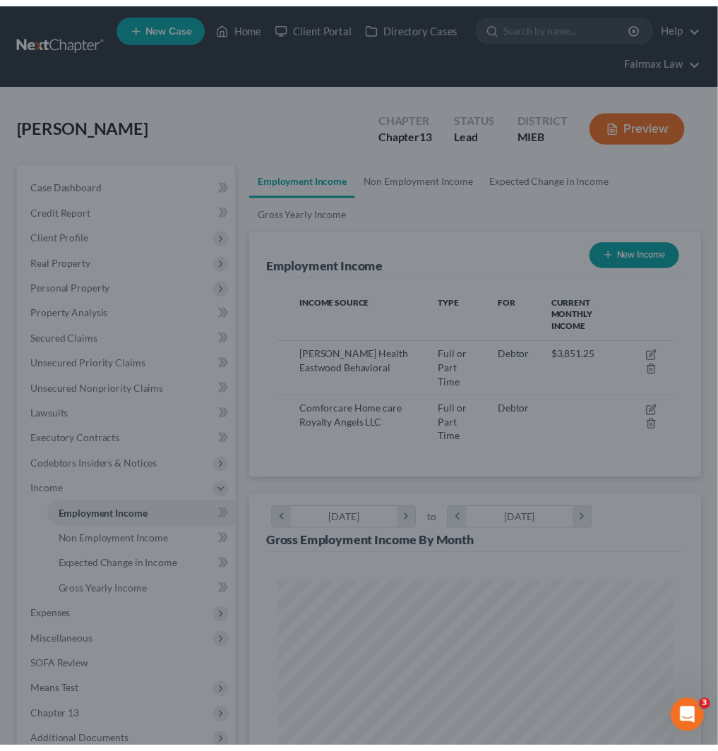
scroll to position [705745, 705519]
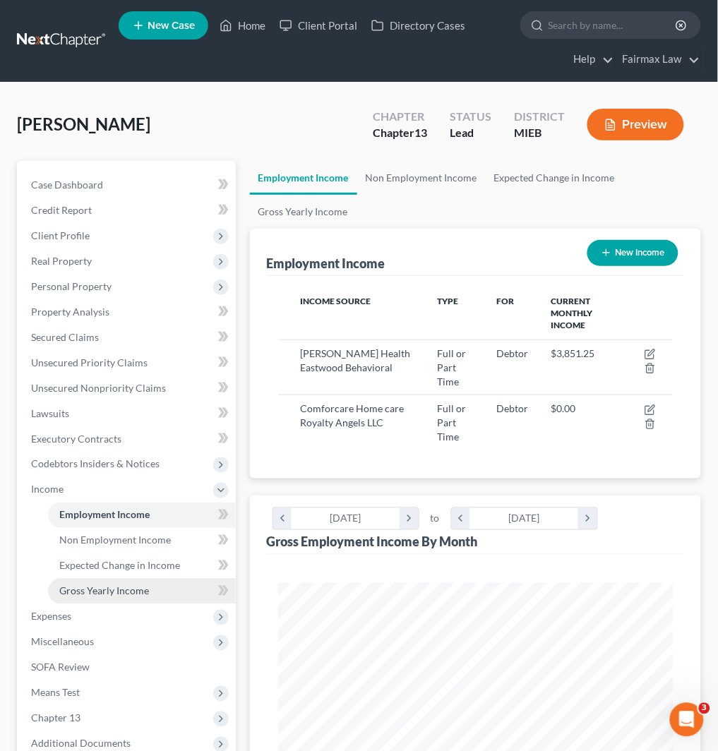
click at [145, 588] on span "Gross Yearly Income" at bounding box center [104, 591] width 90 height 12
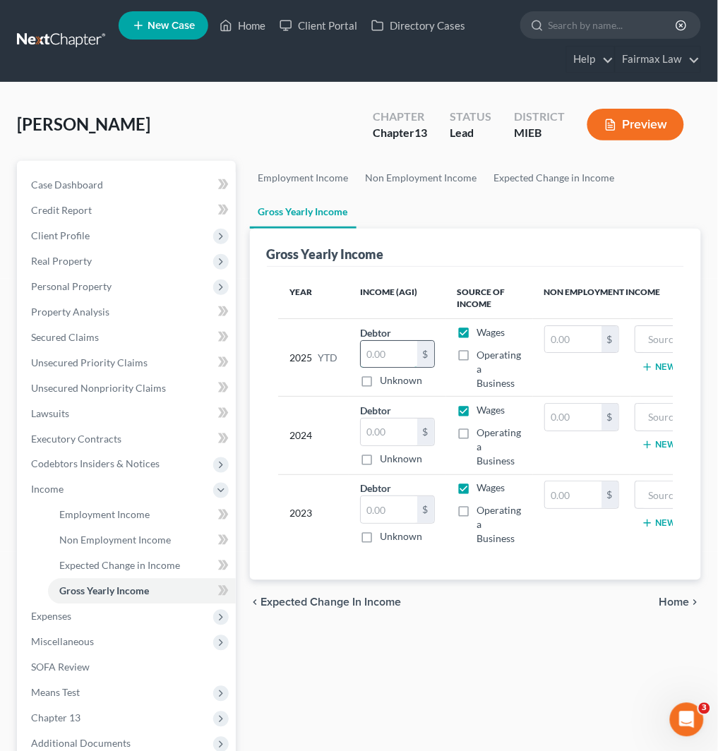
click at [390, 357] on input "text" at bounding box center [389, 354] width 56 height 27
paste input "36,250.82"
drag, startPoint x: 393, startPoint y: 506, endPoint x: 429, endPoint y: 513, distance: 36.6
click at [393, 506] on input "text" at bounding box center [389, 509] width 56 height 27
paste input "6,496.00"
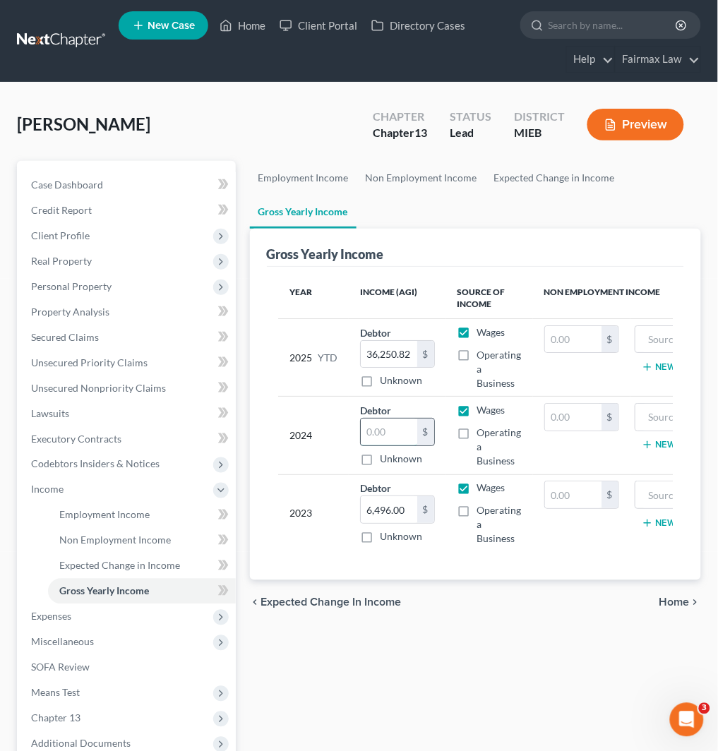
click at [399, 421] on input "text" at bounding box center [389, 432] width 56 height 27
paste input "41,969.00"
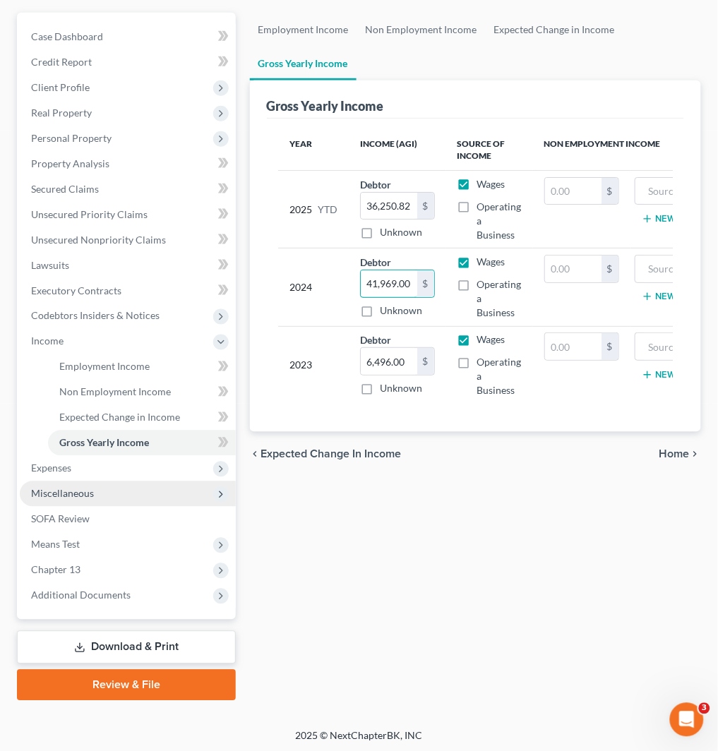
scroll to position [150, 0]
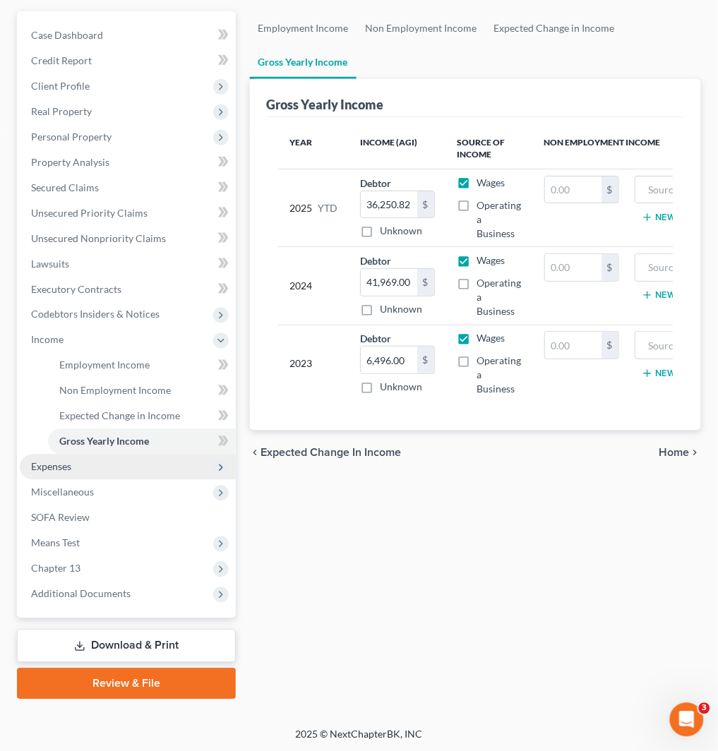
click at [141, 463] on span "Expenses" at bounding box center [128, 467] width 216 height 25
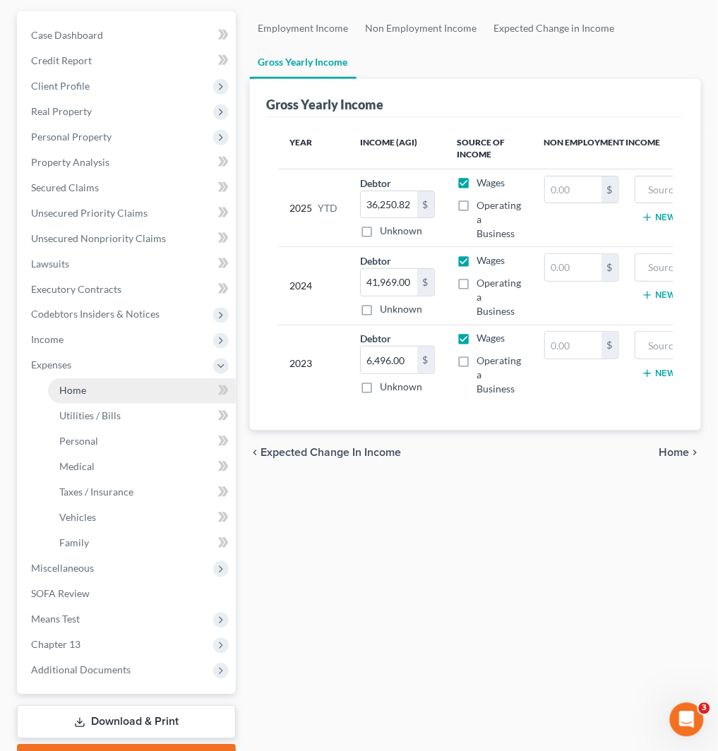
click at [147, 390] on link "Home" at bounding box center [142, 390] width 188 height 25
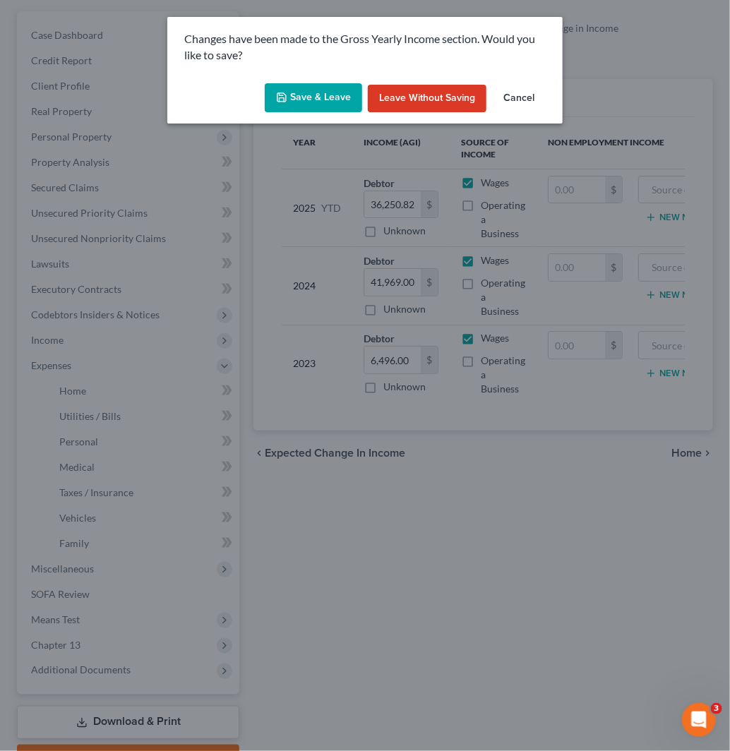
click at [323, 94] on button "Save & Leave" at bounding box center [313, 98] width 97 height 30
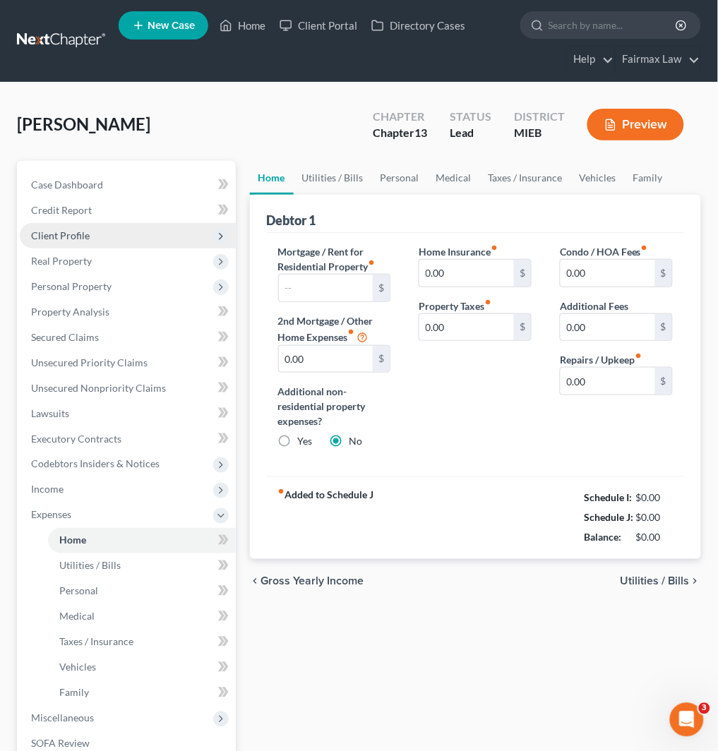
click at [121, 239] on span "Client Profile" at bounding box center [128, 235] width 216 height 25
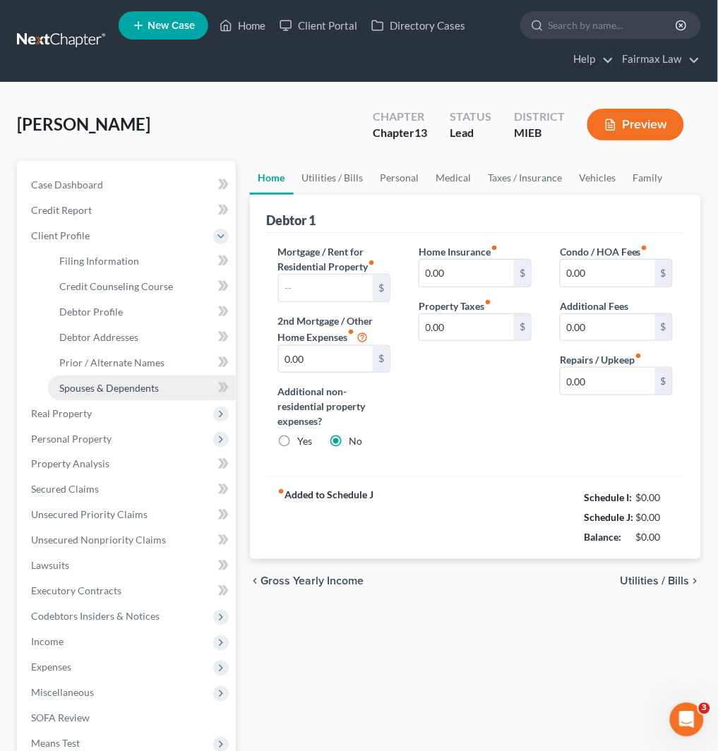
click at [144, 389] on span "Spouses & Dependents" at bounding box center [109, 388] width 100 height 12
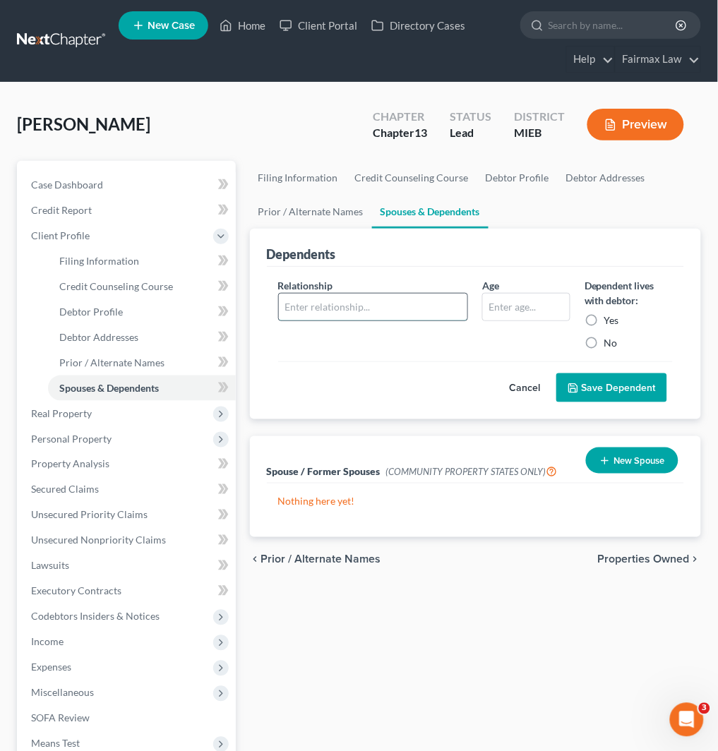
click at [421, 314] on input "text" at bounding box center [373, 307] width 189 height 27
click at [347, 290] on div "Relationship *" at bounding box center [373, 314] width 205 height 72
drag, startPoint x: 361, startPoint y: 304, endPoint x: 366, endPoint y: 313, distance: 9.5
click at [361, 304] on input "text" at bounding box center [373, 307] width 189 height 27
click at [527, 312] on input "text" at bounding box center [526, 307] width 87 height 27
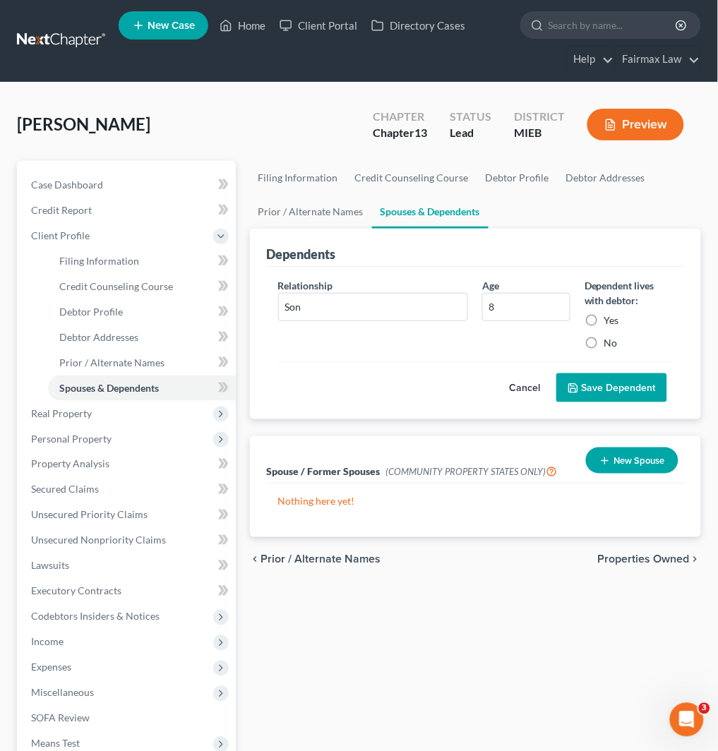
click at [604, 325] on label "Yes" at bounding box center [611, 320] width 15 height 14
click at [610, 323] on input "Yes" at bounding box center [614, 317] width 9 height 9
click at [594, 377] on button "Save Dependent" at bounding box center [611, 388] width 111 height 30
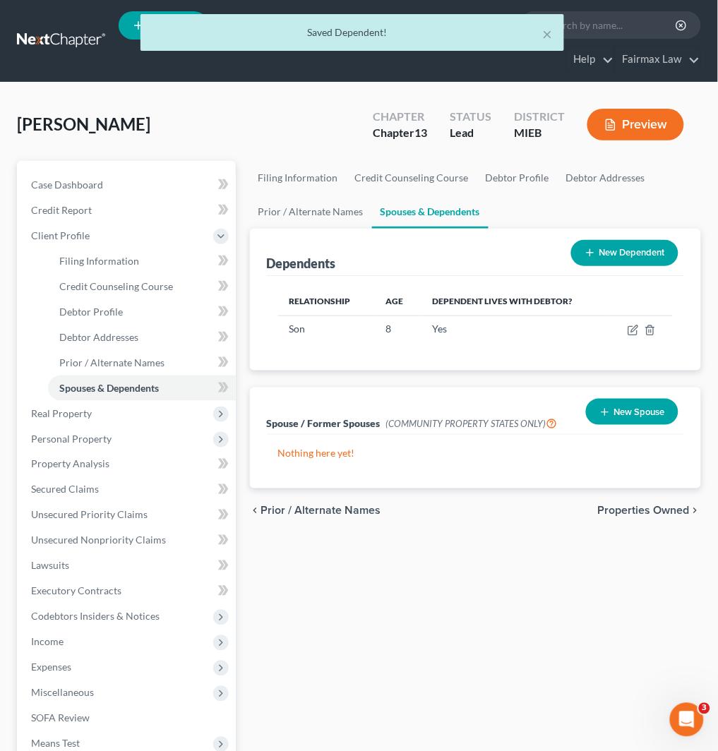
click at [597, 256] on button "New Dependent" at bounding box center [624, 253] width 107 height 26
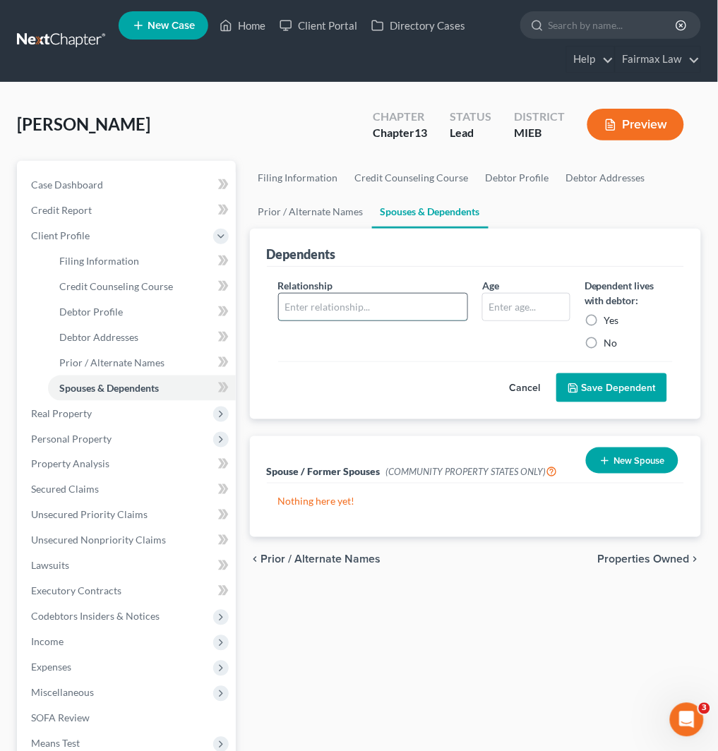
click at [367, 308] on input "text" at bounding box center [373, 307] width 189 height 27
click at [512, 308] on input "text" at bounding box center [526, 307] width 87 height 27
click at [604, 318] on label "Yes" at bounding box center [611, 320] width 15 height 14
click at [610, 318] on input "Yes" at bounding box center [614, 317] width 9 height 9
click at [614, 383] on button "Save Dependent" at bounding box center [611, 388] width 111 height 30
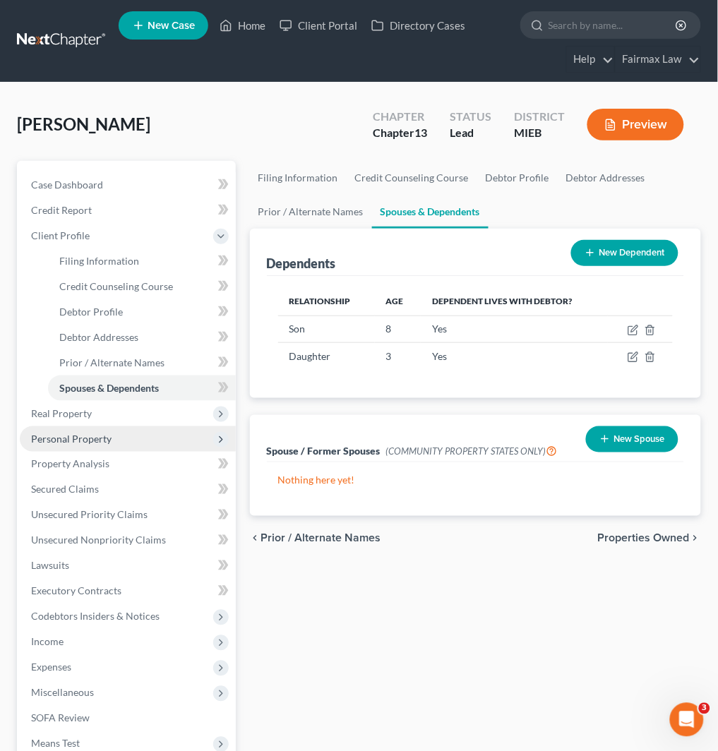
click at [121, 438] on span "Personal Property" at bounding box center [128, 438] width 216 height 25
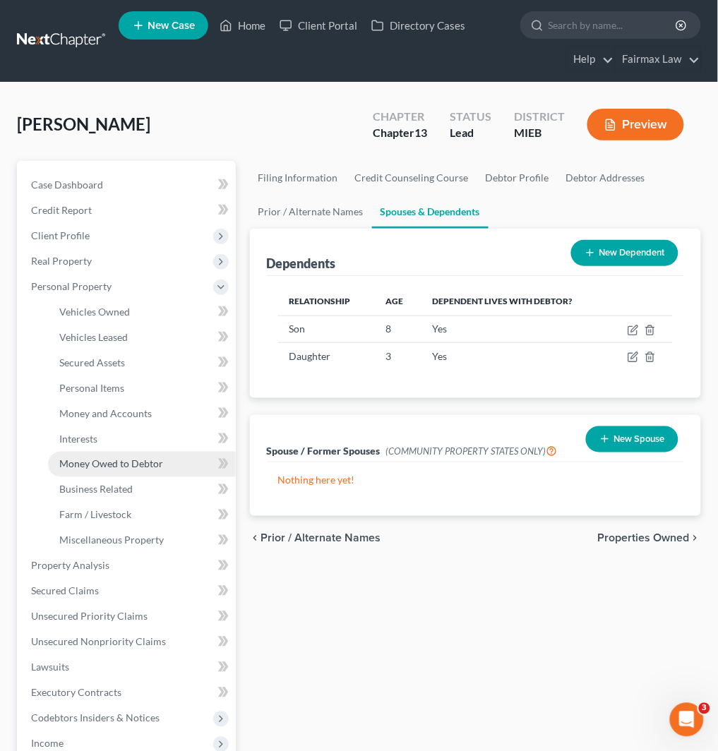
click at [149, 456] on link "Money Owed to Debtor" at bounding box center [142, 464] width 188 height 25
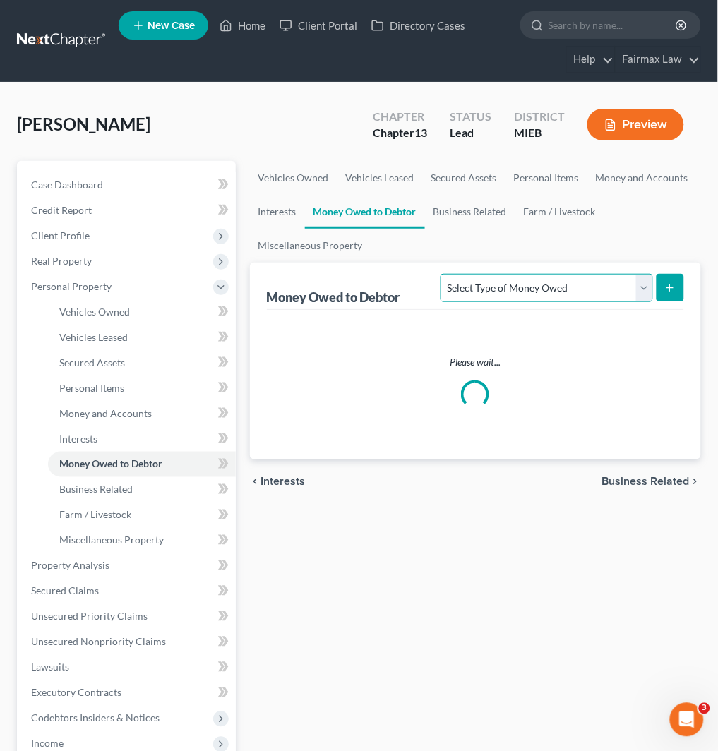
click at [607, 280] on select "Select Type of Money Owed Accounts Receivable Alimony Child Support Claims Agai…" at bounding box center [547, 288] width 212 height 28
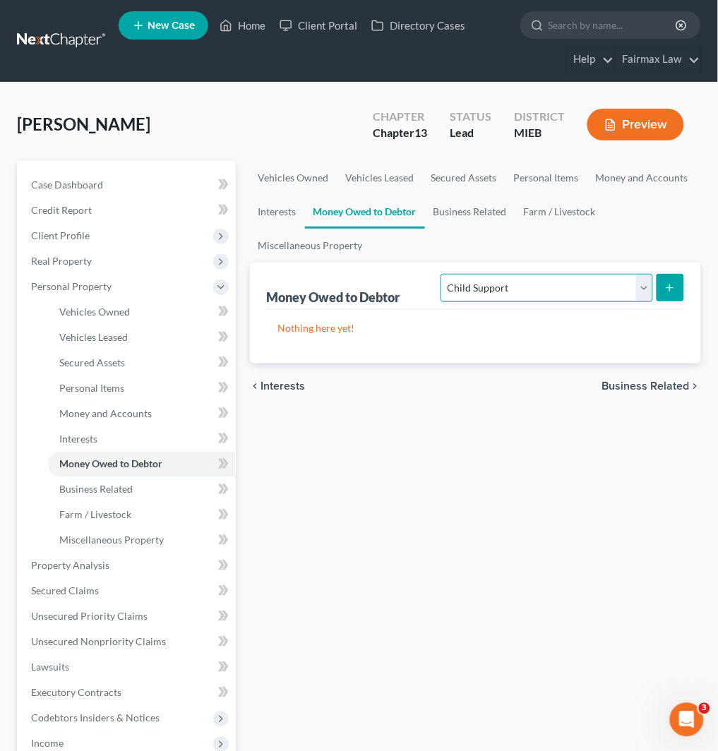
click at [443, 274] on select "Select Type of Money Owed Accounts Receivable Alimony Child Support Claims Agai…" at bounding box center [547, 288] width 212 height 28
click at [671, 286] on icon "submit" at bounding box center [669, 287] width 11 height 11
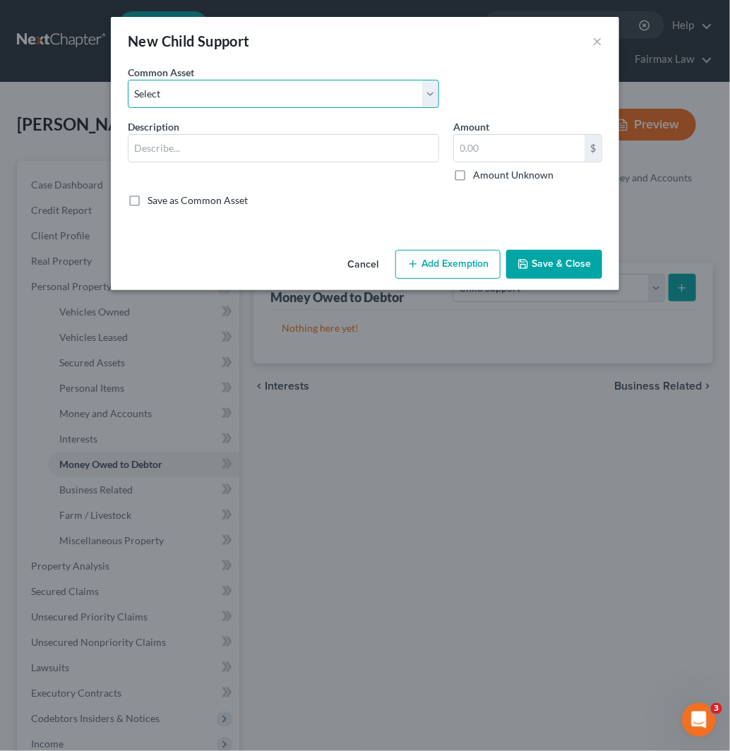
click at [385, 106] on select "Select Child Support" at bounding box center [283, 94] width 311 height 28
click at [128, 80] on select "Select Child Support" at bounding box center [283, 94] width 311 height 28
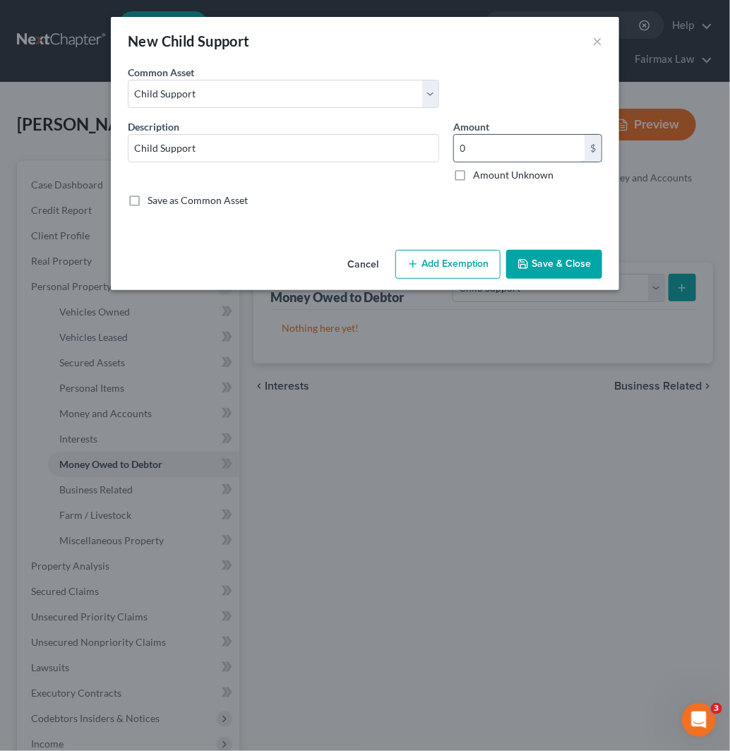
click at [524, 147] on input "0" at bounding box center [519, 148] width 131 height 27
click at [489, 139] on input "0" at bounding box center [519, 148] width 131 height 27
click at [445, 259] on button "Add Exemption" at bounding box center [447, 265] width 105 height 30
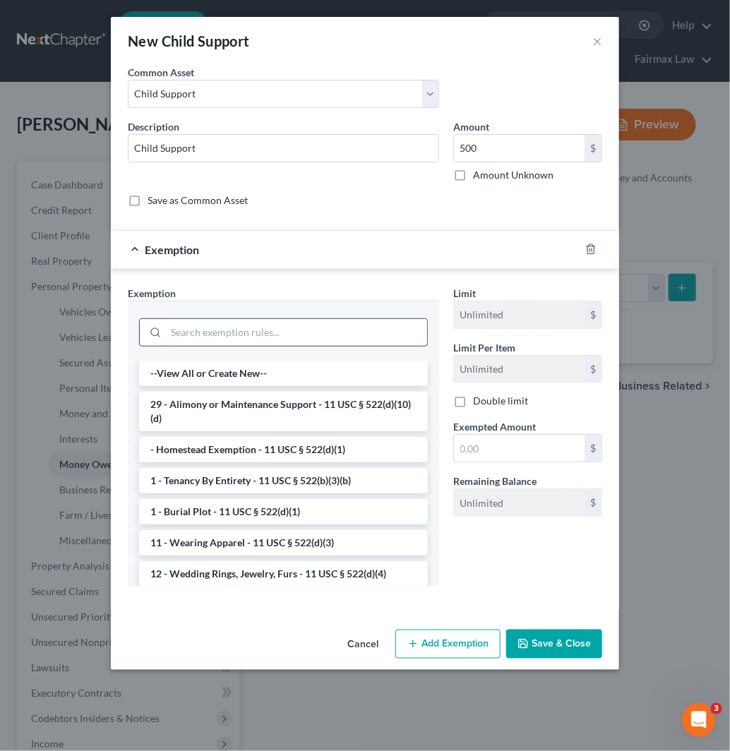
click at [301, 340] on input "search" at bounding box center [296, 332] width 261 height 27
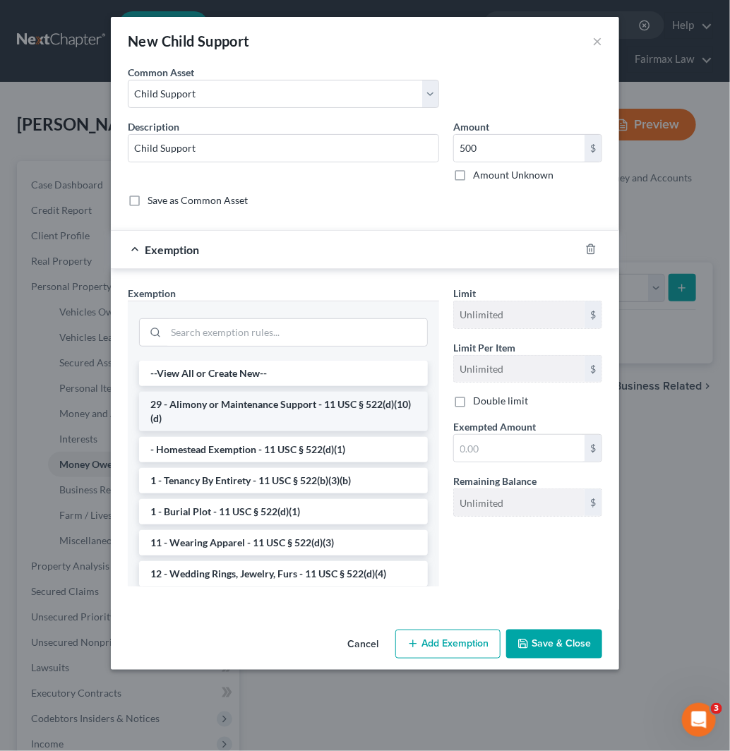
click at [306, 417] on li "29 - Alimony or Maintenance Support - 11 USC § 522(d)(10)(d)" at bounding box center [283, 412] width 289 height 40
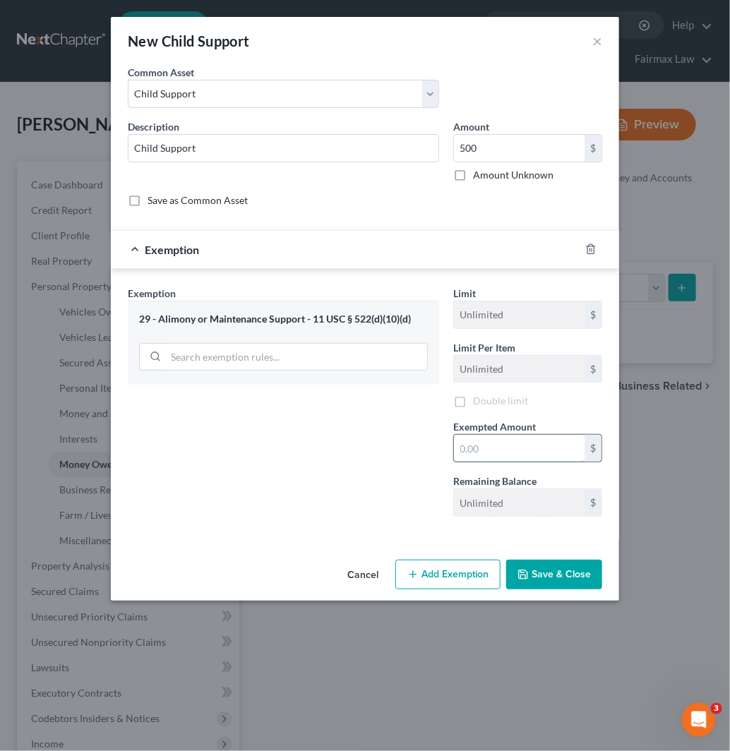
click at [475, 448] on input "text" at bounding box center [519, 448] width 131 height 27
click at [587, 582] on button "Save & Close" at bounding box center [554, 575] width 96 height 30
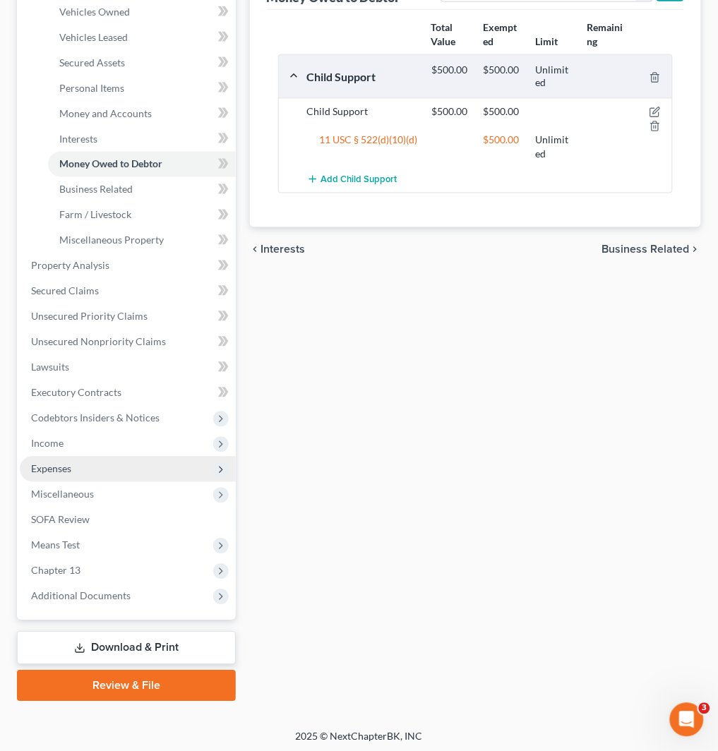
scroll to position [301, 0]
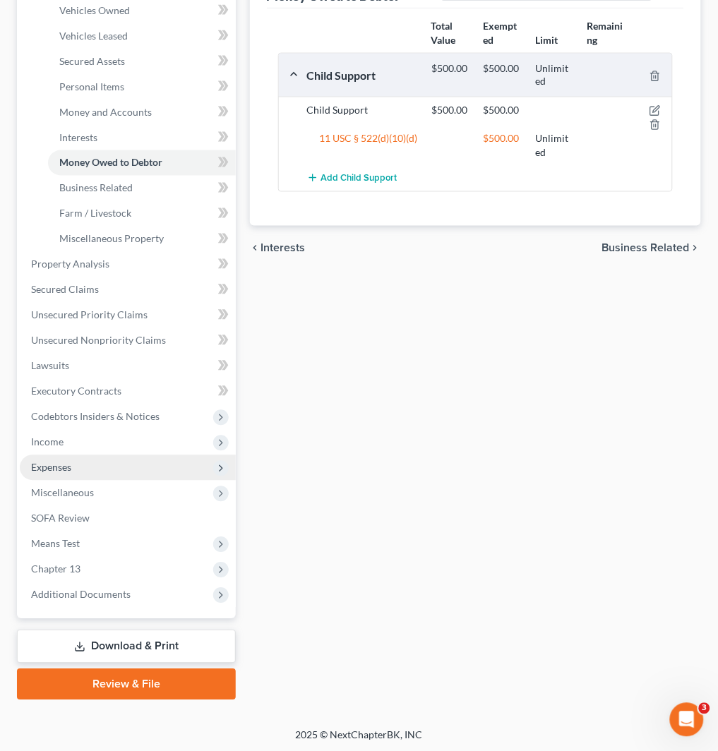
click at [95, 462] on span "Expenses" at bounding box center [128, 467] width 216 height 25
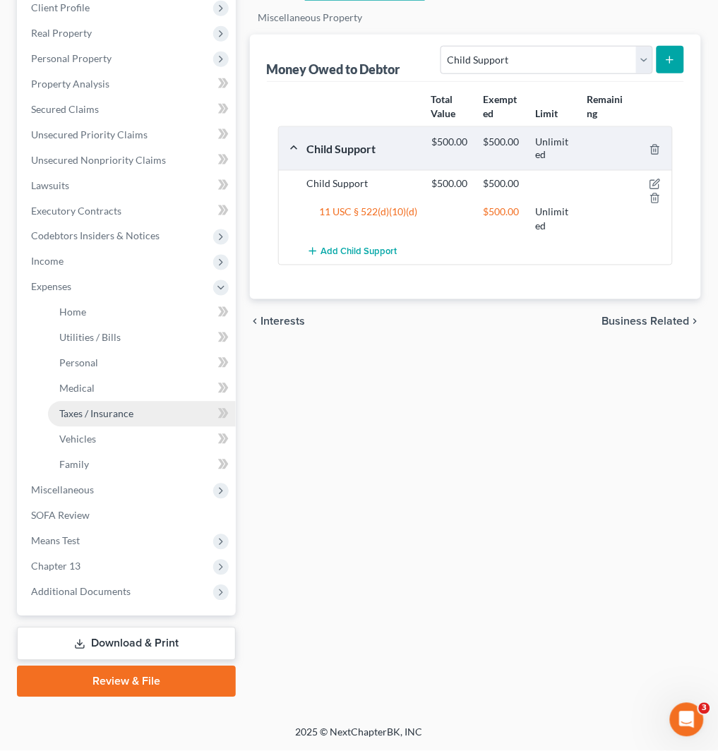
scroll to position [226, 0]
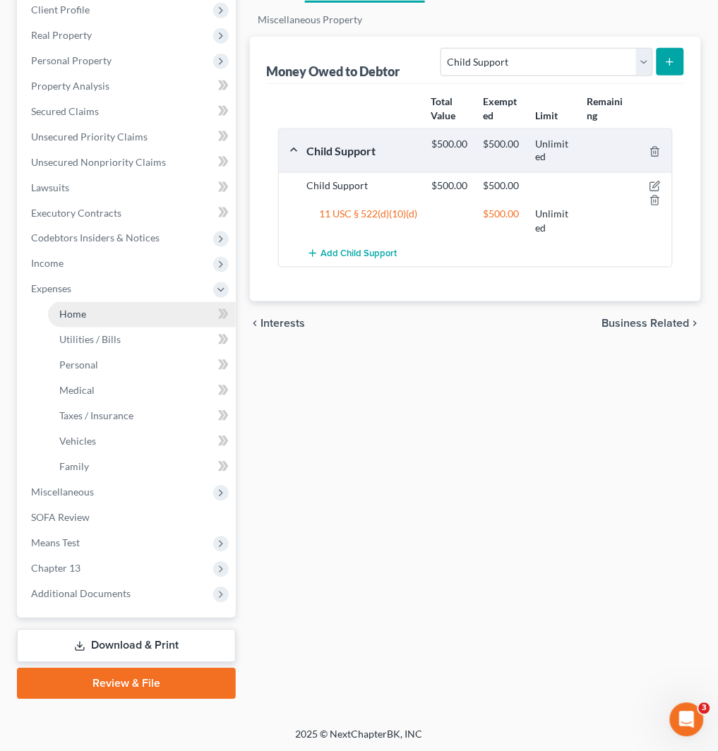
click at [126, 306] on link "Home" at bounding box center [142, 314] width 188 height 25
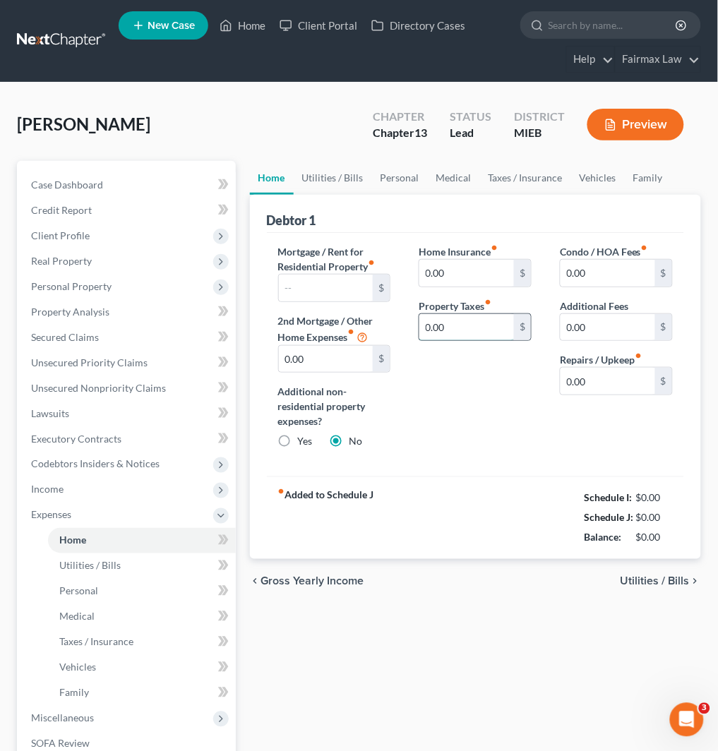
click at [477, 319] on input "0.00" at bounding box center [466, 327] width 95 height 27
click at [583, 172] on link "Vehicles" at bounding box center [598, 178] width 54 height 34
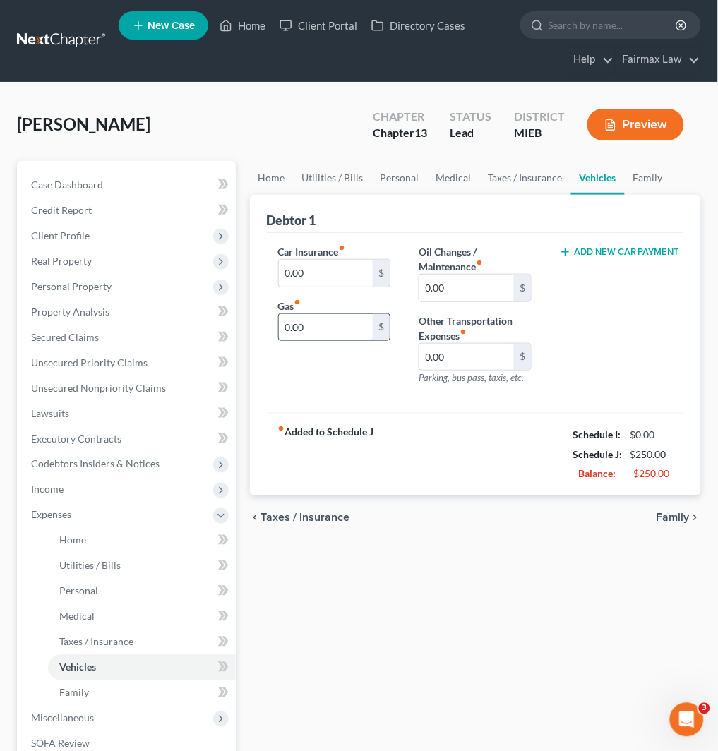
click at [306, 330] on input "0.00" at bounding box center [326, 327] width 95 height 27
click at [354, 174] on link "Utilities / Bills" at bounding box center [333, 178] width 78 height 34
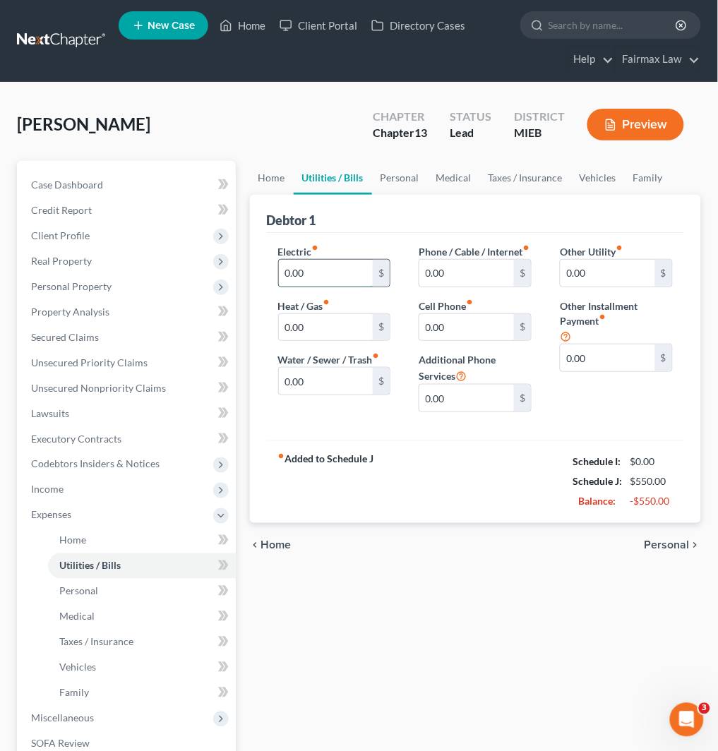
click at [346, 270] on input "0.00" at bounding box center [326, 273] width 95 height 27
click at [537, 173] on link "Taxes / Insurance" at bounding box center [525, 178] width 91 height 34
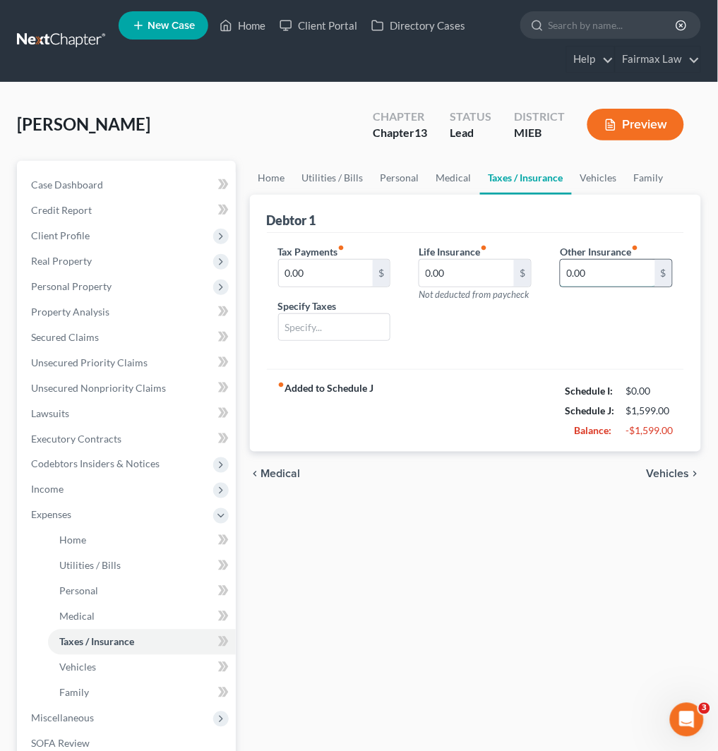
click at [623, 284] on input "0.00" at bounding box center [608, 273] width 95 height 27
drag, startPoint x: 633, startPoint y: 304, endPoint x: 626, endPoint y: 313, distance: 11.2
click at [633, 304] on input "text" at bounding box center [617, 312] width 112 height 27
click at [591, 170] on link "Vehicles" at bounding box center [599, 178] width 54 height 34
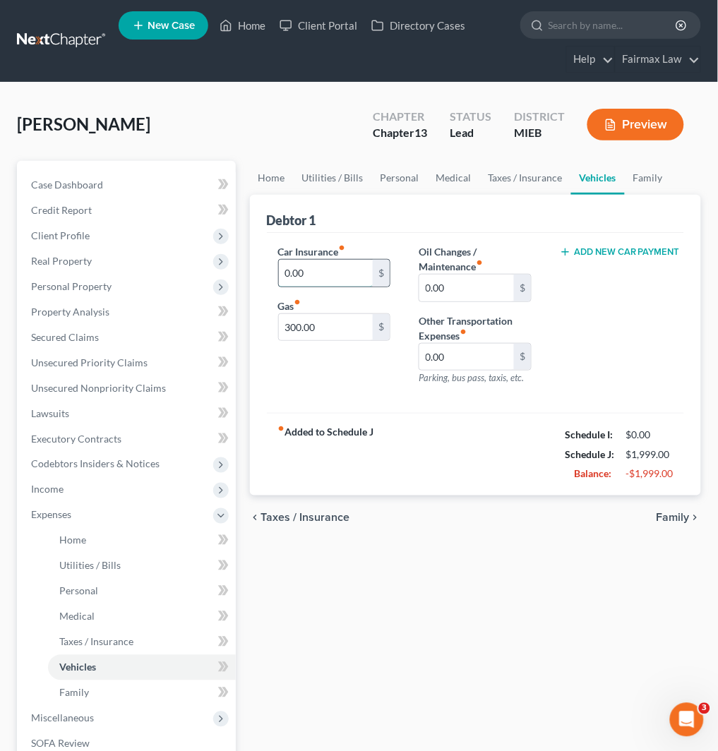
click at [364, 273] on input "0.00" at bounding box center [326, 273] width 95 height 27
click at [653, 166] on link "Family" at bounding box center [648, 178] width 47 height 34
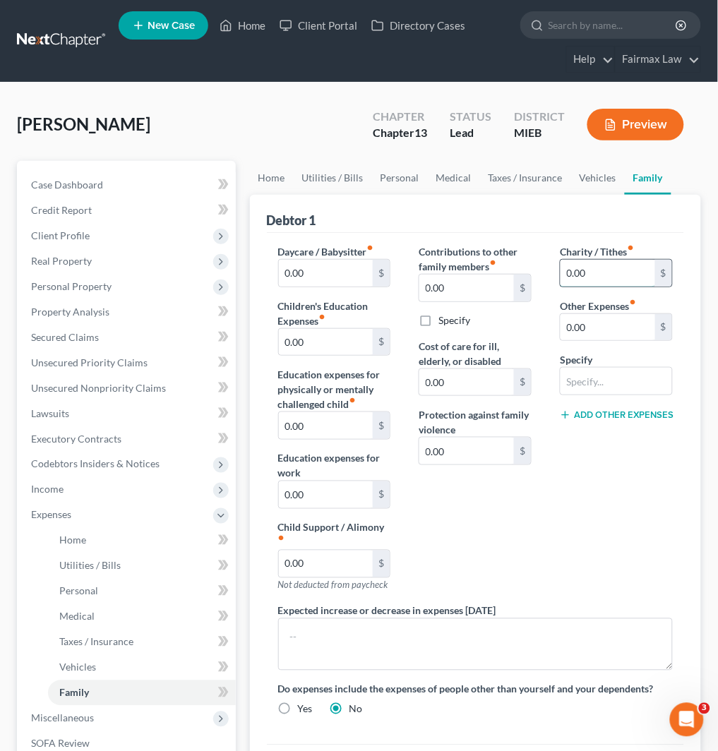
click at [573, 265] on input "0.00" at bounding box center [608, 273] width 95 height 27
click at [607, 334] on input "0.00" at bounding box center [608, 327] width 95 height 27
click at [325, 567] on input "0.00" at bounding box center [326, 564] width 95 height 27
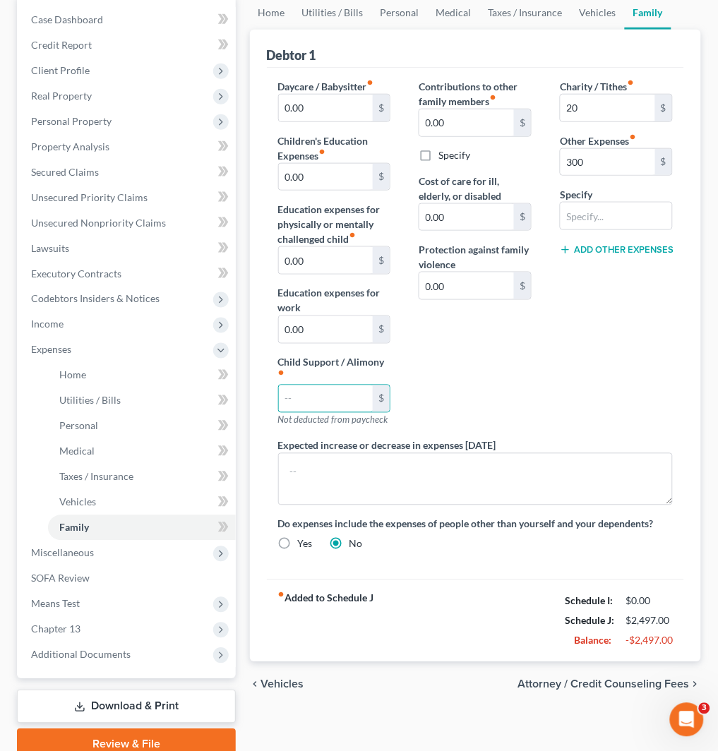
scroll to position [226, 0]
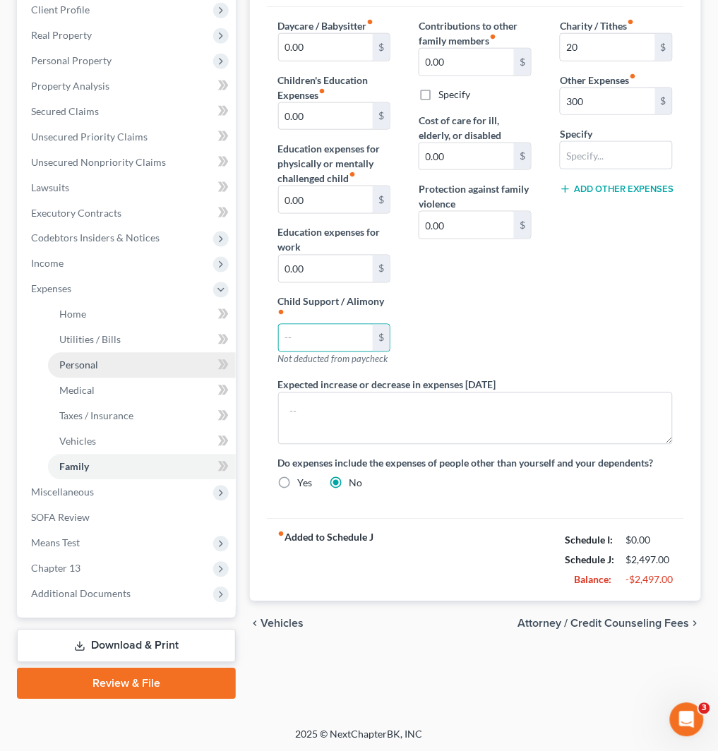
click at [151, 364] on link "Personal" at bounding box center [142, 365] width 188 height 25
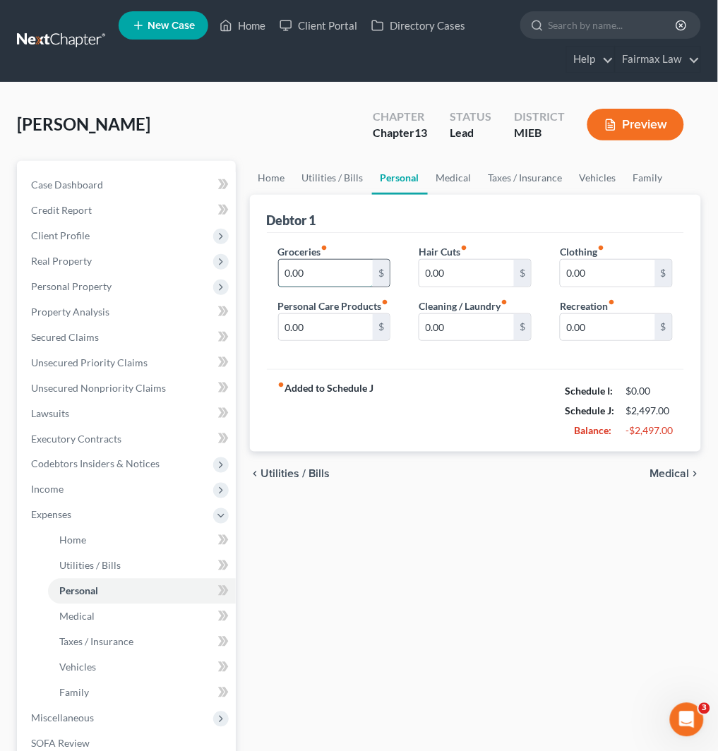
click at [334, 277] on input "0.00" at bounding box center [326, 273] width 95 height 27
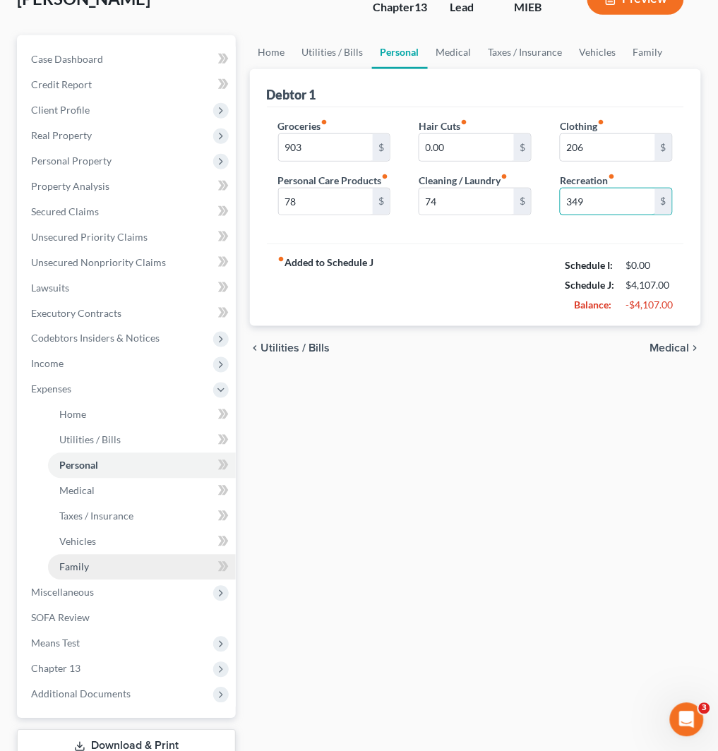
scroll to position [226, 0]
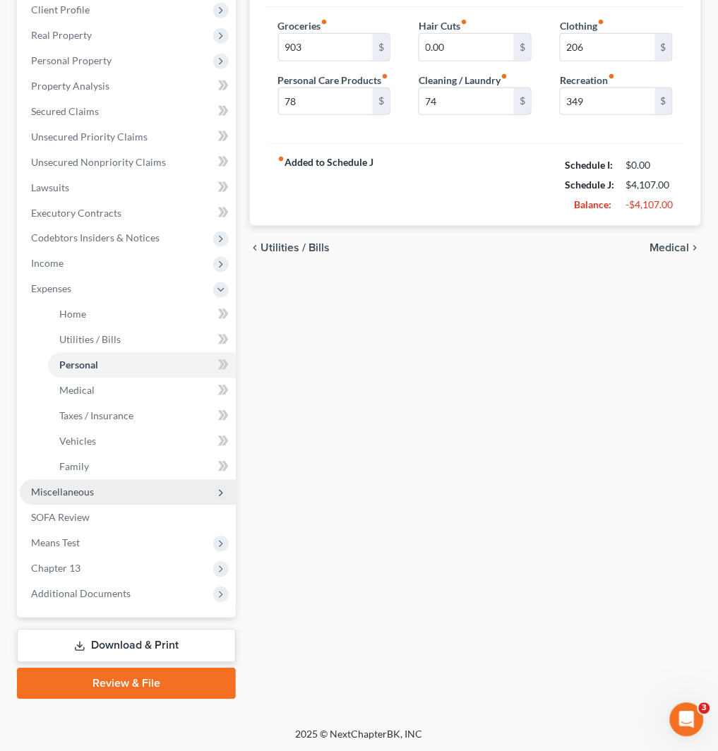
click at [124, 491] on span "Miscellaneous" at bounding box center [128, 492] width 216 height 25
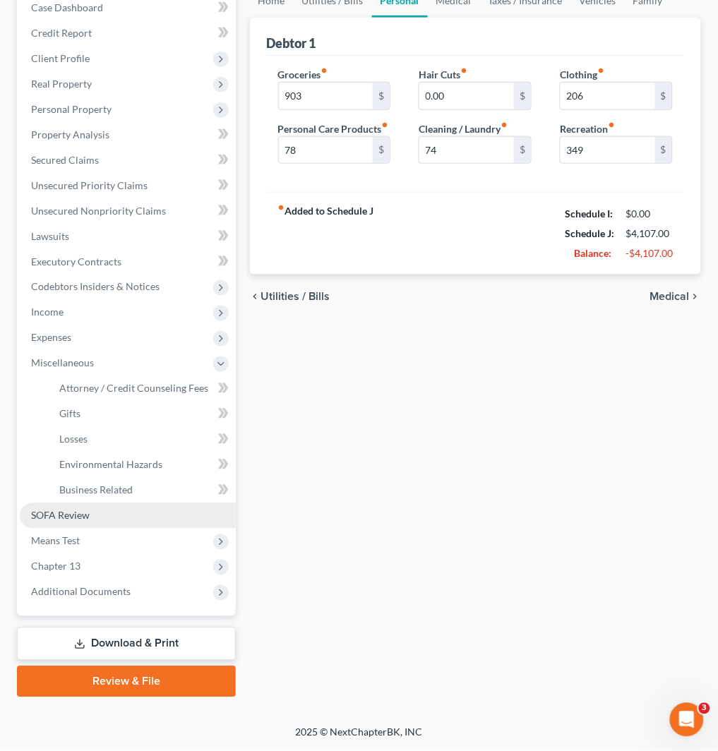
scroll to position [175, 0]
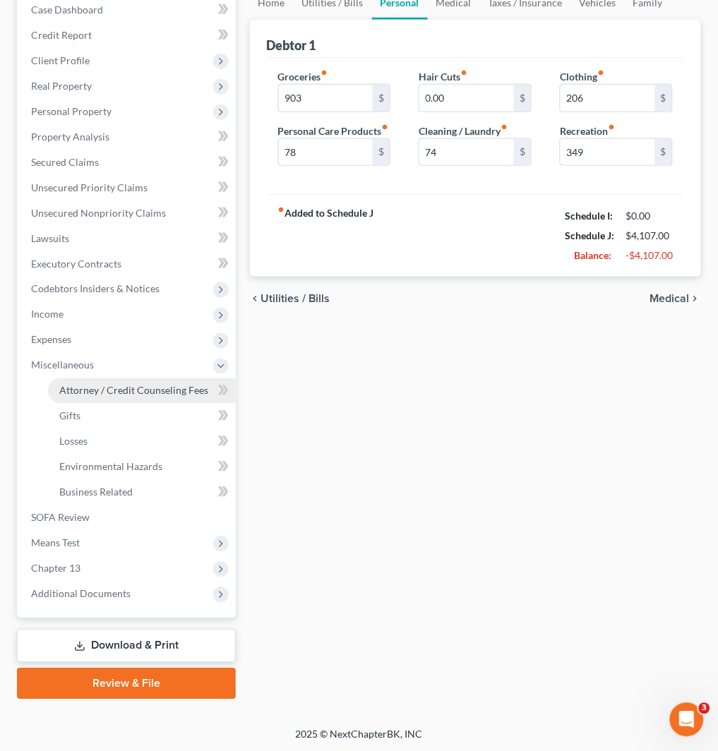
click at [160, 386] on span "Attorney / Credit Counseling Fees" at bounding box center [133, 391] width 149 height 12
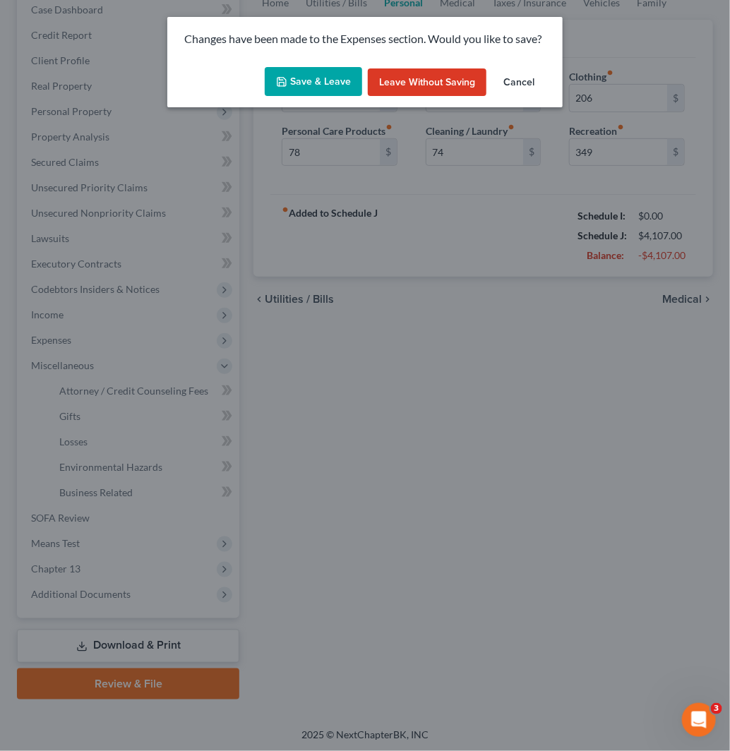
click at [313, 78] on button "Save & Leave" at bounding box center [313, 82] width 97 height 30
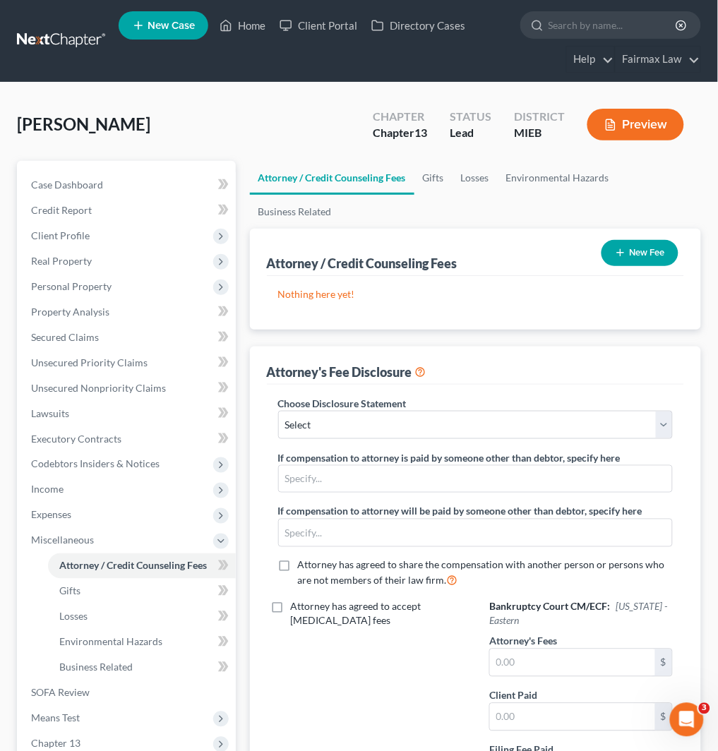
click at [655, 250] on button "New Fee" at bounding box center [639, 253] width 77 height 26
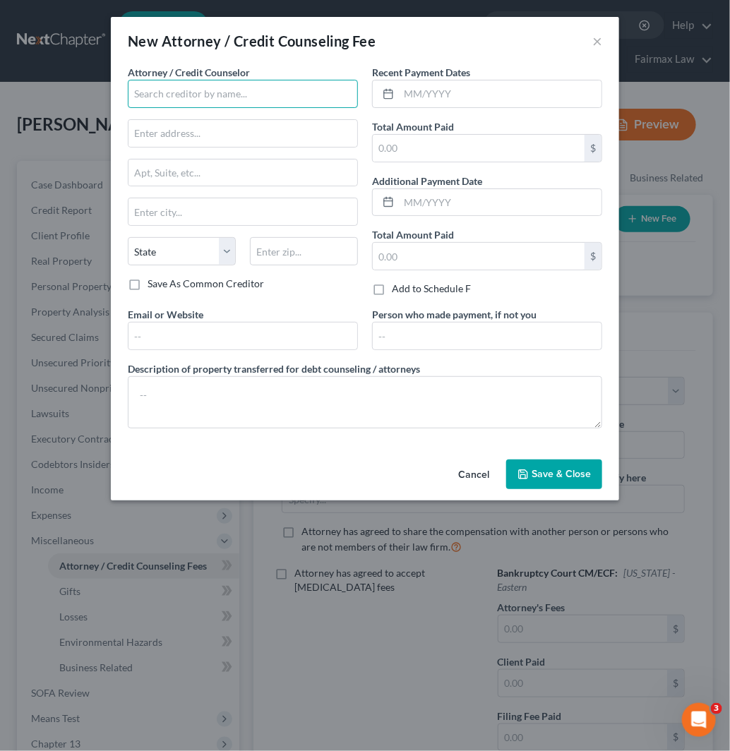
click at [259, 95] on input "text" at bounding box center [243, 94] width 230 height 28
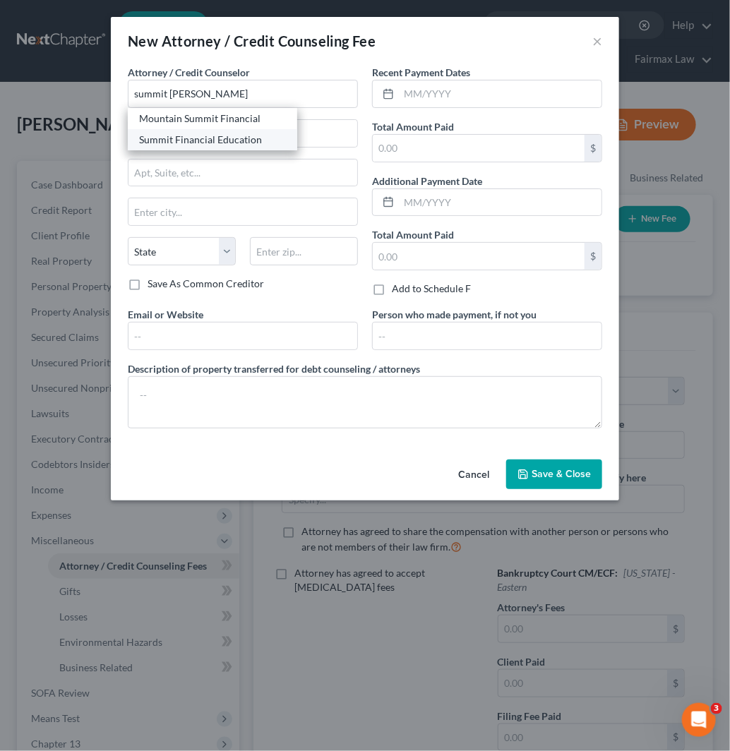
click at [235, 138] on div "Summit Financial Education" at bounding box center [212, 140] width 147 height 14
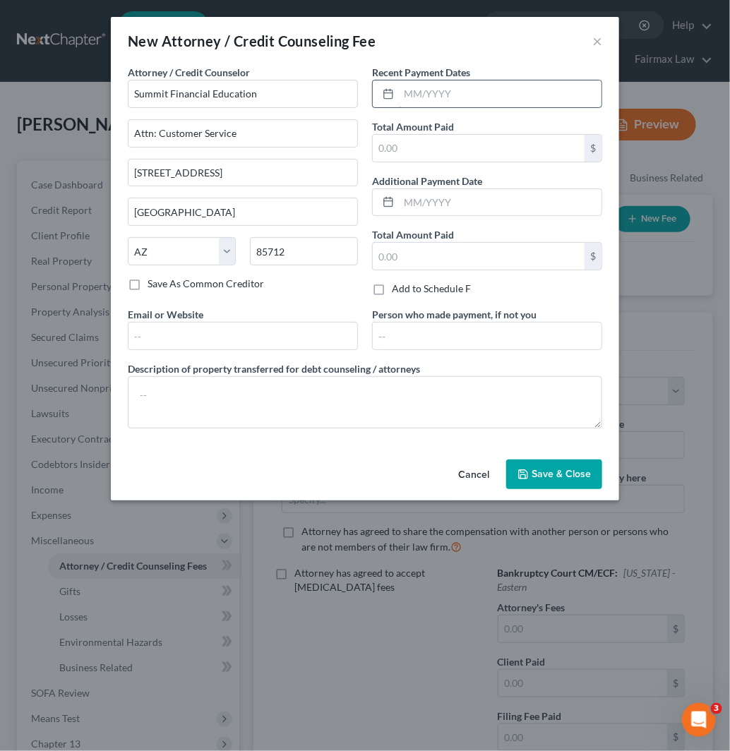
click at [476, 100] on input "text" at bounding box center [500, 93] width 203 height 27
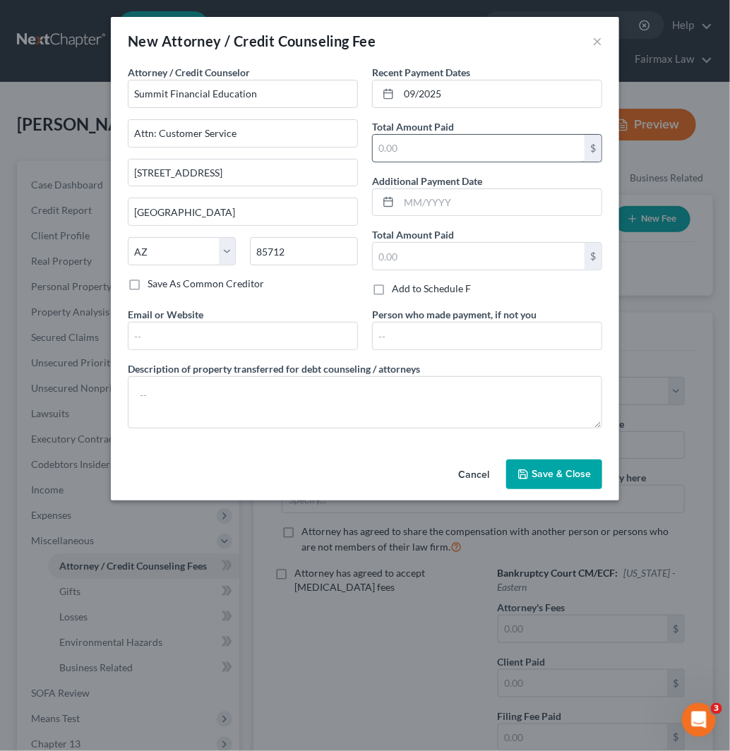
drag, startPoint x: 459, startPoint y: 148, endPoint x: 469, endPoint y: 160, distance: 15.5
click at [459, 148] on input "text" at bounding box center [479, 148] width 212 height 27
click at [562, 472] on span "Save & Close" at bounding box center [561, 474] width 59 height 12
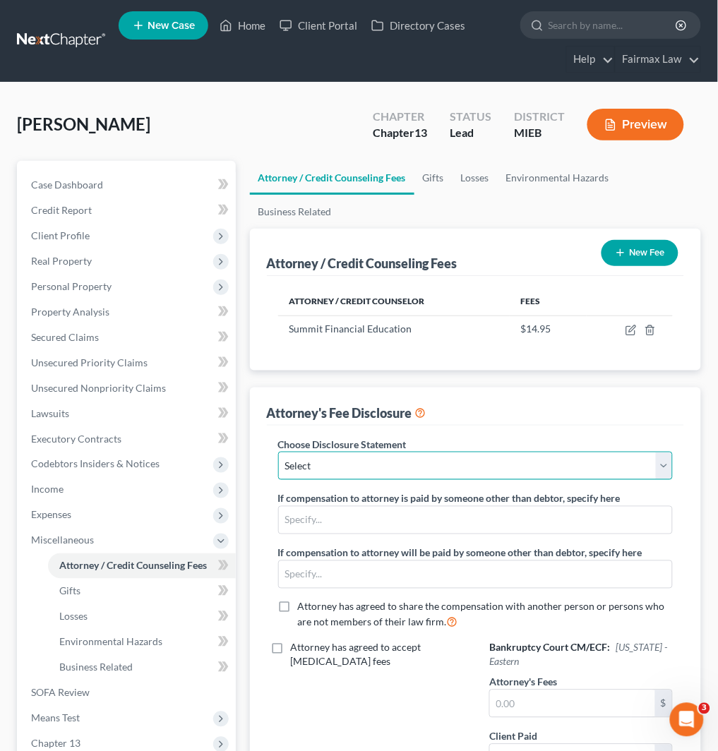
click at [491, 464] on select "Select WDMI - Chapter 13 - Disclosure of Attorney Compensation OHNB & MIWB Disc…" at bounding box center [475, 466] width 395 height 28
click at [278, 452] on select "Select WDMI - Chapter 13 - Disclosure of Attorney Compensation OHNB & MIWB Disc…" at bounding box center [475, 466] width 395 height 28
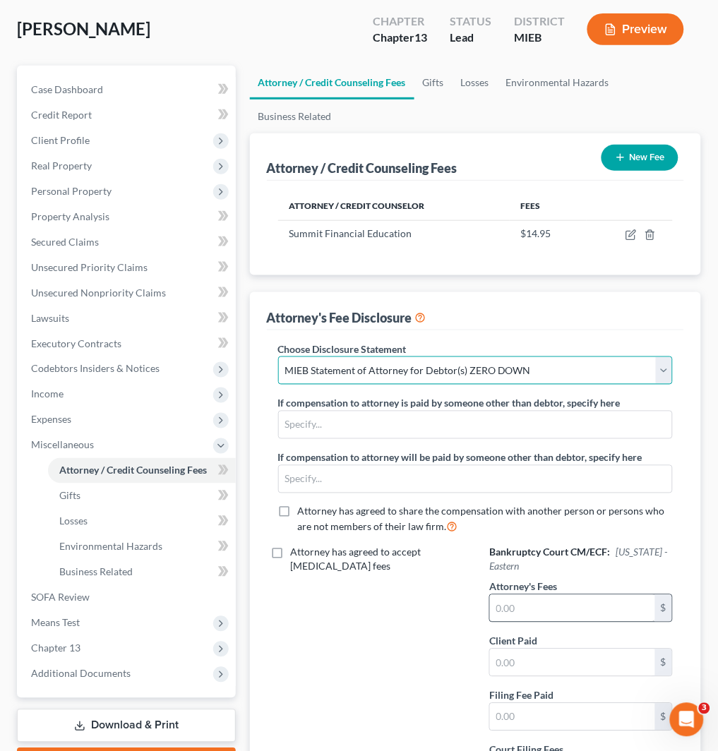
scroll to position [235, 0]
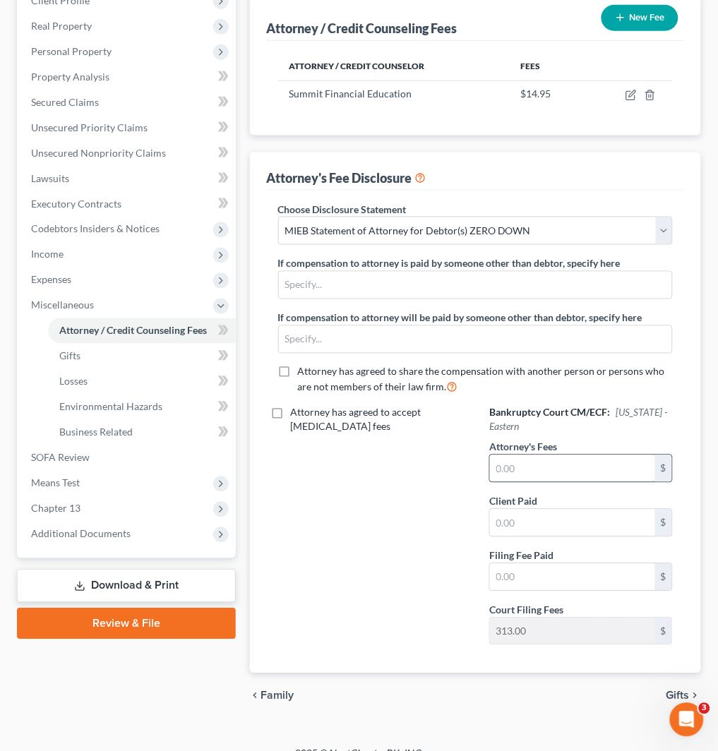
click at [506, 456] on input "text" at bounding box center [572, 468] width 165 height 27
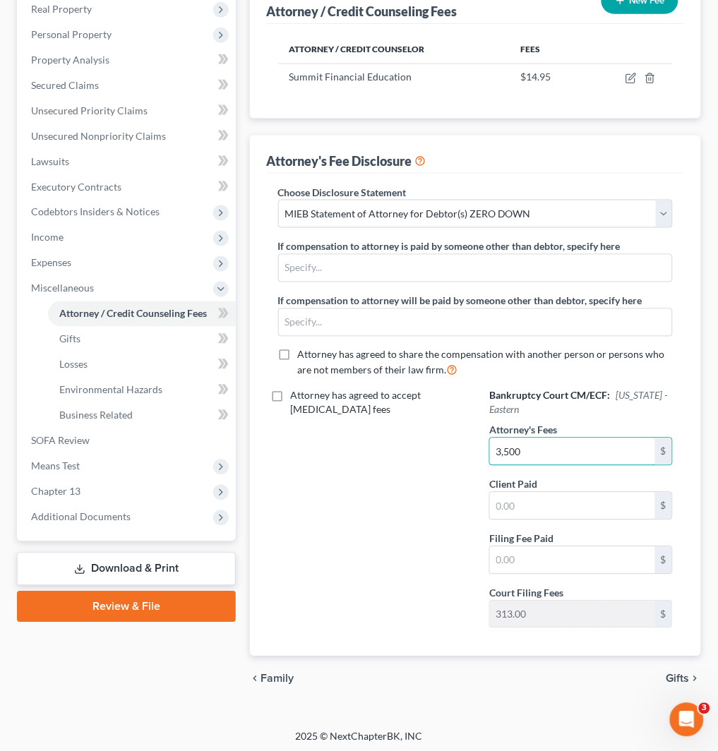
scroll to position [257, 0]
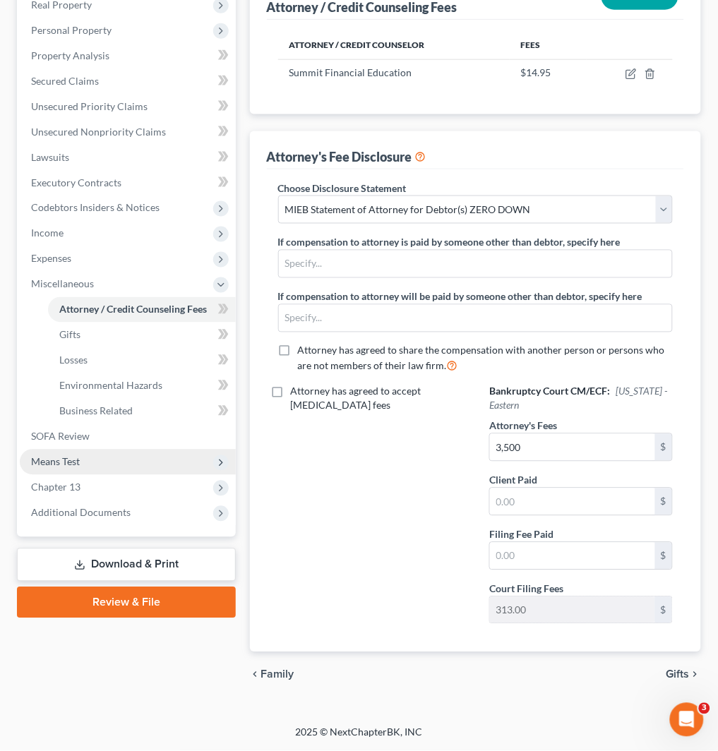
click at [124, 452] on span "Means Test" at bounding box center [128, 462] width 216 height 25
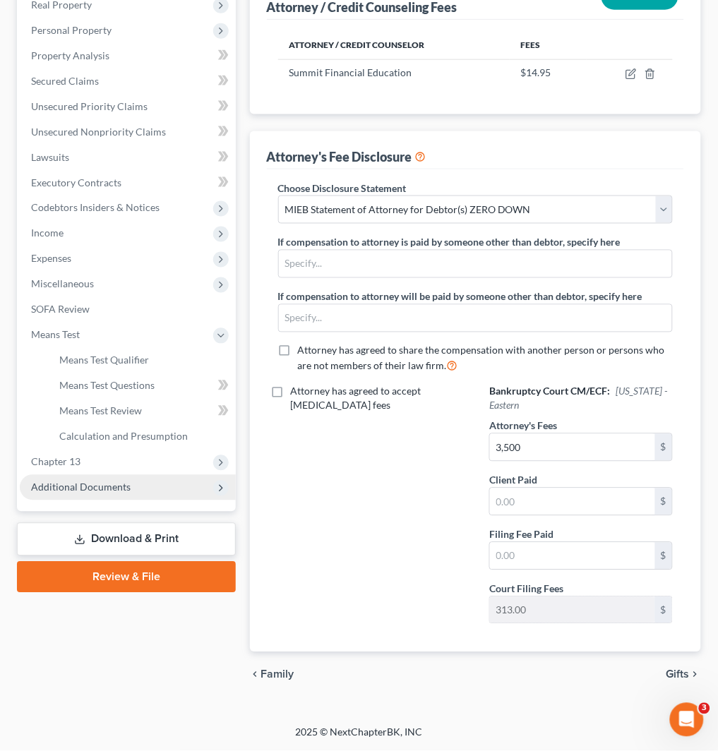
click at [123, 488] on span "Additional Documents" at bounding box center [81, 487] width 100 height 12
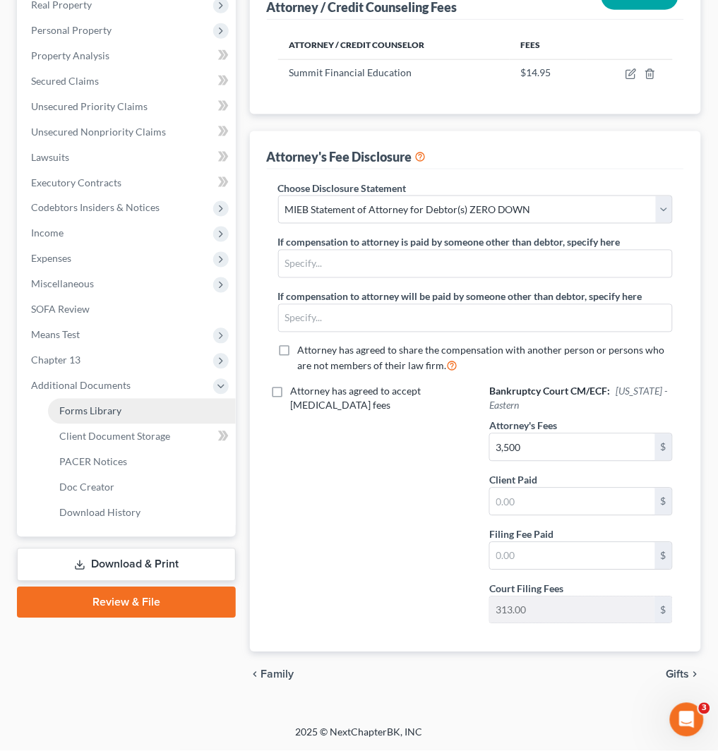
click at [147, 413] on link "Forms Library" at bounding box center [142, 411] width 188 height 25
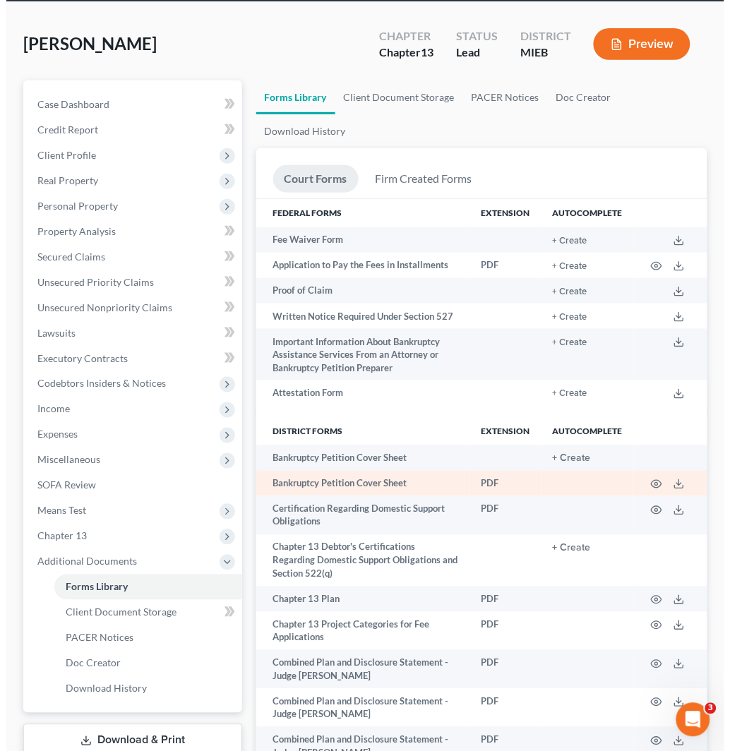
scroll to position [157, 0]
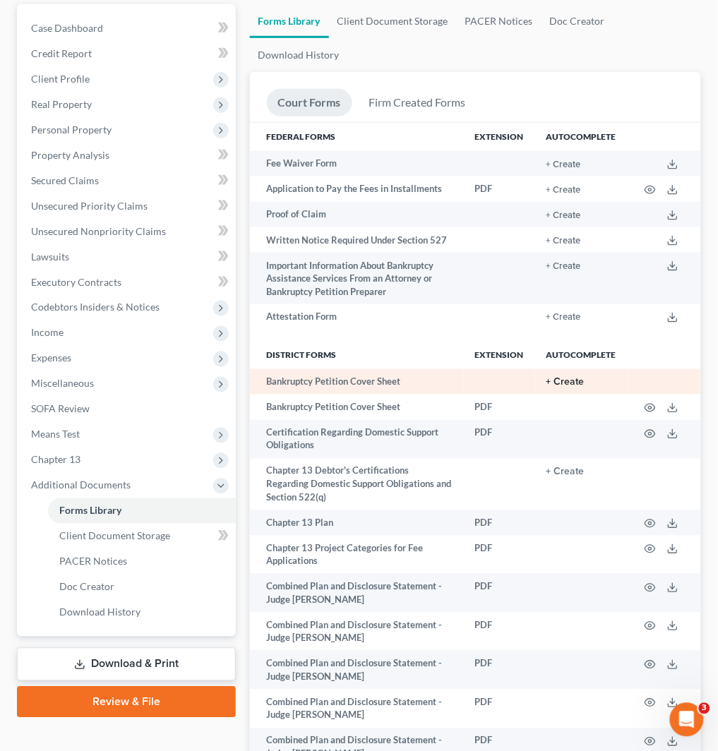
click at [573, 384] on button "+ Create" at bounding box center [565, 383] width 38 height 10
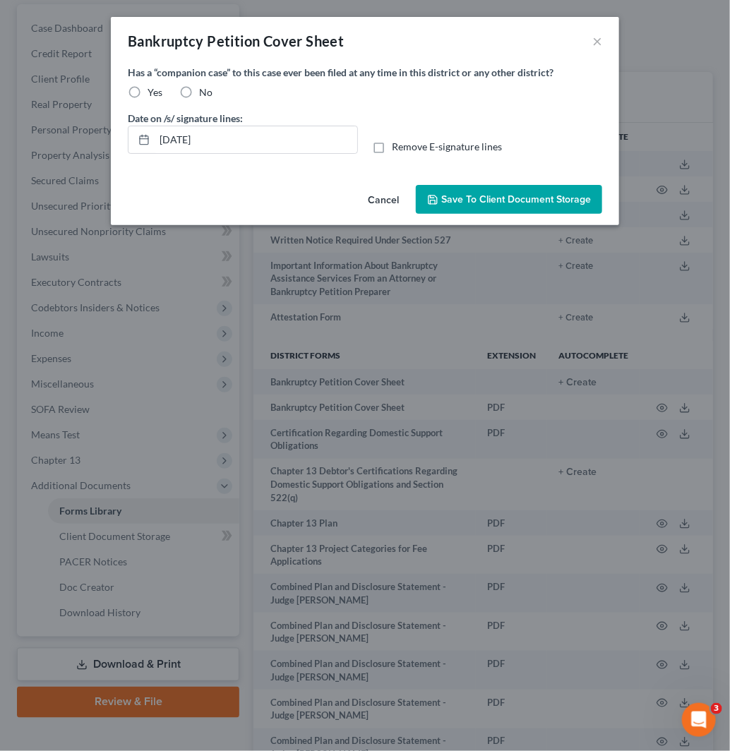
click at [148, 88] on label "Yes" at bounding box center [155, 92] width 15 height 14
click at [153, 88] on input "Yes" at bounding box center [157, 89] width 9 height 9
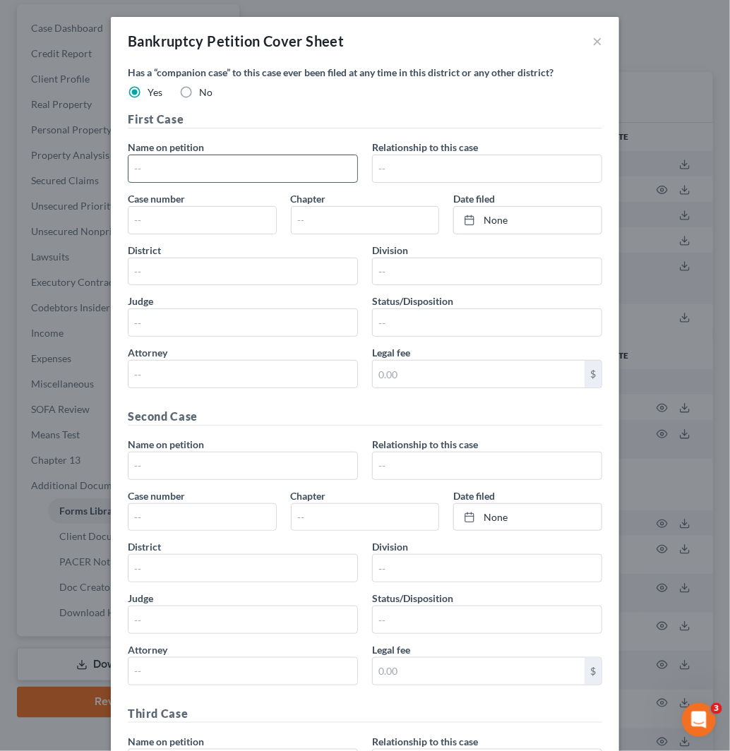
click at [217, 165] on input "text" at bounding box center [242, 168] width 229 height 27
click at [466, 164] on input "text" at bounding box center [487, 168] width 229 height 27
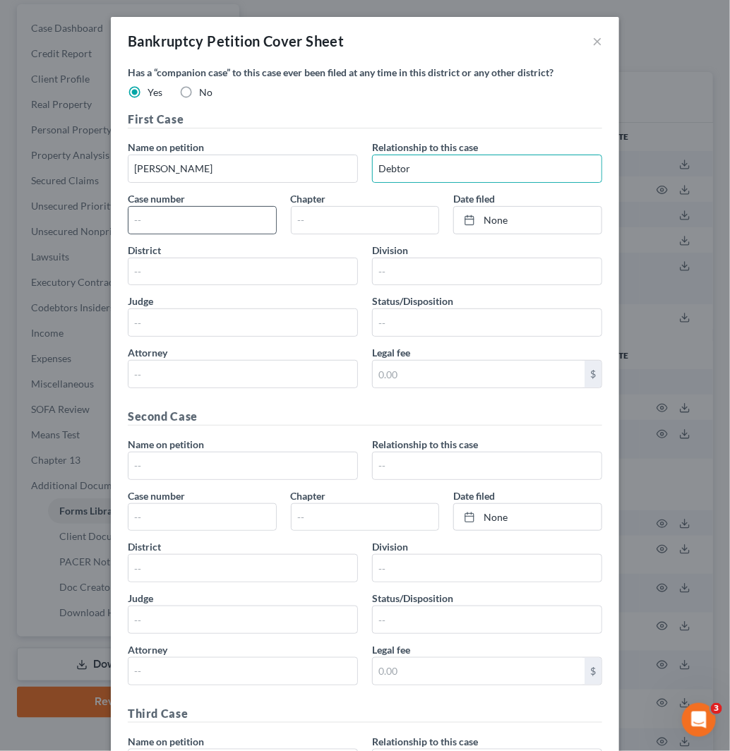
click at [215, 234] on div at bounding box center [202, 220] width 149 height 28
click at [220, 222] on input "text" at bounding box center [202, 220] width 148 height 27
paste input "2014bk45784"
click at [330, 224] on input "text" at bounding box center [366, 220] width 148 height 27
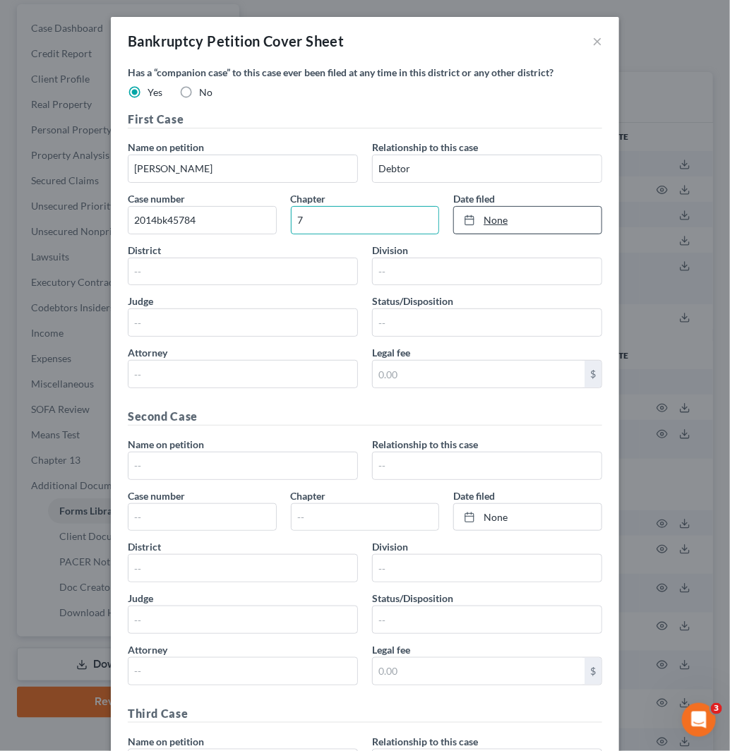
click at [505, 222] on link "None" at bounding box center [528, 220] width 148 height 27
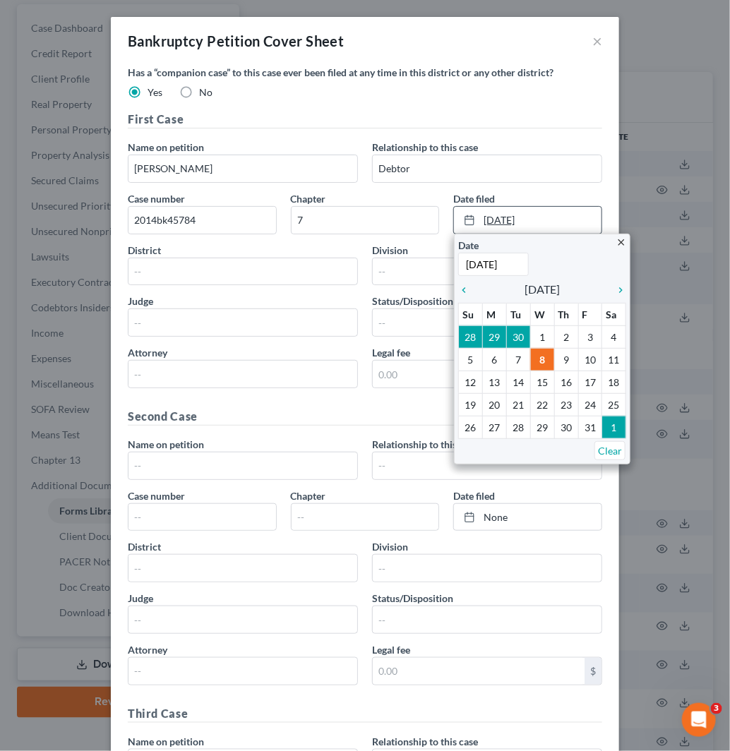
paste input "[DATE]"
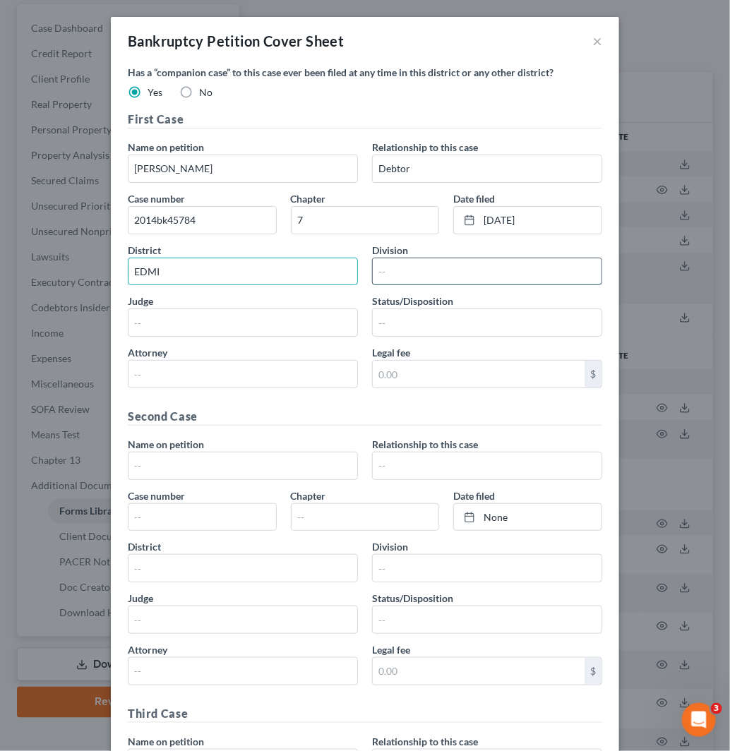
click at [456, 265] on input "text" at bounding box center [487, 271] width 229 height 27
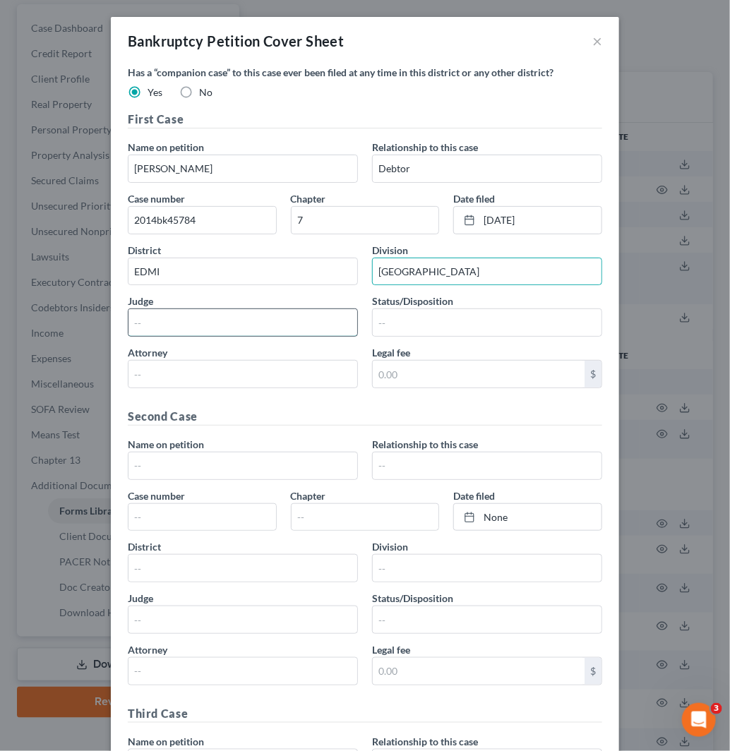
click at [212, 322] on input "text" at bounding box center [242, 322] width 229 height 27
paste input "[PERSON_NAME]"
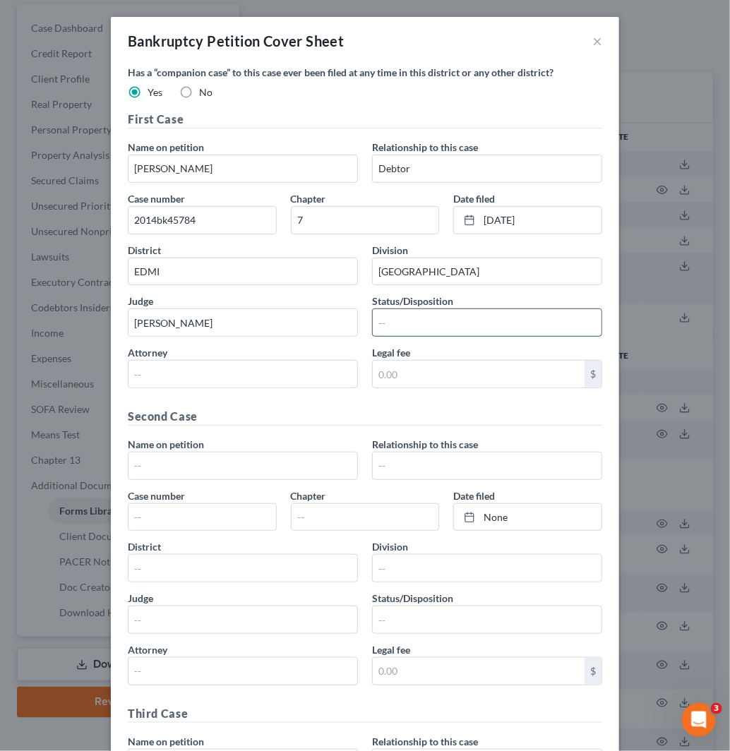
click at [415, 327] on input "text" at bounding box center [487, 322] width 229 height 27
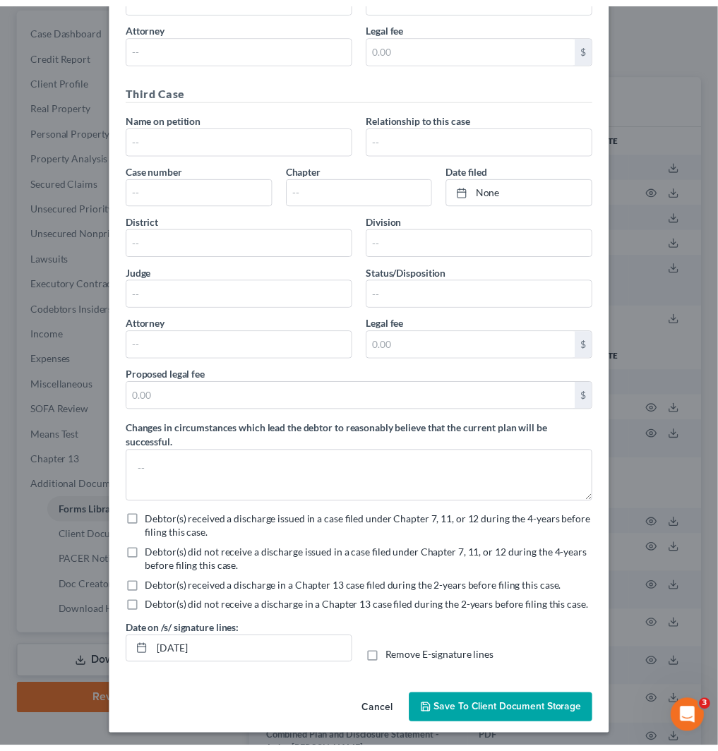
scroll to position [630, 0]
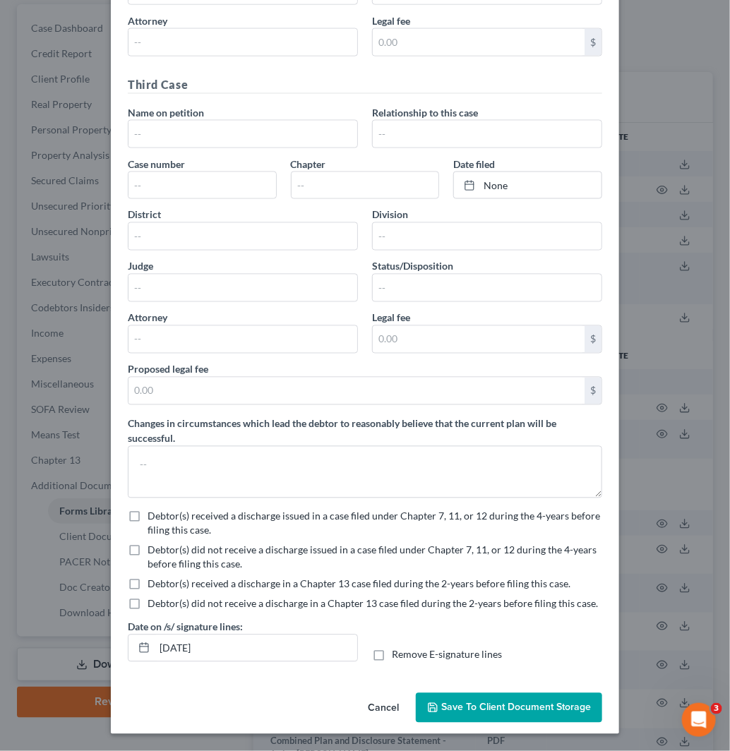
click at [513, 706] on span "Save to Client Document Storage" at bounding box center [516, 708] width 150 height 12
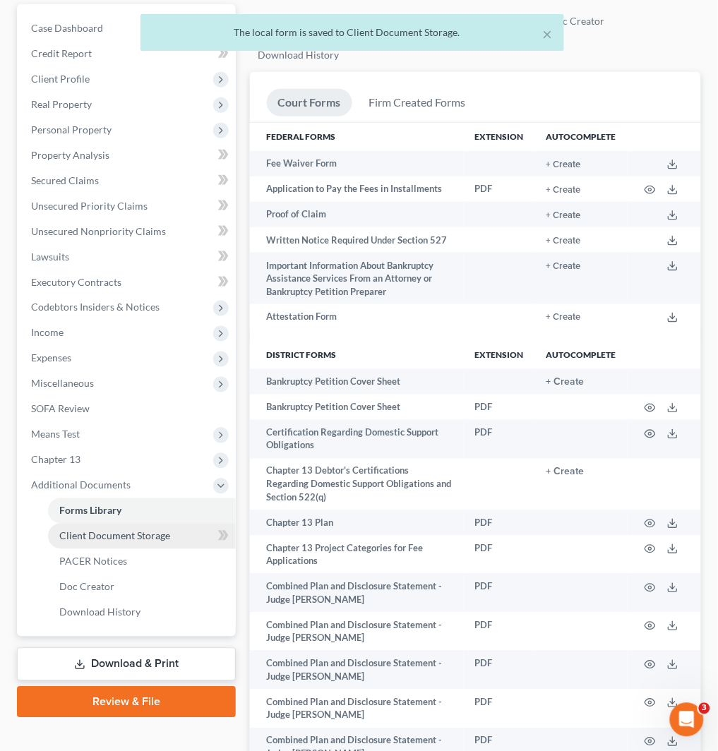
click at [181, 541] on link "Client Document Storage" at bounding box center [142, 536] width 188 height 25
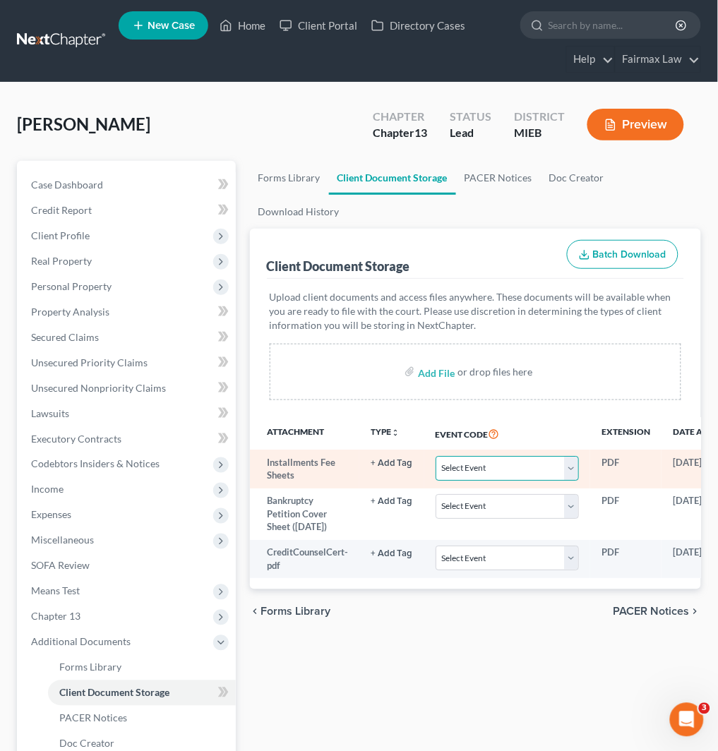
click at [489, 472] on select "Select Event 20 Largest Unsecured Creditors Amended Chapter 11 Plan Amended Cha…" at bounding box center [507, 468] width 143 height 25
click at [436, 456] on select "Select Event 20 Largest Unsecured Creditors Amended Chapter 11 Plan Amended Cha…" at bounding box center [507, 468] width 143 height 25
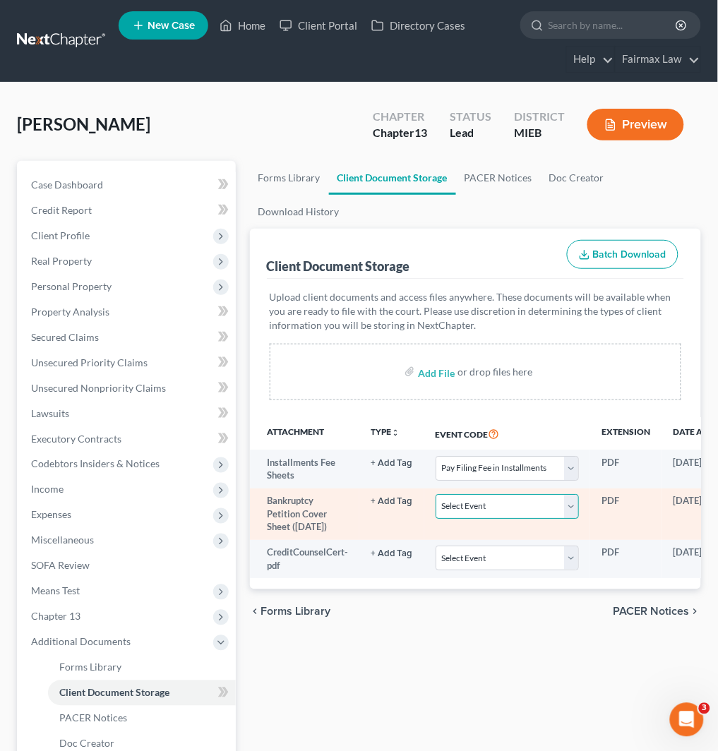
click at [539, 513] on select "Select Event 20 Largest Unsecured Creditors Amended Chapter 11 Plan Amended Cha…" at bounding box center [507, 506] width 143 height 25
click at [436, 494] on select "Select Event 20 Largest Unsecured Creditors Amended Chapter 11 Plan Amended Cha…" at bounding box center [507, 506] width 143 height 25
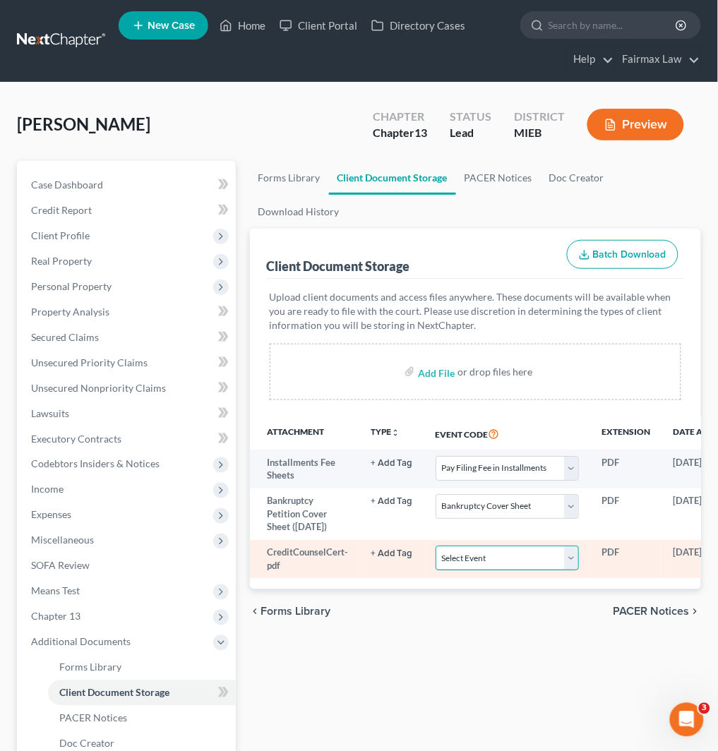
click at [527, 546] on select "Select Event 20 Largest Unsecured Creditors Amended Chapter 11 Plan Amended Cha…" at bounding box center [507, 558] width 143 height 25
click at [436, 546] on select "Select Event 20 Largest Unsecured Creditors Amended Chapter 11 Plan Amended Cha…" at bounding box center [507, 558] width 143 height 25
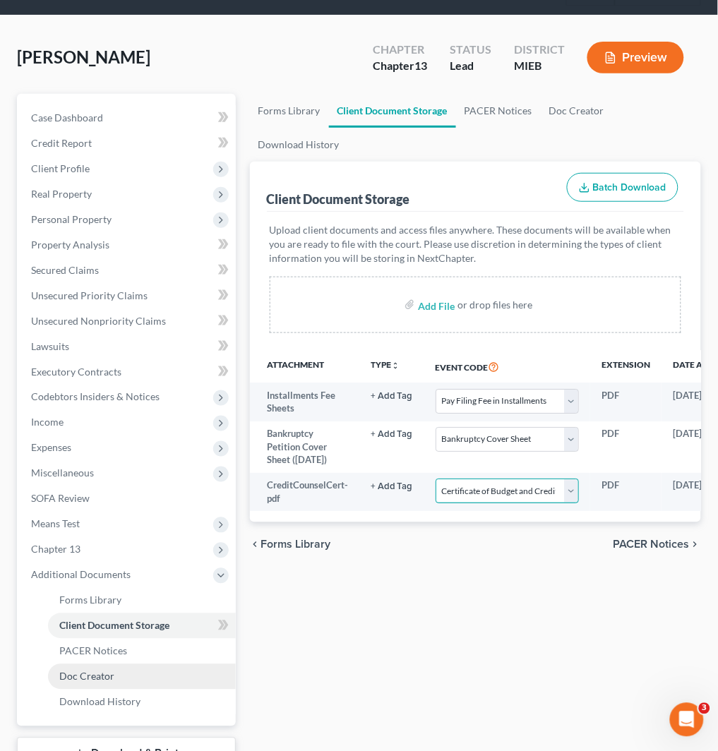
scroll to position [175, 0]
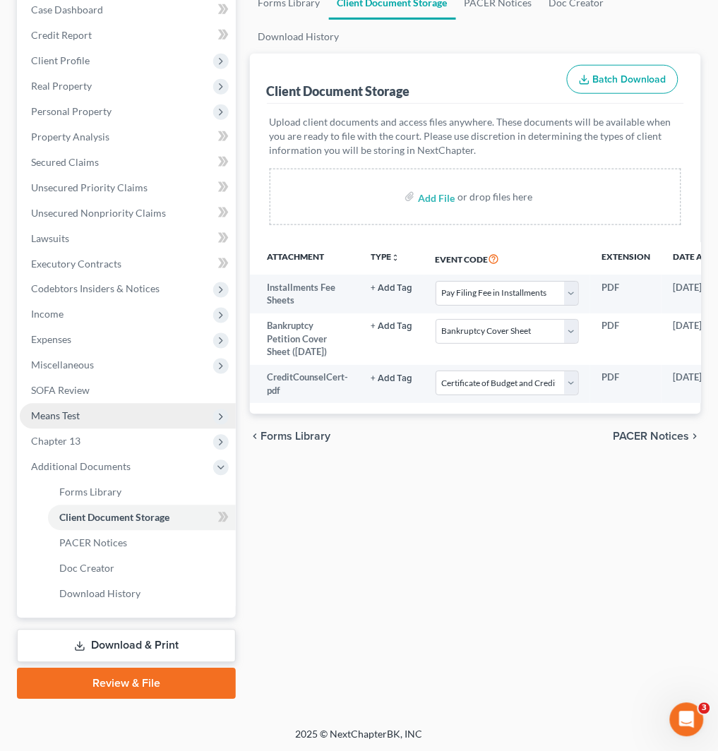
click at [157, 413] on span "Means Test" at bounding box center [128, 416] width 216 height 25
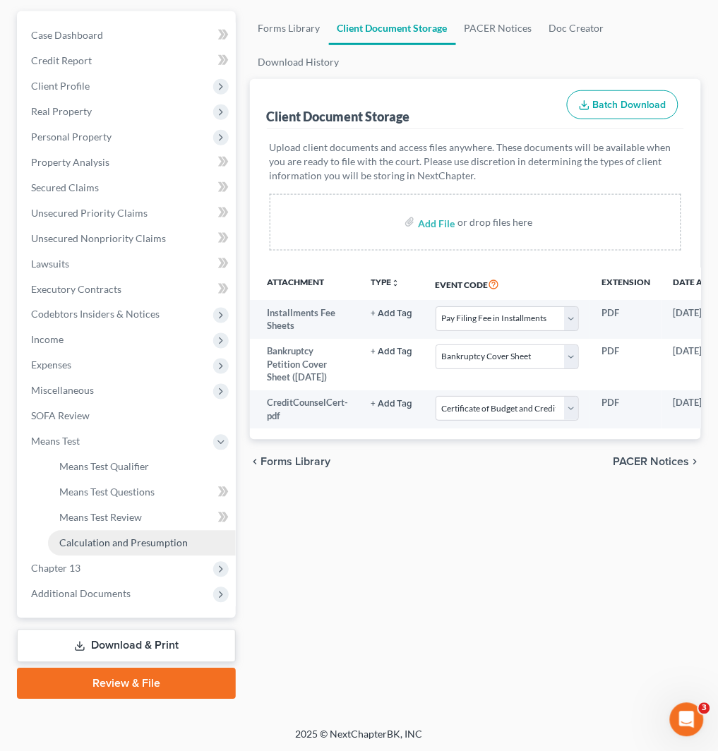
click at [154, 542] on span "Calculation and Presumption" at bounding box center [123, 543] width 128 height 12
